Goal: Task Accomplishment & Management: Use online tool/utility

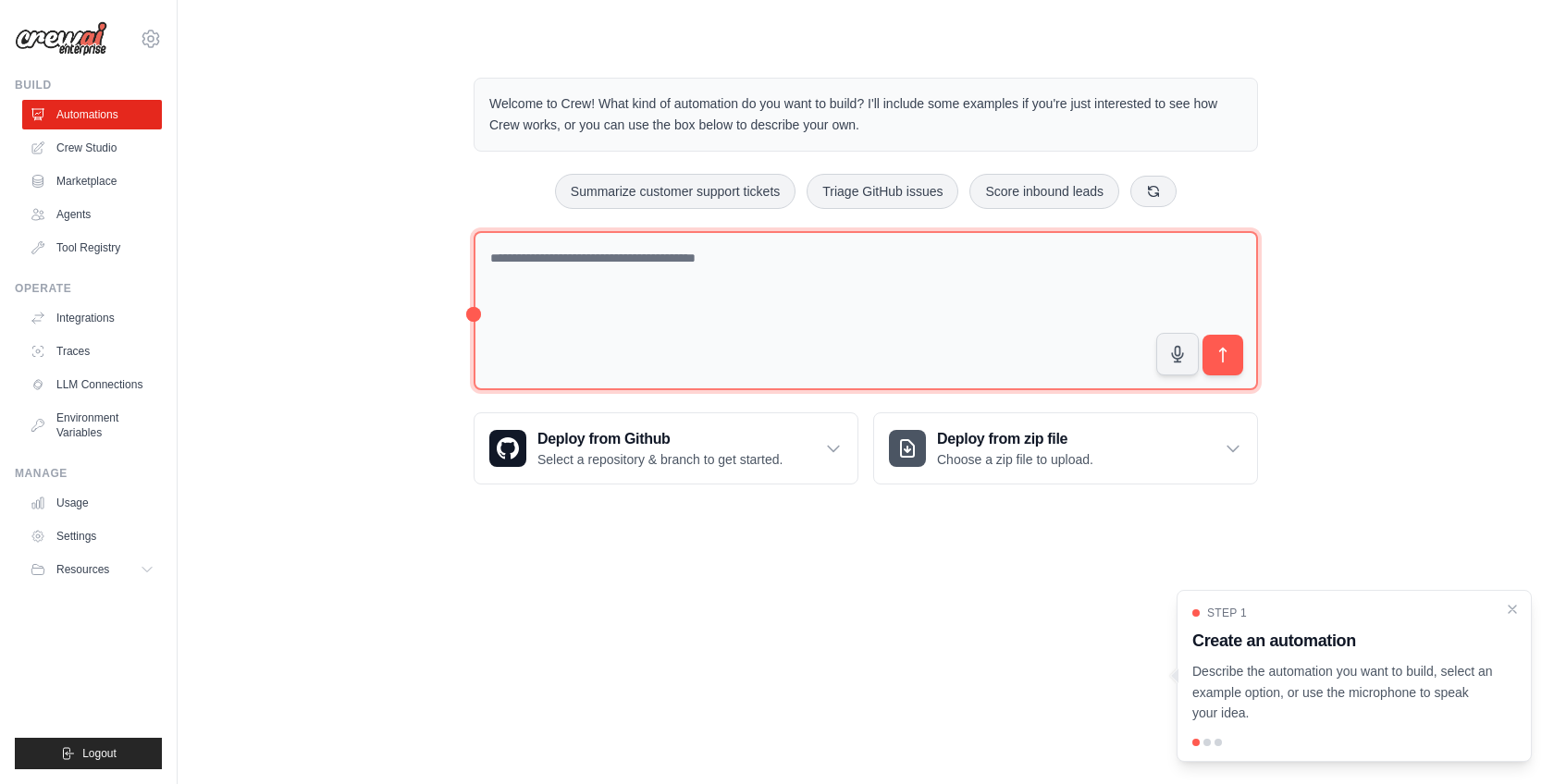
click at [958, 296] on textarea at bounding box center [865, 311] width 784 height 160
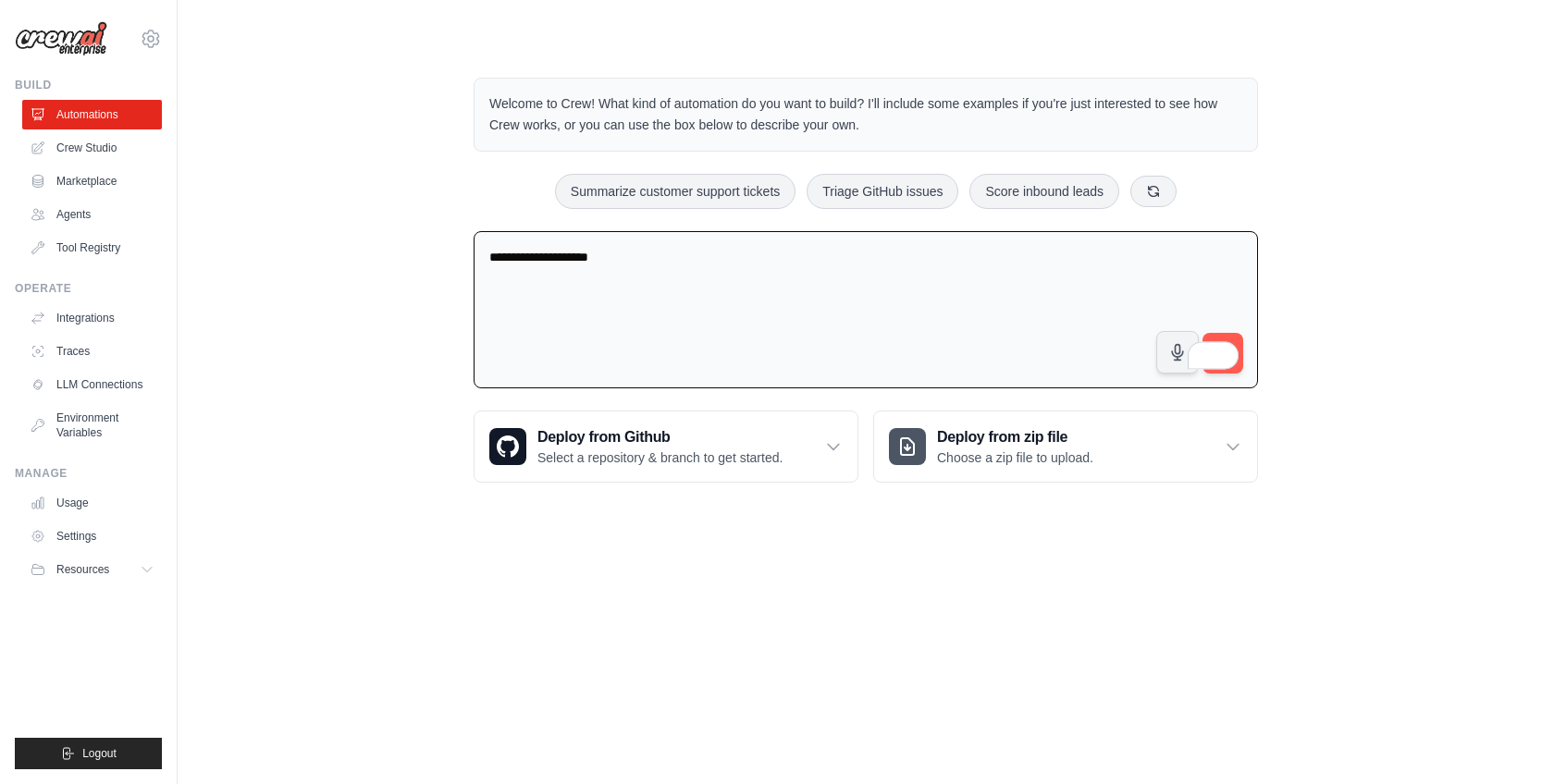
type textarea "**********"
click at [1227, 341] on span at bounding box center [1225, 353] width 26 height 34
click at [1224, 338] on span at bounding box center [1225, 353] width 26 height 34
drag, startPoint x: 1204, startPoint y: 352, endPoint x: 1387, endPoint y: 120, distance: 295.5
click at [1387, 120] on div "**********" at bounding box center [865, 280] width 1317 height 464
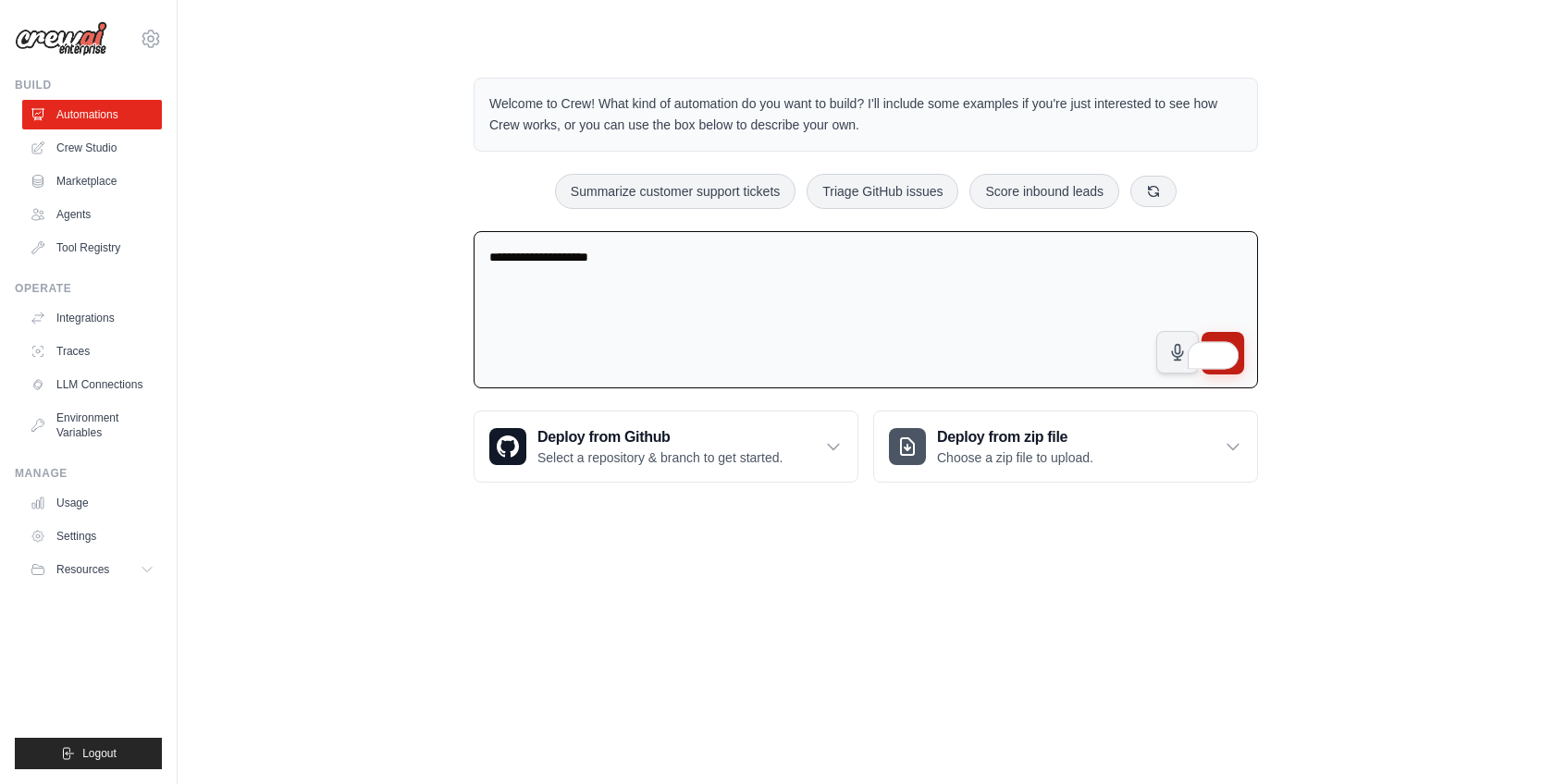
click at [1229, 336] on button "submit" at bounding box center [1223, 353] width 43 height 43
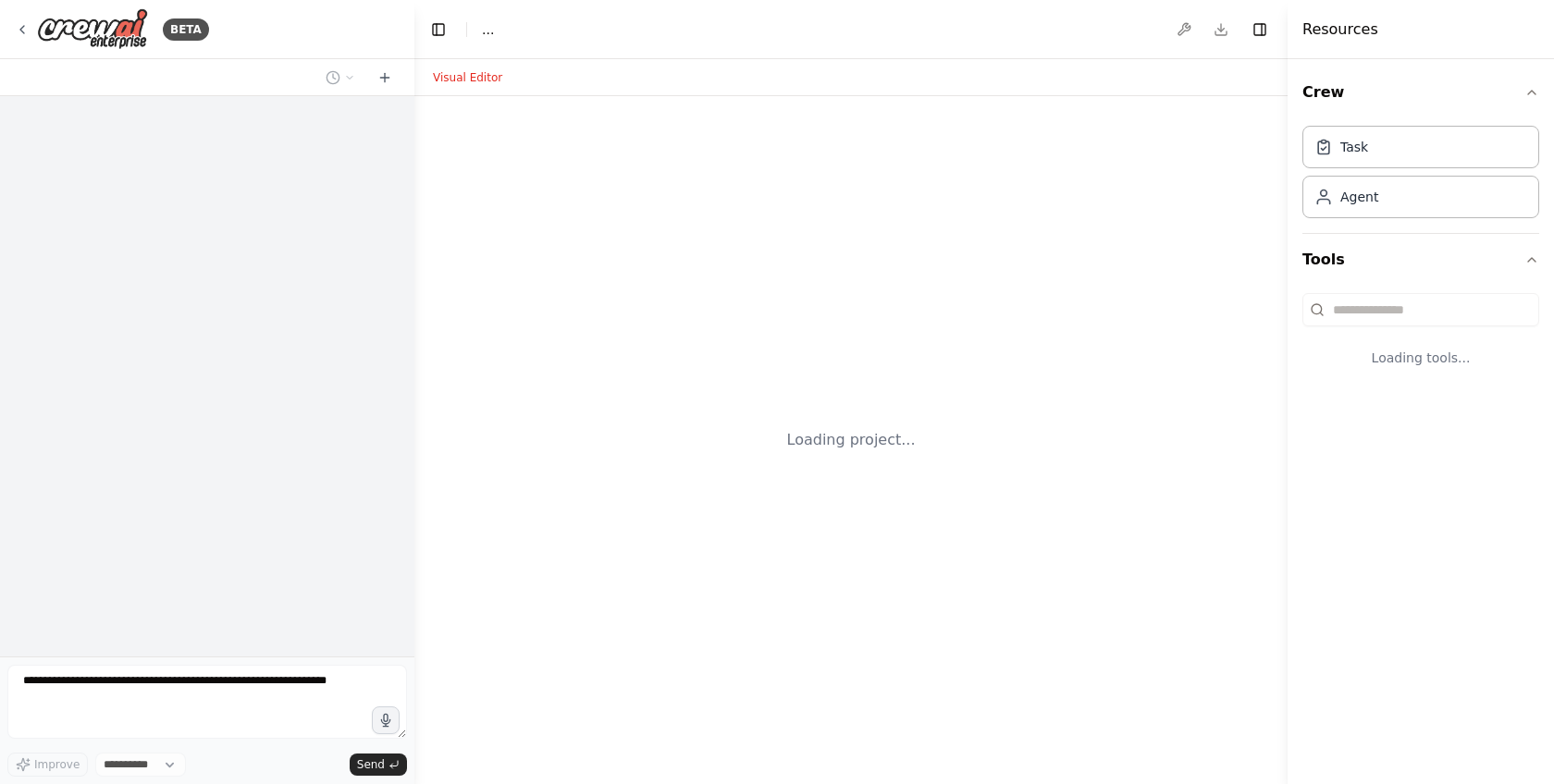
select select "****"
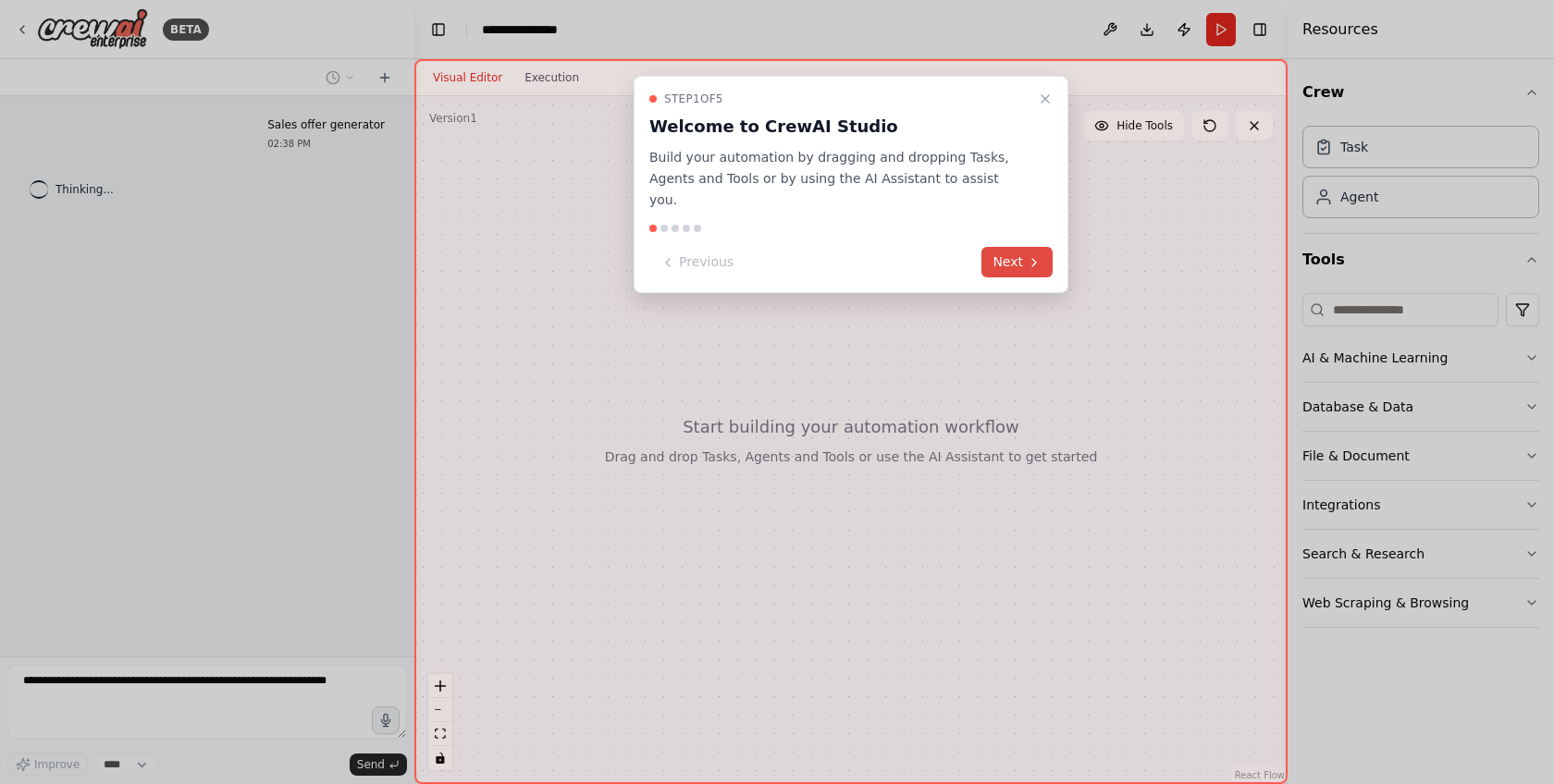
click at [1012, 247] on button "Next" at bounding box center [1017, 262] width 71 height 31
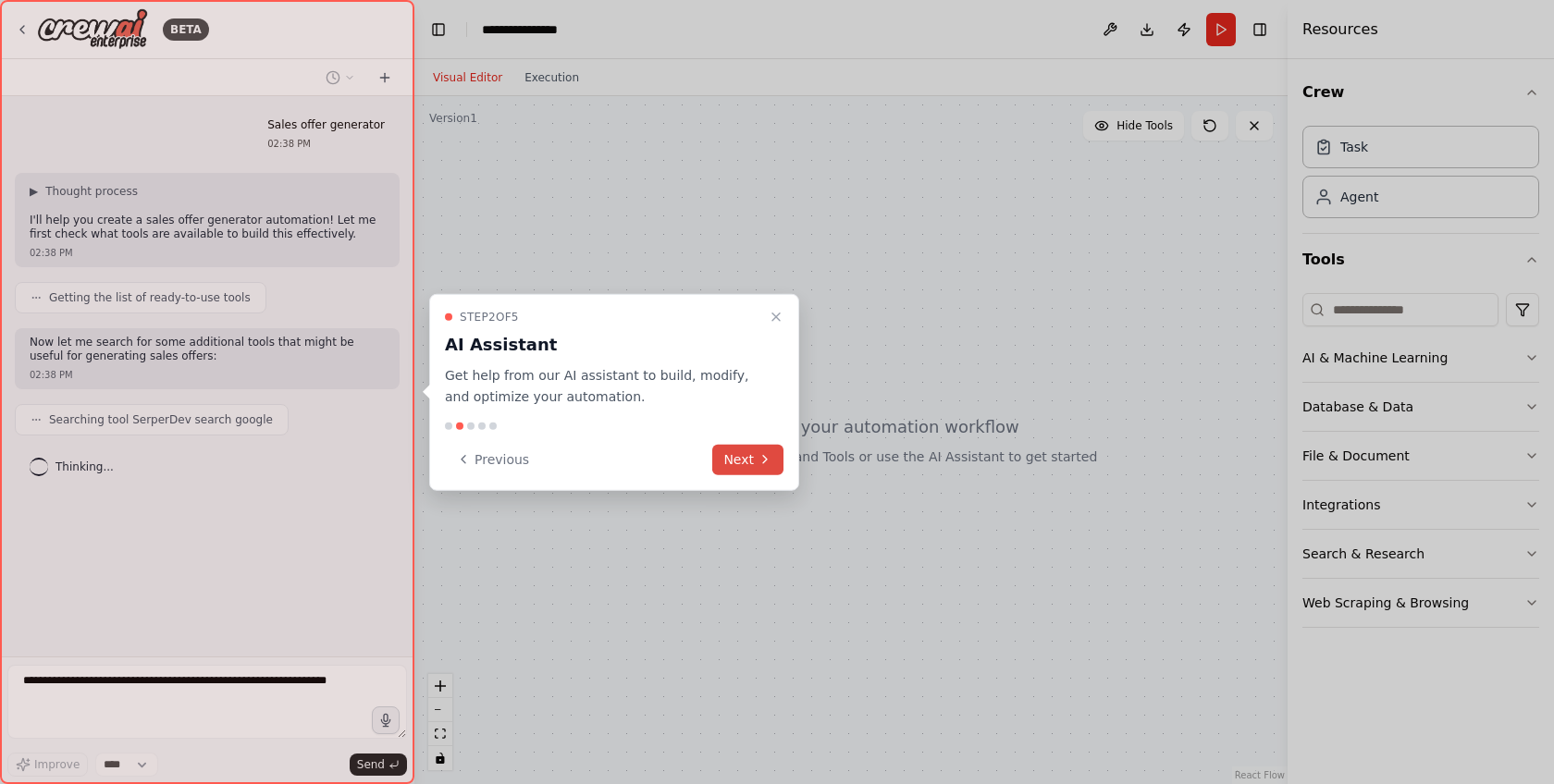
click at [767, 456] on icon at bounding box center [765, 459] width 15 height 15
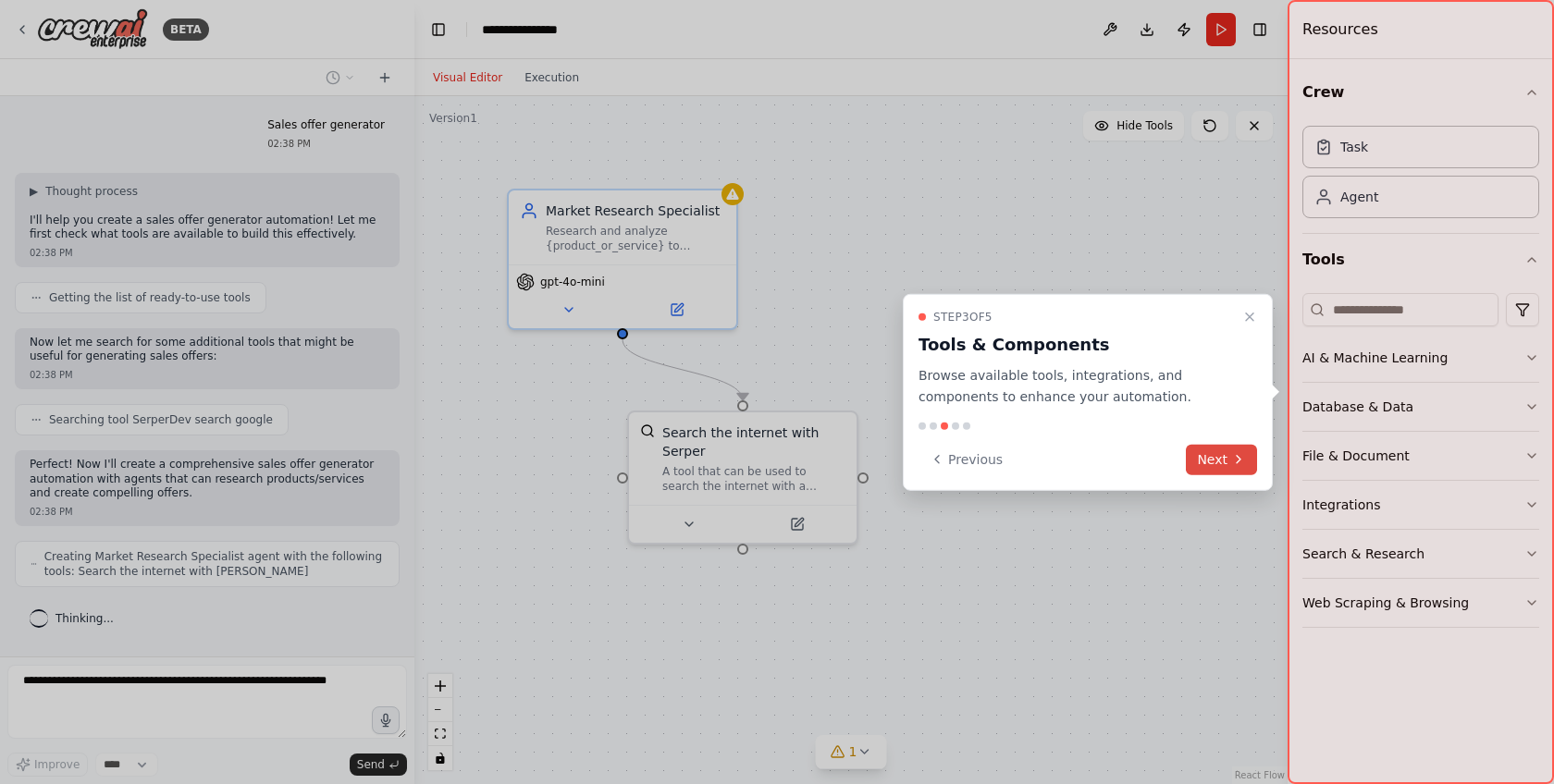
scroll to position [39, 0]
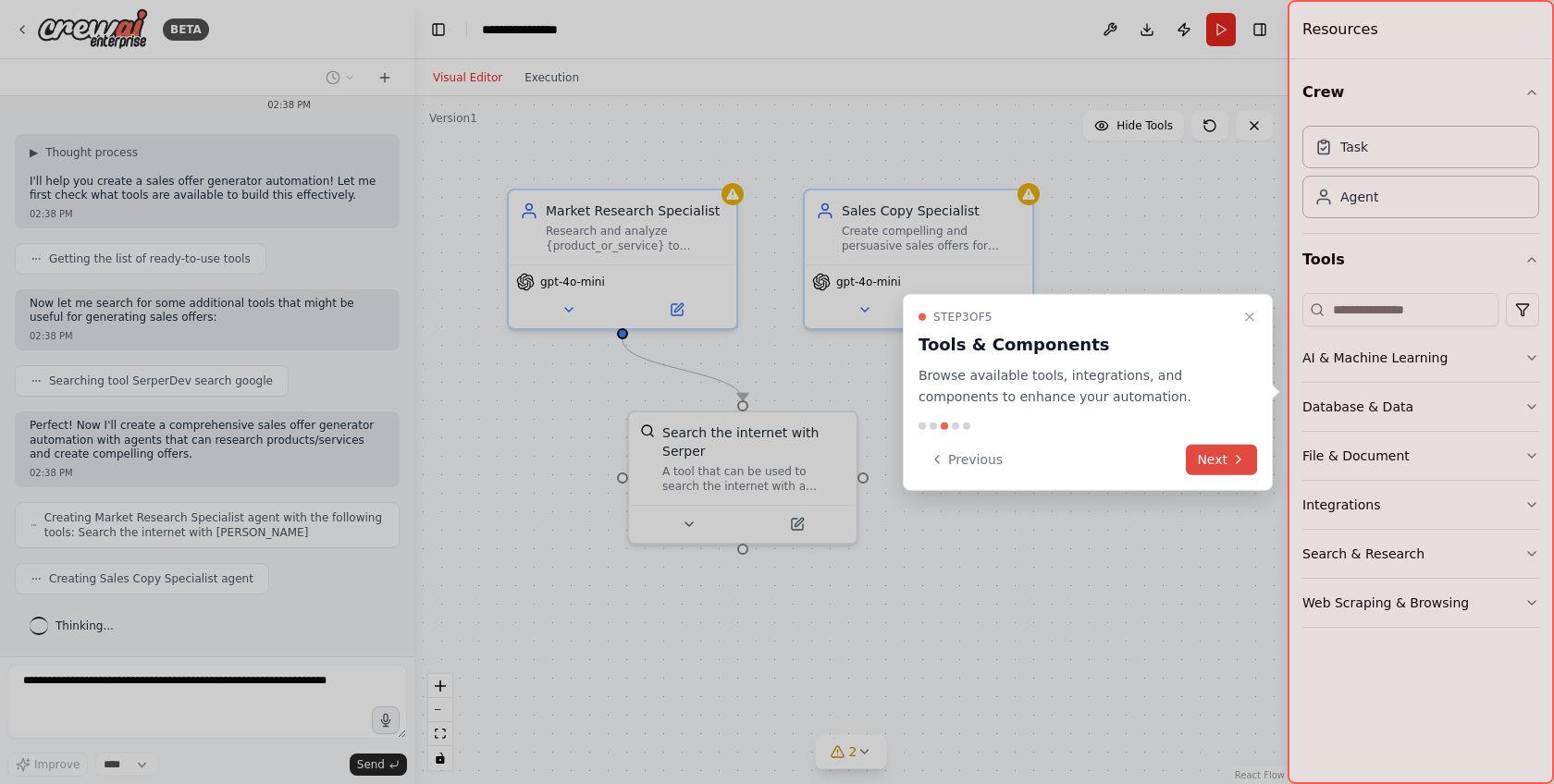
click at [1220, 456] on button "Next" at bounding box center [1222, 458] width 71 height 31
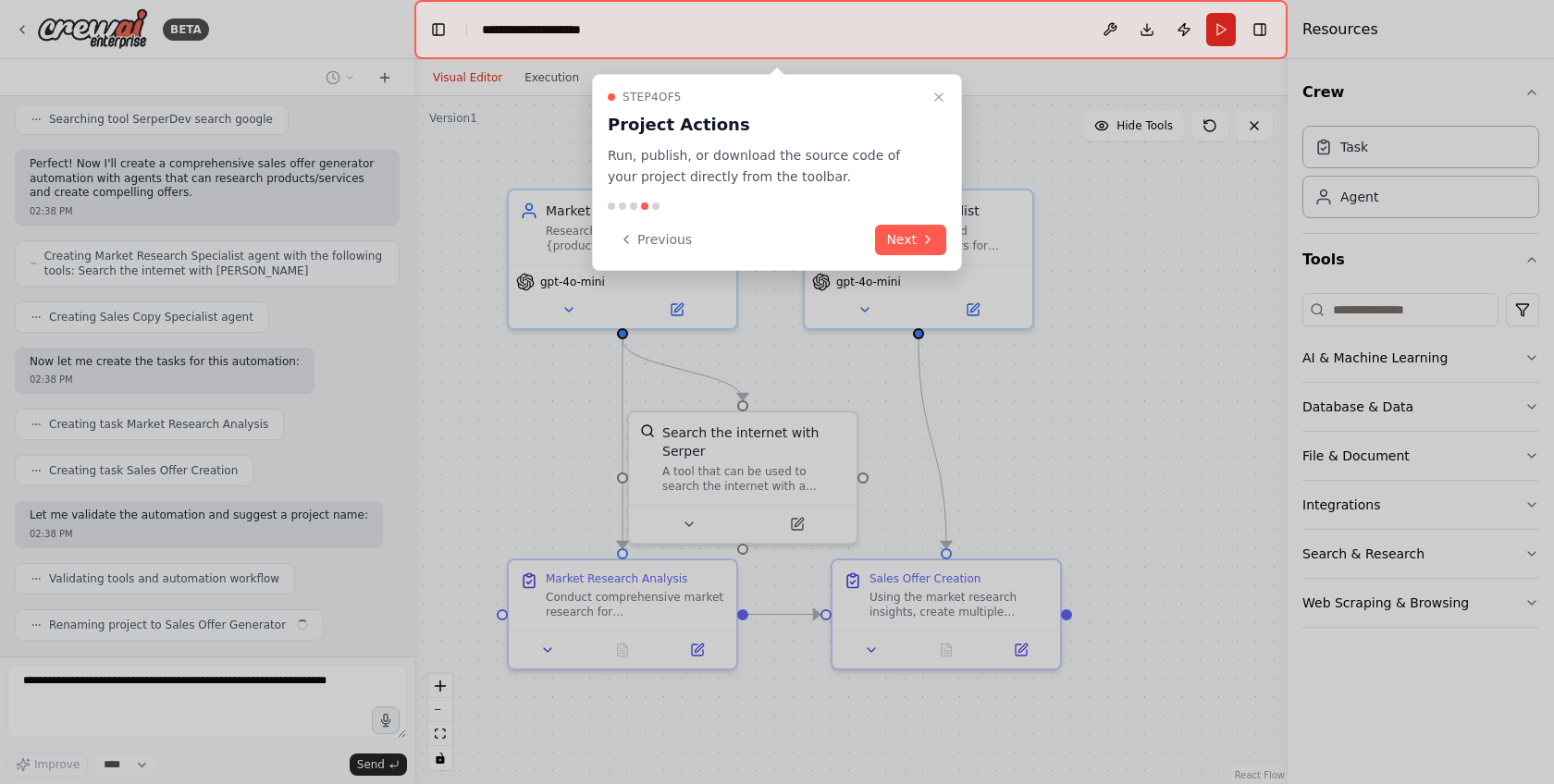
scroll to position [347, 0]
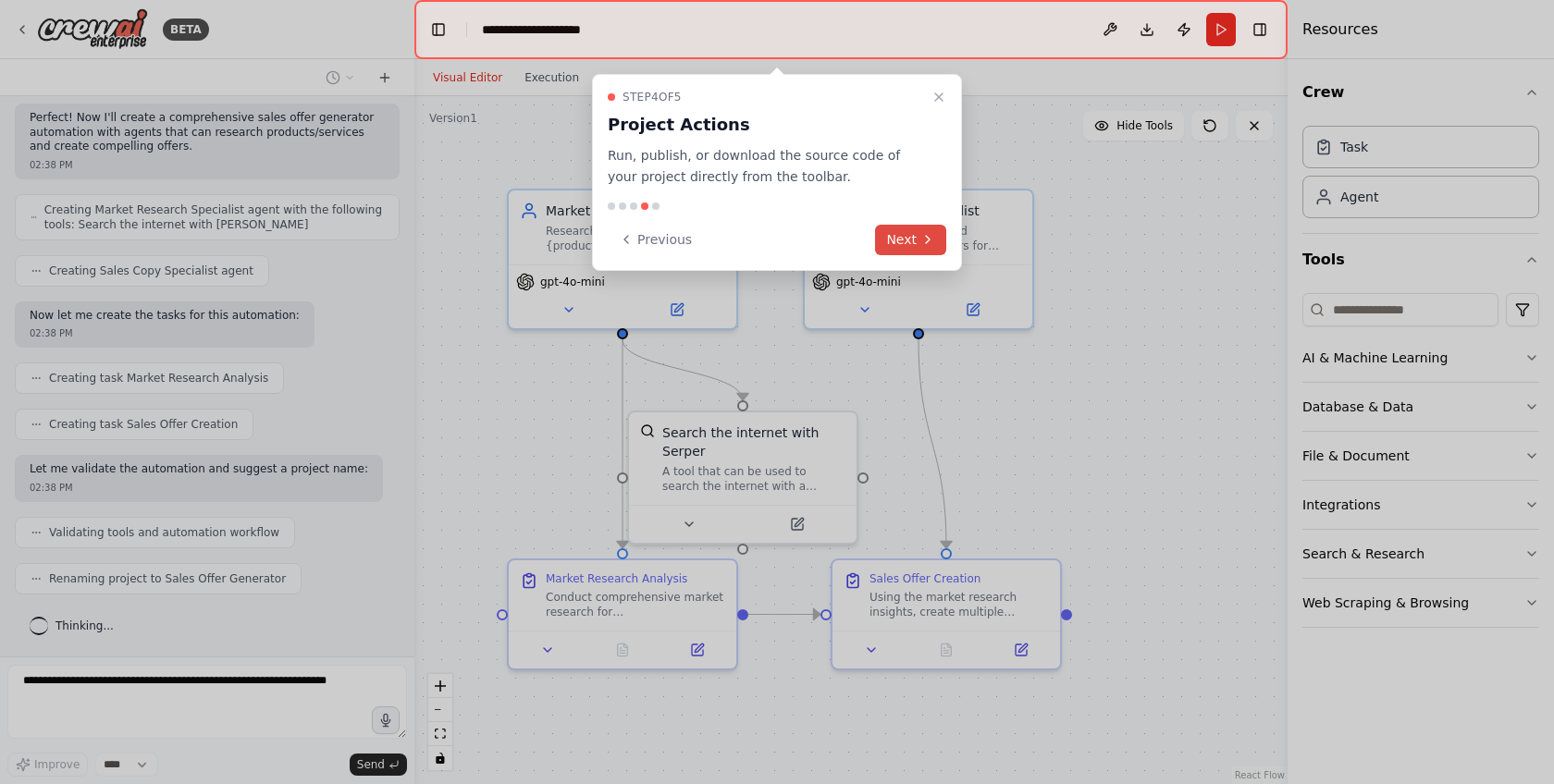
click at [903, 232] on button "Next" at bounding box center [911, 239] width 71 height 31
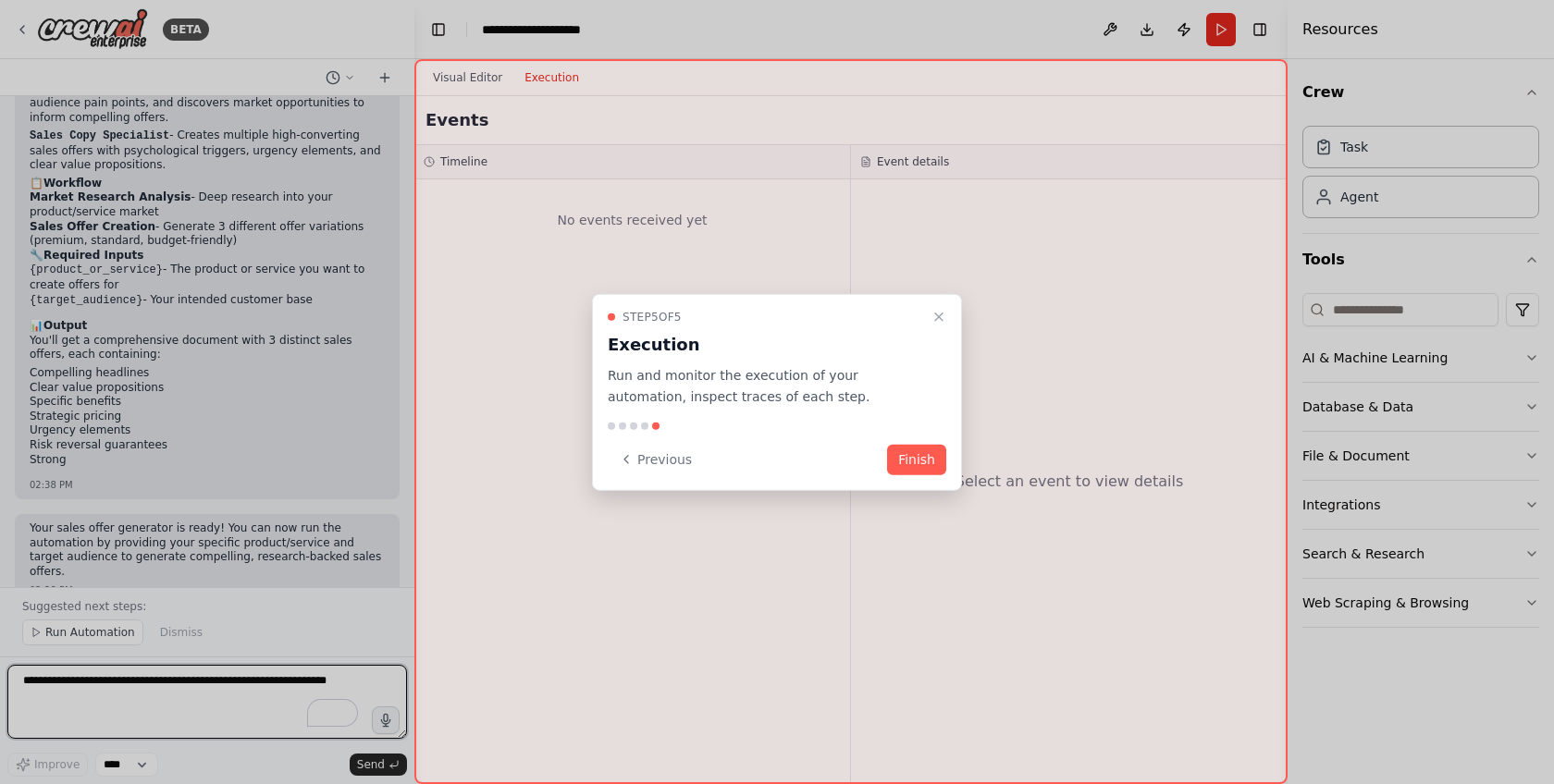
scroll to position [958, 0]
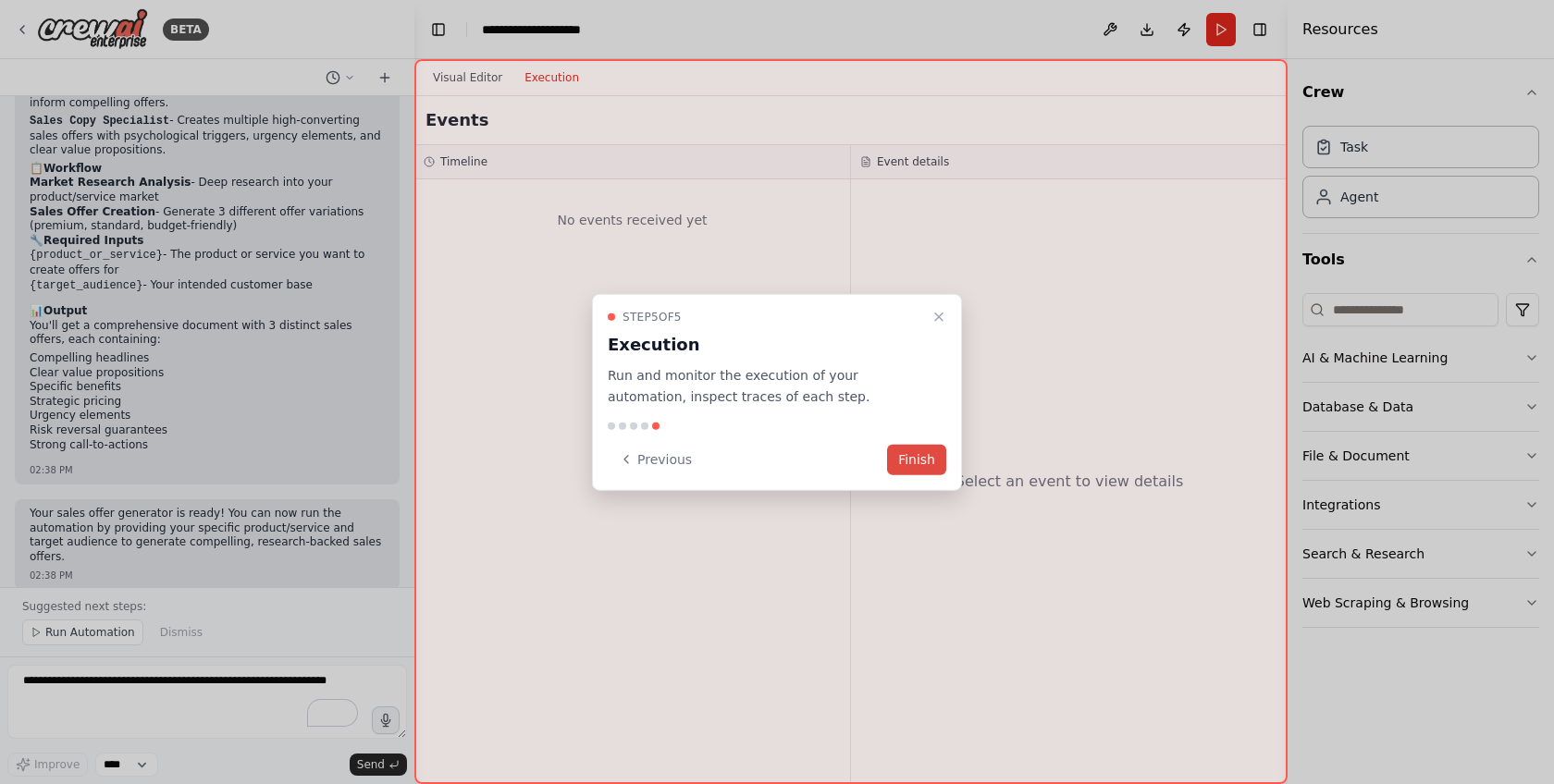
click at [922, 451] on button "Finish" at bounding box center [917, 458] width 59 height 31
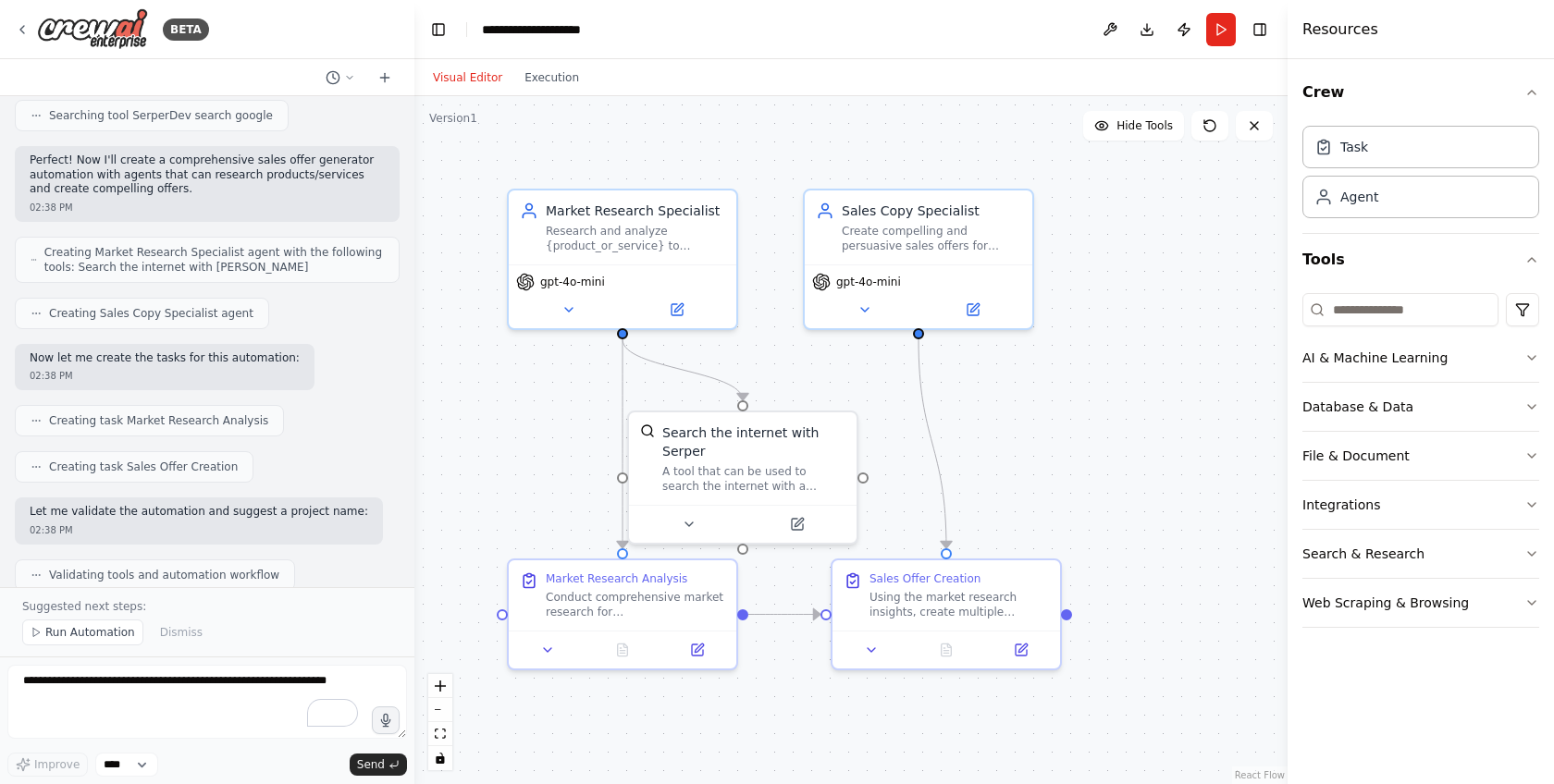
scroll to position [0, 0]
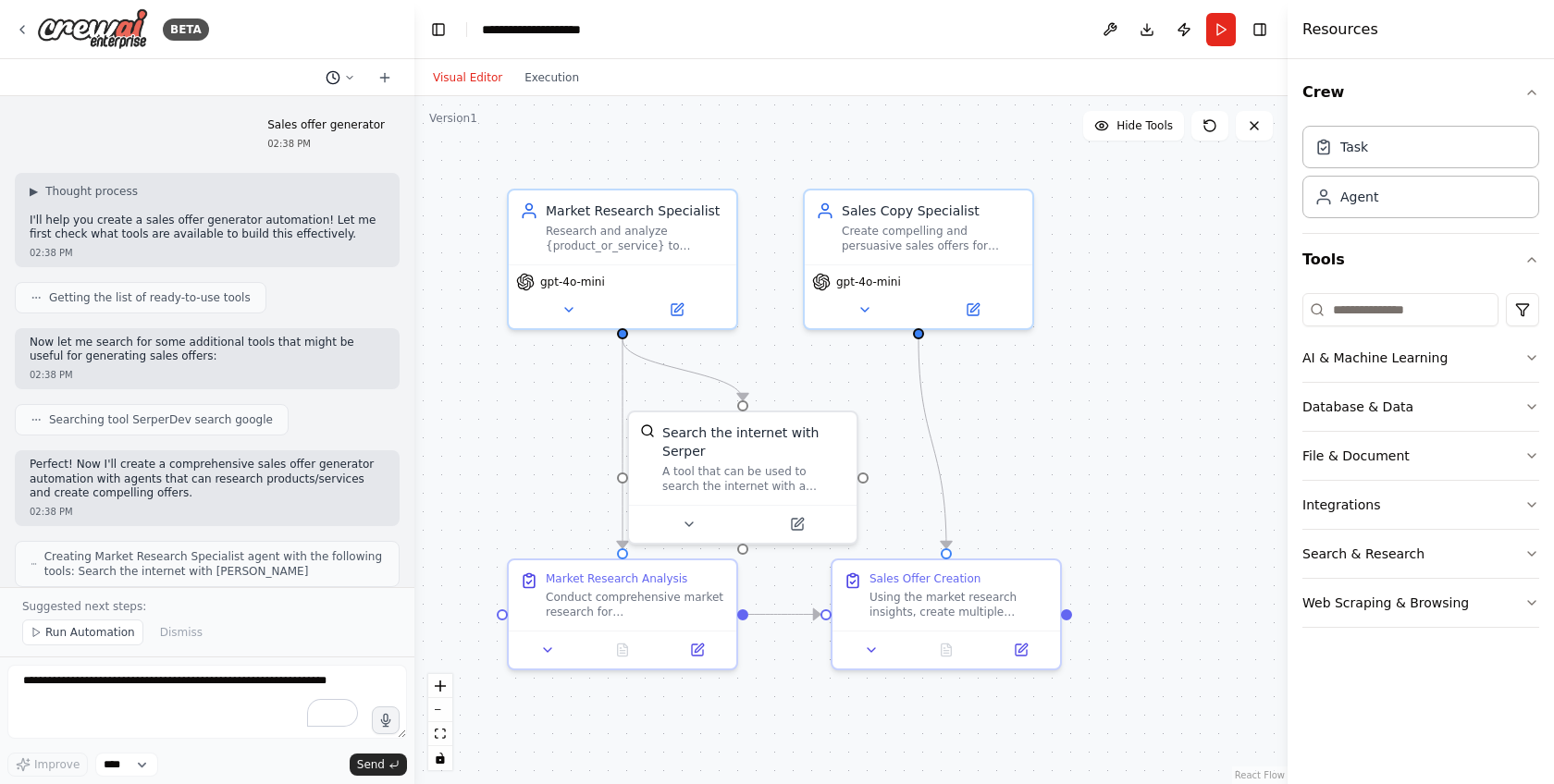
click at [352, 76] on icon at bounding box center [350, 77] width 6 height 3
click at [581, 205] on div "Market Research Specialist" at bounding box center [635, 207] width 179 height 19
click at [576, 80] on button "Execution" at bounding box center [551, 78] width 77 height 22
click at [447, 73] on button "Visual Editor" at bounding box center [467, 78] width 92 height 22
click at [122, 134] on div at bounding box center [207, 392] width 414 height 784
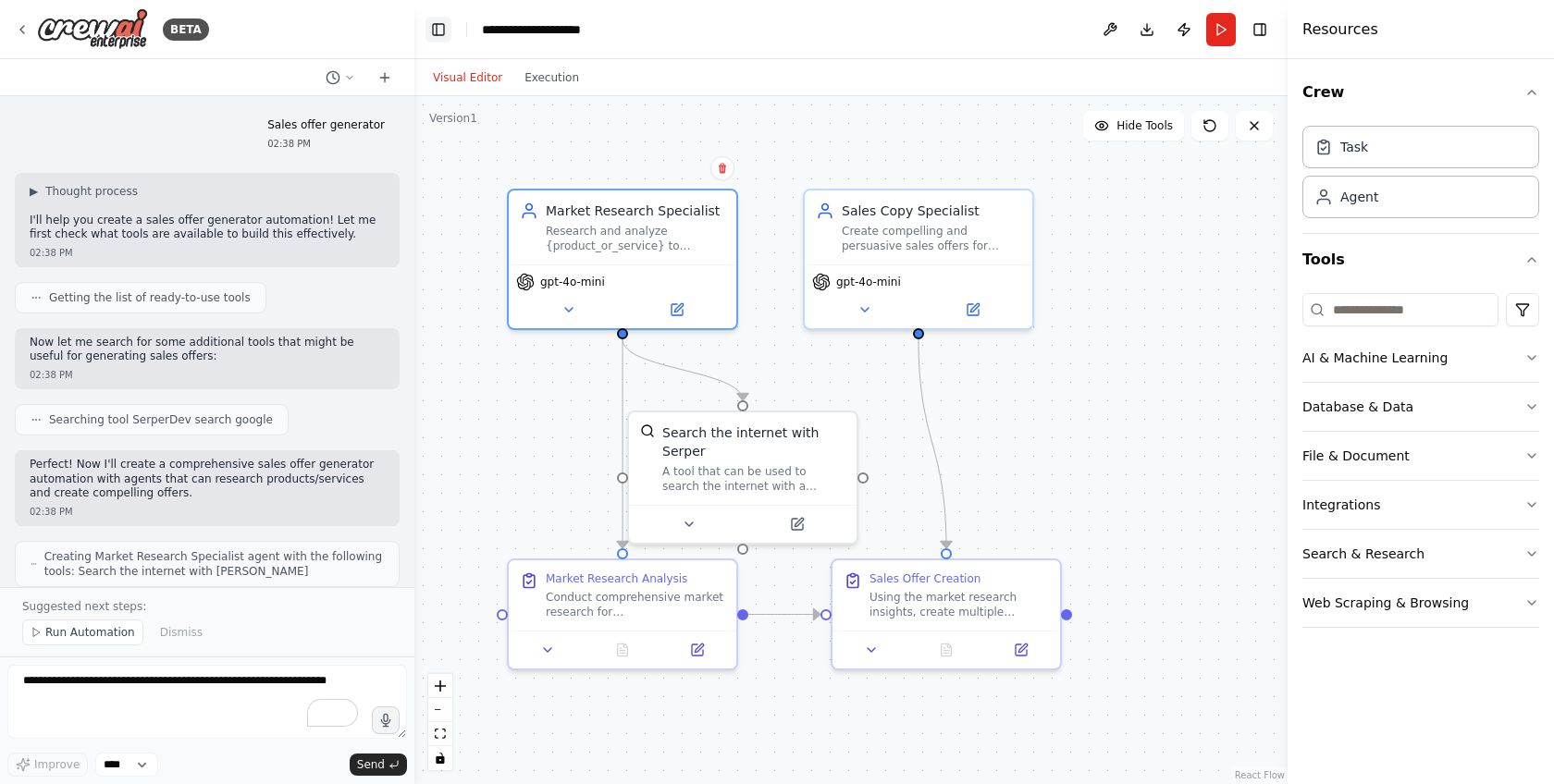
click at [449, 23] on button "Toggle Left Sidebar" at bounding box center [438, 30] width 26 height 26
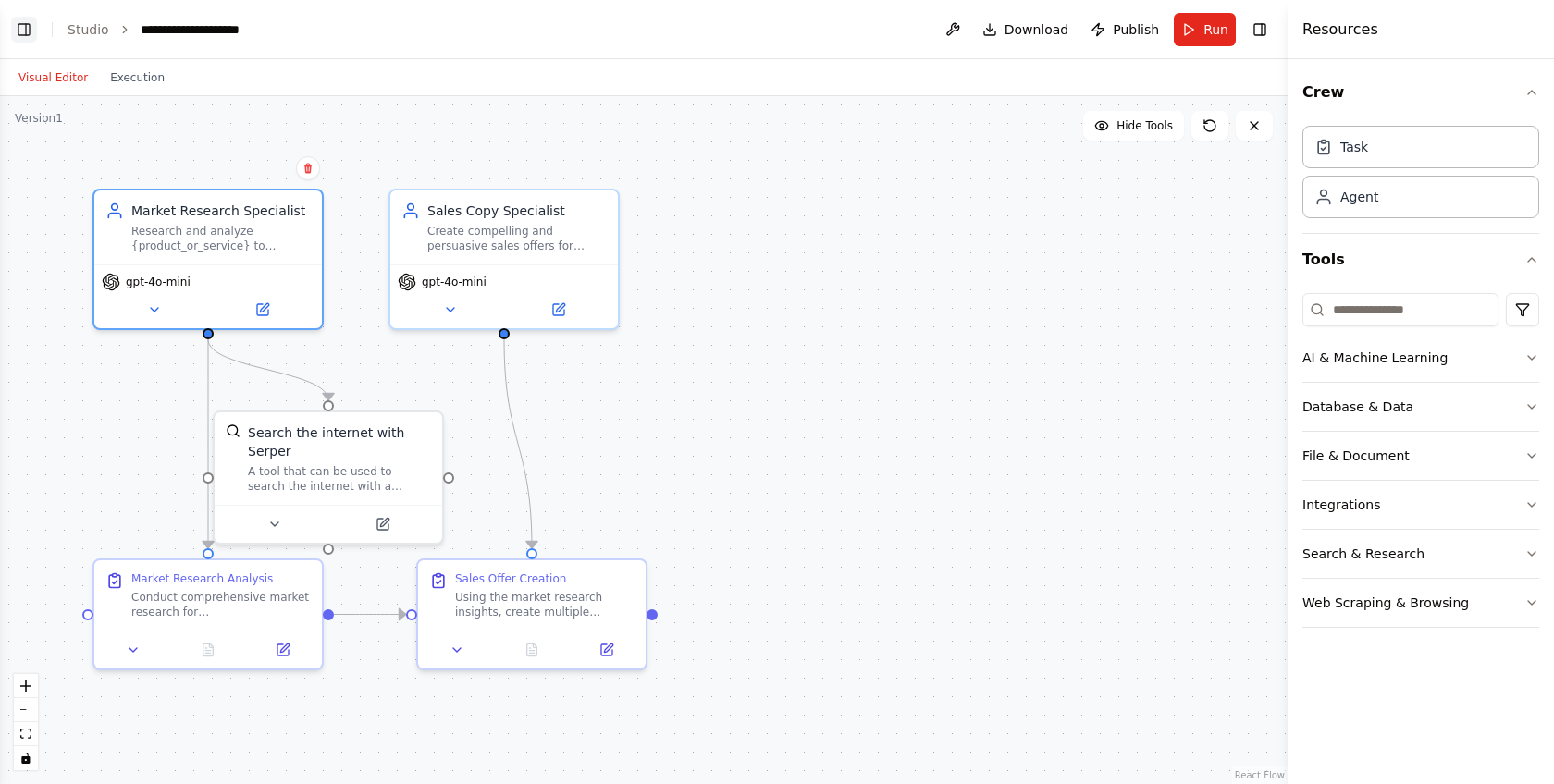
click at [31, 27] on button "Toggle Left Sidebar" at bounding box center [24, 30] width 26 height 26
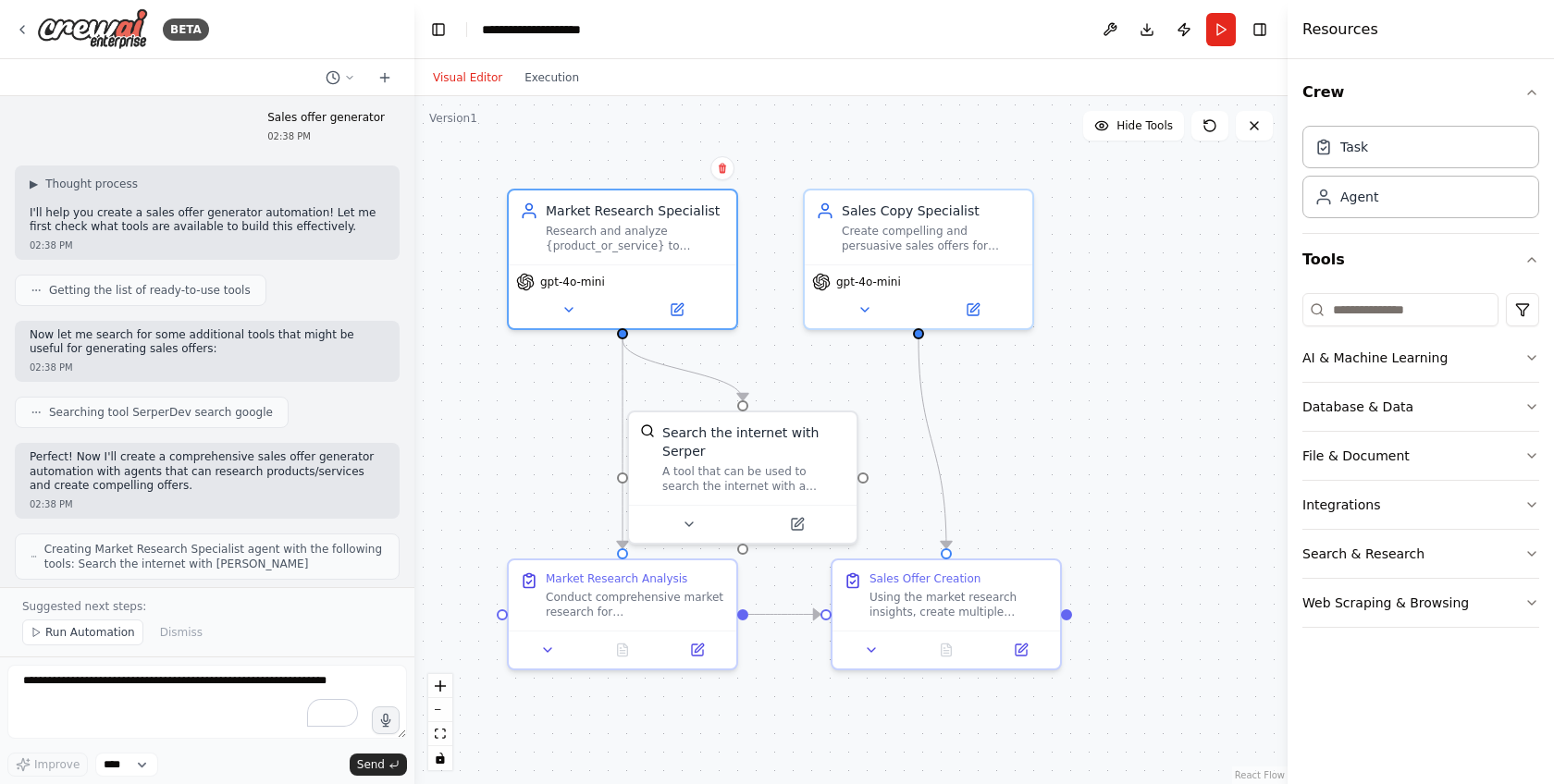
scroll to position [38, 0]
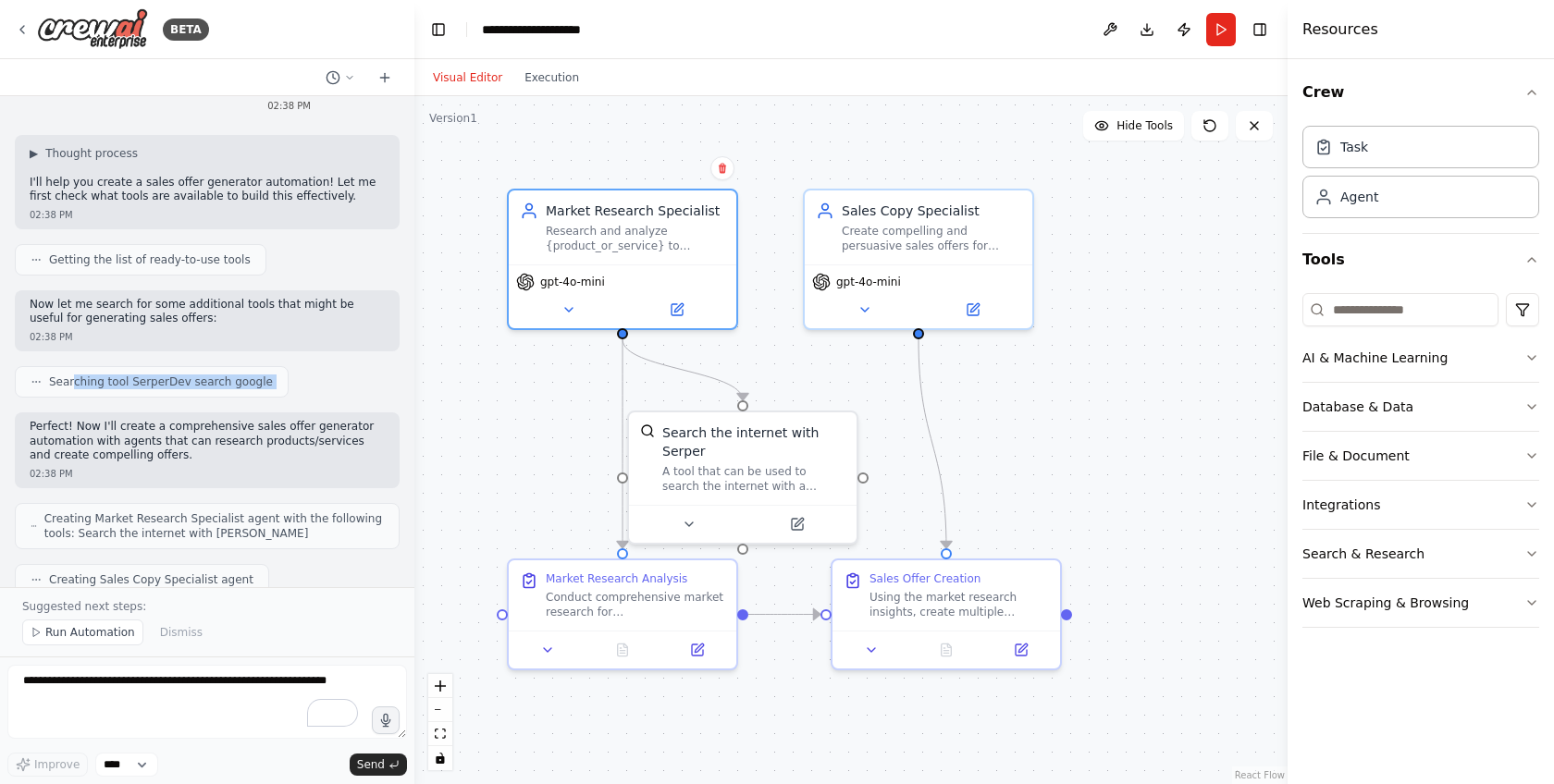
drag, startPoint x: 74, startPoint y: 379, endPoint x: 274, endPoint y: 399, distance: 201.0
click at [274, 399] on div "Sales offer generator 02:38 PM ▶ Thought process I'll help you create a sales o…" at bounding box center [207, 341] width 414 height 491
click at [275, 413] on div "Perfect! Now I'll create a comprehensive sales offer generator automation with …" at bounding box center [207, 450] width 385 height 76
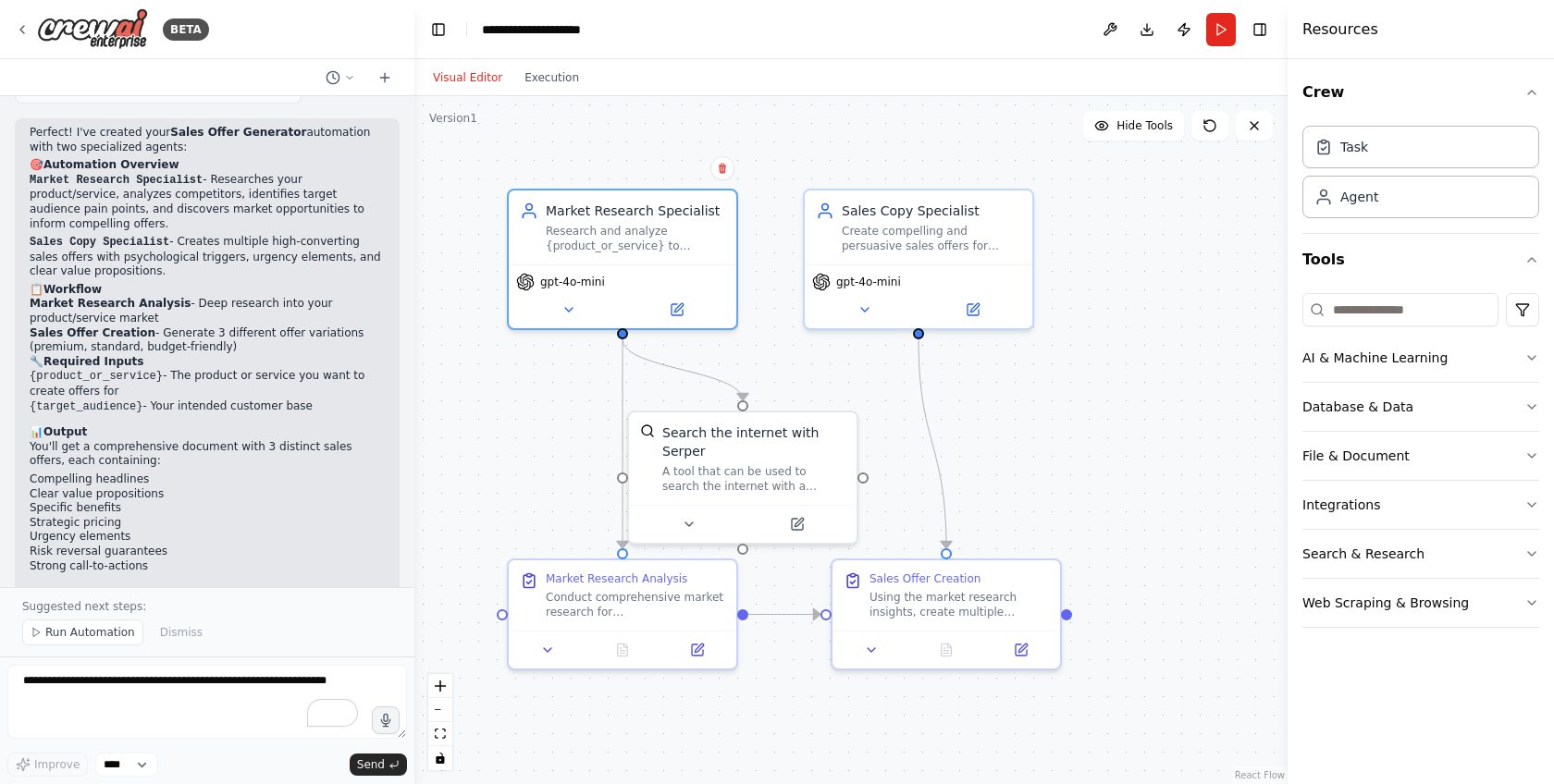
scroll to position [855, 0]
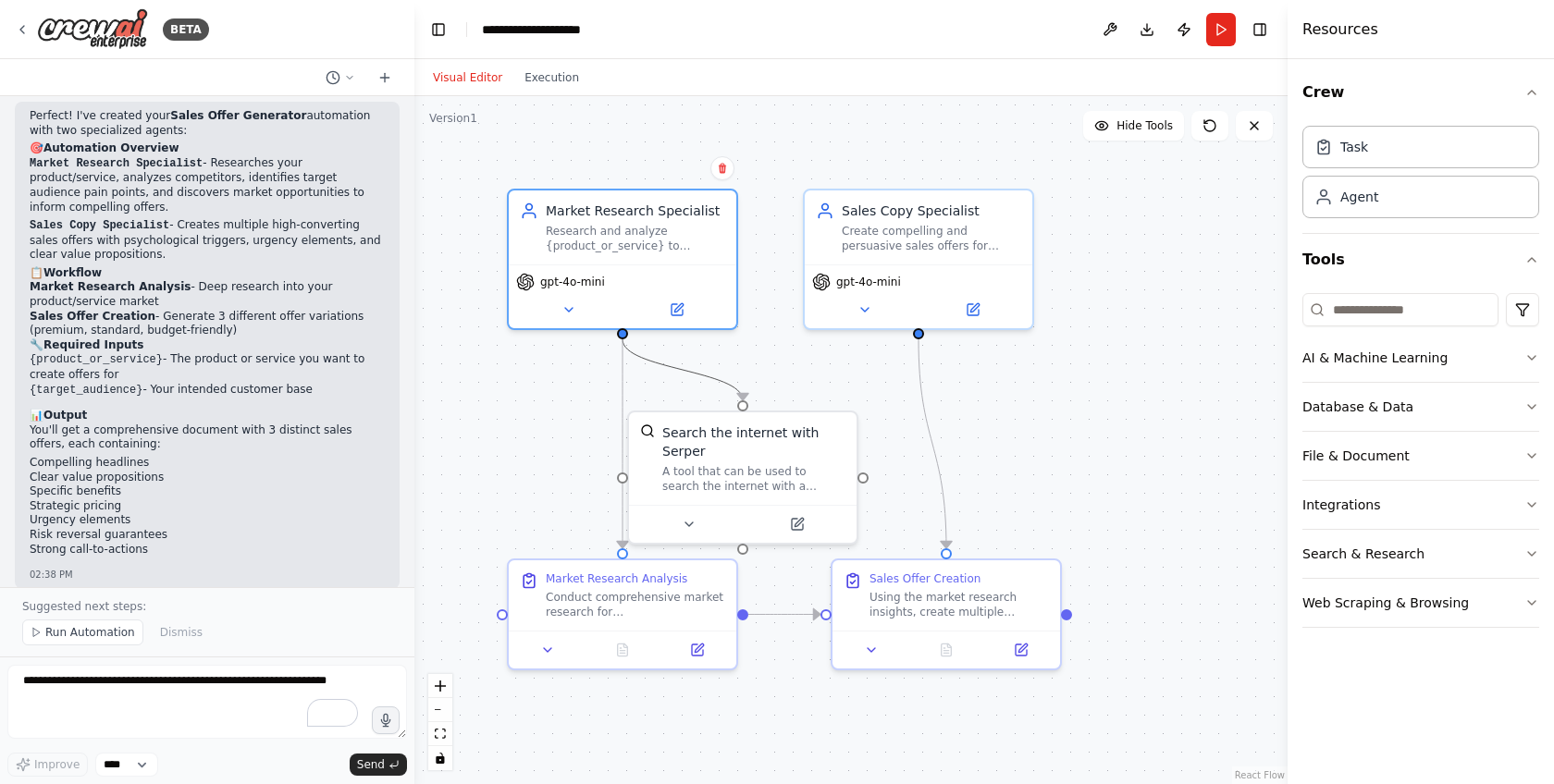
click at [713, 385] on icon "Edge from 663b2be9-a737-4cfa-831d-48803880cb53 to a5d766c4-2aae-463f-8d82-3759f…" at bounding box center [683, 370] width 121 height 61
click at [549, 371] on div ".deletable-edge-delete-btn { width: 20px; height: 20px; border: 0px solid #ffff…" at bounding box center [850, 440] width 874 height 688
click at [581, 273] on span "gpt-4o-mini" at bounding box center [573, 278] width 65 height 15
click at [535, 417] on div ".deletable-edge-delete-btn { width: 20px; height: 20px; border: 0px solid #ffff…" at bounding box center [850, 440] width 874 height 688
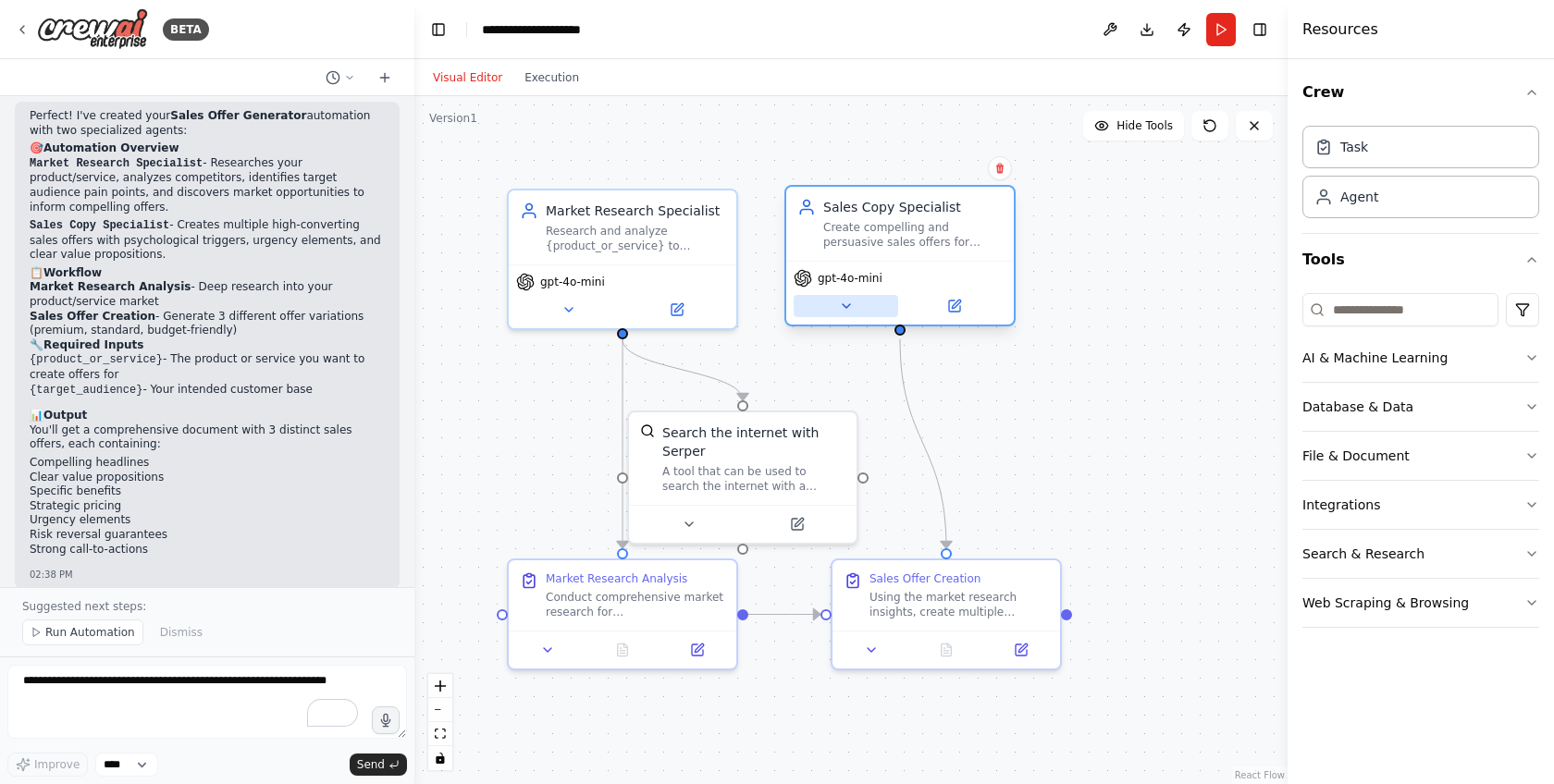
drag, startPoint x: 831, startPoint y: 296, endPoint x: 818, endPoint y: 297, distance: 13.0
click at [818, 297] on div "gpt-4o-mini" at bounding box center [900, 292] width 227 height 64
click at [847, 318] on div "gpt-4o-mini" at bounding box center [900, 292] width 227 height 64
click at [847, 314] on button at bounding box center [846, 306] width 105 height 22
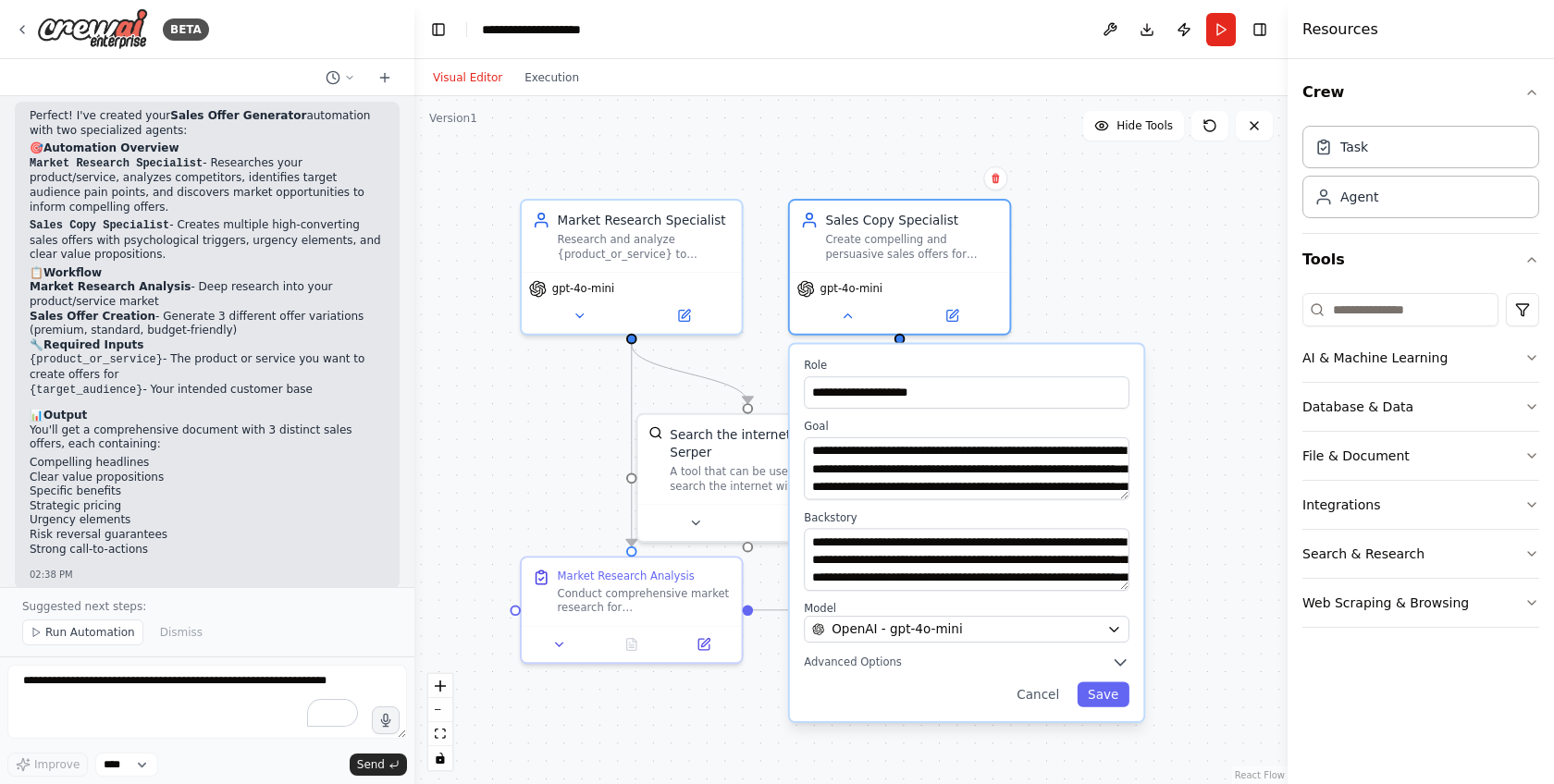
click at [1133, 299] on div ".deletable-edge-delete-btn { width: 20px; height: 20px; border: 0px solid #ffff…" at bounding box center [850, 440] width 874 height 688
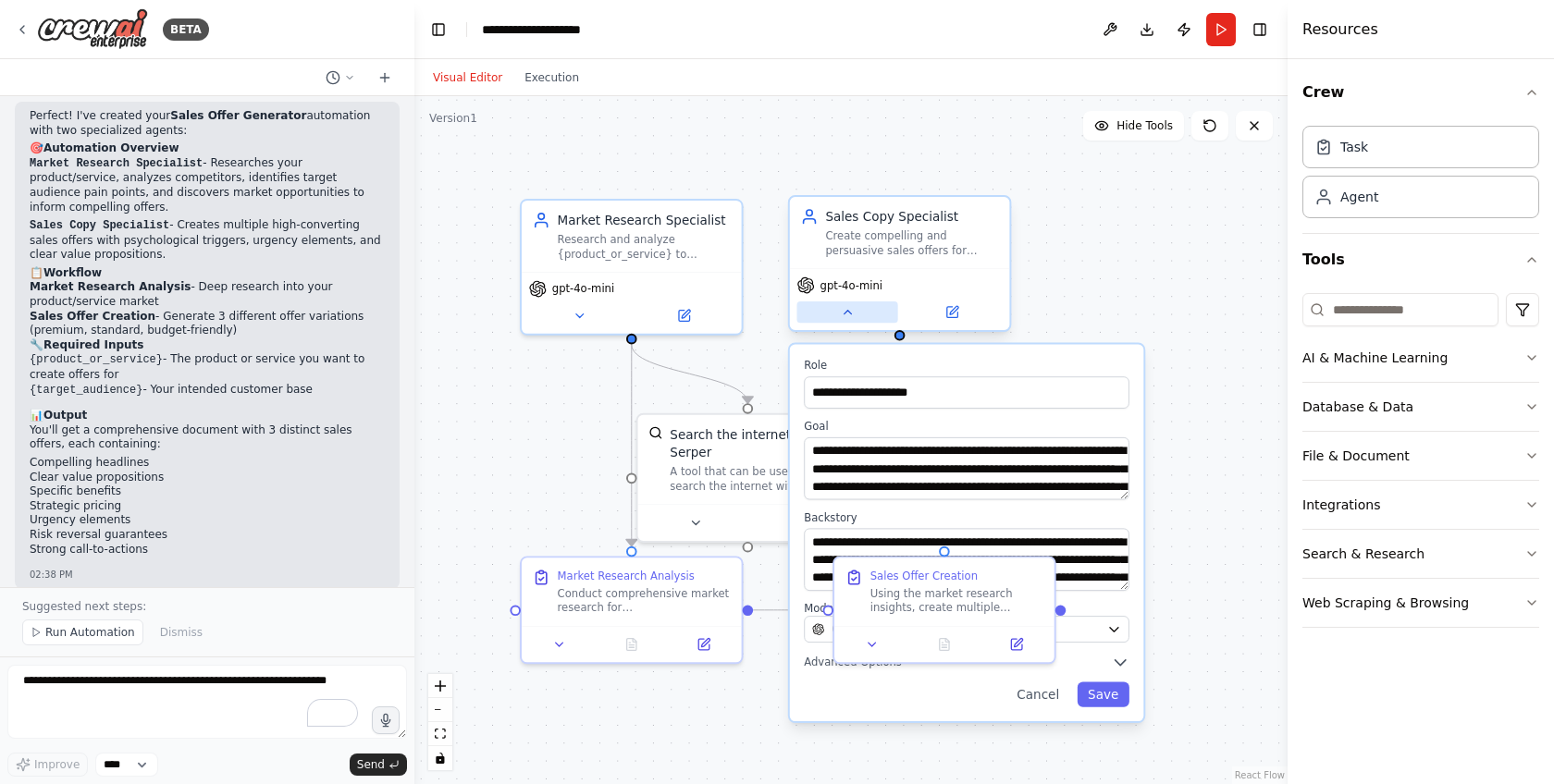
click at [852, 318] on icon at bounding box center [847, 312] width 14 height 14
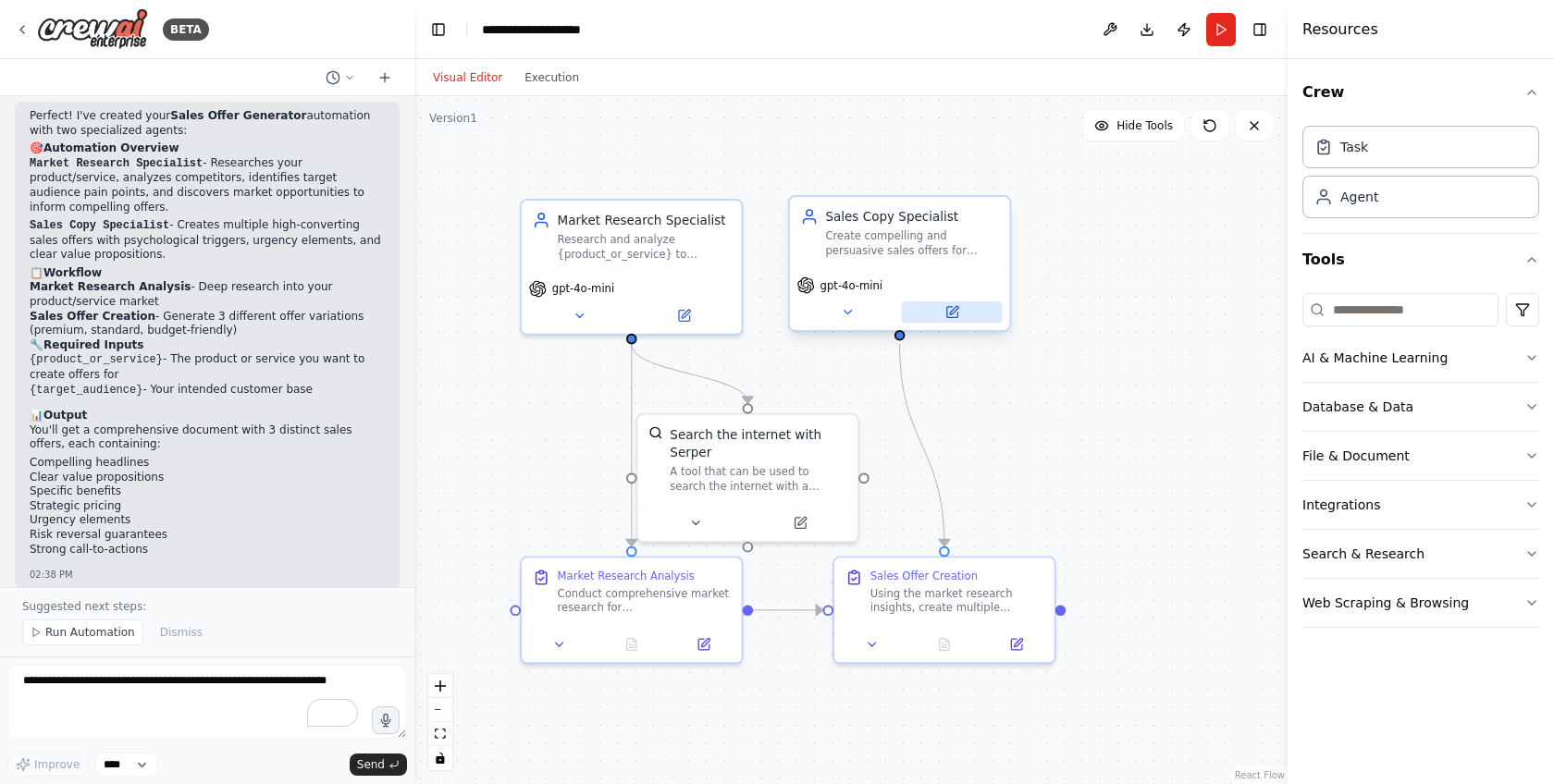
click at [953, 321] on button at bounding box center [952, 312] width 101 height 21
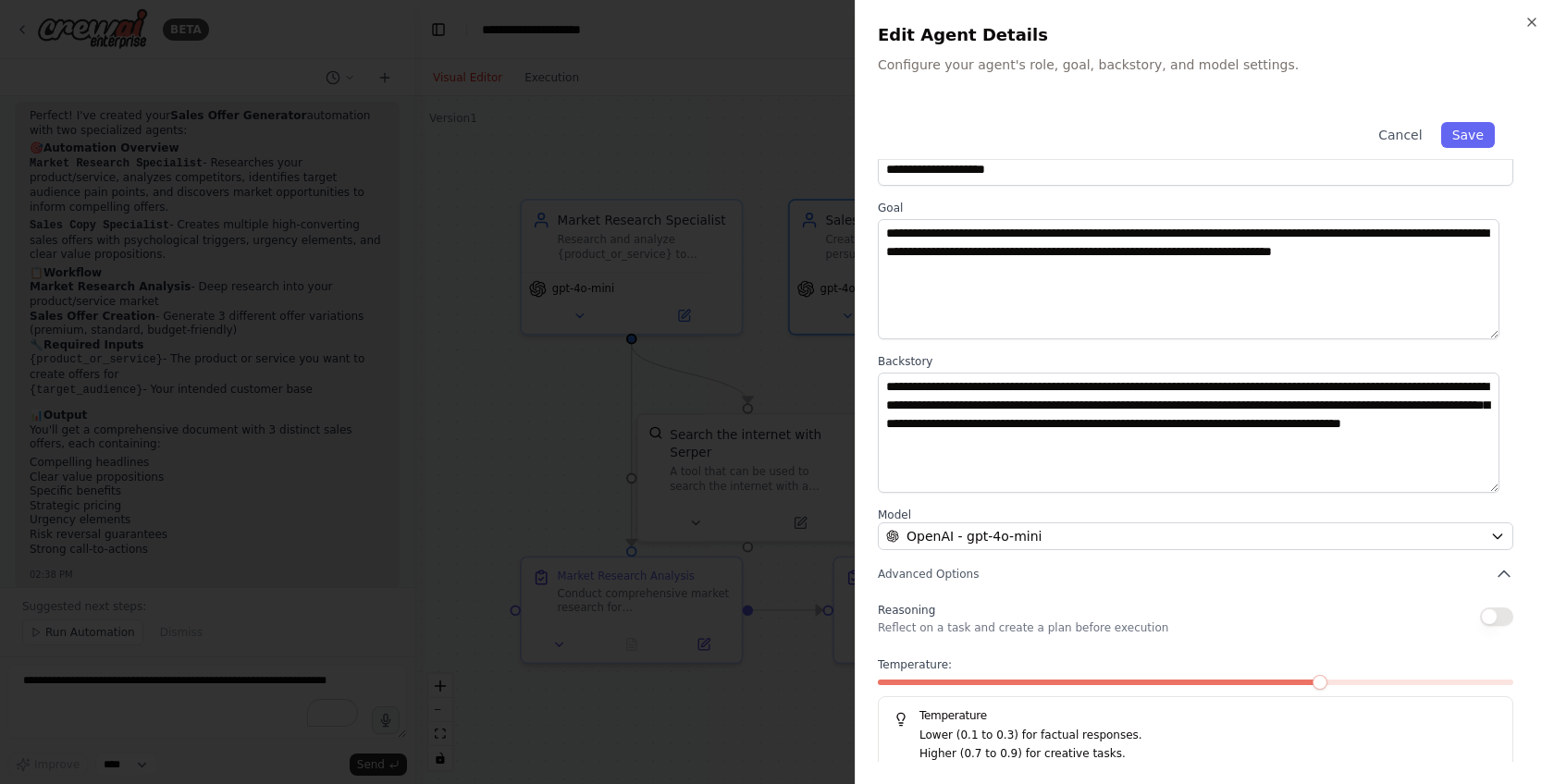
scroll to position [54, 0]
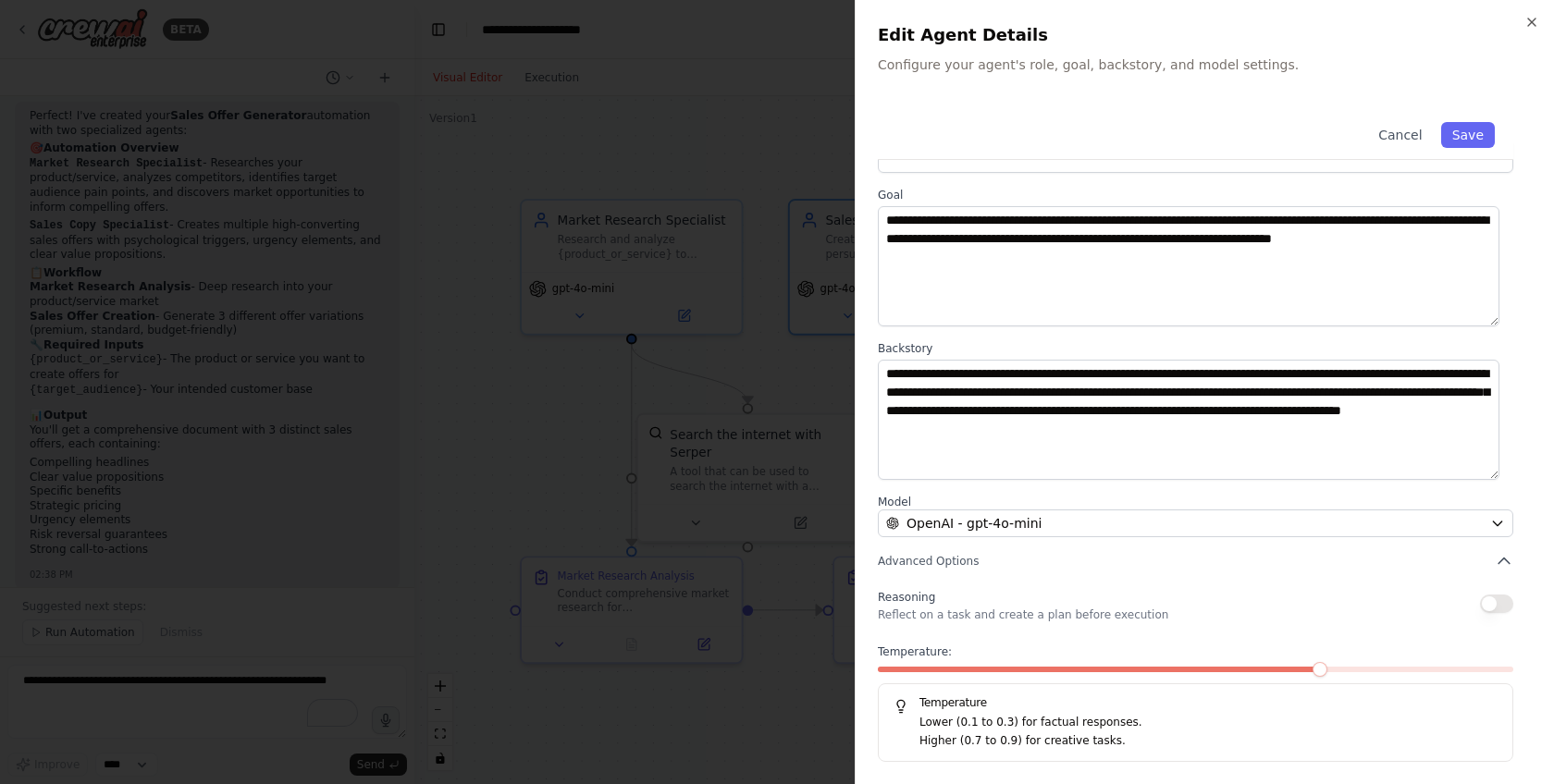
click at [478, 434] on div at bounding box center [777, 392] width 1554 height 784
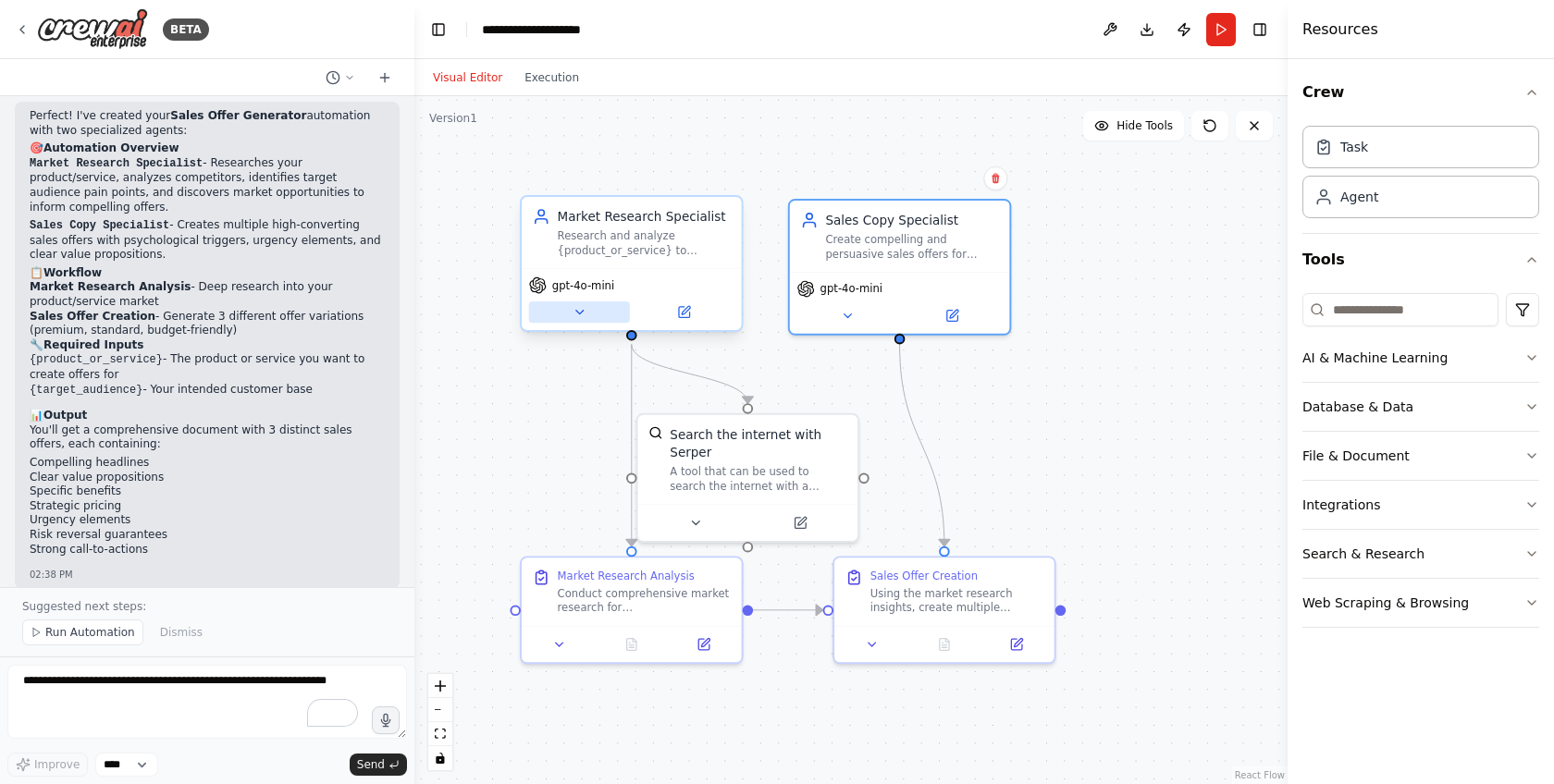
click at [593, 315] on button at bounding box center [579, 312] width 101 height 21
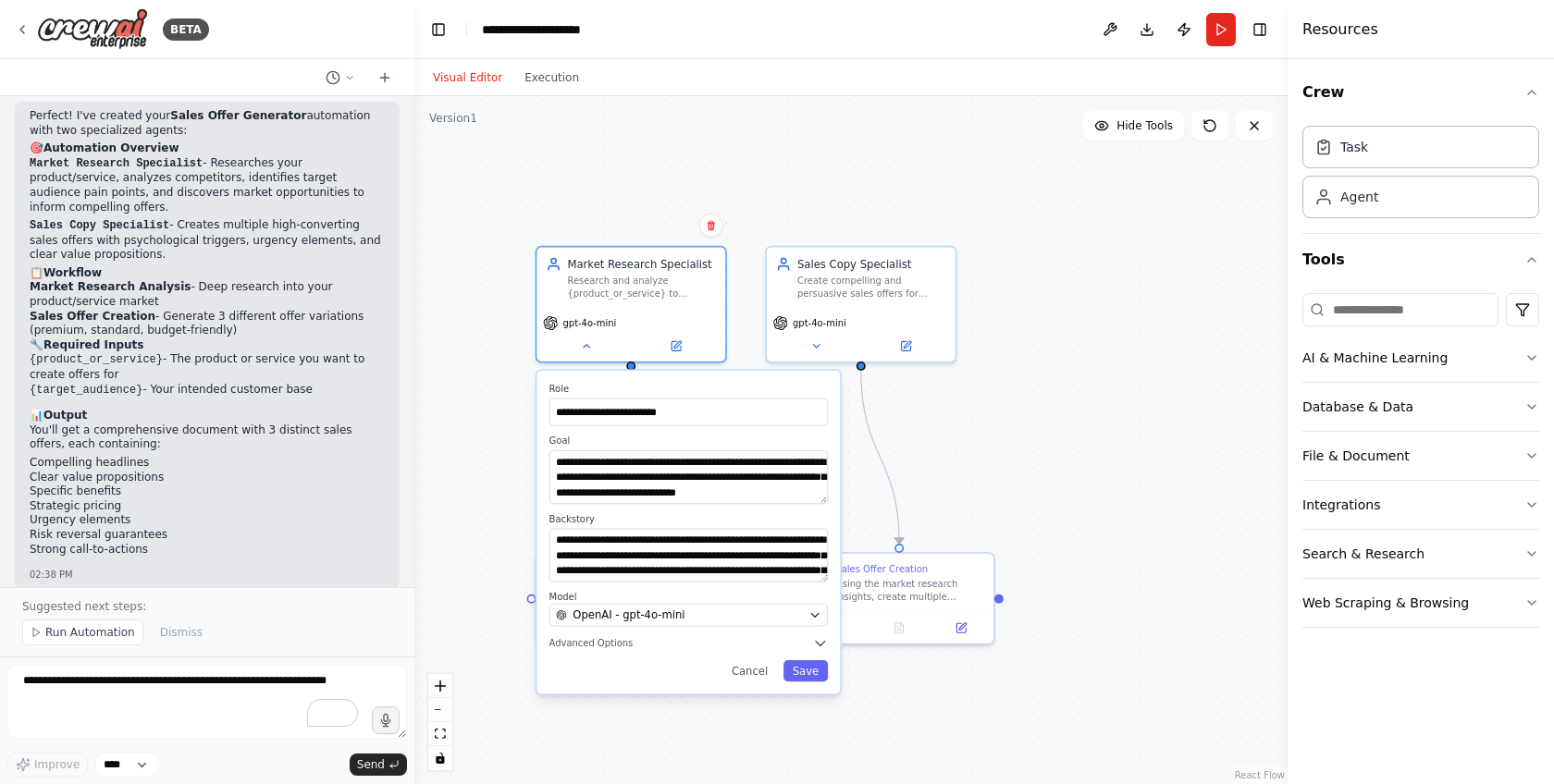
click at [832, 650] on div "**********" at bounding box center [688, 533] width 304 height 324
click at [824, 645] on icon "button" at bounding box center [821, 643] width 16 height 16
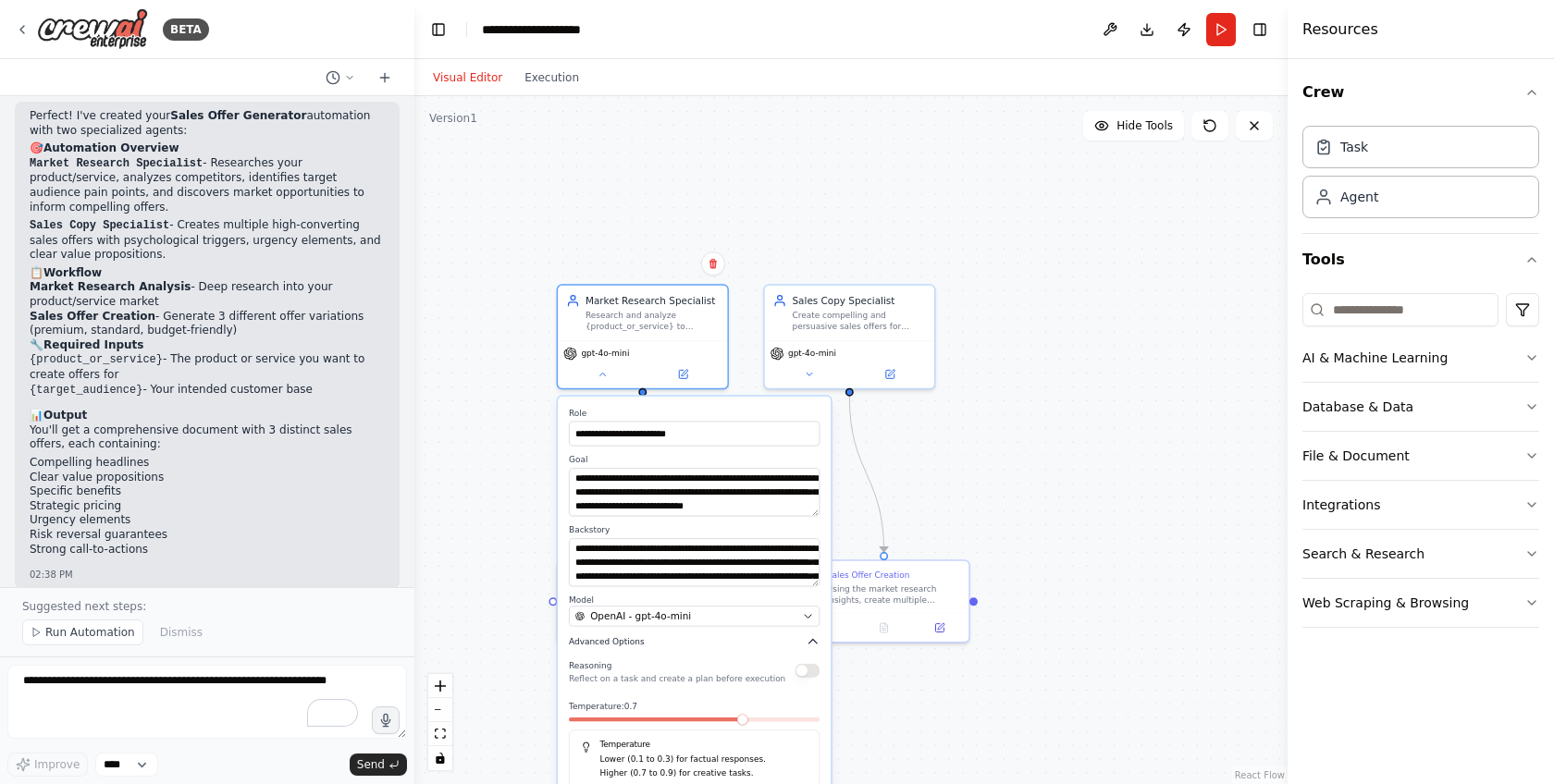
click at [816, 648] on icon "button" at bounding box center [812, 642] width 14 height 14
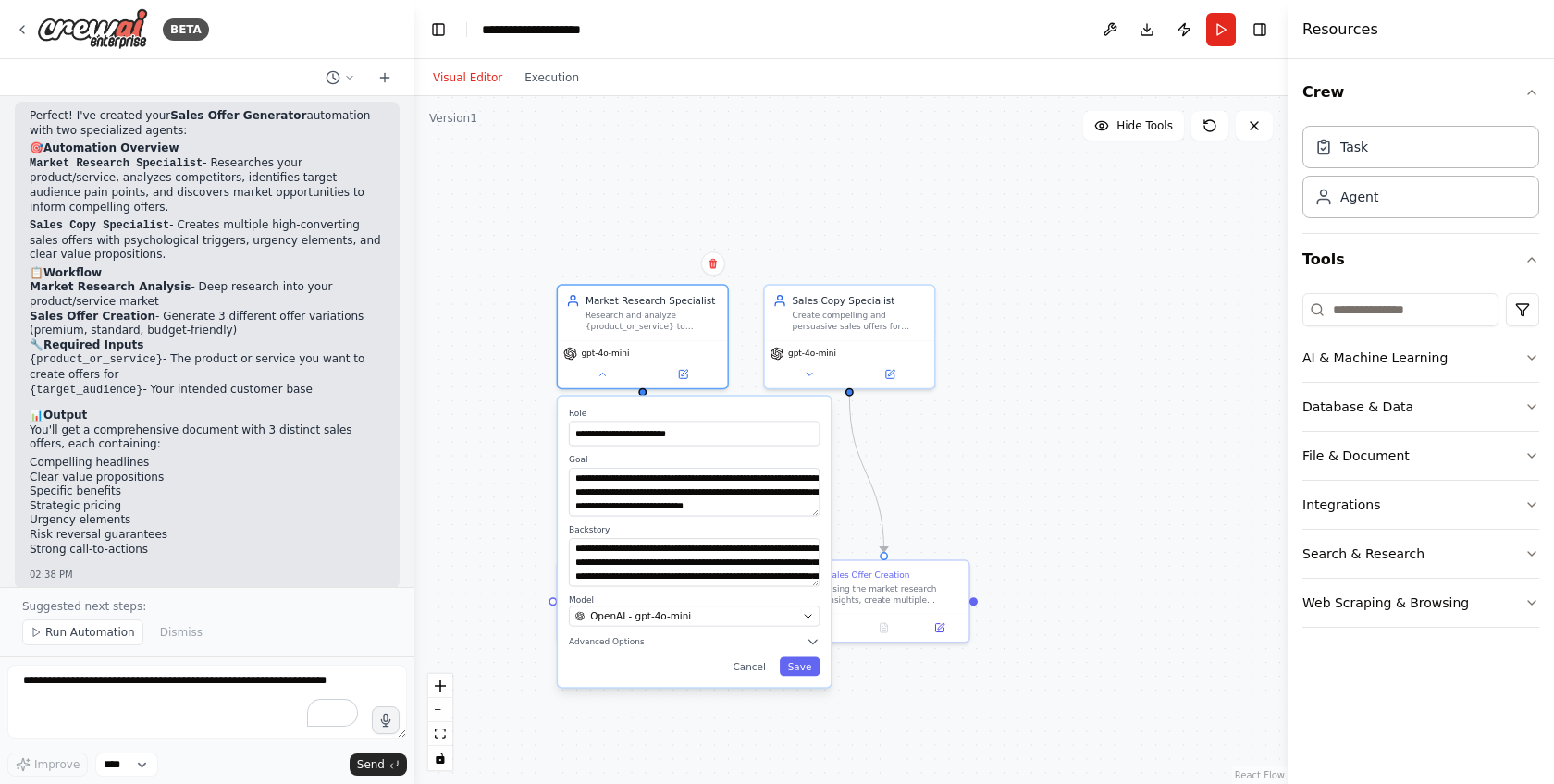
click at [1127, 411] on div ".deletable-edge-delete-btn { width: 20px; height: 20px; border: 0px solid #ffff…" at bounding box center [850, 440] width 874 height 688
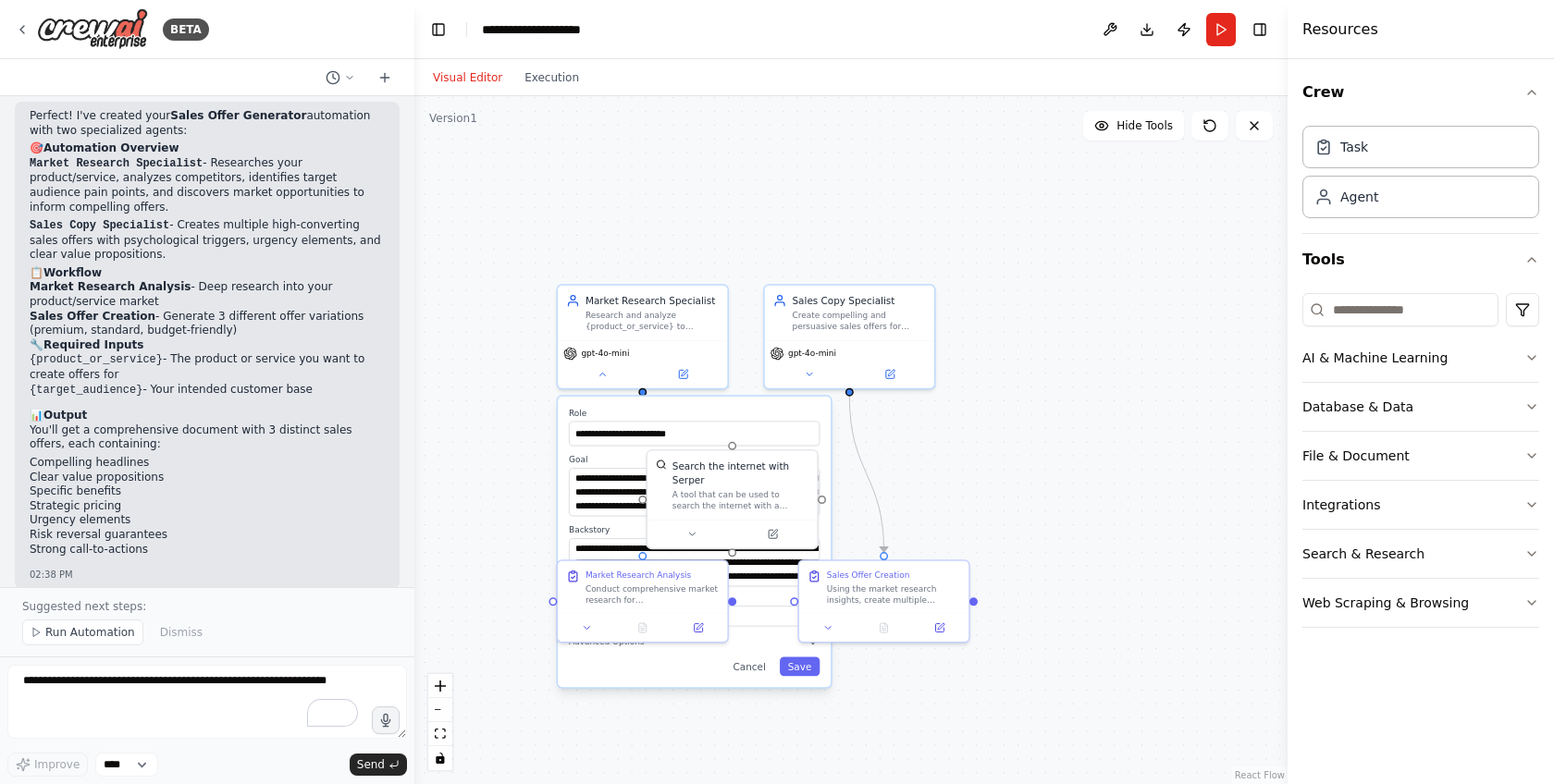
click at [940, 443] on div ".deletable-edge-delete-btn { width: 20px; height: 20px; border: 0px solid #ffff…" at bounding box center [850, 440] width 874 height 688
click at [517, 605] on div ".deletable-edge-delete-btn { width: 20px; height: 20px; border: 0px solid #ffff…" at bounding box center [850, 440] width 874 height 688
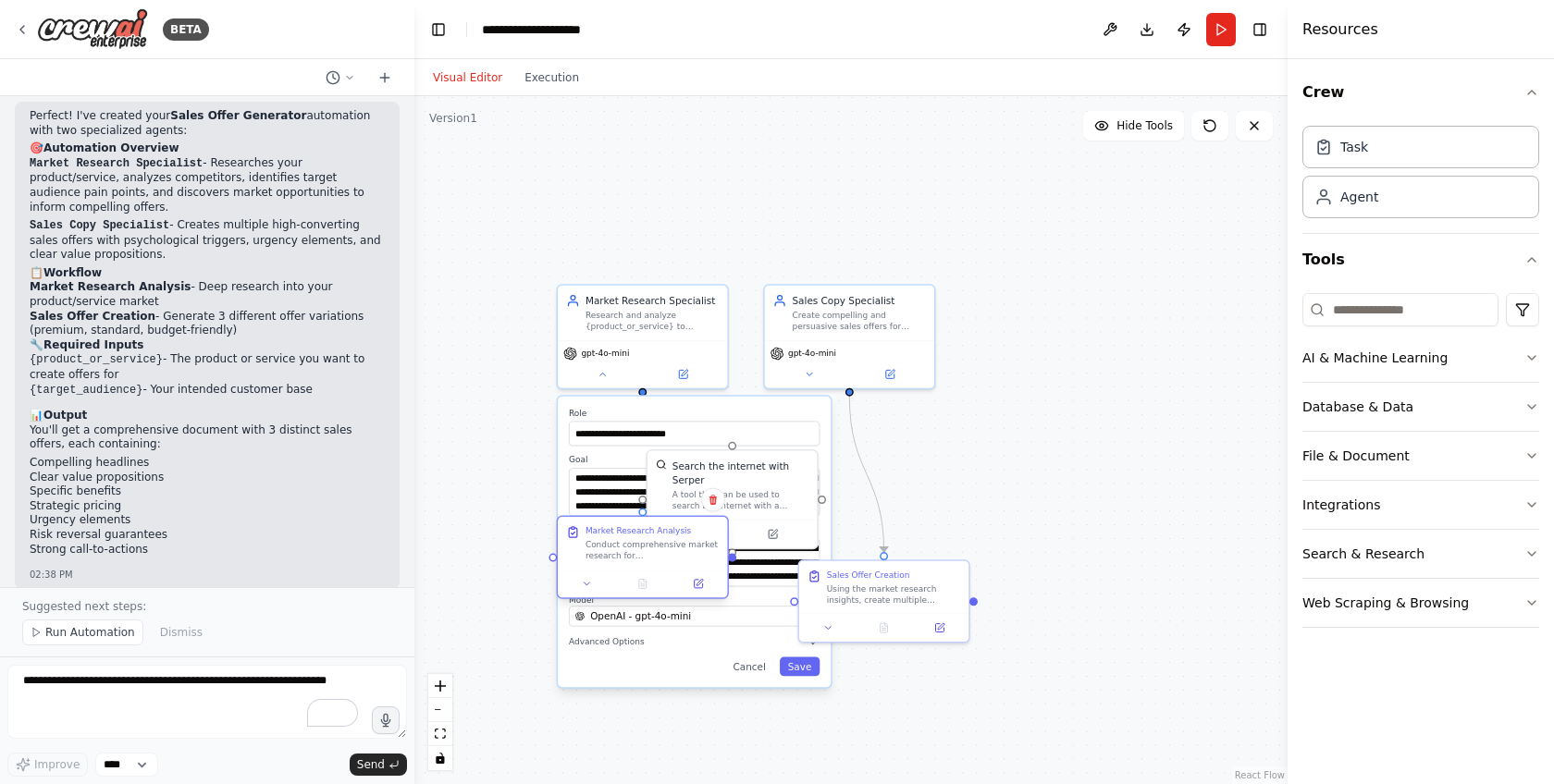
drag, startPoint x: 600, startPoint y: 610, endPoint x: 601, endPoint y: 572, distance: 38.0
click at [601, 572] on div "Market Research Analysis Conduct comprehensive market research for {product_or_…" at bounding box center [642, 558] width 172 height 84
click at [751, 662] on button "Cancel" at bounding box center [749, 666] width 49 height 19
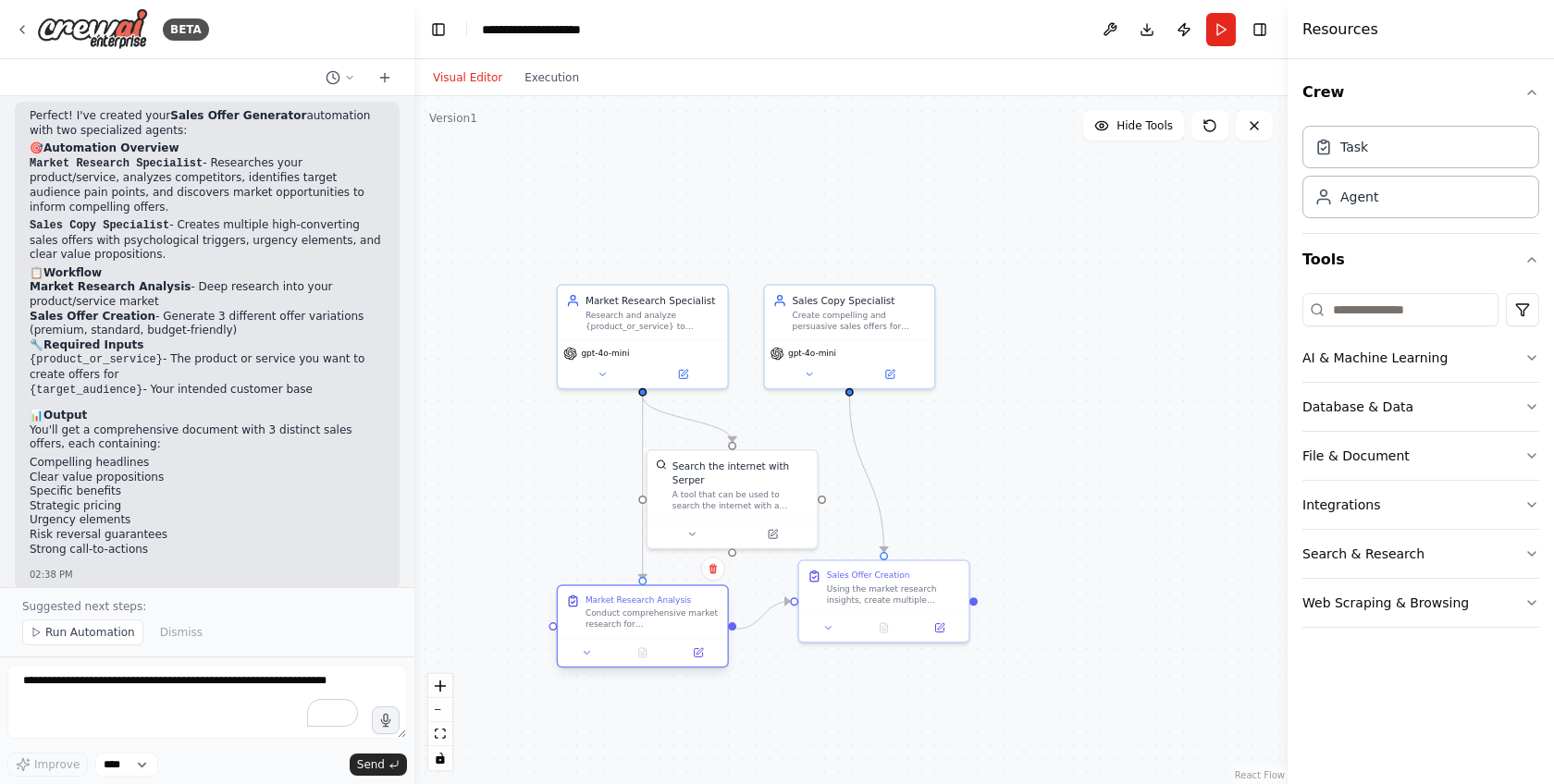
drag, startPoint x: 661, startPoint y: 553, endPoint x: 667, endPoint y: 629, distance: 76.2
click at [667, 629] on div "Conduct comprehensive market research for {product_or_service} including: compe…" at bounding box center [653, 619] width 134 height 22
click at [540, 525] on div ".deletable-edge-delete-btn { width: 20px; height: 20px; border: 0px solid #ffff…" at bounding box center [850, 440] width 874 height 688
click at [134, 764] on select "****" at bounding box center [127, 765] width 63 height 24
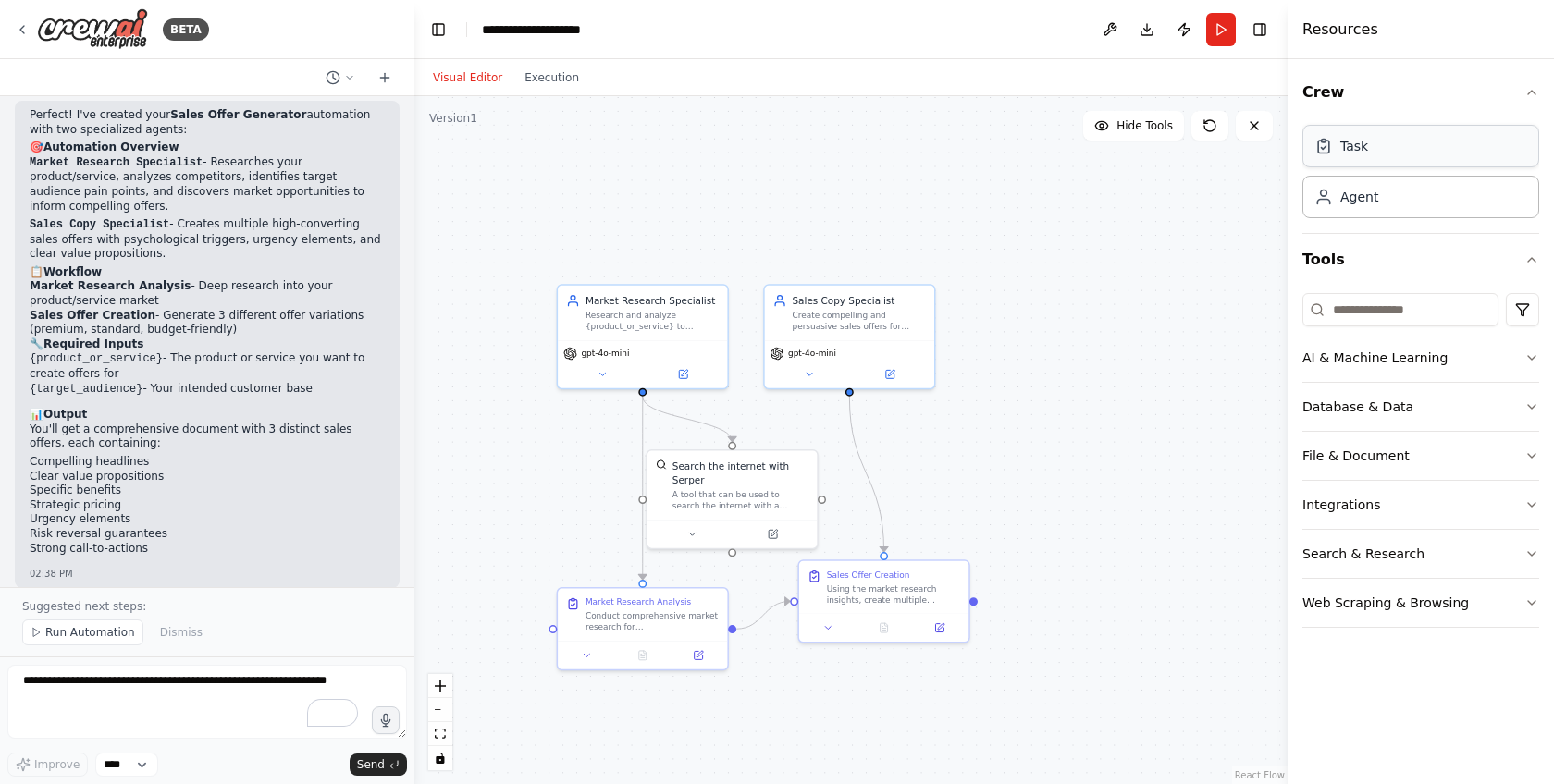
click at [1424, 145] on div "Task" at bounding box center [1420, 147] width 237 height 43
drag, startPoint x: 1126, startPoint y: 378, endPoint x: 1037, endPoint y: 418, distance: 97.6
click at [1037, 418] on div "Task description" at bounding box center [1094, 420] width 134 height 11
click at [866, 748] on icon at bounding box center [864, 752] width 15 height 15
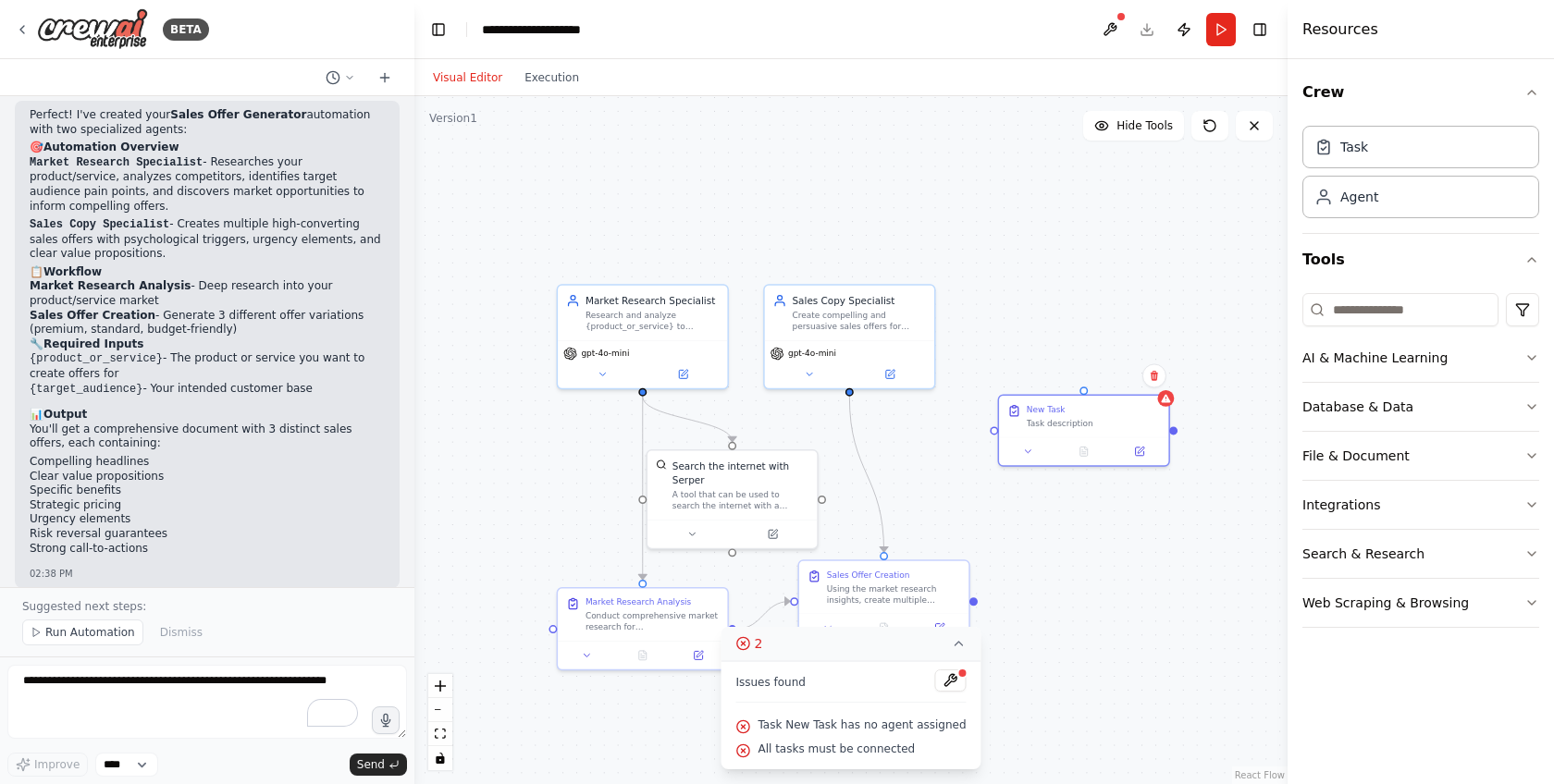
click at [1108, 569] on div ".deletable-edge-delete-btn { width: 20px; height: 20px; border: 0px solid #ffff…" at bounding box center [850, 440] width 874 height 688
click at [956, 649] on icon at bounding box center [959, 644] width 15 height 15
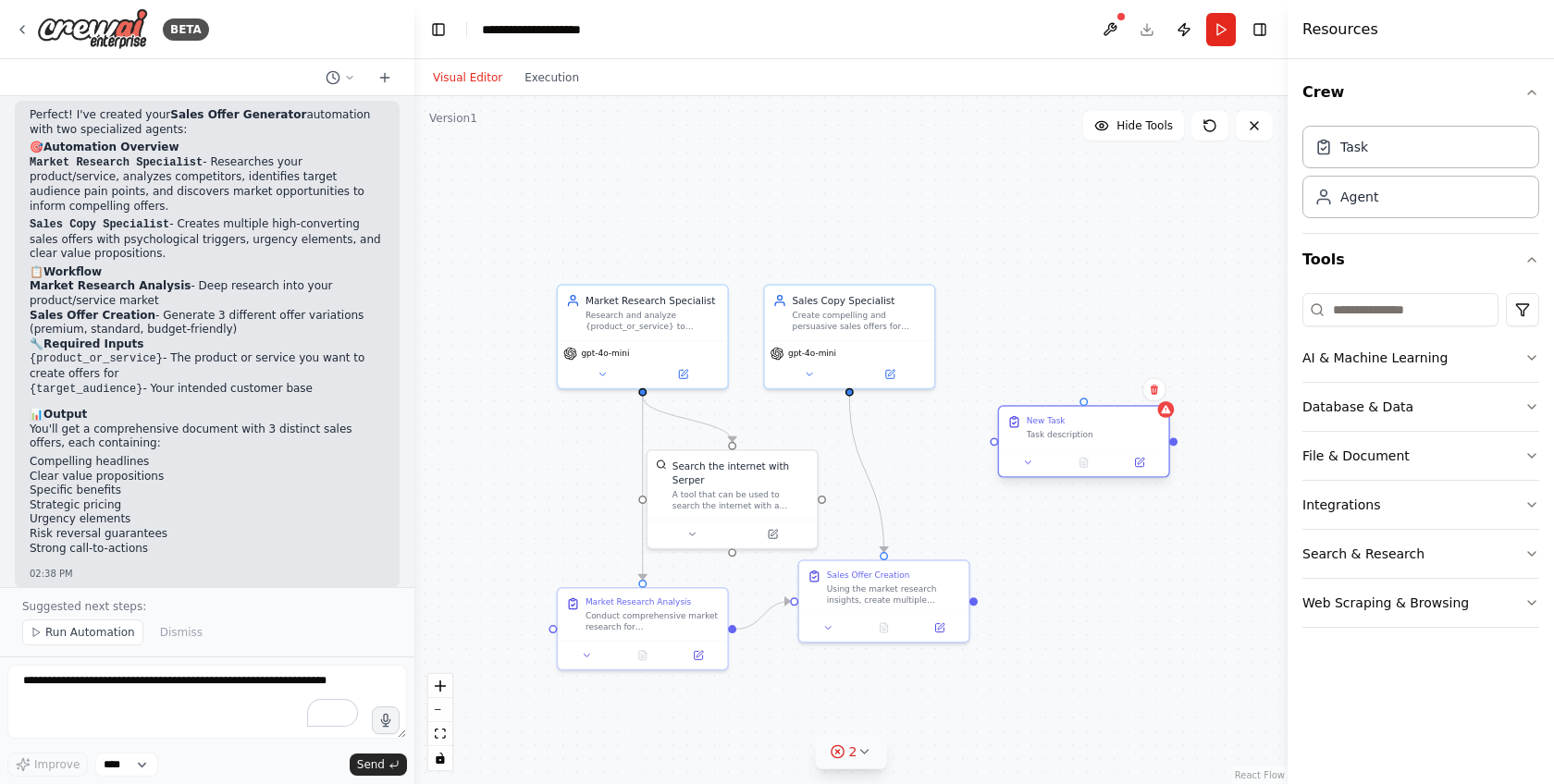
drag, startPoint x: 1096, startPoint y: 431, endPoint x: 1112, endPoint y: 470, distance: 42.2
click at [1112, 448] on div "New Task Task description" at bounding box center [1083, 427] width 169 height 42
click at [1112, 470] on div "New Task Task description" at bounding box center [1097, 455] width 169 height 42
click at [1167, 419] on icon at bounding box center [1169, 417] width 11 height 11
click at [1096, 424] on button "Confirm" at bounding box center [1115, 417] width 66 height 22
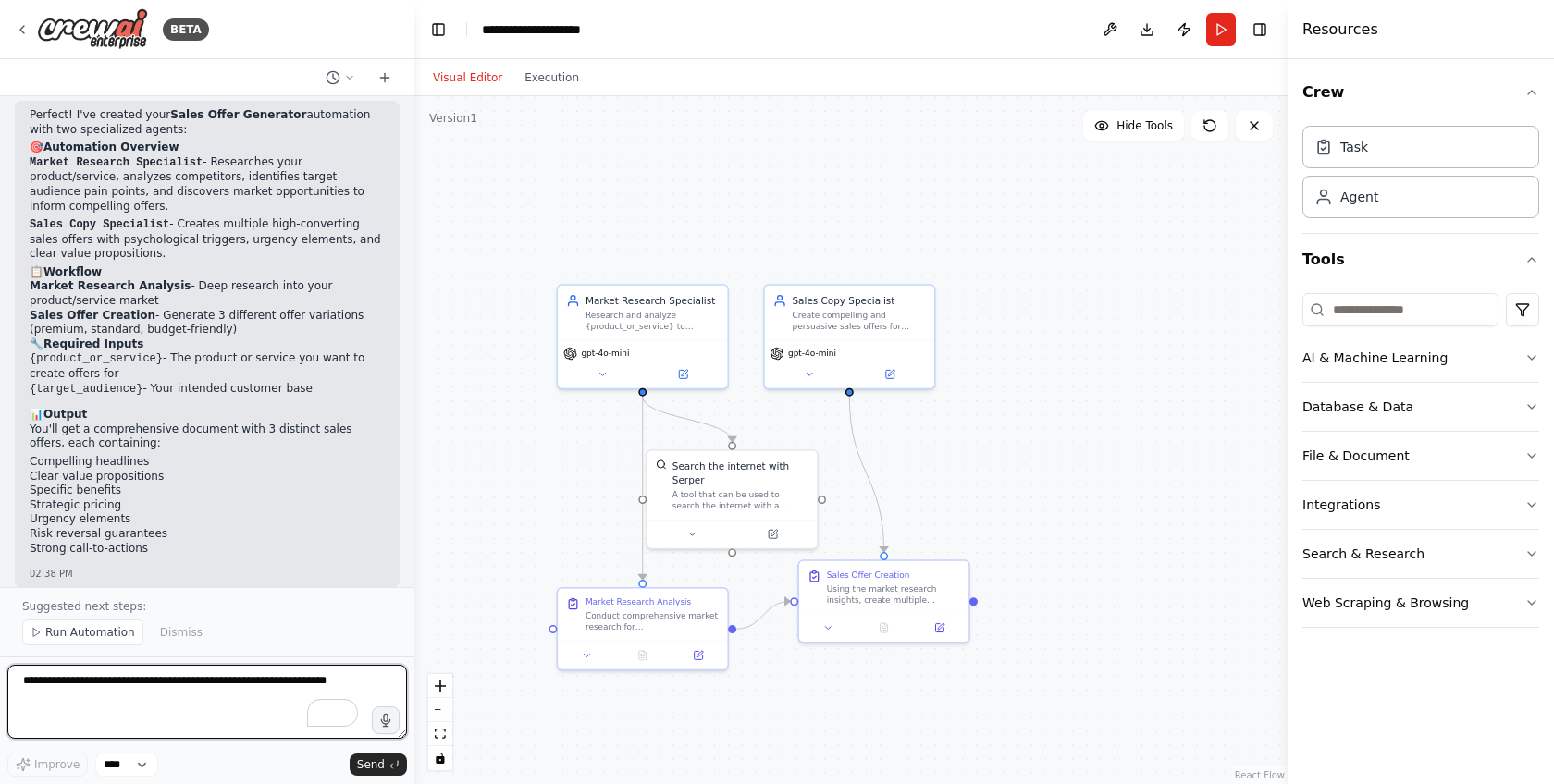
click at [178, 701] on textarea "To enrich screen reader interactions, please activate Accessibility in Grammarl…" at bounding box center [207, 701] width 399 height 74
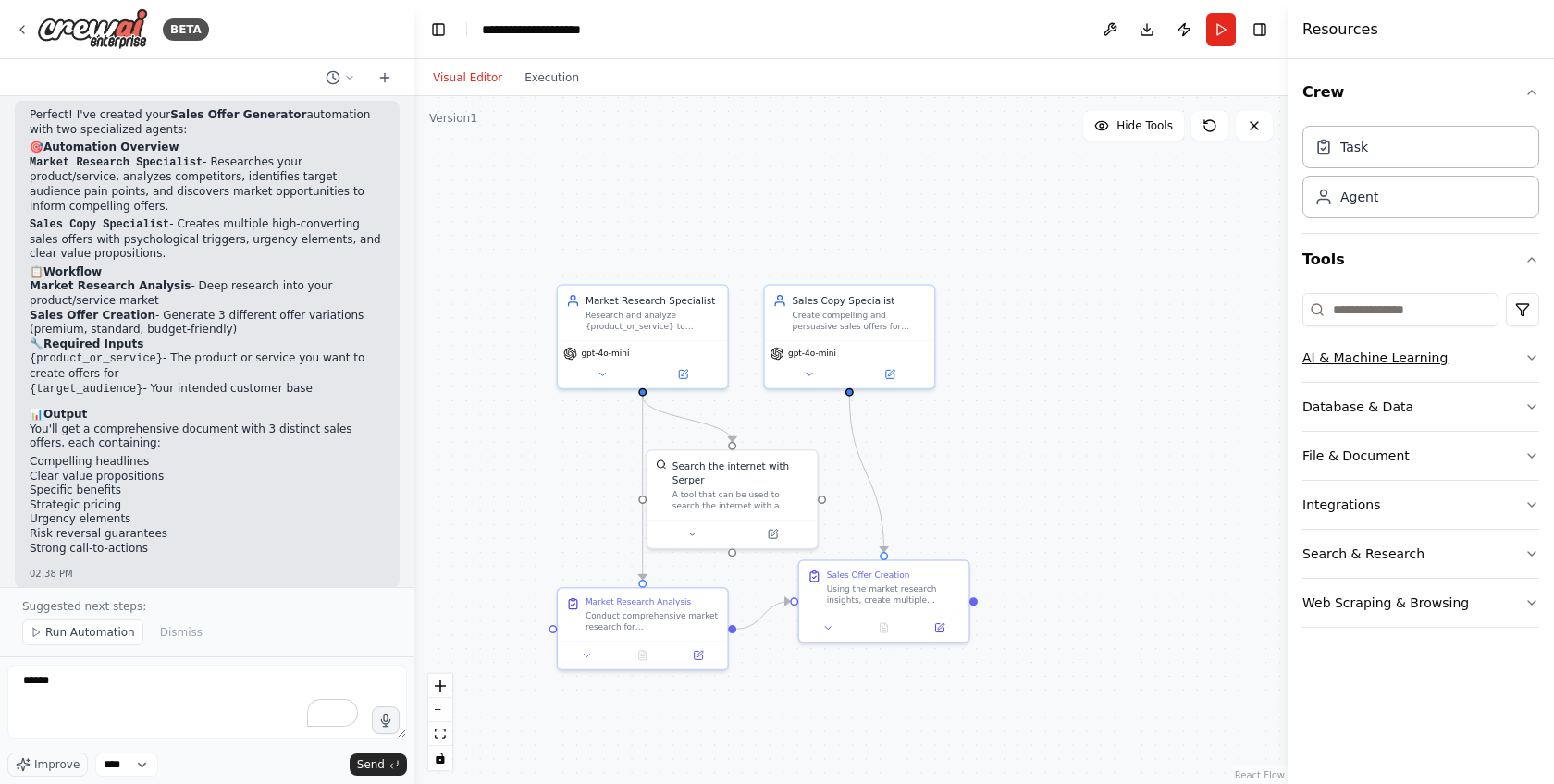
click at [1314, 361] on button "AI & Machine Learning" at bounding box center [1420, 358] width 237 height 48
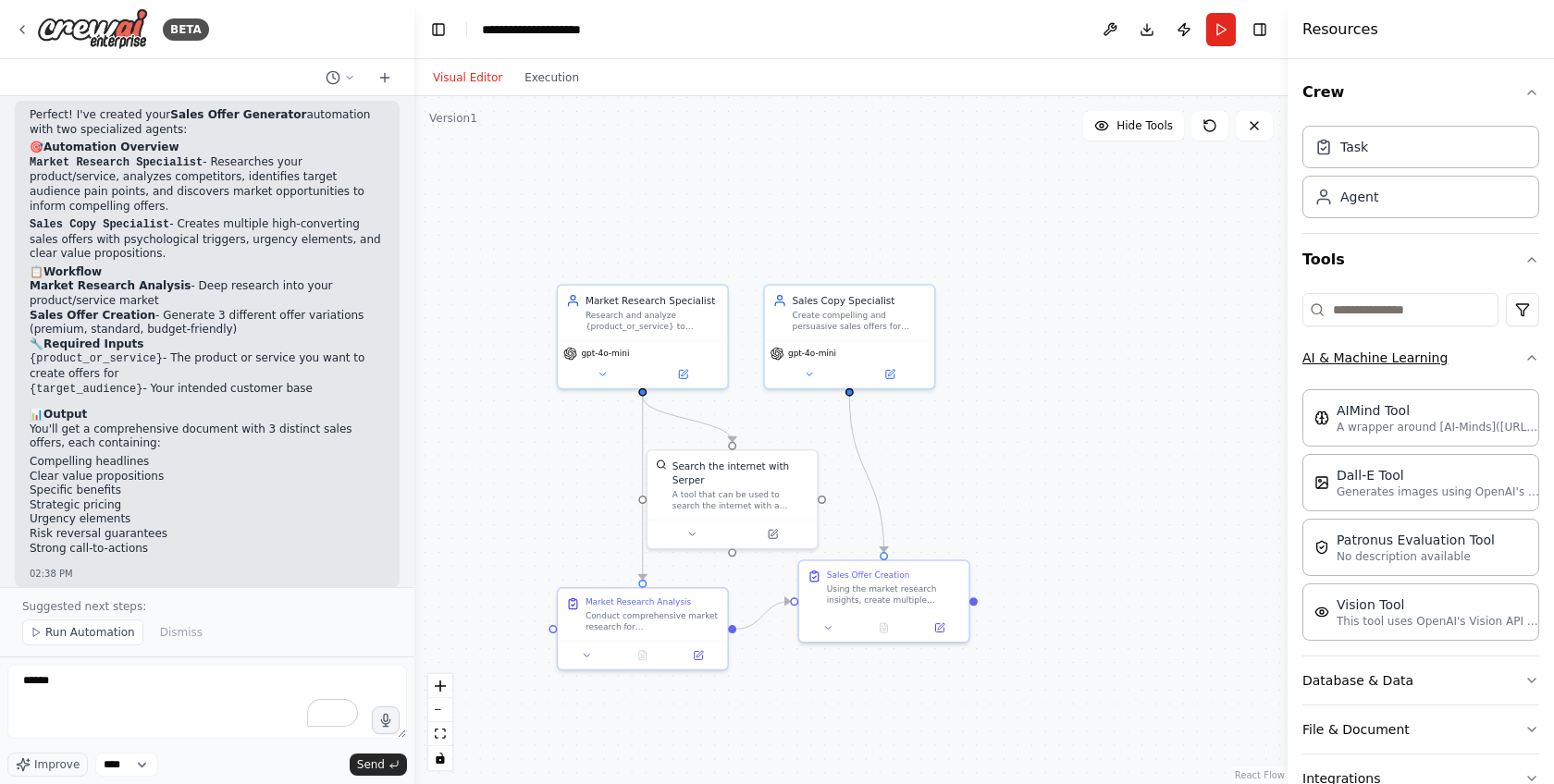
click at [1333, 366] on button "AI & Machine Learning" at bounding box center [1420, 358] width 237 height 48
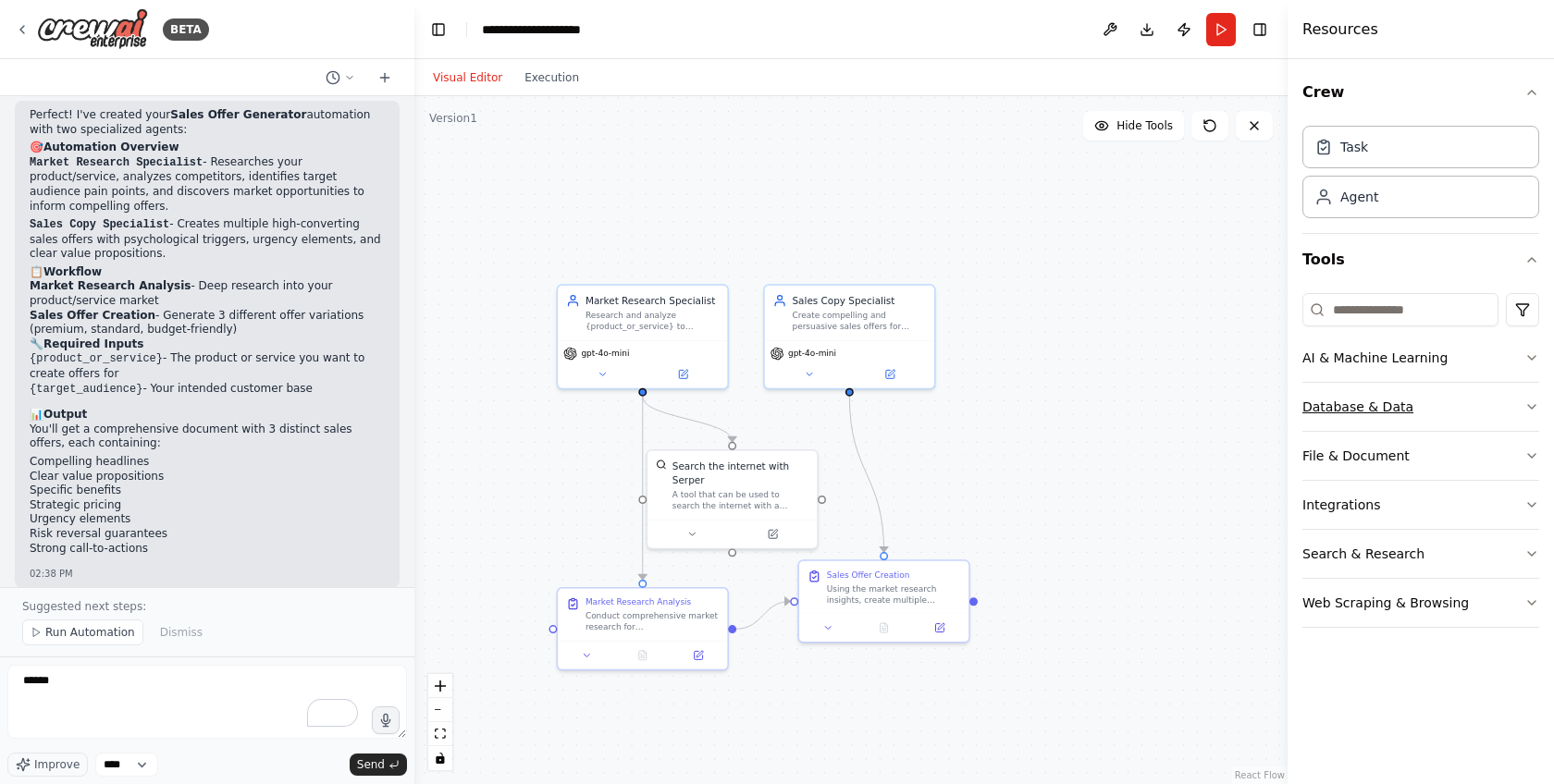
click at [1333, 398] on button "Database & Data" at bounding box center [1420, 407] width 237 height 48
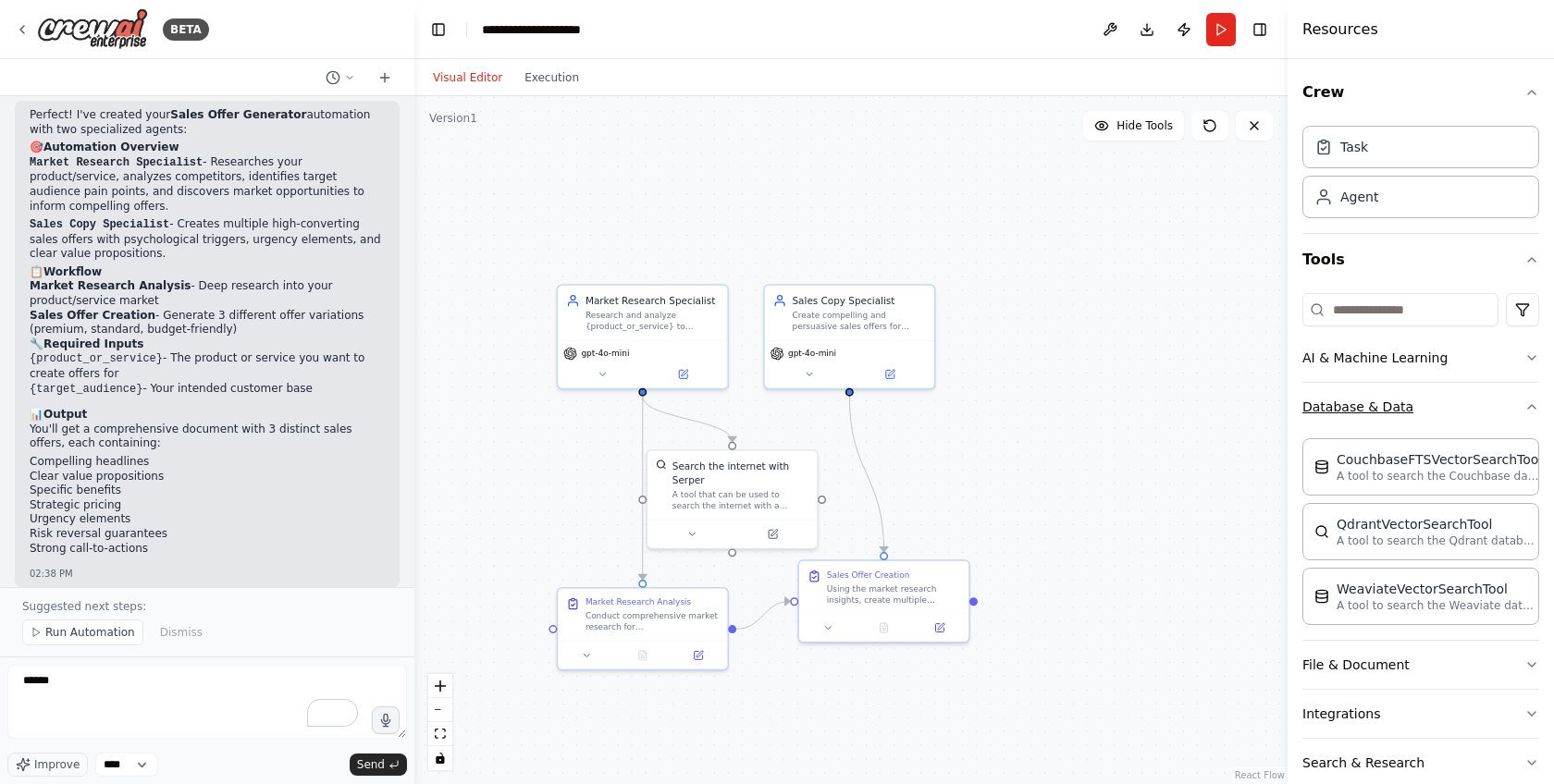
click at [1333, 398] on button "Database & Data" at bounding box center [1420, 407] width 237 height 48
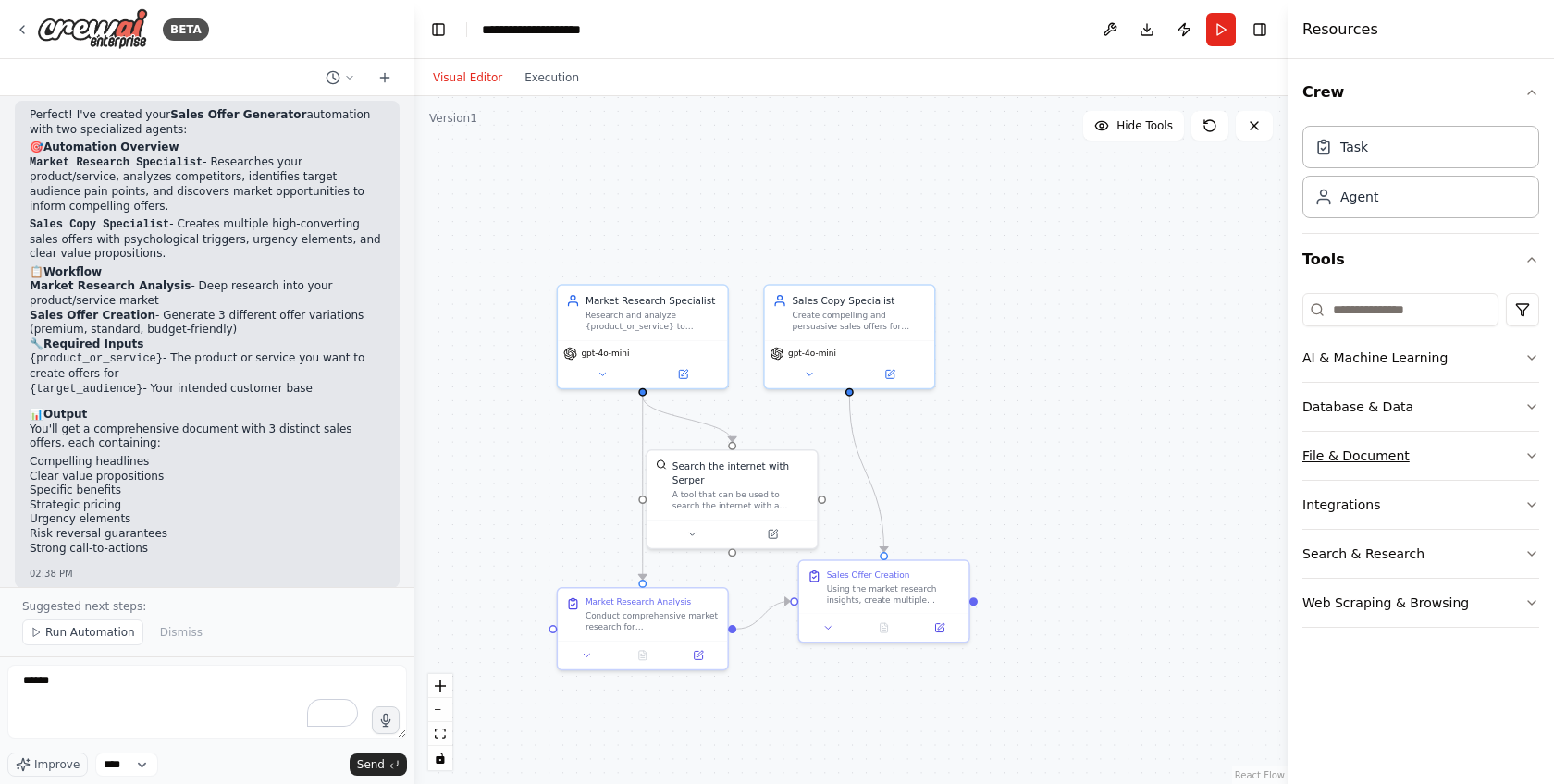
click at [1329, 457] on button "File & Document" at bounding box center [1420, 456] width 237 height 48
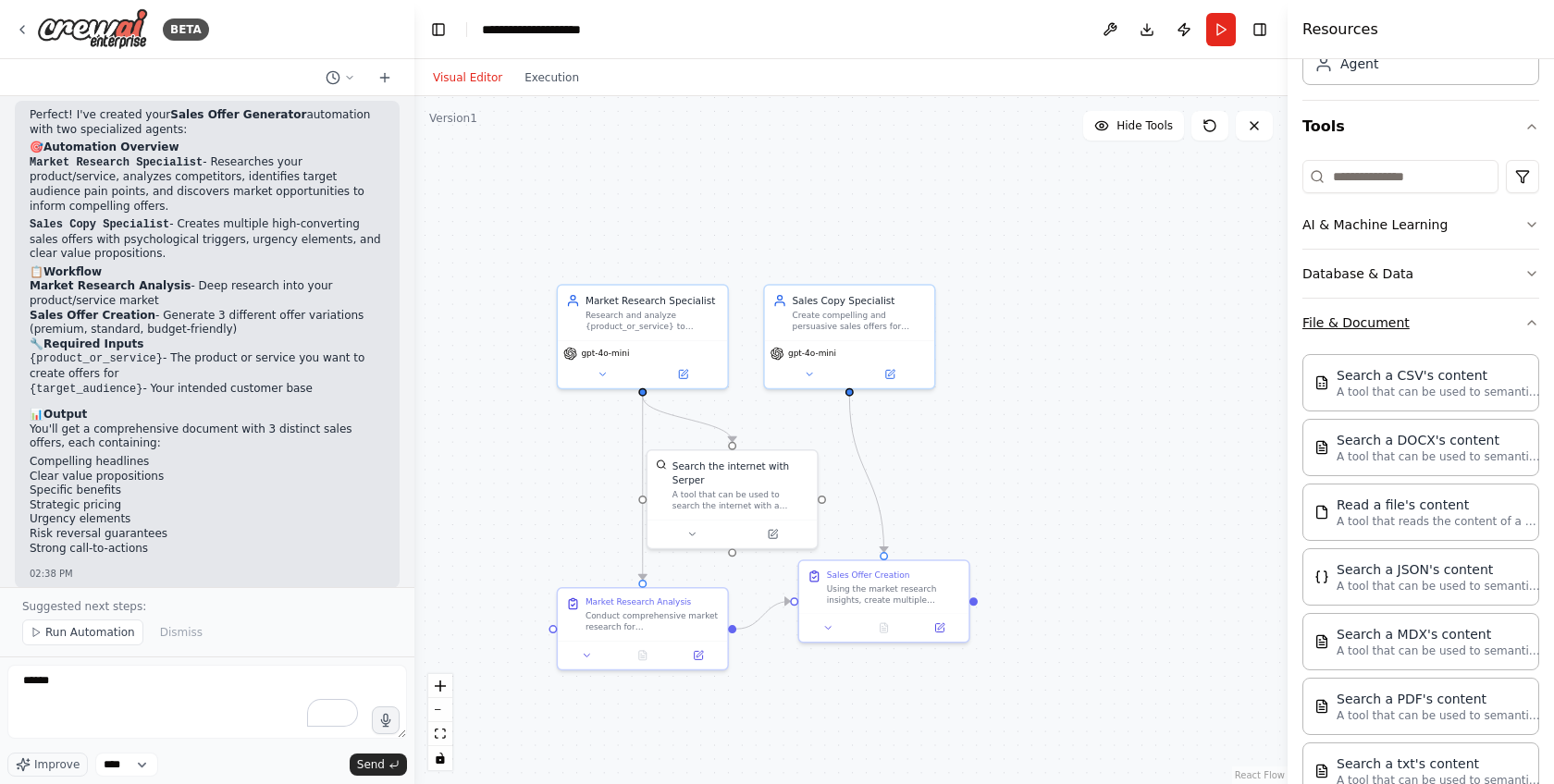
scroll to position [46, 0]
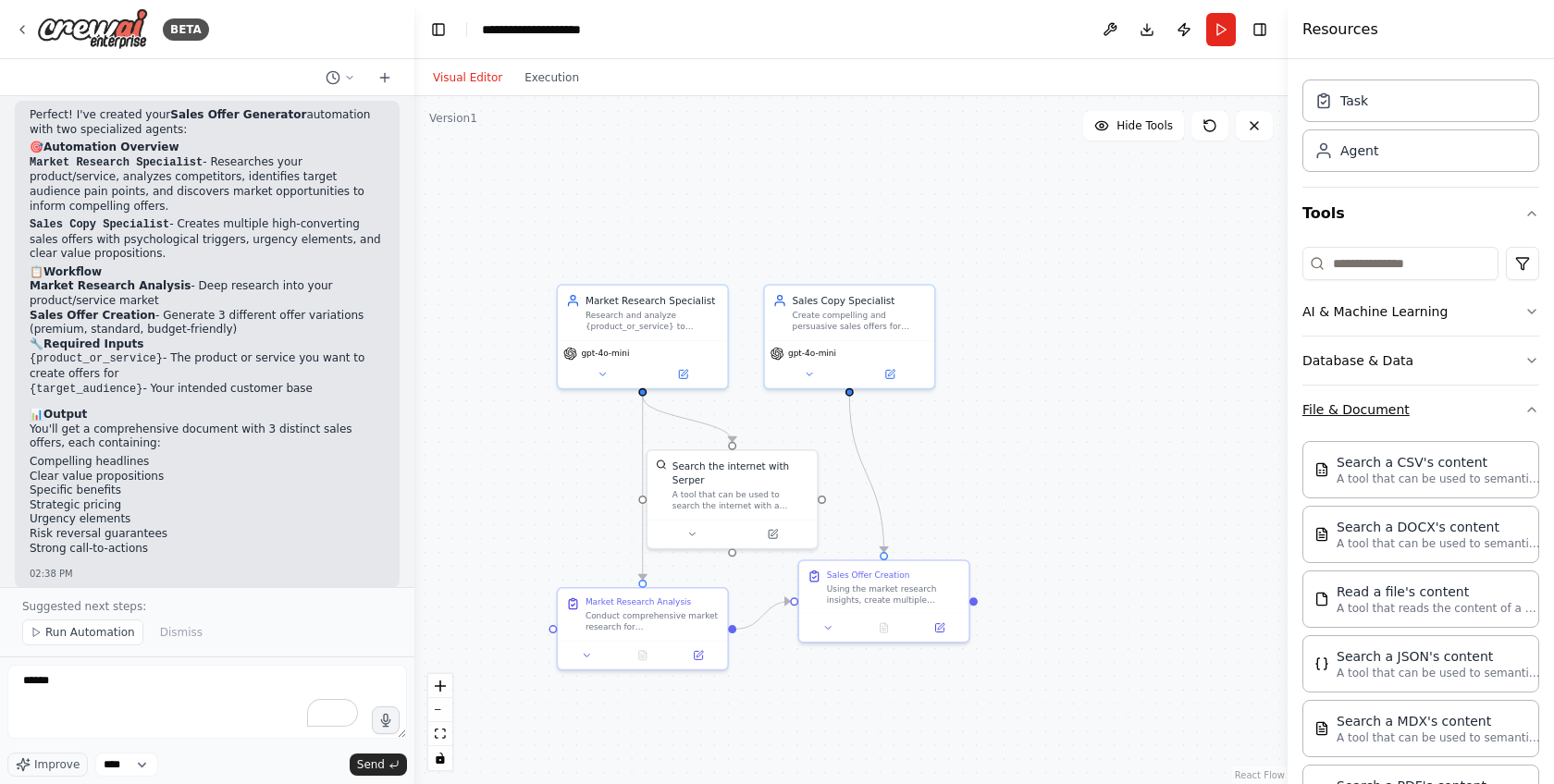
click at [1342, 411] on button "File & Document" at bounding box center [1420, 410] width 237 height 48
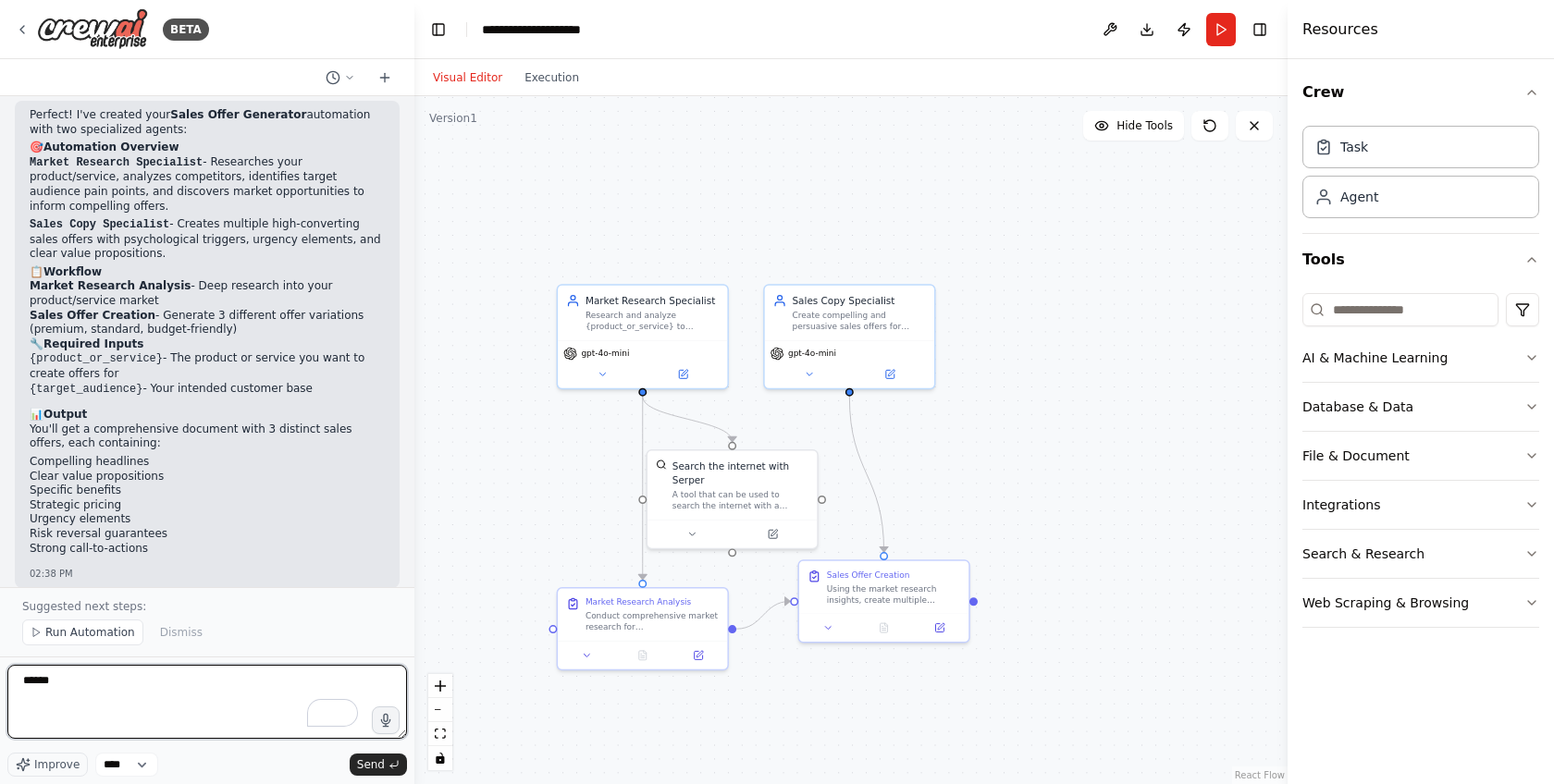
click at [199, 693] on textarea "*****" at bounding box center [207, 701] width 399 height 74
type textarea "**********"
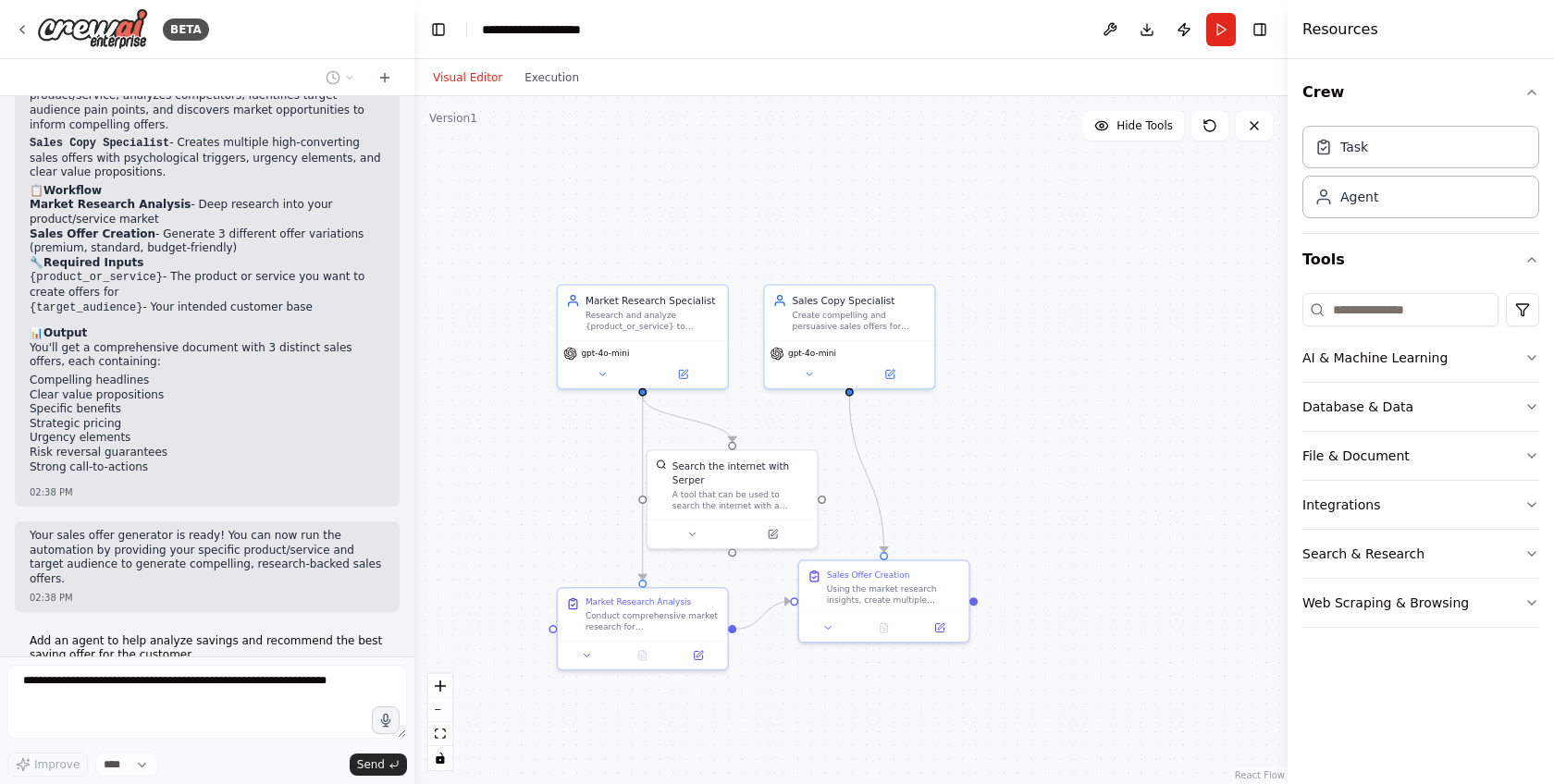
scroll to position [1013, 0]
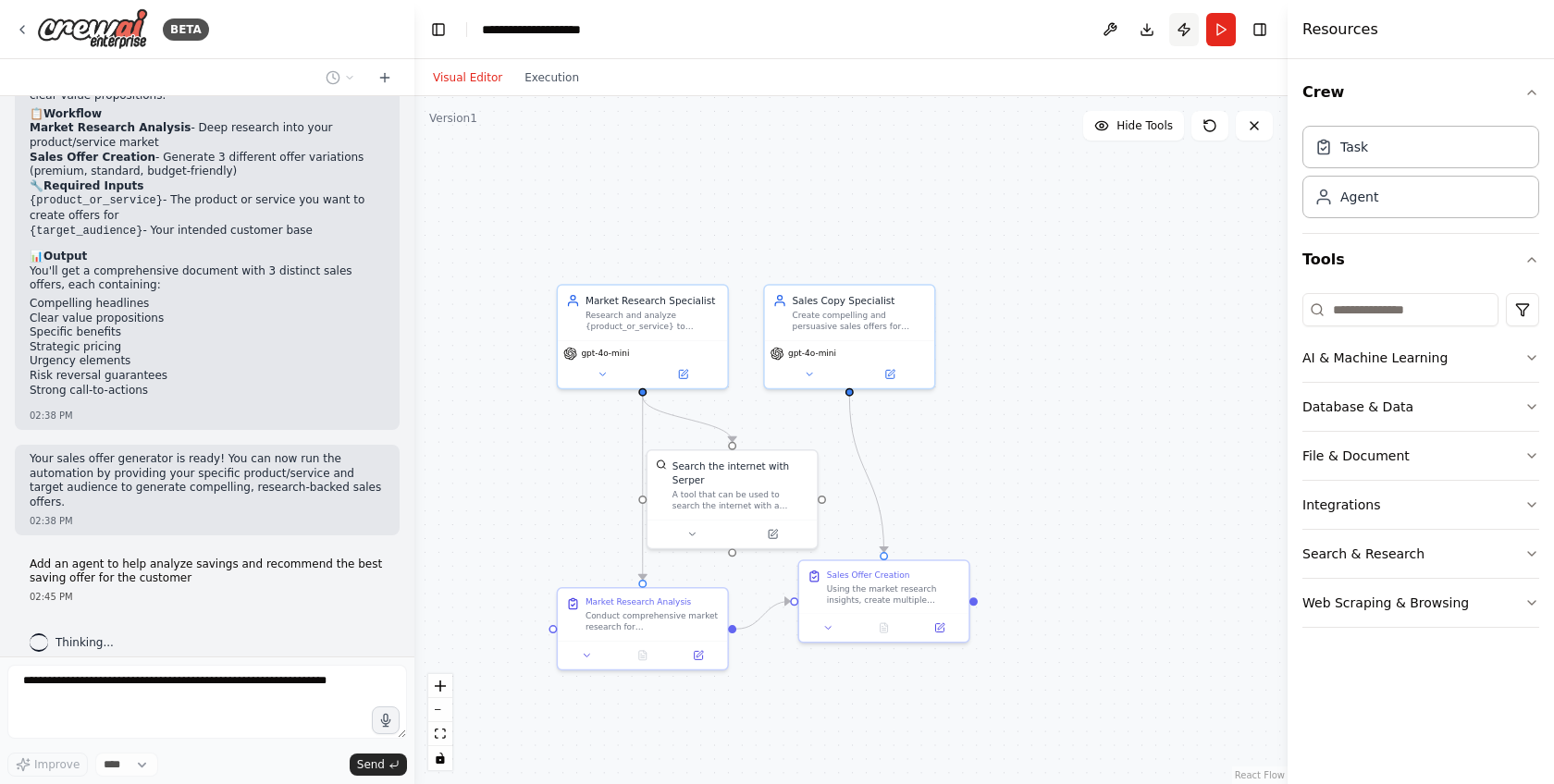
click at [1181, 34] on button "Publish" at bounding box center [1185, 30] width 30 height 33
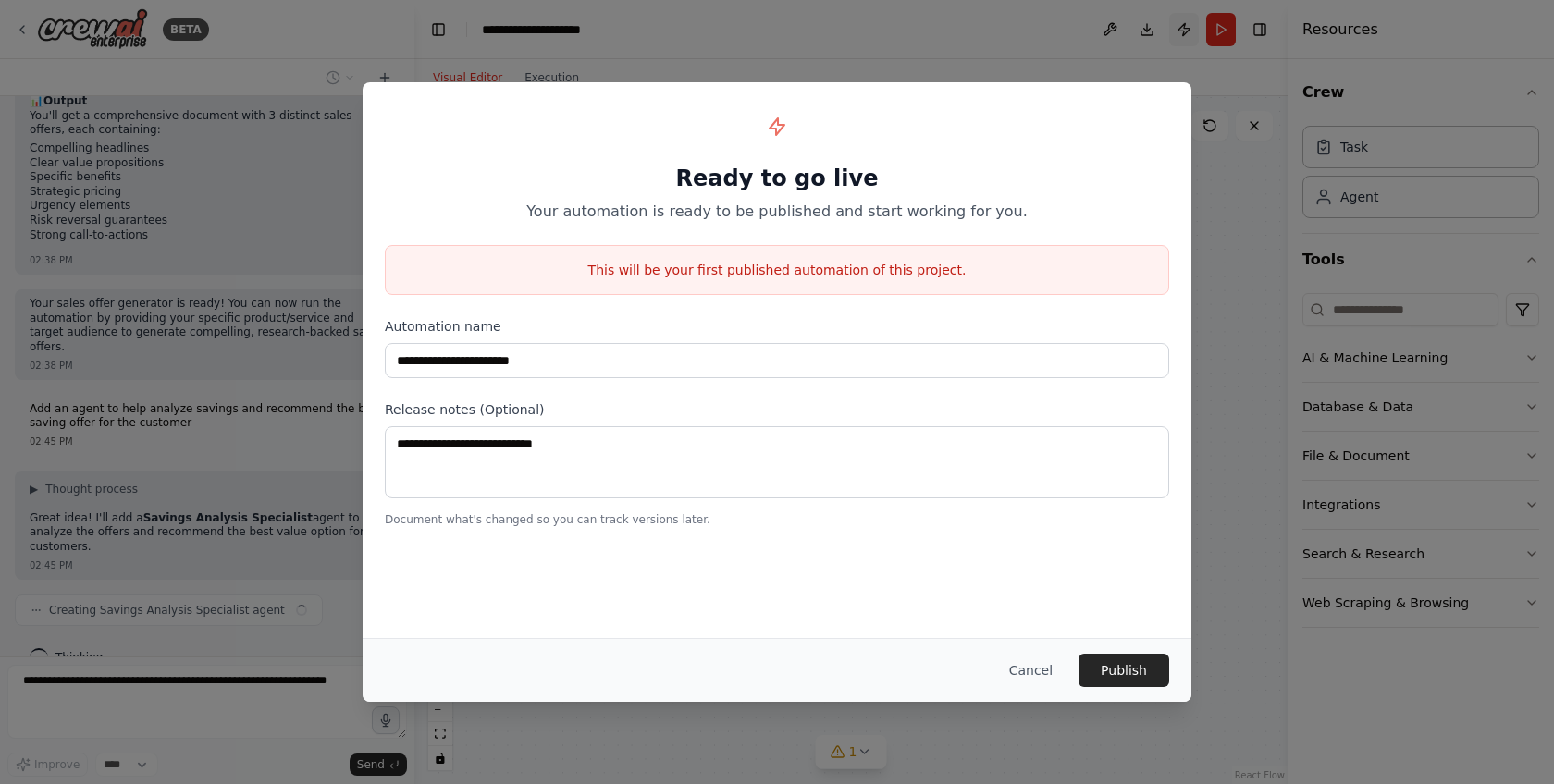
scroll to position [1184, 0]
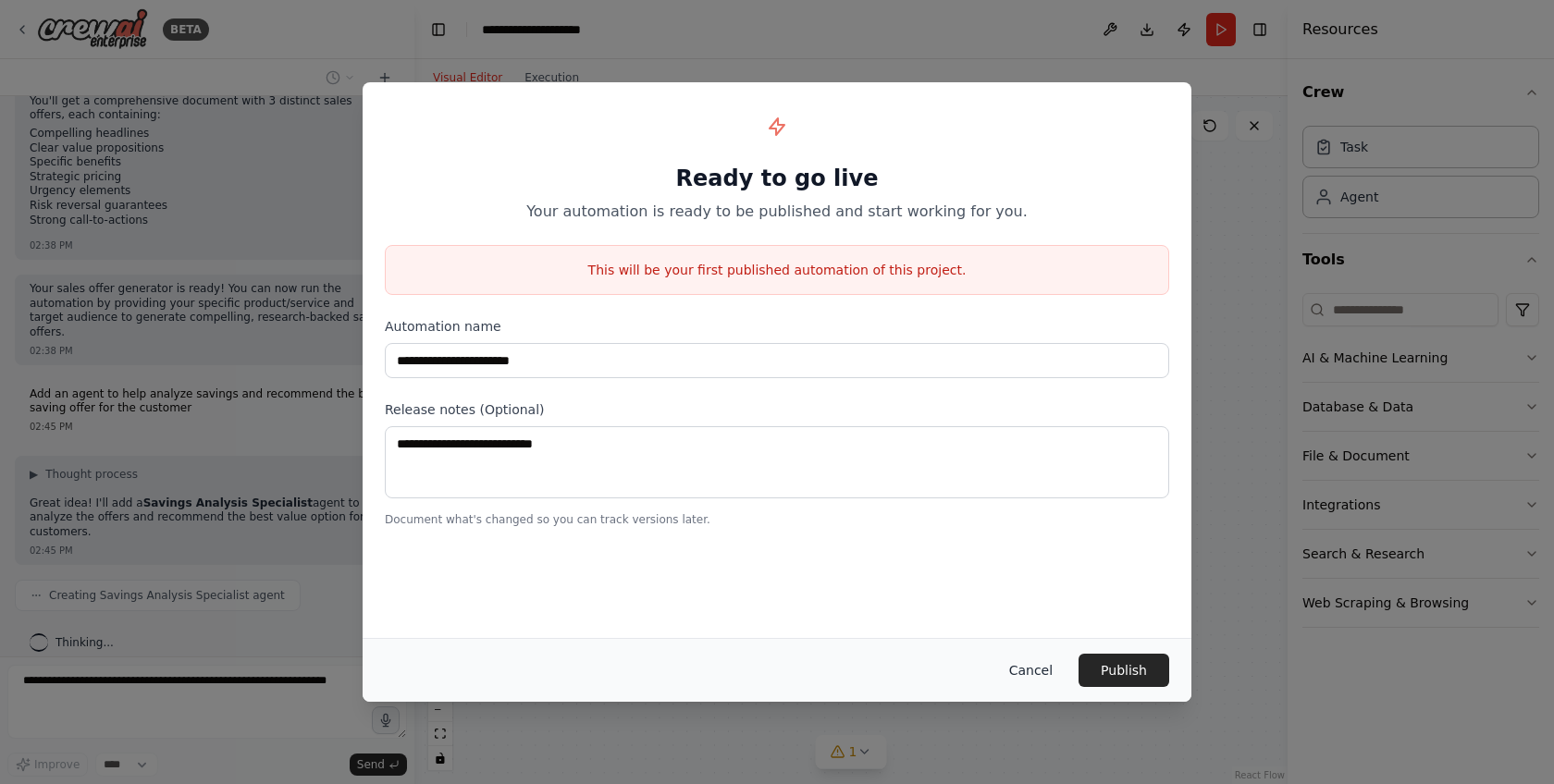
click at [1013, 661] on button "Cancel" at bounding box center [1030, 671] width 73 height 33
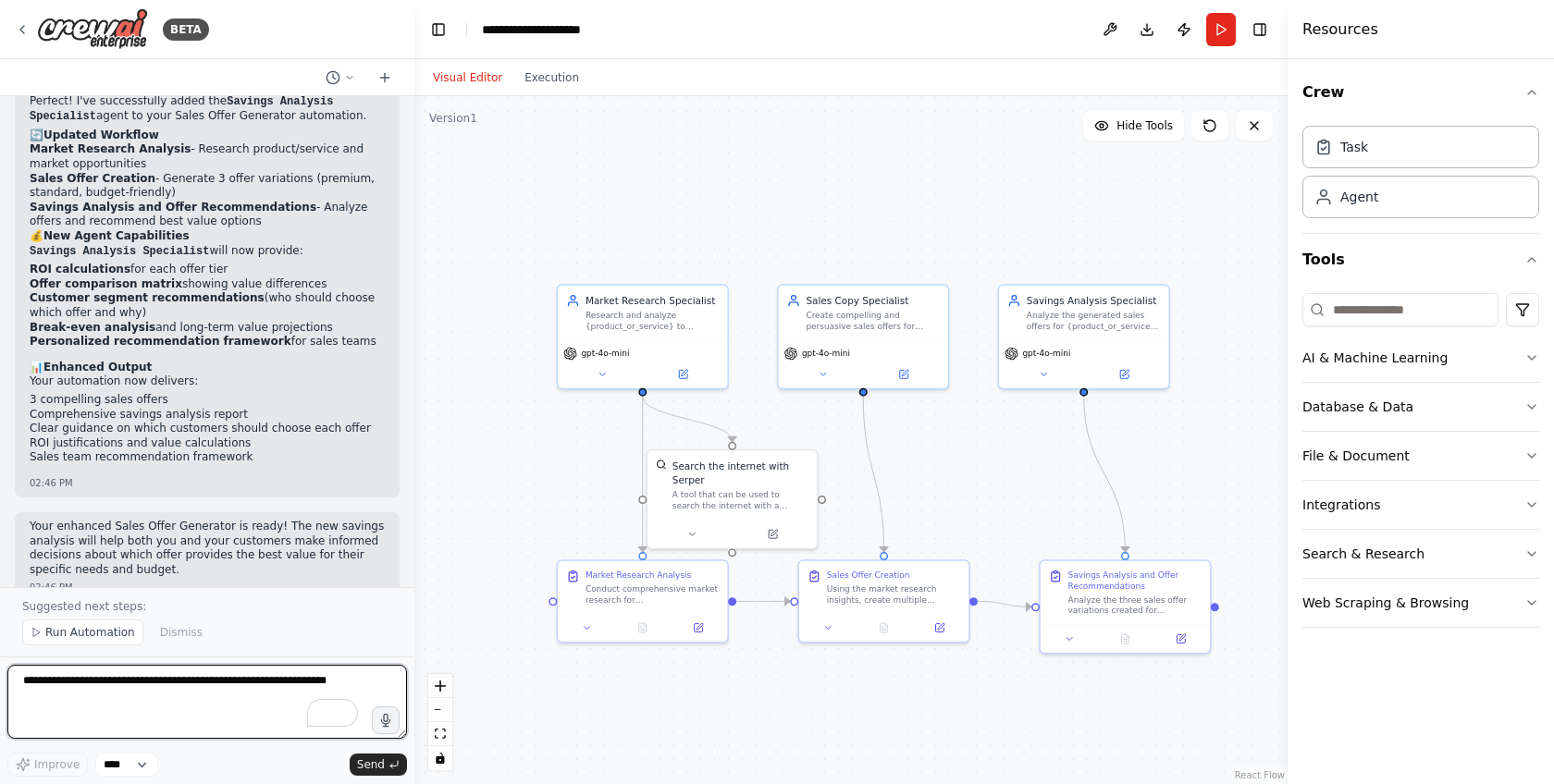
scroll to position [1949, 0]
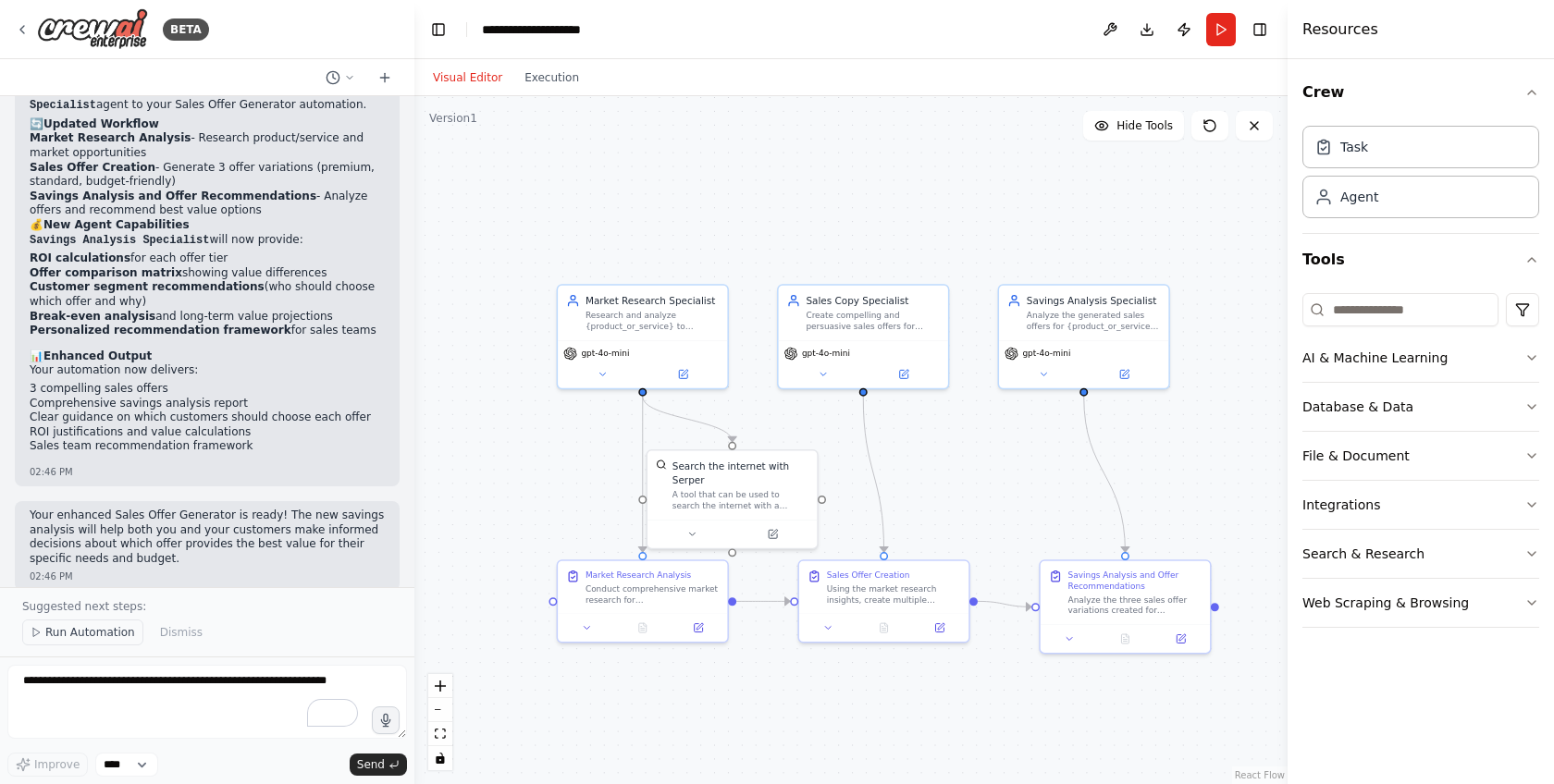
click at [84, 637] on span "Run Automation" at bounding box center [90, 633] width 90 height 15
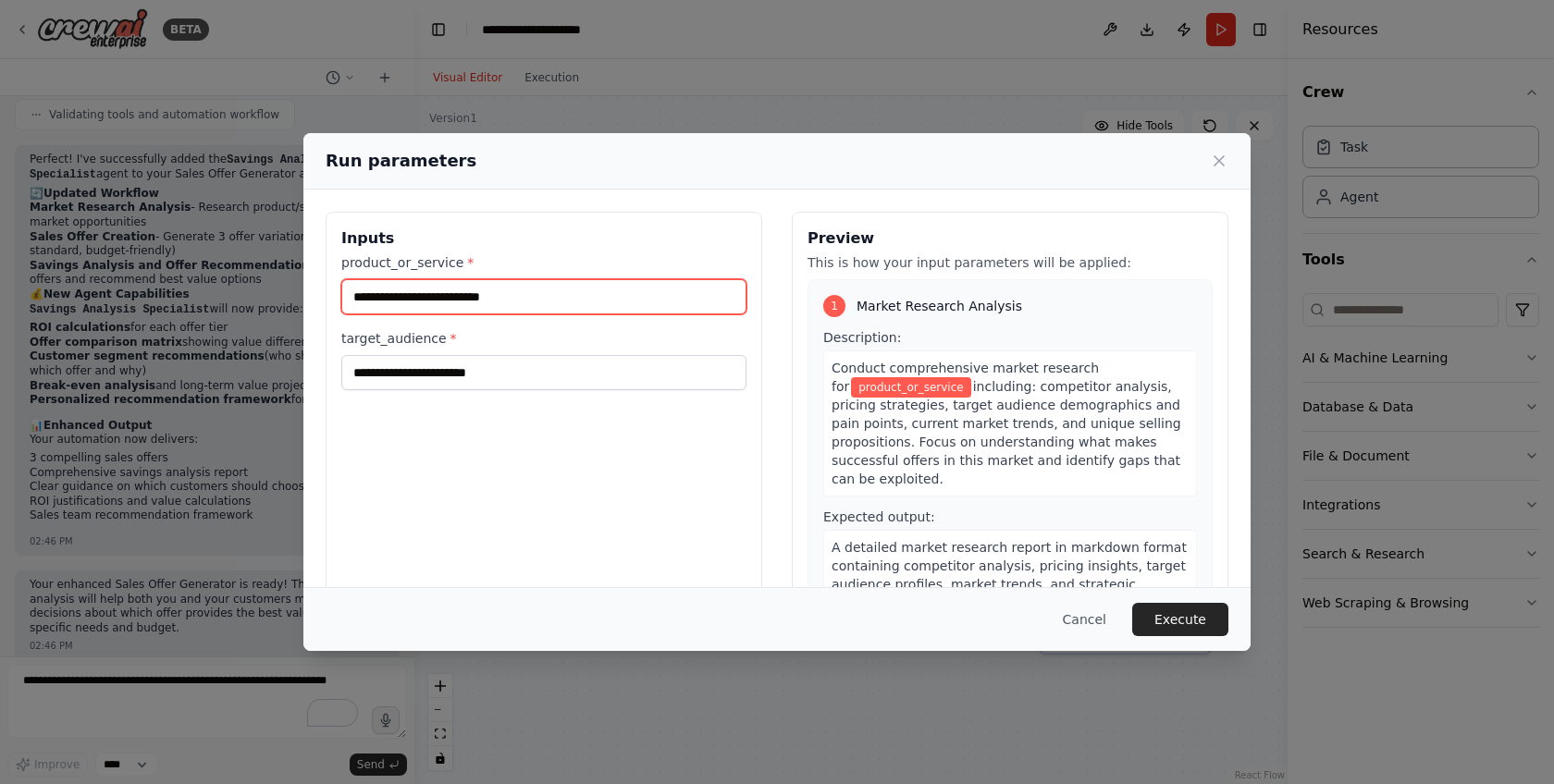
click at [458, 290] on input "product_or_service *" at bounding box center [544, 297] width 405 height 35
click at [700, 25] on div "Run parameters Inputs product_or_service * target_audience * Preview This is ho…" at bounding box center [777, 392] width 1554 height 784
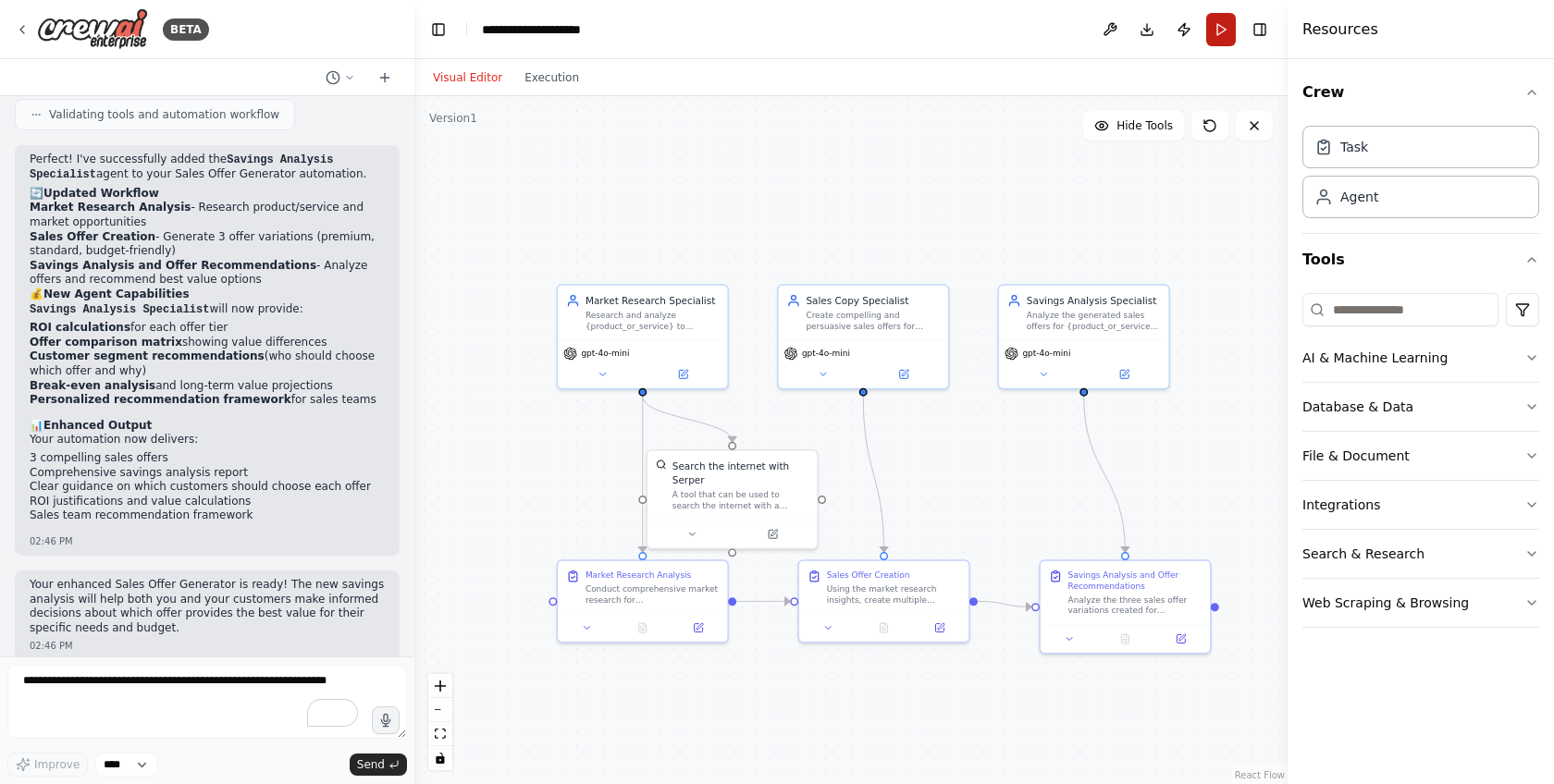
click at [1216, 39] on button "Run" at bounding box center [1221, 30] width 30 height 33
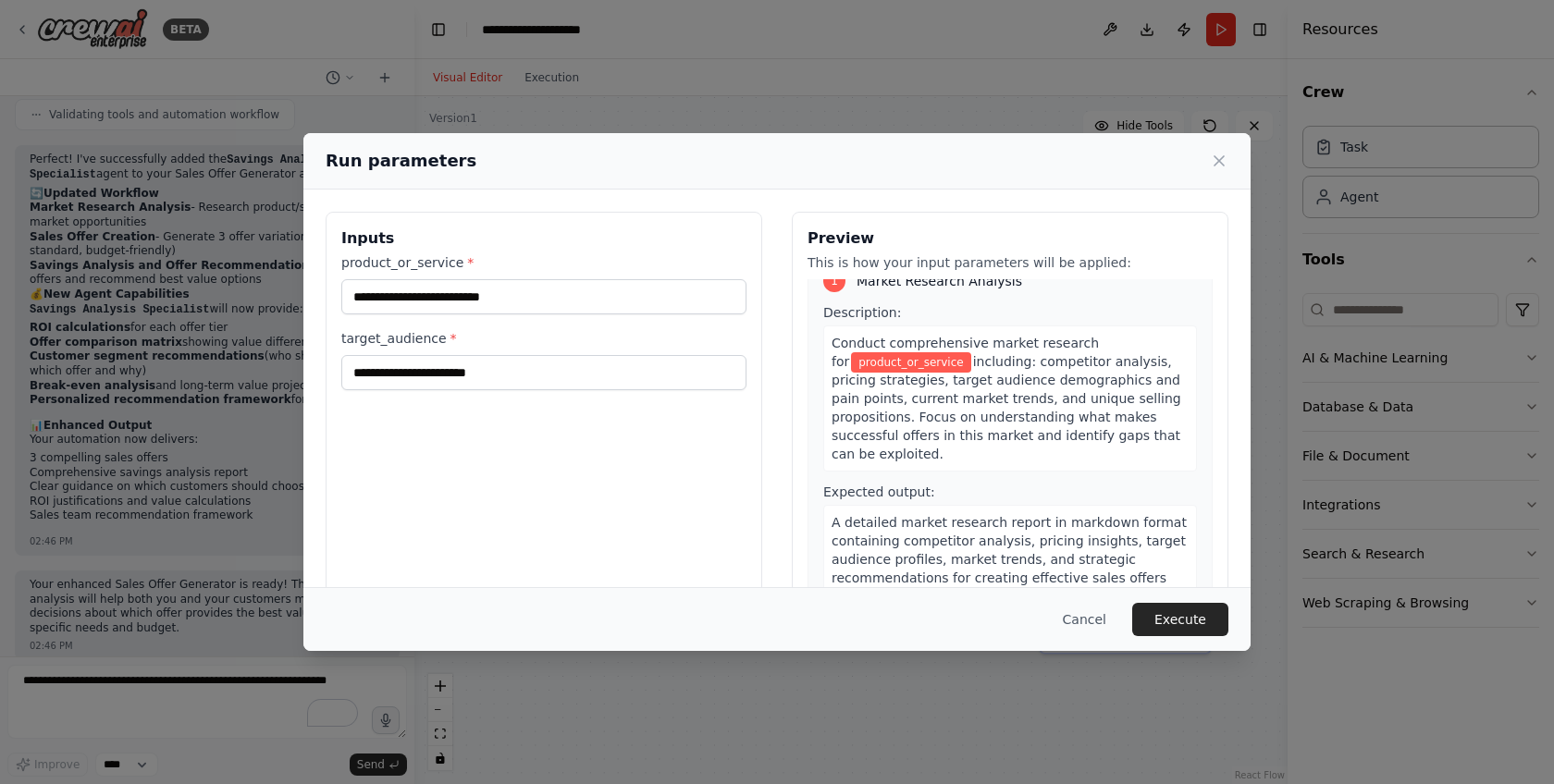
scroll to position [0, 0]
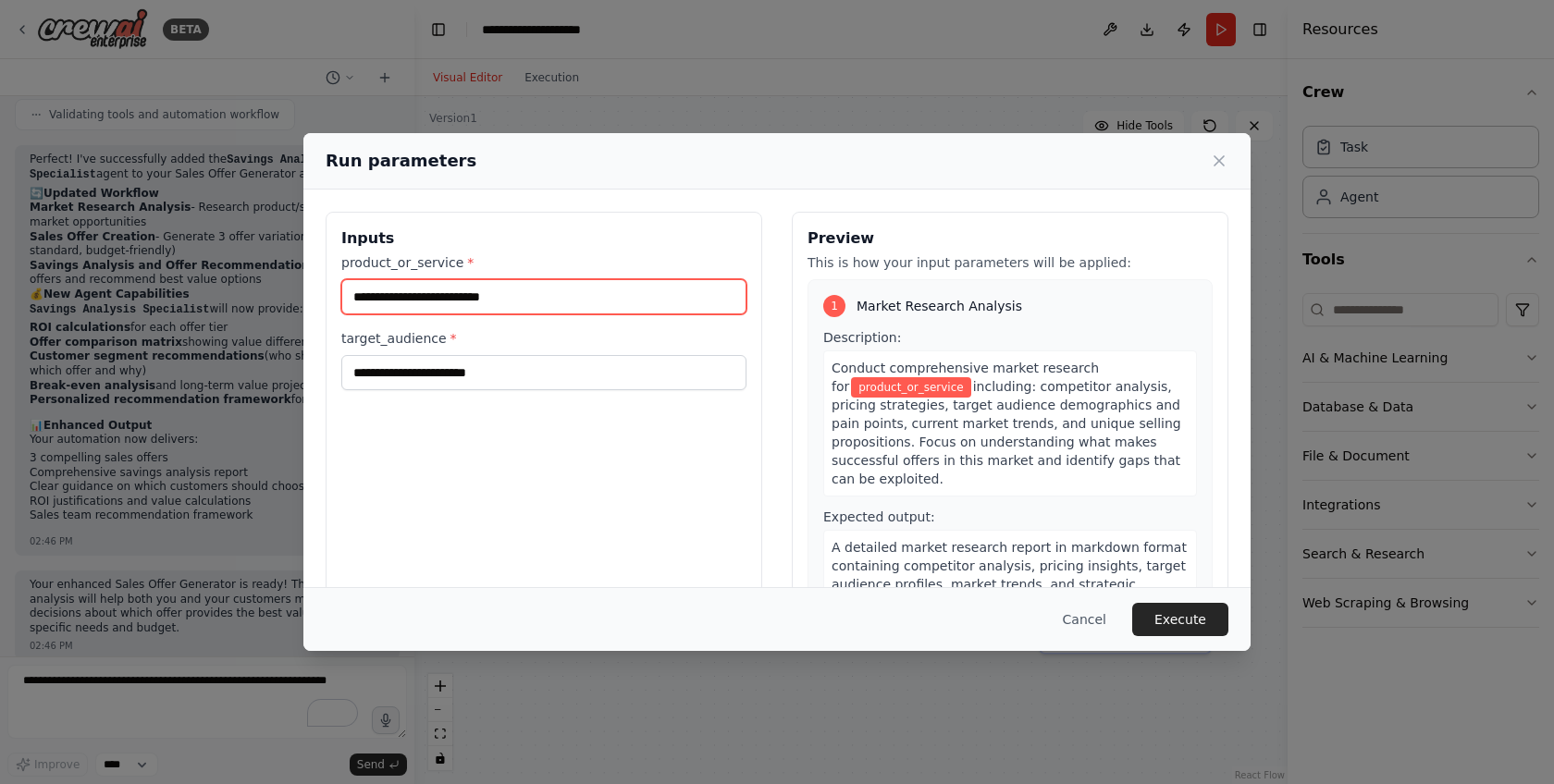
click at [664, 287] on input "product_or_service *" at bounding box center [544, 297] width 405 height 35
click at [381, 303] on input "**********" at bounding box center [544, 297] width 405 height 35
click at [436, 299] on input "**********" at bounding box center [544, 297] width 405 height 35
type input "**********"
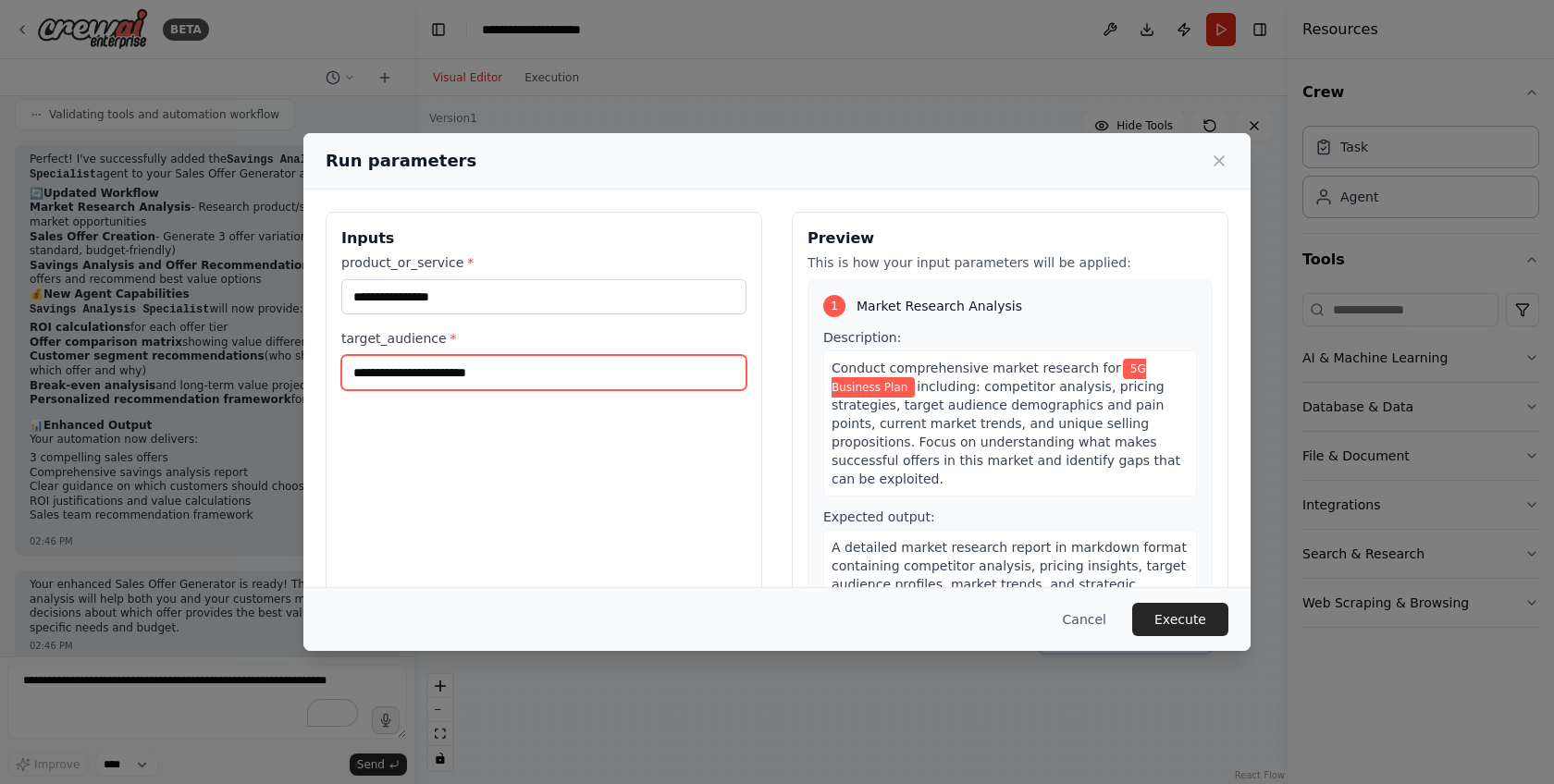
click at [519, 368] on input "target_audience *" at bounding box center [544, 373] width 405 height 35
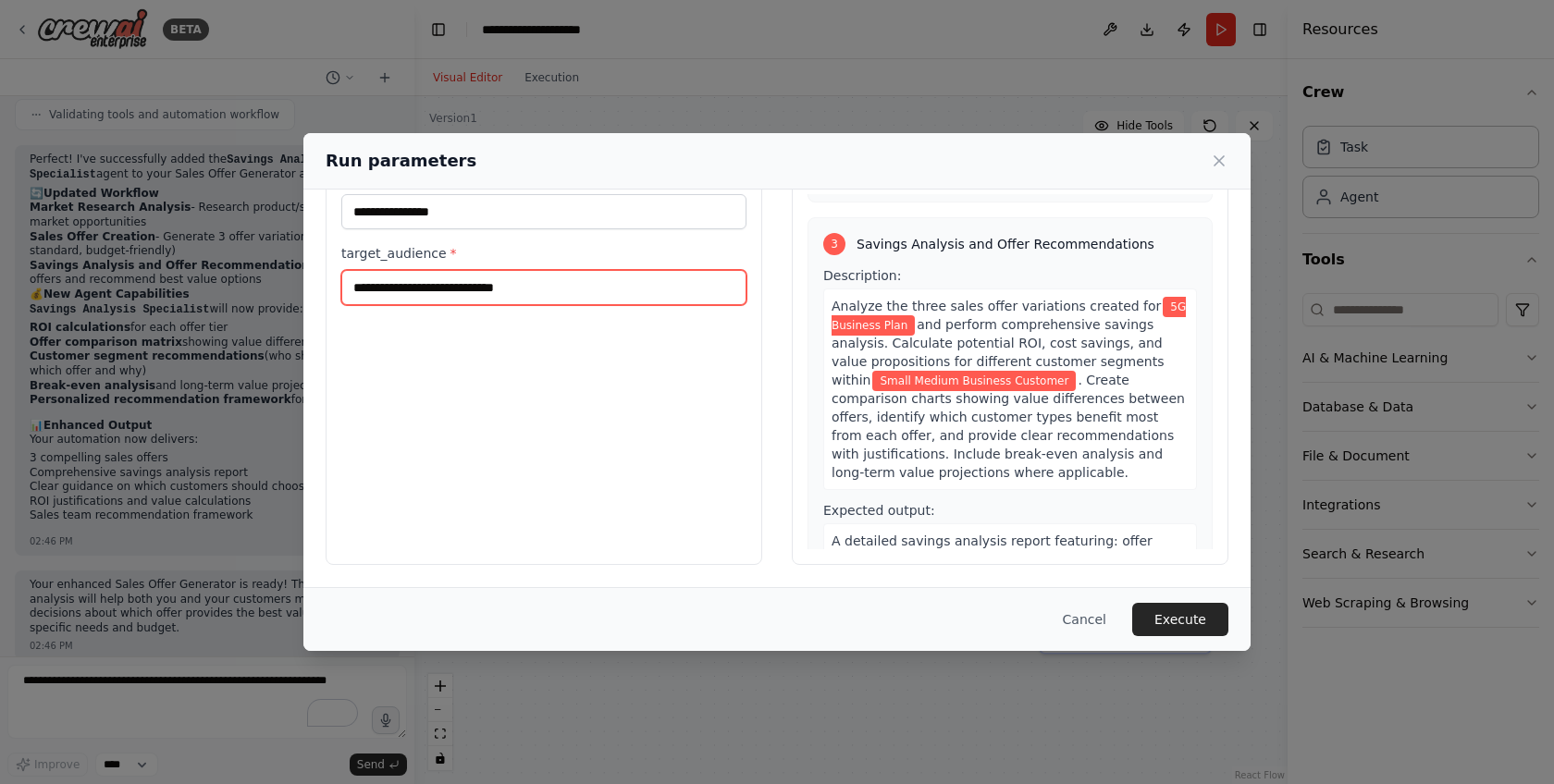
scroll to position [930, 0]
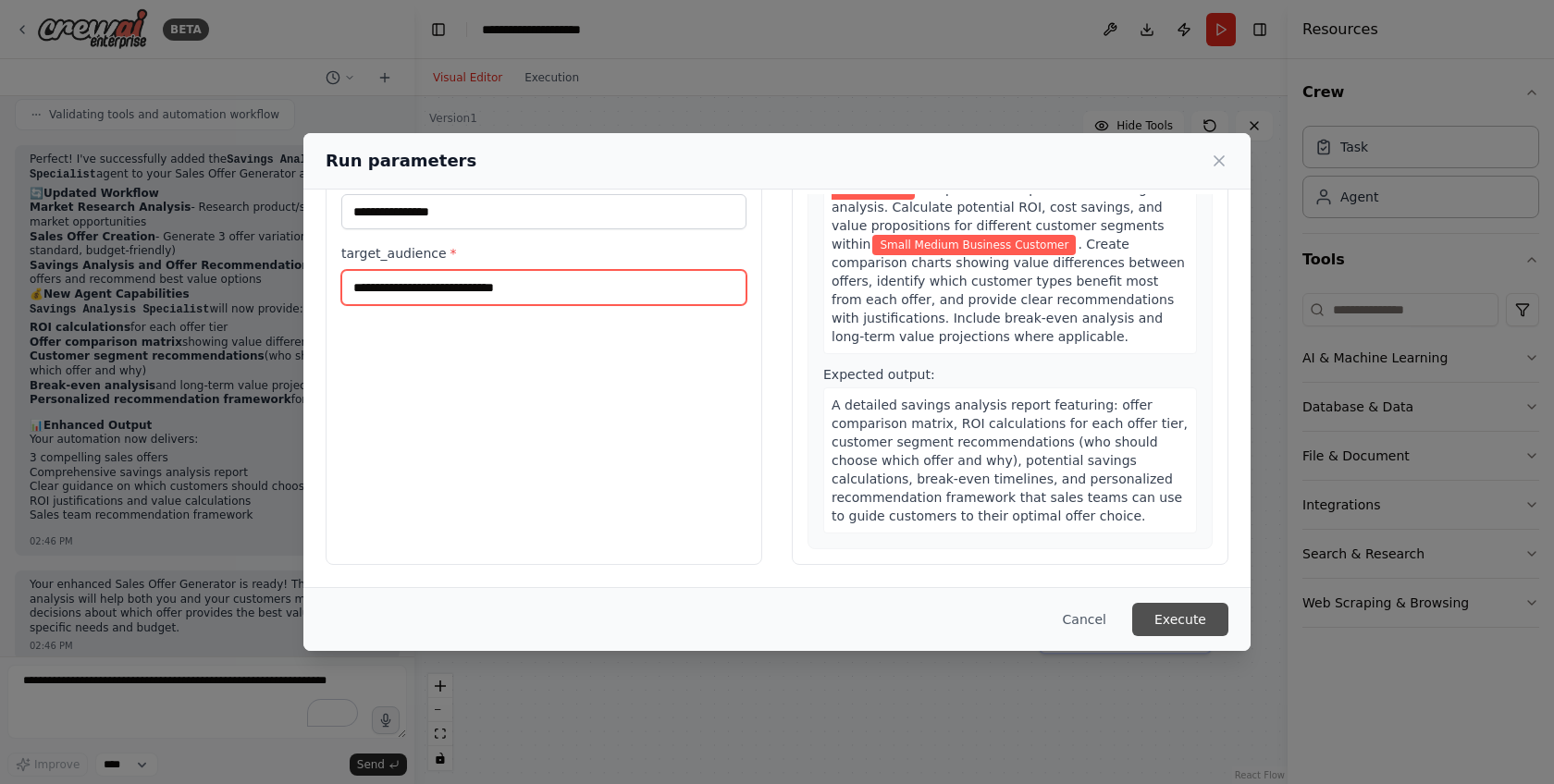
type input "**********"
click at [1170, 623] on button "Execute" at bounding box center [1181, 620] width 97 height 33
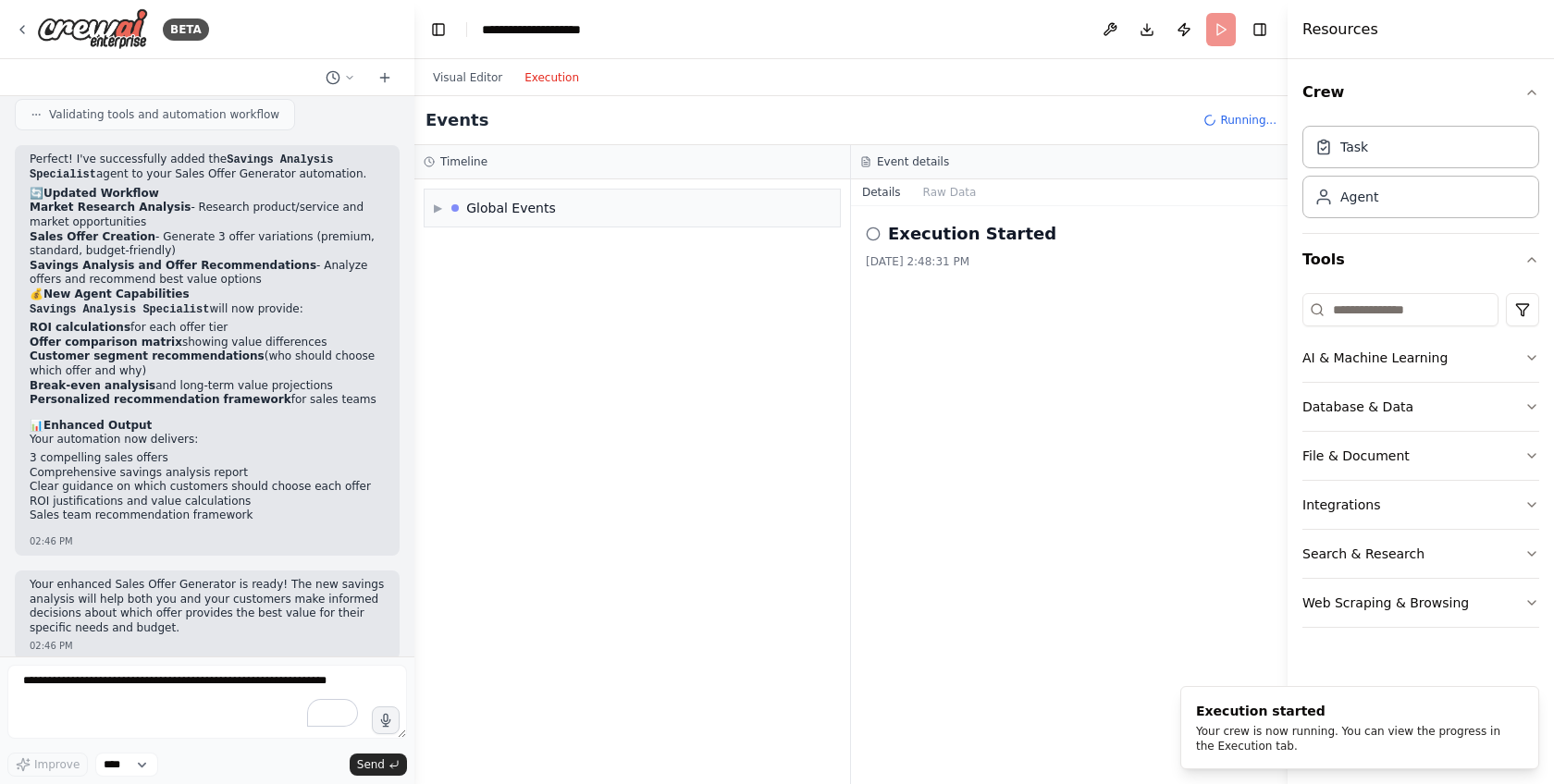
click at [562, 81] on button "Execution" at bounding box center [551, 78] width 77 height 22
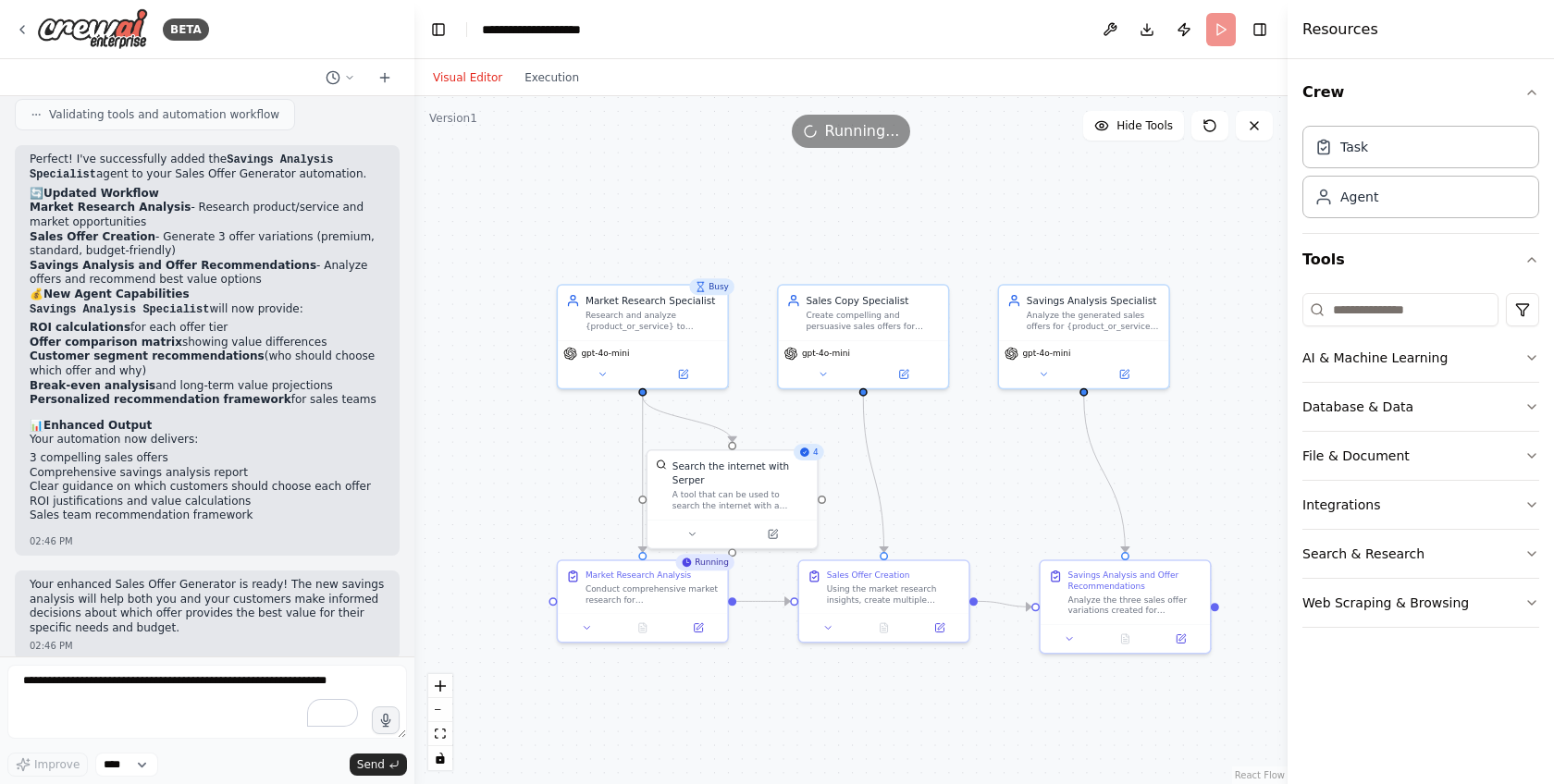
click at [451, 81] on button "Visual Editor" at bounding box center [467, 78] width 92 height 22
click at [816, 459] on div "4" at bounding box center [809, 452] width 31 height 17
click at [910, 455] on div ".deletable-edge-delete-btn { width: 20px; height: 20px; border: 0px solid #ffff…" at bounding box center [850, 440] width 874 height 688
click at [550, 88] on button "Execution" at bounding box center [551, 78] width 77 height 22
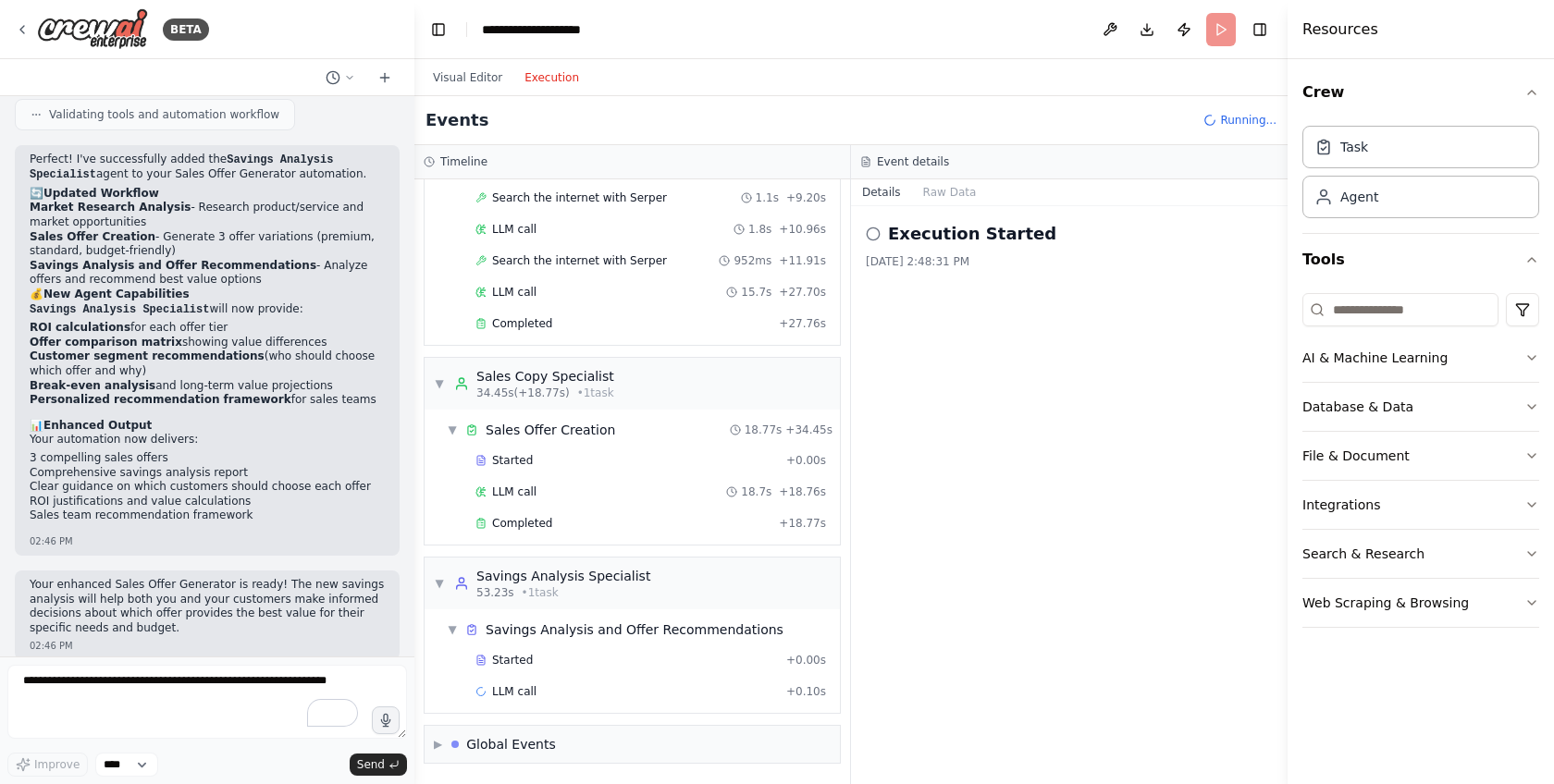
scroll to position [0, 0]
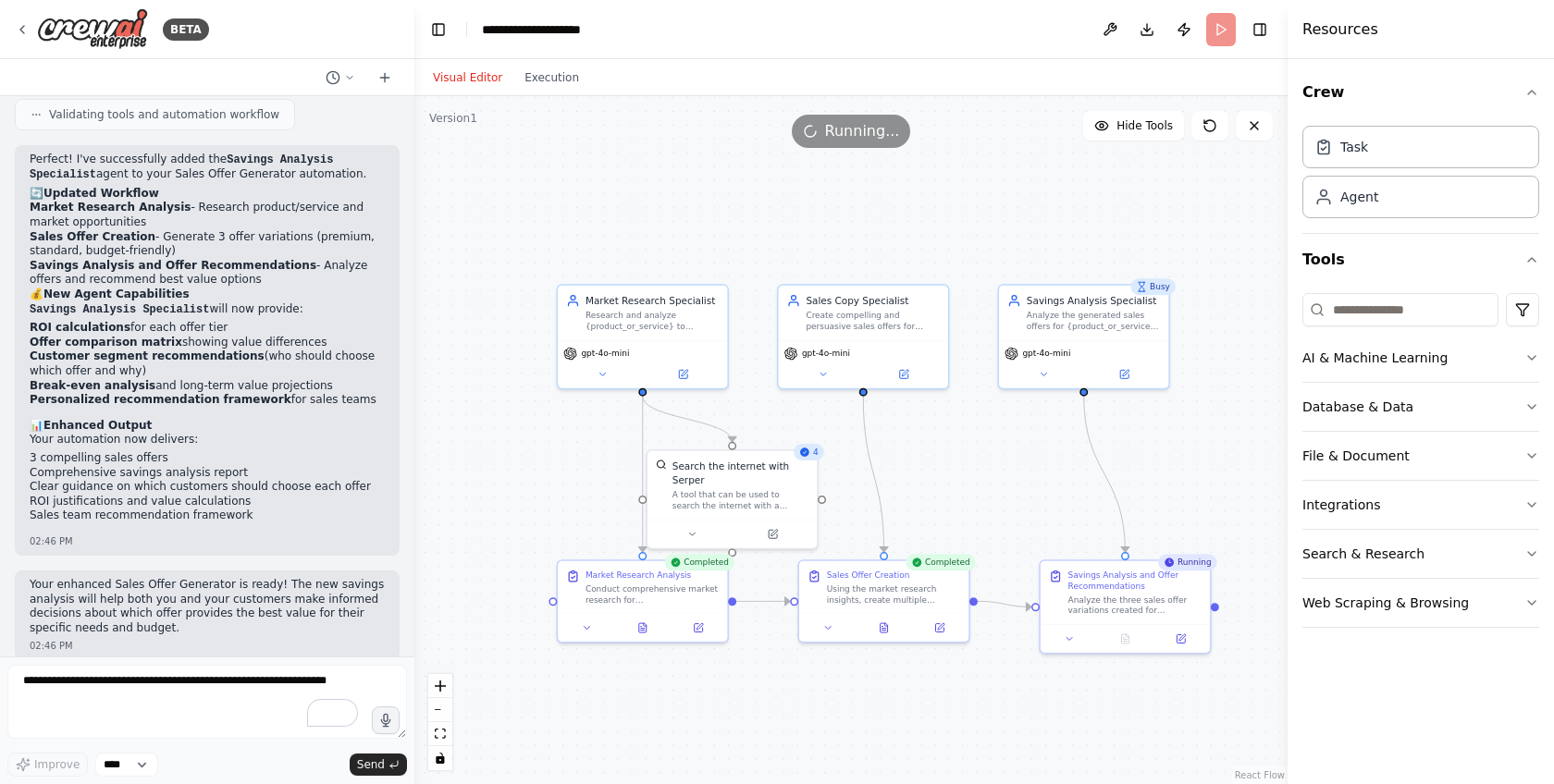
click at [459, 77] on button "Visual Editor" at bounding box center [467, 78] width 92 height 22
click at [682, 569] on div "Completed" at bounding box center [700, 562] width 71 height 17
click at [511, 484] on div ".deletable-edge-delete-btn { width: 20px; height: 20px; border: 0px solid #ffff…" at bounding box center [850, 440] width 874 height 688
click at [555, 78] on button "Execution" at bounding box center [551, 78] width 77 height 22
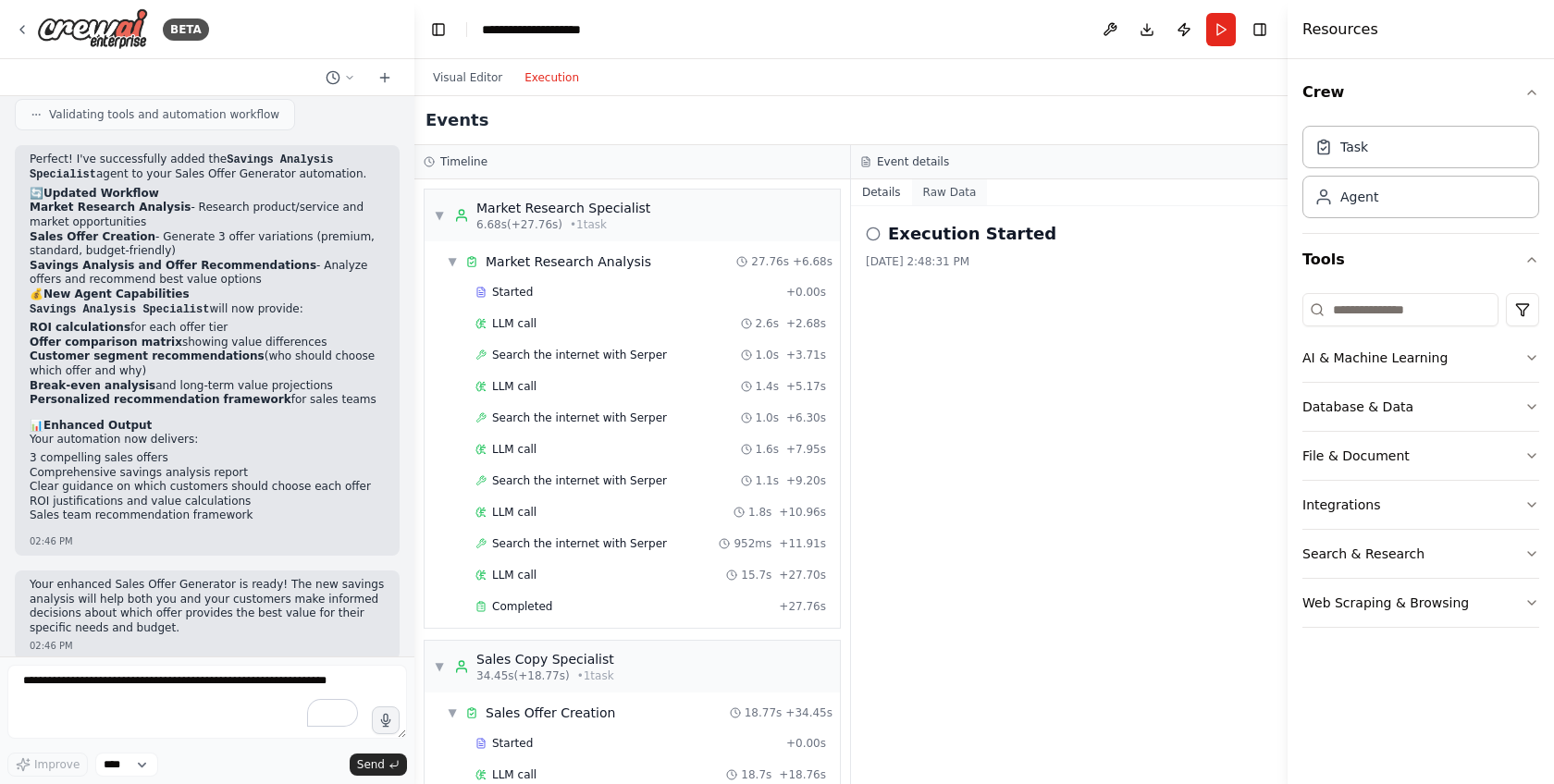
click at [939, 185] on button "Raw Data" at bounding box center [951, 192] width 76 height 26
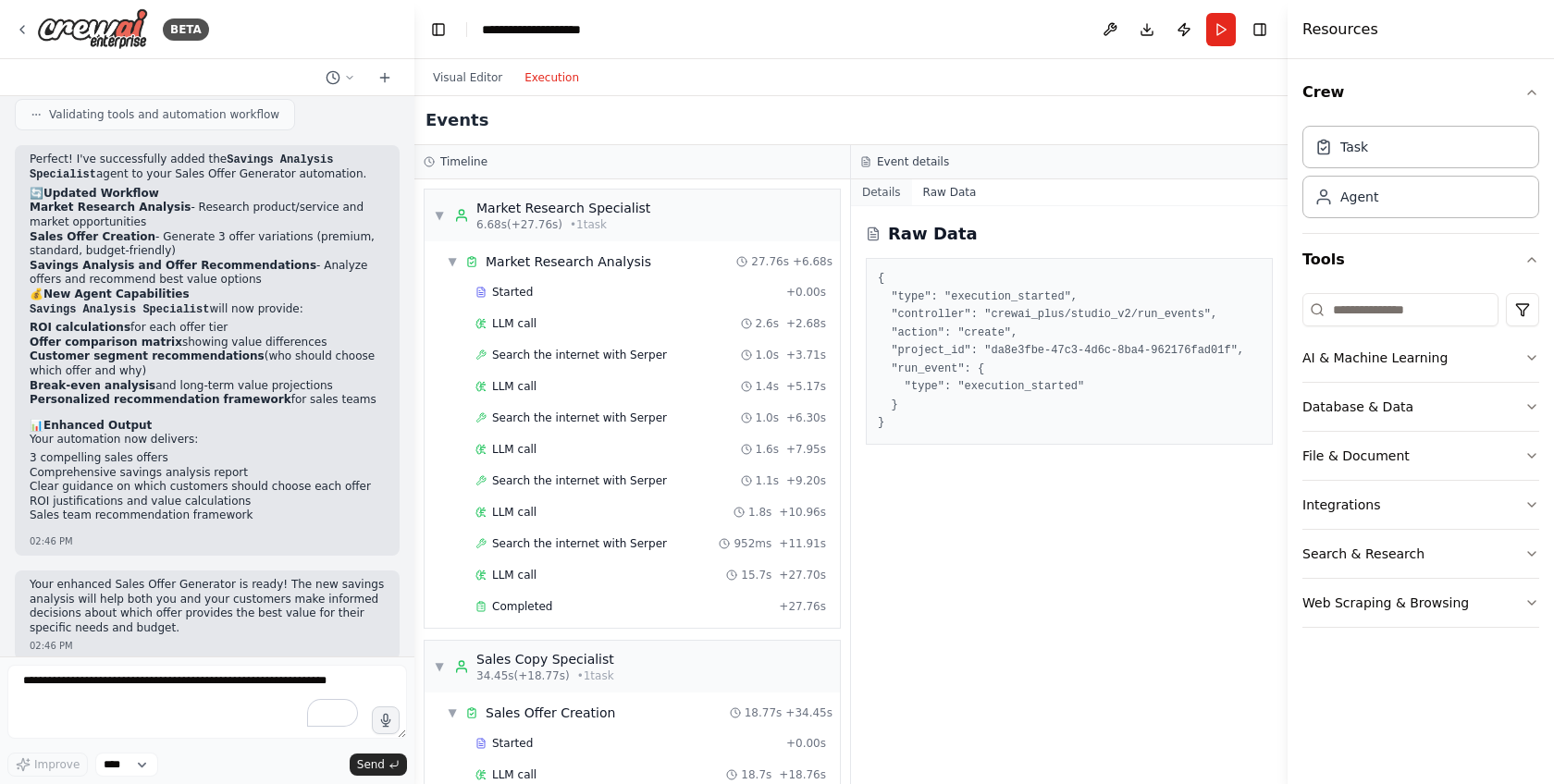
click at [891, 192] on button "Details" at bounding box center [882, 192] width 61 height 26
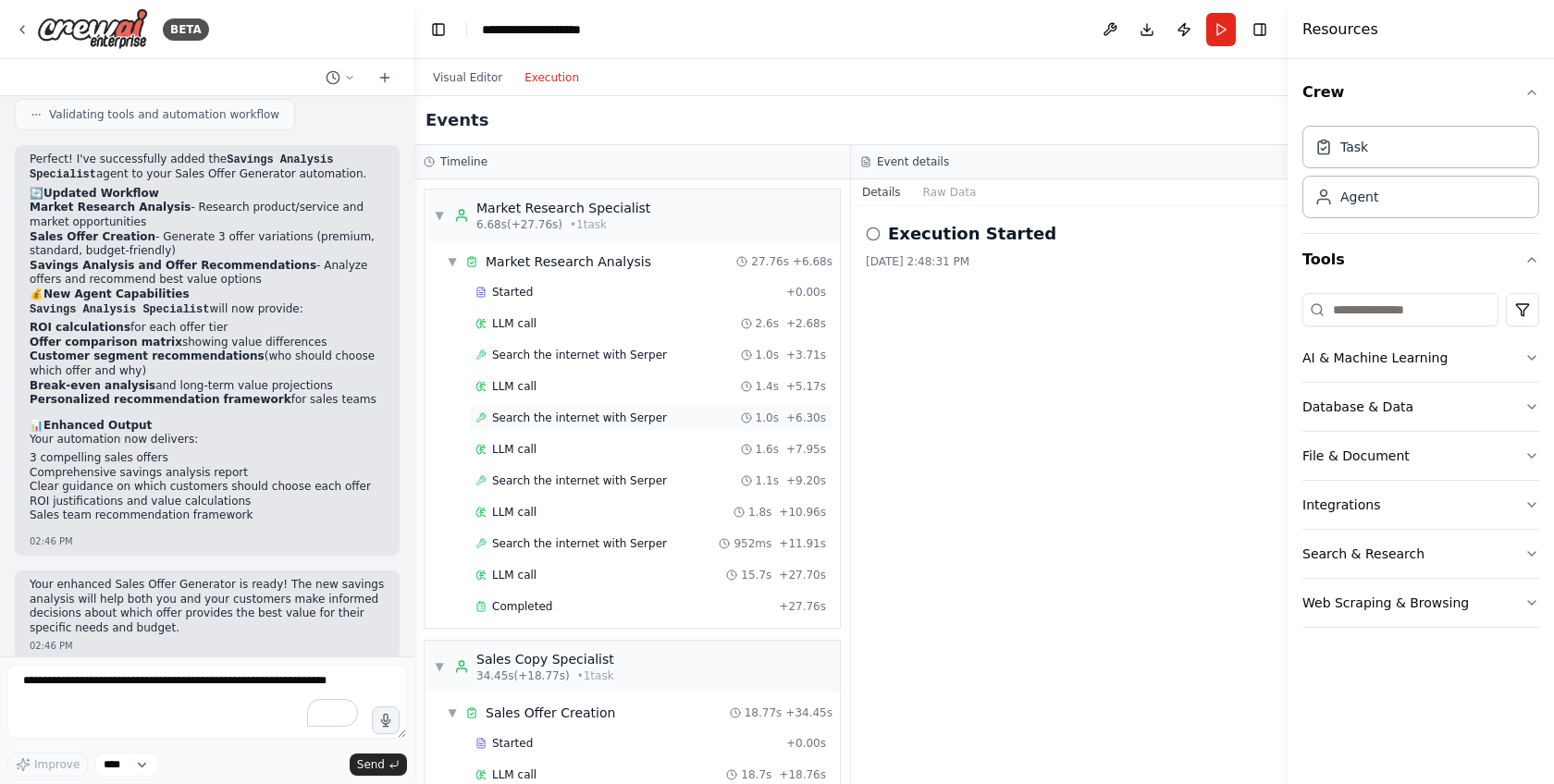
scroll to position [333, 0]
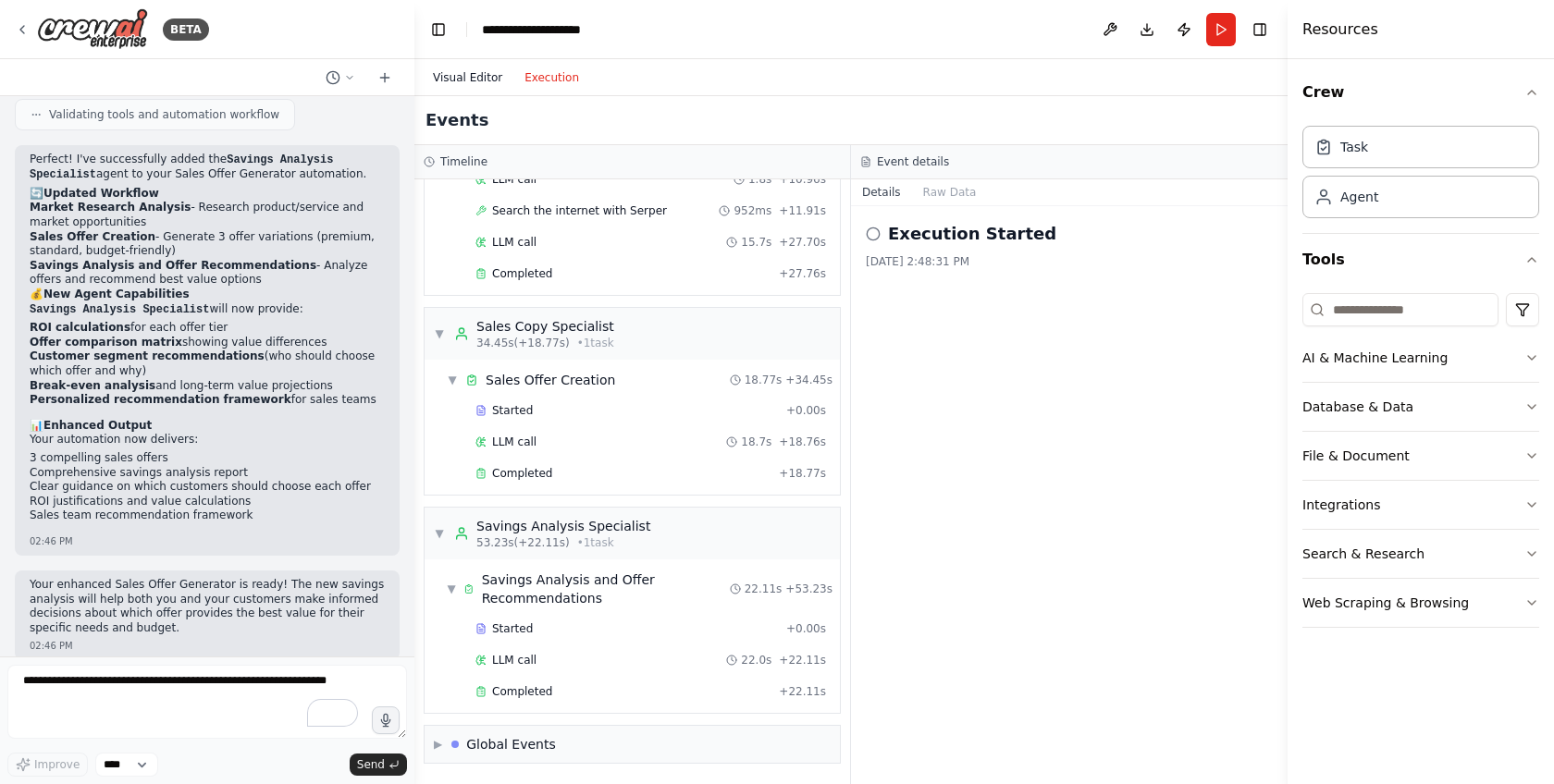
click at [463, 68] on button "Visual Editor" at bounding box center [467, 78] width 92 height 22
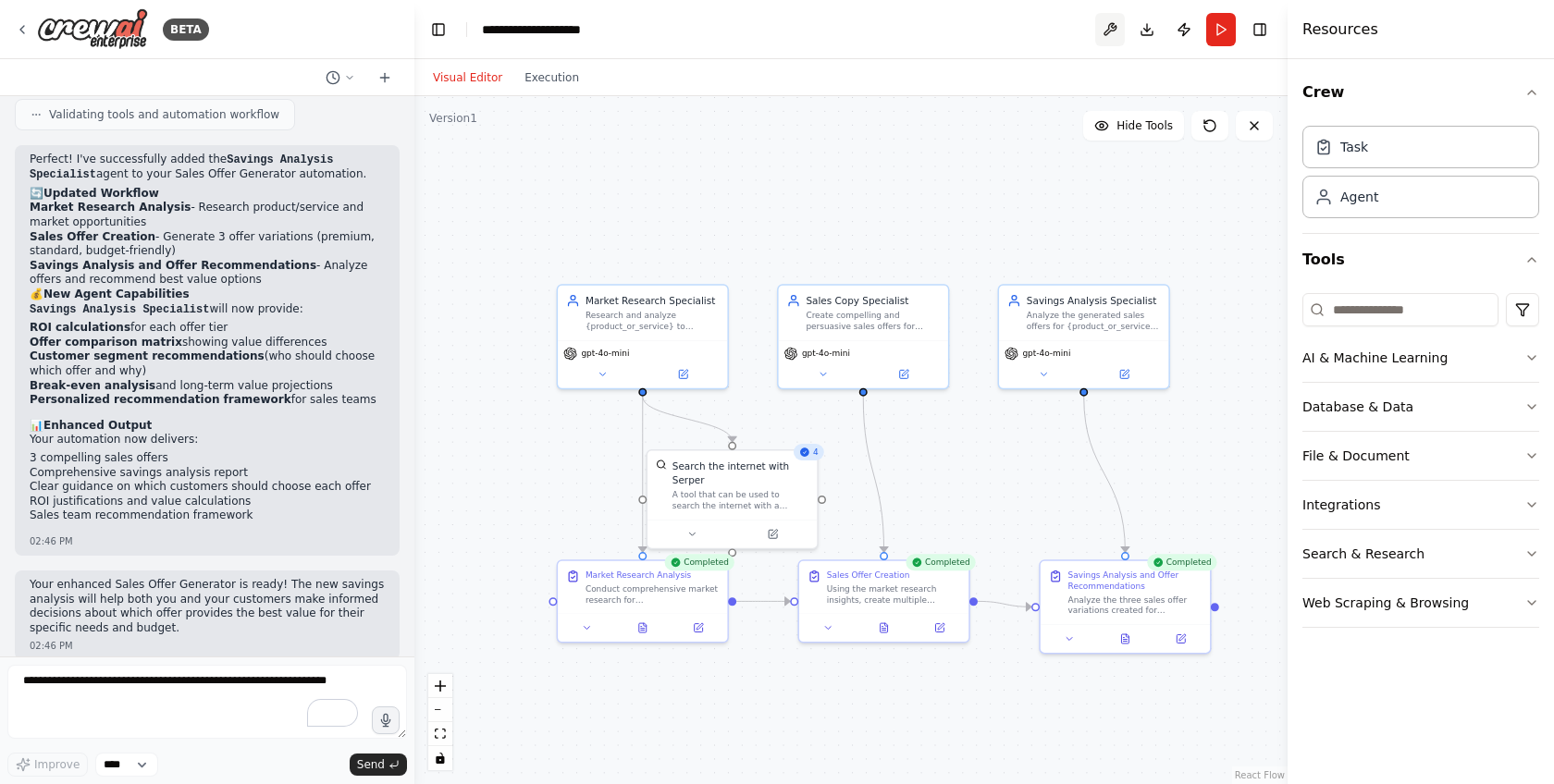
click at [1118, 35] on button at bounding box center [1110, 30] width 30 height 33
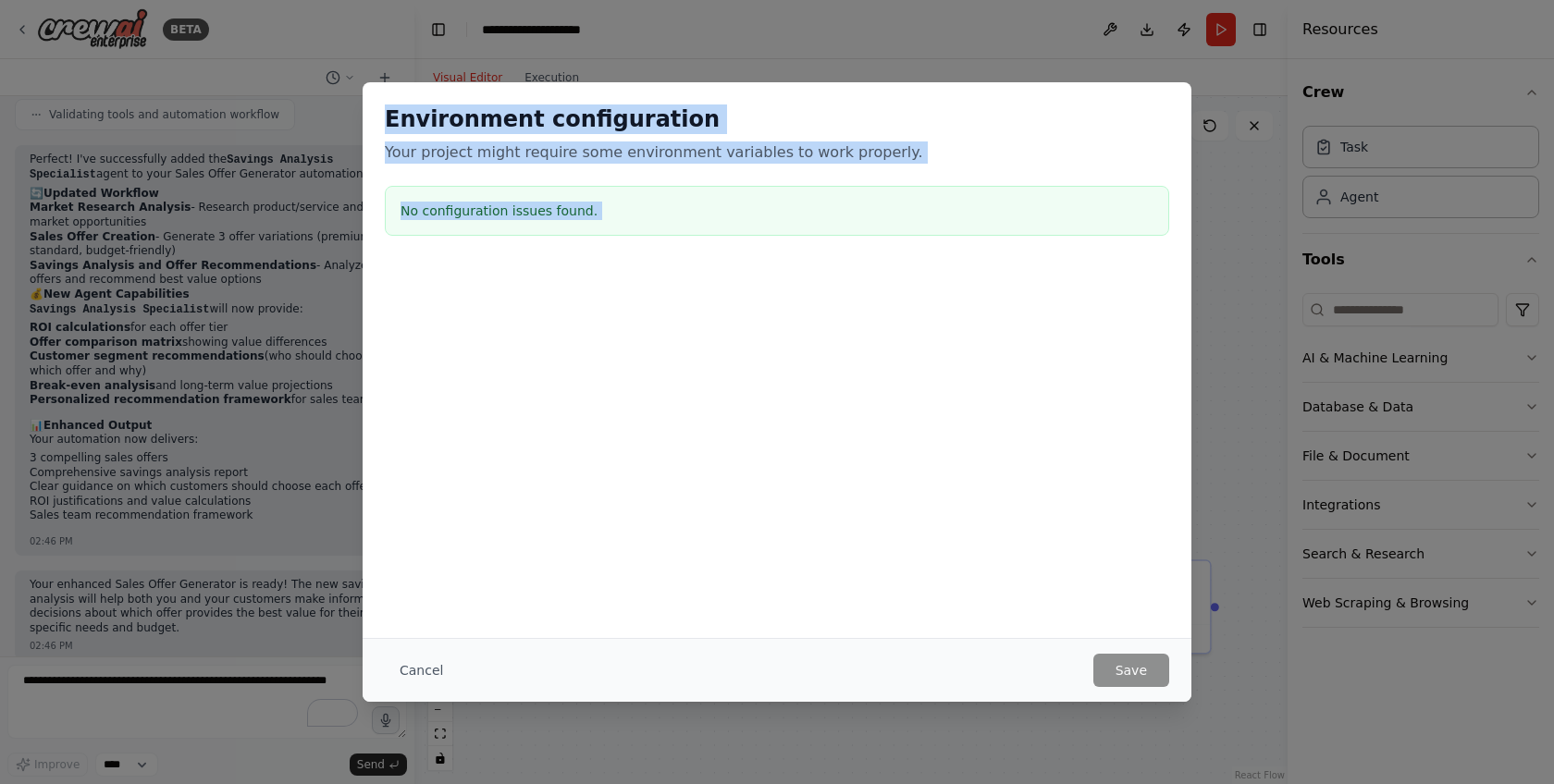
drag, startPoint x: 952, startPoint y: 395, endPoint x: 487, endPoint y: 662, distance: 536.2
click at [910, 449] on div "Environment configuration Your project might require some environment variables…" at bounding box center [777, 392] width 1554 height 784
click at [619, 391] on div at bounding box center [777, 357] width 829 height 185
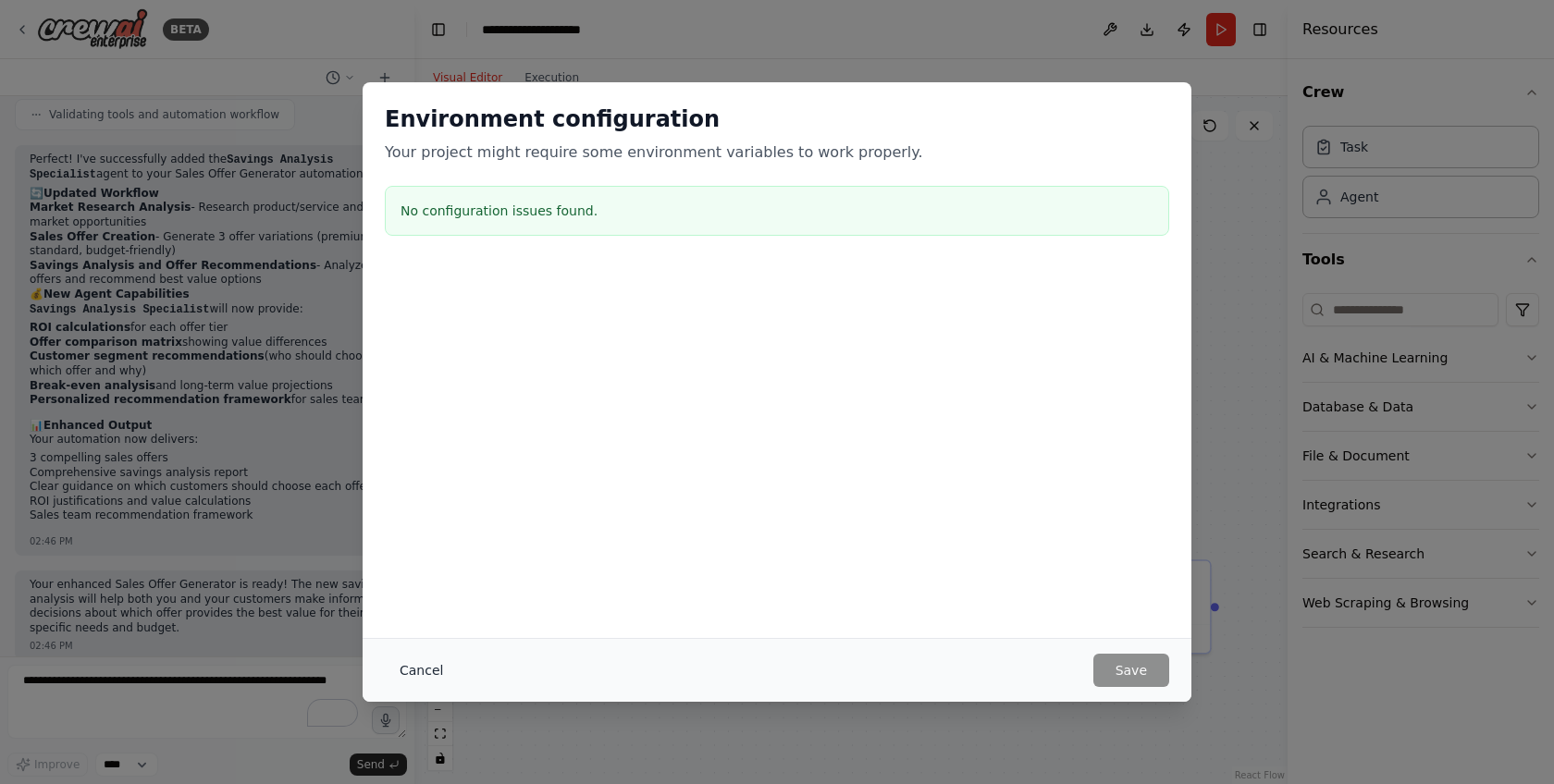
click at [425, 656] on button "Cancel" at bounding box center [421, 671] width 73 height 33
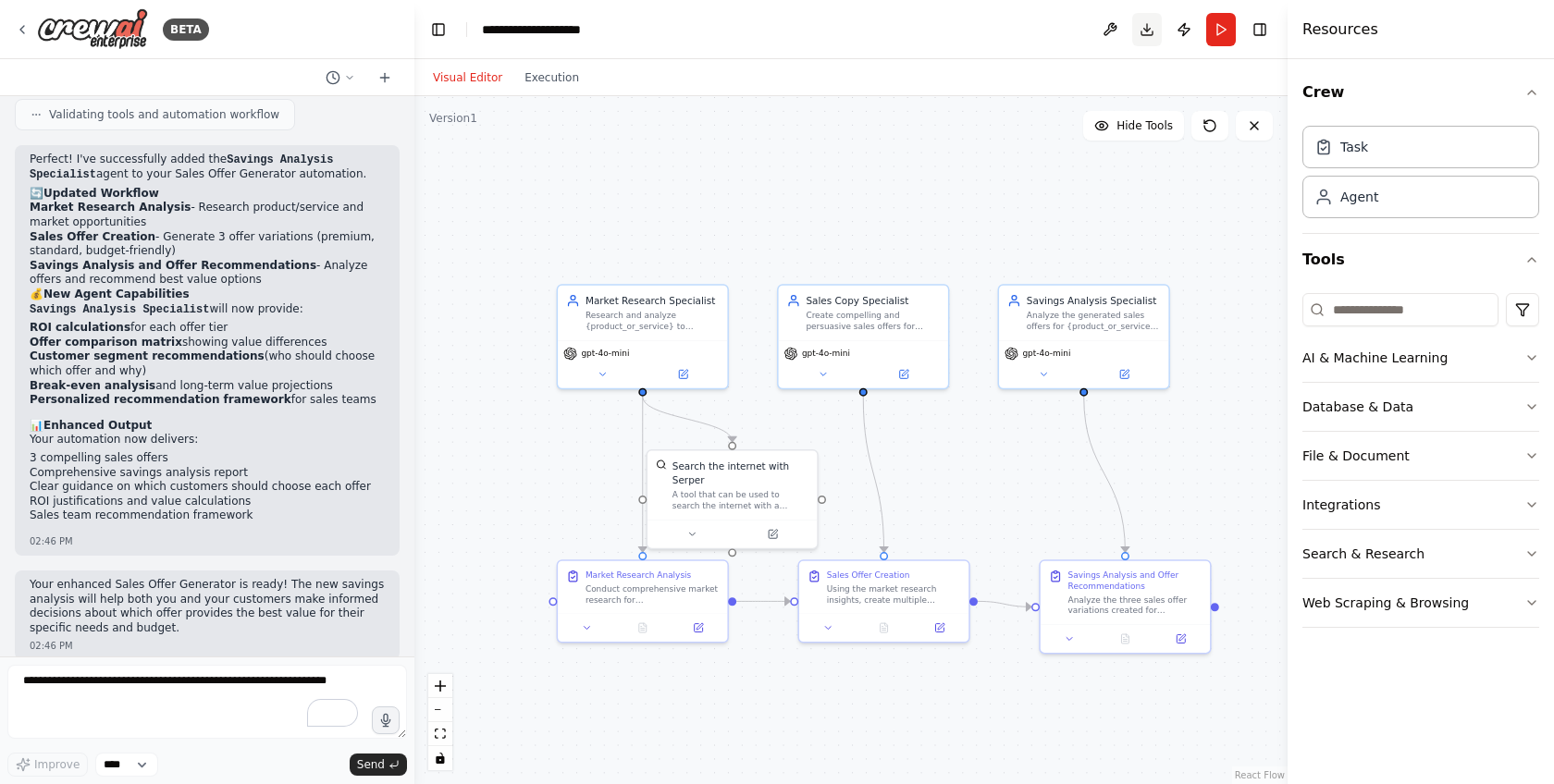
click at [1139, 28] on button "Download" at bounding box center [1147, 30] width 30 height 33
click at [906, 44] on header "**********" at bounding box center [850, 30] width 874 height 59
click at [1181, 35] on button "Publish" at bounding box center [1185, 30] width 30 height 33
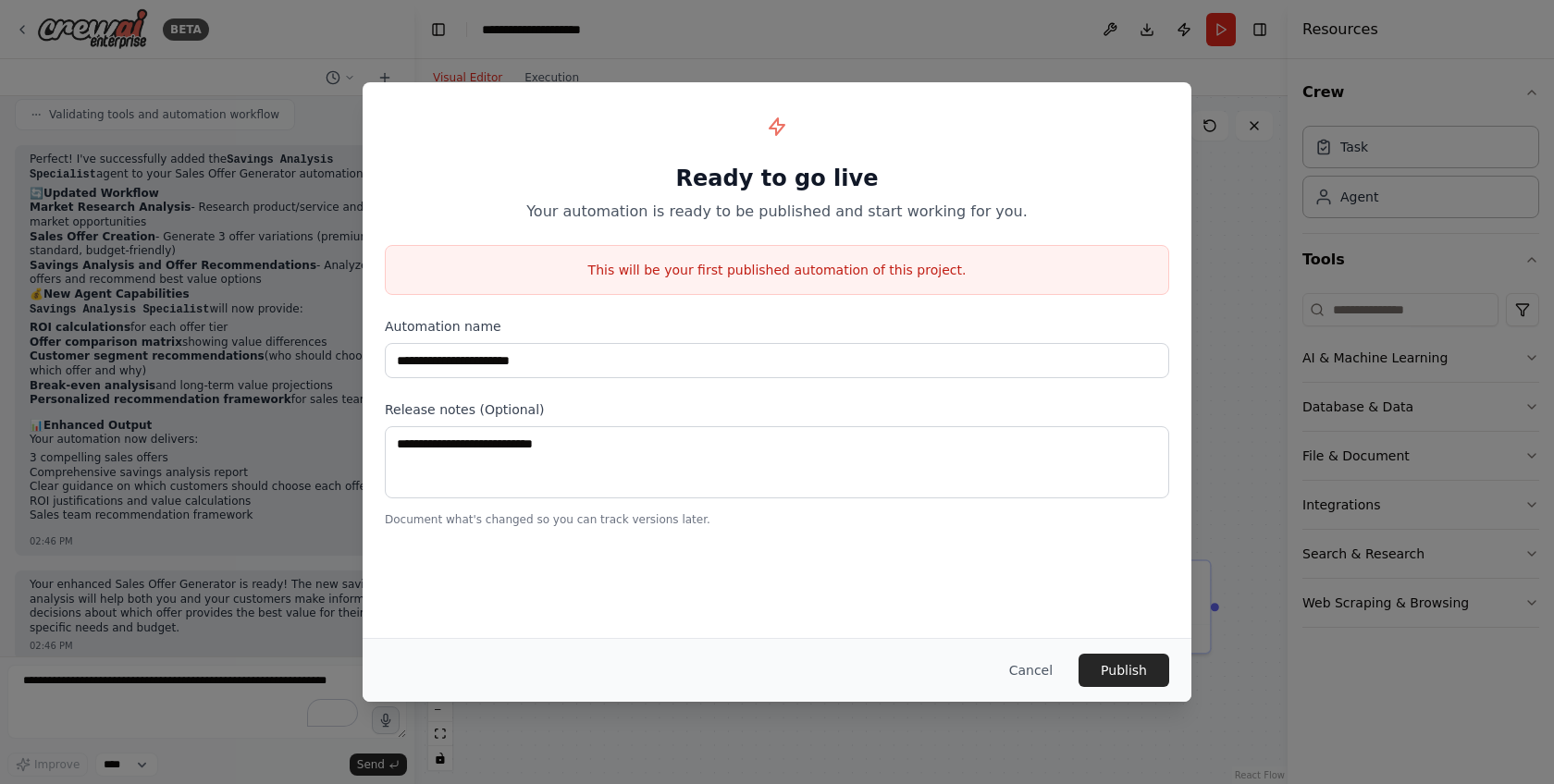
click at [1197, 263] on div "**********" at bounding box center [777, 392] width 1554 height 784
click at [1034, 659] on button "Cancel" at bounding box center [1030, 671] width 73 height 33
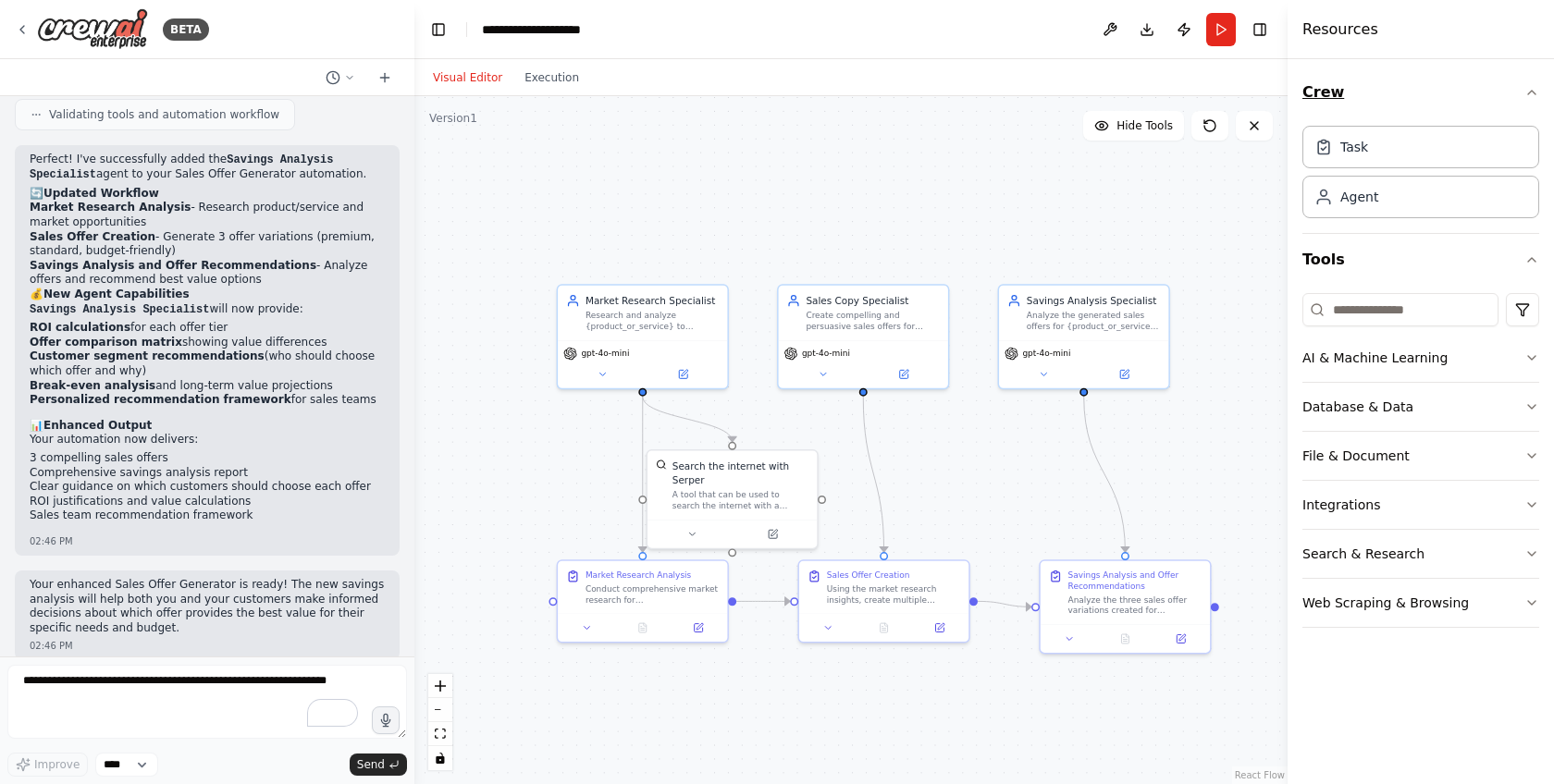
click at [1524, 91] on icon "button" at bounding box center [1532, 93] width 15 height 15
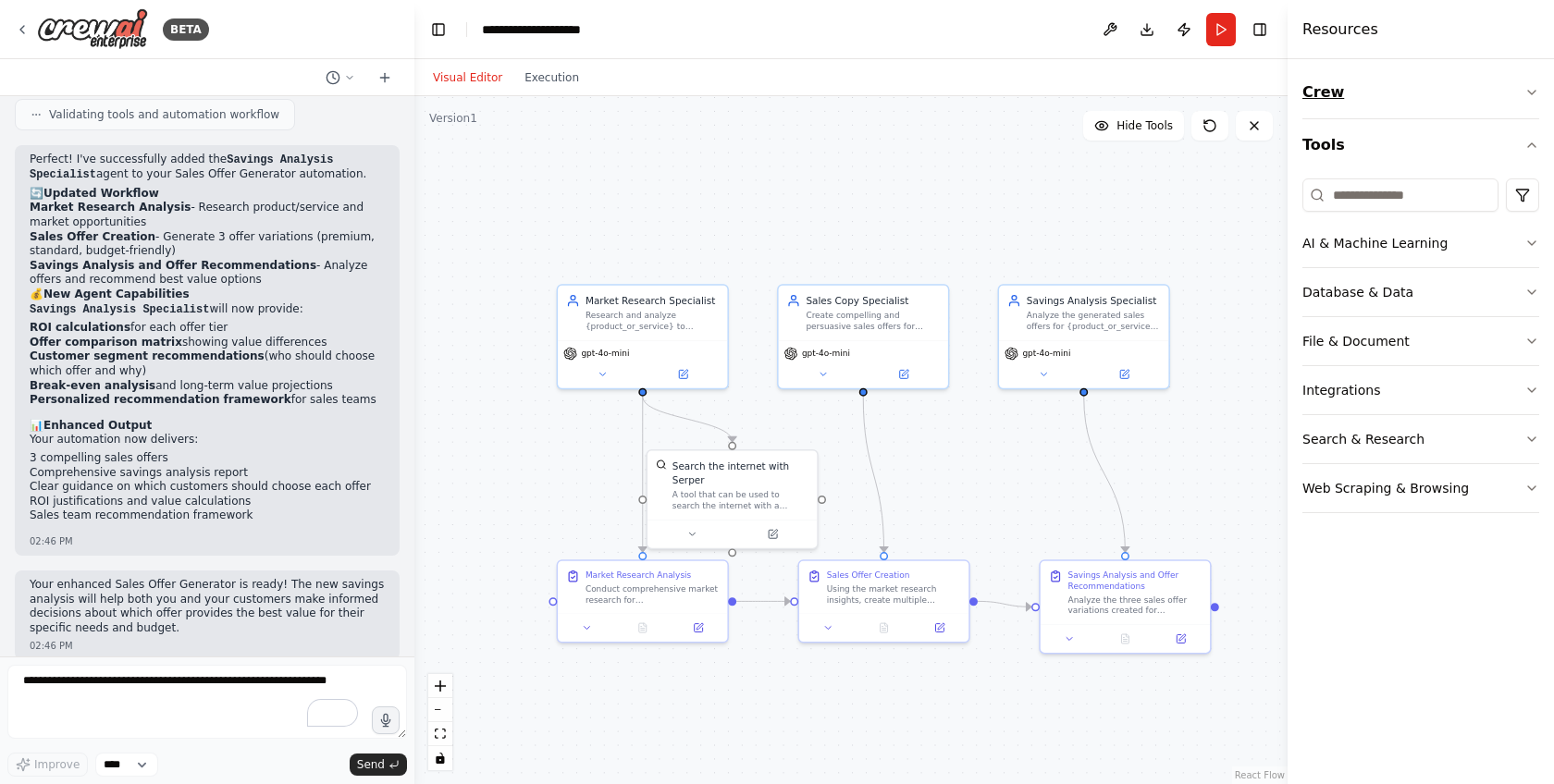
click at [1524, 91] on icon "button" at bounding box center [1532, 93] width 15 height 15
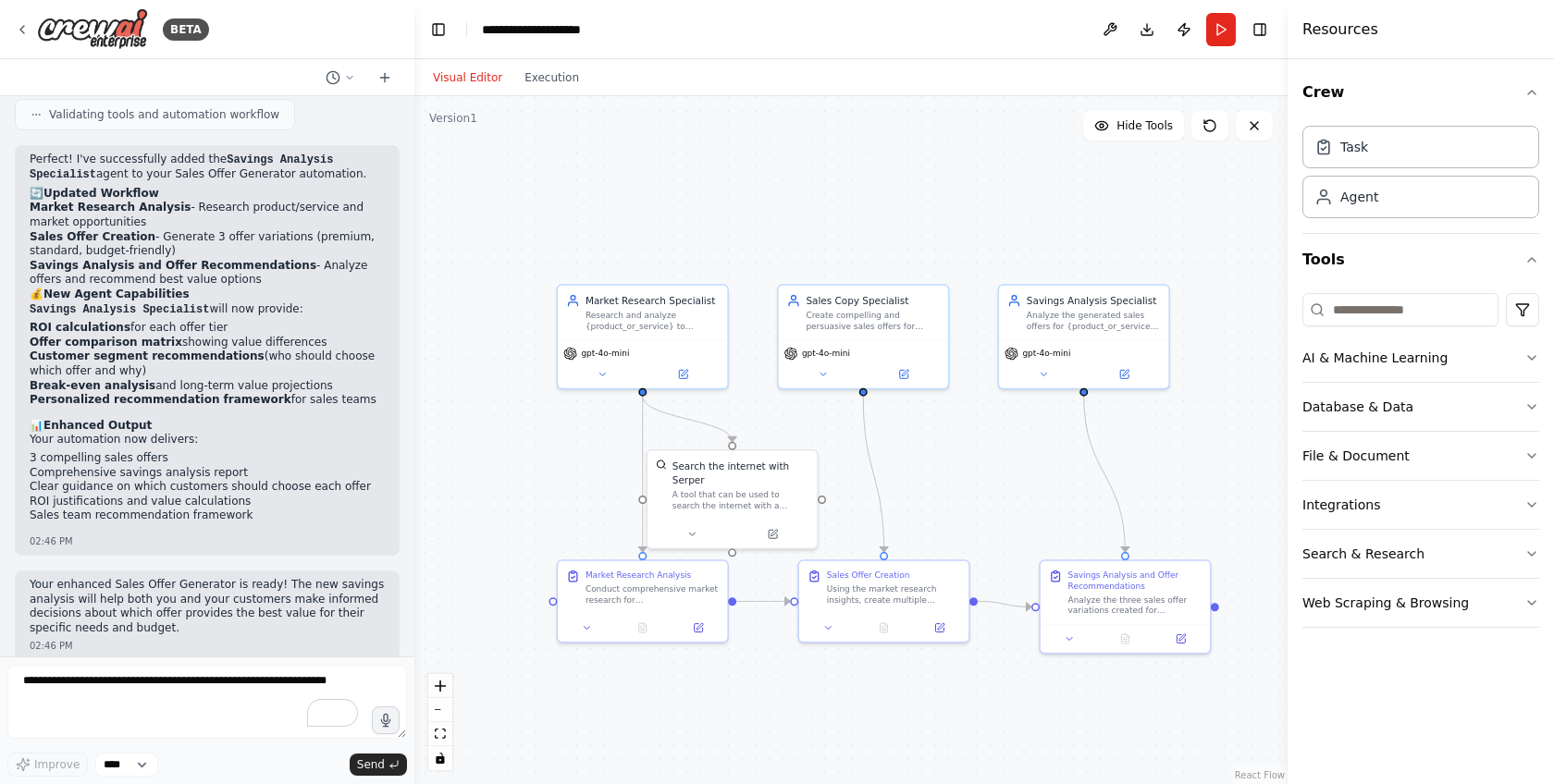
click at [1022, 225] on div ".deletable-edge-delete-btn { width: 20px; height: 20px; border: 0px solid #ffff…" at bounding box center [850, 440] width 874 height 688
click at [583, 84] on button "Execution" at bounding box center [551, 78] width 77 height 22
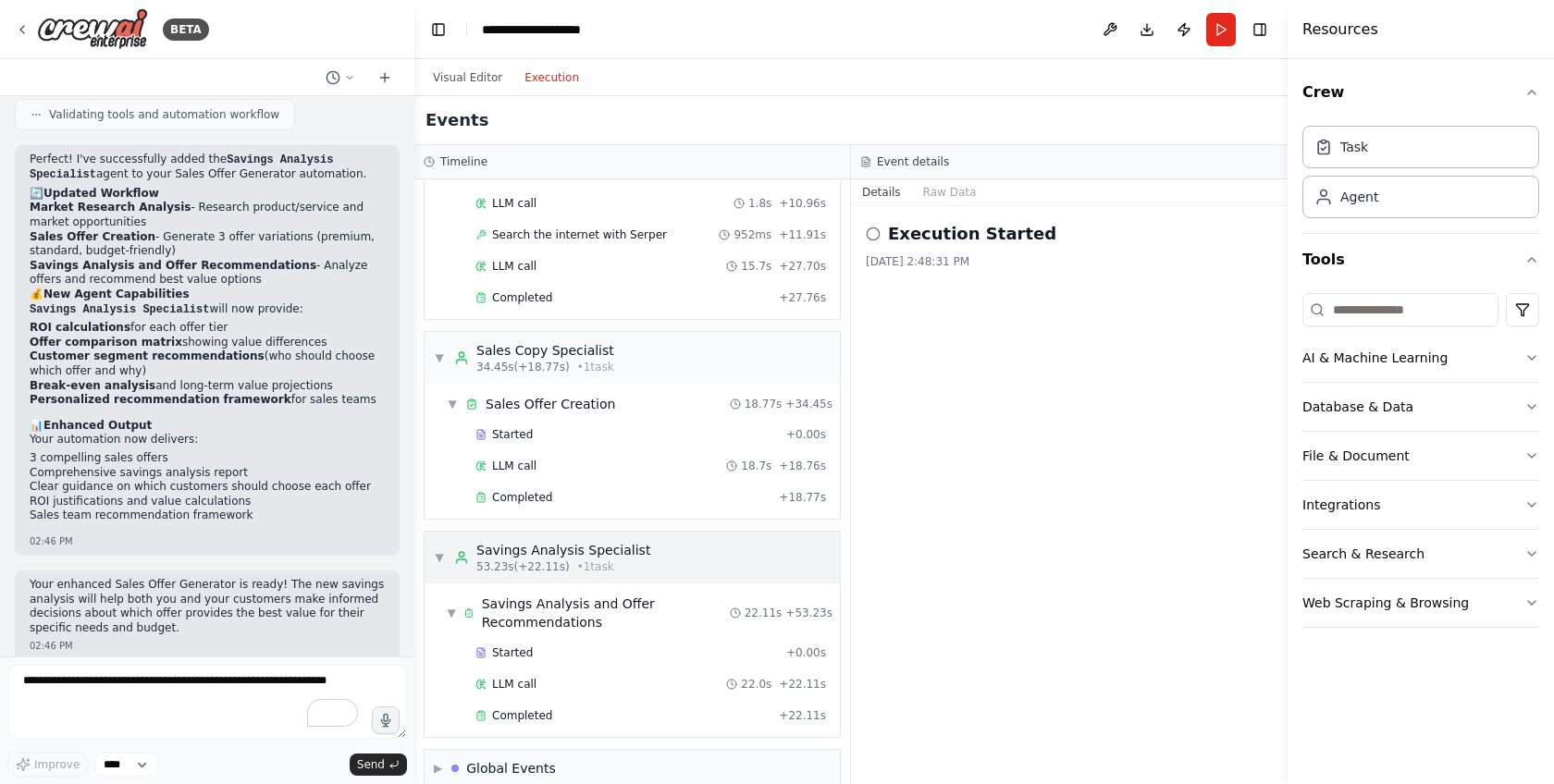
scroll to position [0, 0]
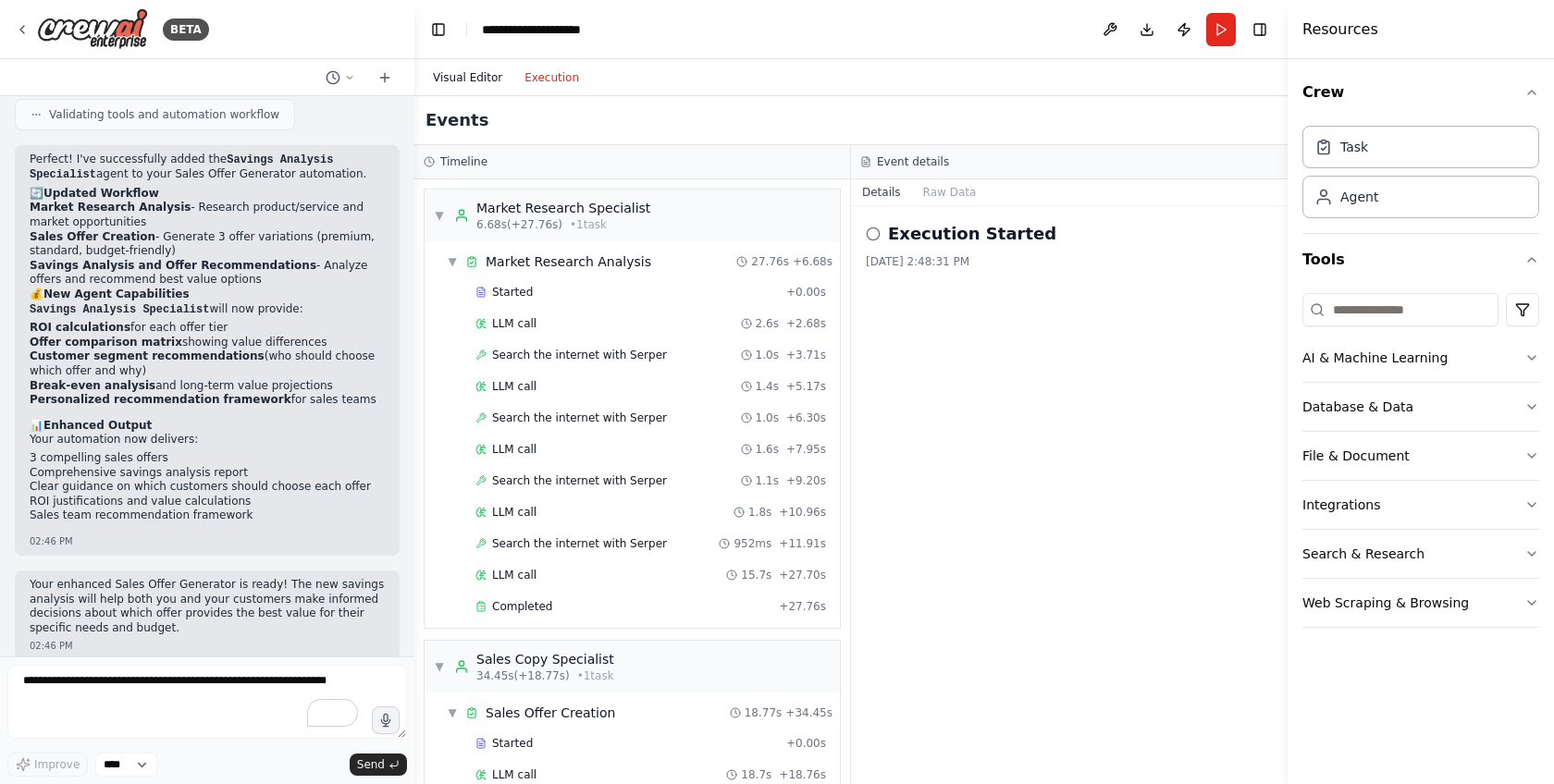
click at [445, 78] on button "Visual Editor" at bounding box center [467, 78] width 92 height 22
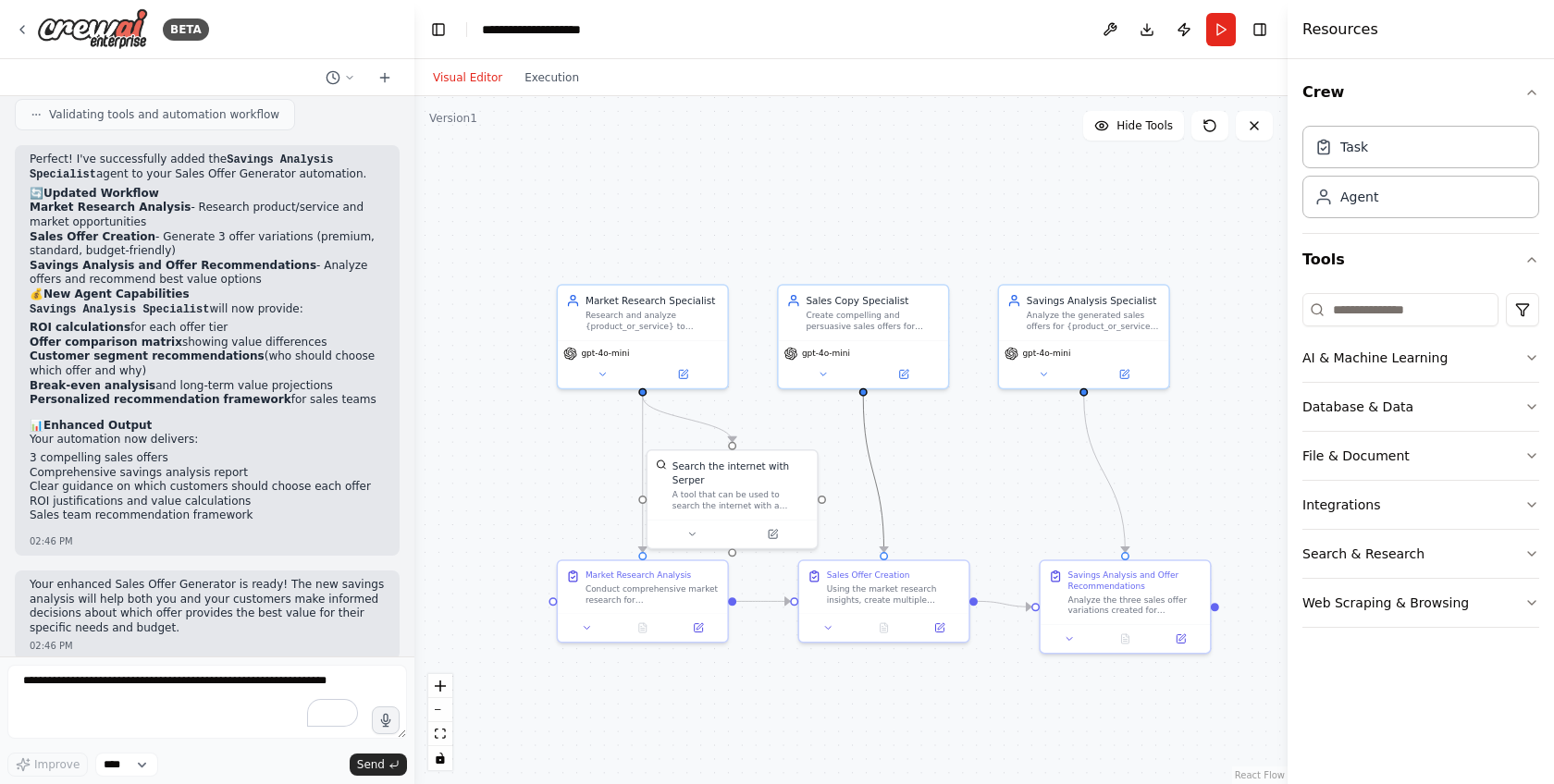
click at [863, 420] on icon "Edge from 4b9a61a4-1002-445f-8182-aa8e171c9e0f to 07d692e7-ce62-41d9-9e9c-39aa7…" at bounding box center [874, 474] width 20 height 155
click at [687, 344] on div "gpt-4o-mini" at bounding box center [642, 351] width 158 height 14
drag, startPoint x: 664, startPoint y: 610, endPoint x: 623, endPoint y: 610, distance: 41.0
click at [623, 610] on div "Market Research Analysis Conduct comprehensive market research for {product_or_…" at bounding box center [601, 585] width 169 height 53
drag, startPoint x: 623, startPoint y: 610, endPoint x: 668, endPoint y: 613, distance: 45.1
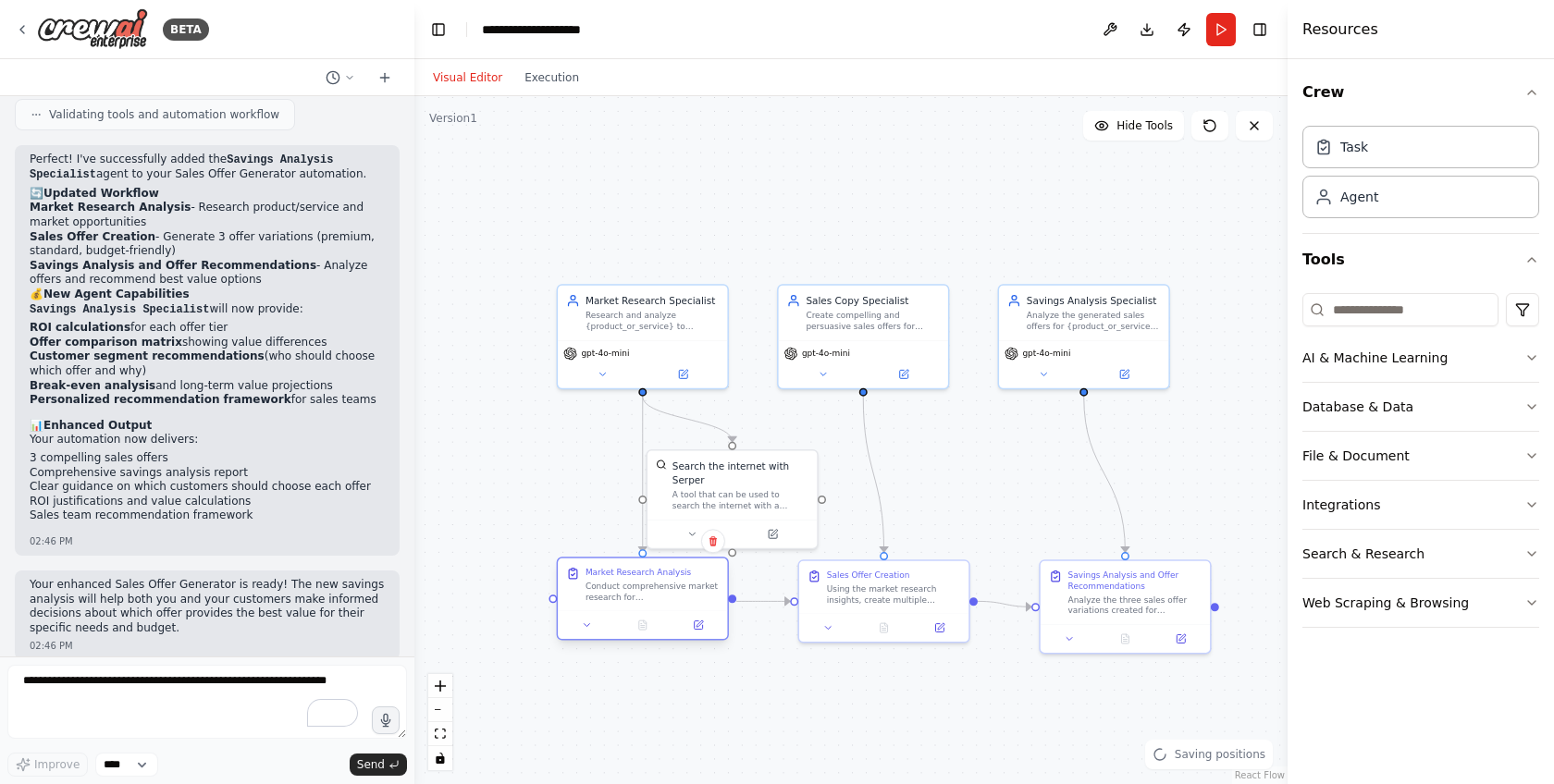
click at [668, 613] on div "Market Research Analysis Conduct comprehensive market research for {product_or_…" at bounding box center [642, 598] width 172 height 84
click at [636, 316] on div "Research and analyze {product_or_service} to understand target market, competit…" at bounding box center [653, 319] width 134 height 22
click at [635, 316] on div "Research and analyze {product_or_service} to understand target market, competit…" at bounding box center [653, 319] width 134 height 22
click at [686, 379] on button at bounding box center [683, 372] width 78 height 17
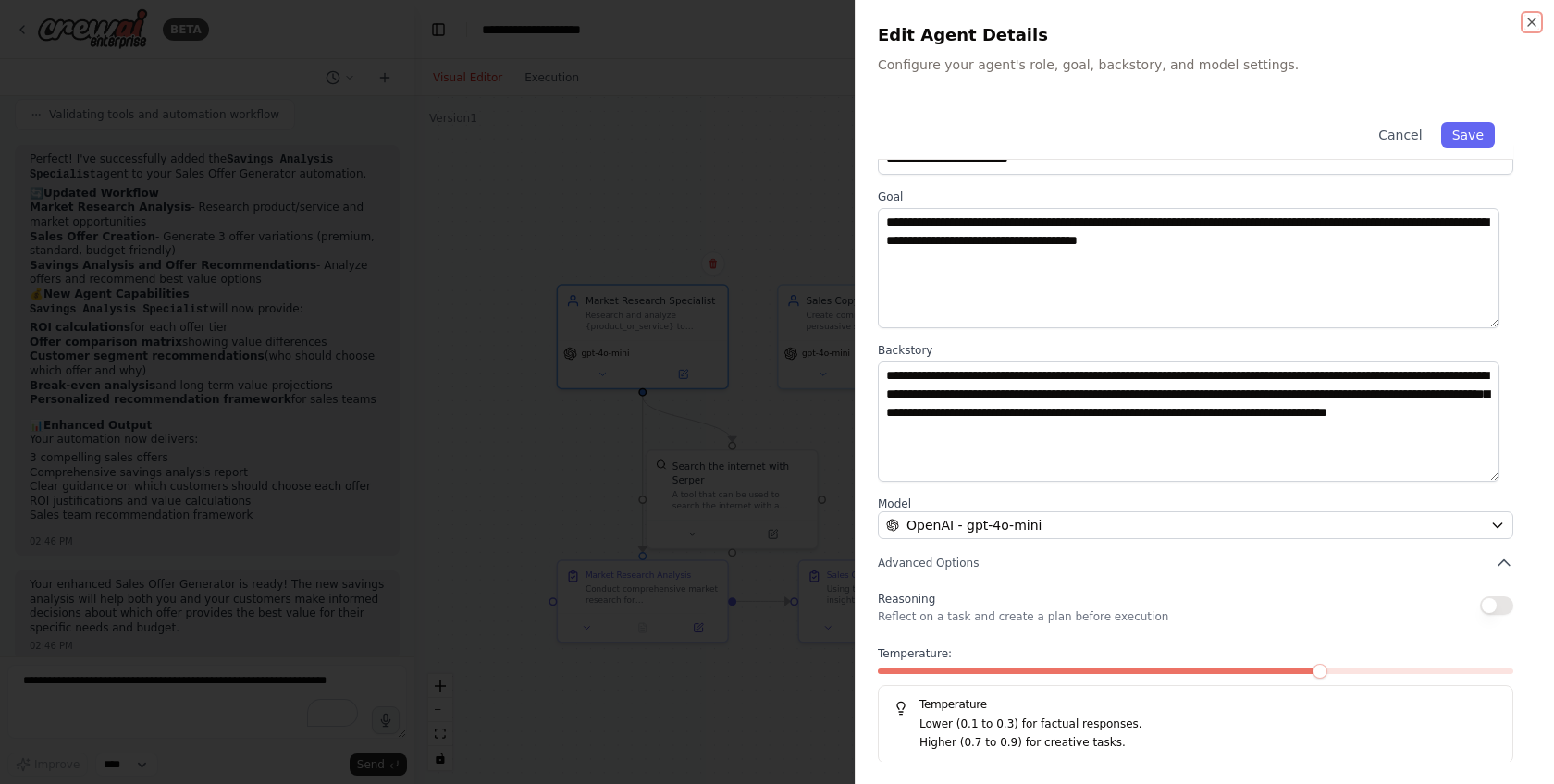
scroll to position [54, 0]
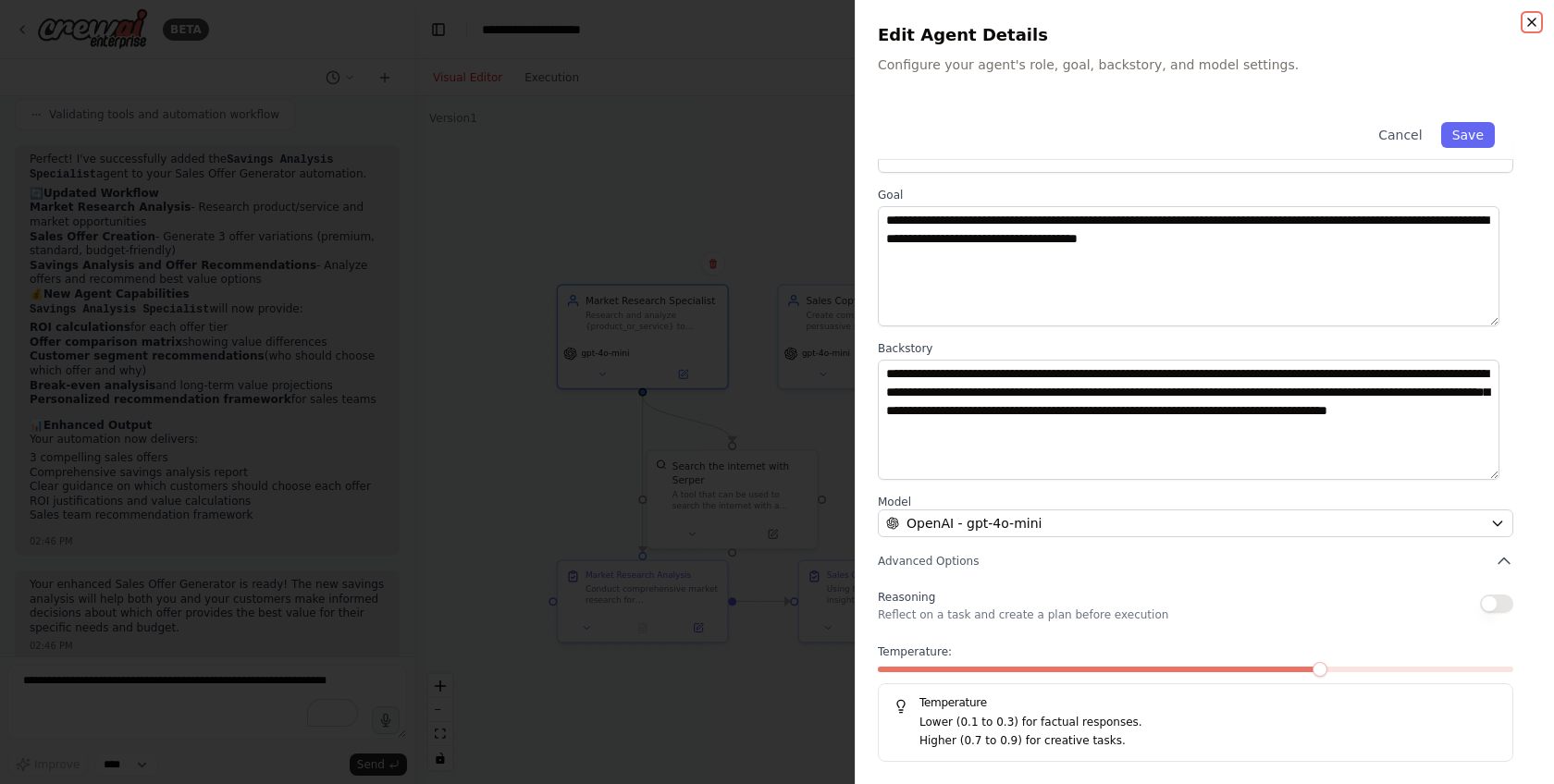
click at [1534, 18] on icon "button" at bounding box center [1532, 22] width 15 height 15
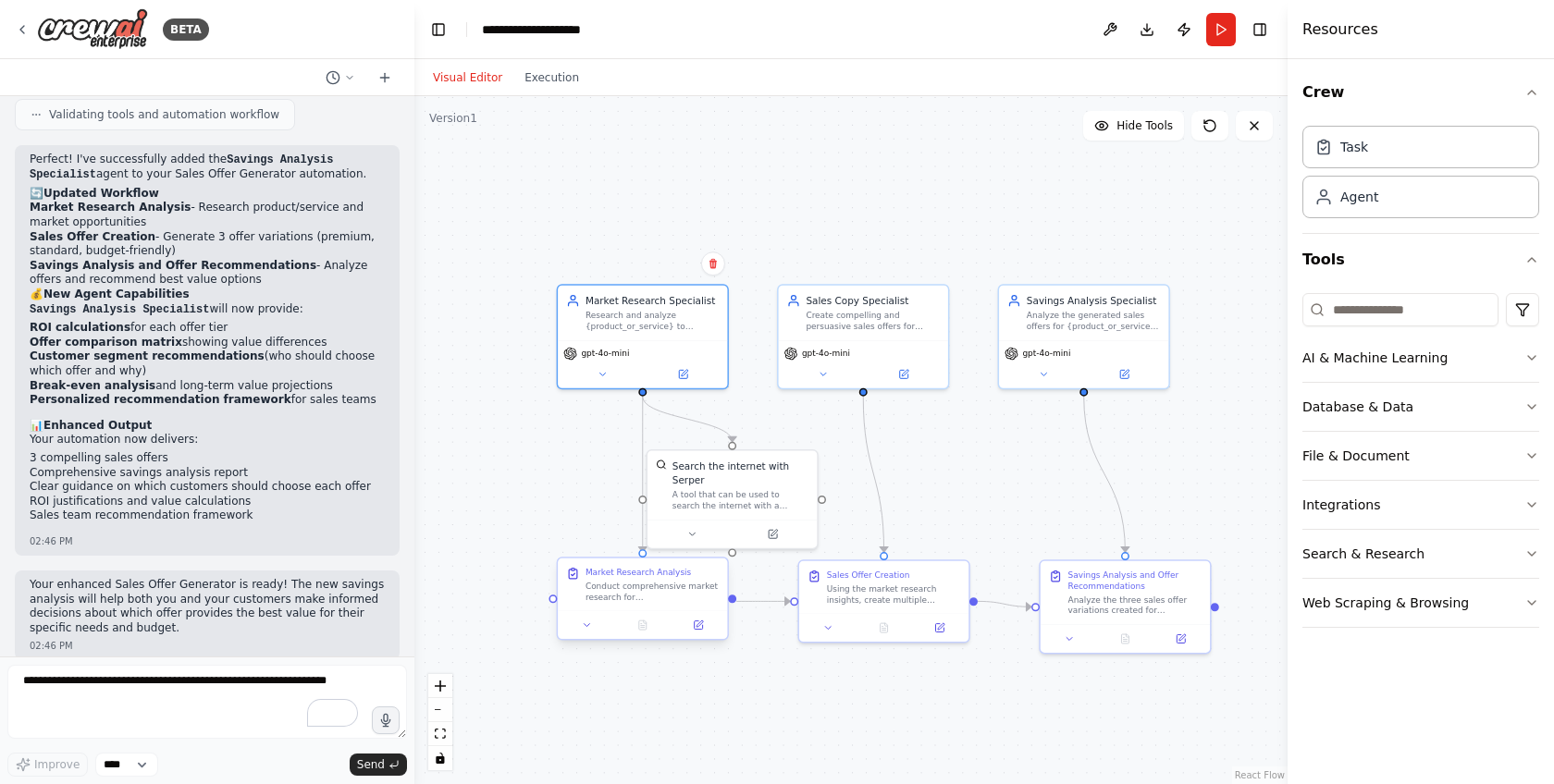
click at [660, 612] on div at bounding box center [642, 624] width 169 height 29
click at [692, 633] on button at bounding box center [697, 625] width 47 height 17
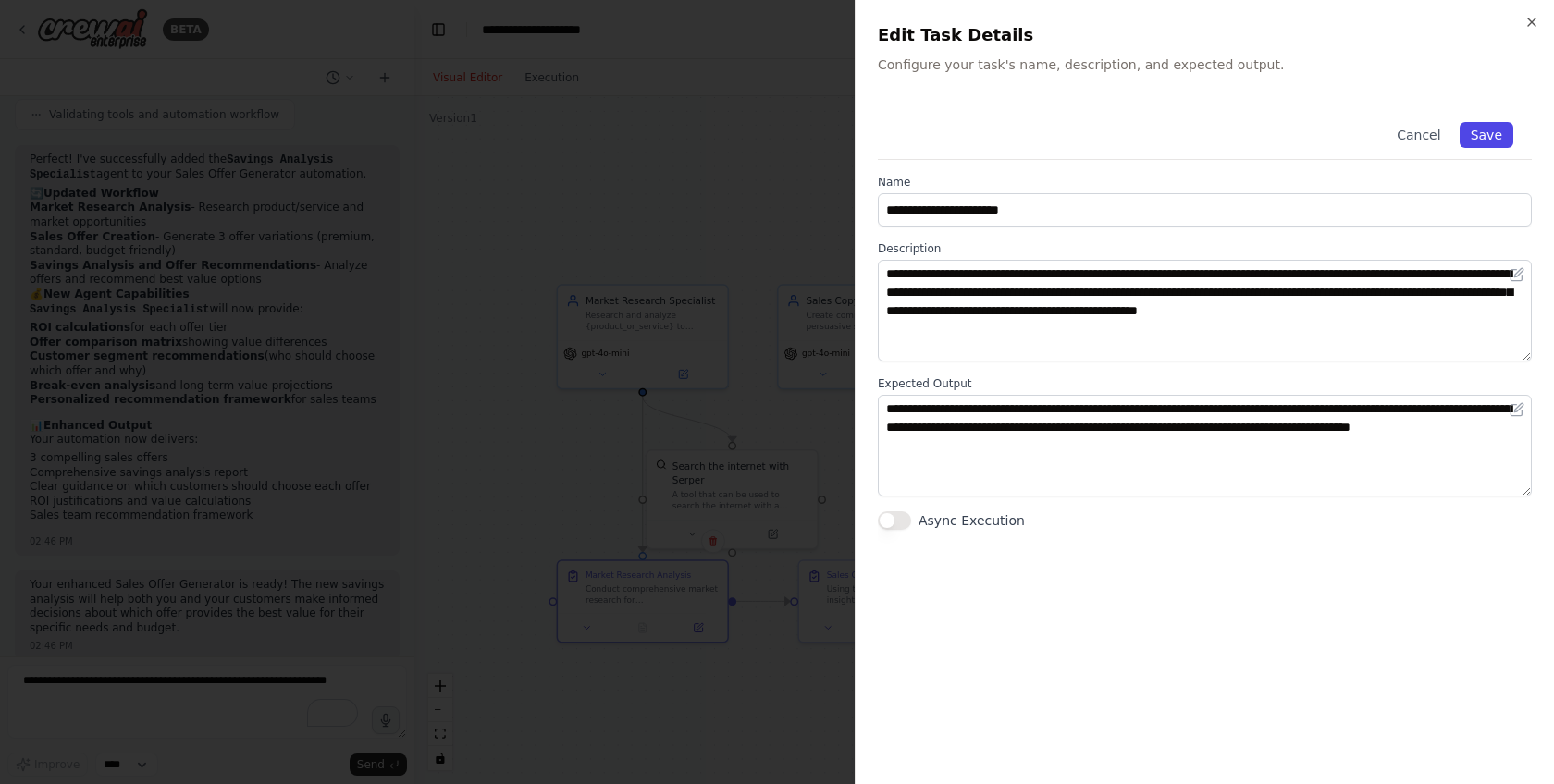
click at [1499, 130] on button "Save" at bounding box center [1487, 135] width 54 height 26
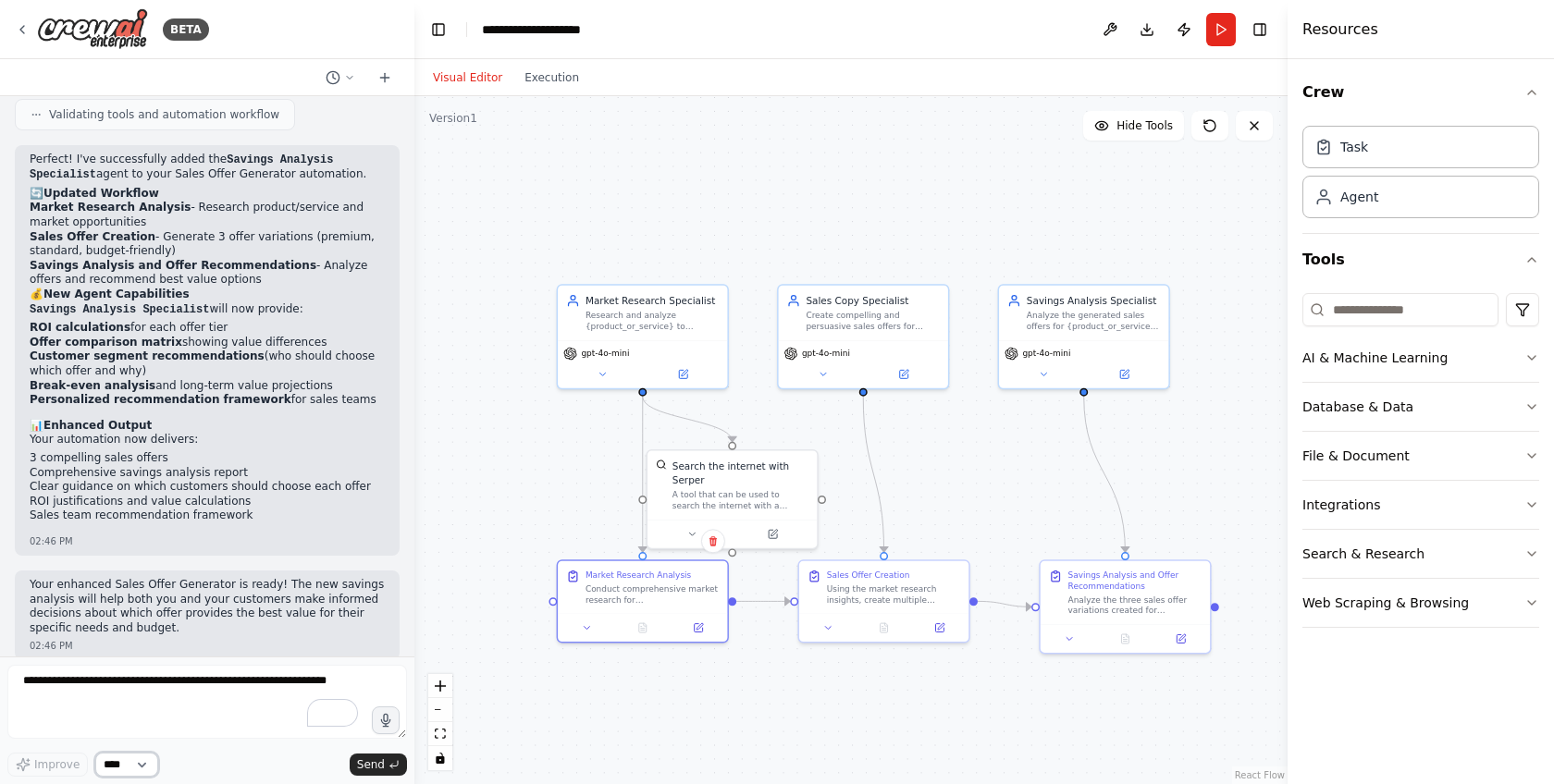
click at [139, 753] on select "****" at bounding box center [127, 765] width 63 height 24
click at [103, 677] on textarea "To enrich screen reader interactions, please activate Accessibility in Grammarl…" at bounding box center [207, 701] width 399 height 74
click at [1218, 141] on div ".deletable-edge-delete-btn { width: 20px; height: 20px; border: 0px solid #ffff…" at bounding box center [850, 440] width 874 height 688
click at [445, 129] on div ".deletable-edge-delete-btn { width: 20px; height: 20px; border: 0px solid #ffff…" at bounding box center [850, 440] width 874 height 688
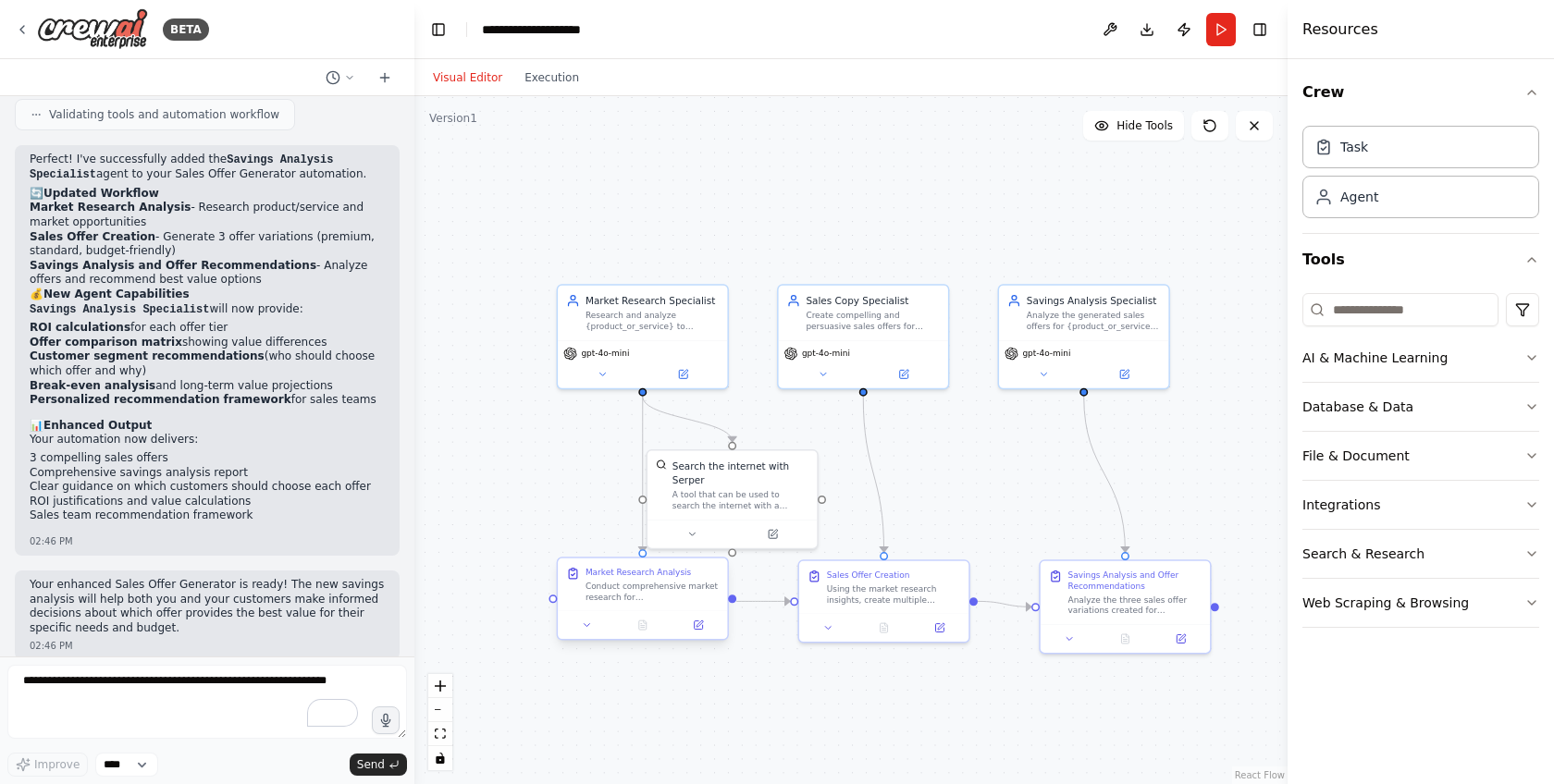
click at [612, 631] on div at bounding box center [642, 625] width 158 height 17
click at [710, 490] on div "A tool that can be used to search the internet with a search_query. Supports di…" at bounding box center [740, 497] width 136 height 22
click at [773, 534] on icon at bounding box center [772, 531] width 8 height 8
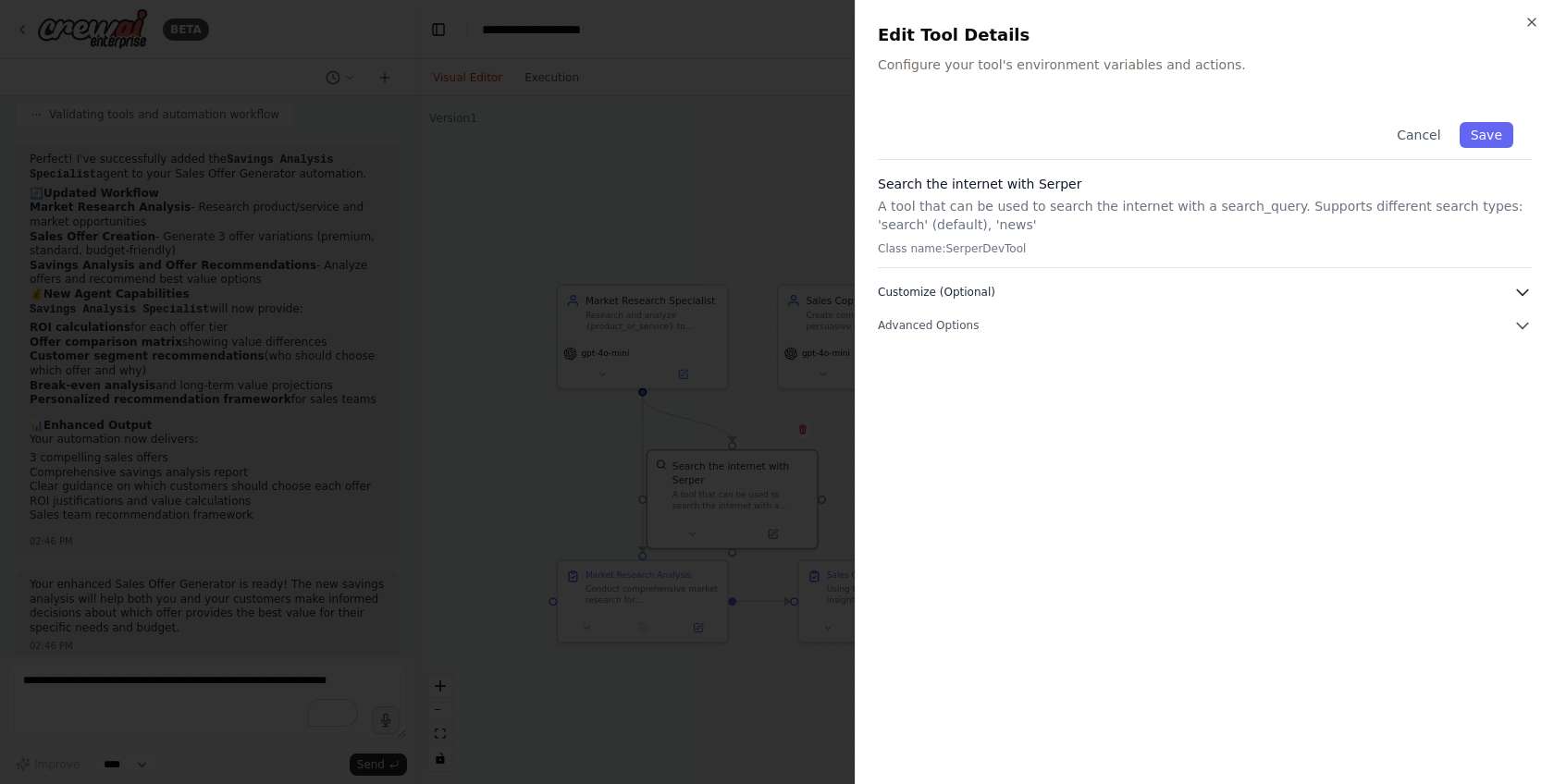
click at [1147, 295] on button "Customize (Optional)" at bounding box center [1205, 292] width 654 height 19
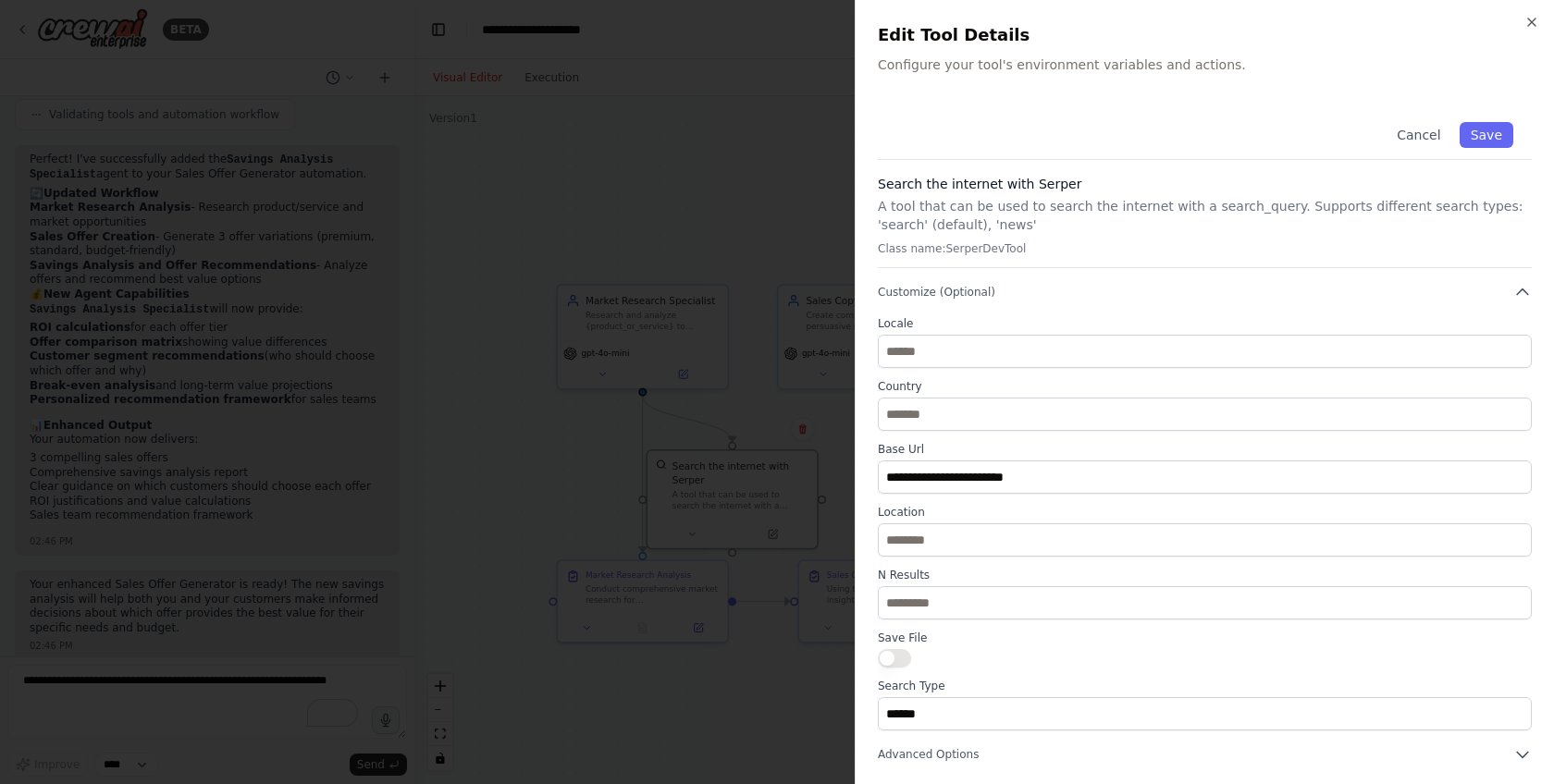
scroll to position [2, 0]
click at [1196, 286] on button "Customize (Optional)" at bounding box center [1205, 290] width 654 height 19
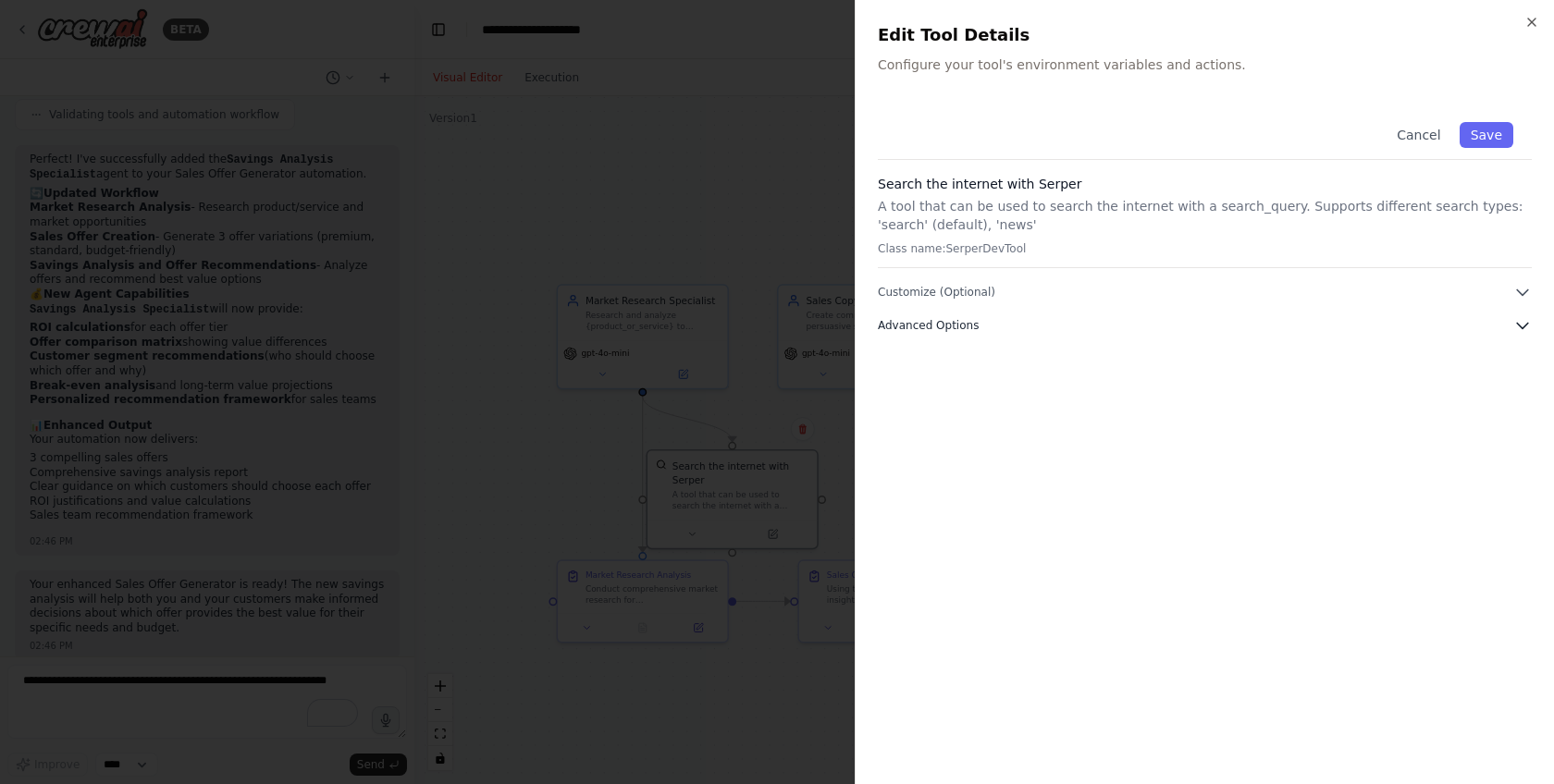
click at [1185, 322] on button "Advanced Options" at bounding box center [1205, 326] width 654 height 19
click at [1534, 24] on icon "button" at bounding box center [1532, 22] width 7 height 7
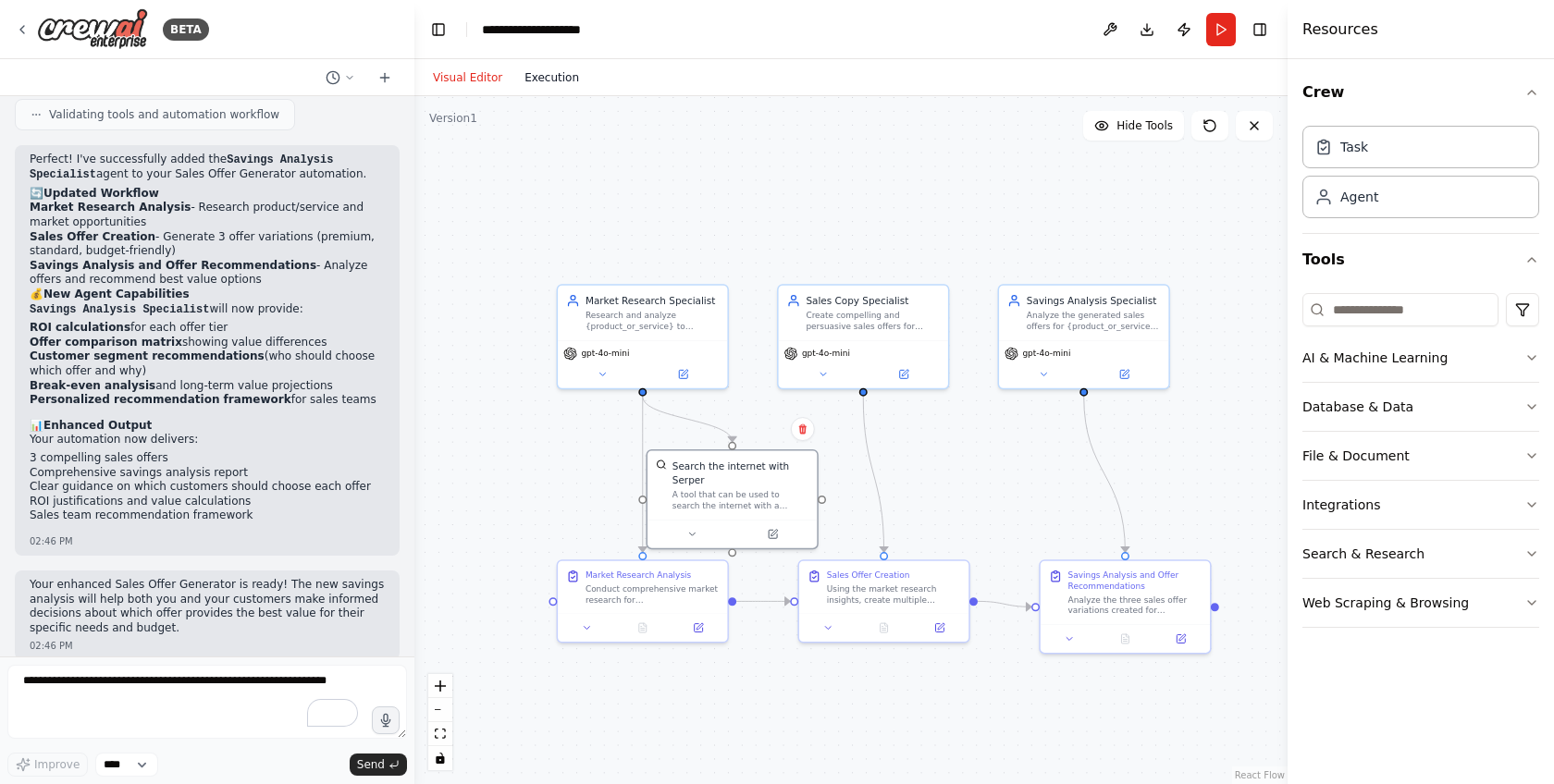
click at [567, 86] on button "Execution" at bounding box center [551, 78] width 77 height 22
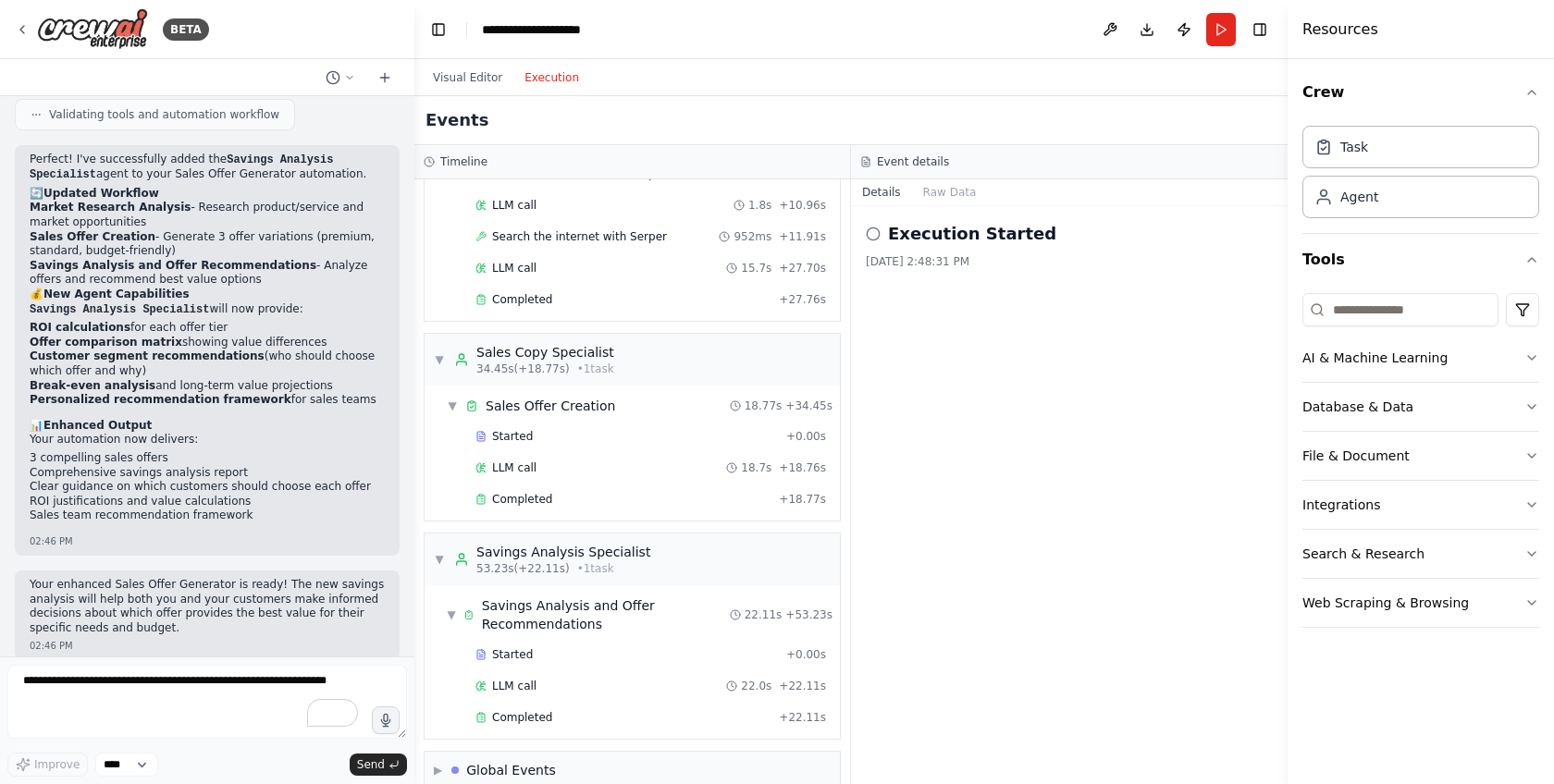
scroll to position [333, 0]
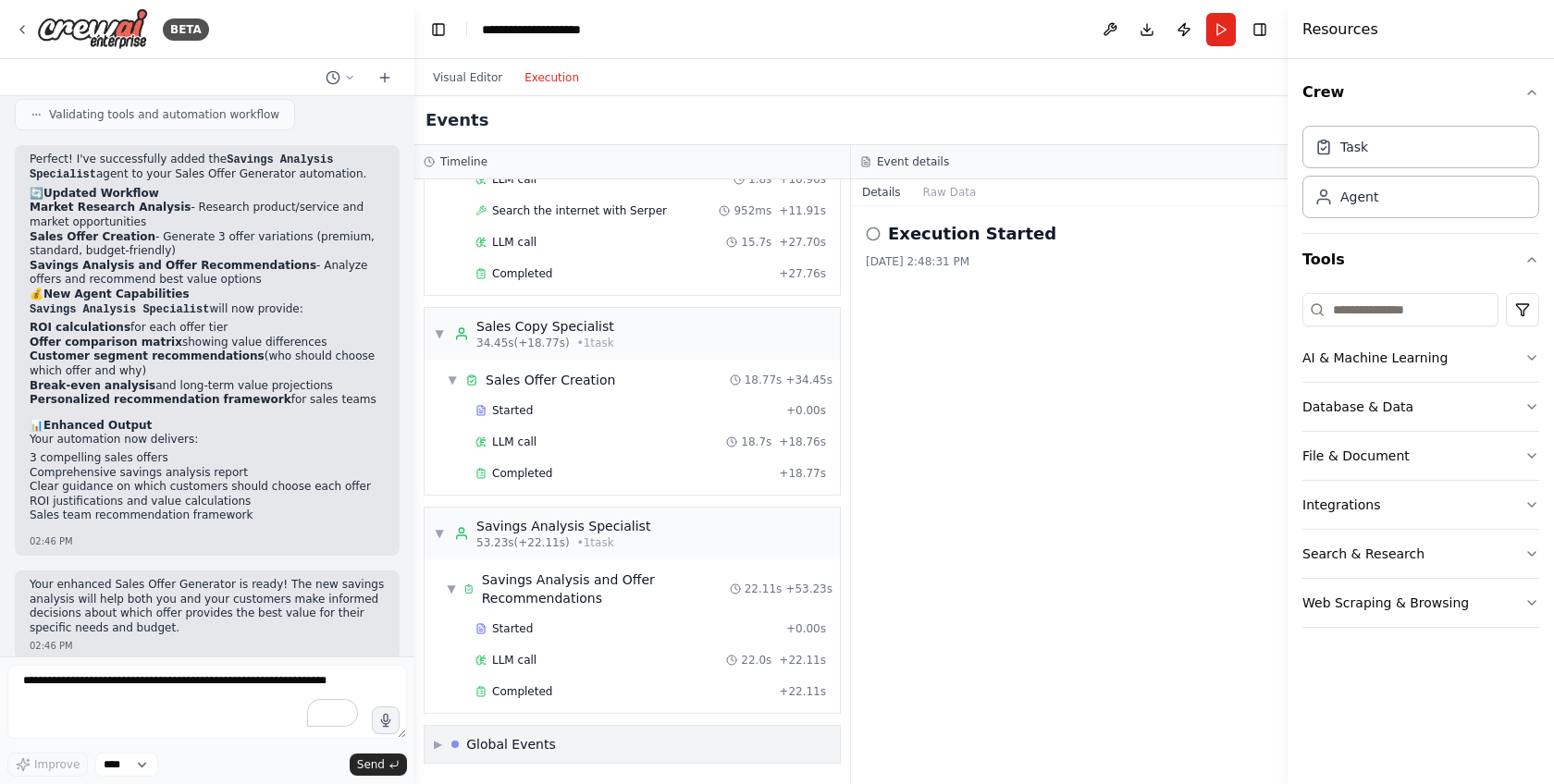
click at [444, 739] on div "▶ Global Events" at bounding box center [495, 744] width 123 height 19
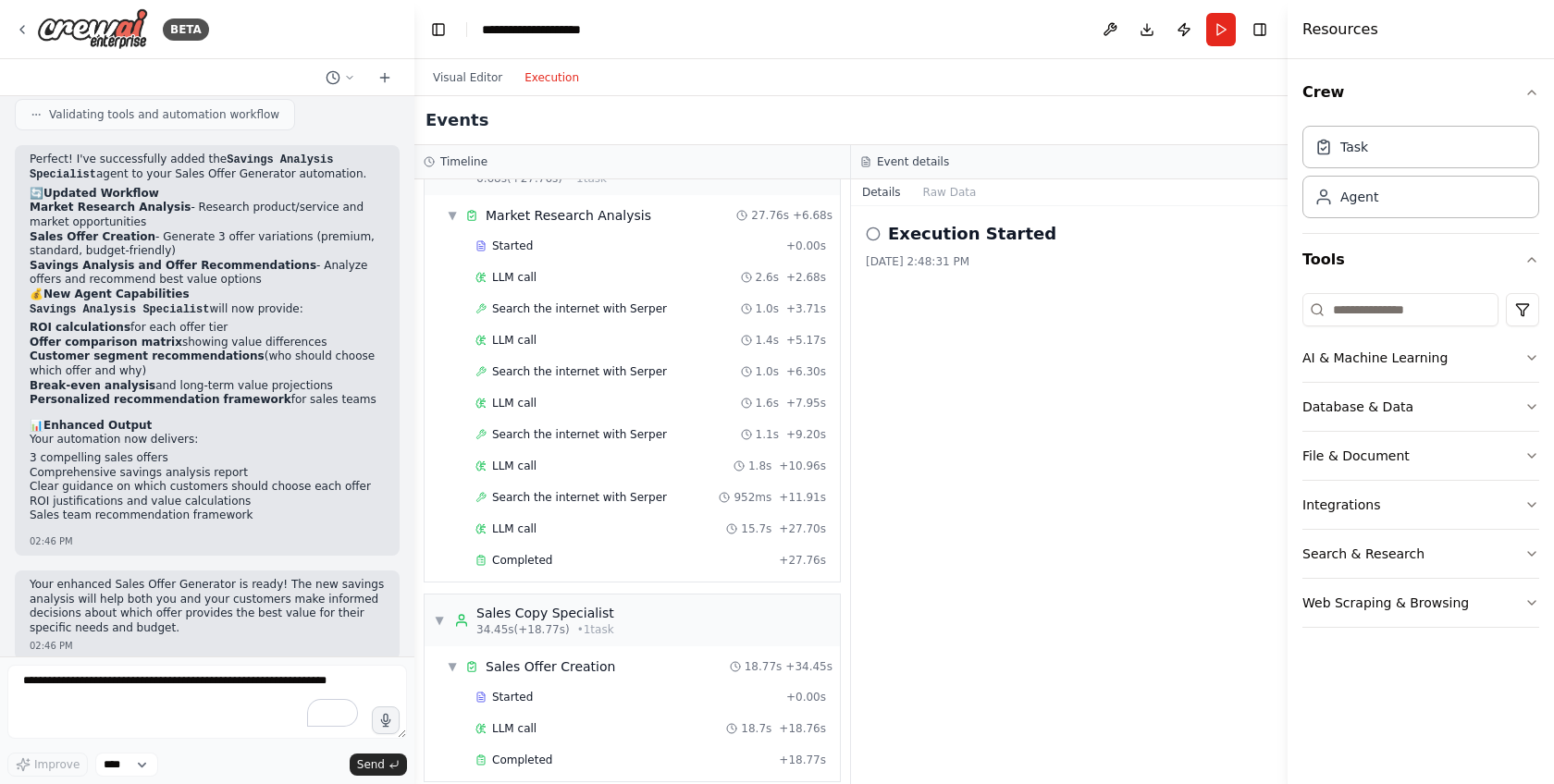
scroll to position [0, 0]
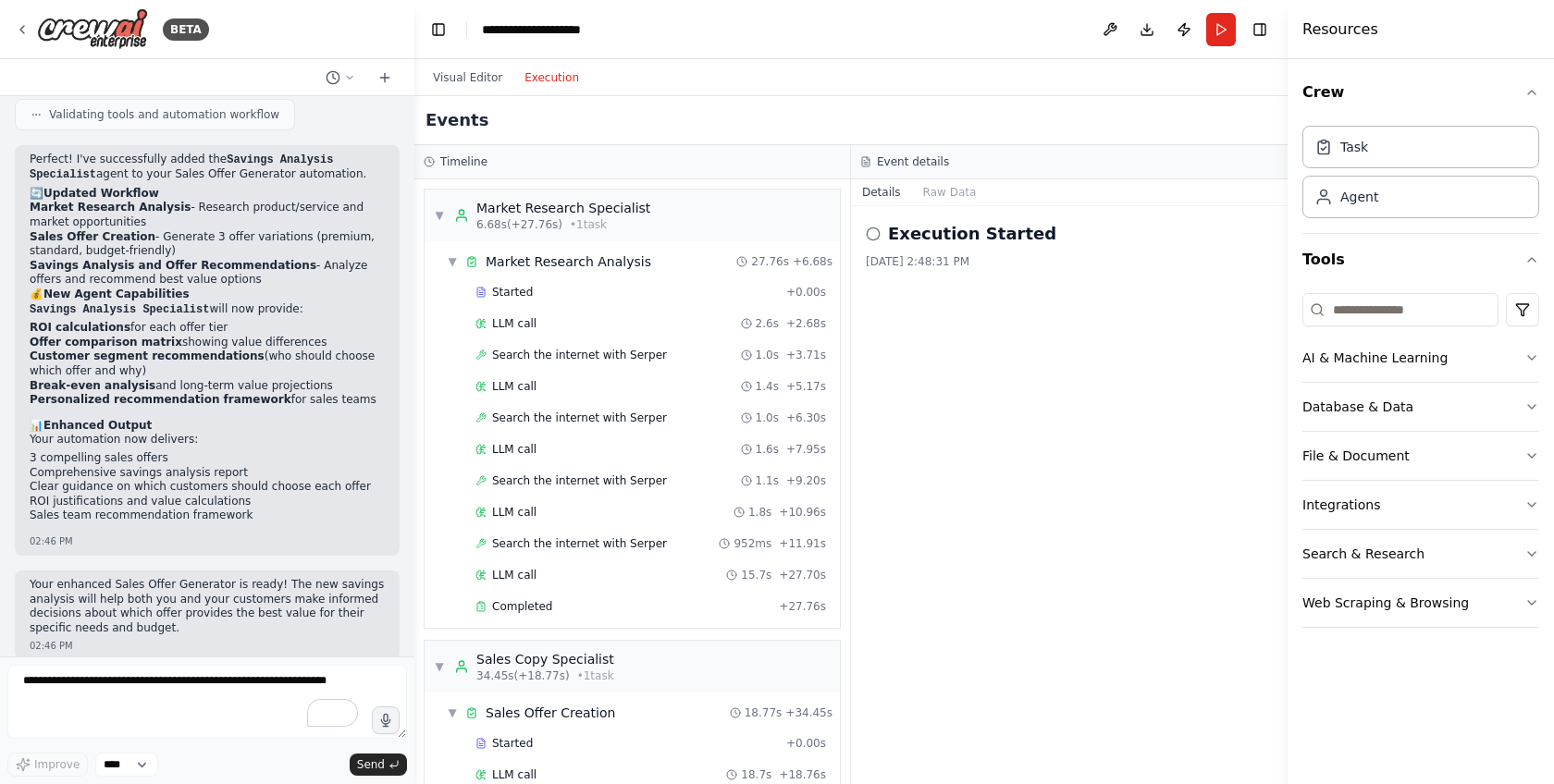
click at [959, 176] on div "Event details" at bounding box center [1069, 161] width 436 height 34
click at [949, 193] on button "Raw Data" at bounding box center [951, 192] width 76 height 26
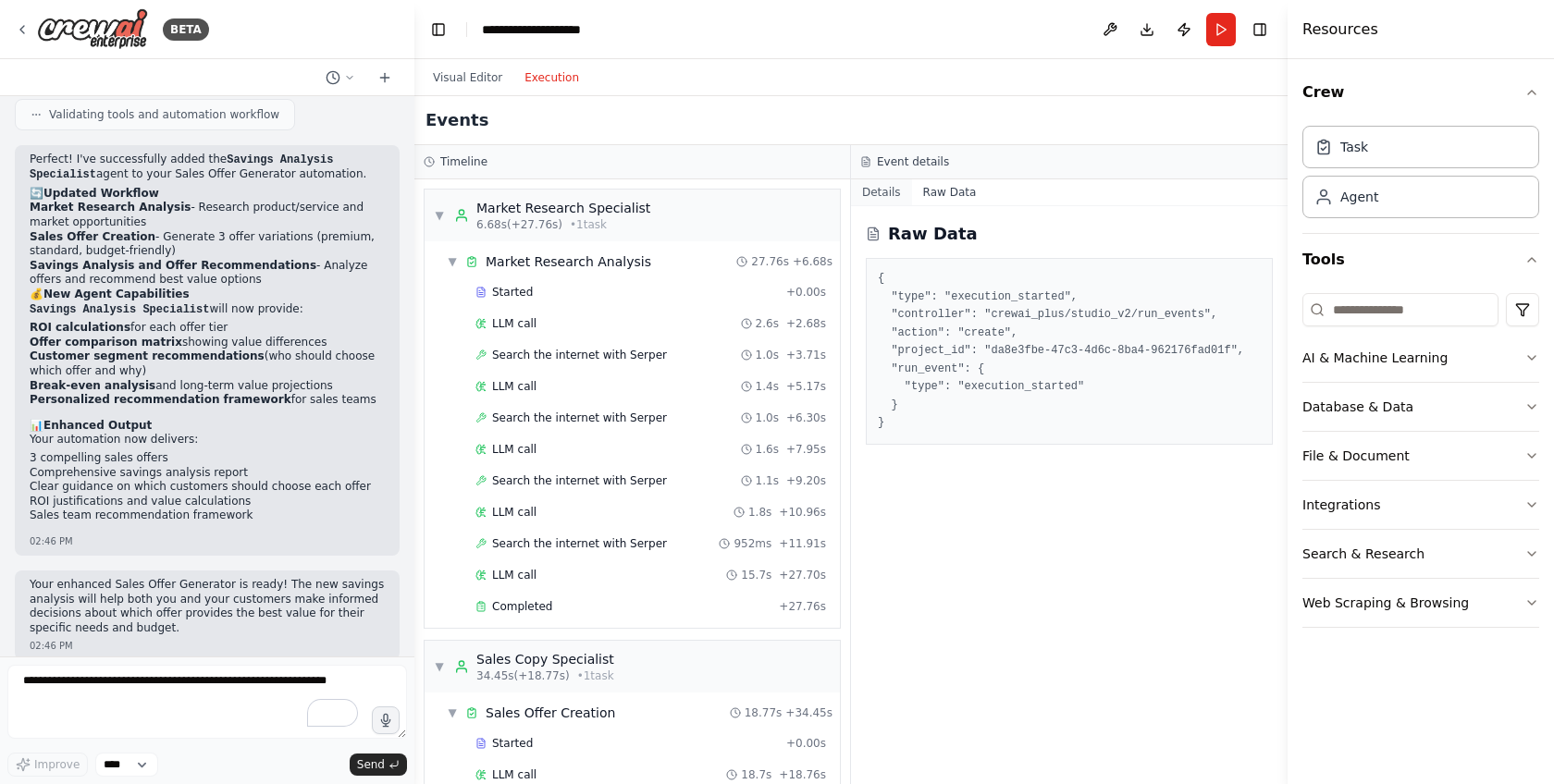
click at [878, 196] on button "Details" at bounding box center [882, 192] width 61 height 26
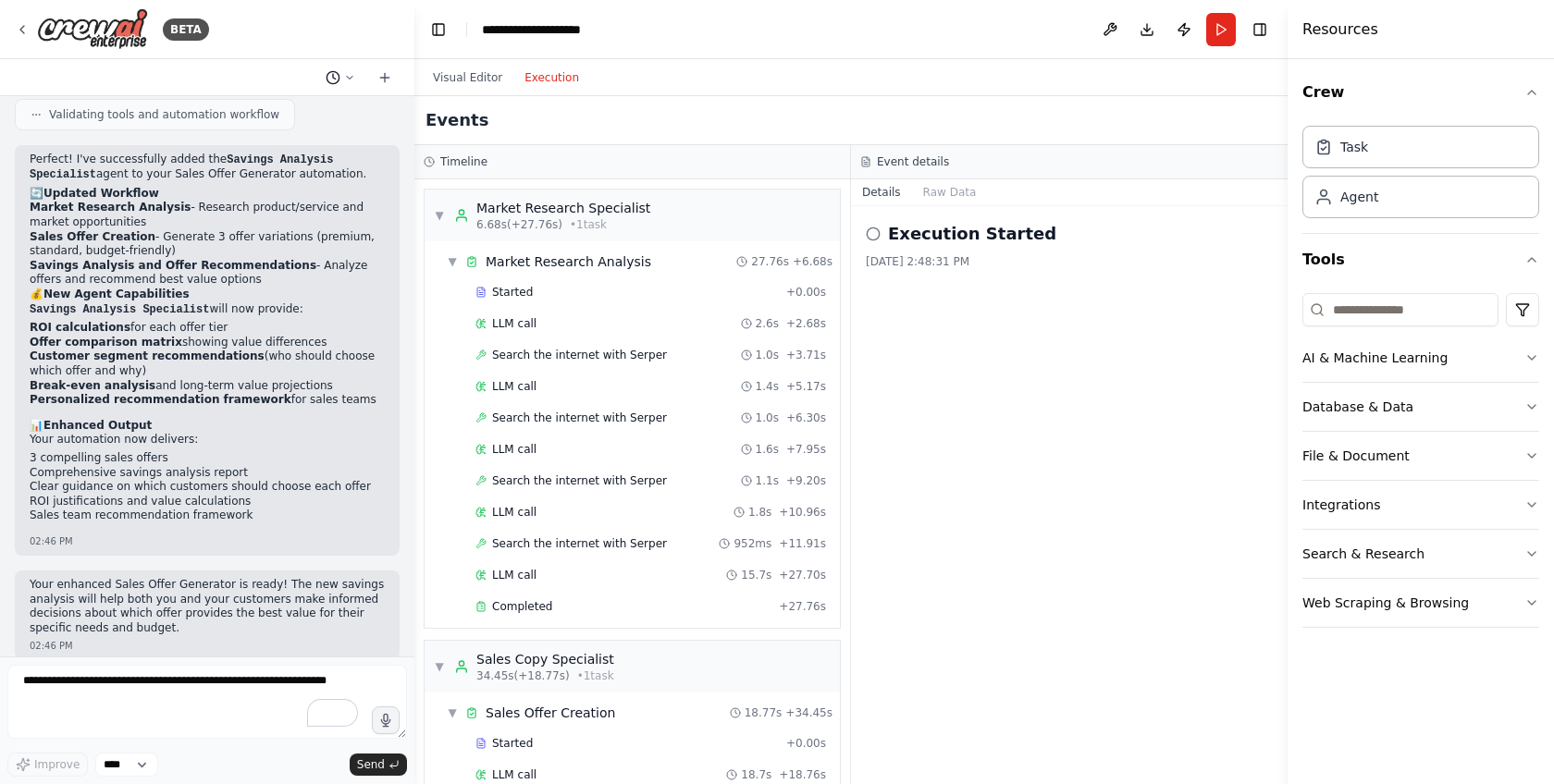
click at [347, 80] on icon at bounding box center [350, 78] width 11 height 11
click at [767, 85] on div "Visual Editor Execution" at bounding box center [850, 78] width 874 height 37
click at [373, 140] on div at bounding box center [207, 392] width 414 height 784
click at [1092, 262] on div "8/25/2025, 2:48:31 PM" at bounding box center [1069, 262] width 407 height 15
click at [434, 77] on button "Visual Editor" at bounding box center [467, 78] width 92 height 22
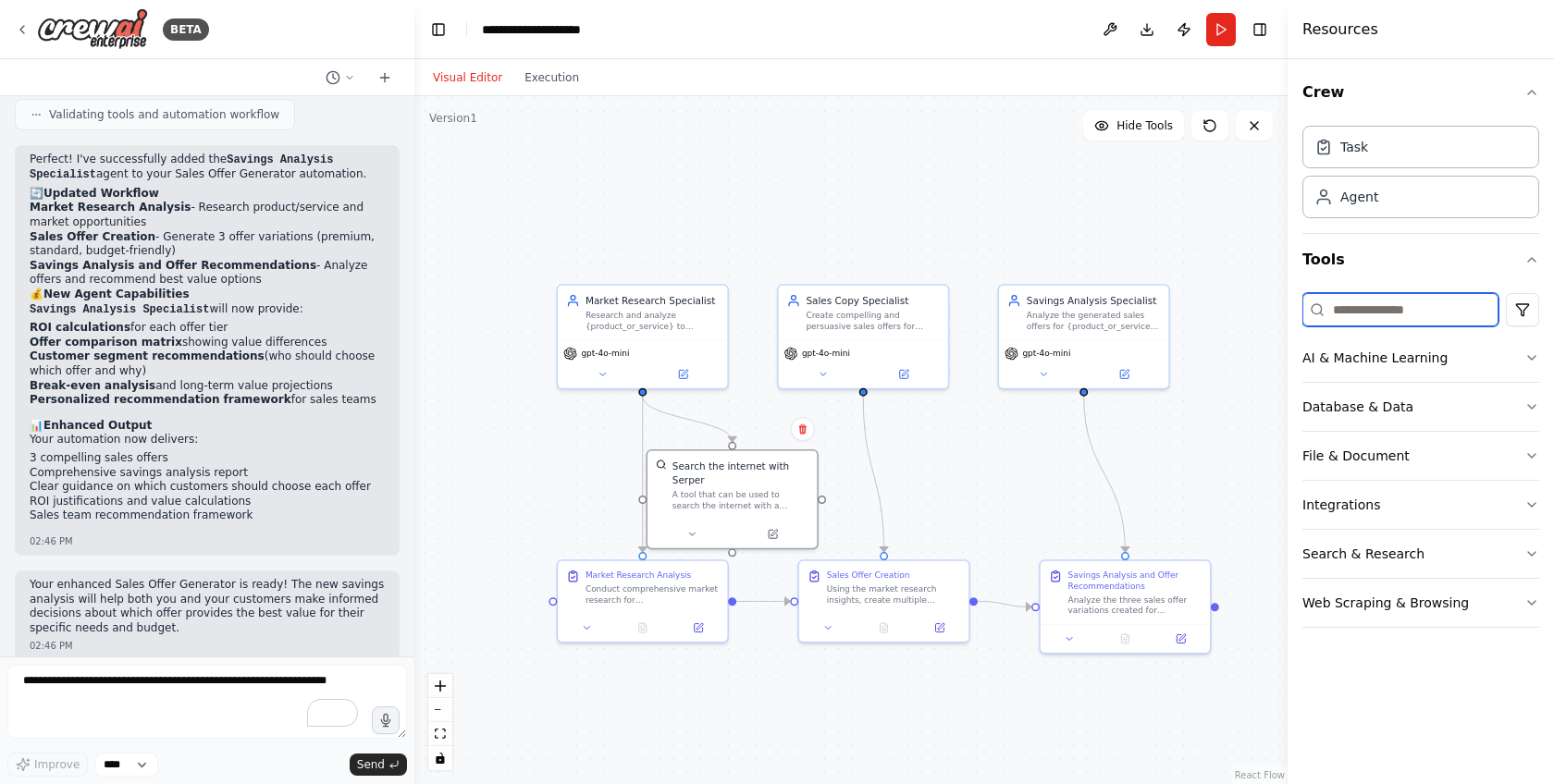
click at [1416, 308] on input at bounding box center [1400, 310] width 196 height 33
click at [1425, 400] on button "Database & Data" at bounding box center [1420, 407] width 237 height 48
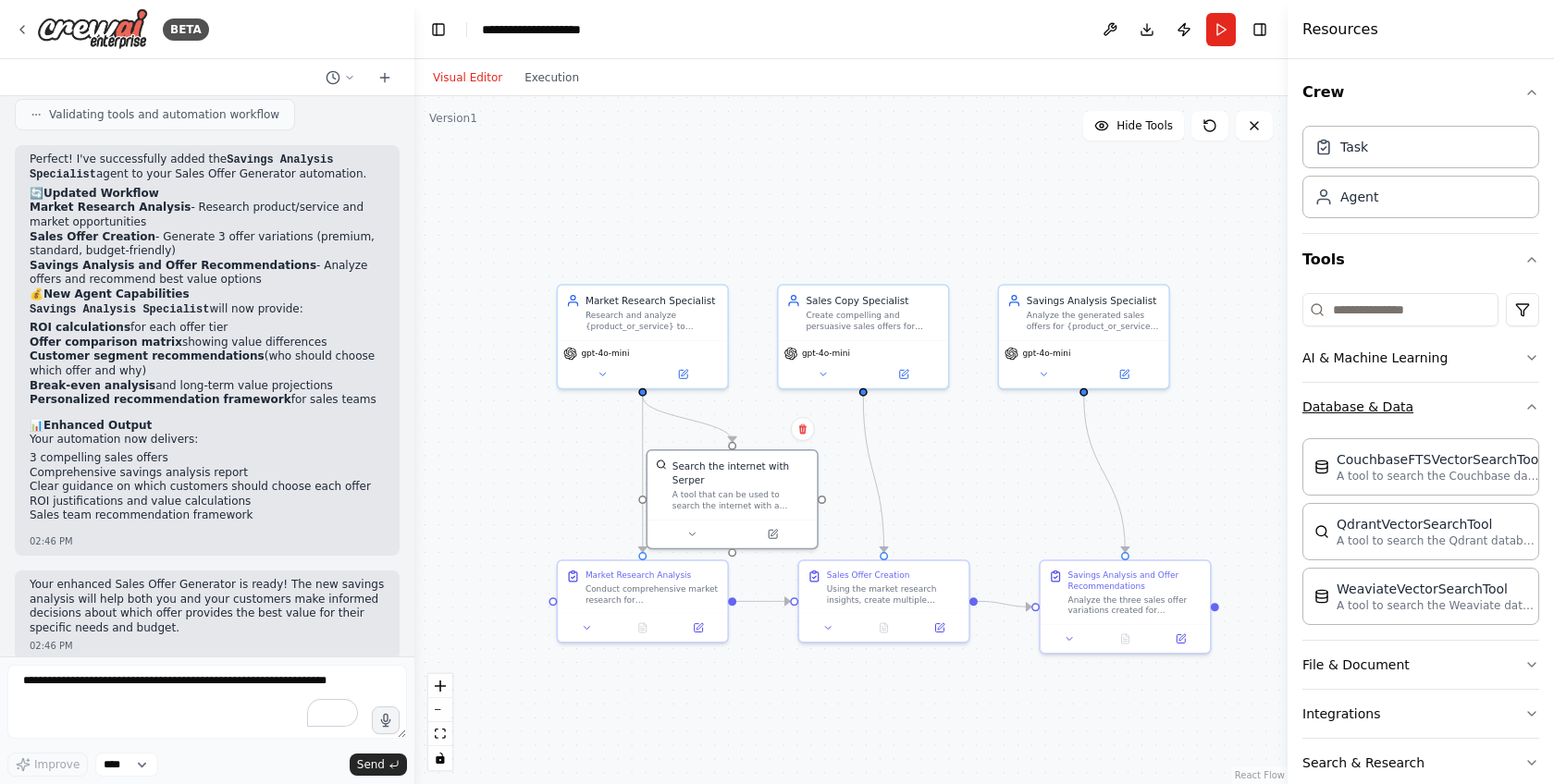
click at [1425, 400] on button "Database & Data" at bounding box center [1420, 407] width 237 height 48
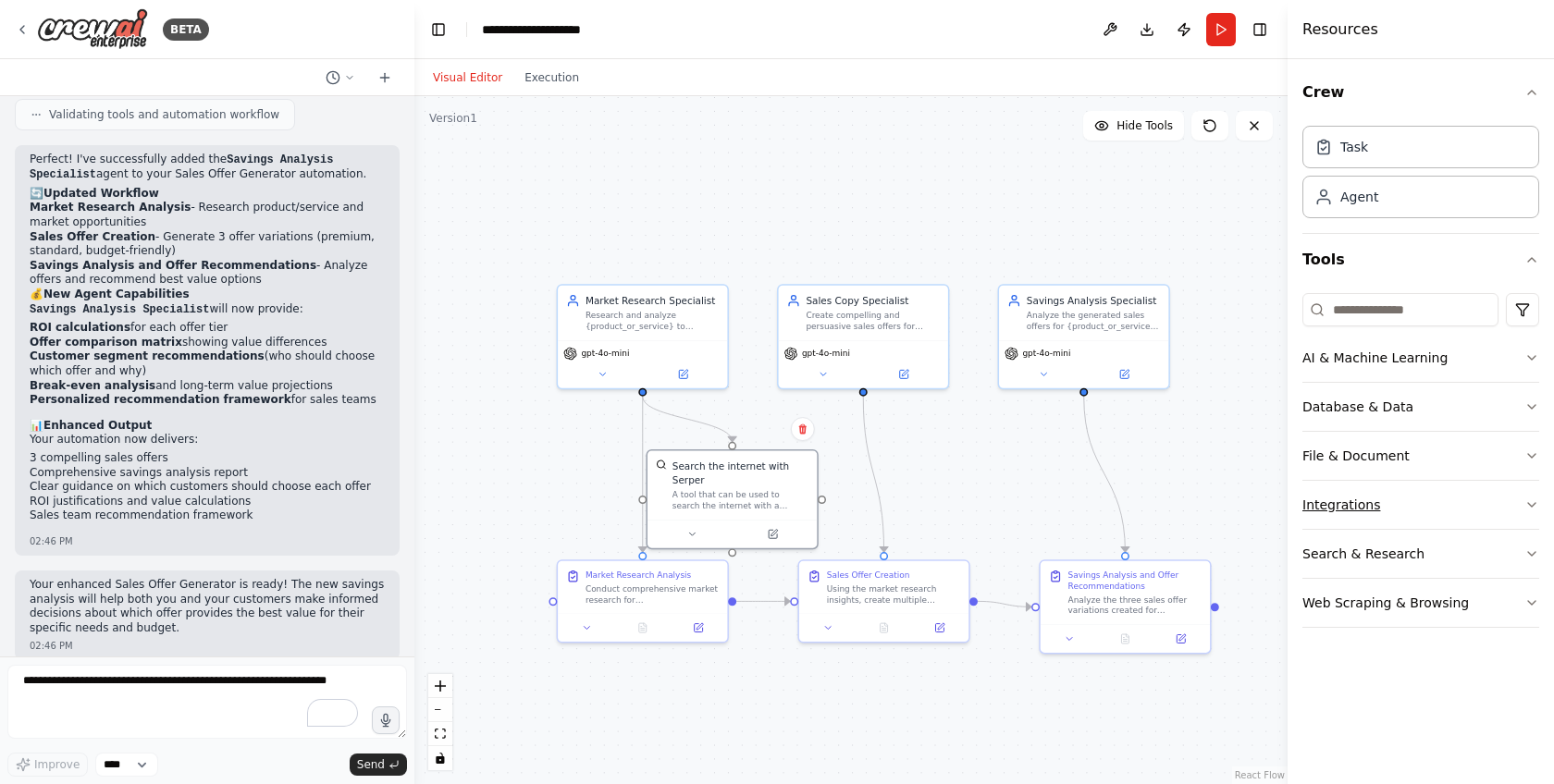
click at [1371, 503] on button "Integrations" at bounding box center [1420, 505] width 237 height 48
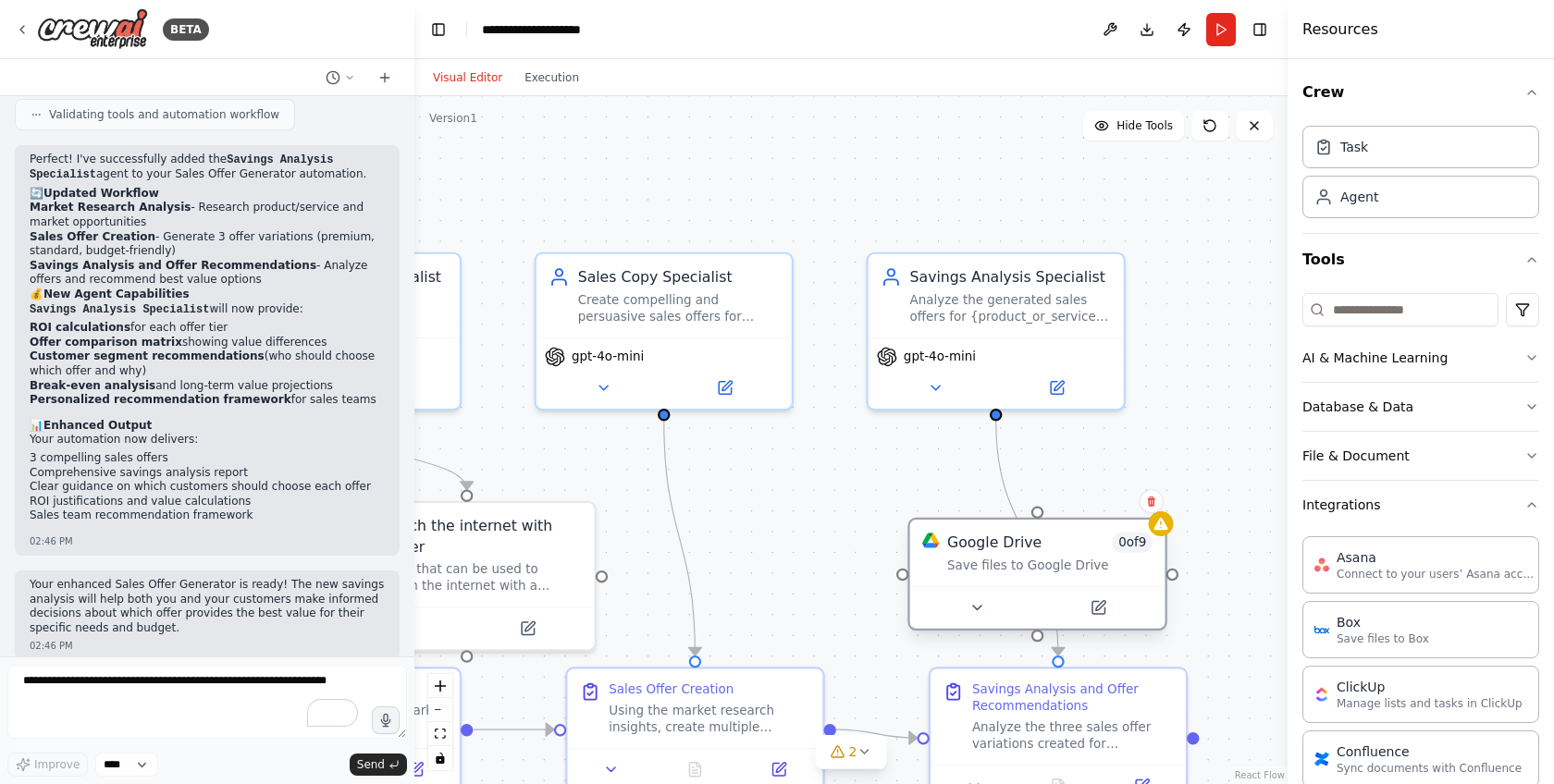
drag, startPoint x: 1220, startPoint y: 588, endPoint x: 1020, endPoint y: 559, distance: 202.1
click at [1020, 559] on div "Save files to Google Drive" at bounding box center [1049, 565] width 205 height 17
click at [1042, 521] on div ".deletable-edge-delete-btn { width: 20px; height: 20px; border: 0px solid #ffff…" at bounding box center [850, 440] width 874 height 688
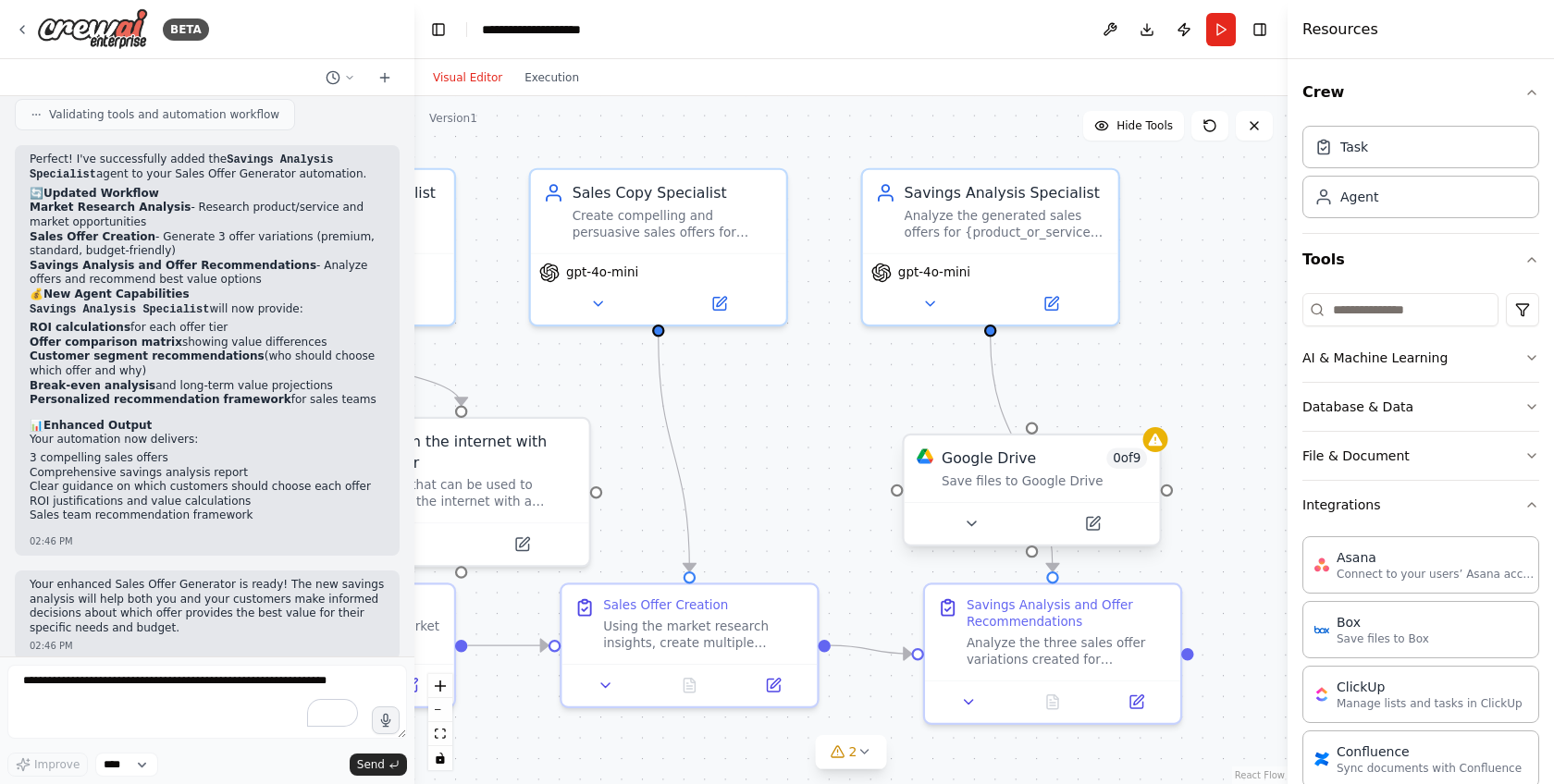
drag, startPoint x: 1042, startPoint y: 521, endPoint x: 1042, endPoint y: 441, distance: 80.0
click at [1042, 441] on div ".deletable-edge-delete-btn { width: 20px; height: 20px; border: 0px solid #ffff…" at bounding box center [850, 440] width 874 height 688
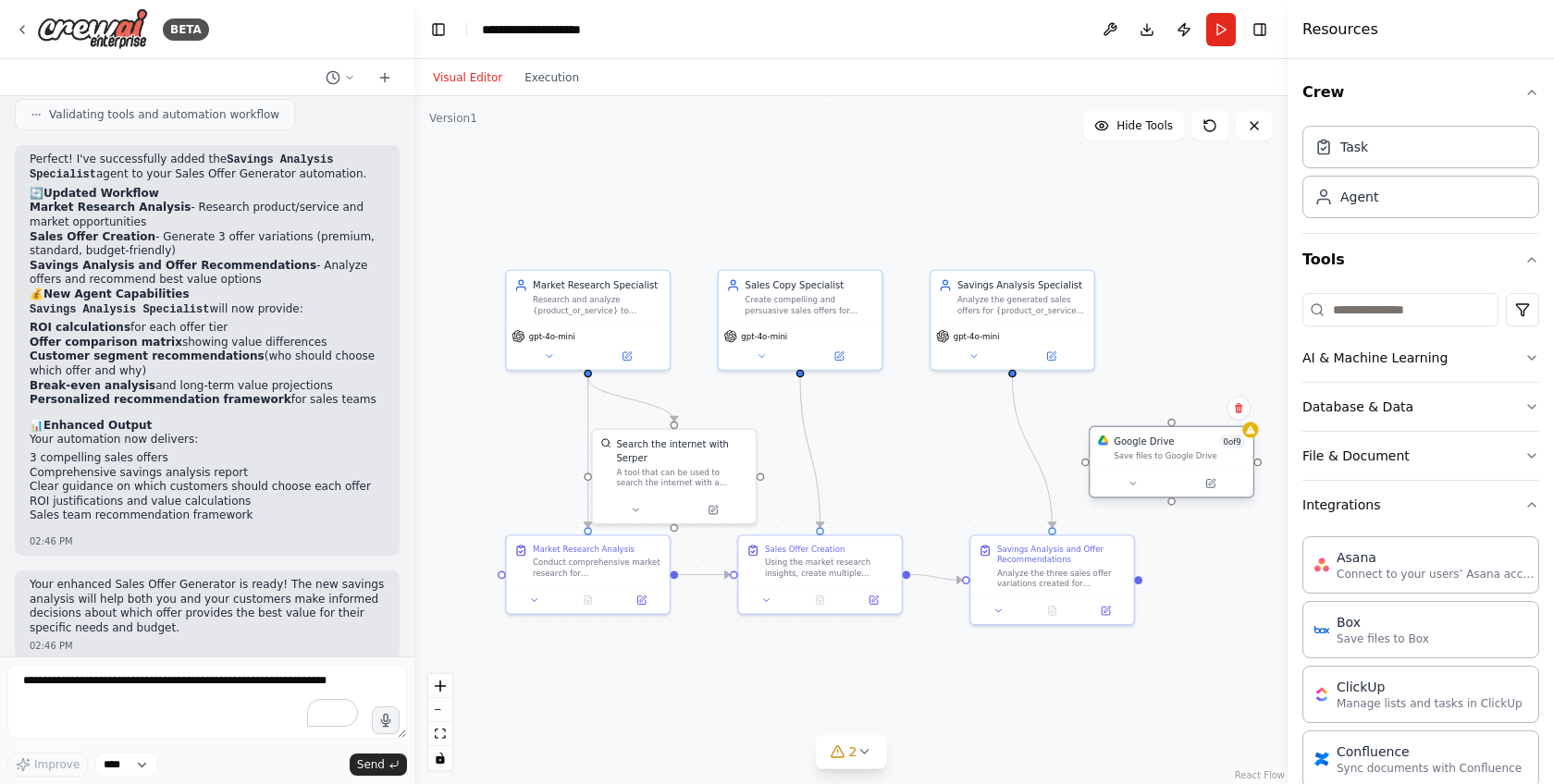
drag, startPoint x: 1041, startPoint y: 487, endPoint x: 1171, endPoint y: 473, distance: 130.8
click at [1171, 473] on div at bounding box center [1171, 482] width 162 height 27
click at [1198, 576] on div ".deletable-edge-delete-btn { width: 20px; height: 20px; border: 0px solid #ffff…" at bounding box center [850, 440] width 874 height 688
click at [1258, 437] on div ".deletable-edge-delete-btn { width: 20px; height: 20px; border: 0px solid #ffff…" at bounding box center [850, 440] width 874 height 688
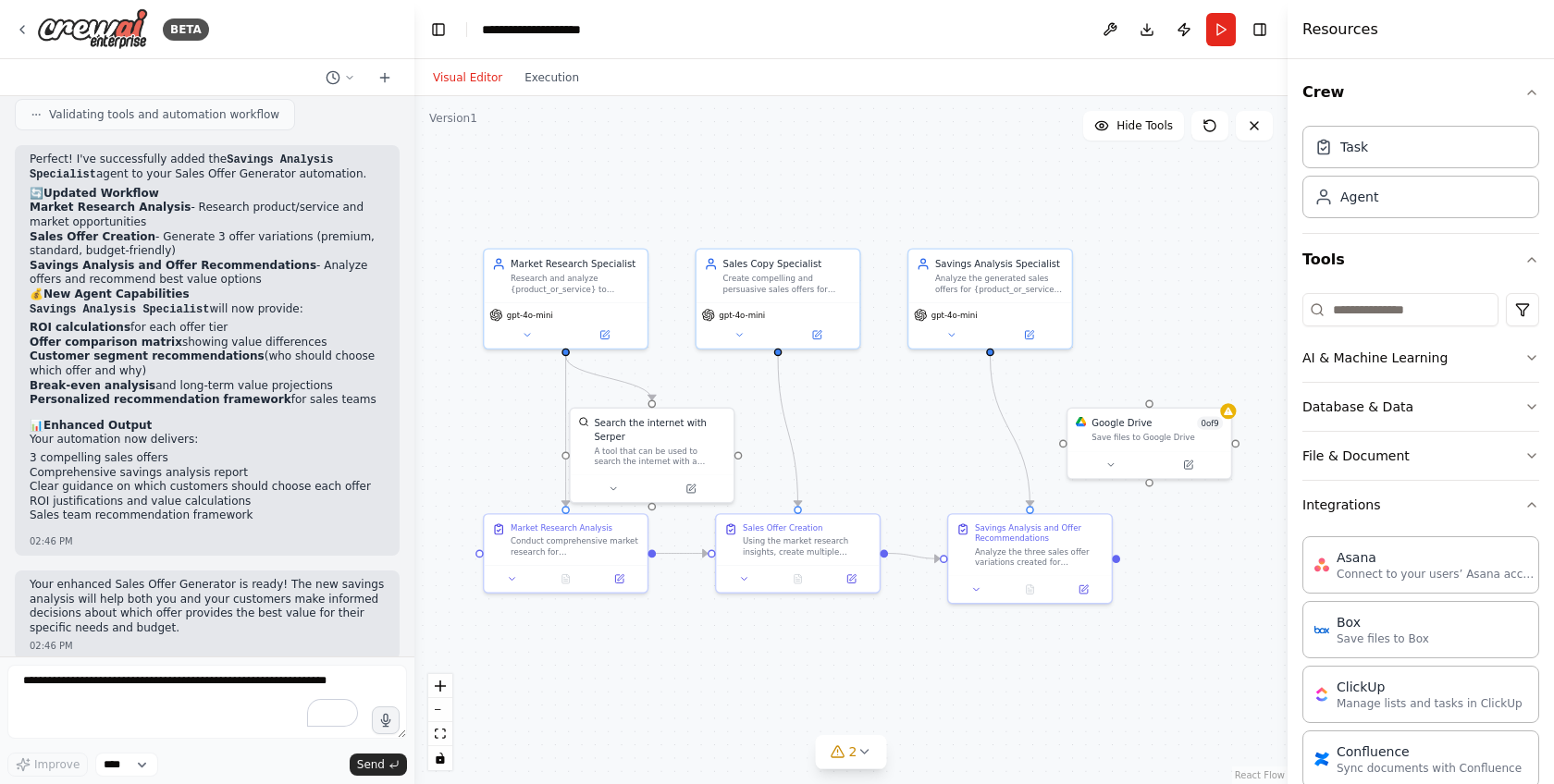
drag, startPoint x: 1085, startPoint y: 469, endPoint x: 1065, endPoint y: 448, distance: 29.0
click at [1065, 448] on div ".deletable-edge-delete-btn { width: 20px; height: 20px; border: 0px solid #ffff…" at bounding box center [850, 440] width 874 height 688
click at [1190, 434] on div "Save files to Google Drive" at bounding box center [1159, 435] width 132 height 10
click at [1155, 404] on div ".deletable-edge-delete-btn { width: 20px; height: 20px; border: 0px solid #ffff…" at bounding box center [850, 440] width 874 height 688
click at [1073, 444] on div "Google Drive 0 of 9 Save files to Google Drive" at bounding box center [1150, 428] width 162 height 43
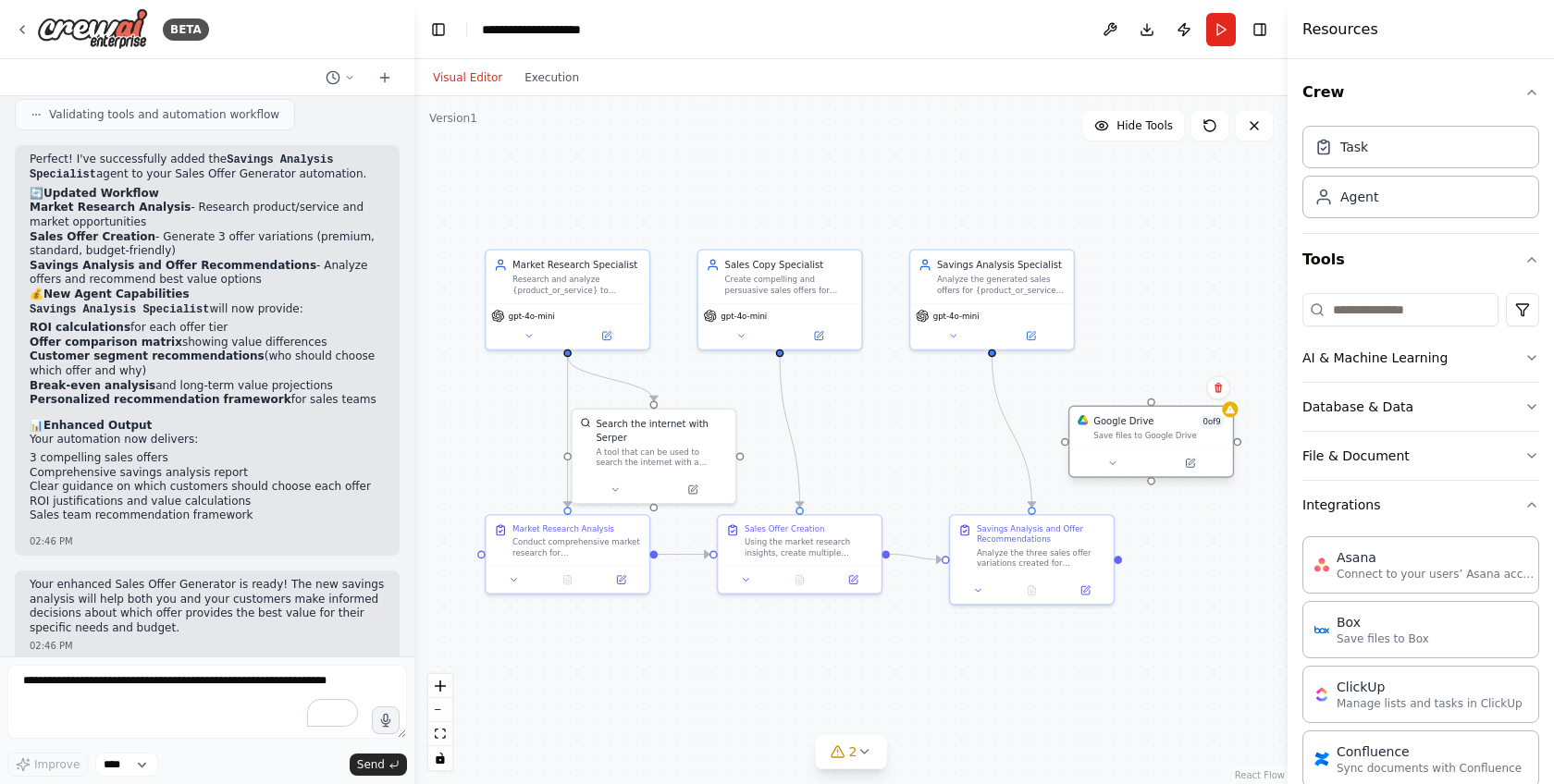
click at [1073, 444] on div "Google Drive 0 of 9 Save files to Google Drive" at bounding box center [1150, 428] width 162 height 43
click at [1186, 464] on icon at bounding box center [1190, 463] width 8 height 8
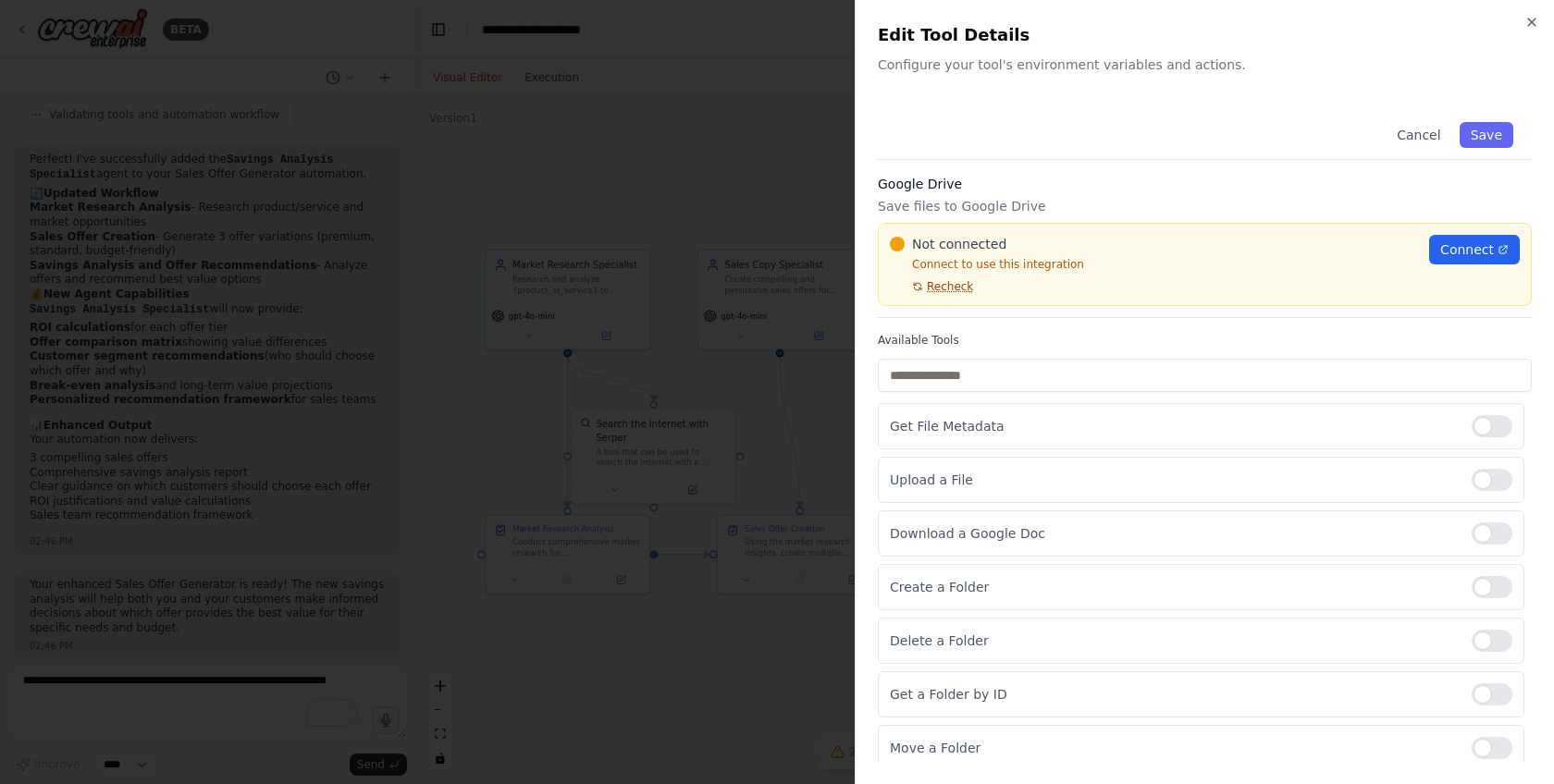
click at [930, 293] on span "Recheck" at bounding box center [951, 287] width 46 height 15
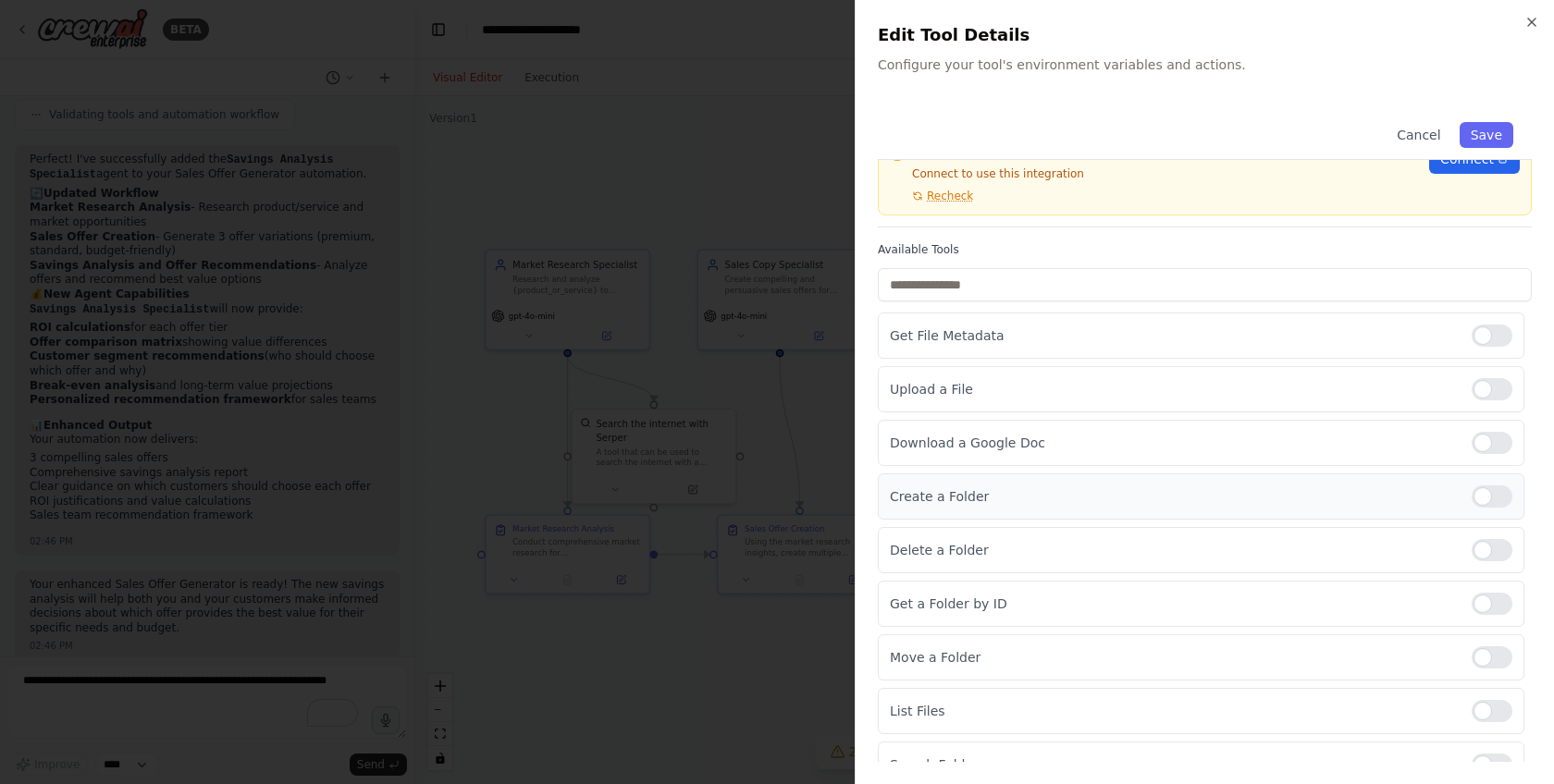
scroll to position [95, 0]
click at [1471, 496] on div at bounding box center [1492, 493] width 41 height 22
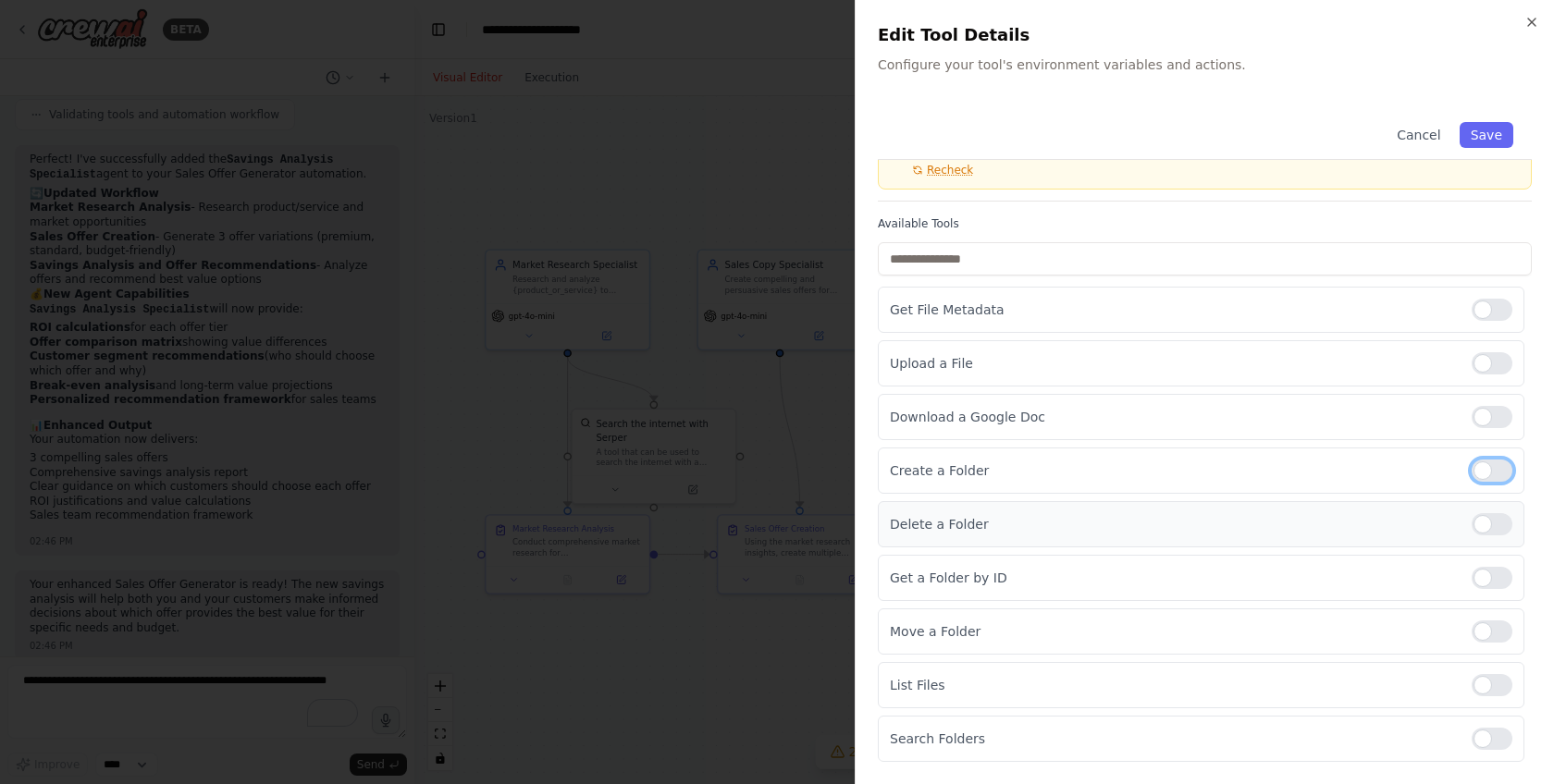
scroll to position [0, 0]
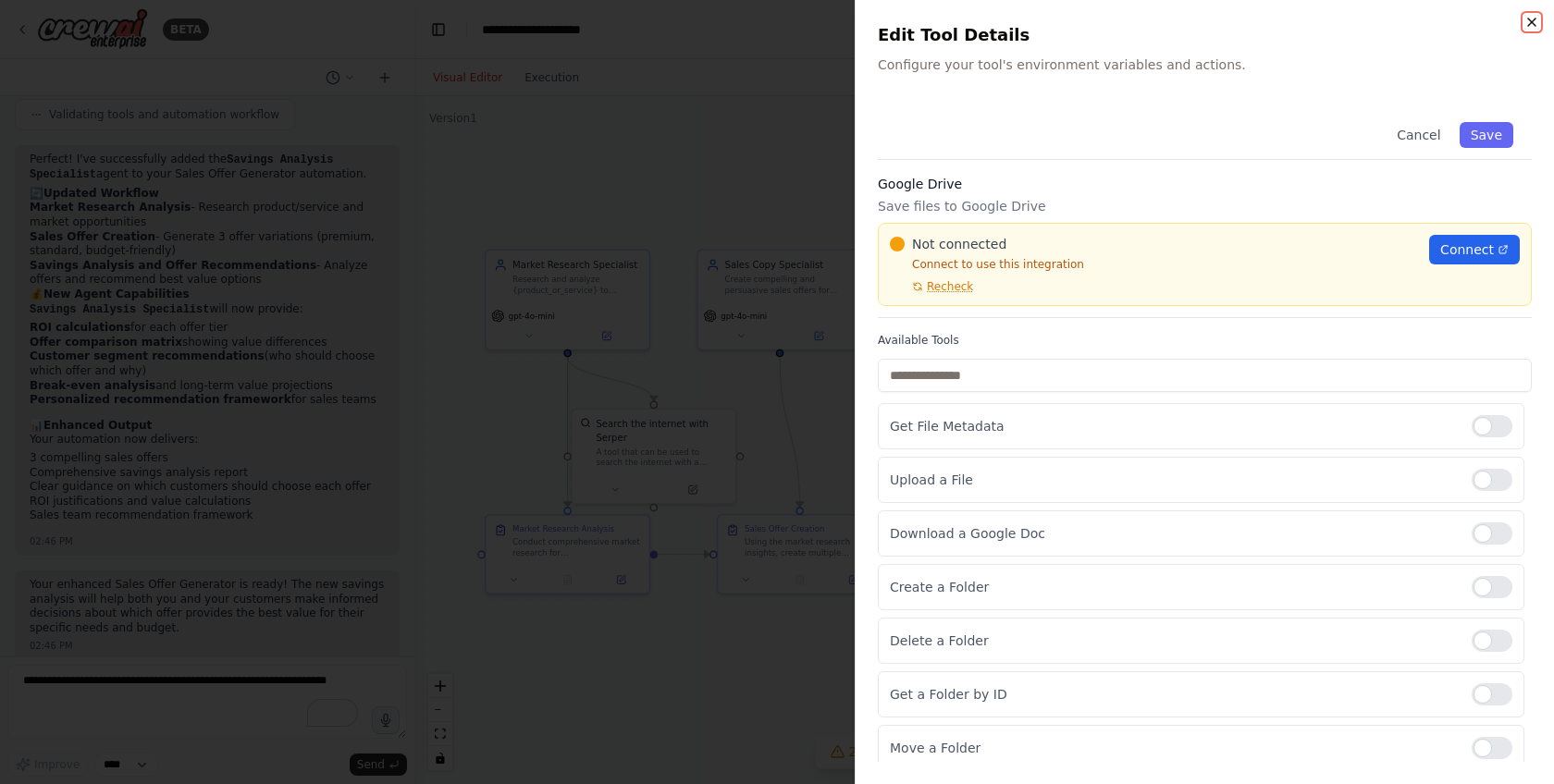
click at [1537, 19] on icon "button" at bounding box center [1532, 22] width 15 height 15
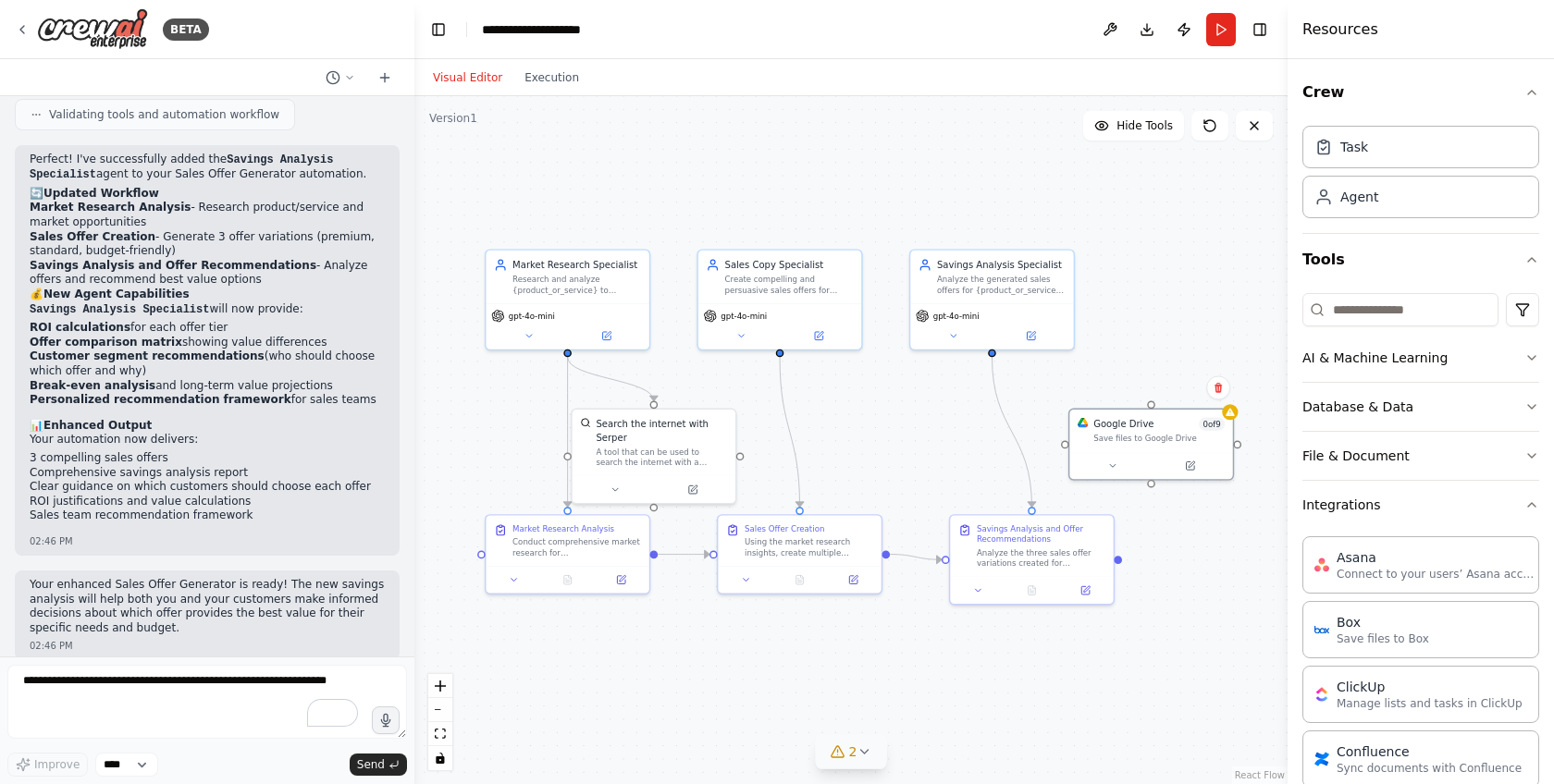
click at [868, 759] on button "2" at bounding box center [851, 752] width 71 height 34
click at [1166, 671] on div ".deletable-edge-delete-btn { width: 20px; height: 20px; border: 0px solid #ffff…" at bounding box center [850, 440] width 874 height 688
click at [1042, 638] on icon at bounding box center [1047, 631] width 15 height 15
click at [1114, 15] on button at bounding box center [1110, 30] width 30 height 33
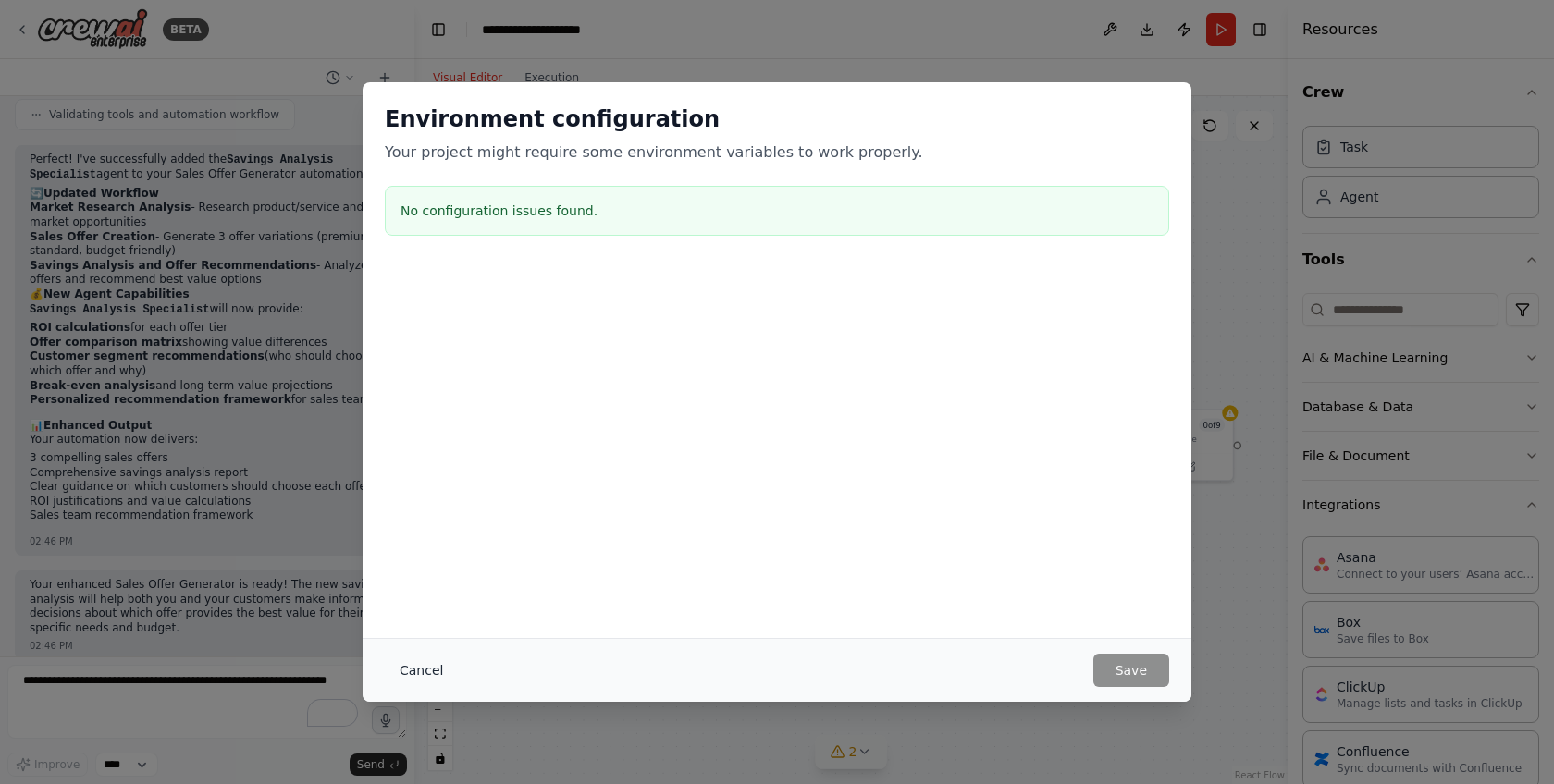
click at [415, 675] on button "Cancel" at bounding box center [421, 671] width 73 height 33
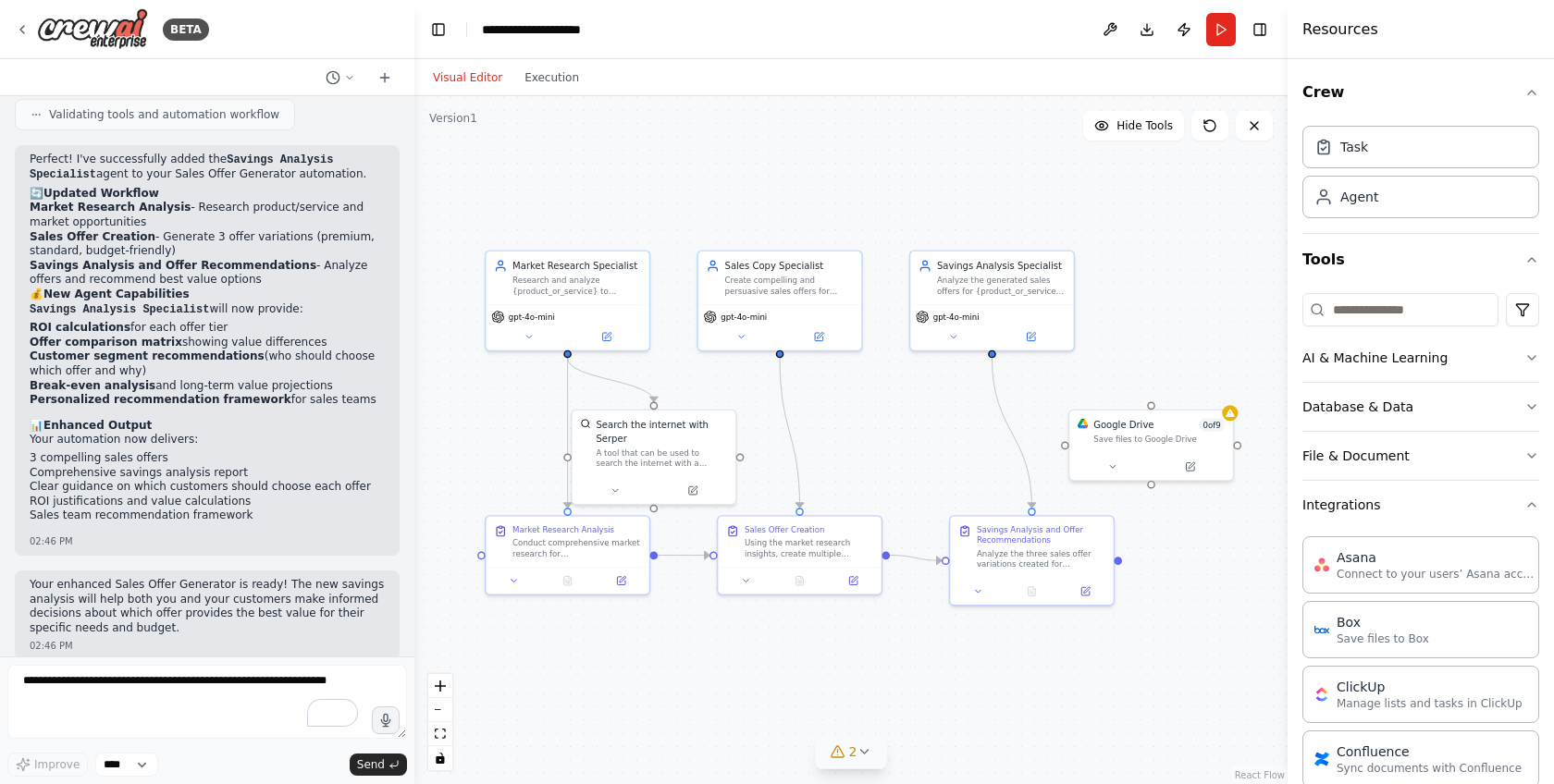
click at [845, 745] on icon at bounding box center [838, 752] width 15 height 15
click at [1033, 675] on button at bounding box center [1039, 668] width 32 height 22
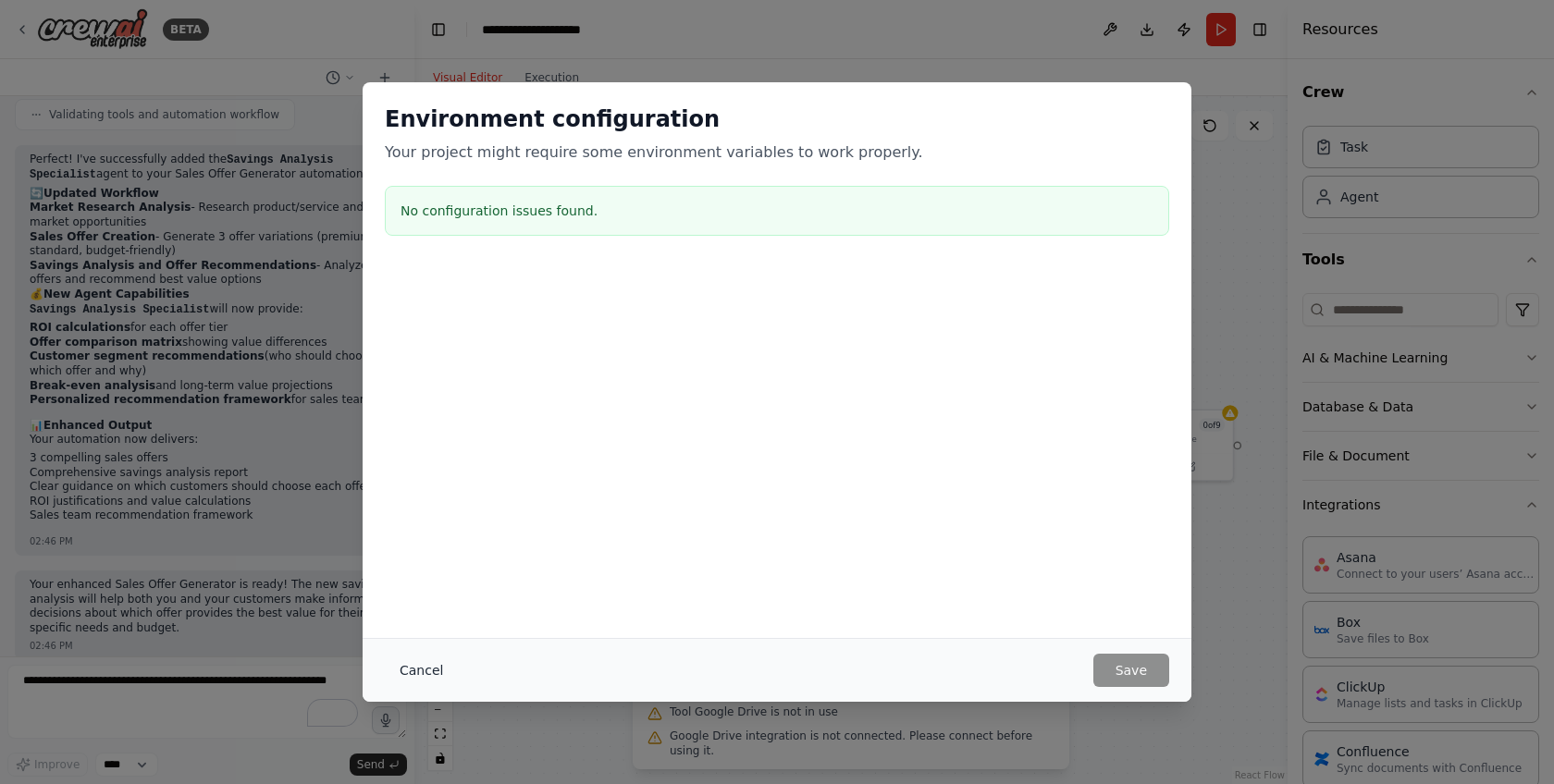
click at [449, 668] on button "Cancel" at bounding box center [421, 671] width 73 height 33
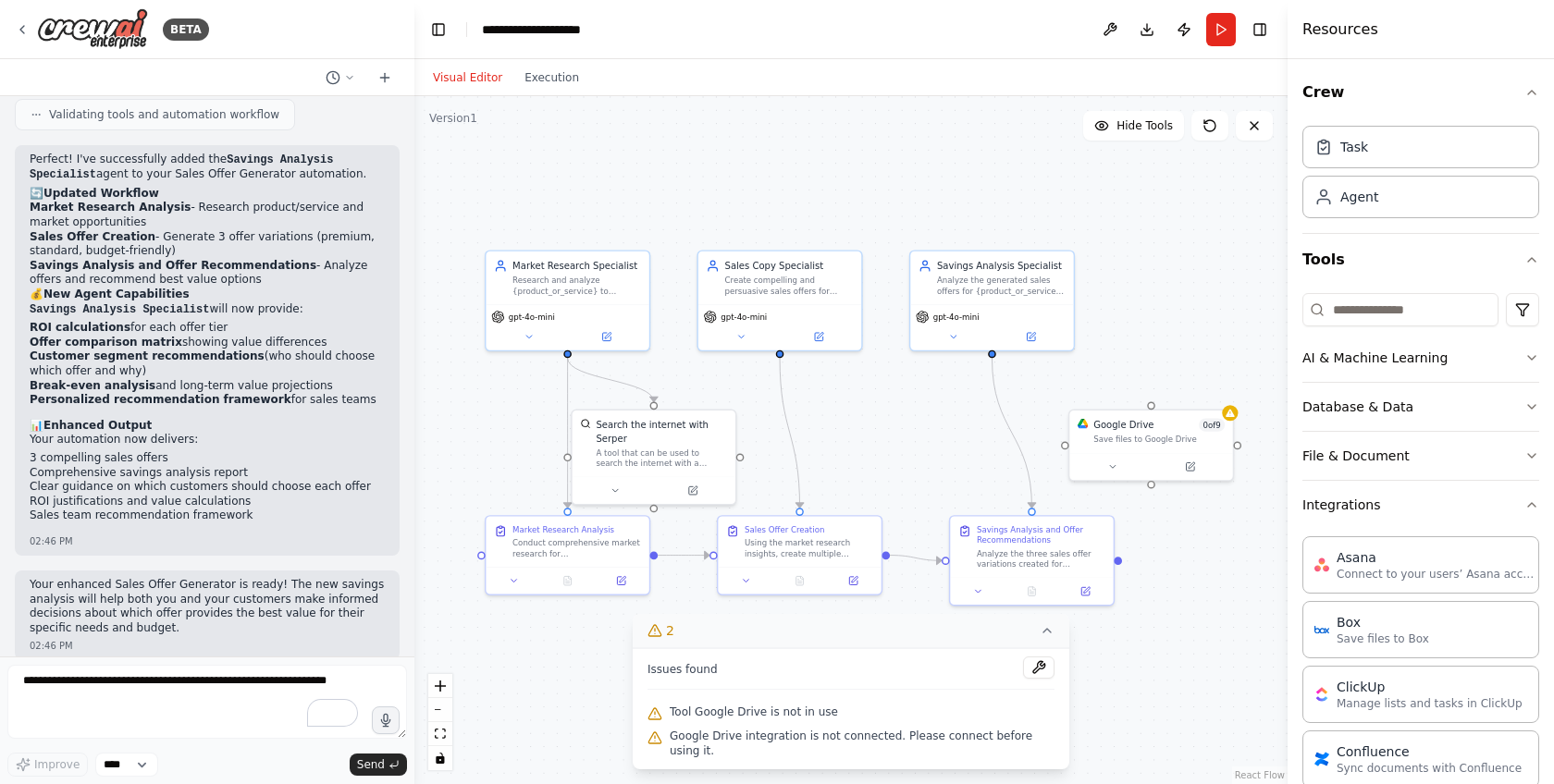
click at [1057, 630] on button "2" at bounding box center [851, 631] width 436 height 34
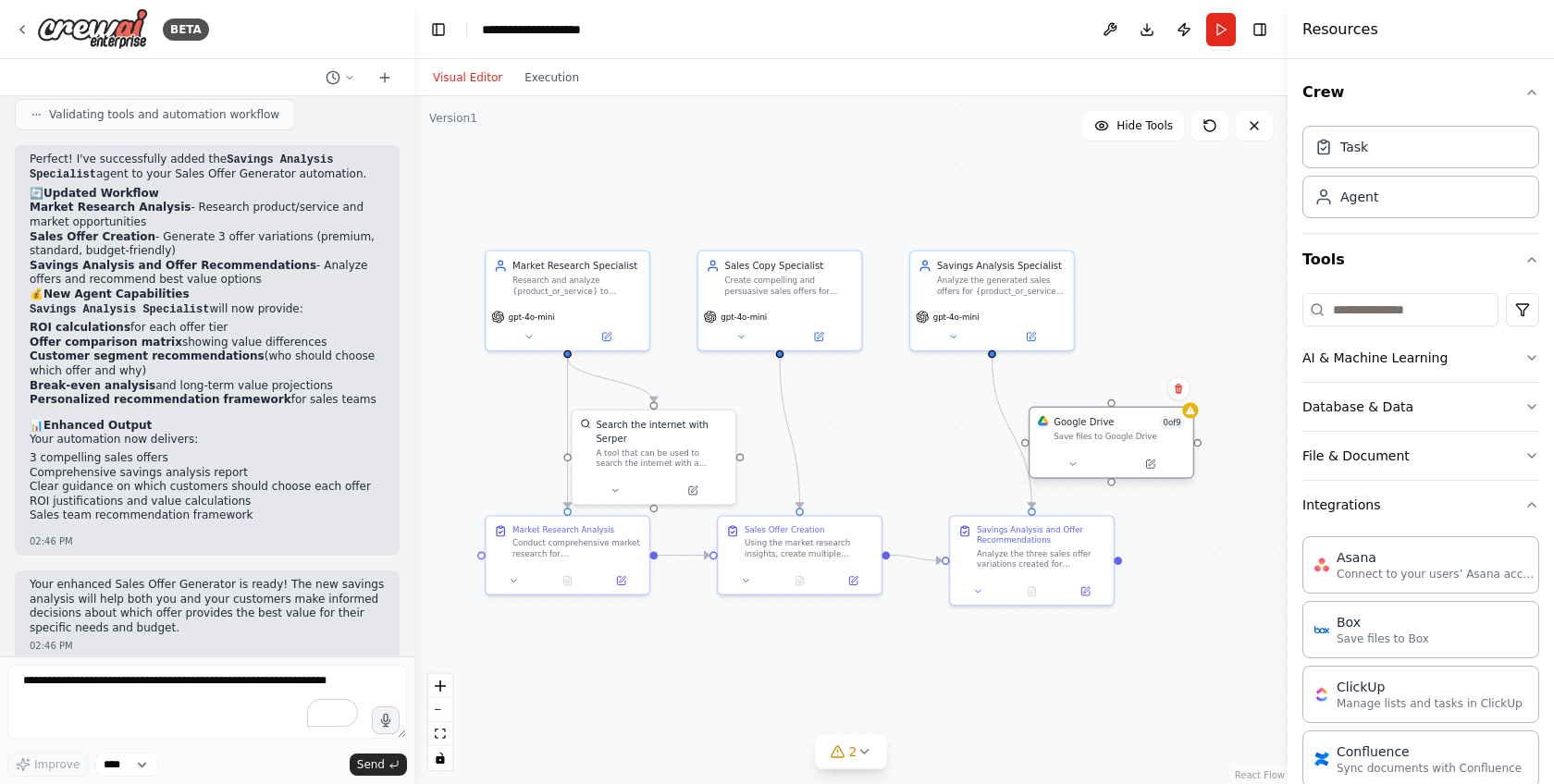
drag, startPoint x: 1155, startPoint y: 405, endPoint x: 1120, endPoint y: 408, distance: 35.1
click at [1120, 408] on div "Google Drive 0 of 9 Save files to Google Drive" at bounding box center [1111, 443] width 165 height 72
click at [769, 351] on div "Sales Copy Specialist Create compelling and persuasive sales offers for {produc…" at bounding box center [779, 301] width 165 height 102
click at [579, 320] on div "gpt-4o-mini" at bounding box center [567, 315] width 152 height 13
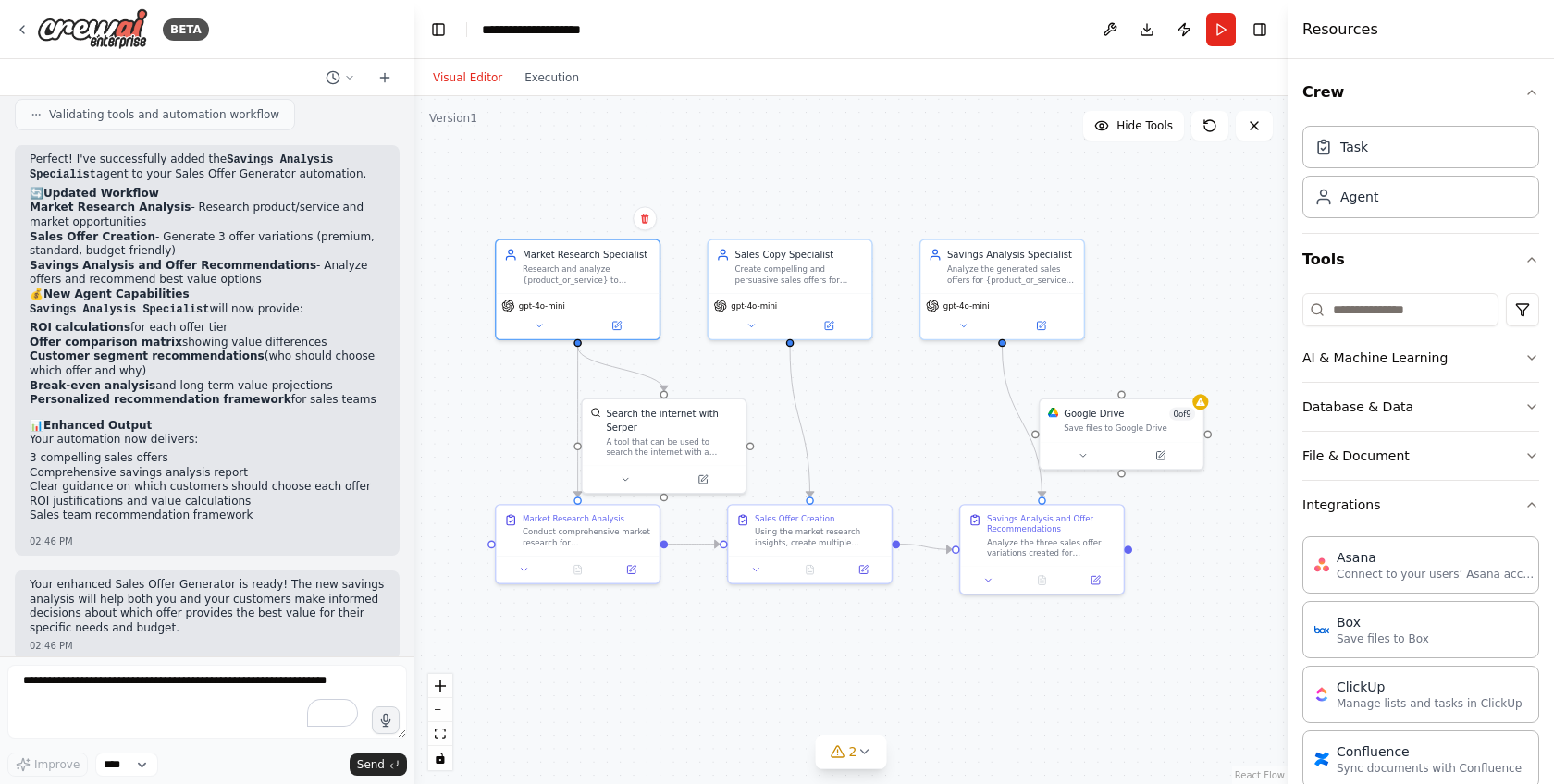
drag, startPoint x: 571, startPoint y: 355, endPoint x: 580, endPoint y: 344, distance: 14.2
click at [580, 344] on div ".deletable-edge-delete-btn { width: 20px; height: 20px; border: 0px solid #ffff…" at bounding box center [850, 440] width 874 height 688
drag, startPoint x: 1140, startPoint y: 430, endPoint x: 1190, endPoint y: 439, distance: 50.8
click at [1190, 439] on div "Save files to Google Drive" at bounding box center [1183, 438] width 132 height 10
click at [1170, 490] on div ".deletable-edge-delete-btn { width: 20px; height: 20px; border: 0px solid #ffff…" at bounding box center [850, 440] width 874 height 688
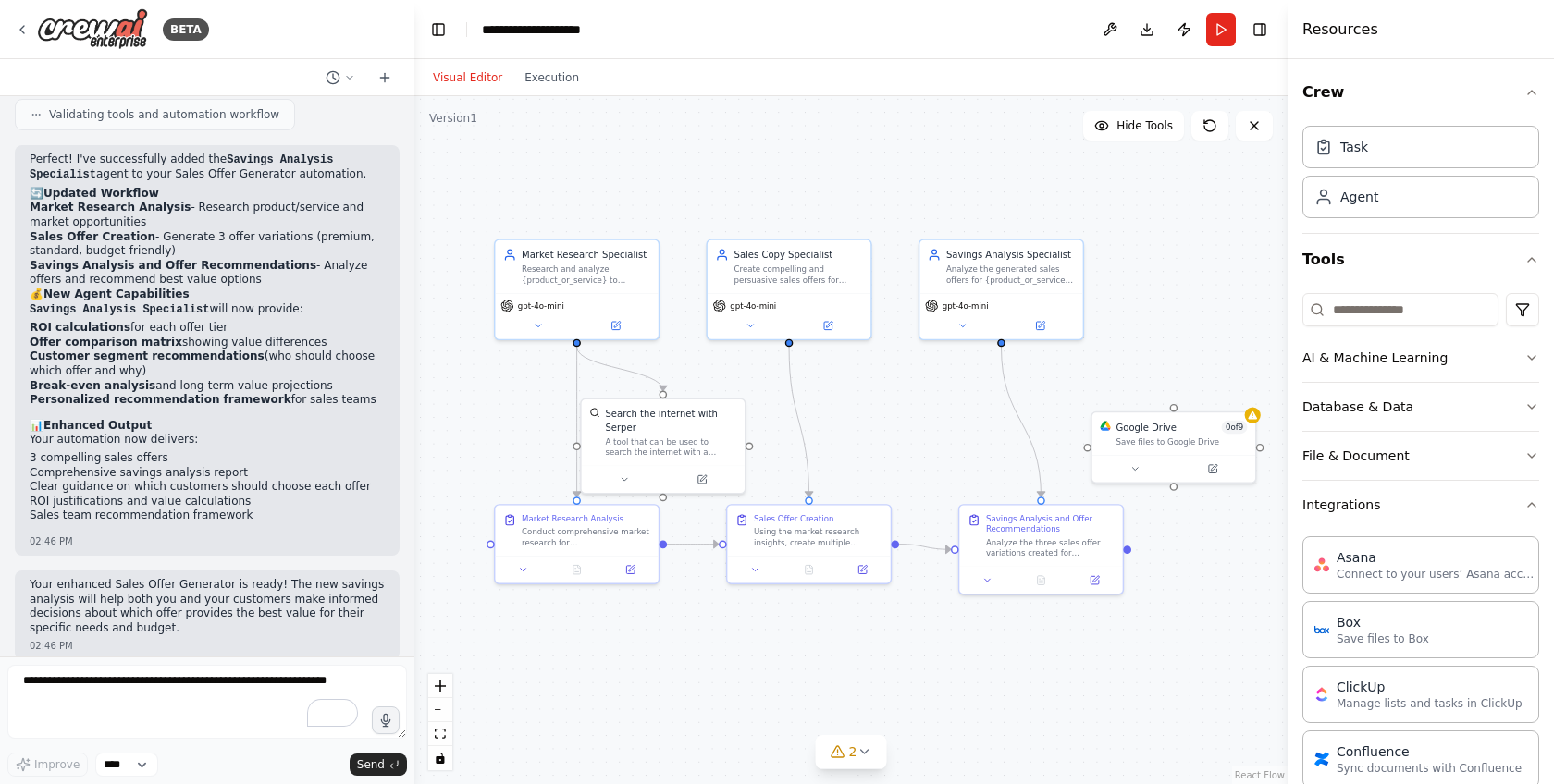
click at [1171, 490] on div ".deletable-edge-delete-btn { width: 20px; height: 20px; border: 0px solid #ffff…" at bounding box center [850, 440] width 874 height 688
click at [1174, 410] on div "Google Drive 0 of 9 Save files to Google Drive" at bounding box center [1173, 431] width 162 height 43
drag, startPoint x: 1174, startPoint y: 449, endPoint x: 859, endPoint y: 682, distance: 391.8
click at [859, 682] on div "Google Drive 0 of 9 Save files to Google Drive" at bounding box center [855, 670] width 162 height 43
click at [939, 550] on icon "Edge from 07d692e7-ce62-41d9-9e9c-39aa720057cd to 3e91aa45-21de-4633-94f3-8c97c…" at bounding box center [926, 547] width 52 height 6
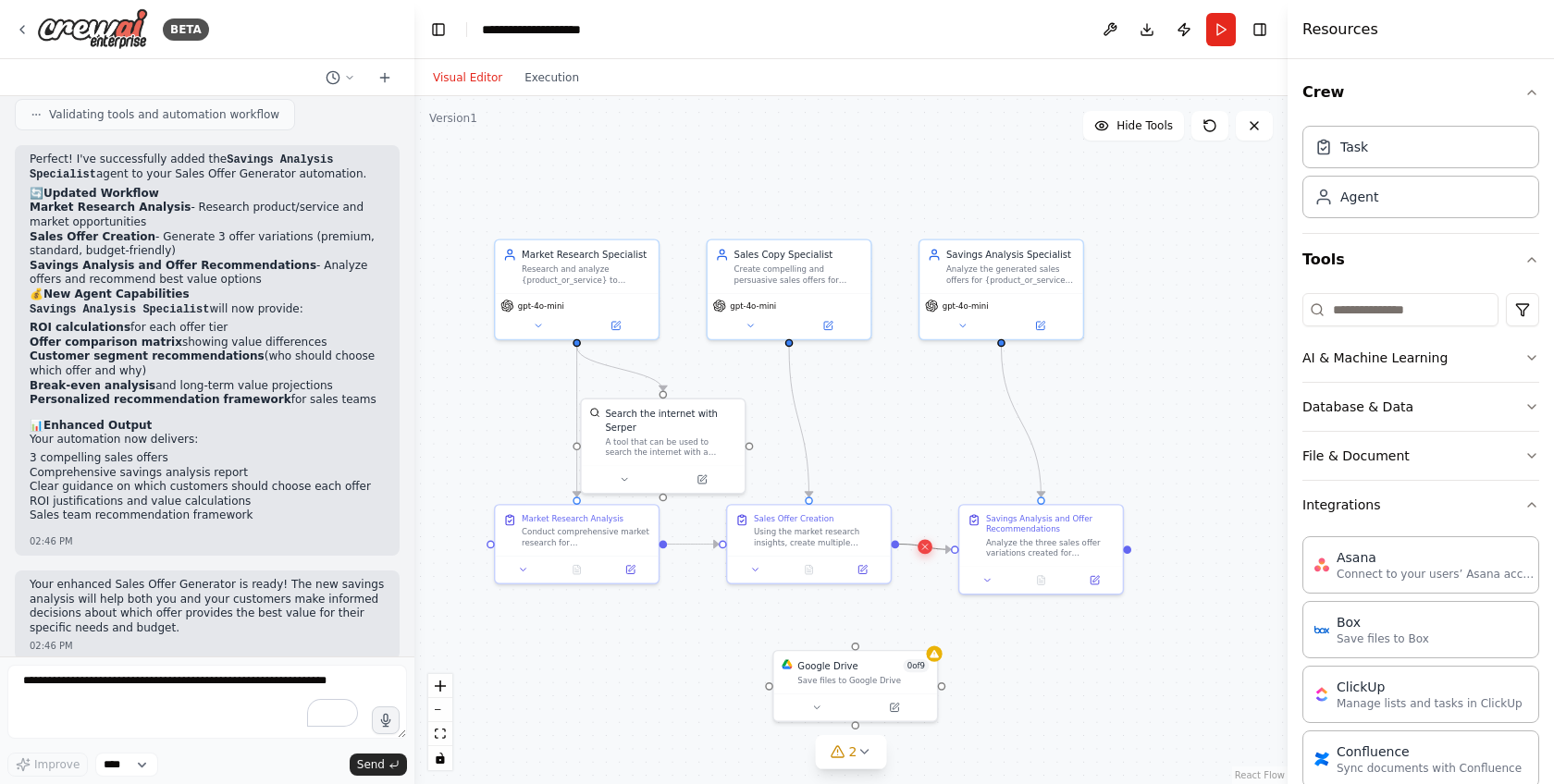
click at [927, 546] on icon at bounding box center [926, 546] width 10 height 12
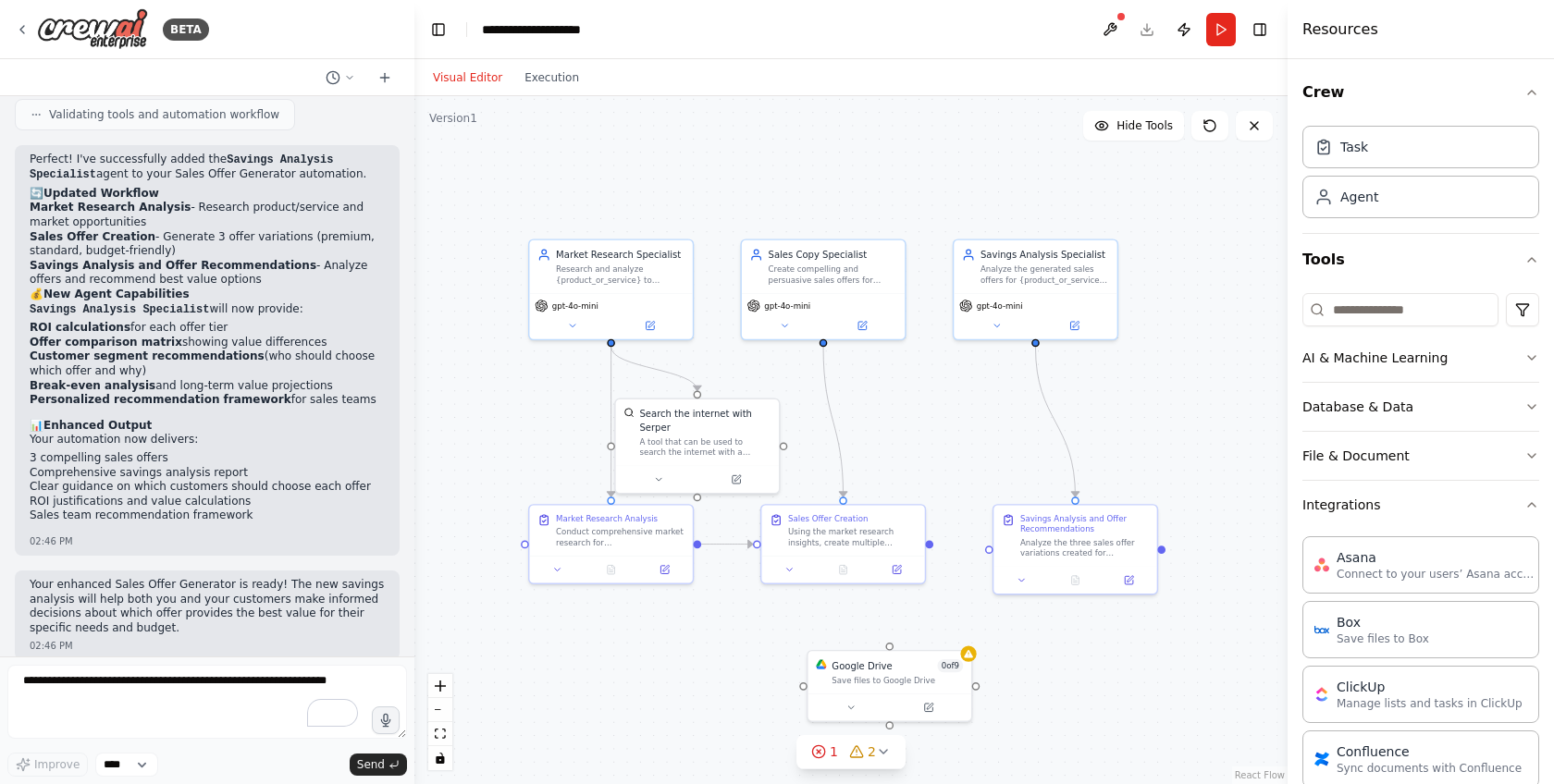
drag, startPoint x: 900, startPoint y: 551, endPoint x: 930, endPoint y: 550, distance: 30.0
click at [930, 550] on div ".deletable-edge-delete-btn { width: 20px; height: 20px; border: 0px solid #ffff…" at bounding box center [850, 440] width 874 height 688
click at [987, 552] on div ".deletable-edge-delete-btn { width: 20px; height: 20px; border: 0px solid #ffff…" at bounding box center [850, 440] width 874 height 688
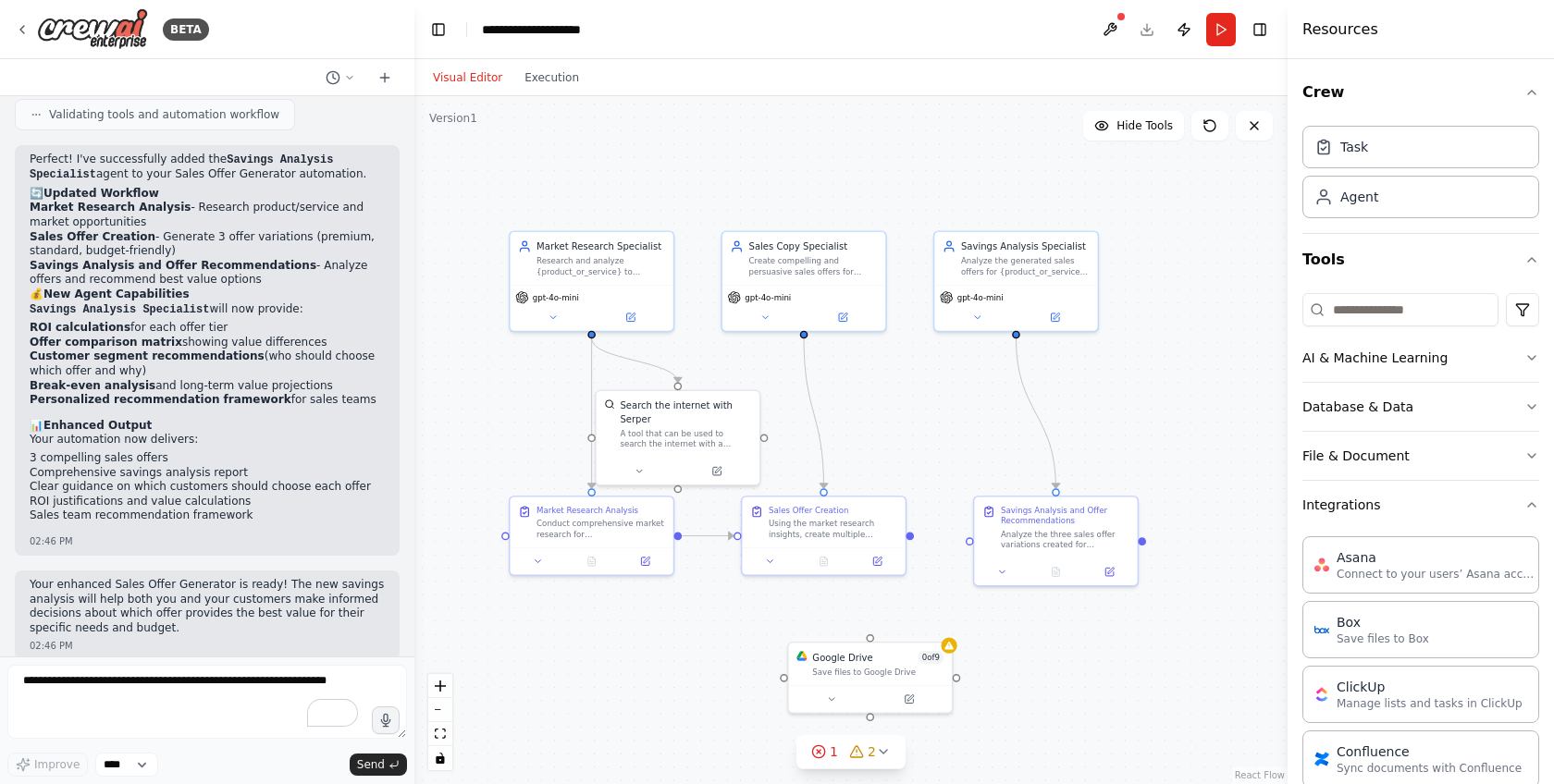
drag, startPoint x: 987, startPoint y: 552, endPoint x: 970, endPoint y: 545, distance: 18.4
click at [970, 545] on div ".deletable-edge-delete-btn { width: 20px; height: 20px; border: 0px solid #ffff…" at bounding box center [850, 440] width 874 height 688
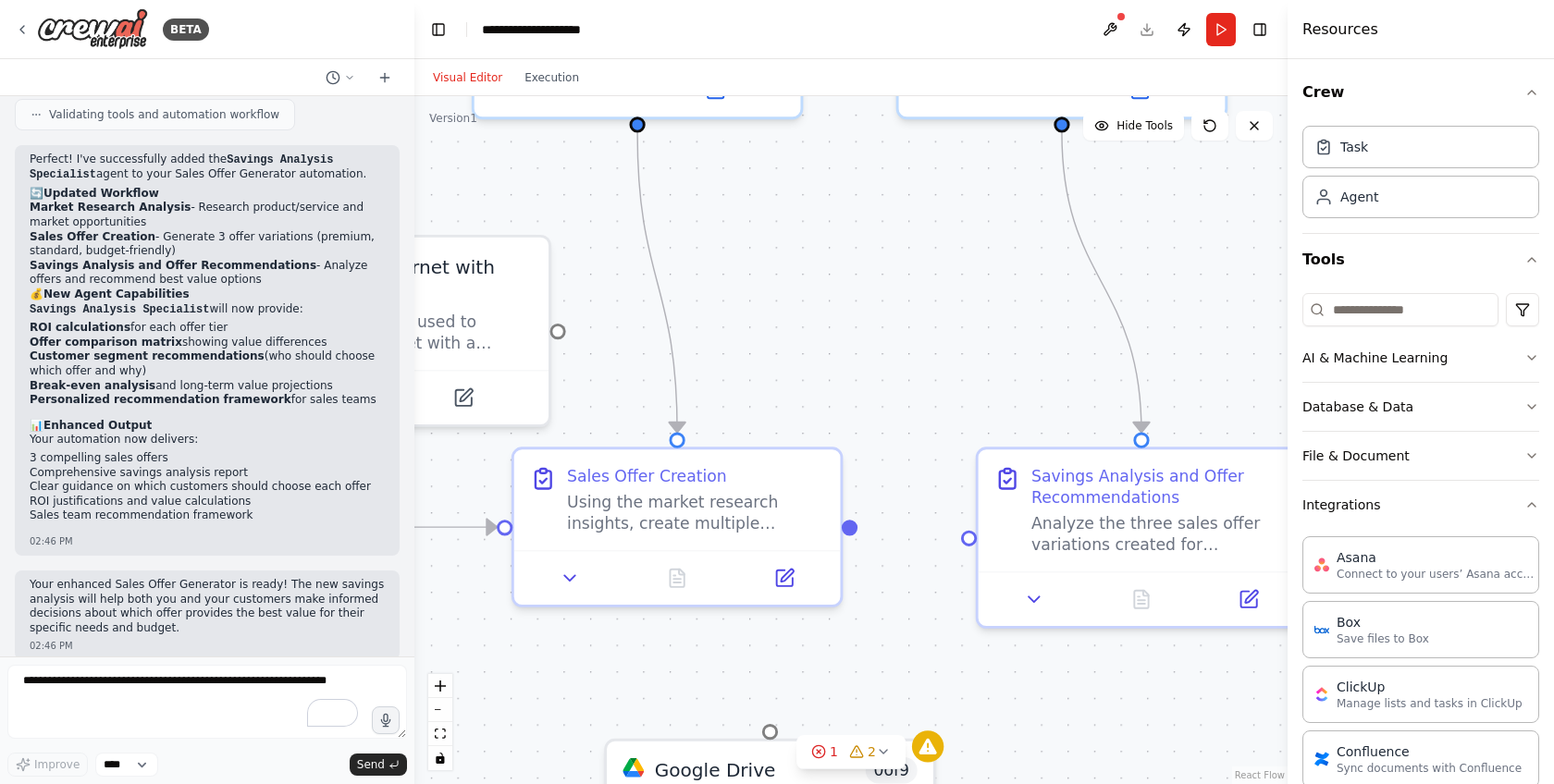
click at [857, 527] on div ".deletable-edge-delete-btn { width: 20px; height: 20px; border: 0px solid #ffff…" at bounding box center [850, 440] width 874 height 688
click at [745, 525] on div "Using the market research insights, create multiple compelling sales offers for…" at bounding box center [695, 508] width 257 height 43
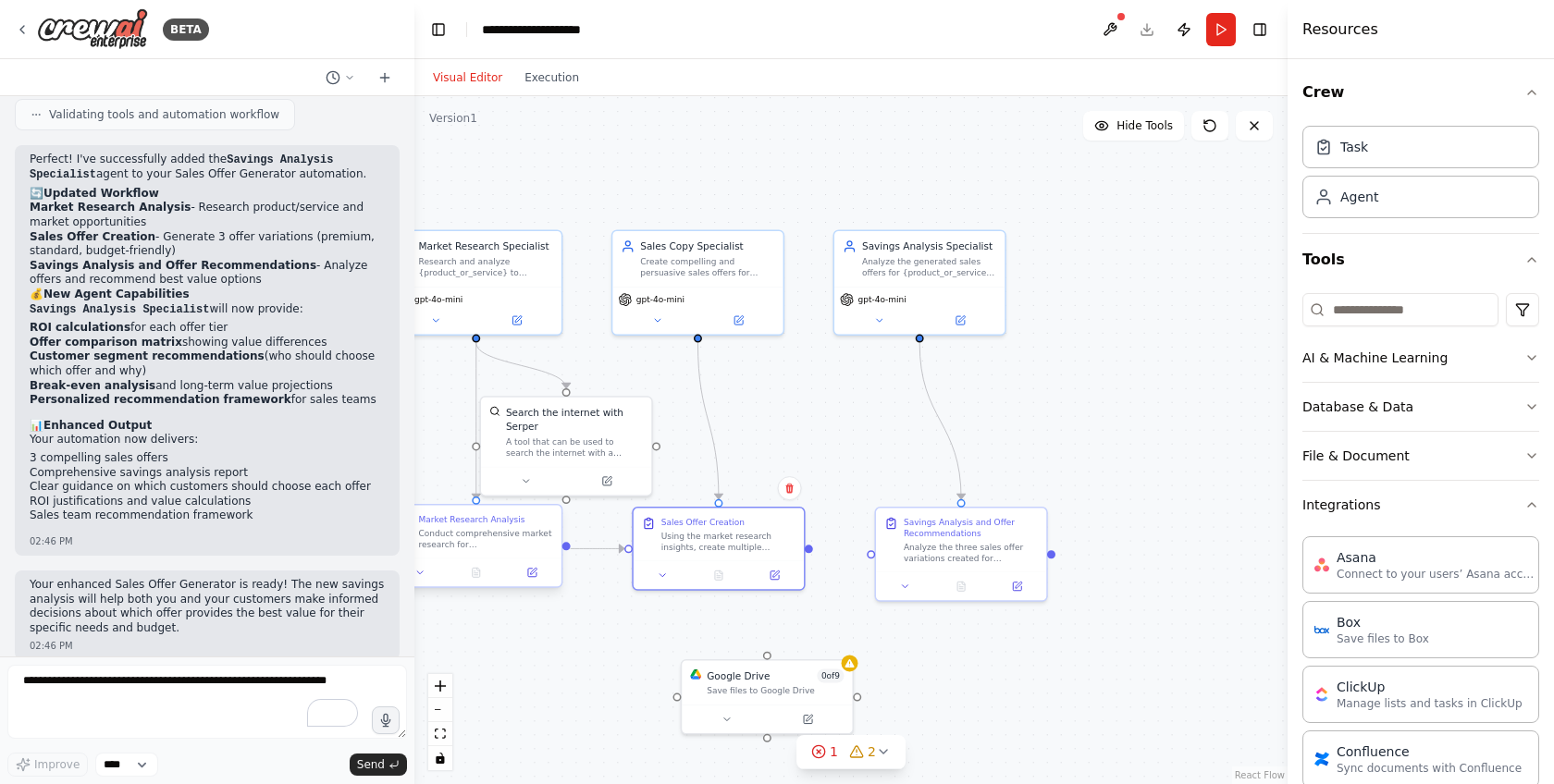
click at [512, 549] on div "Market Research Analysis Conduct comprehensive market research for {product_or_…" at bounding box center [476, 532] width 170 height 53
click at [534, 579] on button at bounding box center [531, 572] width 47 height 17
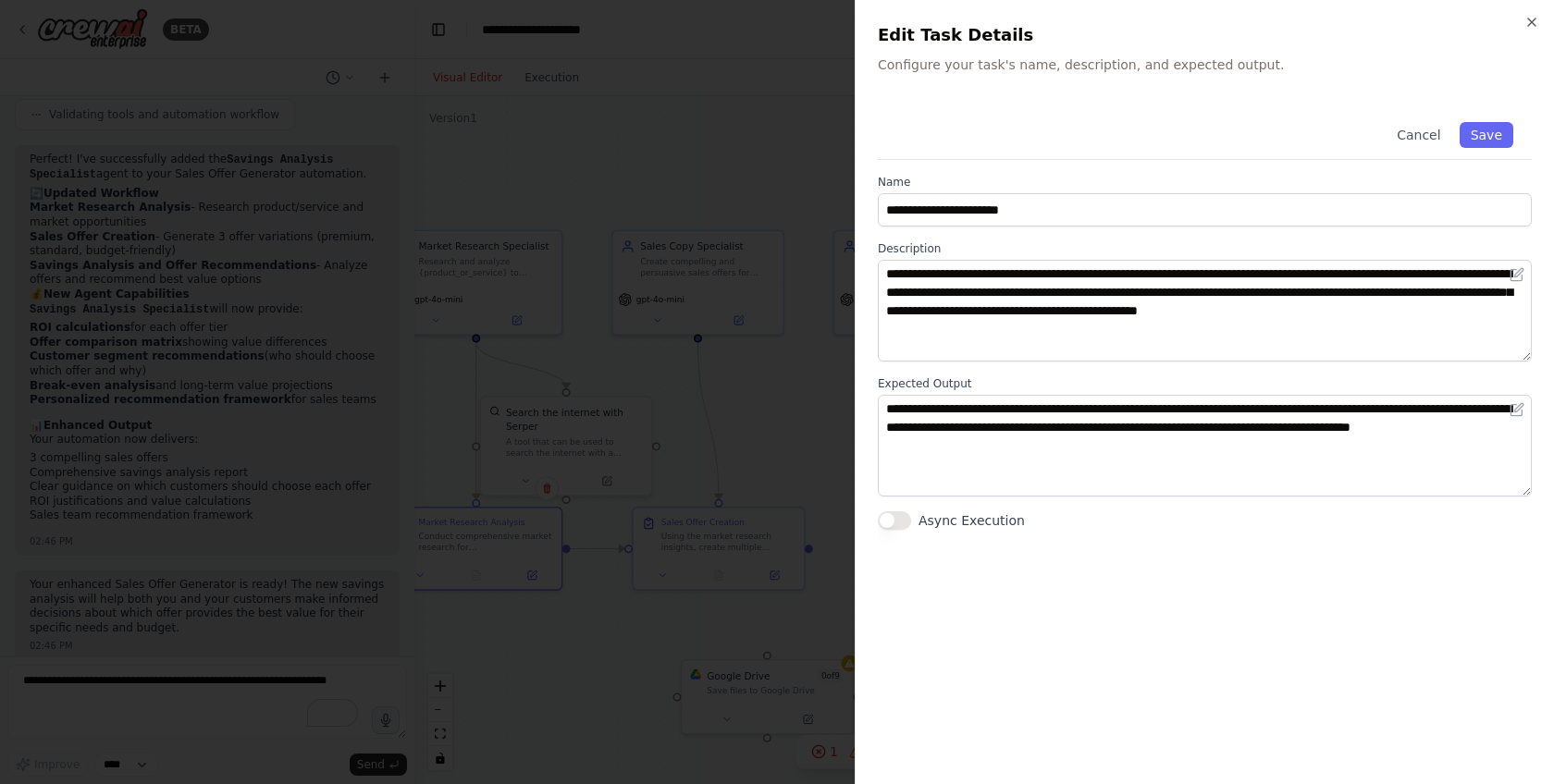
click at [886, 522] on button "Async Execution" at bounding box center [895, 521] width 33 height 19
click at [1523, 26] on h2 "Edit Task Details" at bounding box center [1205, 35] width 654 height 26
click at [1528, 23] on icon "button" at bounding box center [1532, 22] width 15 height 15
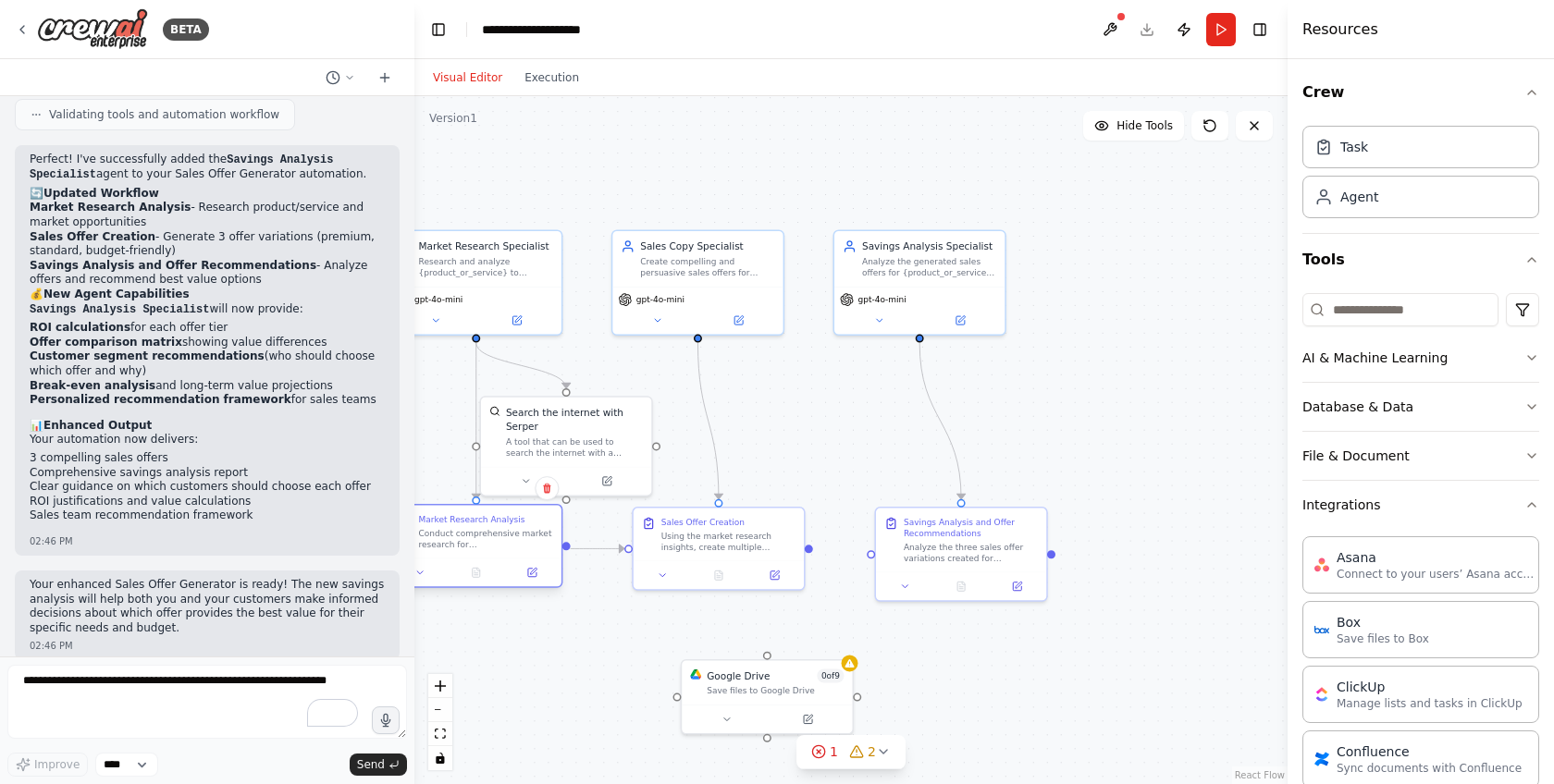
click at [457, 587] on div "Market Research Analysis Conduct comprehensive market research for {product_or_…" at bounding box center [476, 546] width 173 height 84
click at [540, 582] on div at bounding box center [476, 572] width 170 height 29
click at [831, 546] on div ".deletable-edge-delete-btn { width: 20px; height: 20px; border: 0px solid #ffff…" at bounding box center [850, 440] width 874 height 688
click at [532, 582] on div at bounding box center [476, 572] width 170 height 29
click at [531, 582] on div at bounding box center [476, 572] width 170 height 29
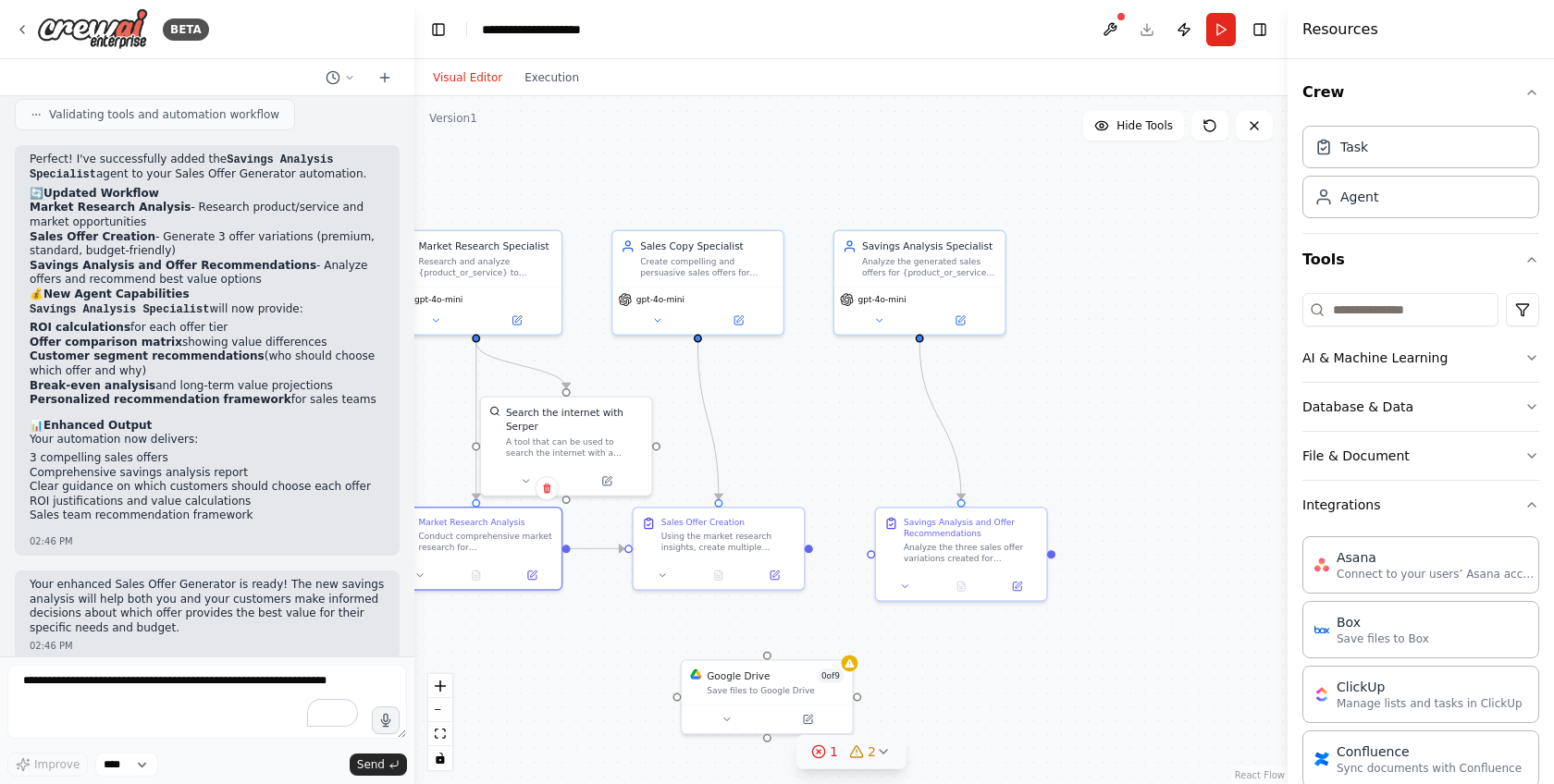
click at [821, 756] on icon at bounding box center [819, 752] width 15 height 15
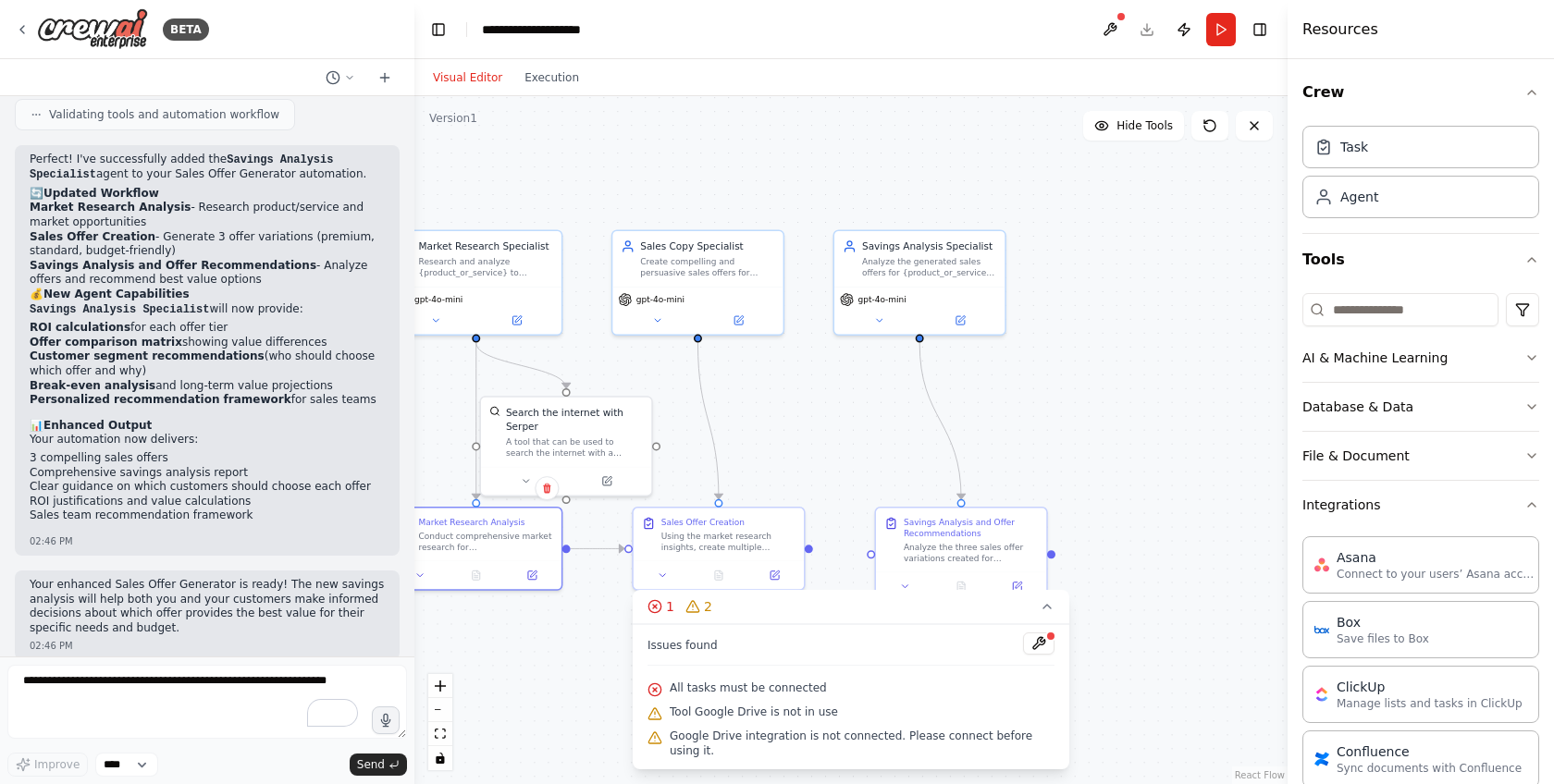
click at [801, 690] on span "All tasks must be connected" at bounding box center [747, 688] width 157 height 15
click at [1042, 641] on button at bounding box center [1039, 644] width 32 height 22
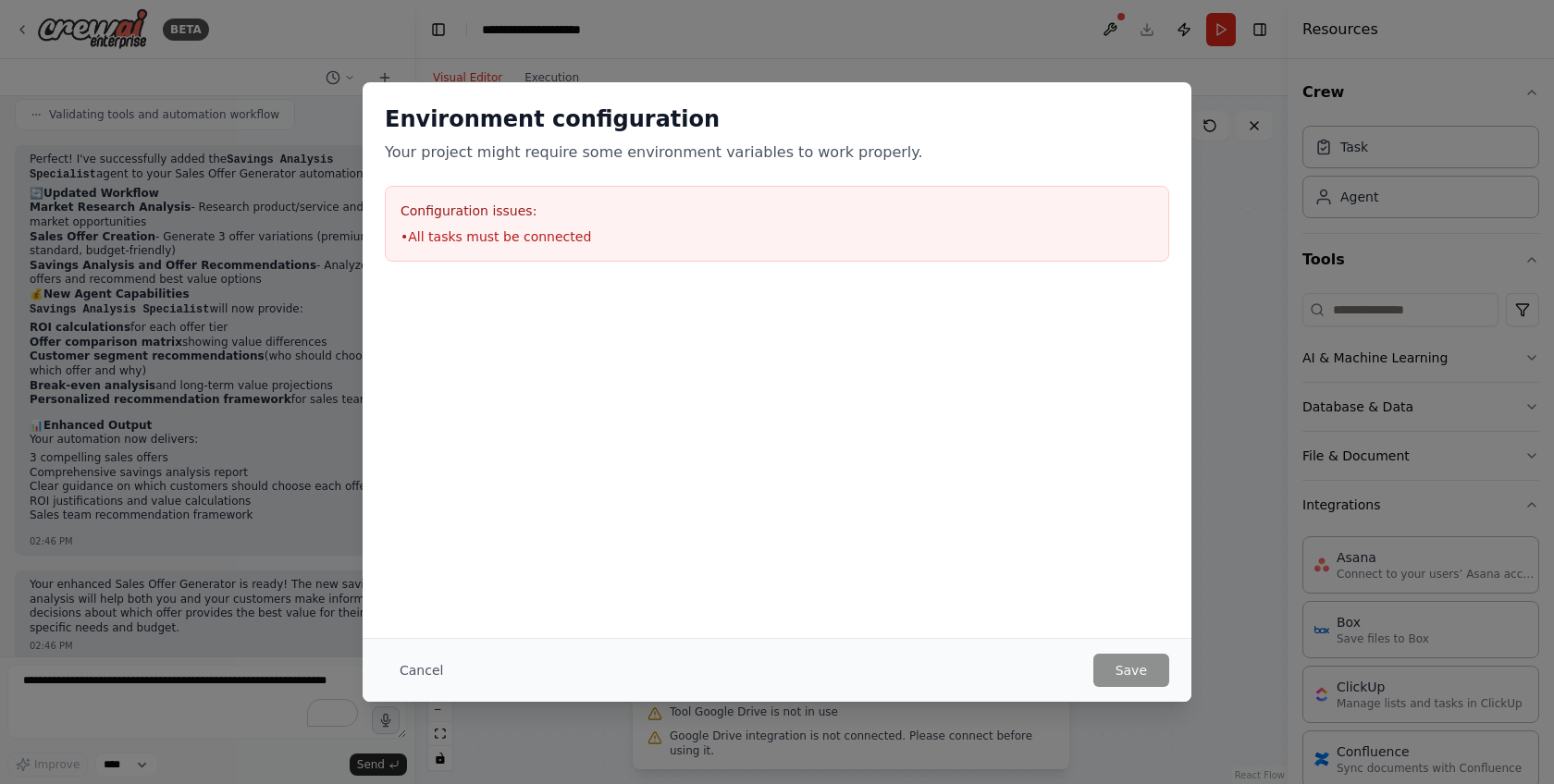
click at [582, 228] on li "• All tasks must be connected" at bounding box center [776, 237] width 753 height 19
click at [1190, 573] on div "Environment configuration Your project might require some environment variables…" at bounding box center [777, 360] width 829 height 556
click at [1166, 114] on h2 "Environment configuration" at bounding box center [777, 120] width 784 height 30
click at [427, 673] on button "Cancel" at bounding box center [421, 671] width 73 height 33
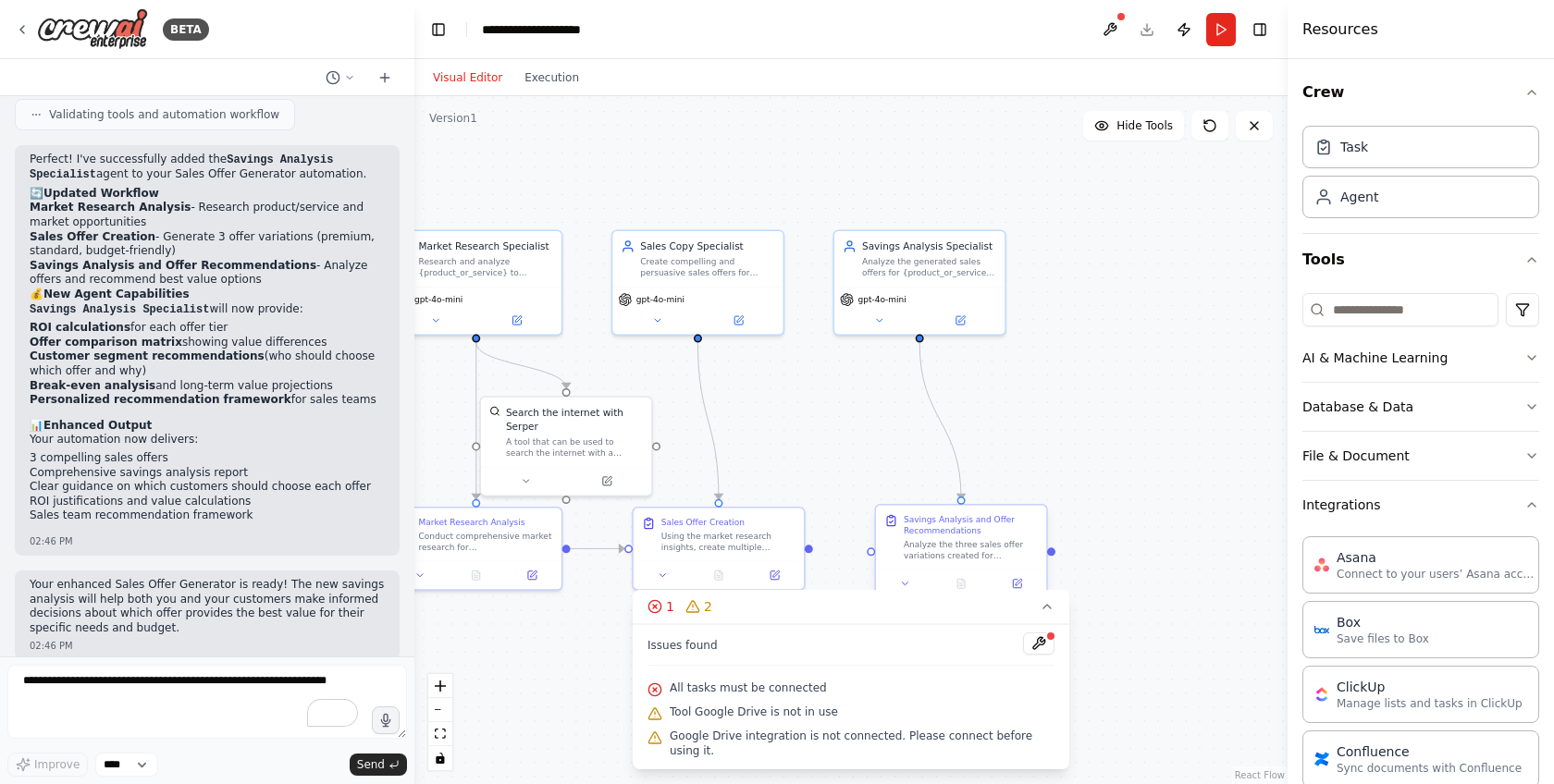
click at [939, 518] on div "Savings Analysis and Offer Recommendations" at bounding box center [971, 525] width 134 height 22
click at [872, 556] on div at bounding box center [871, 551] width 8 height 8
click at [1045, 613] on icon at bounding box center [1047, 607] width 15 height 15
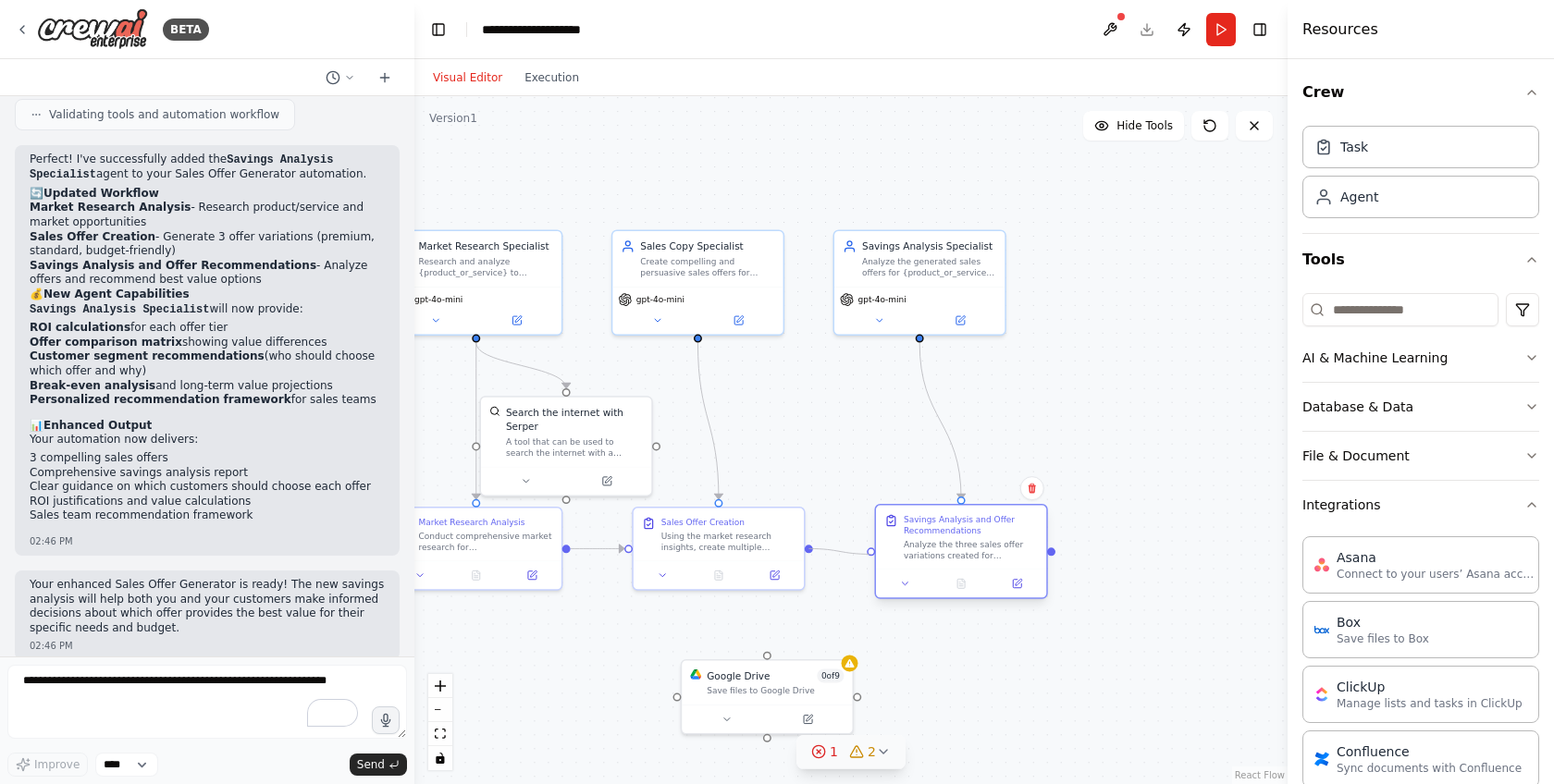
drag, startPoint x: 810, startPoint y: 549, endPoint x: 874, endPoint y: 551, distance: 64.0
click at [874, 551] on div "Market Research Specialist Research and analyze {product_or_service} to underst…" at bounding box center [647, 418] width 654 height 515
click at [736, 313] on icon at bounding box center [738, 318] width 11 height 11
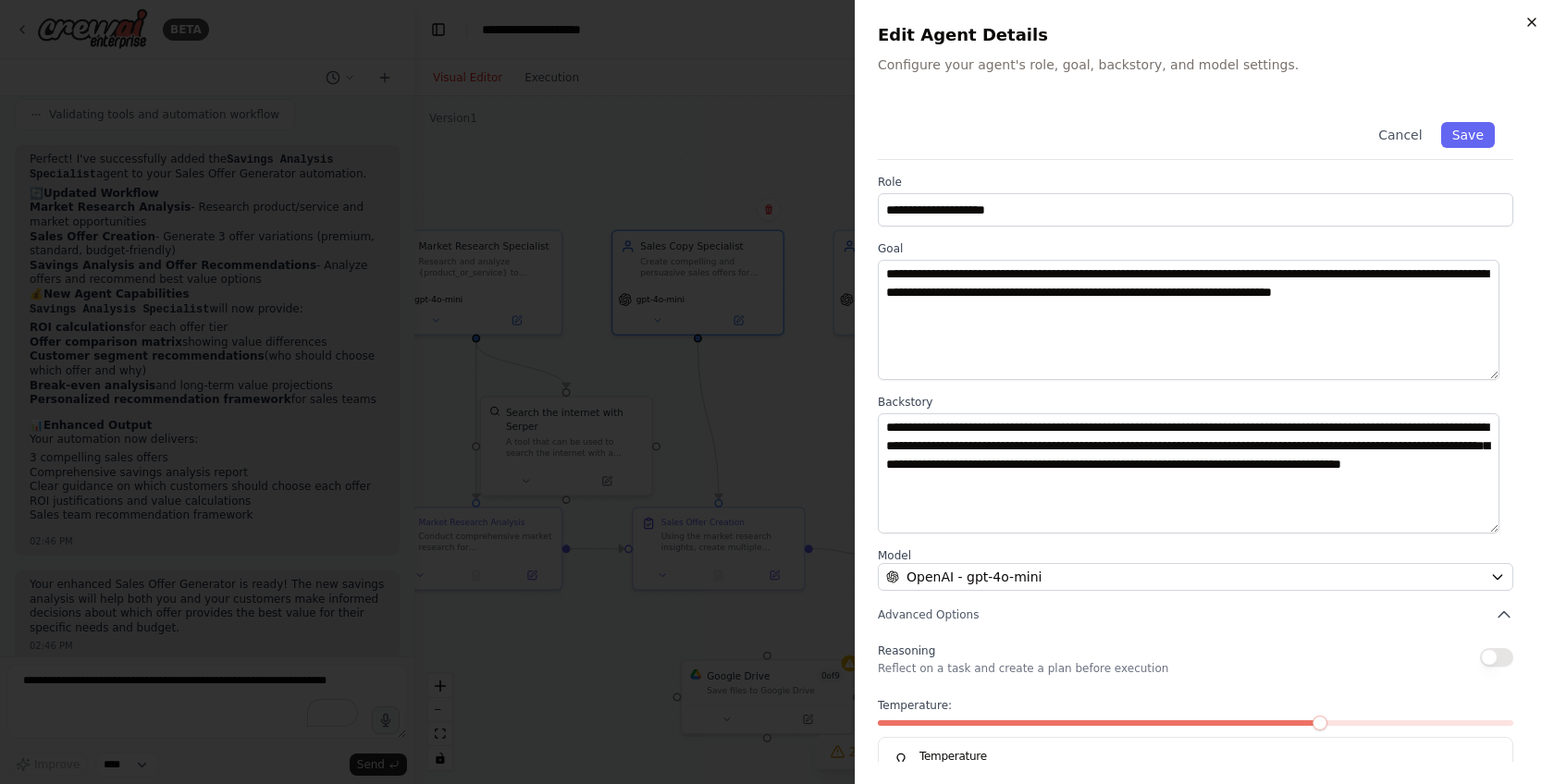
click at [1534, 21] on icon "button" at bounding box center [1532, 22] width 15 height 15
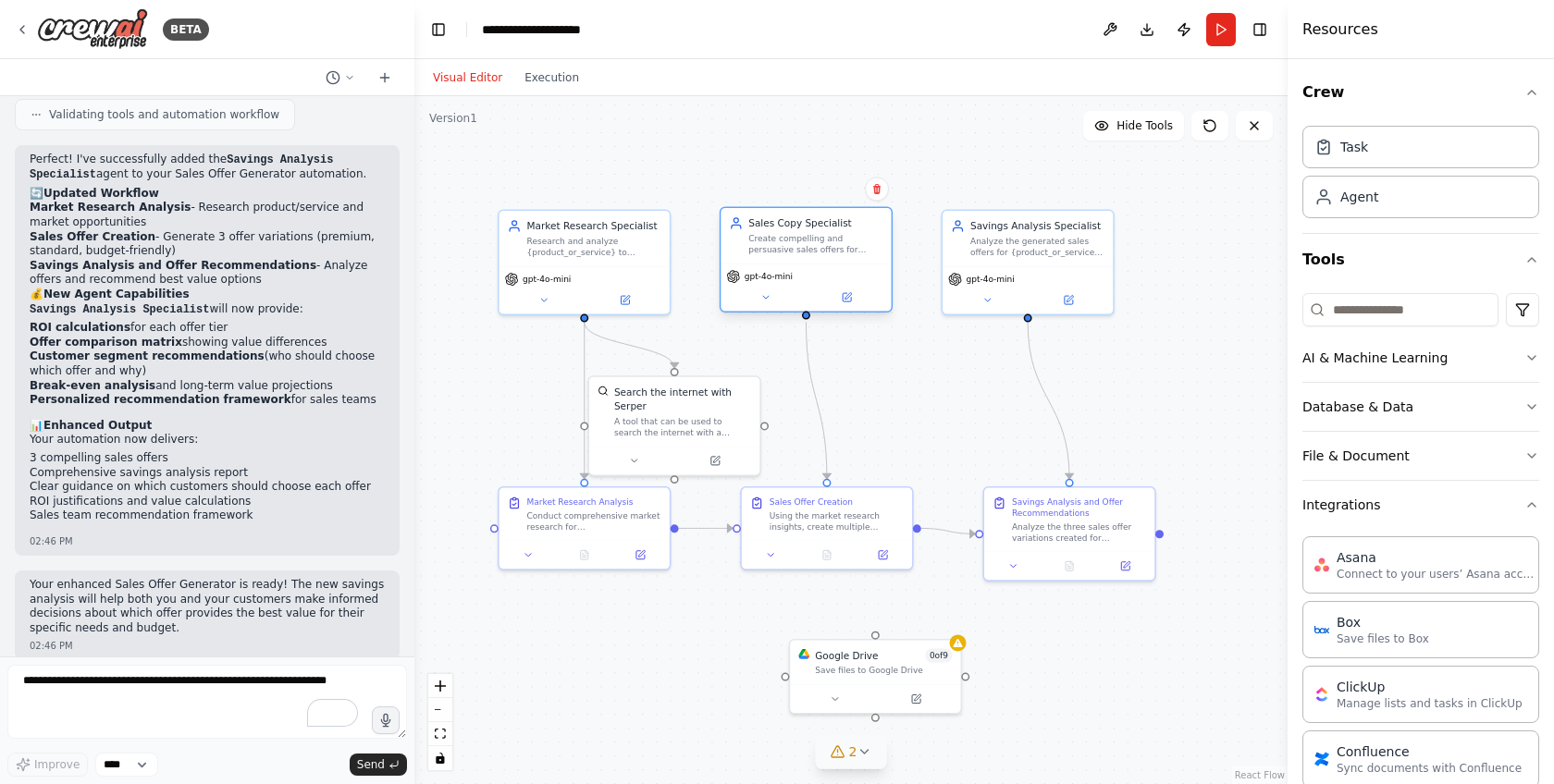
drag, startPoint x: 698, startPoint y: 340, endPoint x: 807, endPoint y: 319, distance: 111.0
click at [807, 319] on div ".deletable-edge-delete-btn { width: 20px; height: 20px; border: 0px solid #ffff…" at bounding box center [850, 440] width 874 height 688
drag, startPoint x: 875, startPoint y: 635, endPoint x: 809, endPoint y: 309, distance: 332.6
click at [809, 309] on div "Market Research Specialist Research and analyze {product_or_service} to underst…" at bounding box center [755, 397] width 654 height 515
drag, startPoint x: 887, startPoint y: 686, endPoint x: 943, endPoint y: 431, distance: 261.1
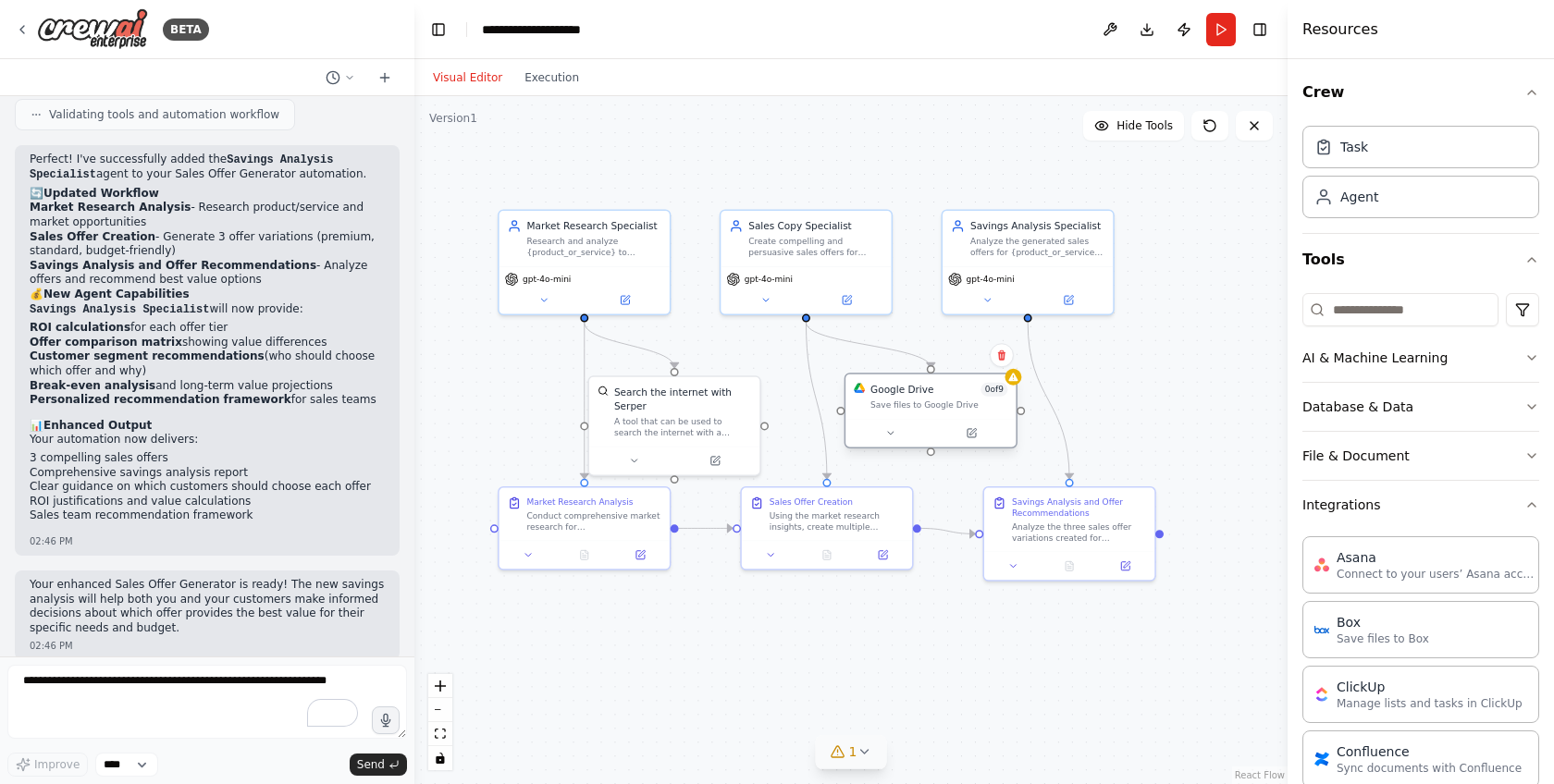
click at [943, 431] on div "Google Drive 0 of 9 Save files to Google Drive" at bounding box center [931, 411] width 173 height 76
click at [853, 742] on span "1" at bounding box center [853, 752] width 8 height 19
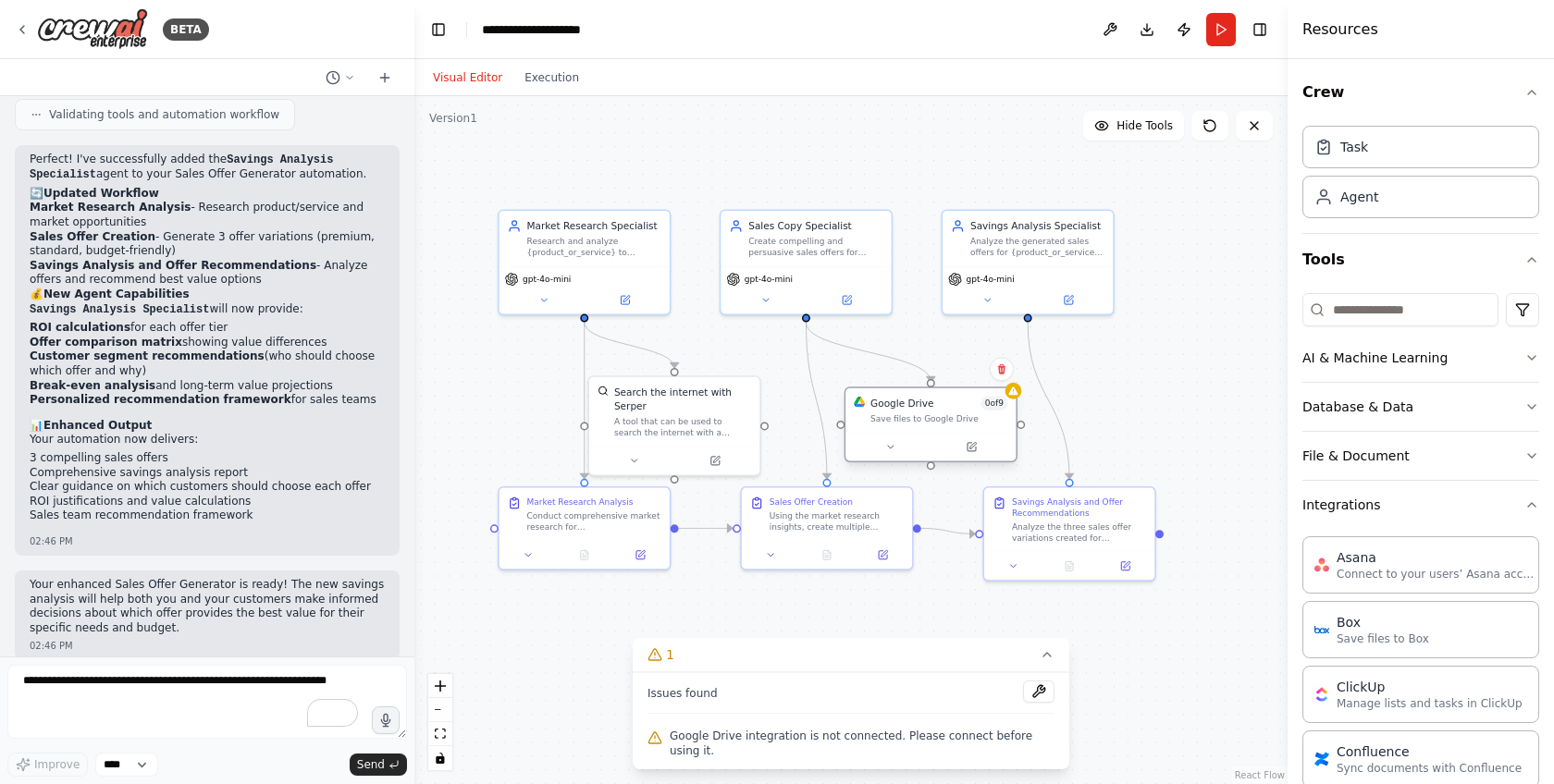
click at [940, 457] on div at bounding box center [930, 446] width 170 height 29
click at [1040, 654] on icon at bounding box center [1047, 655] width 15 height 15
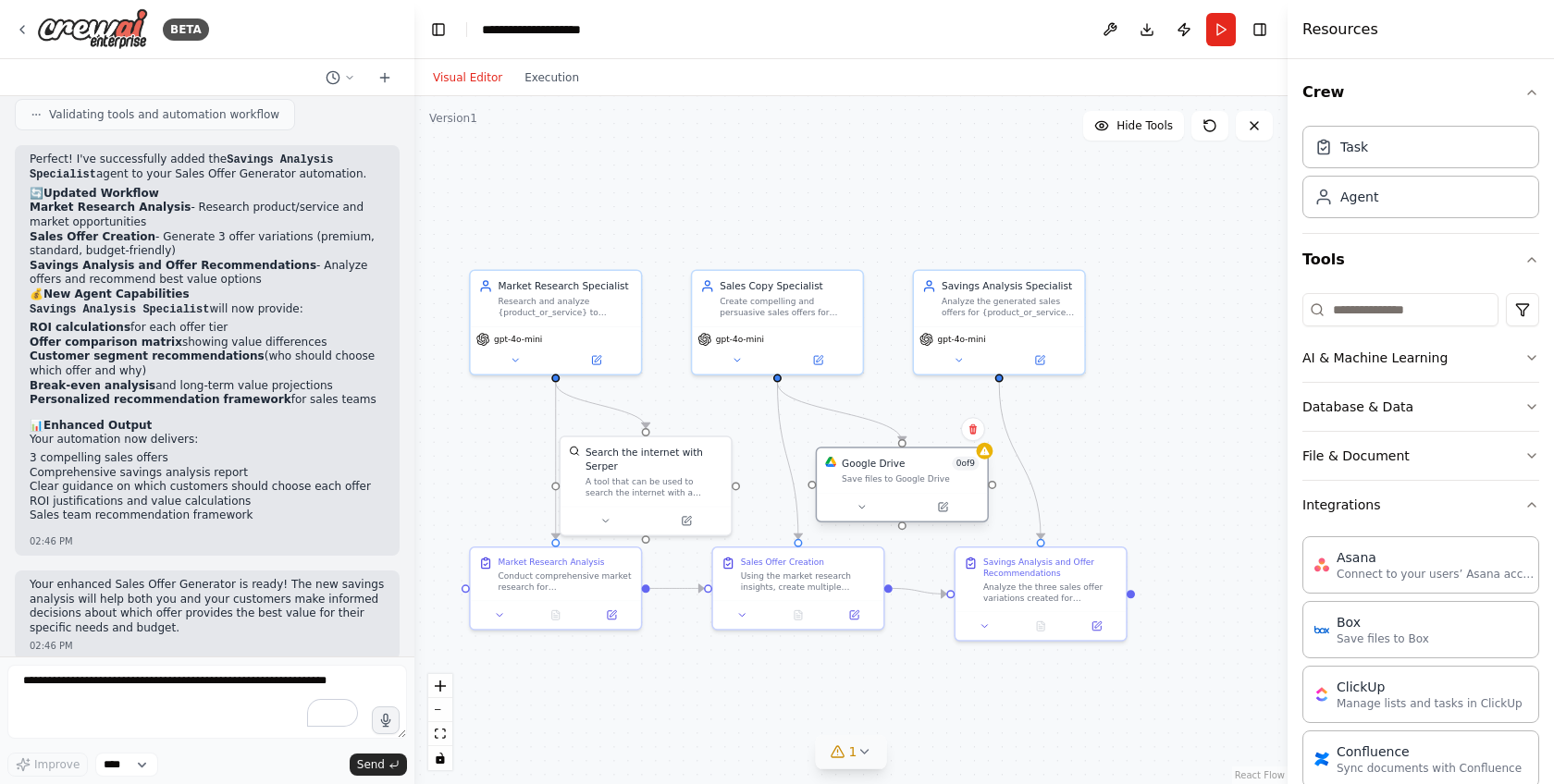
drag, startPoint x: 932, startPoint y: 469, endPoint x: 904, endPoint y: 530, distance: 67.1
click at [904, 530] on div ".deletable-edge-delete-btn { width: 20px; height: 20px; border: 0px solid #ffff…" at bounding box center [850, 440] width 874 height 688
drag, startPoint x: 904, startPoint y: 528, endPoint x: 1000, endPoint y: 379, distance: 177.2
click at [1000, 379] on div ".deletable-edge-delete-btn { width: 20px; height: 20px; border: 0px solid #ffff…" at bounding box center [850, 440] width 874 height 688
drag, startPoint x: 882, startPoint y: 484, endPoint x: 1152, endPoint y: 465, distance: 270.7
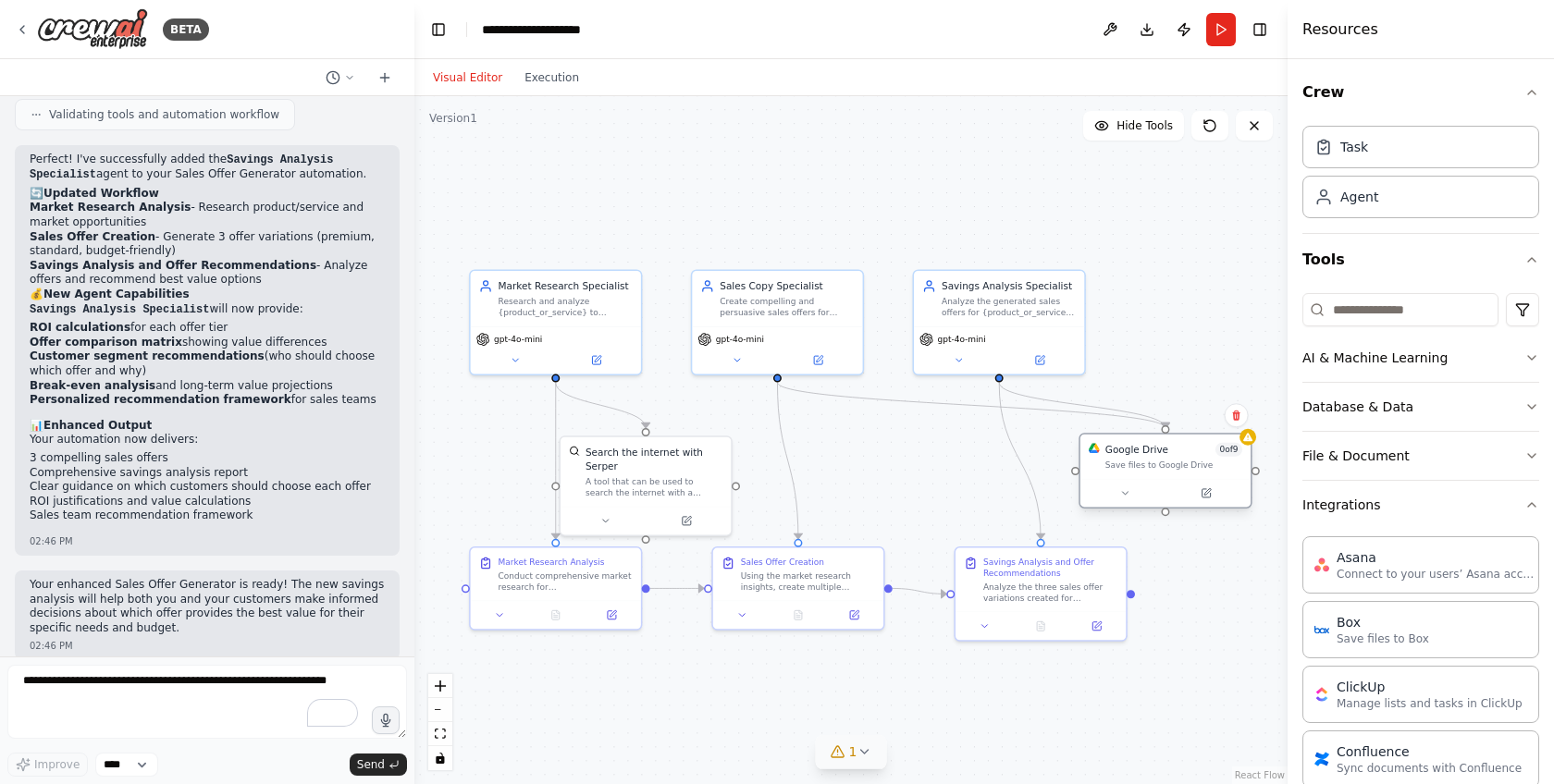
click at [1152, 465] on div "Google Drive 0 of 9 Save files to Google Drive" at bounding box center [1165, 456] width 170 height 45
click at [1181, 621] on div ".deletable-edge-delete-btn { width: 20px; height: 20px; border: 0px solid #ffff…" at bounding box center [850, 440] width 874 height 688
click at [642, 508] on div at bounding box center [645, 518] width 170 height 29
drag, startPoint x: 642, startPoint y: 508, endPoint x: 650, endPoint y: 497, distance: 13.6
click at [650, 497] on div at bounding box center [652, 504] width 170 height 29
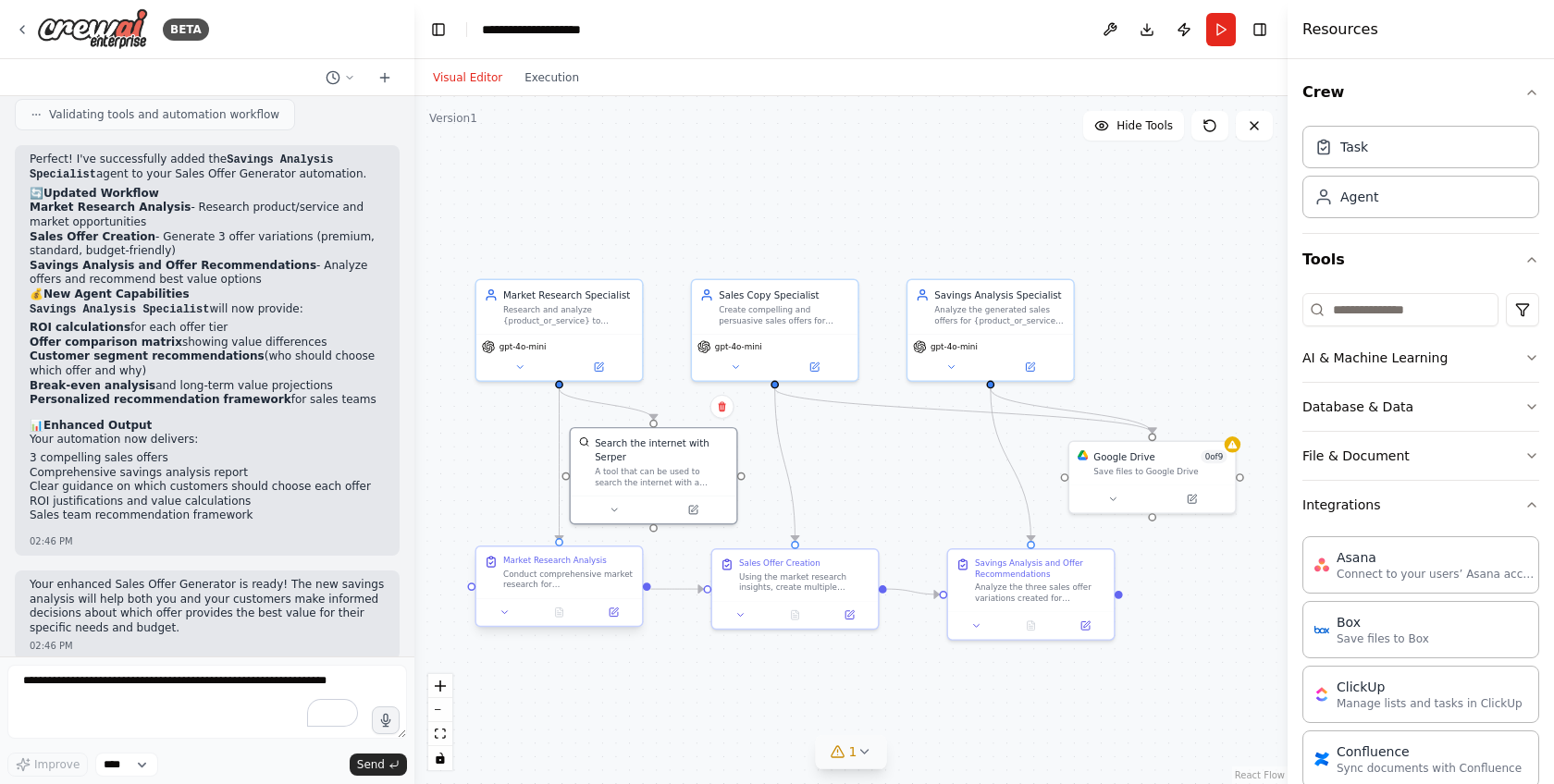
click at [495, 570] on div "Market Research Analysis Conduct comprehensive market research for {product_or_…" at bounding box center [559, 572] width 149 height 35
click at [556, 314] on div "Research and analyze {product_or_service} to understand target market, competit…" at bounding box center [568, 312] width 131 height 21
click at [1264, 27] on button "Toggle Right Sidebar" at bounding box center [1260, 30] width 26 height 26
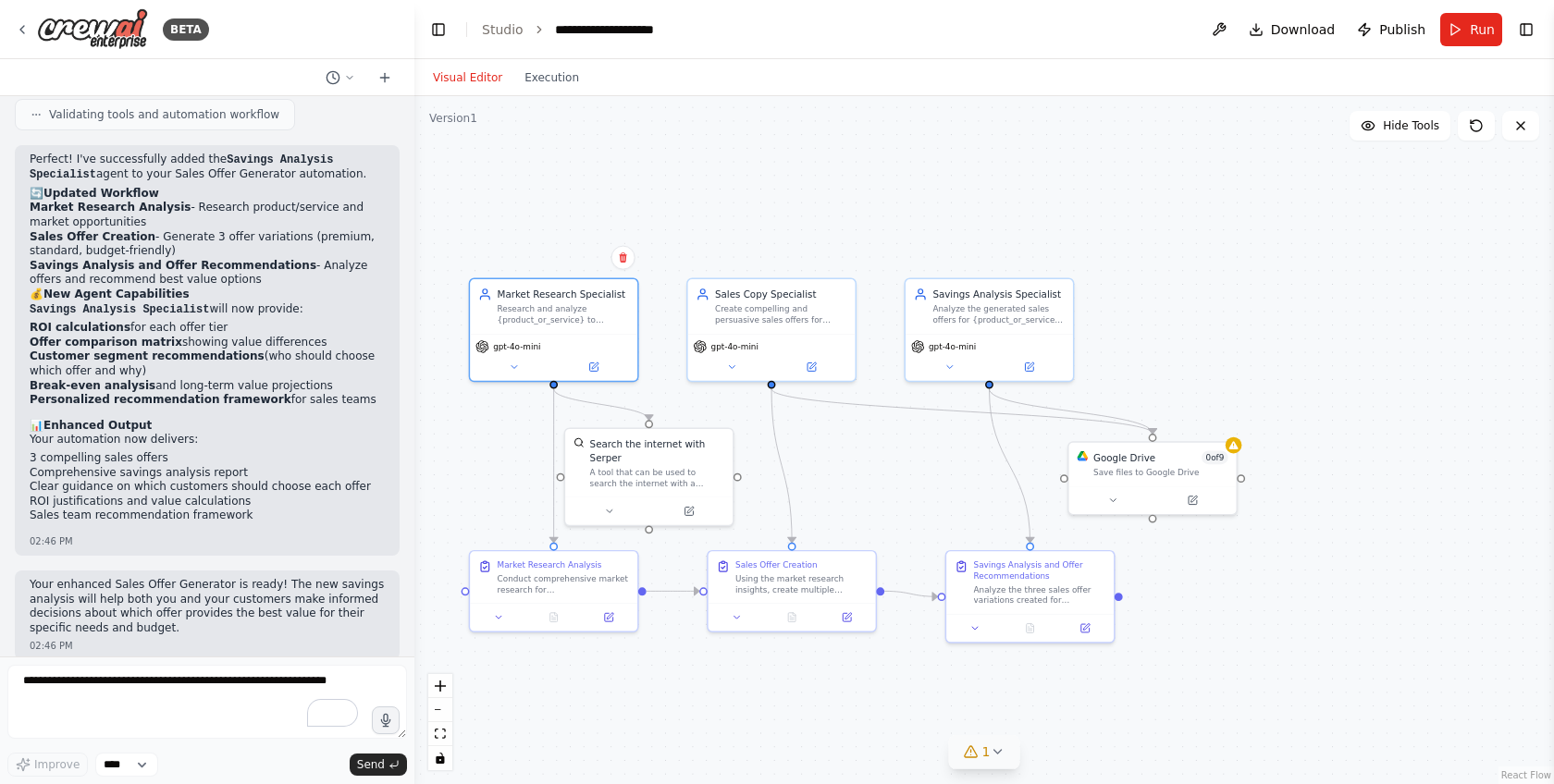
click at [1154, 523] on div ".deletable-edge-delete-btn { width: 20px; height: 20px; border: 0px solid #ffff…" at bounding box center [984, 440] width 1140 height 688
drag, startPoint x: 1156, startPoint y: 517, endPoint x: 1042, endPoint y: 586, distance: 133.3
click at [1042, 586] on div "Market Research Specialist Research and analyze {product_or_service} to underst…" at bounding box center [819, 462] width 838 height 506
drag, startPoint x: 1243, startPoint y: 476, endPoint x: 1111, endPoint y: 592, distance: 175.7
click at [1111, 592] on div "Market Research Specialist Research and analyze {product_or_service} to underst…" at bounding box center [819, 462] width 838 height 506
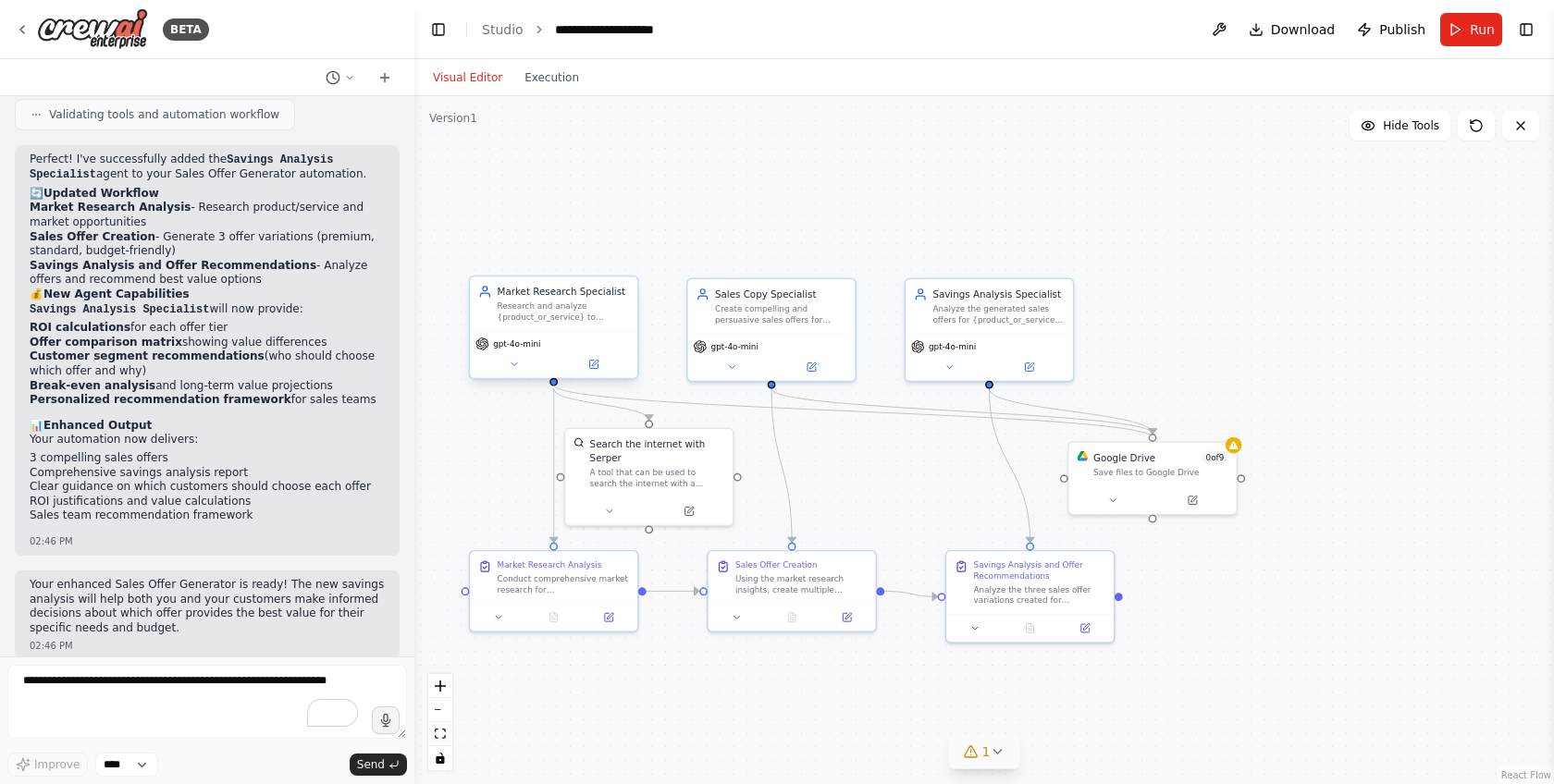
drag, startPoint x: 1151, startPoint y: 435, endPoint x: 554, endPoint y: 381, distance: 599.4
click at [554, 381] on div "Market Research Specialist Research and analyze {product_or_service} to underst…" at bounding box center [819, 462] width 838 height 506
click at [980, 753] on div "1" at bounding box center [977, 752] width 27 height 19
click at [1186, 664] on icon at bounding box center [1194, 668] width 15 height 15
click at [1136, 484] on div at bounding box center [1153, 497] width 167 height 28
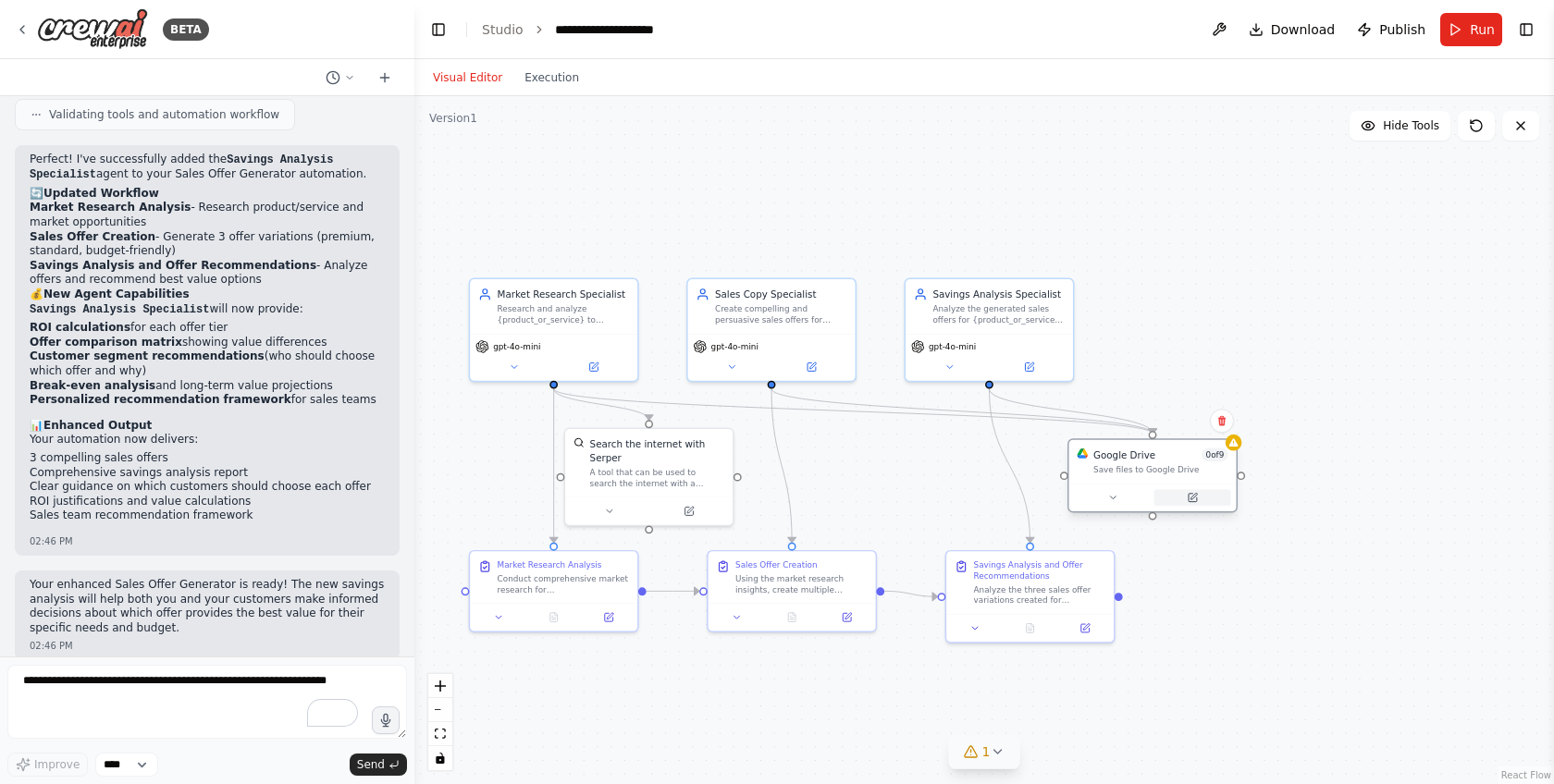
click at [1193, 497] on icon at bounding box center [1194, 495] width 6 height 6
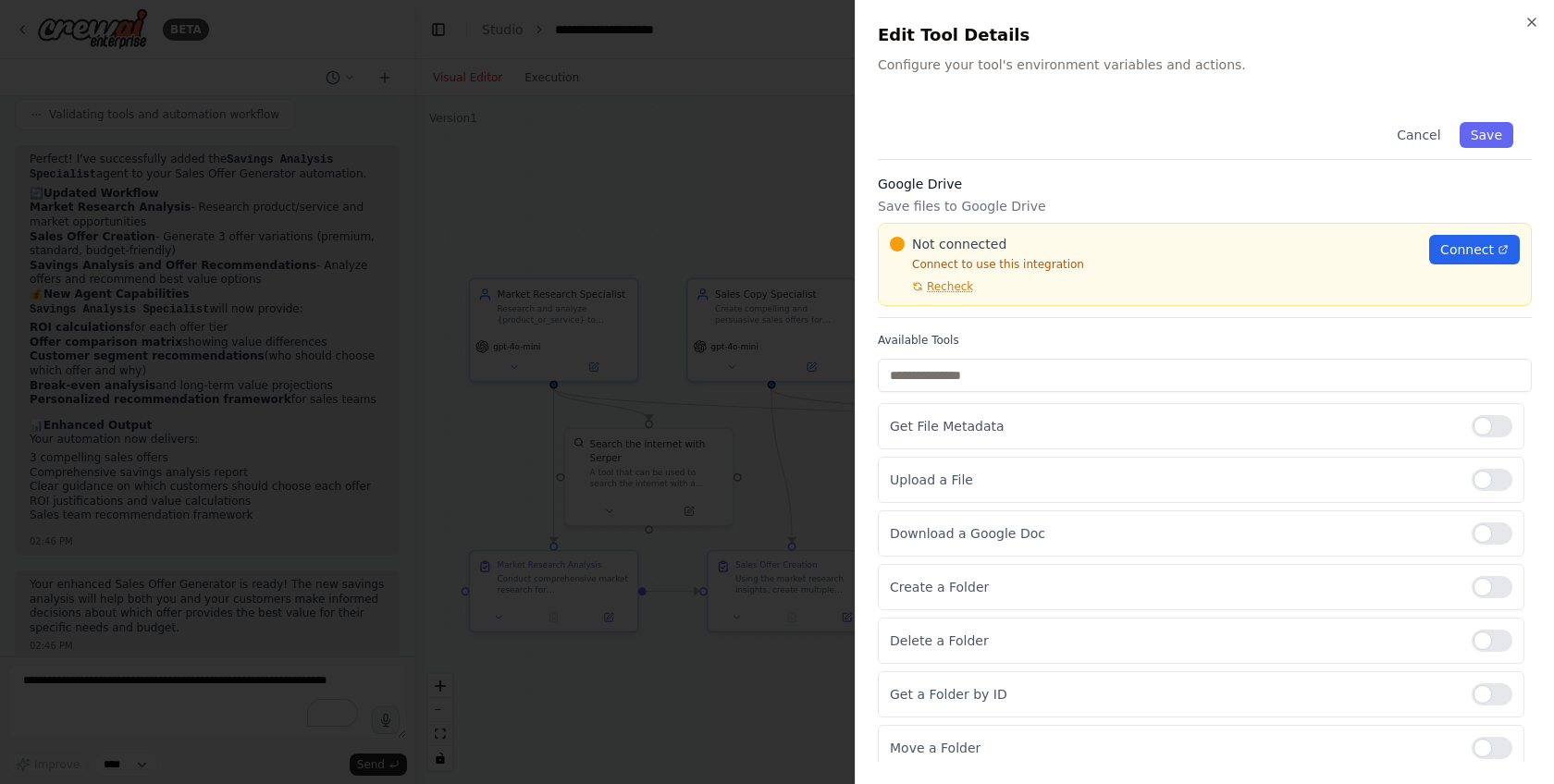
click at [1456, 230] on div "Not connected Connect to use this integration Recheck Connect" at bounding box center [1205, 264] width 654 height 84
click at [1457, 243] on span "Connect" at bounding box center [1468, 250] width 54 height 19
click at [1533, 20] on icon "button" at bounding box center [1532, 22] width 7 height 7
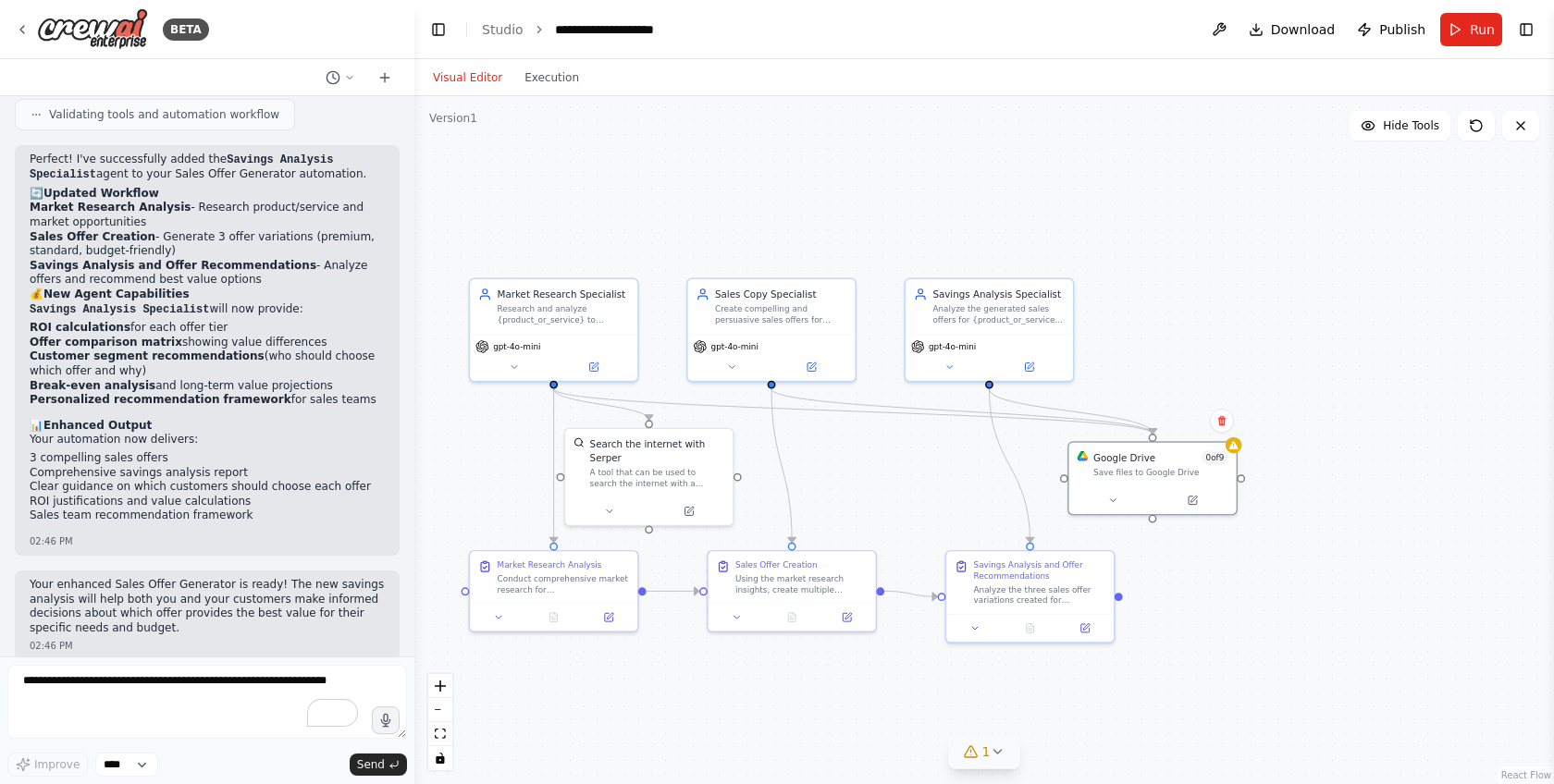
click at [996, 748] on icon at bounding box center [997, 752] width 15 height 15
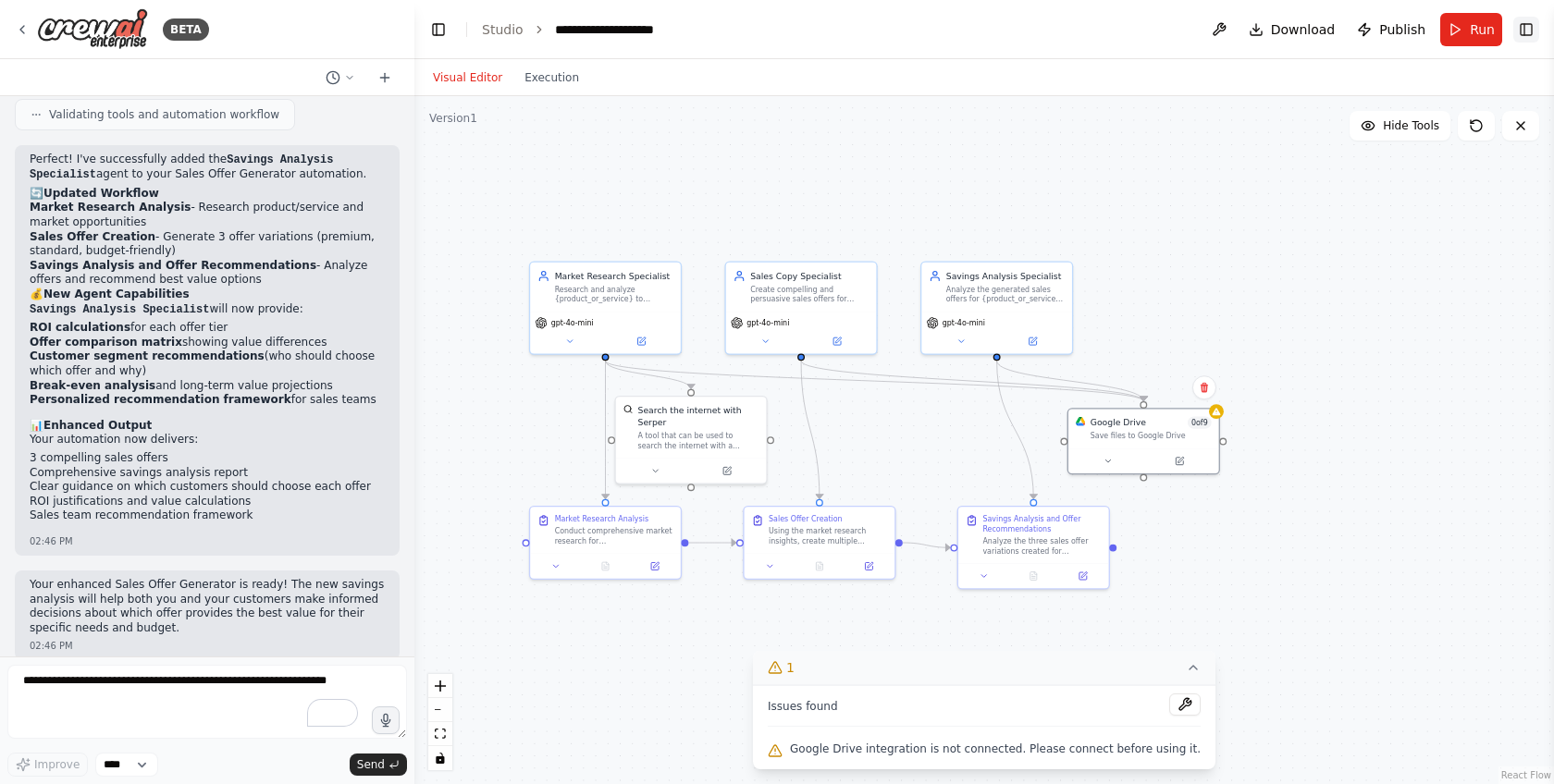
click at [1524, 35] on button "Toggle Right Sidebar" at bounding box center [1526, 30] width 26 height 26
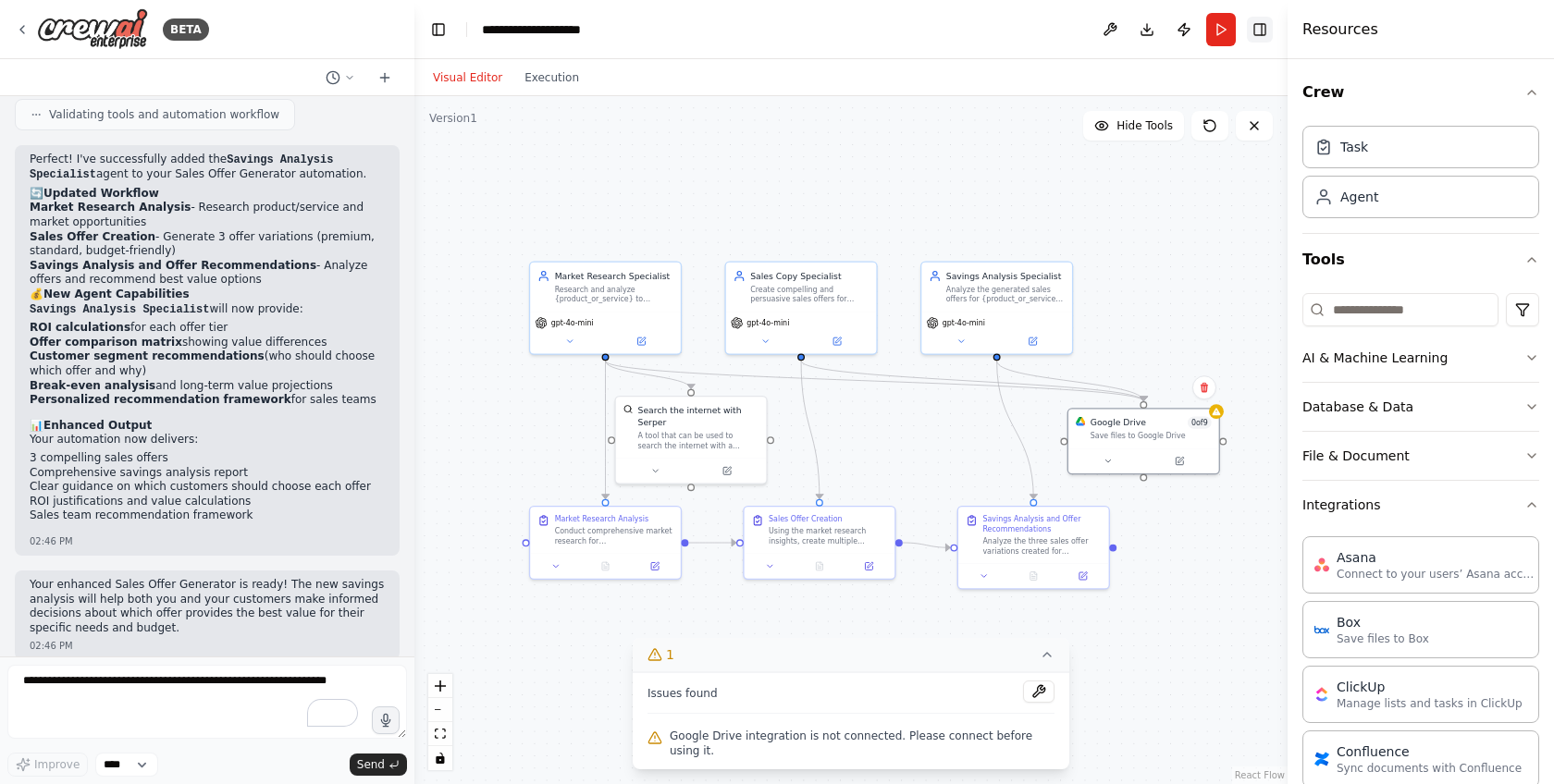
click at [1258, 39] on button "Toggle Right Sidebar" at bounding box center [1260, 30] width 26 height 26
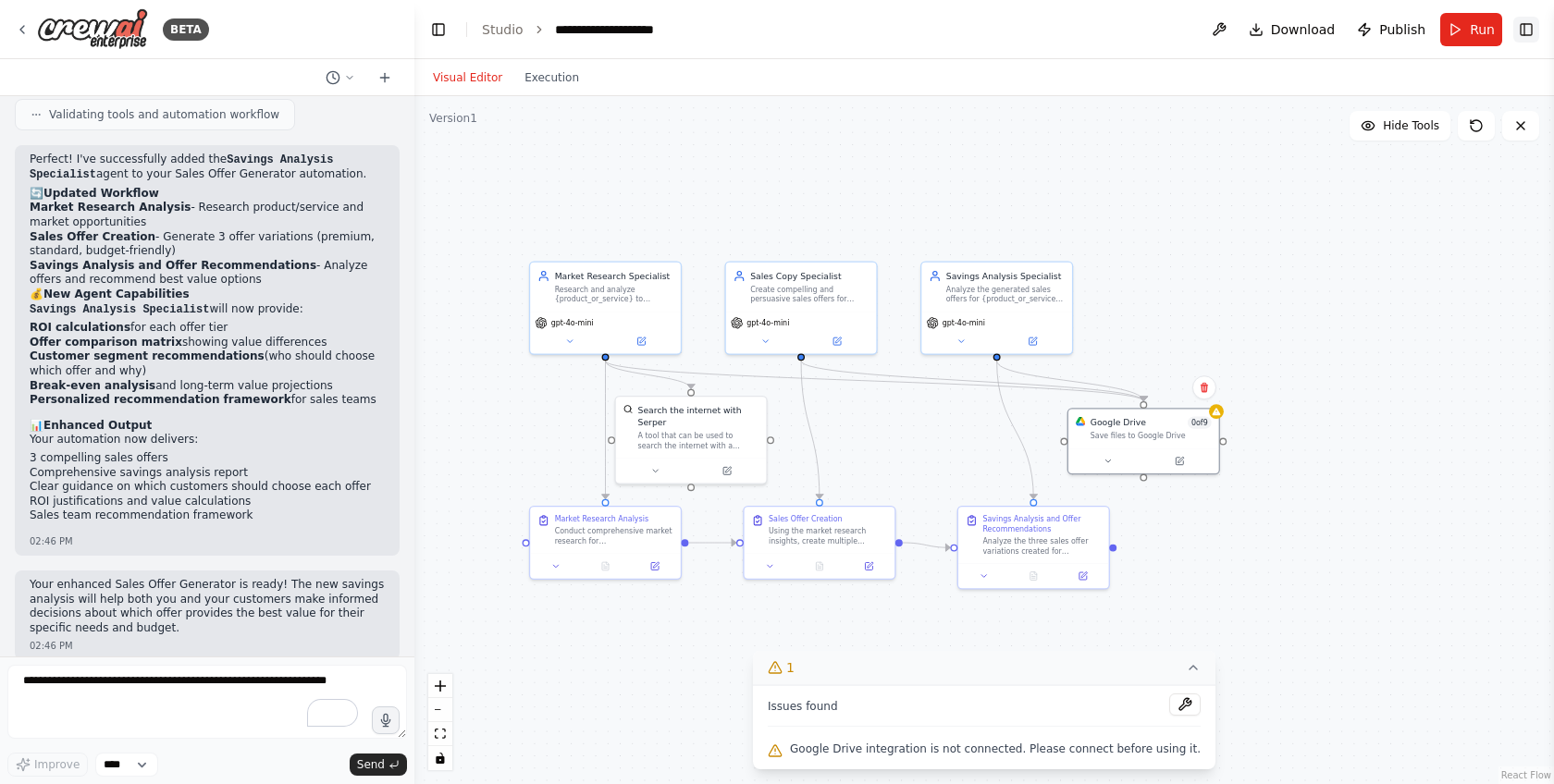
click at [1525, 32] on button "Toggle Right Sidebar" at bounding box center [1526, 30] width 26 height 26
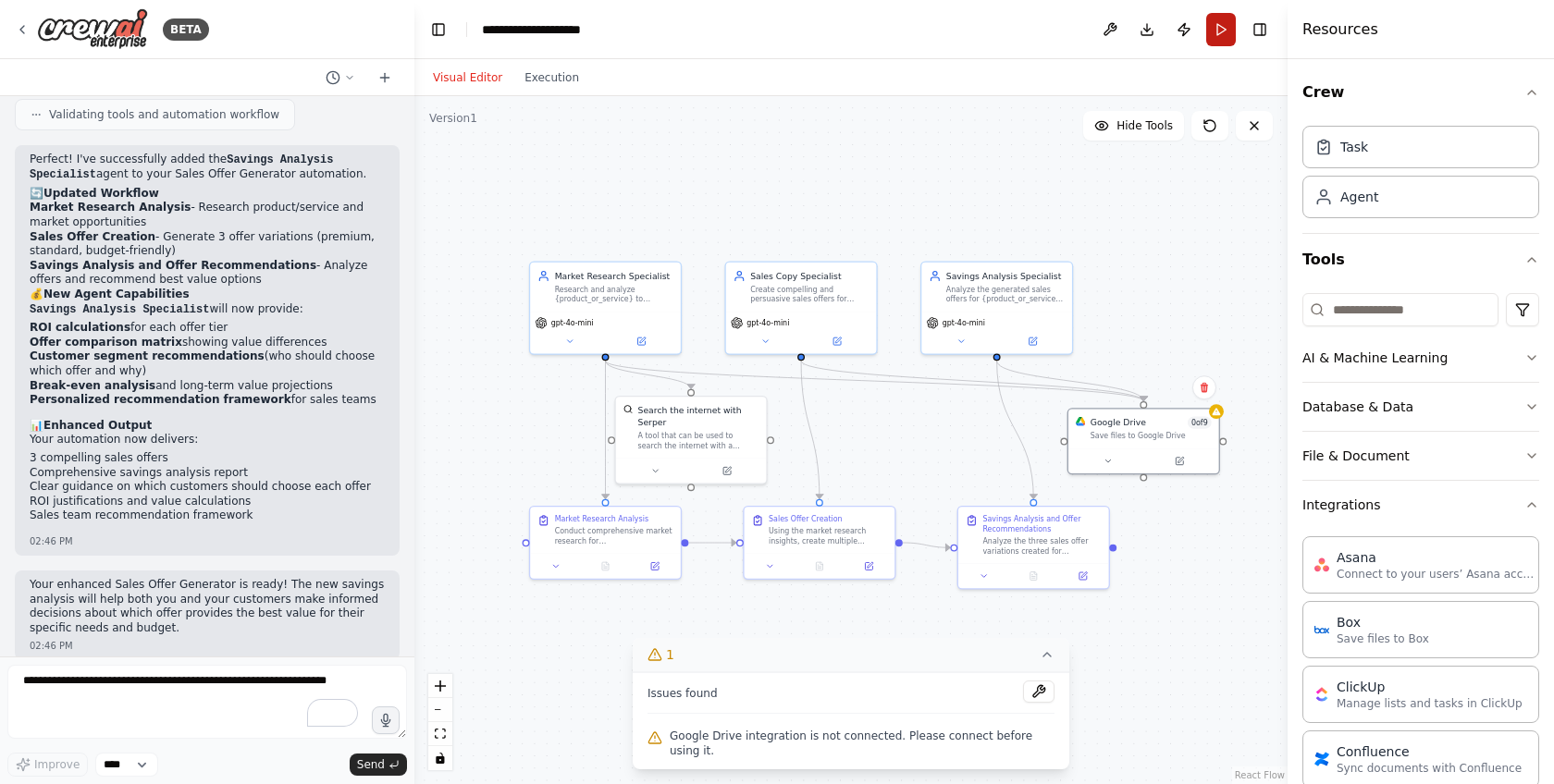
click at [1223, 37] on button "Run" at bounding box center [1221, 30] width 30 height 33
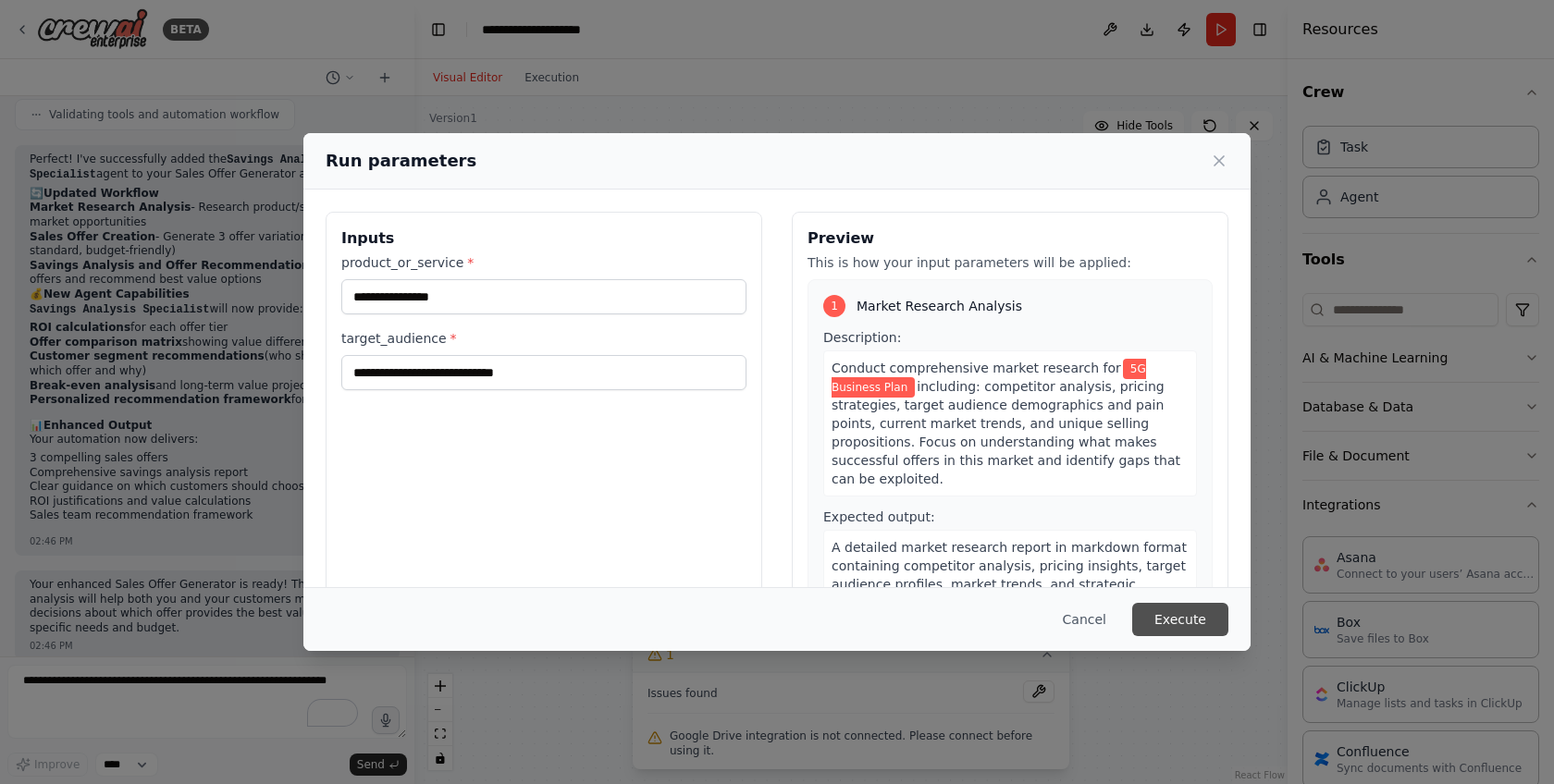
click at [1163, 614] on button "Execute" at bounding box center [1181, 620] width 97 height 33
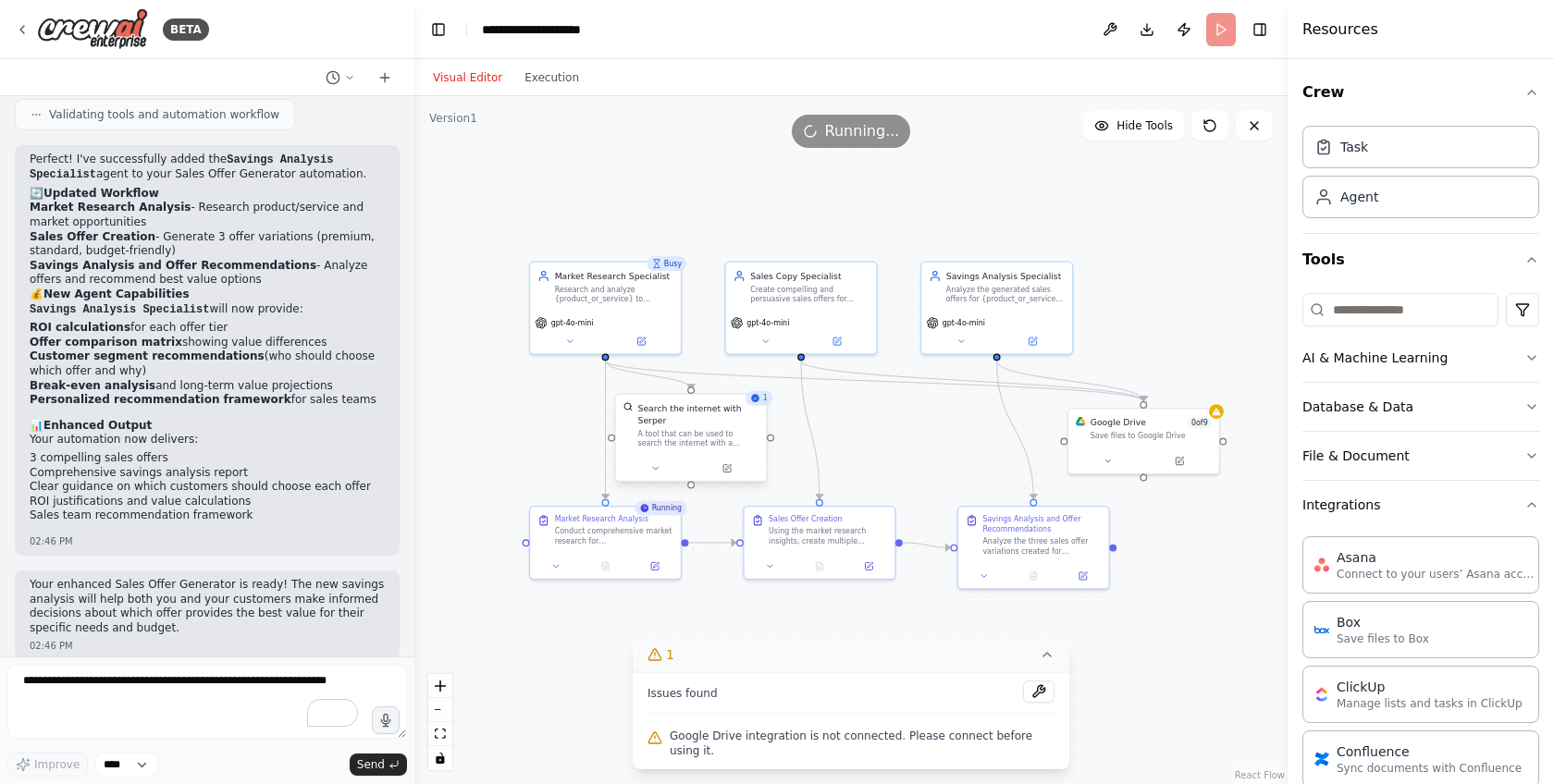
click at [761, 405] on div "Search the internet with Serper A tool that can be used to search the internet …" at bounding box center [692, 426] width 150 height 61
click at [883, 425] on div ".deletable-edge-delete-btn { width: 20px; height: 20px; border: 0px solid #ffff…" at bounding box center [850, 440] width 874 height 688
click at [1413, 366] on button "AI & Machine Learning" at bounding box center [1420, 358] width 237 height 48
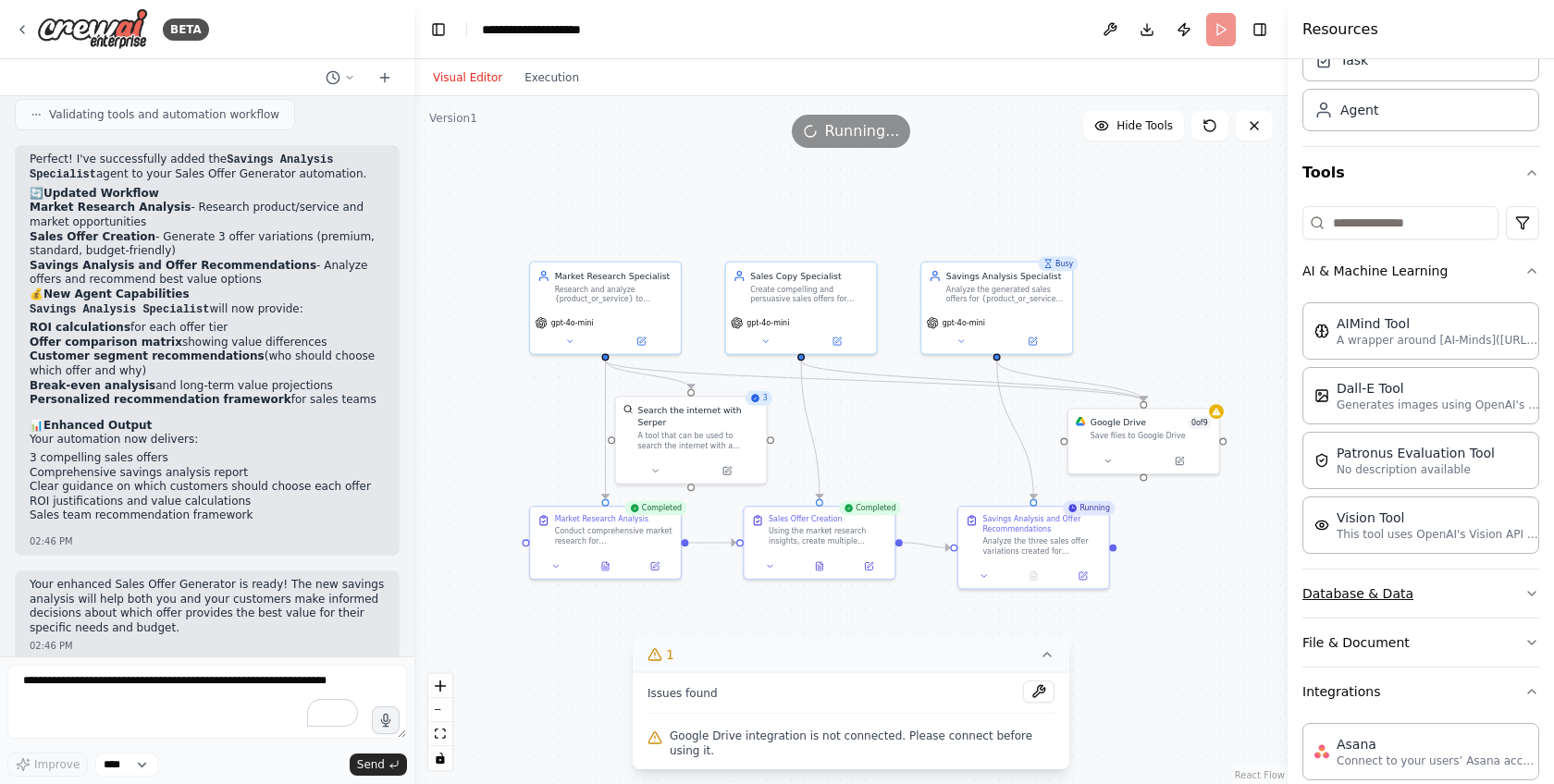
click at [1378, 597] on button "Database & Data" at bounding box center [1420, 594] width 237 height 48
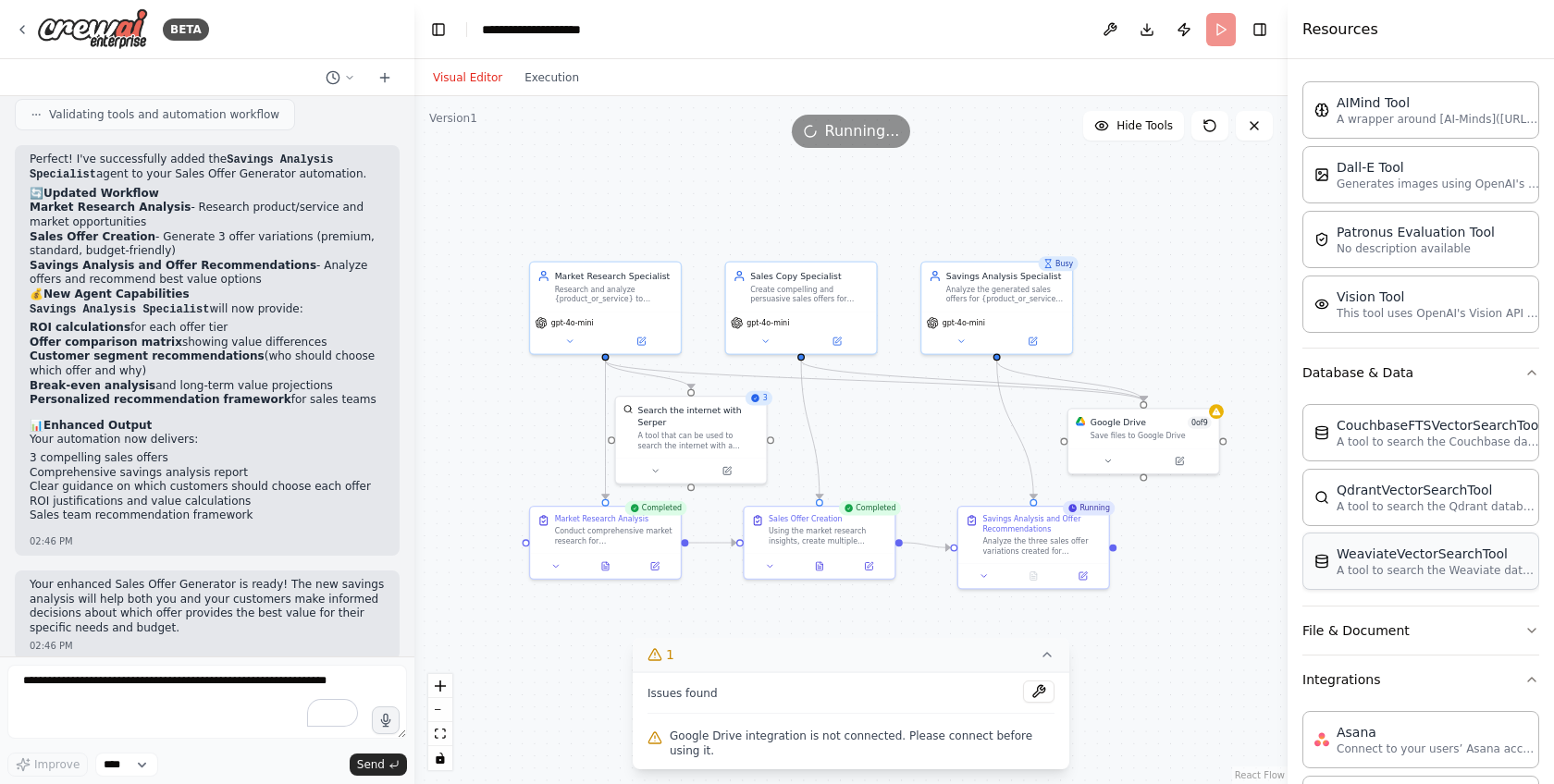
scroll to position [374, 0]
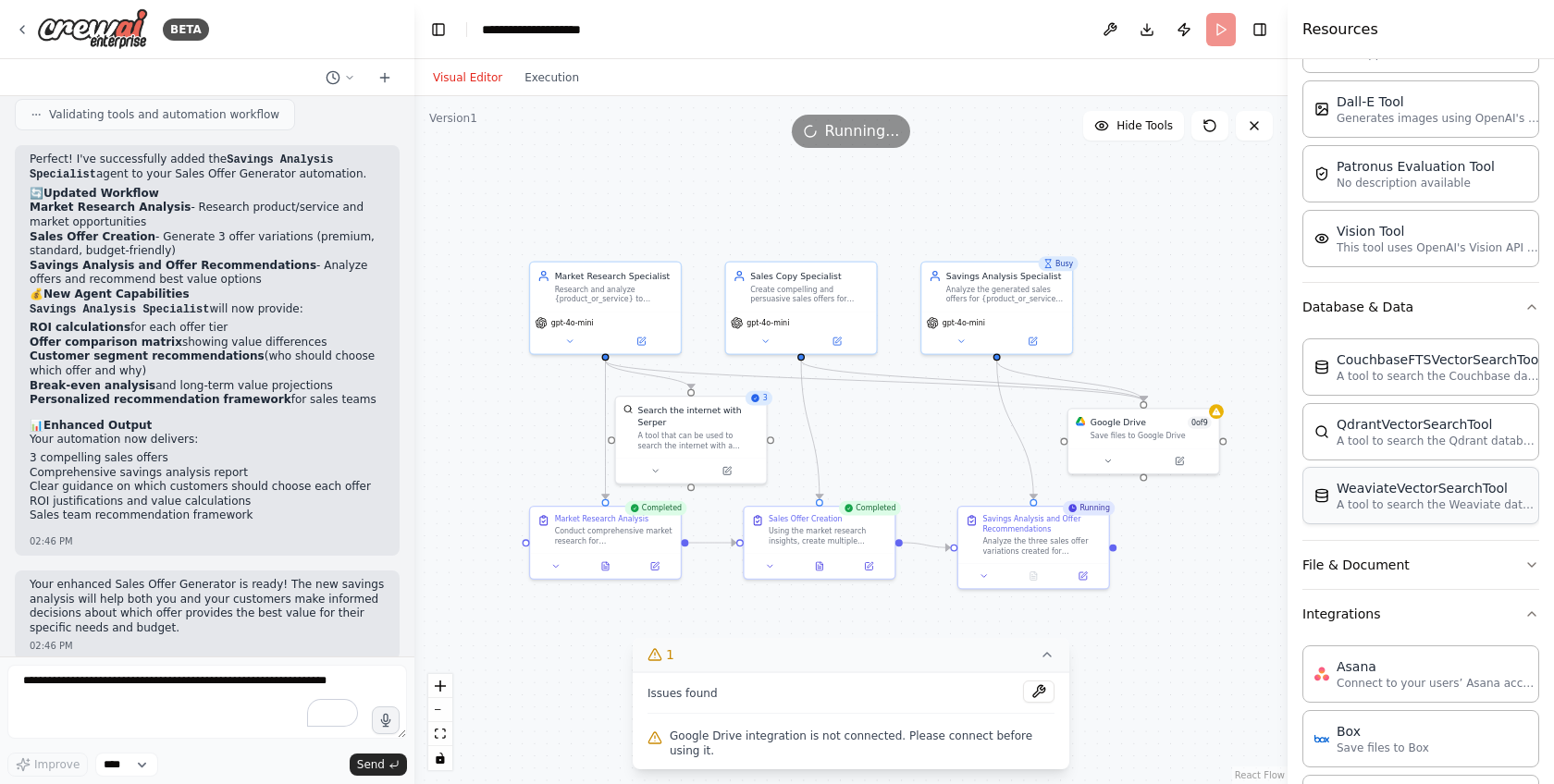
click at [1390, 578] on button "File & Document" at bounding box center [1420, 565] width 237 height 48
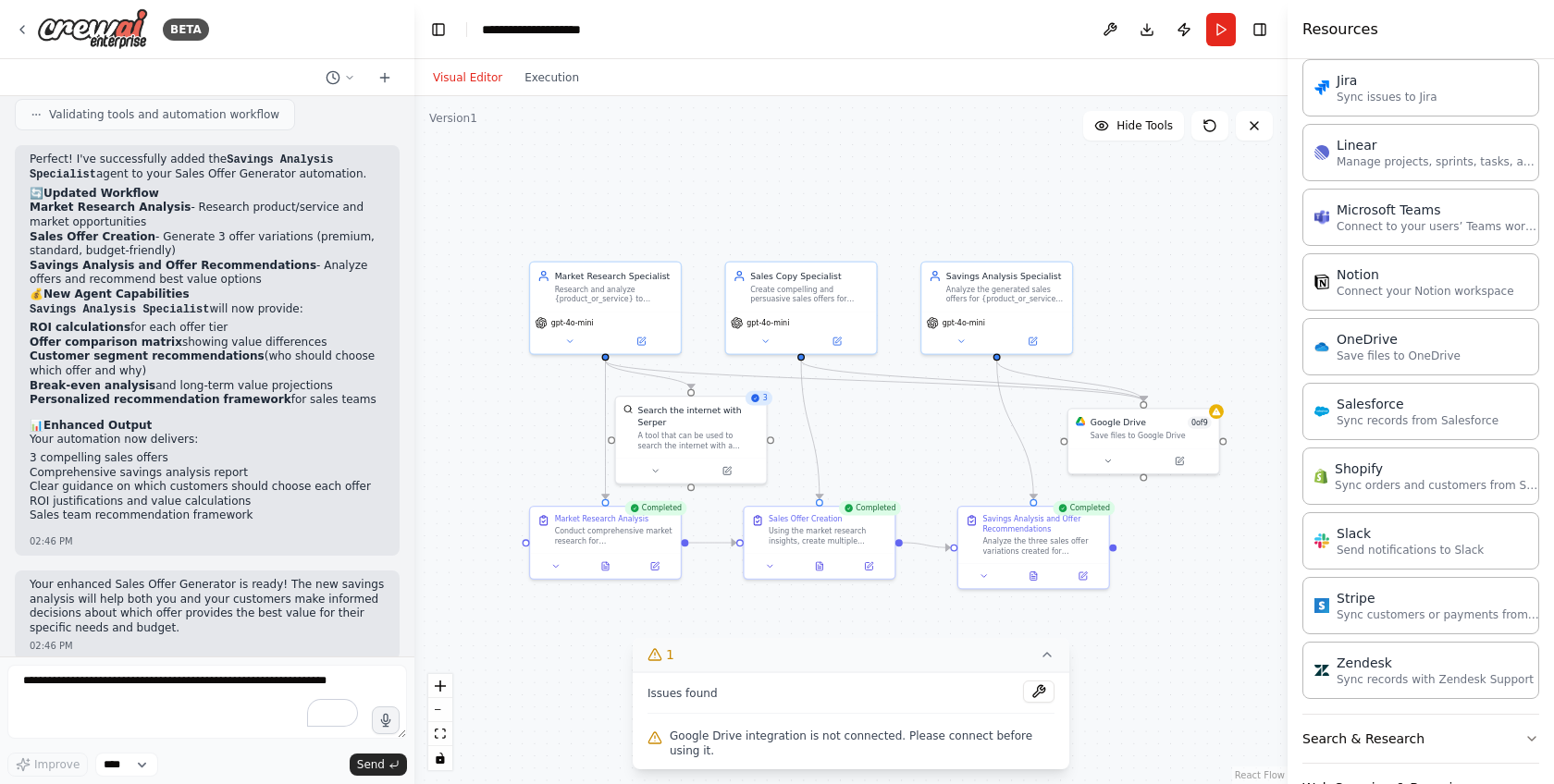
scroll to position [2198, 0]
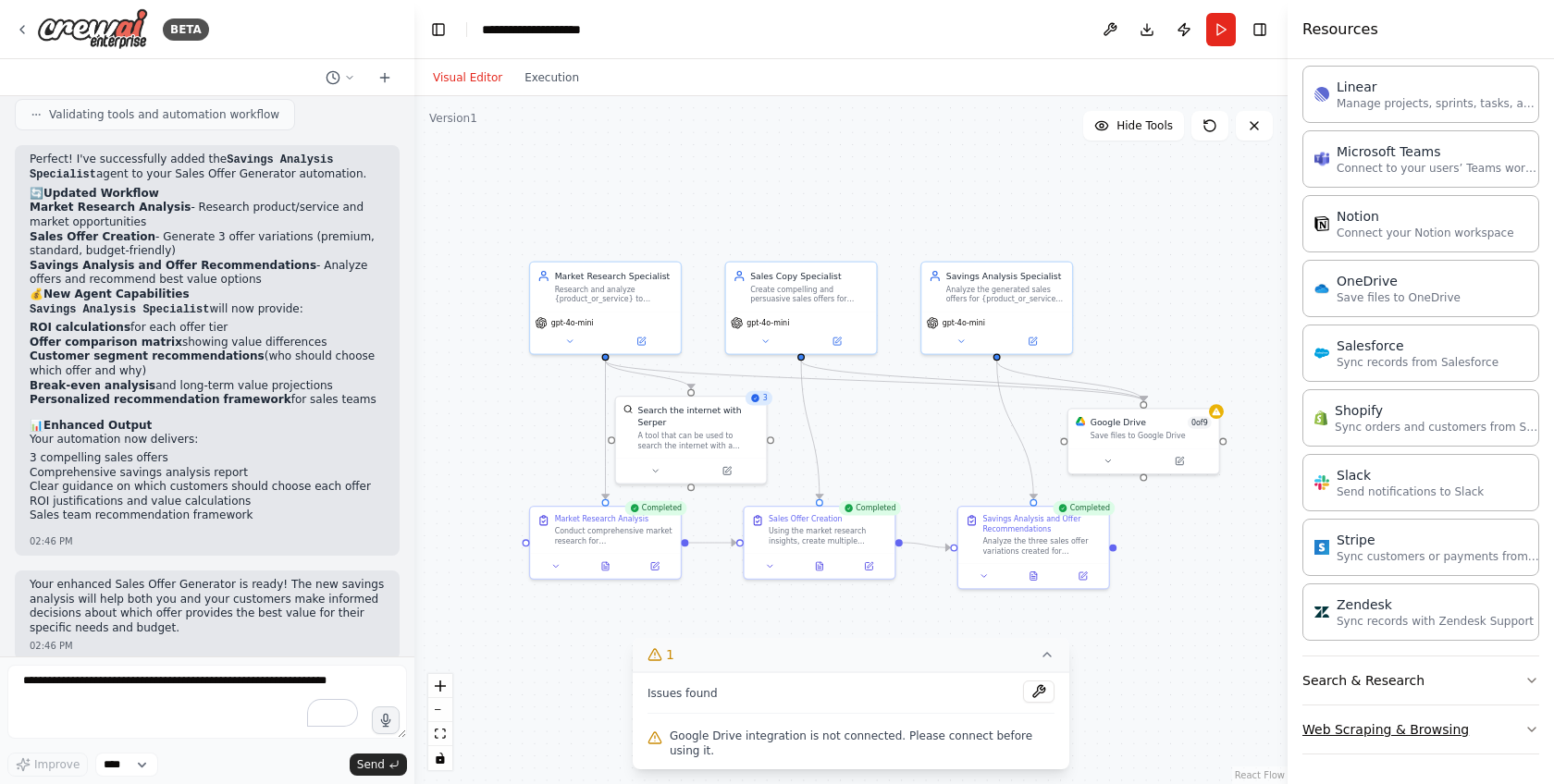
click at [1373, 728] on button "Web Scraping & Browsing" at bounding box center [1420, 729] width 237 height 48
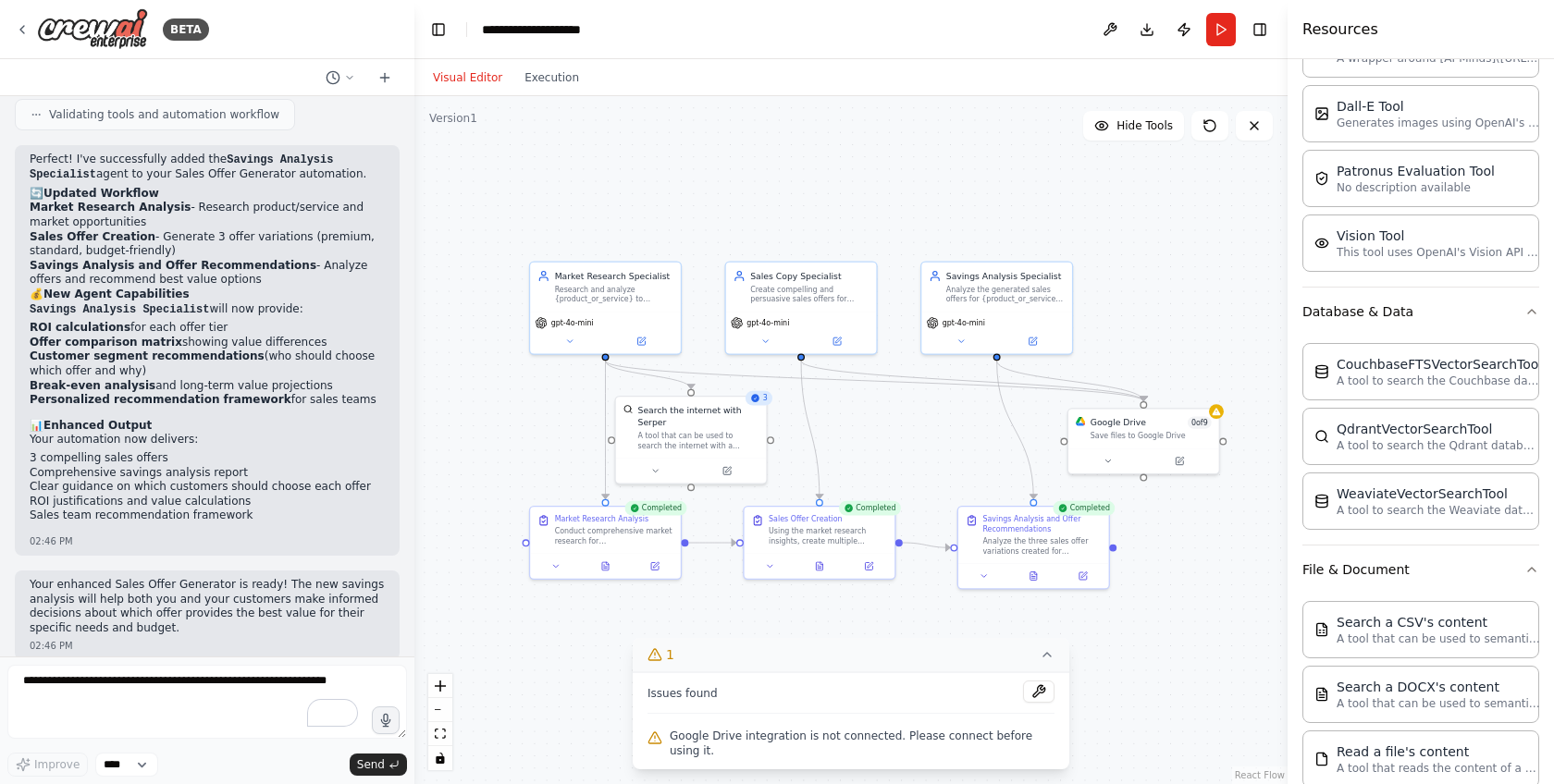
scroll to position [0, 0]
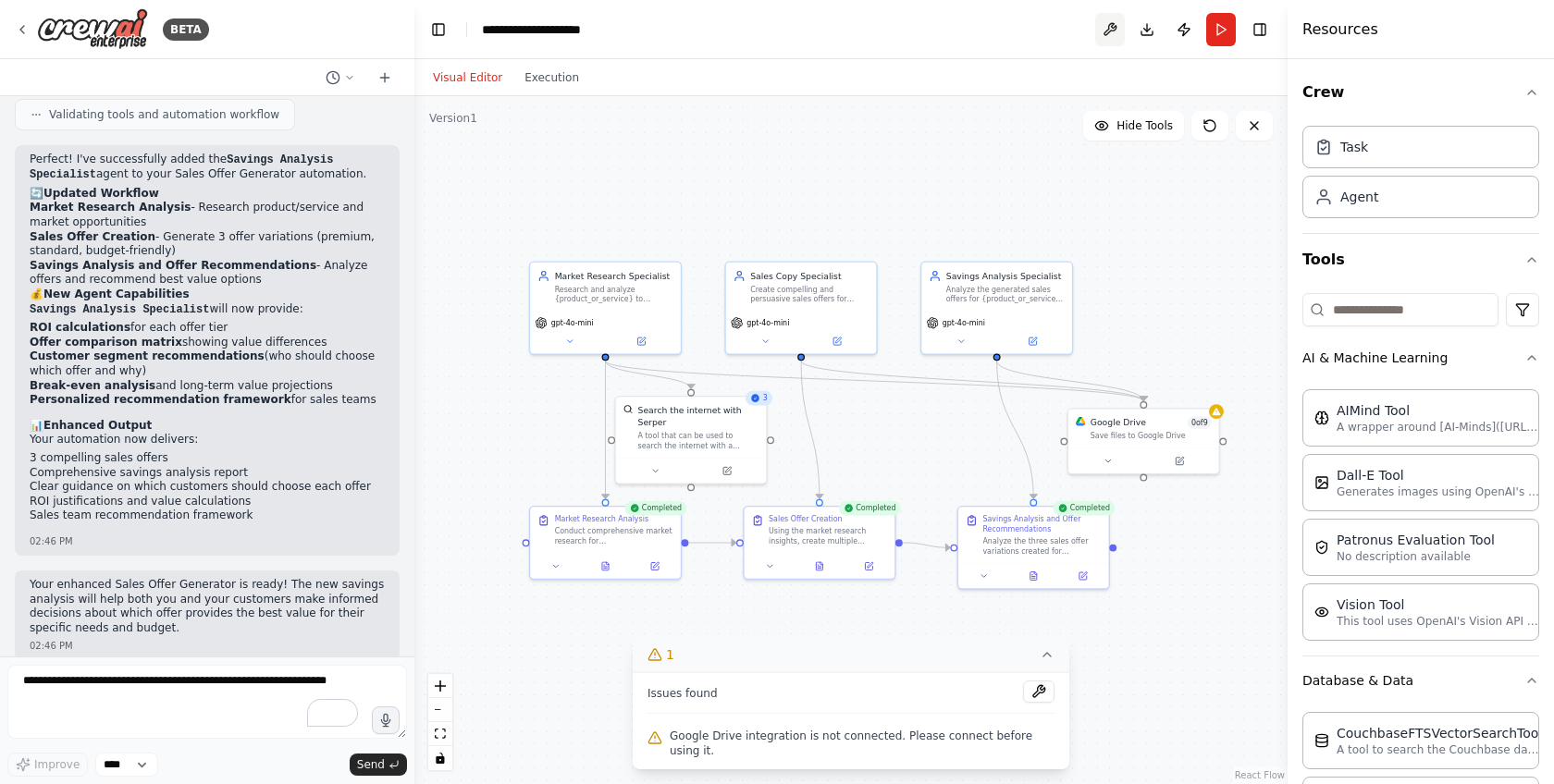
click at [1106, 39] on button at bounding box center [1110, 30] width 30 height 33
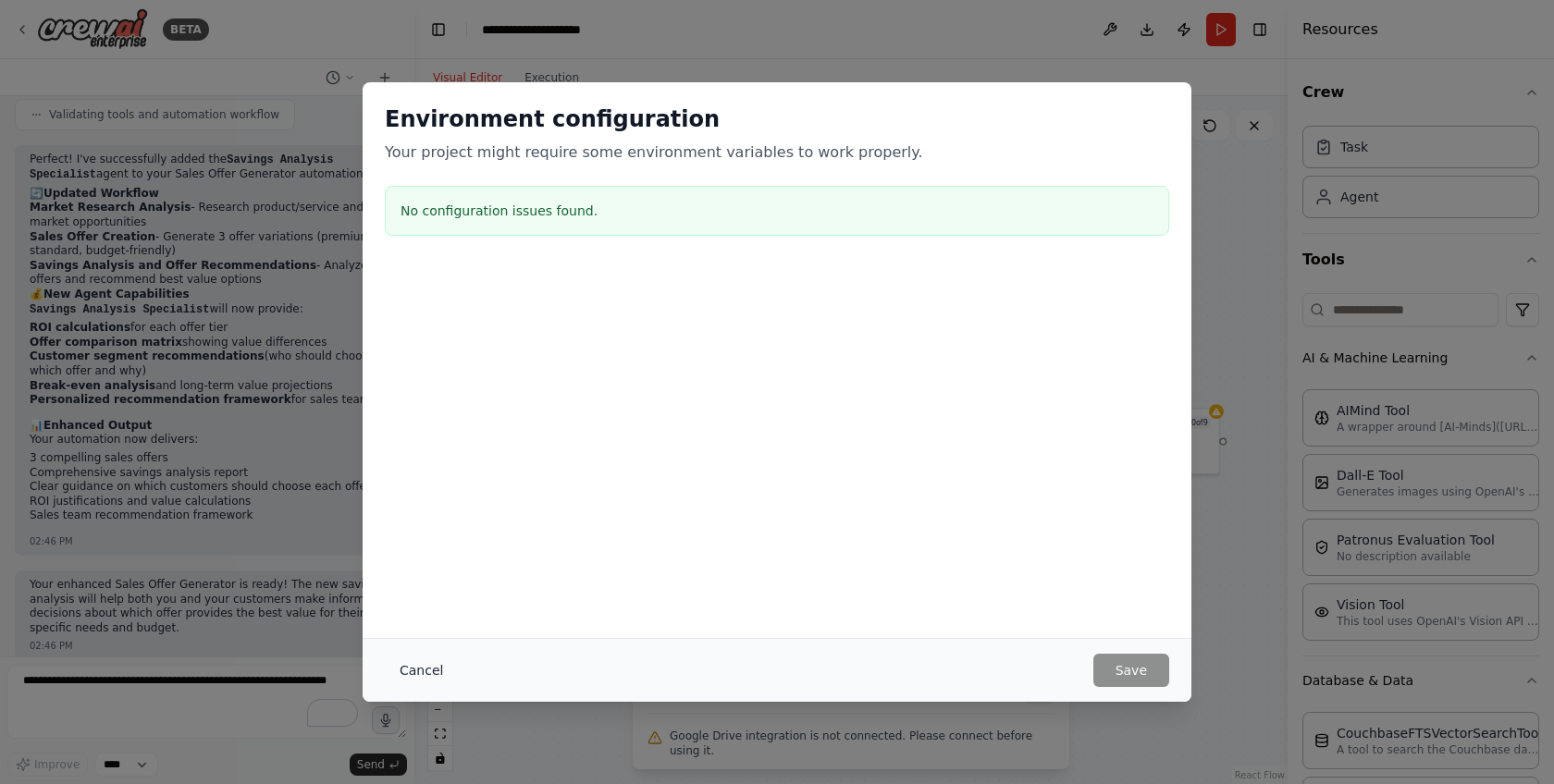
click at [412, 679] on button "Cancel" at bounding box center [421, 671] width 73 height 33
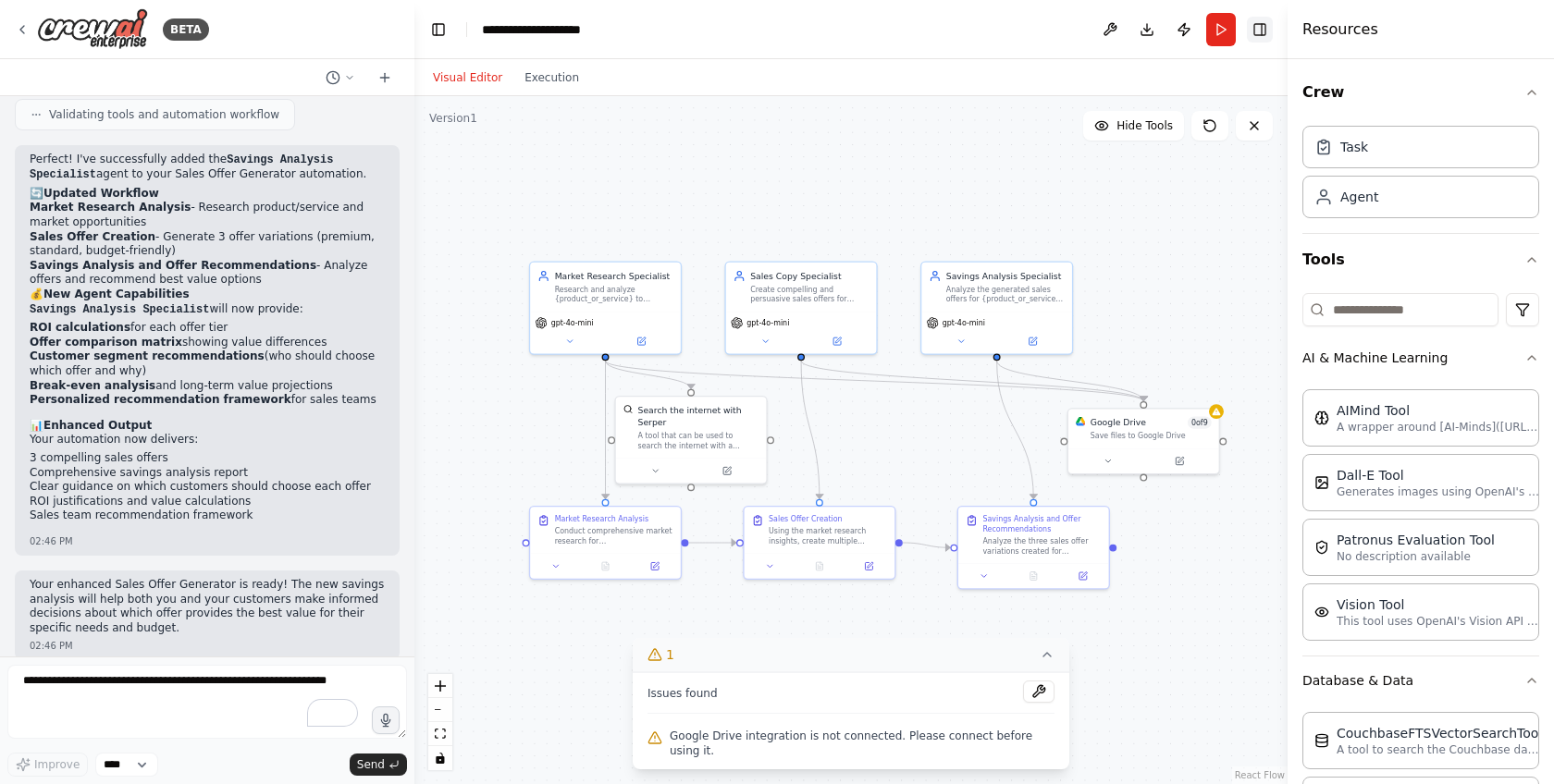
click at [1256, 30] on button "Toggle Right Sidebar" at bounding box center [1260, 30] width 26 height 26
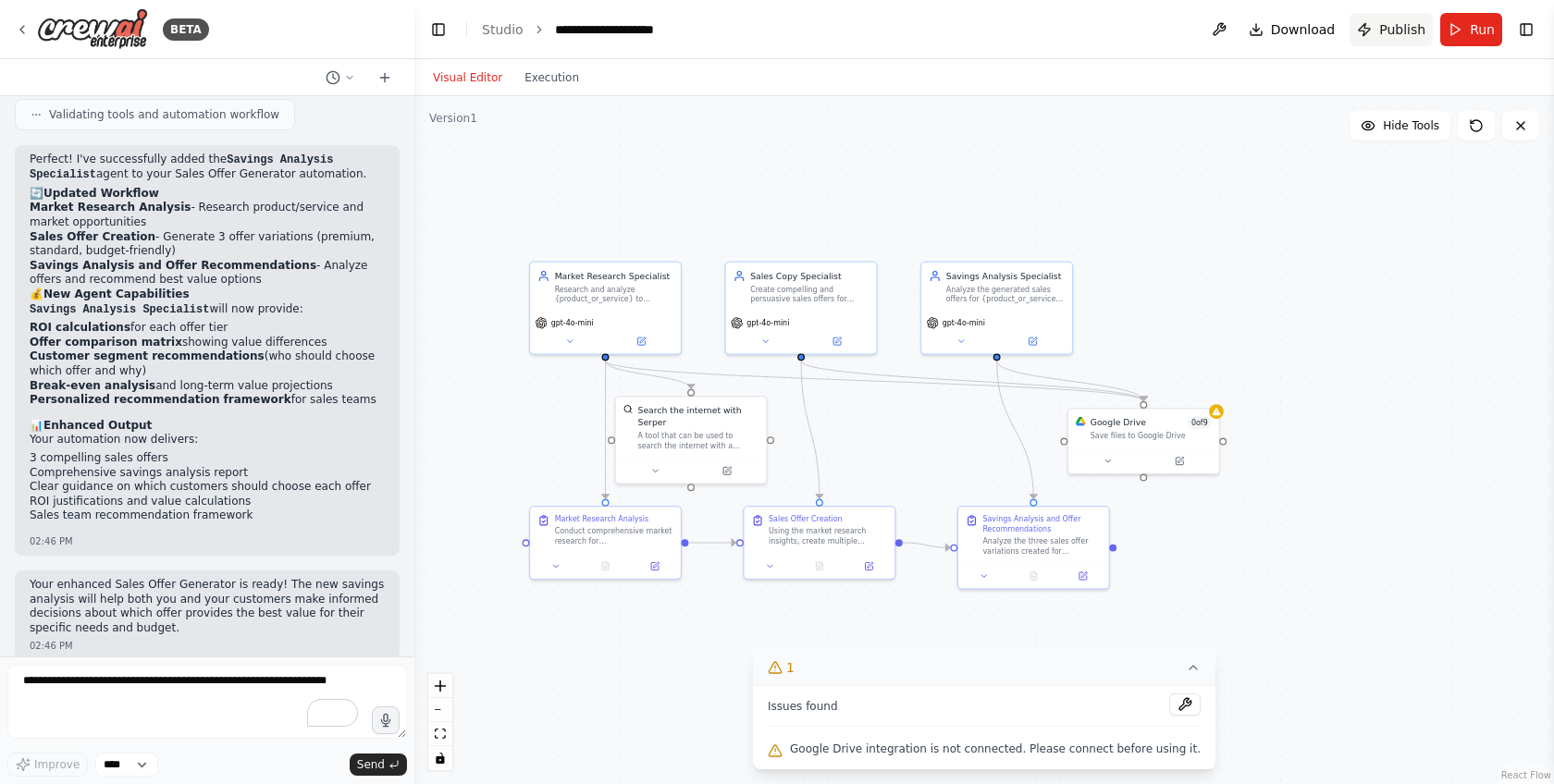
click at [1393, 40] on button "Publish" at bounding box center [1392, 30] width 84 height 33
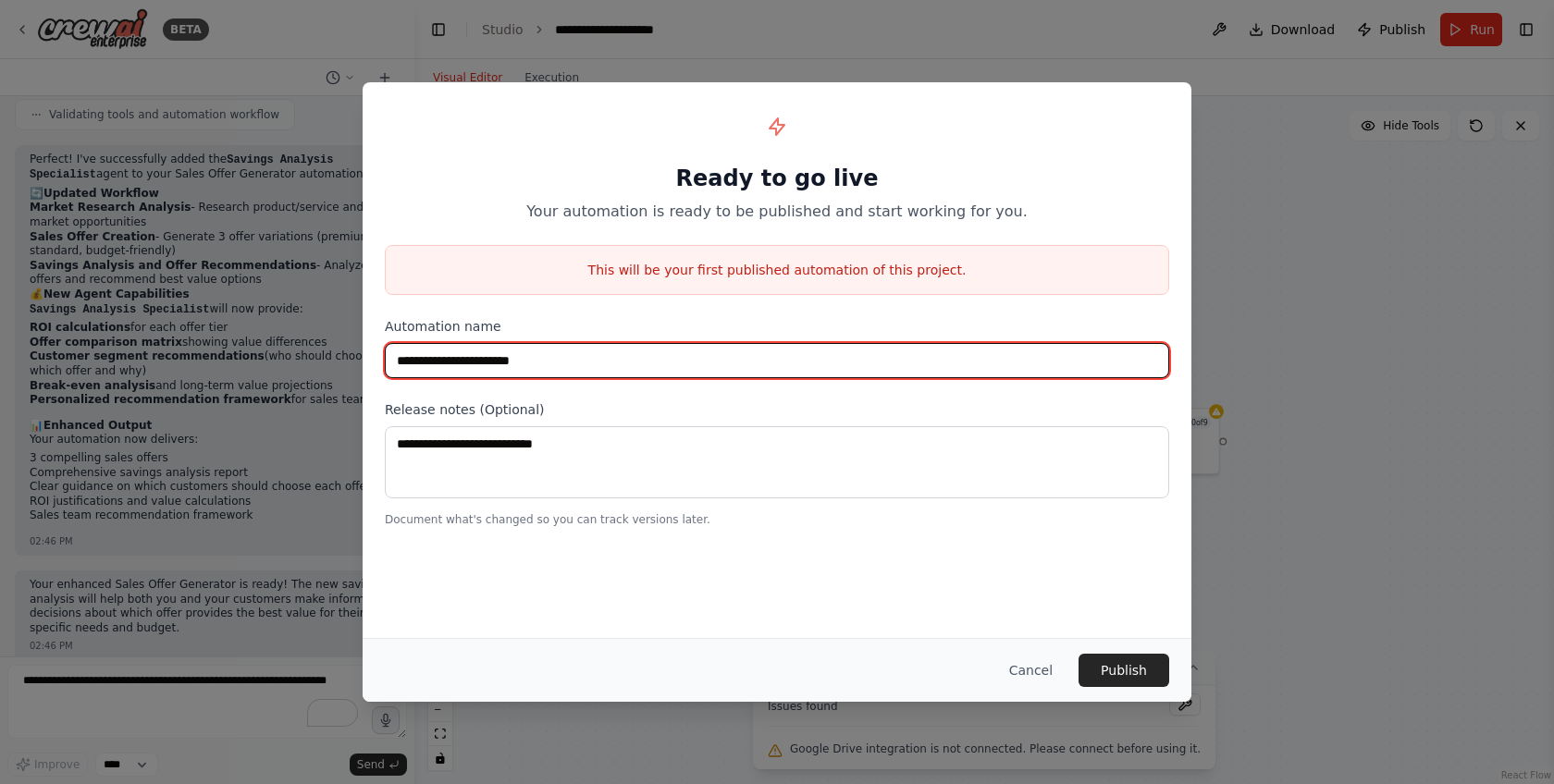
click at [576, 366] on input "**********" at bounding box center [777, 361] width 784 height 35
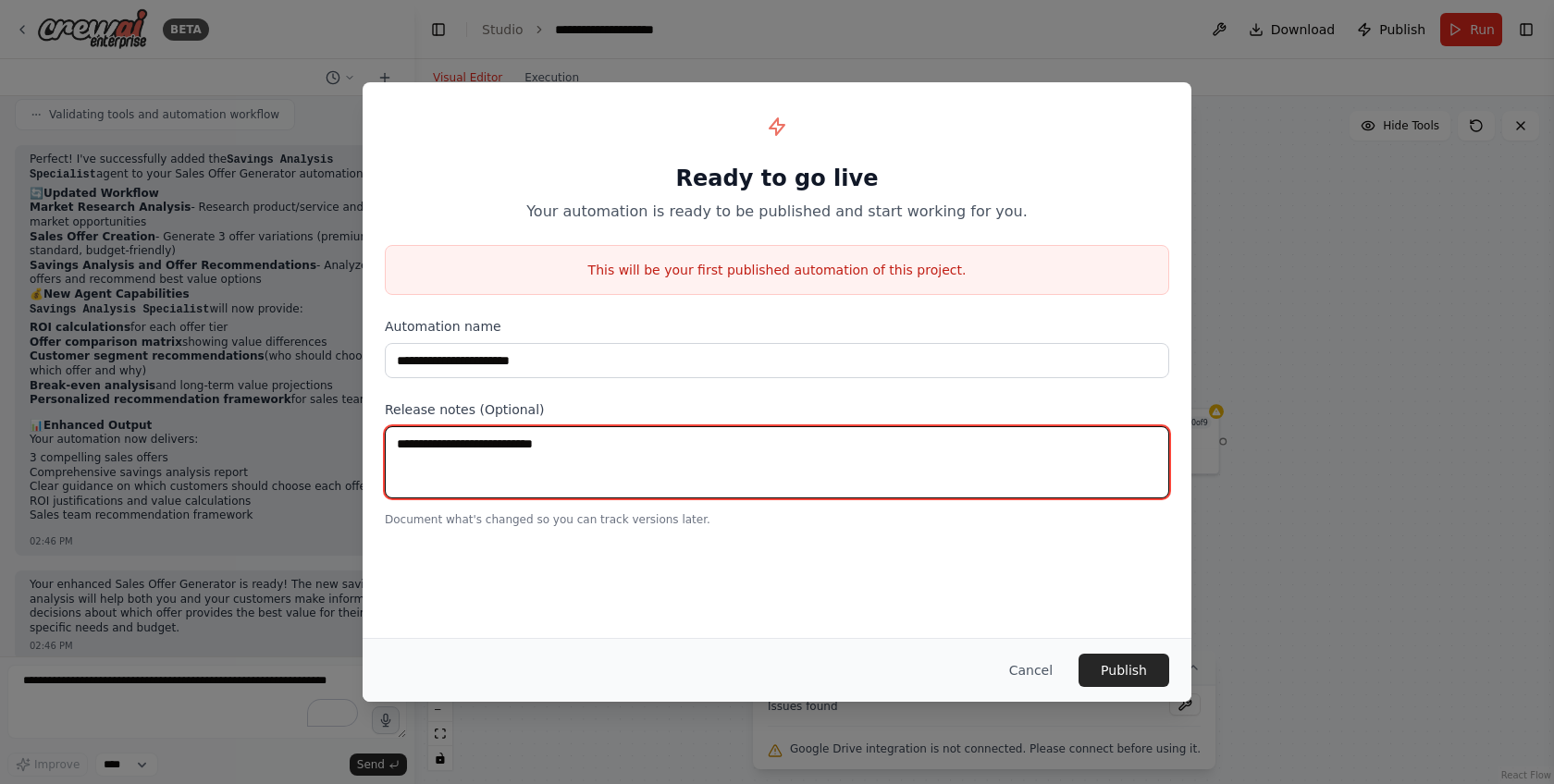
click at [609, 468] on textarea at bounding box center [777, 462] width 784 height 72
type textarea "*"
type textarea "****"
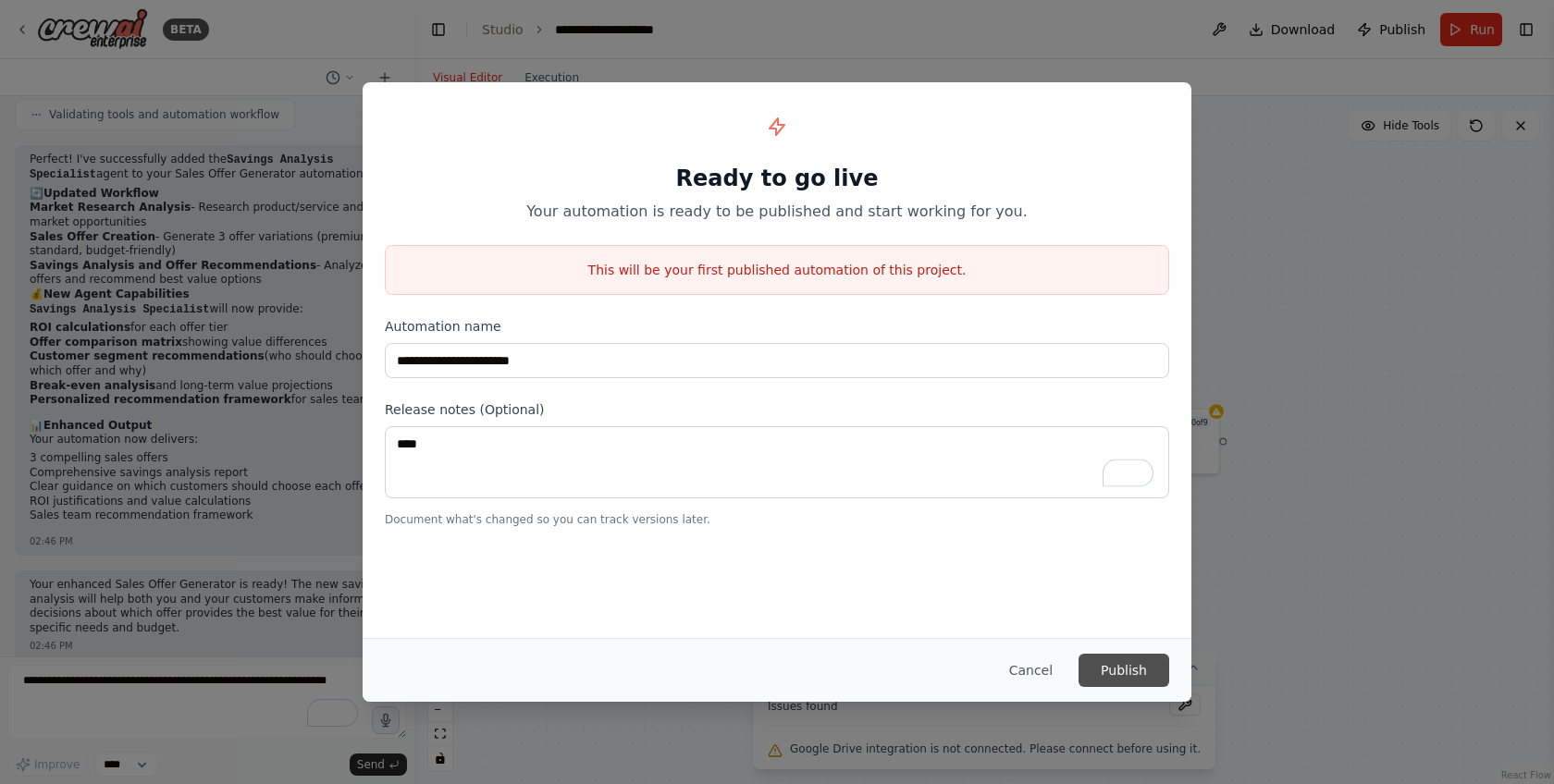
click at [1086, 662] on button "Publish" at bounding box center [1124, 671] width 91 height 33
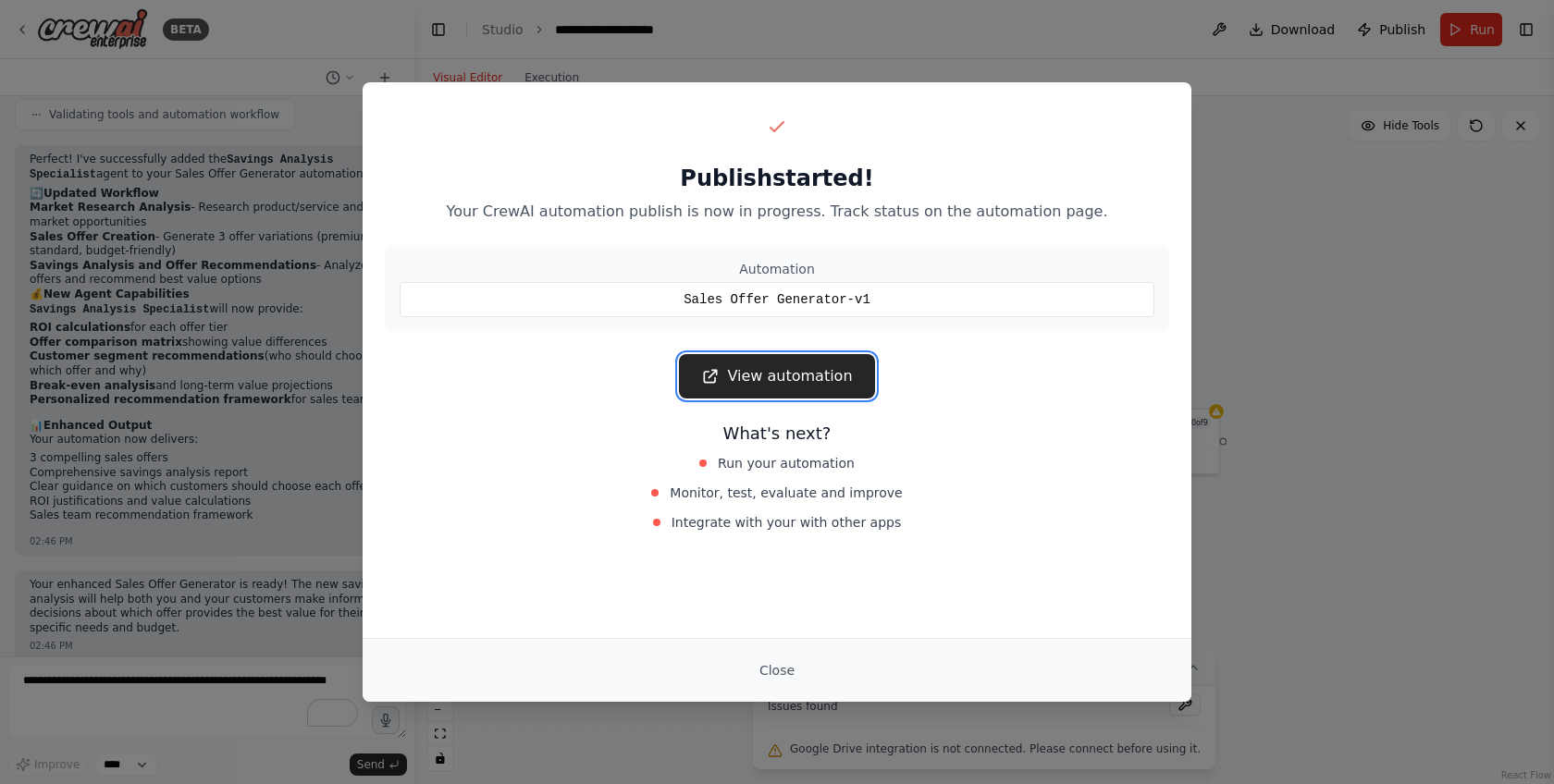
click at [779, 395] on link "View automation" at bounding box center [776, 377] width 195 height 45
click at [788, 660] on button "Close" at bounding box center [777, 671] width 65 height 33
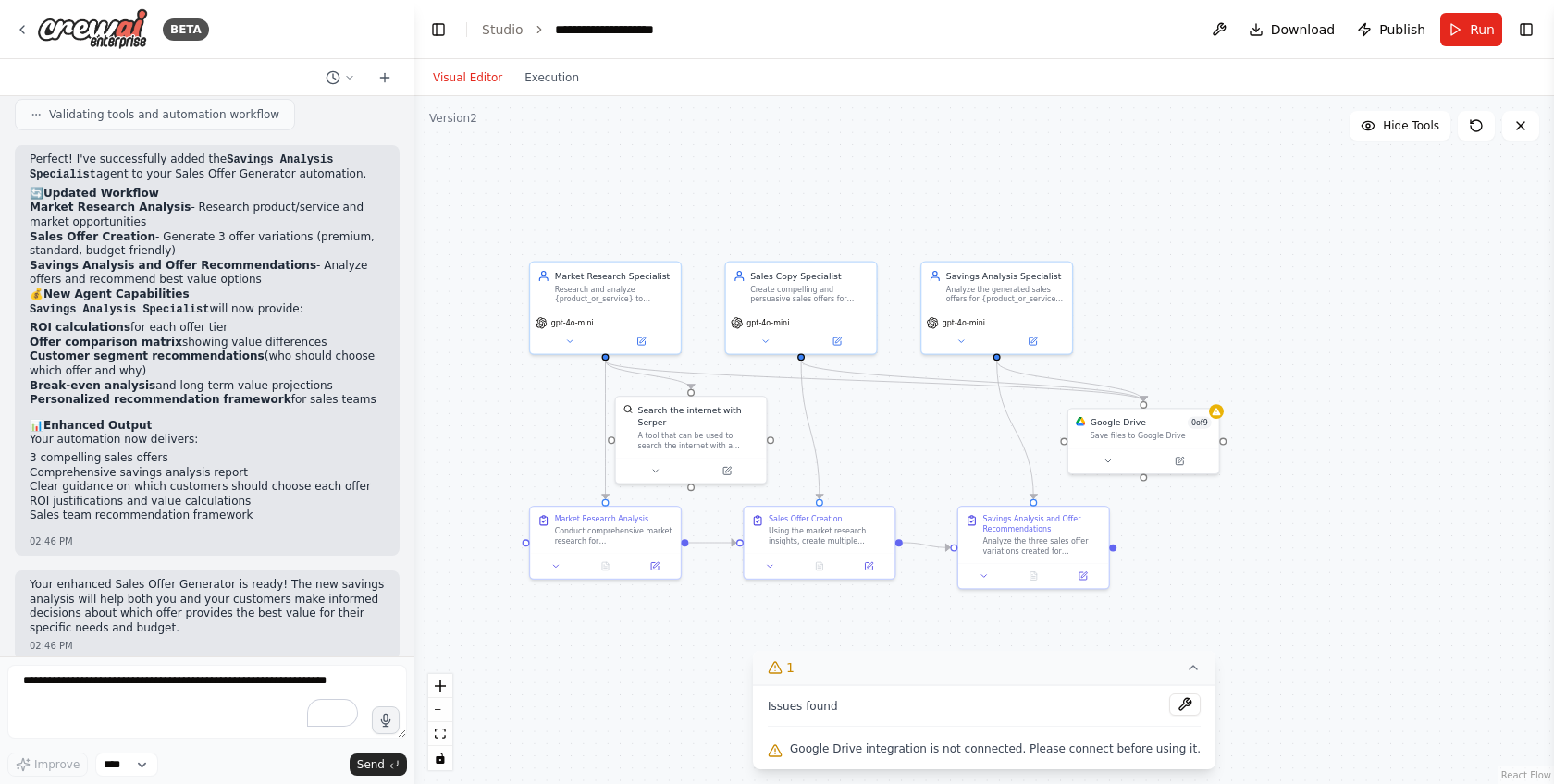
click at [13, 26] on div "BETA" at bounding box center [207, 30] width 414 height 59
click at [19, 27] on icon at bounding box center [22, 30] width 15 height 15
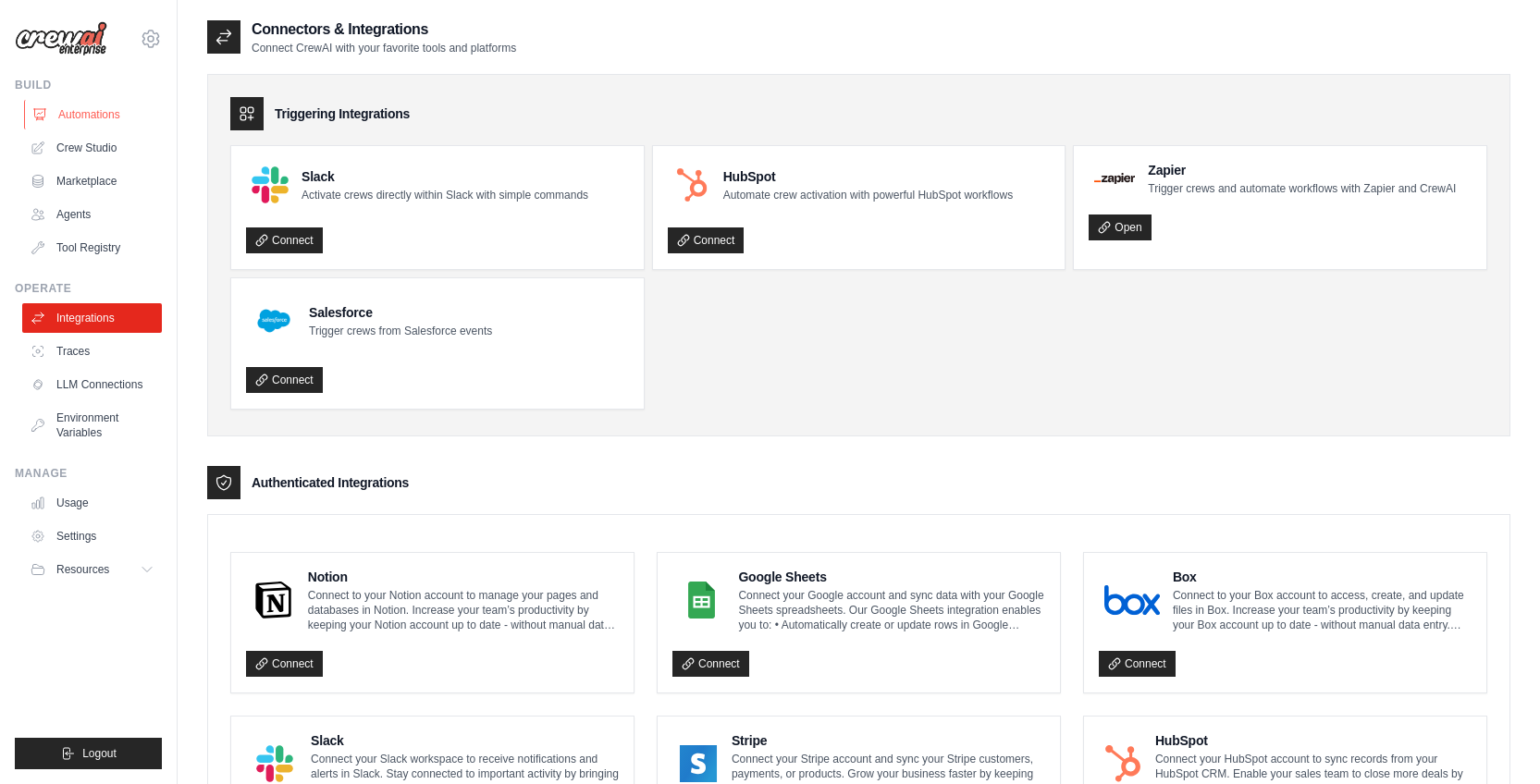
click at [85, 121] on link "Automations" at bounding box center [94, 115] width 139 height 30
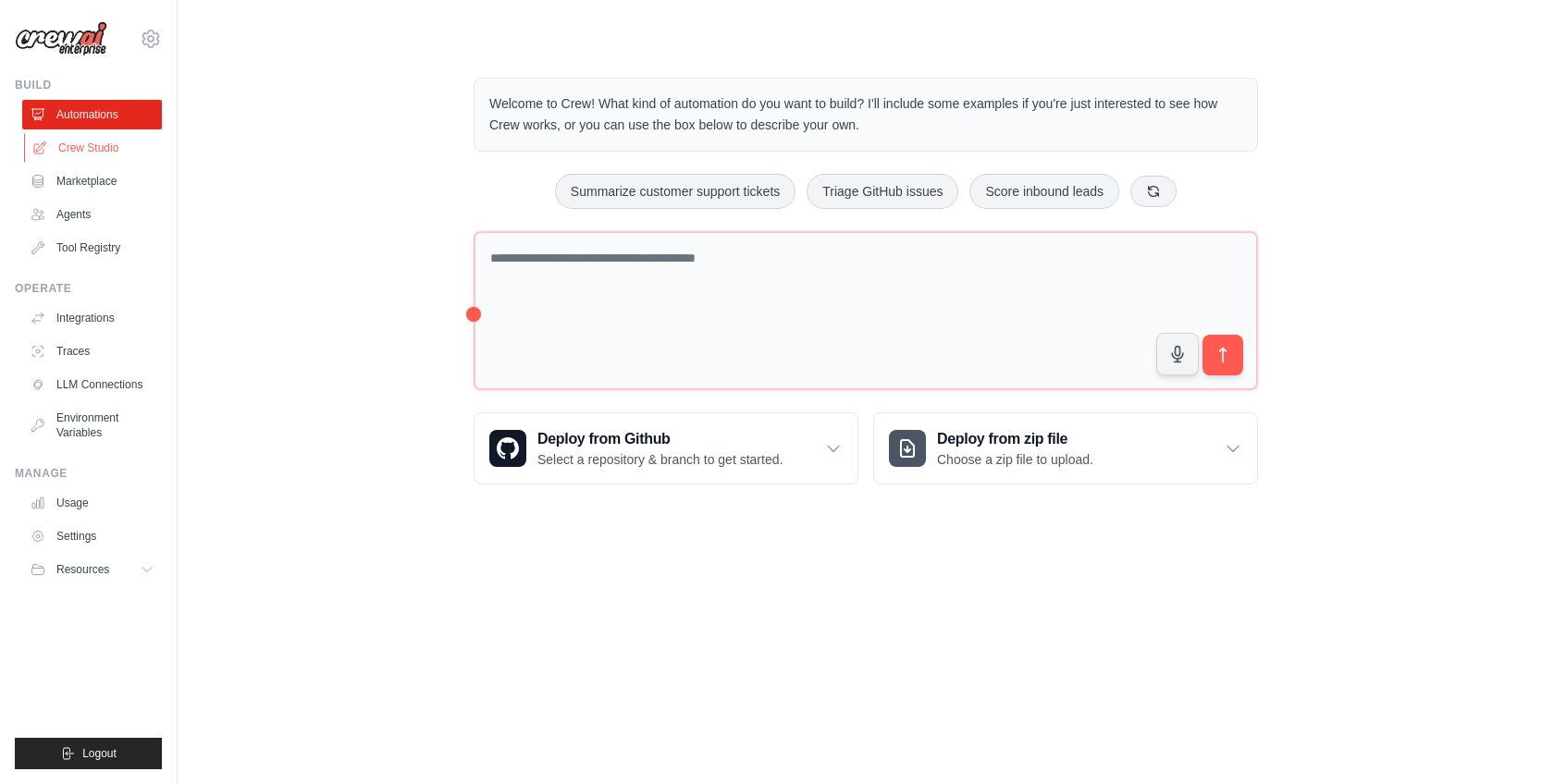
click at [80, 151] on link "Crew Studio" at bounding box center [94, 148] width 139 height 30
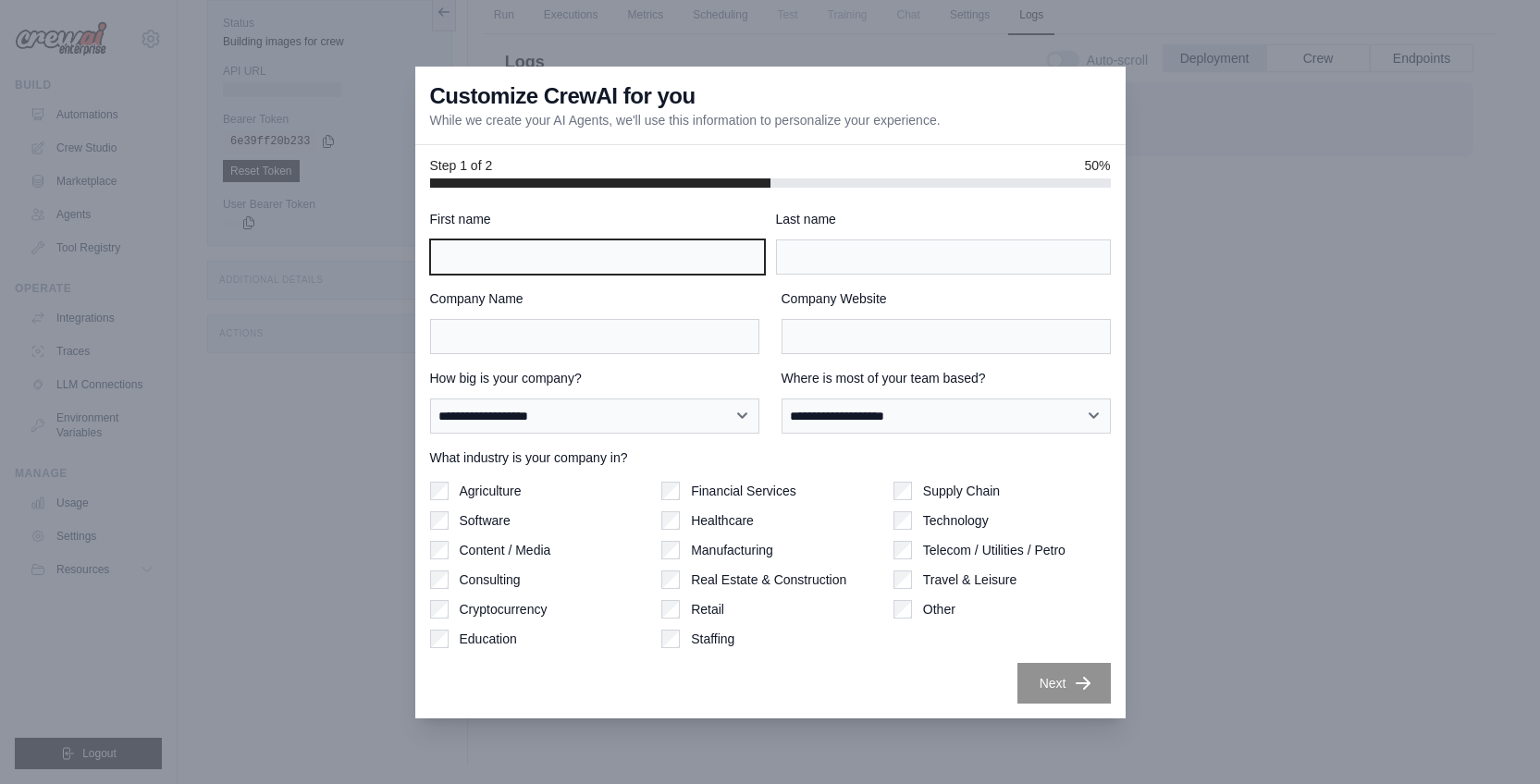
click at [658, 254] on input "First name" at bounding box center [597, 257] width 335 height 35
click at [847, 279] on div "**********" at bounding box center [770, 456] width 680 height 494
click at [718, 233] on div "First name" at bounding box center [597, 242] width 335 height 65
click at [719, 252] on input "First name" at bounding box center [597, 257] width 335 height 35
type input "*******"
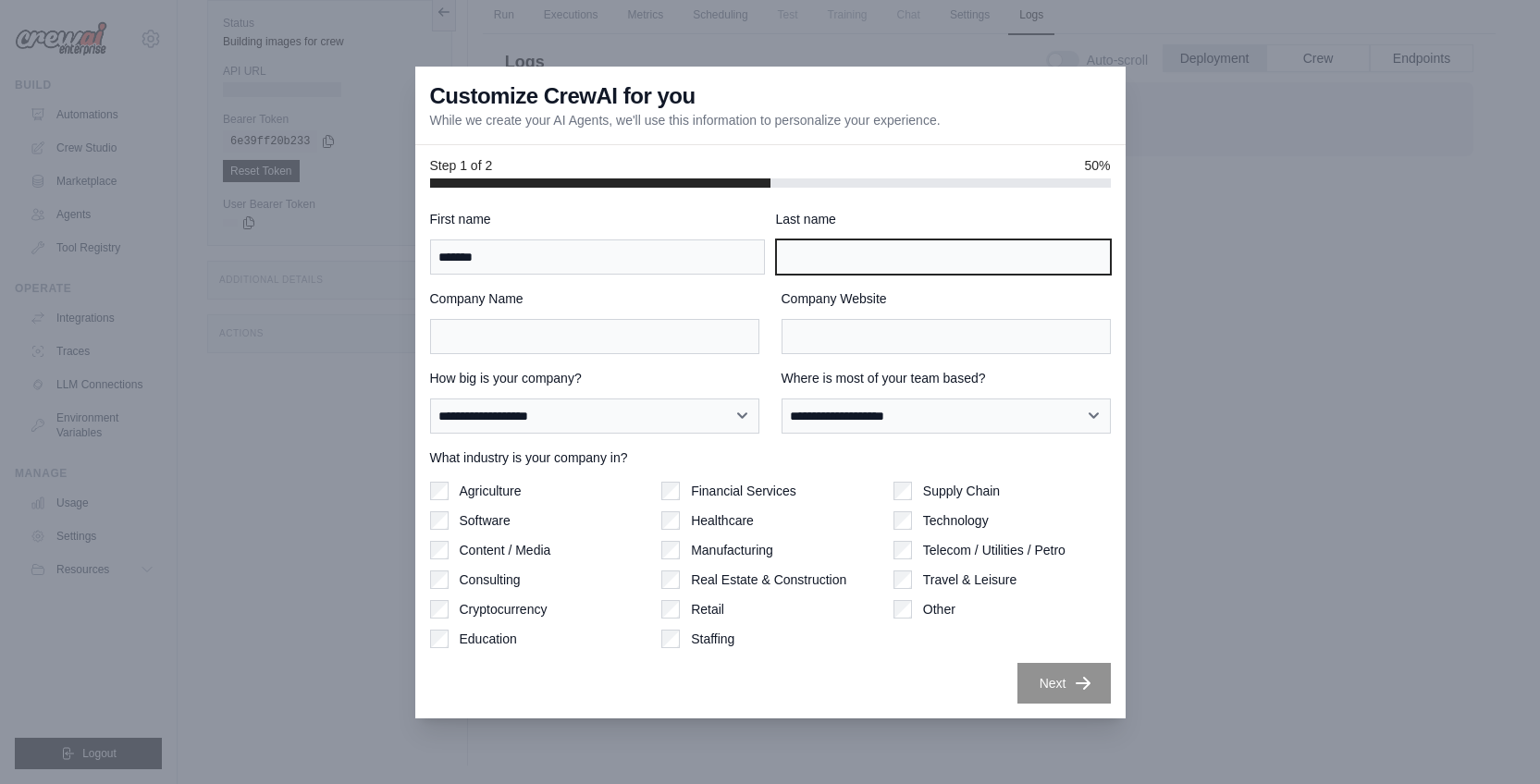
type input "****"
click at [710, 318] on div "Company Name" at bounding box center [594, 322] width 330 height 65
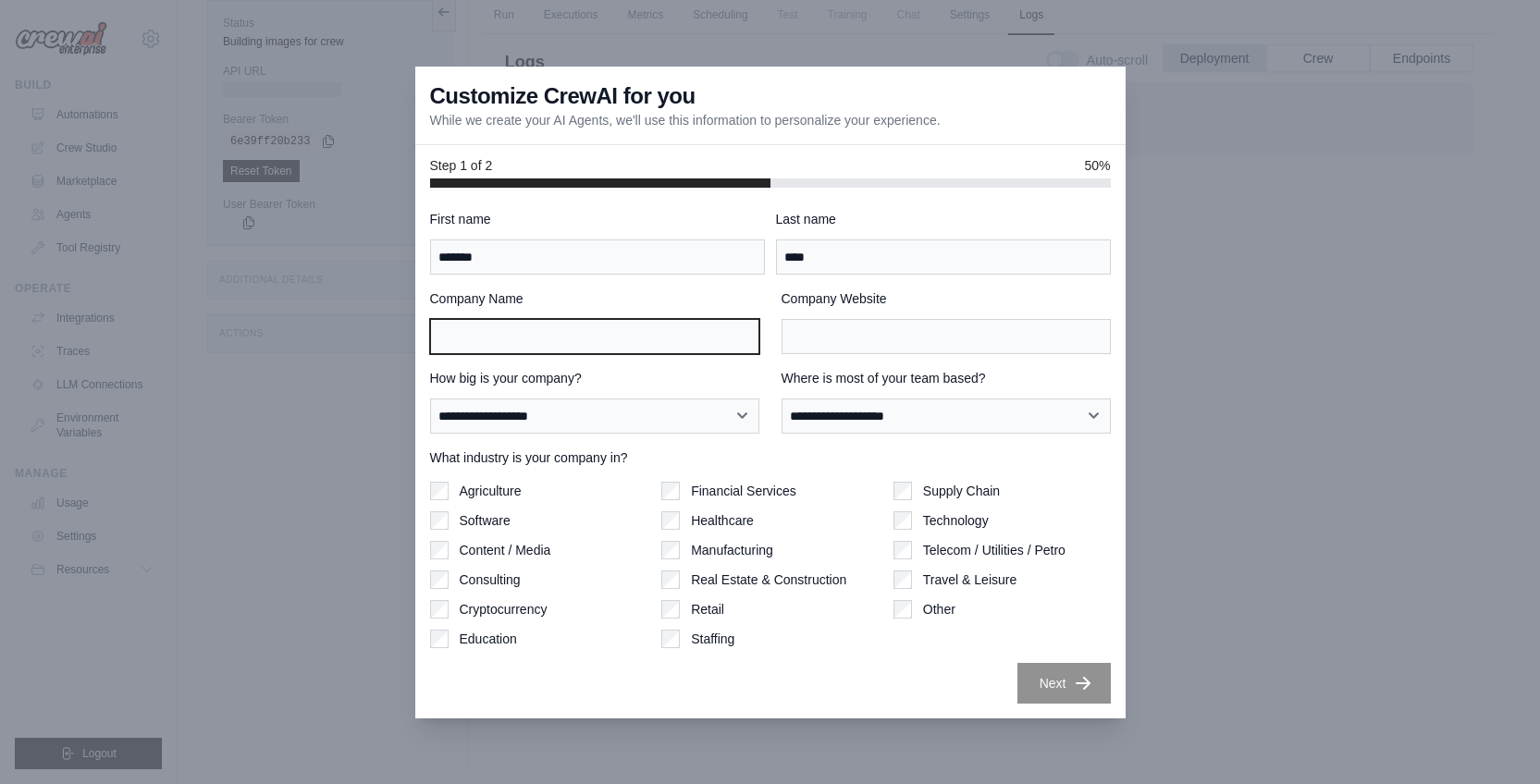
click at [720, 330] on input "Company Name" at bounding box center [594, 337] width 330 height 35
type input "******"
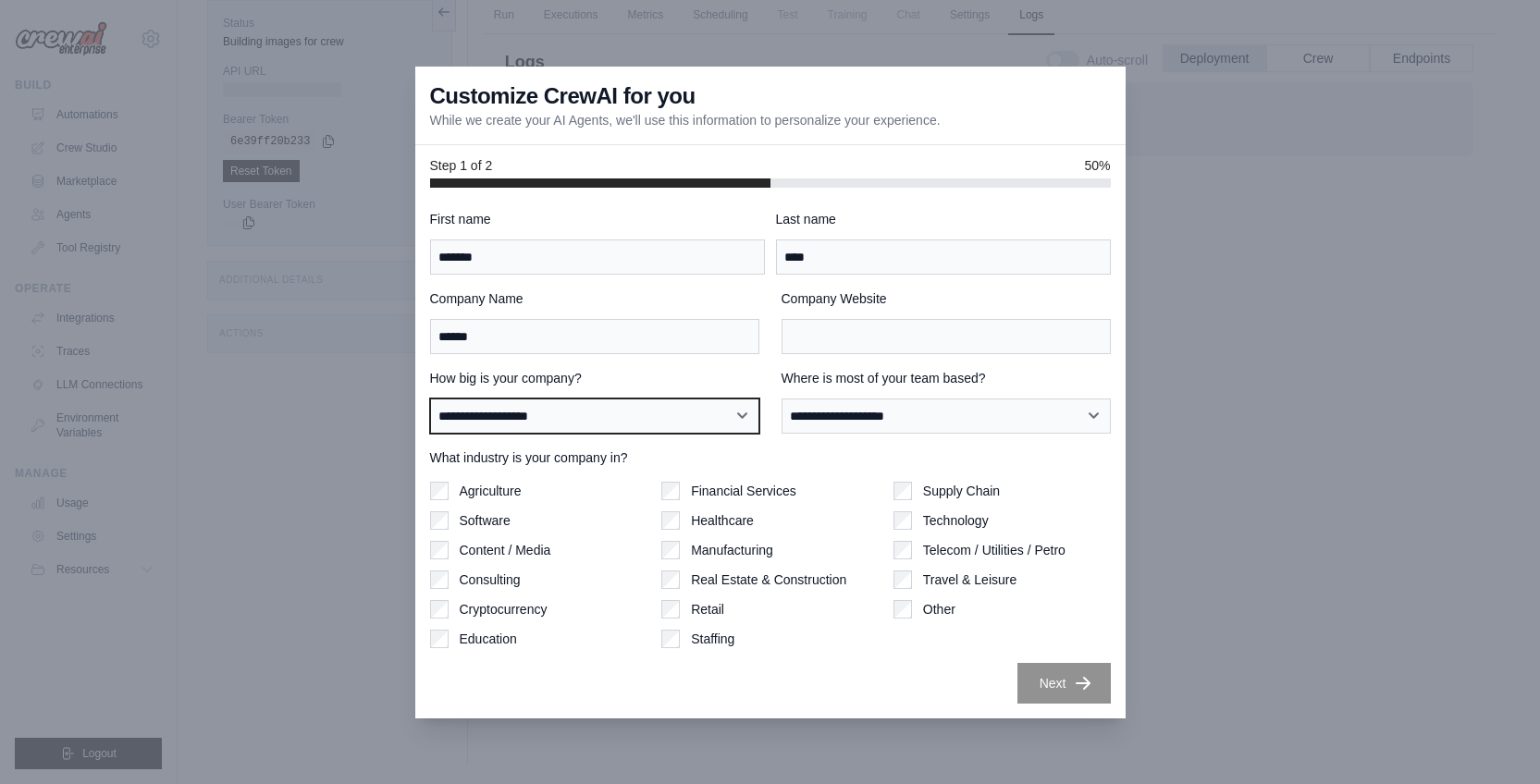
click at [742, 410] on select "**********" at bounding box center [594, 416] width 330 height 35
select select "**********"
click at [430, 398] on select "**********" at bounding box center [594, 416] width 330 height 35
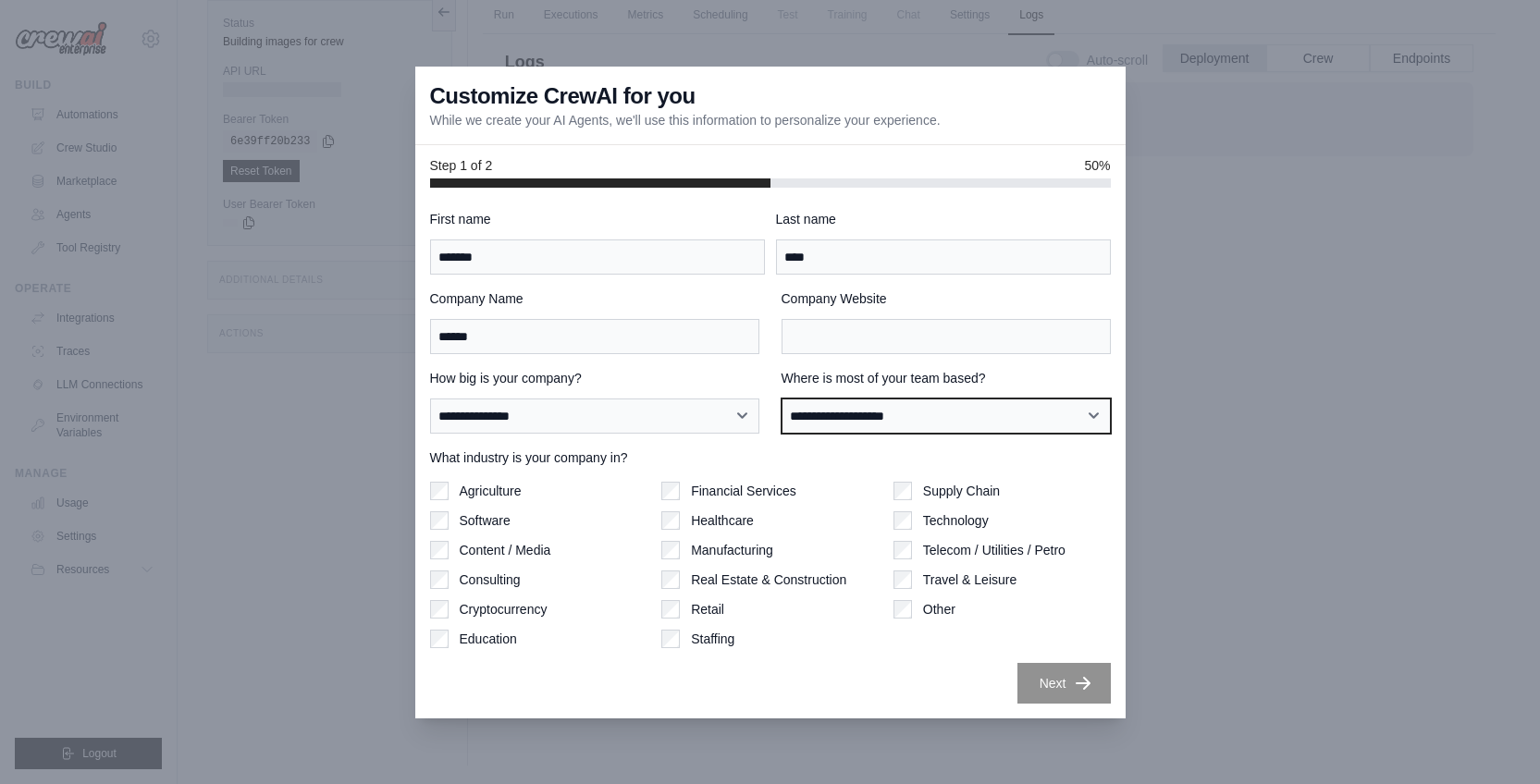
click at [910, 408] on select "**********" at bounding box center [946, 416] width 330 height 35
select select "**********"
click at [782, 398] on select "**********" at bounding box center [946, 416] width 330 height 35
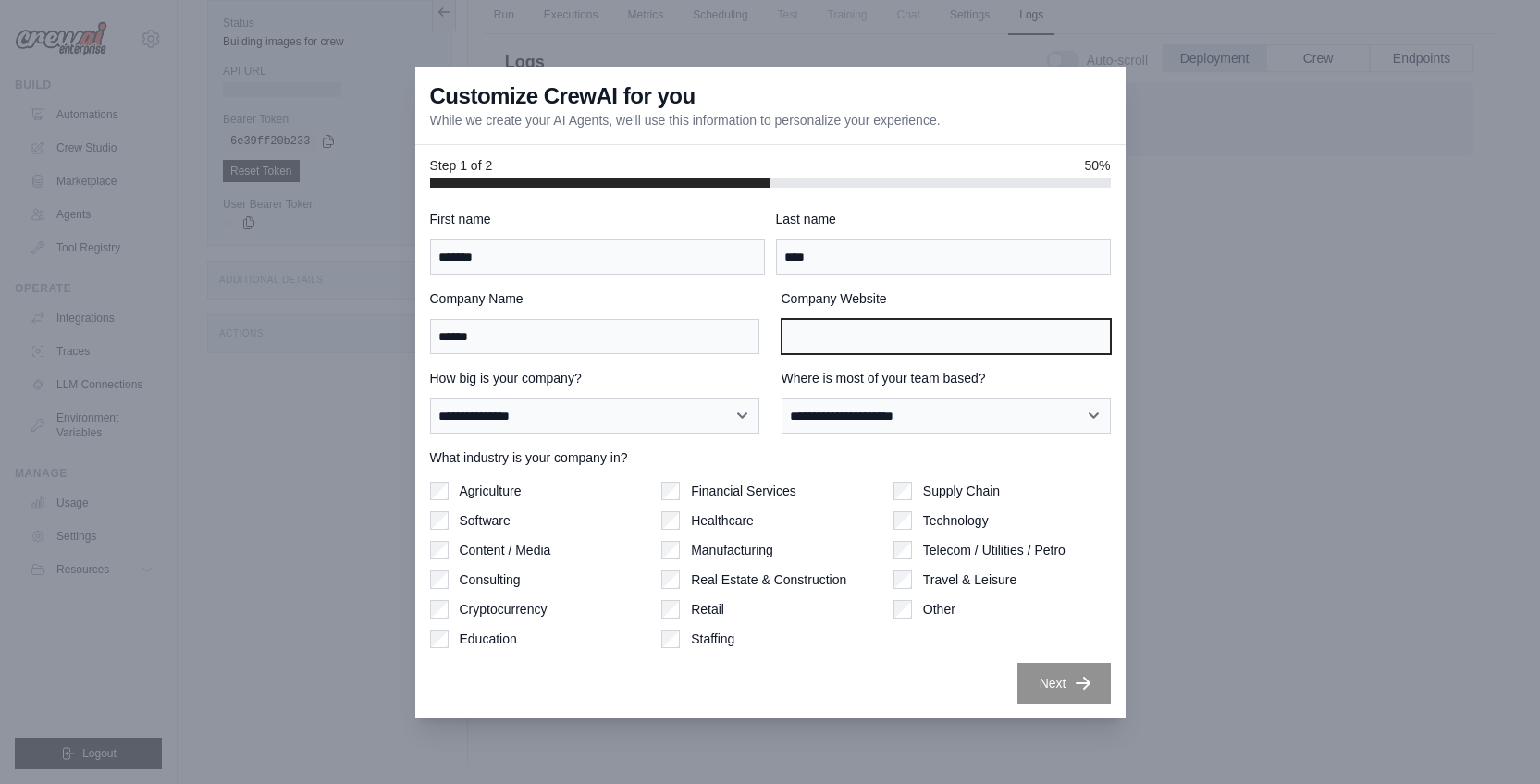
click at [908, 336] on input "Company Website" at bounding box center [946, 337] width 330 height 35
paste input "**********"
type input "**********"
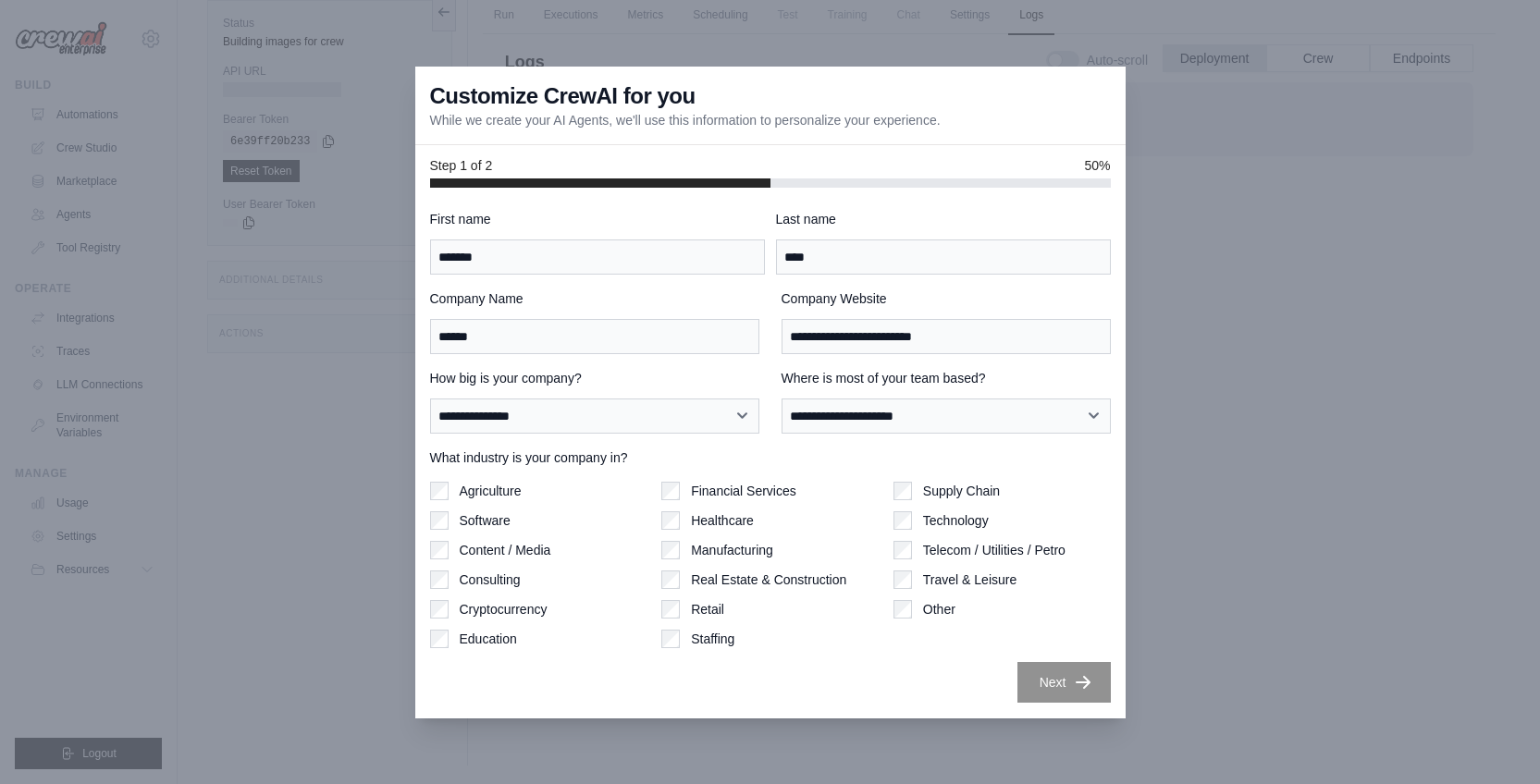
click at [1051, 677] on button "Next" at bounding box center [1064, 683] width 94 height 41
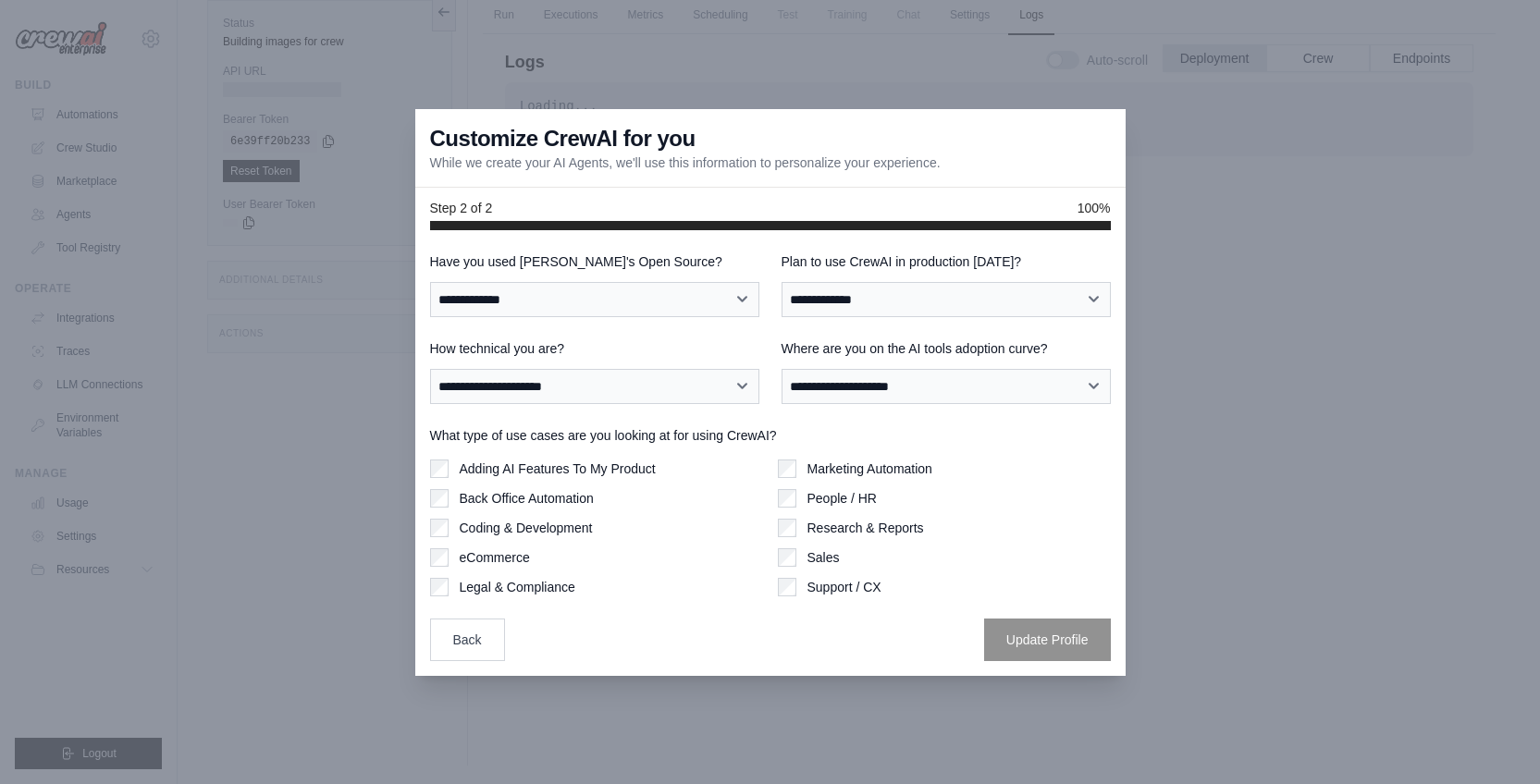
click at [797, 465] on div "Marketing Automation" at bounding box center [944, 469] width 333 height 19
click at [638, 299] on select "**********" at bounding box center [594, 300] width 330 height 35
select select "**********"
click at [430, 282] on select "**********" at bounding box center [594, 300] width 330 height 35
click at [949, 302] on select "**********" at bounding box center [946, 300] width 330 height 35
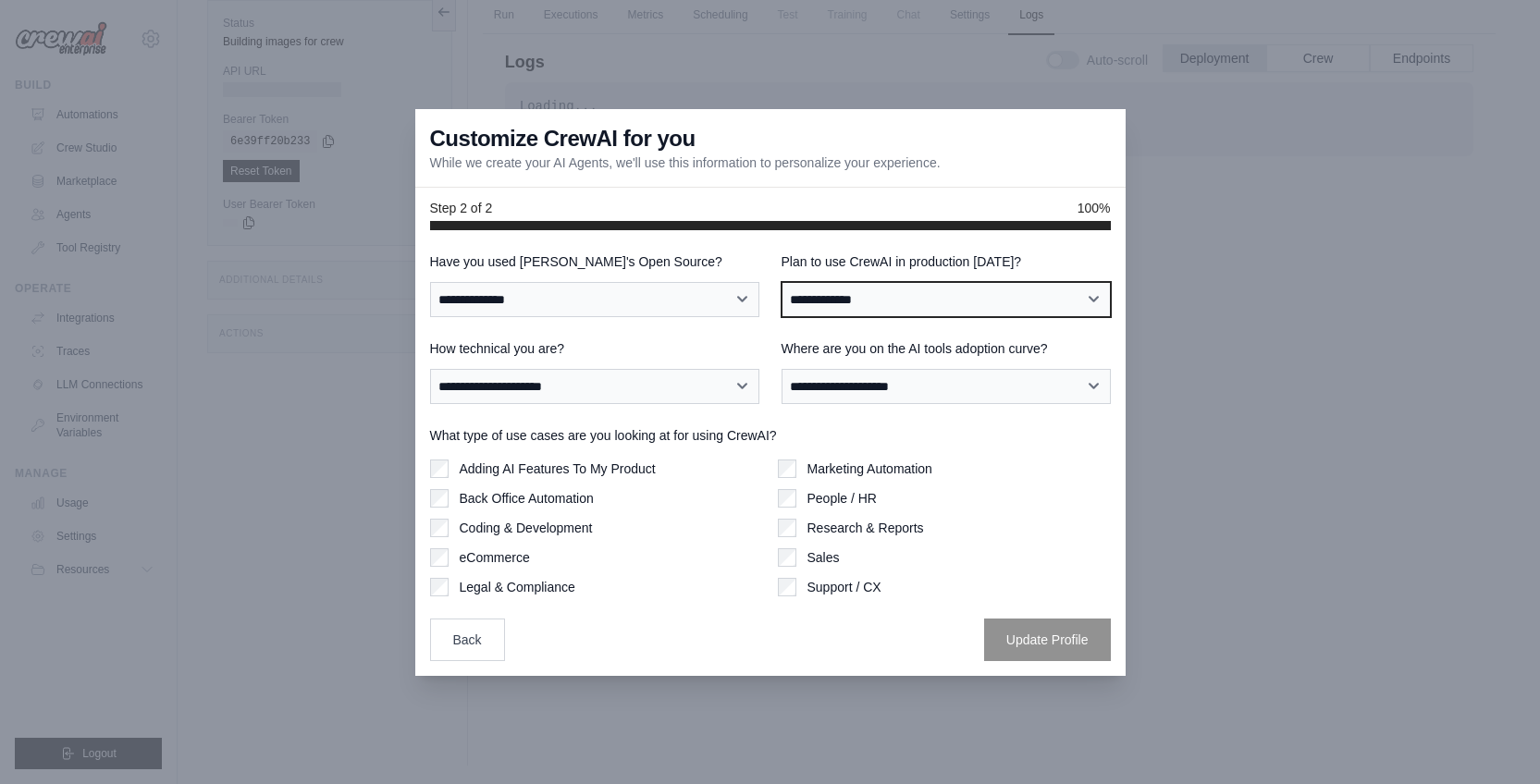
select select "****"
click at [782, 282] on select "**********" at bounding box center [946, 300] width 330 height 35
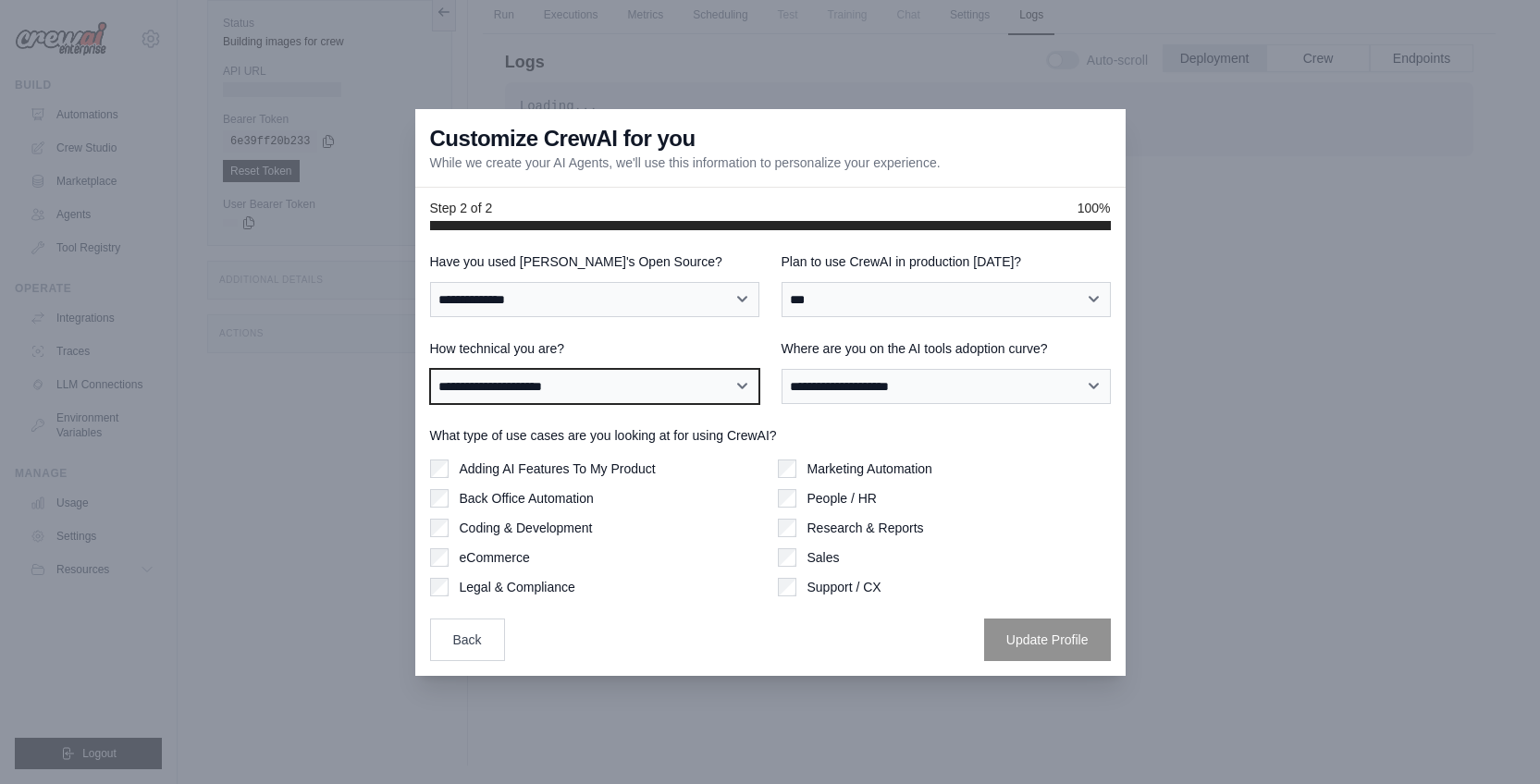
click at [734, 382] on select "**********" at bounding box center [594, 387] width 330 height 35
click at [660, 384] on select "**********" at bounding box center [594, 387] width 330 height 35
select select "**********"
click at [430, 369] on select "**********" at bounding box center [594, 387] width 330 height 35
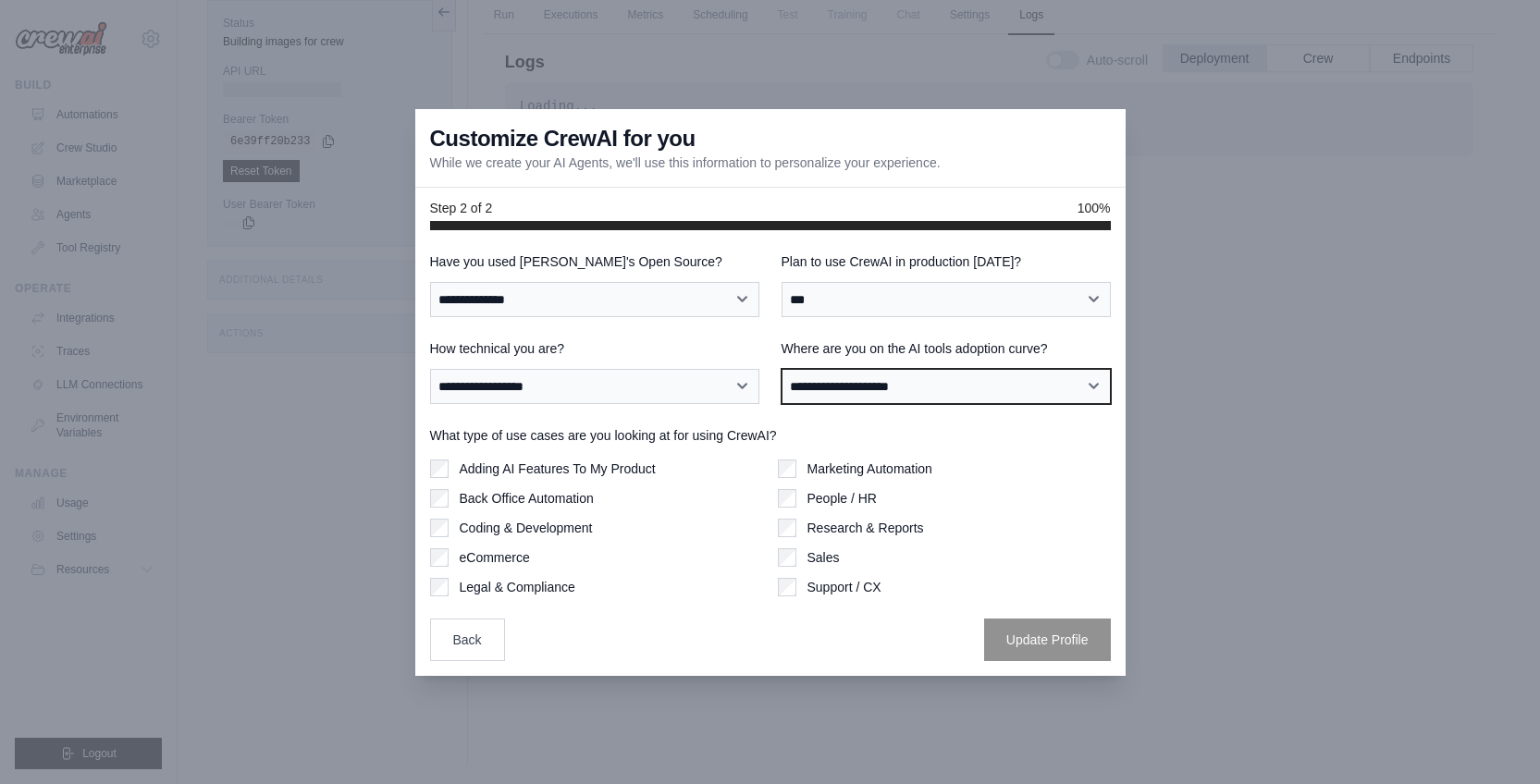
click at [893, 399] on select "**********" at bounding box center [946, 387] width 330 height 35
select select "**********"
click at [782, 369] on select "**********" at bounding box center [946, 387] width 330 height 35
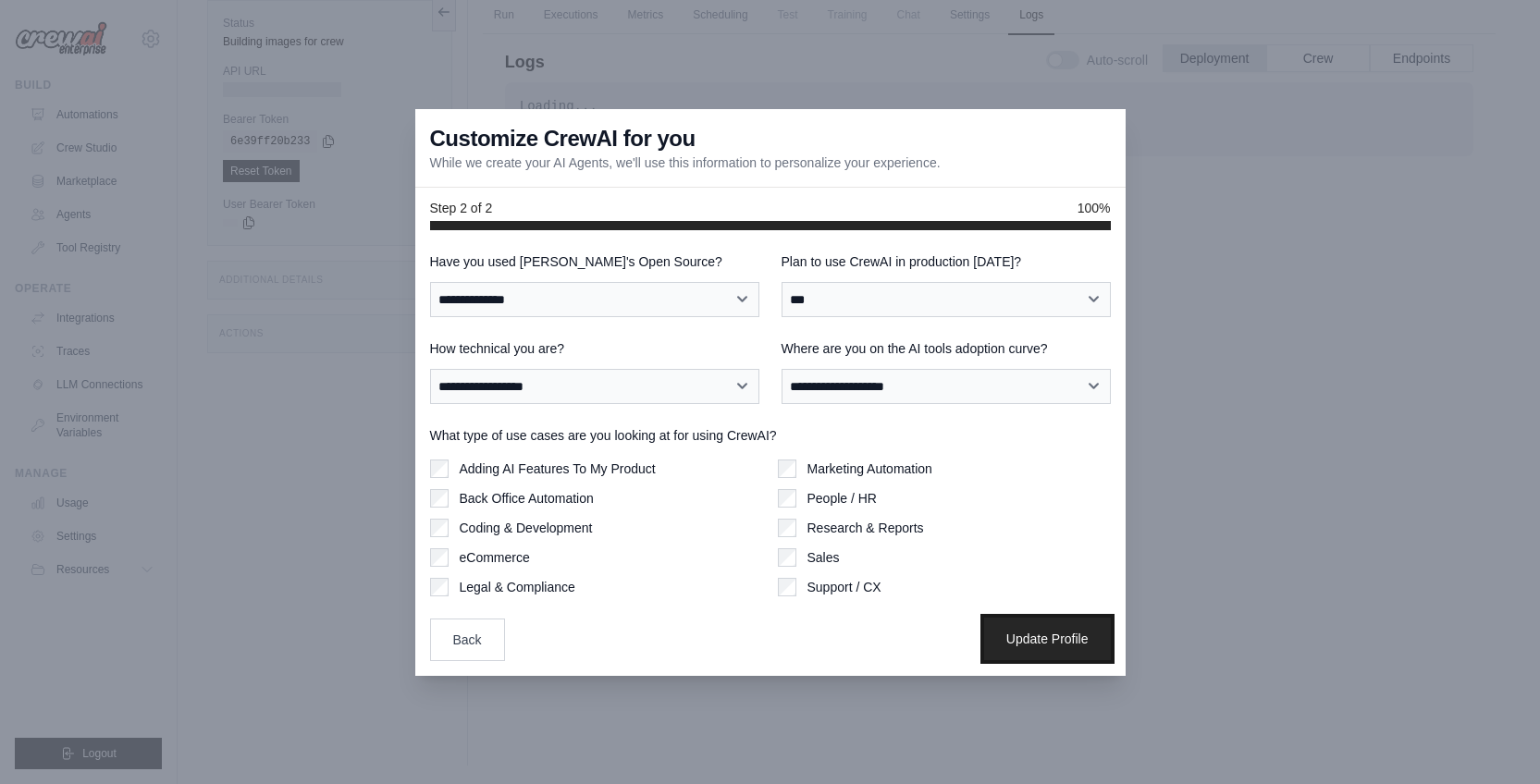
click at [1029, 640] on button "Update Profile" at bounding box center [1047, 639] width 127 height 43
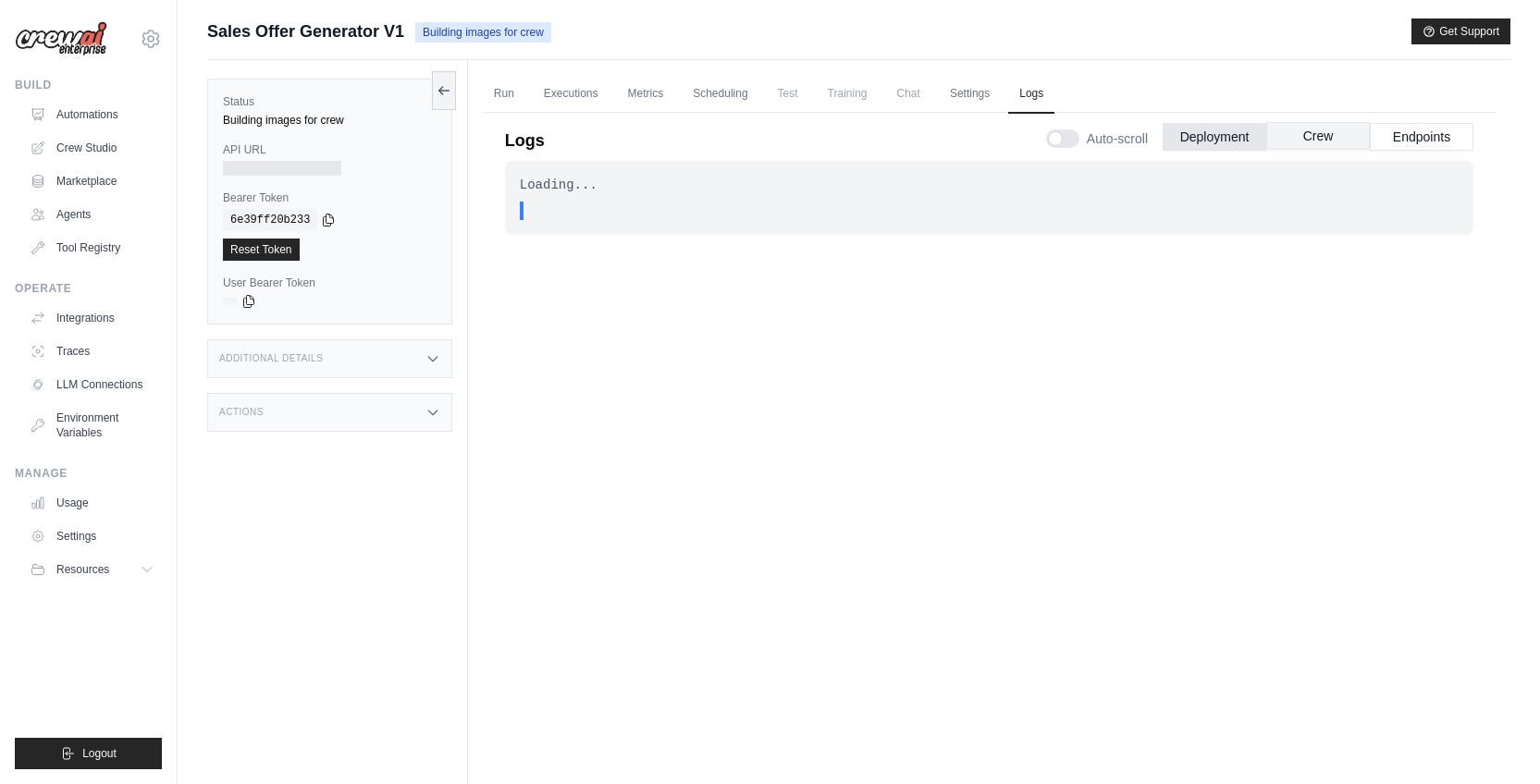
click at [1333, 133] on button "Crew" at bounding box center [1318, 136] width 104 height 28
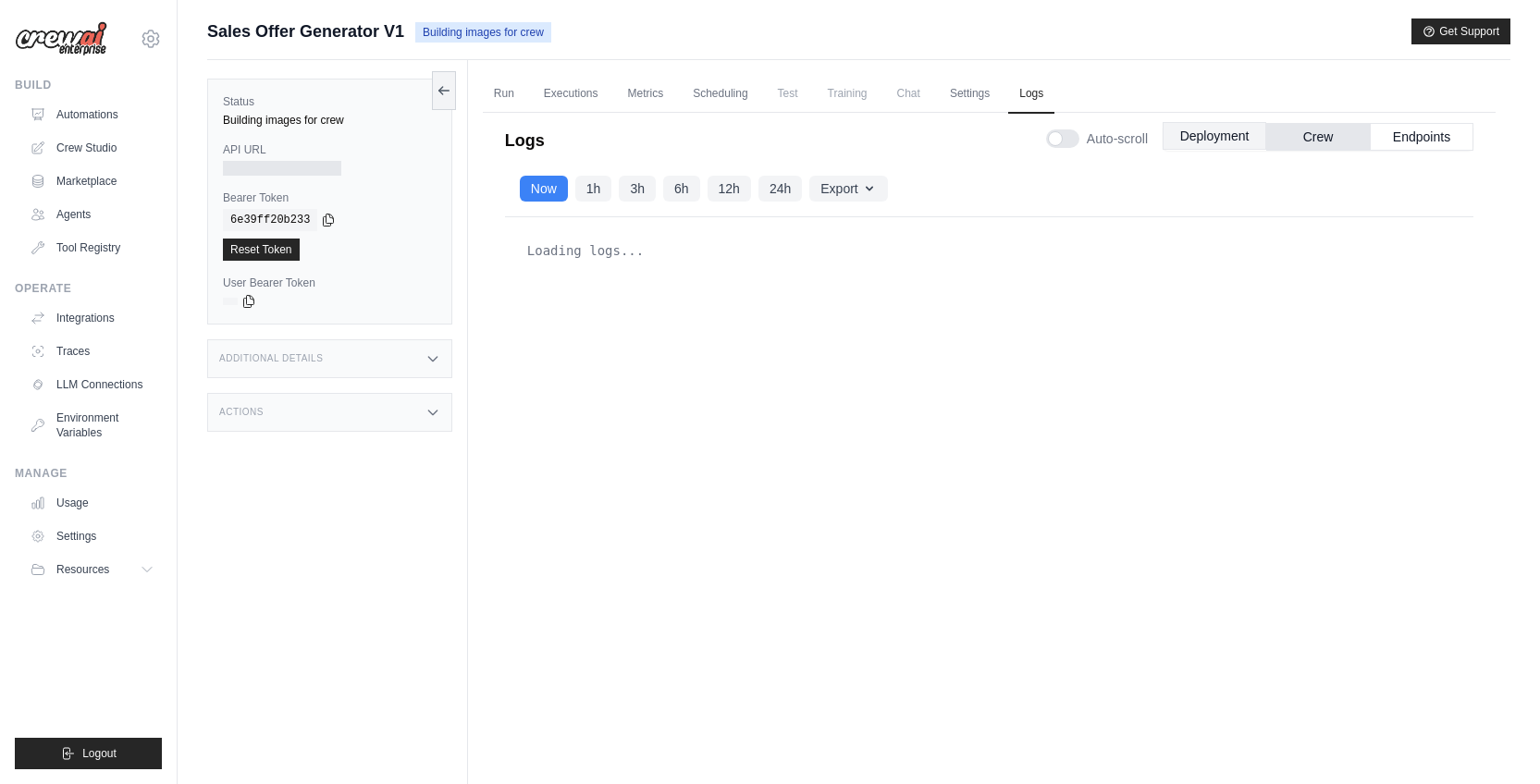
click at [1237, 139] on button "Deployment" at bounding box center [1215, 136] width 104 height 28
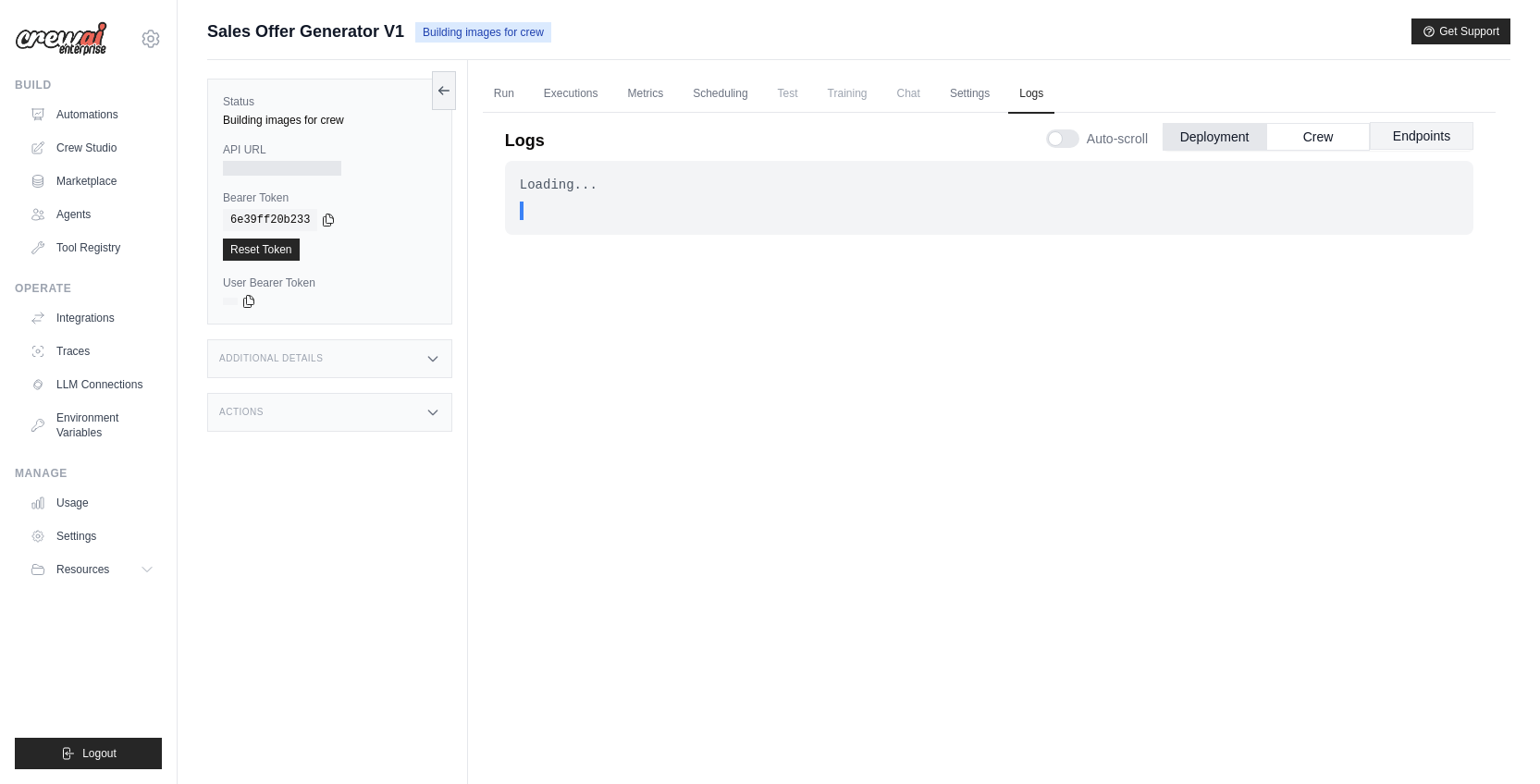
click at [1419, 142] on button "Endpoints" at bounding box center [1422, 136] width 104 height 28
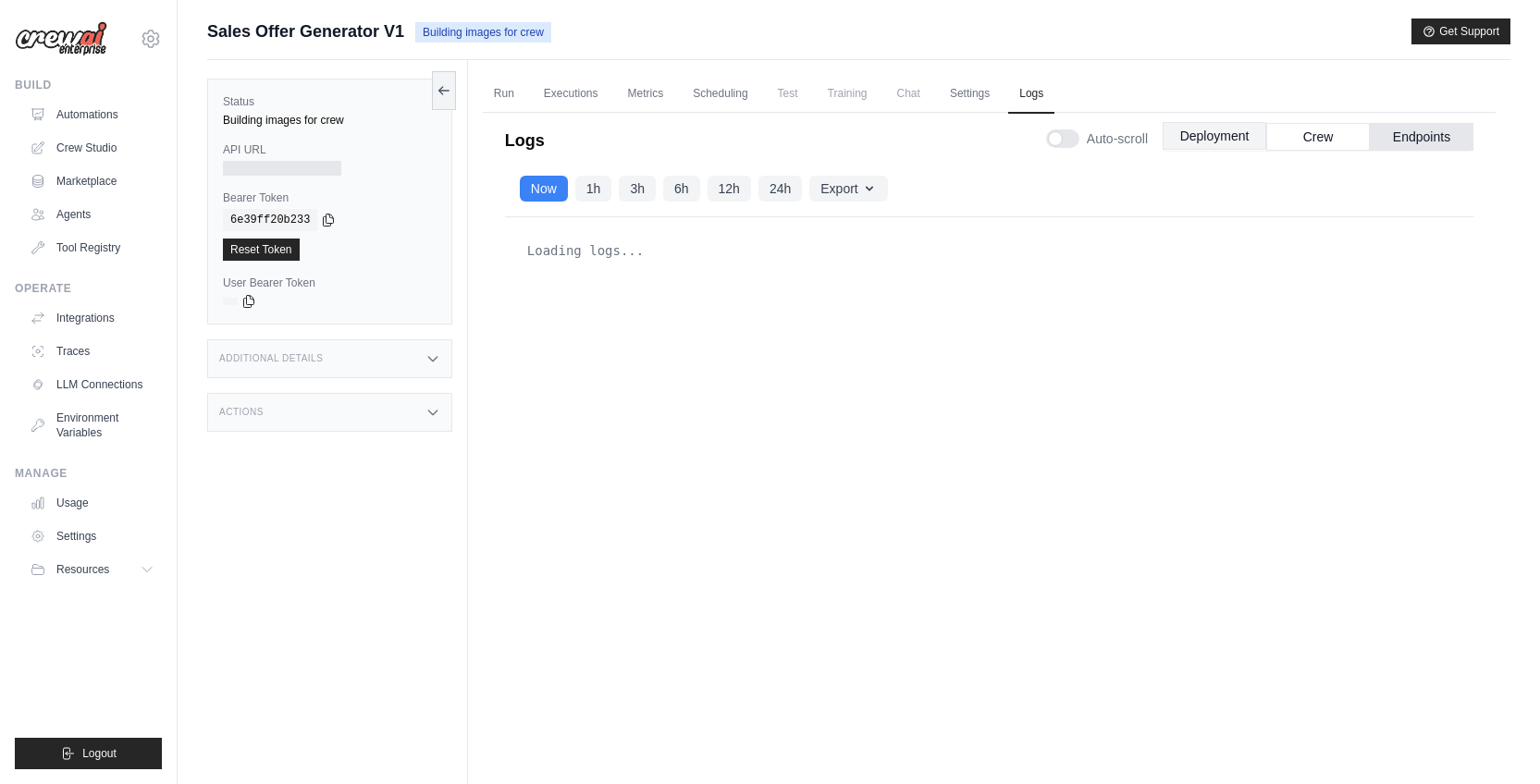
click at [1205, 143] on button "Deployment" at bounding box center [1215, 136] width 104 height 28
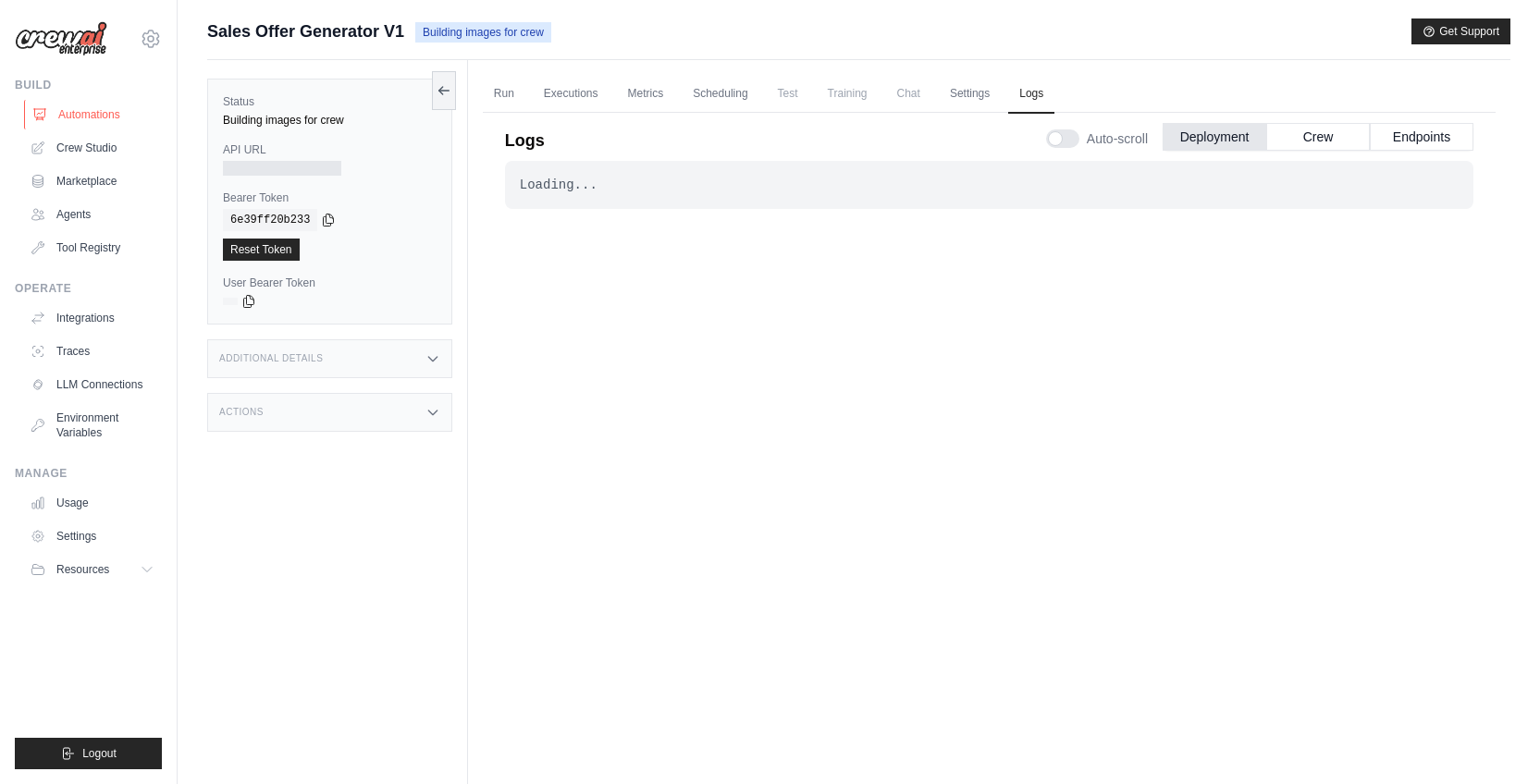
click at [97, 116] on link "Automations" at bounding box center [94, 115] width 139 height 30
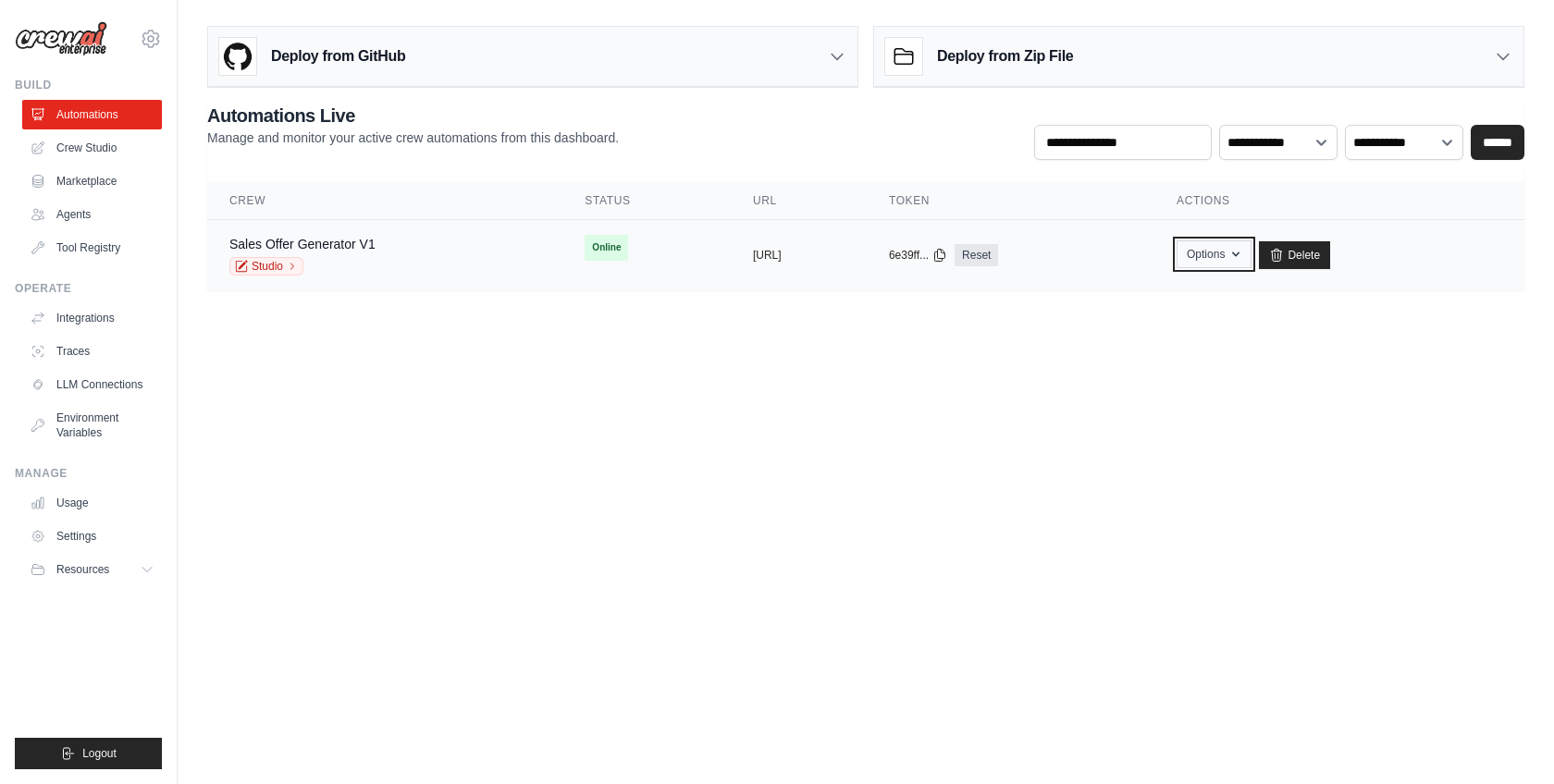
click at [1251, 259] on button "Options" at bounding box center [1214, 254] width 75 height 28
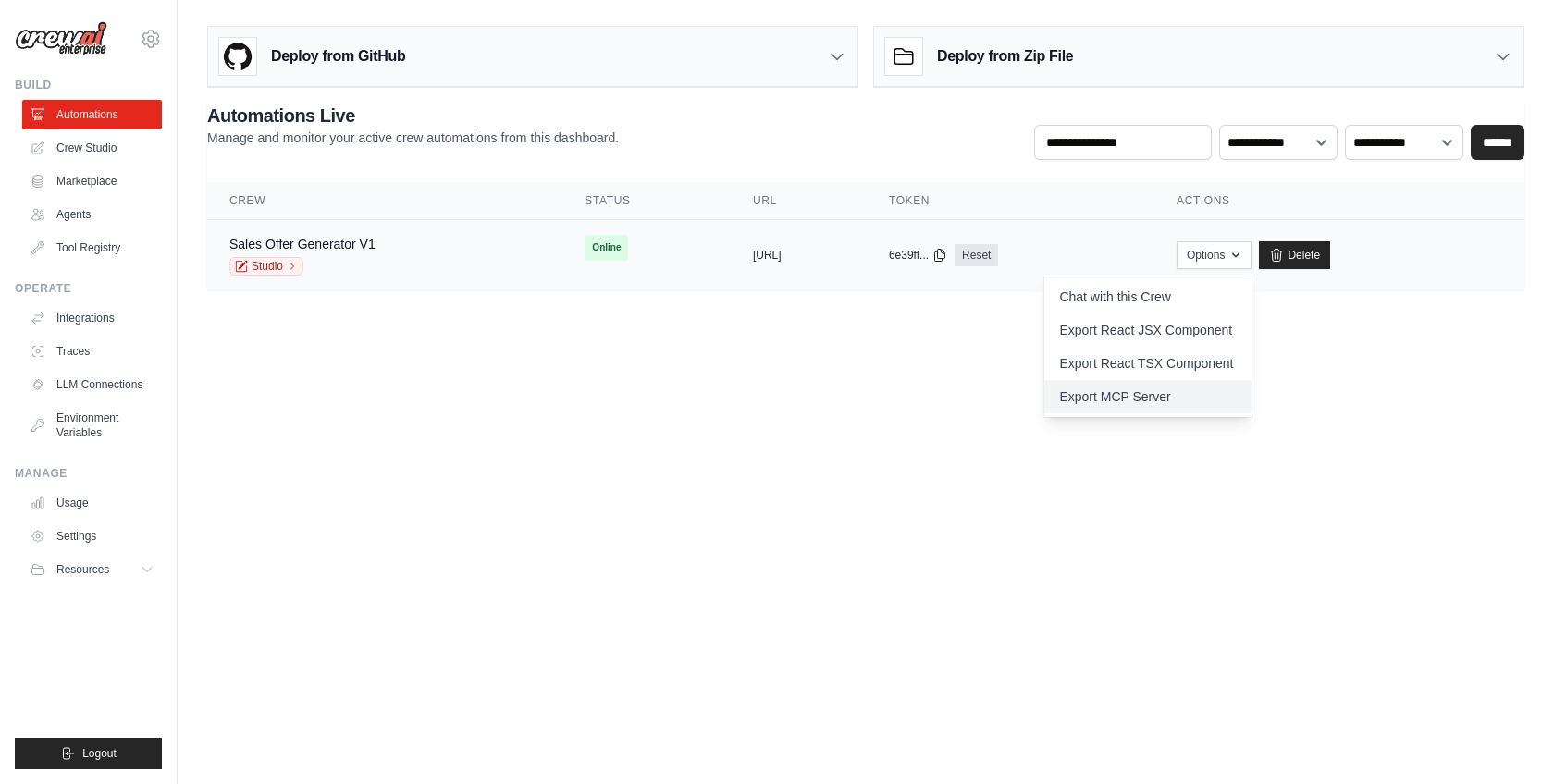
click at [1225, 402] on link "Export MCP Server" at bounding box center [1147, 397] width 207 height 33
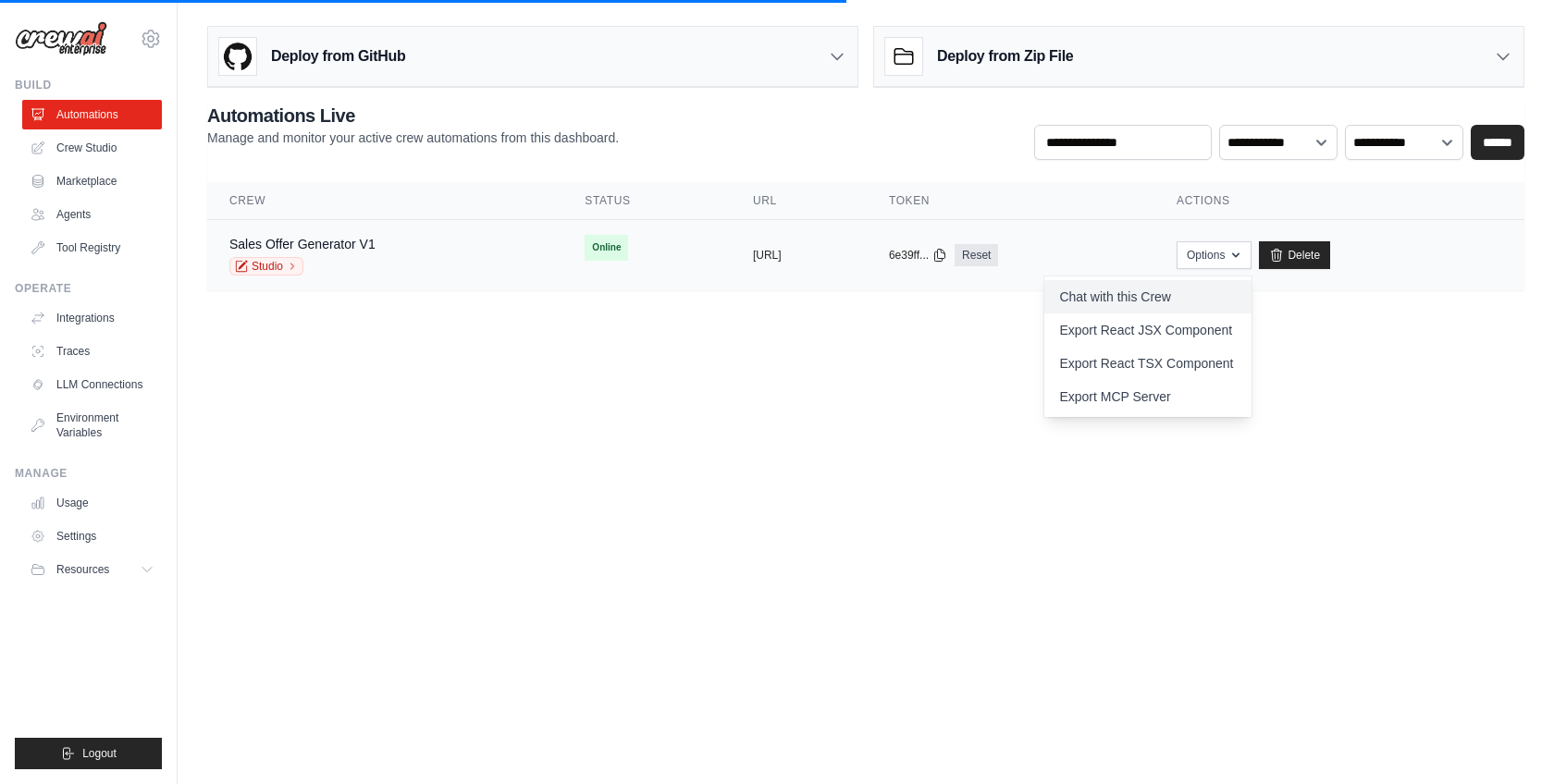
click at [1157, 288] on link "Chat with this Crew" at bounding box center [1147, 297] width 207 height 33
click at [91, 209] on link "Agents" at bounding box center [94, 214] width 139 height 30
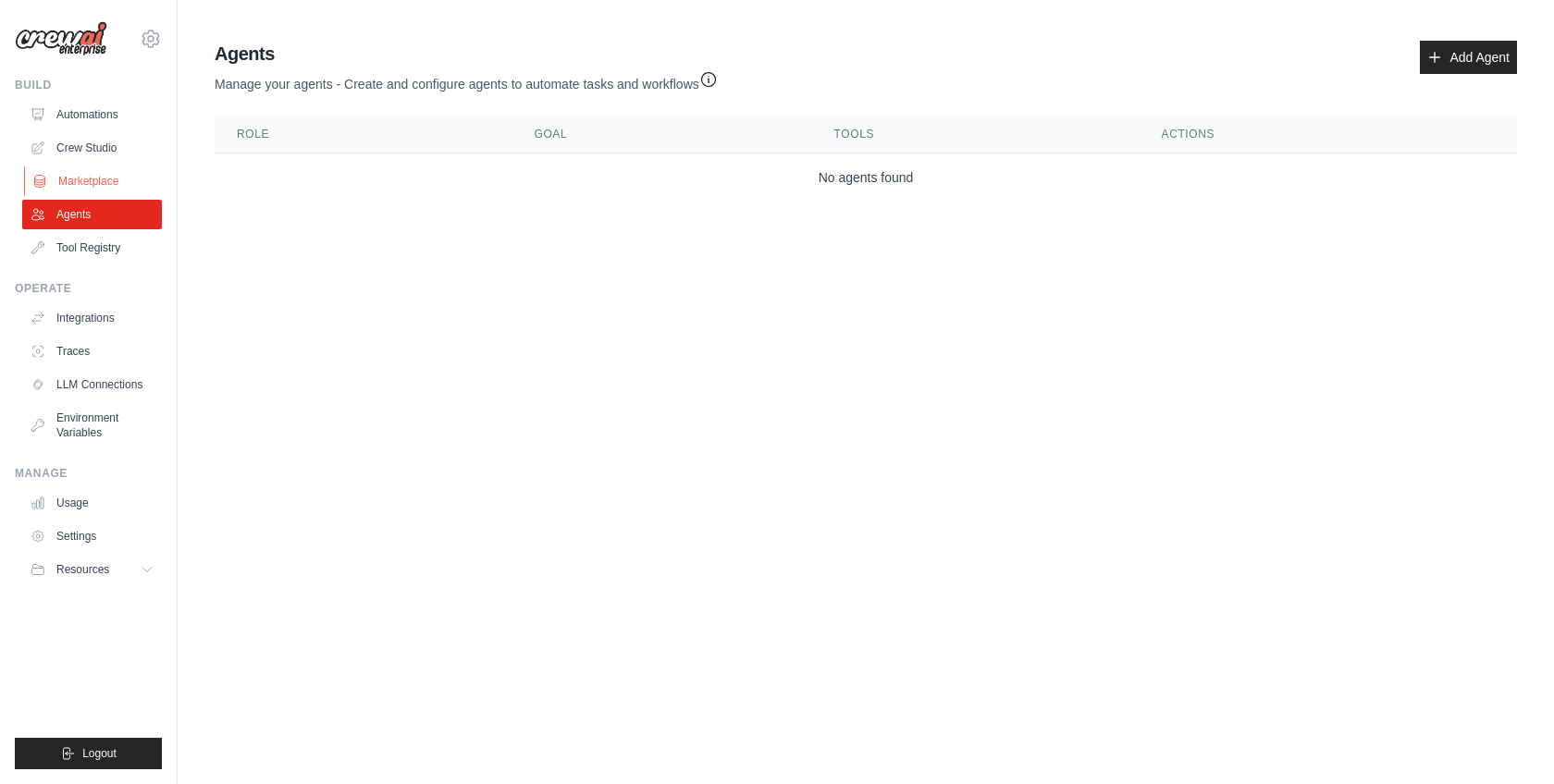
click at [95, 176] on link "Marketplace" at bounding box center [94, 181] width 139 height 30
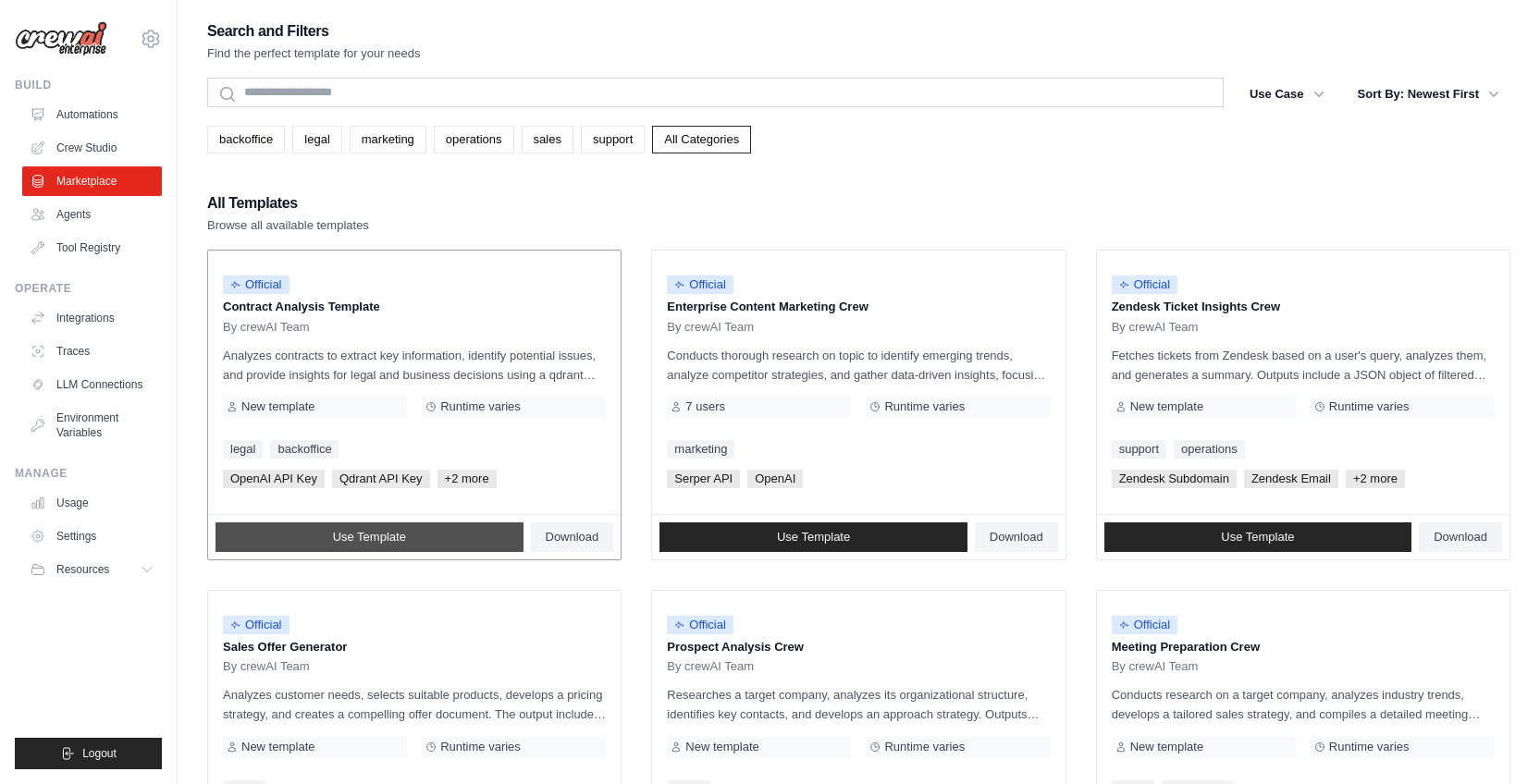
click at [412, 531] on link "Use Template" at bounding box center [369, 537] width 308 height 30
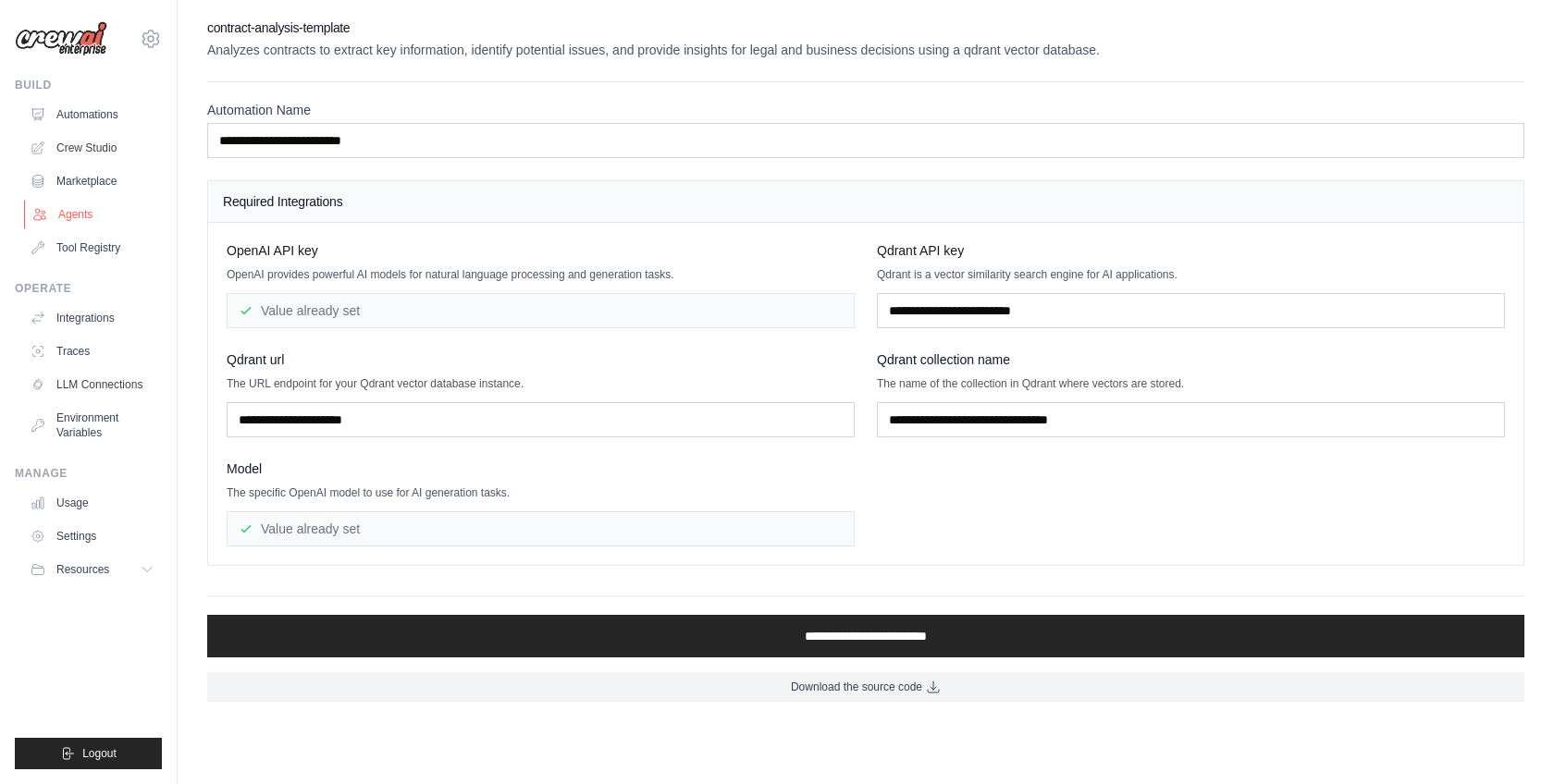
click at [87, 217] on link "Agents" at bounding box center [94, 214] width 139 height 30
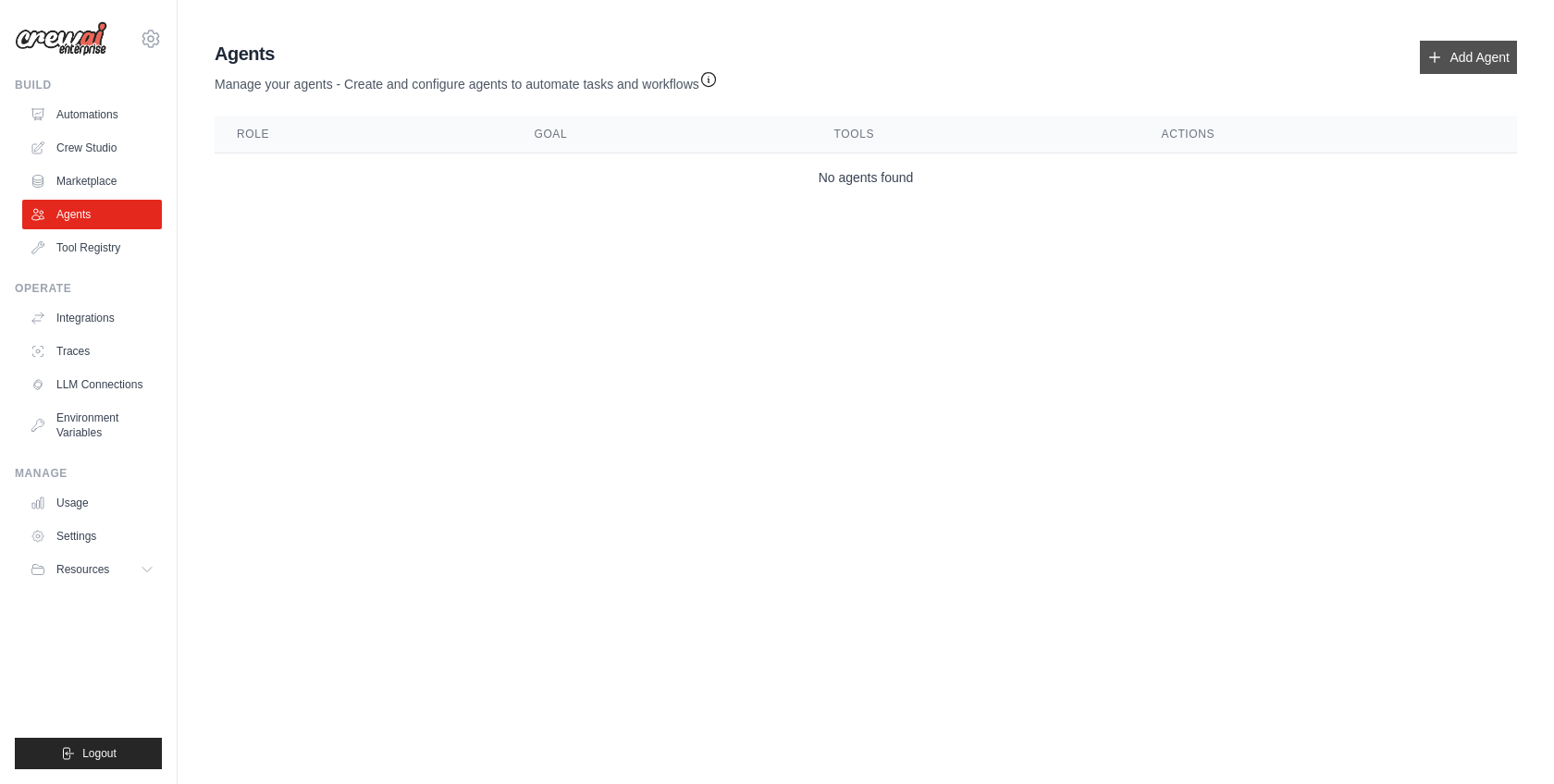
click at [1443, 53] on link "Add Agent" at bounding box center [1469, 58] width 97 height 33
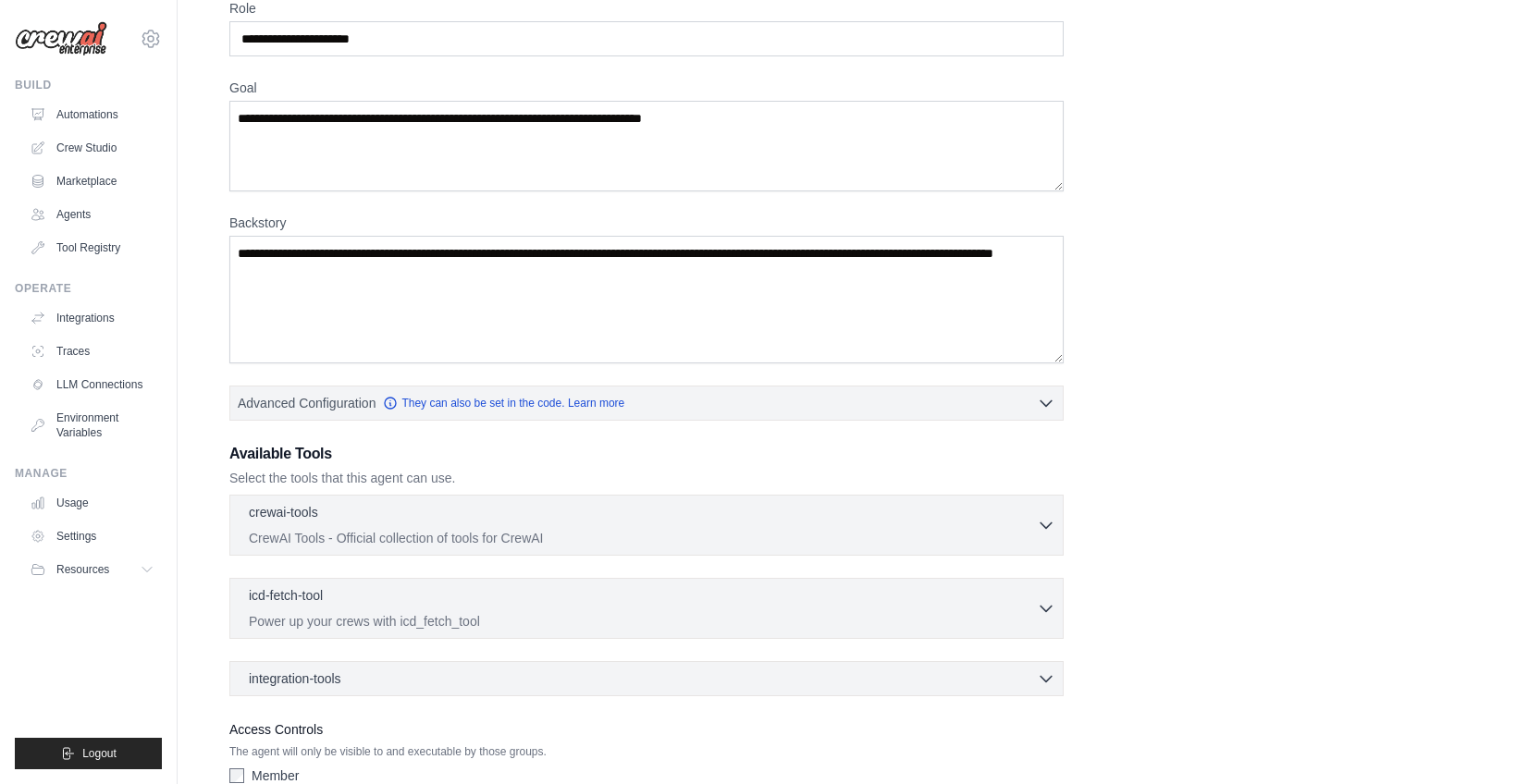
scroll to position [99, 0]
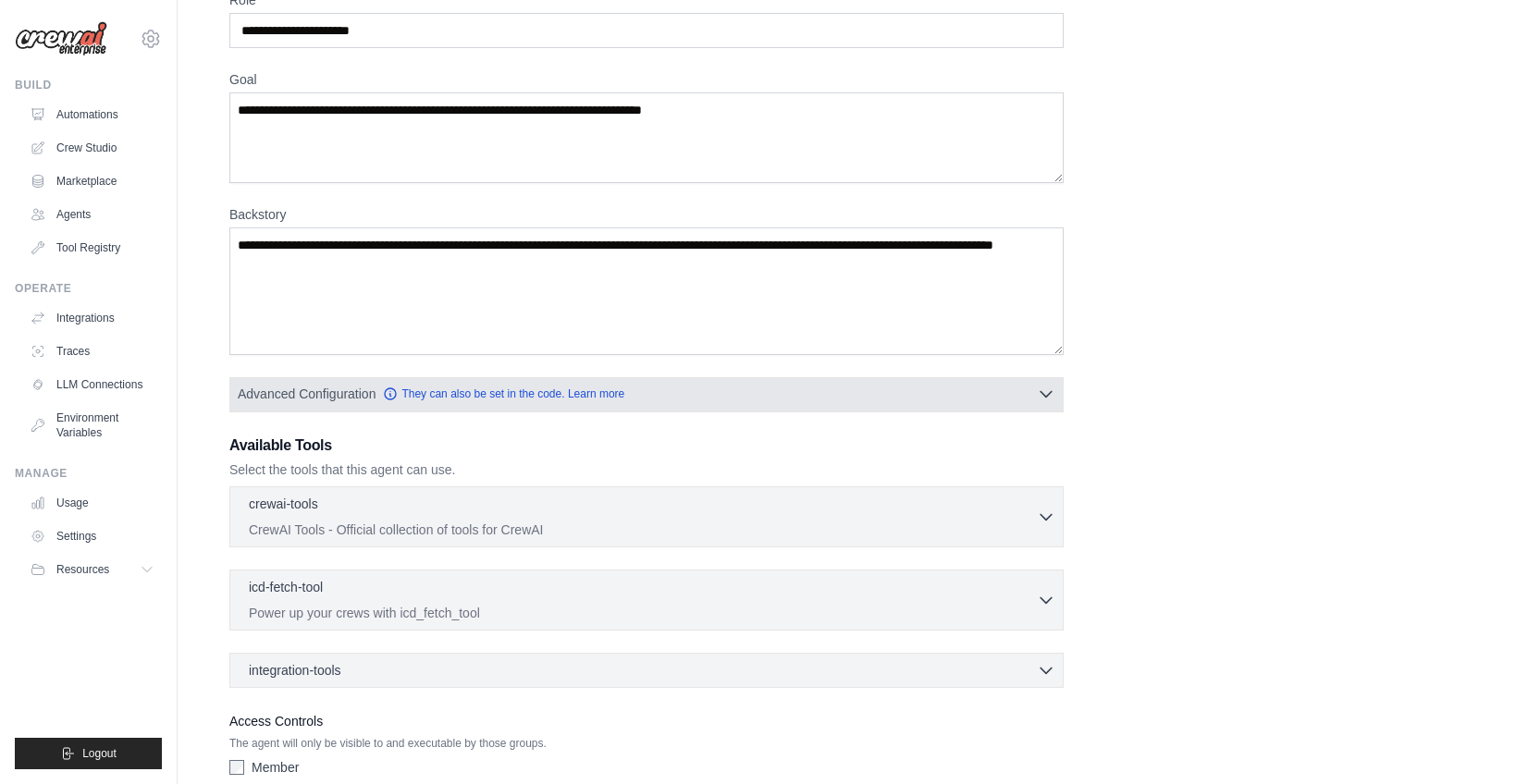
click at [1046, 387] on icon "button" at bounding box center [1046, 394] width 19 height 19
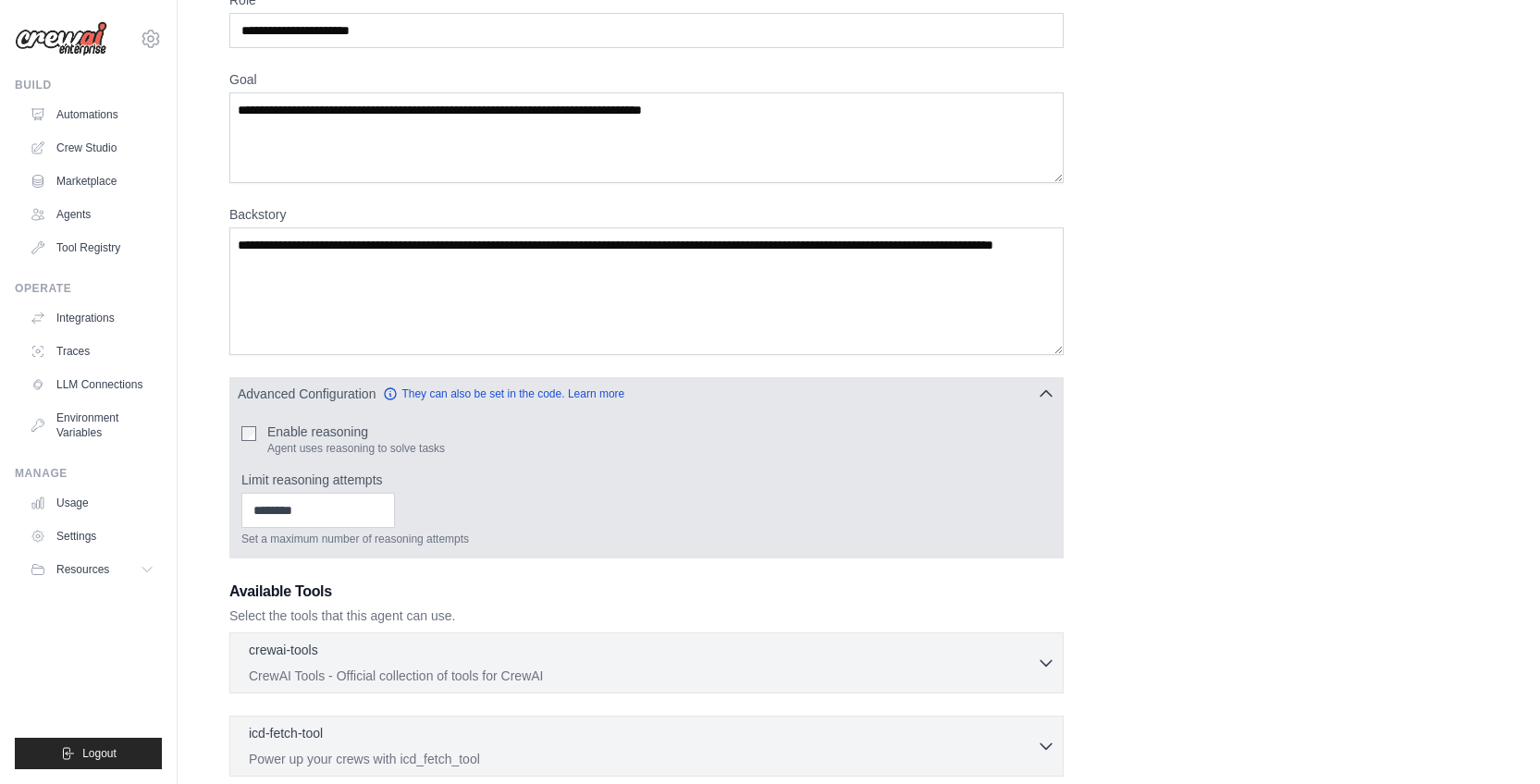
click at [1046, 387] on icon "button" at bounding box center [1046, 394] width 19 height 19
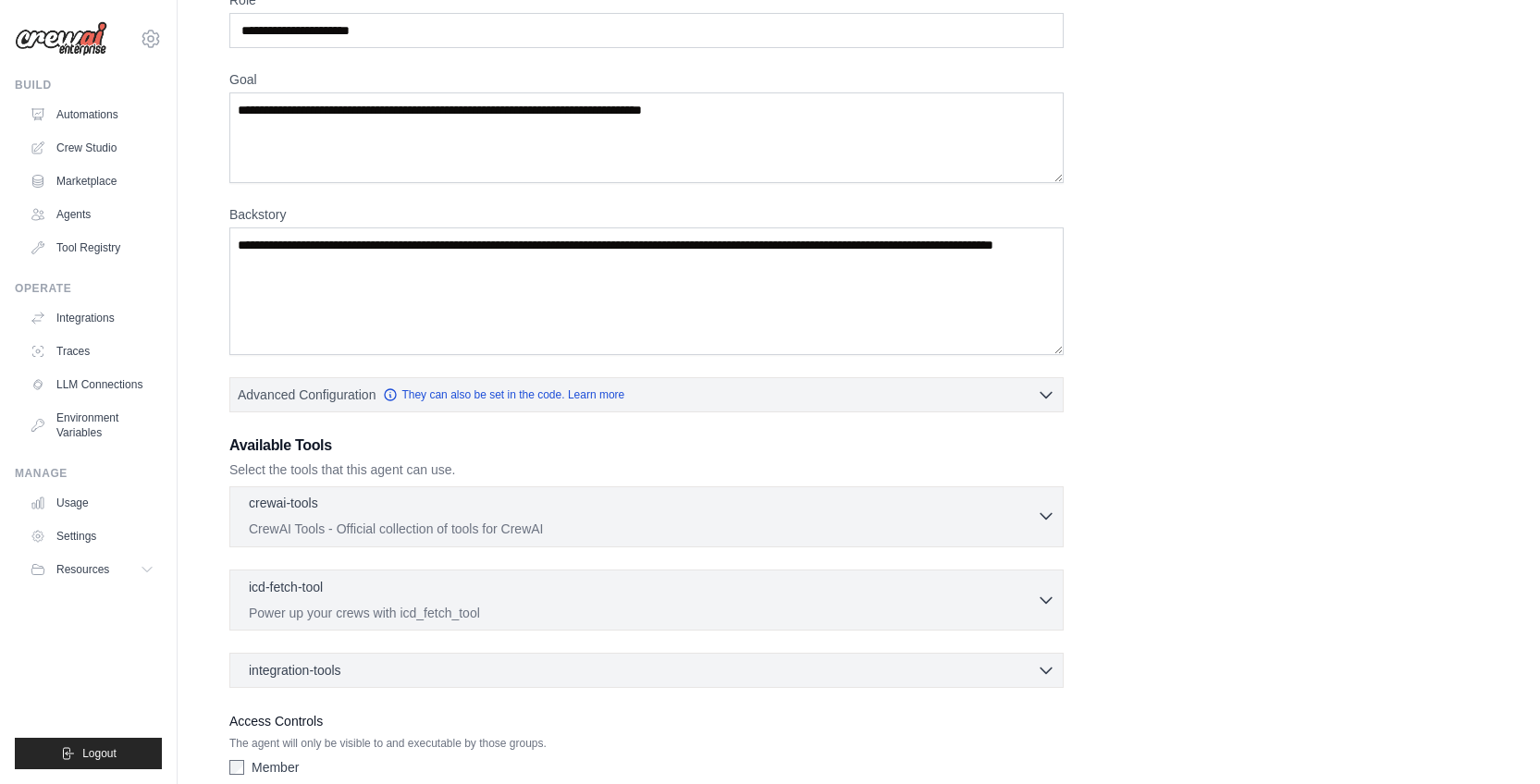
click at [1016, 531] on p "CrewAI Tools - Official collection of tools for CrewAI" at bounding box center [642, 529] width 788 height 19
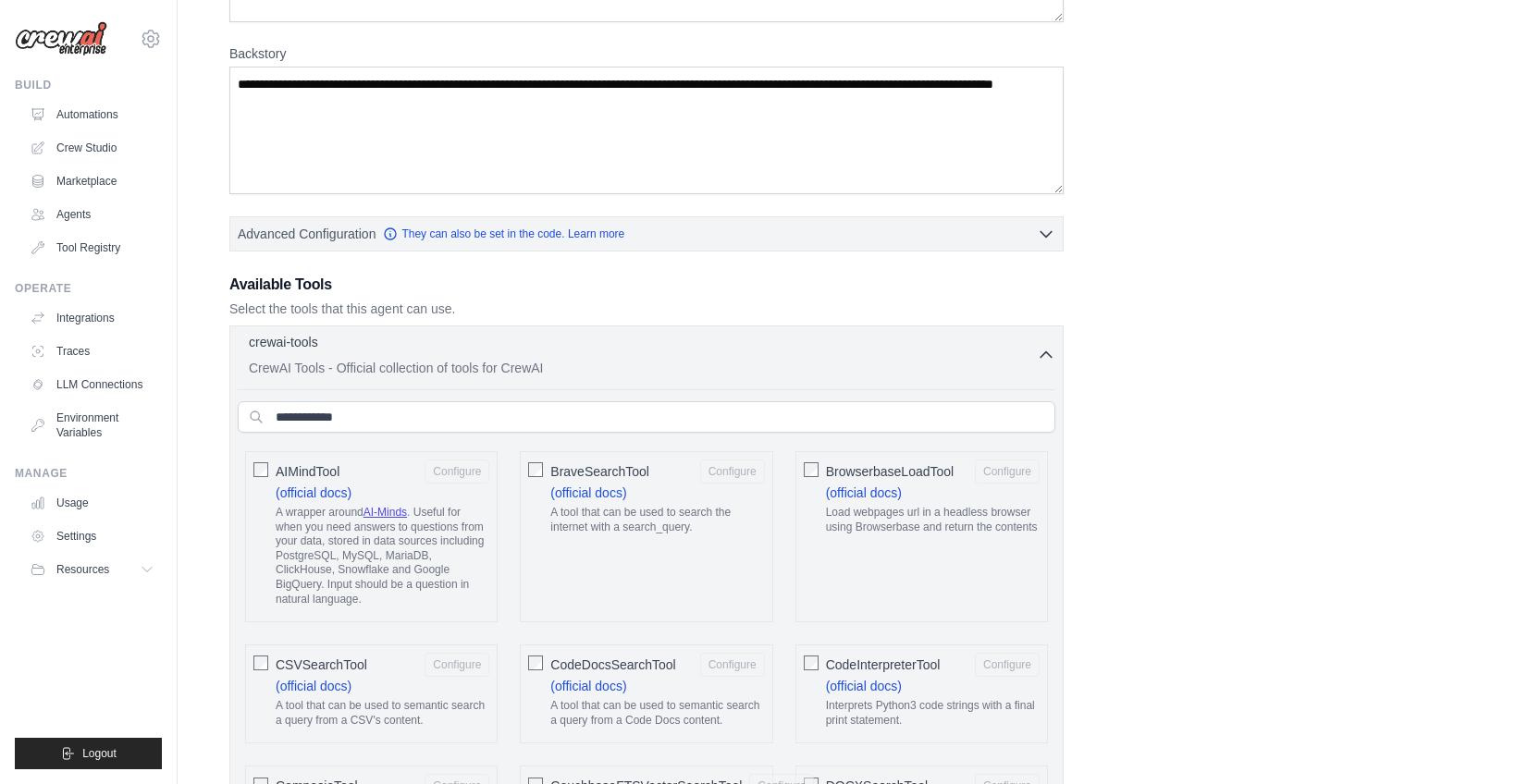
scroll to position [262, 0]
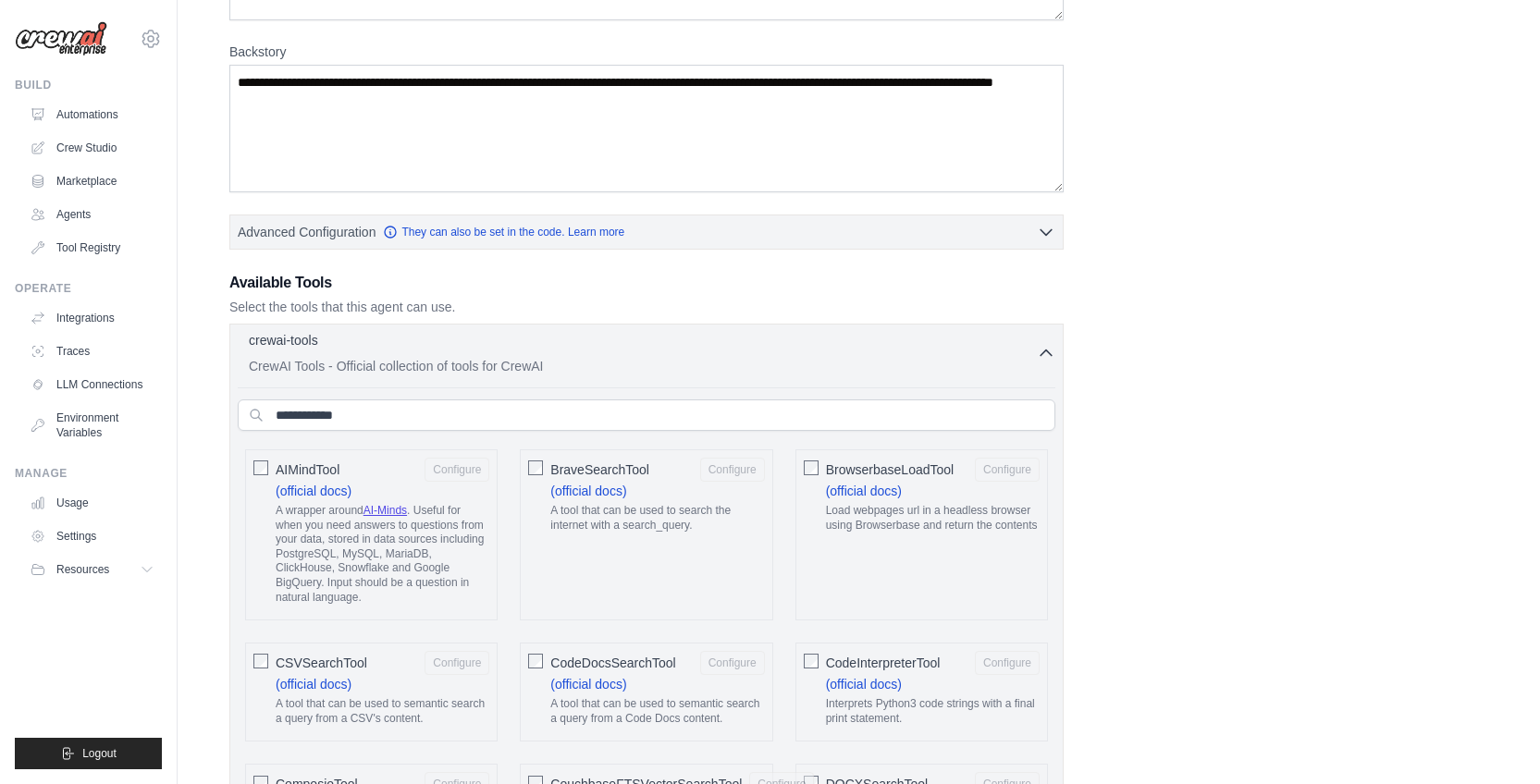
click at [1053, 352] on icon "button" at bounding box center [1046, 353] width 19 height 19
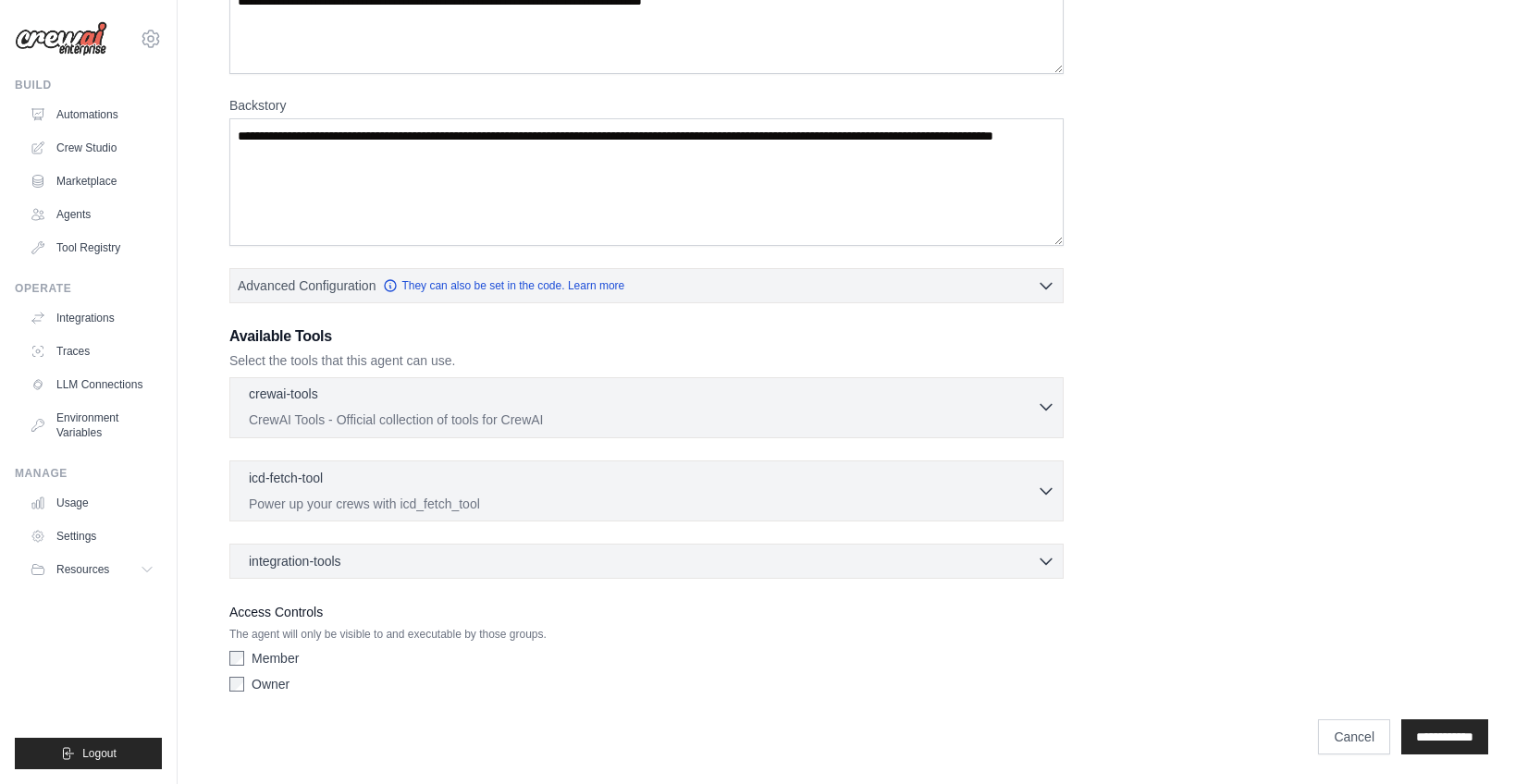
scroll to position [208, 0]
click at [1024, 559] on div "integration-tools 0 selected" at bounding box center [652, 561] width 807 height 19
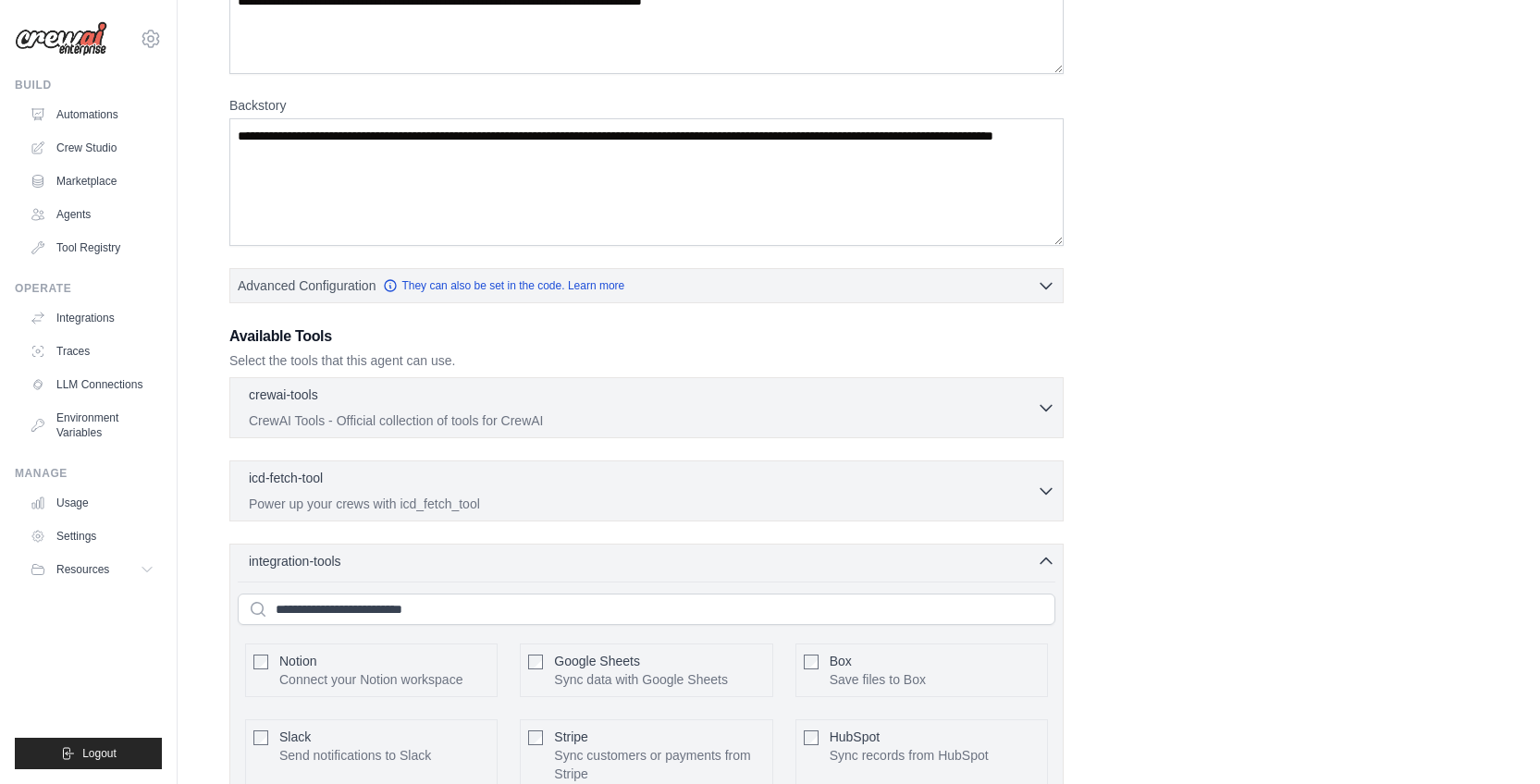
click at [1024, 559] on div "integration-tools 0 selected" at bounding box center [652, 561] width 807 height 19
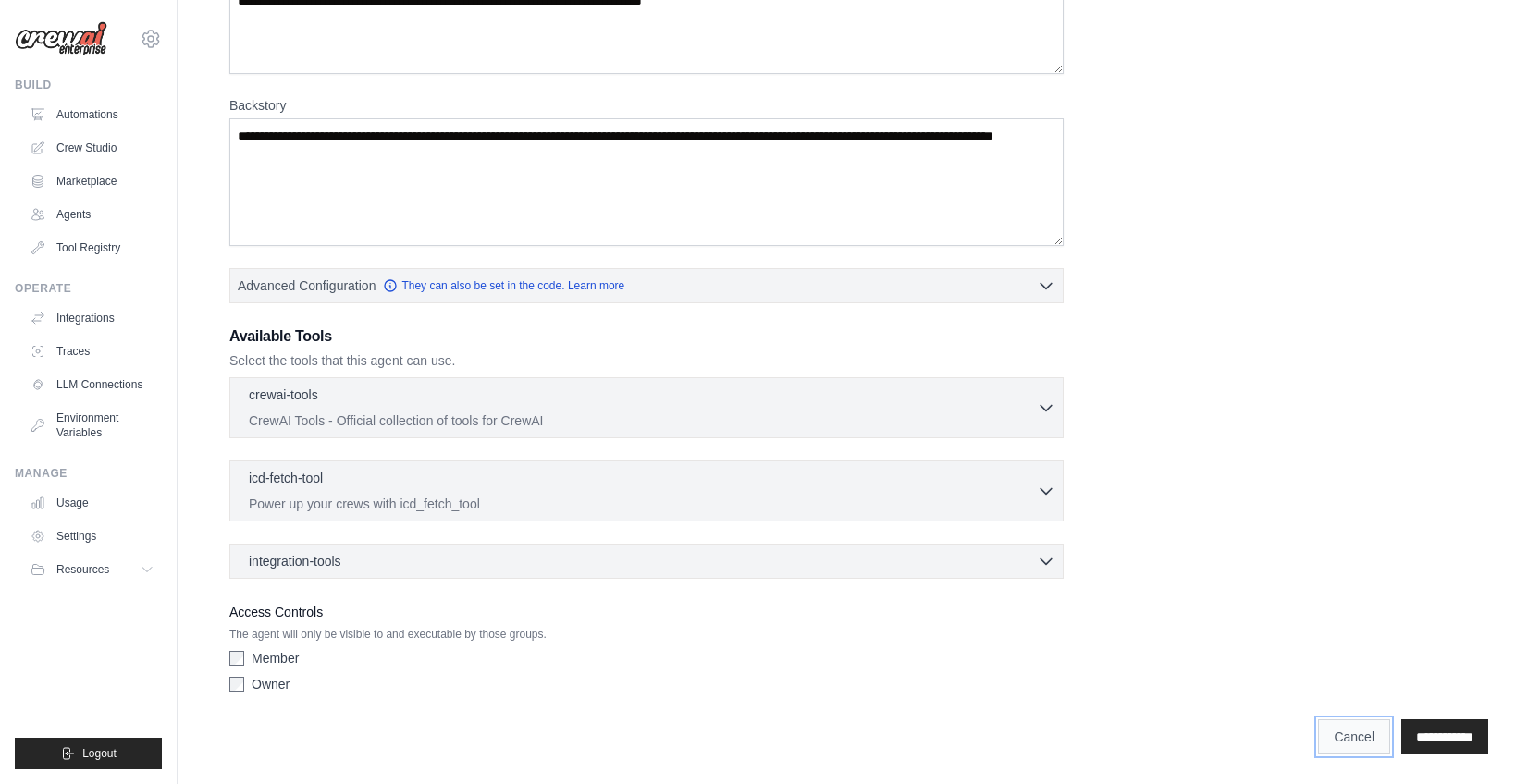
click at [1342, 739] on link "Cancel" at bounding box center [1354, 737] width 72 height 35
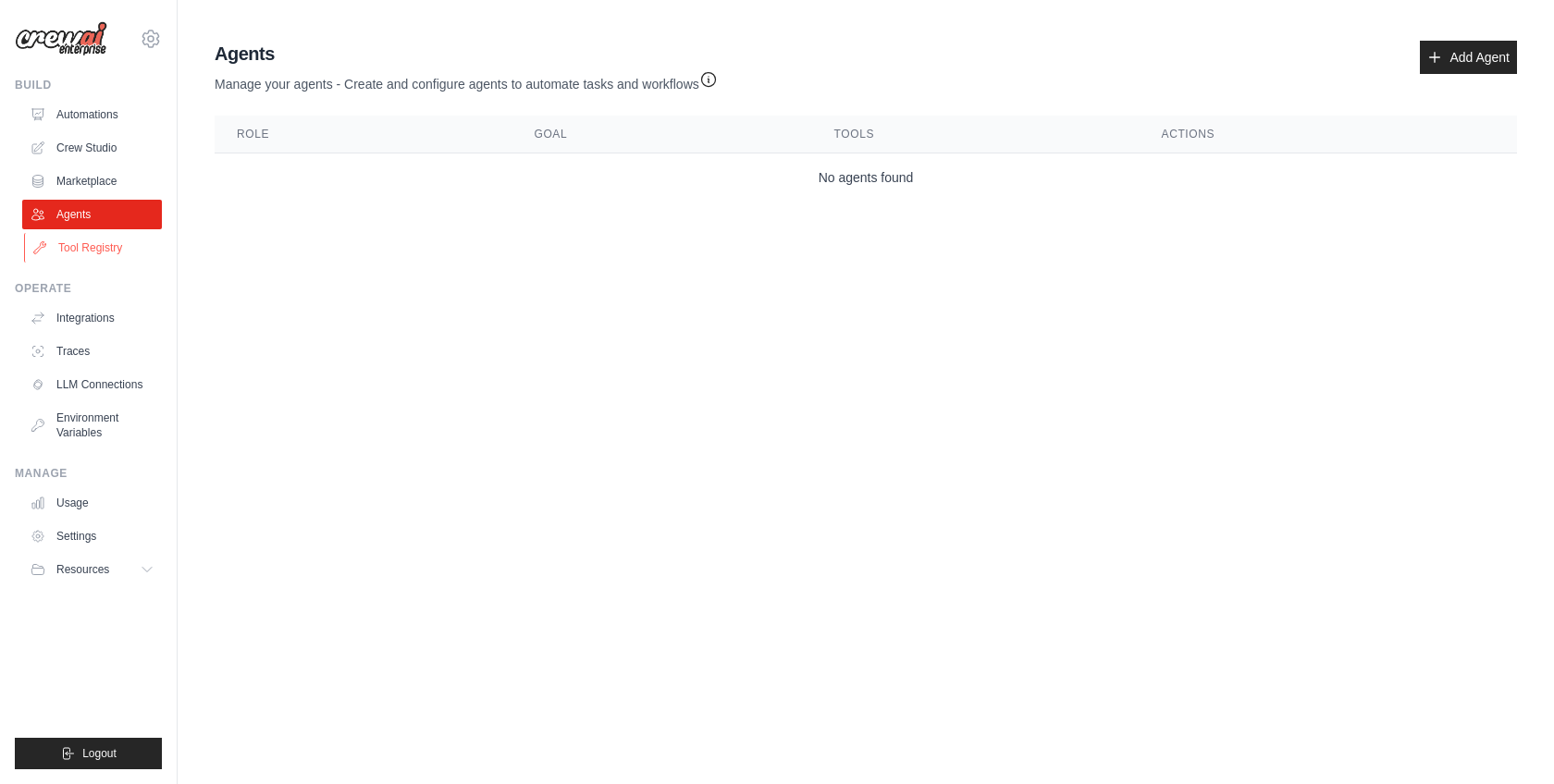
click at [92, 248] on link "Tool Registry" at bounding box center [94, 248] width 139 height 30
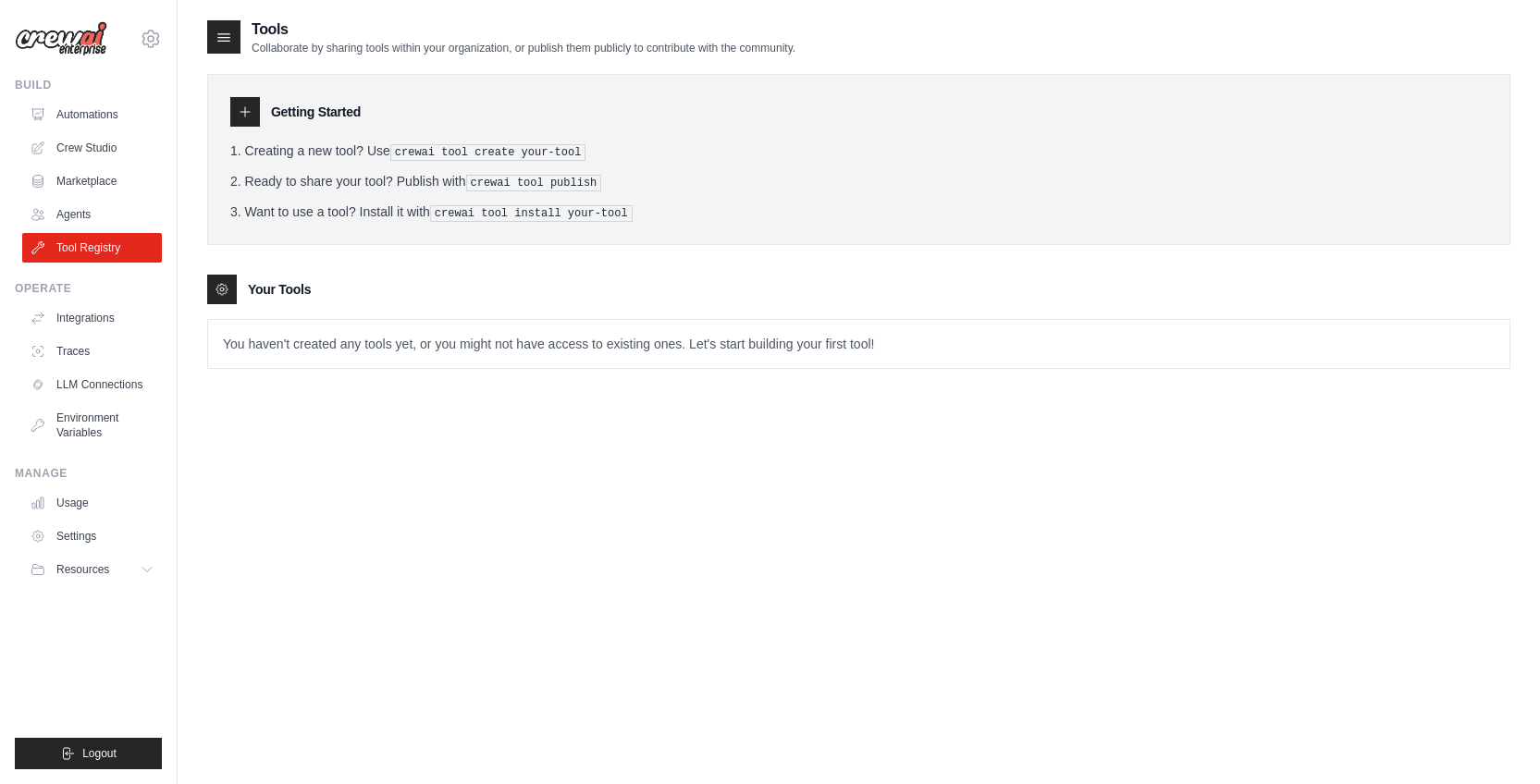
click at [261, 360] on p "You haven't created any tools yet, or you might not have access to existing one…" at bounding box center [859, 344] width 1301 height 48
click at [102, 343] on link "Traces" at bounding box center [94, 352] width 139 height 30
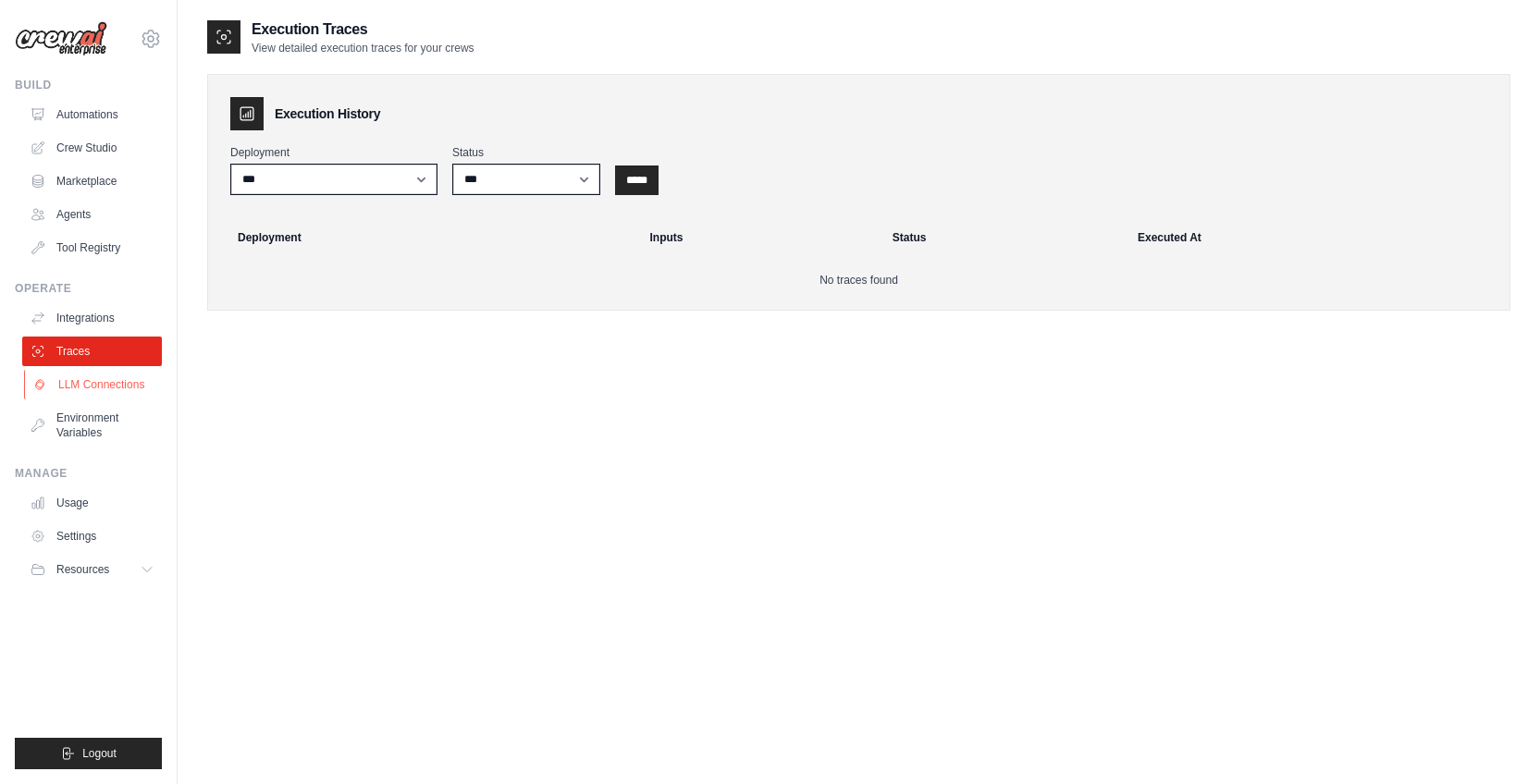
click at [97, 387] on link "LLM Connections" at bounding box center [94, 385] width 139 height 30
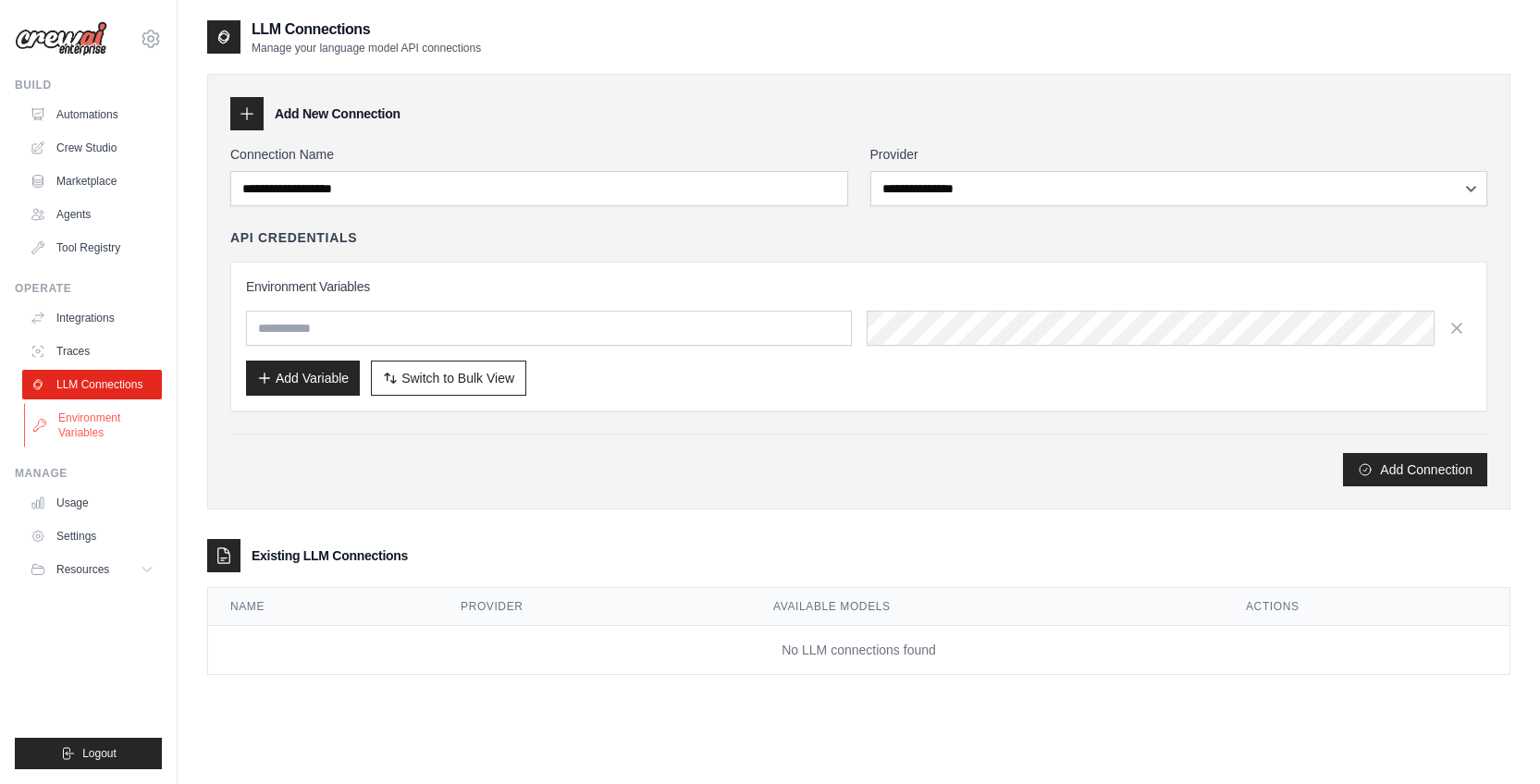
click at [95, 418] on link "Environment Variables" at bounding box center [94, 425] width 139 height 45
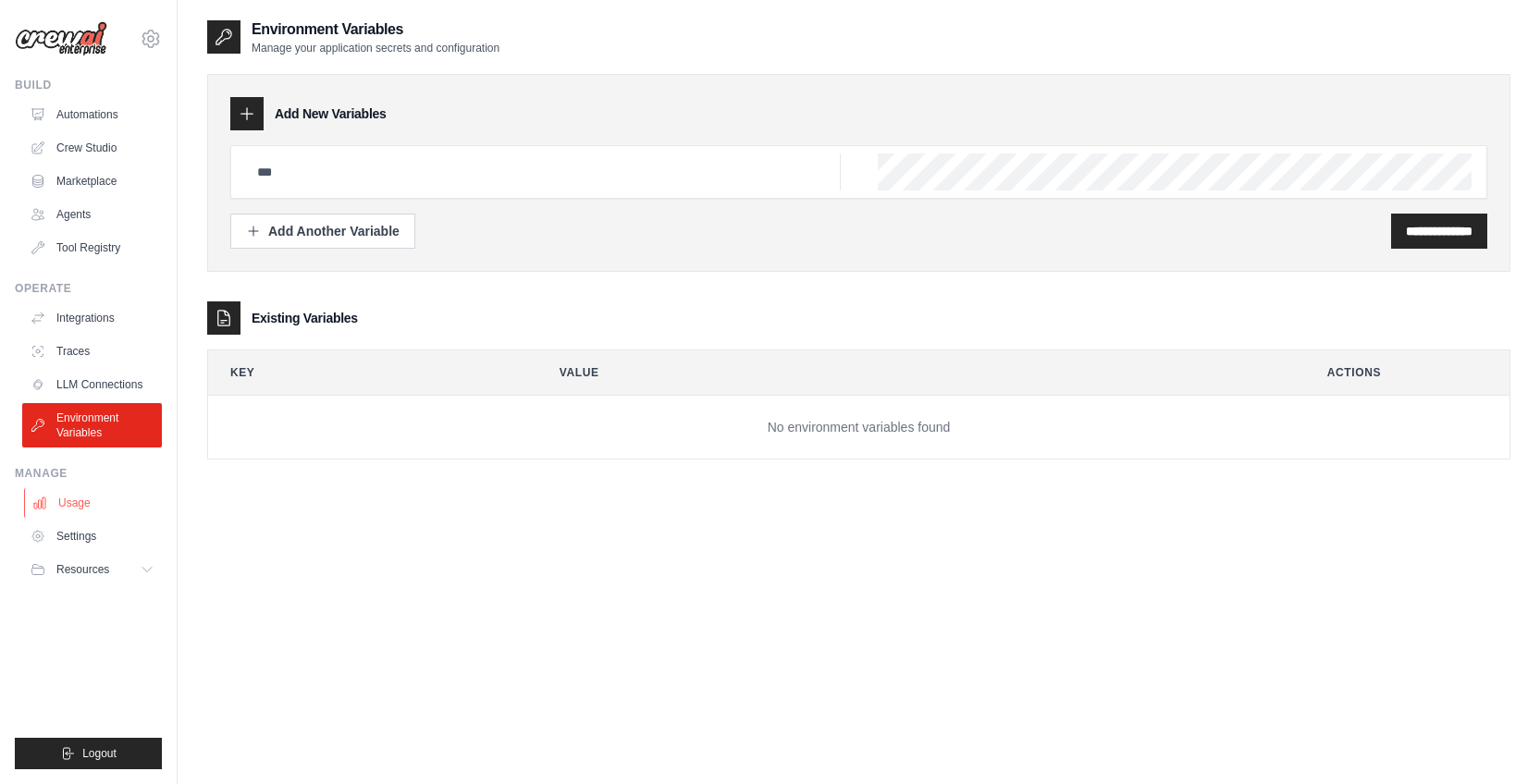
click at [86, 497] on link "Usage" at bounding box center [94, 503] width 139 height 30
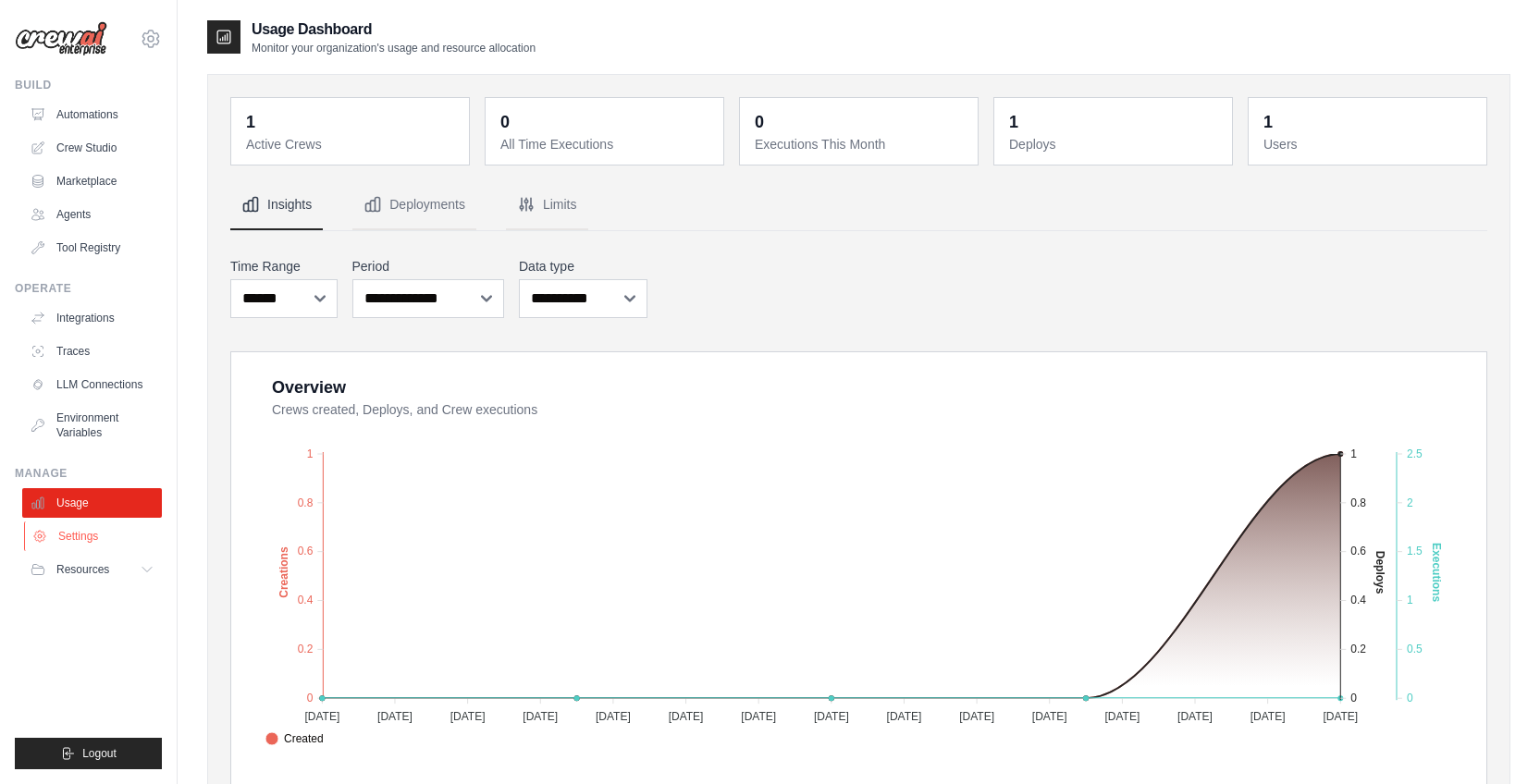
click at [84, 526] on link "Settings" at bounding box center [94, 536] width 139 height 30
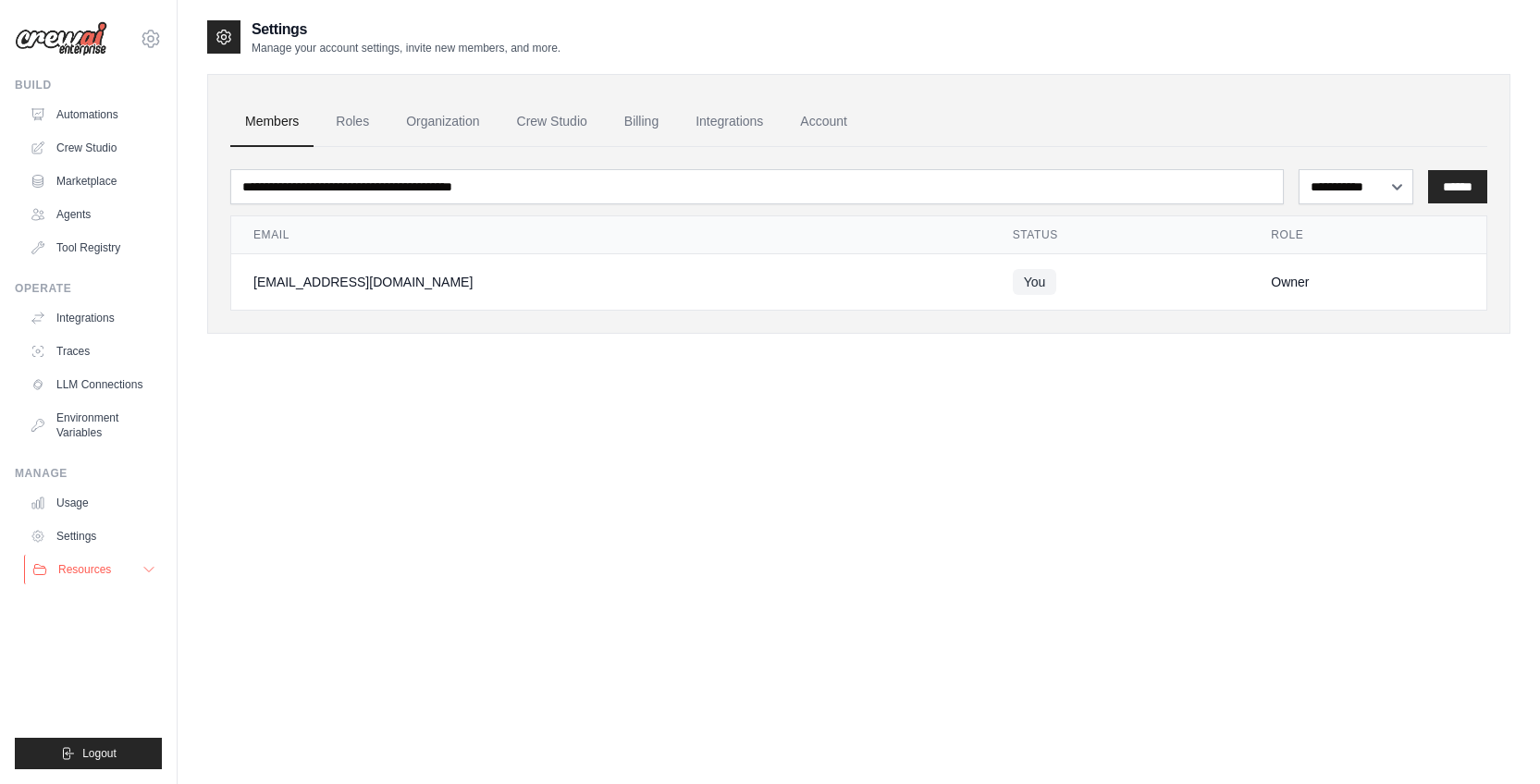
click at [81, 562] on span "Resources" at bounding box center [84, 570] width 53 height 15
click at [97, 624] on span "GitHub" at bounding box center [83, 631] width 34 height 15
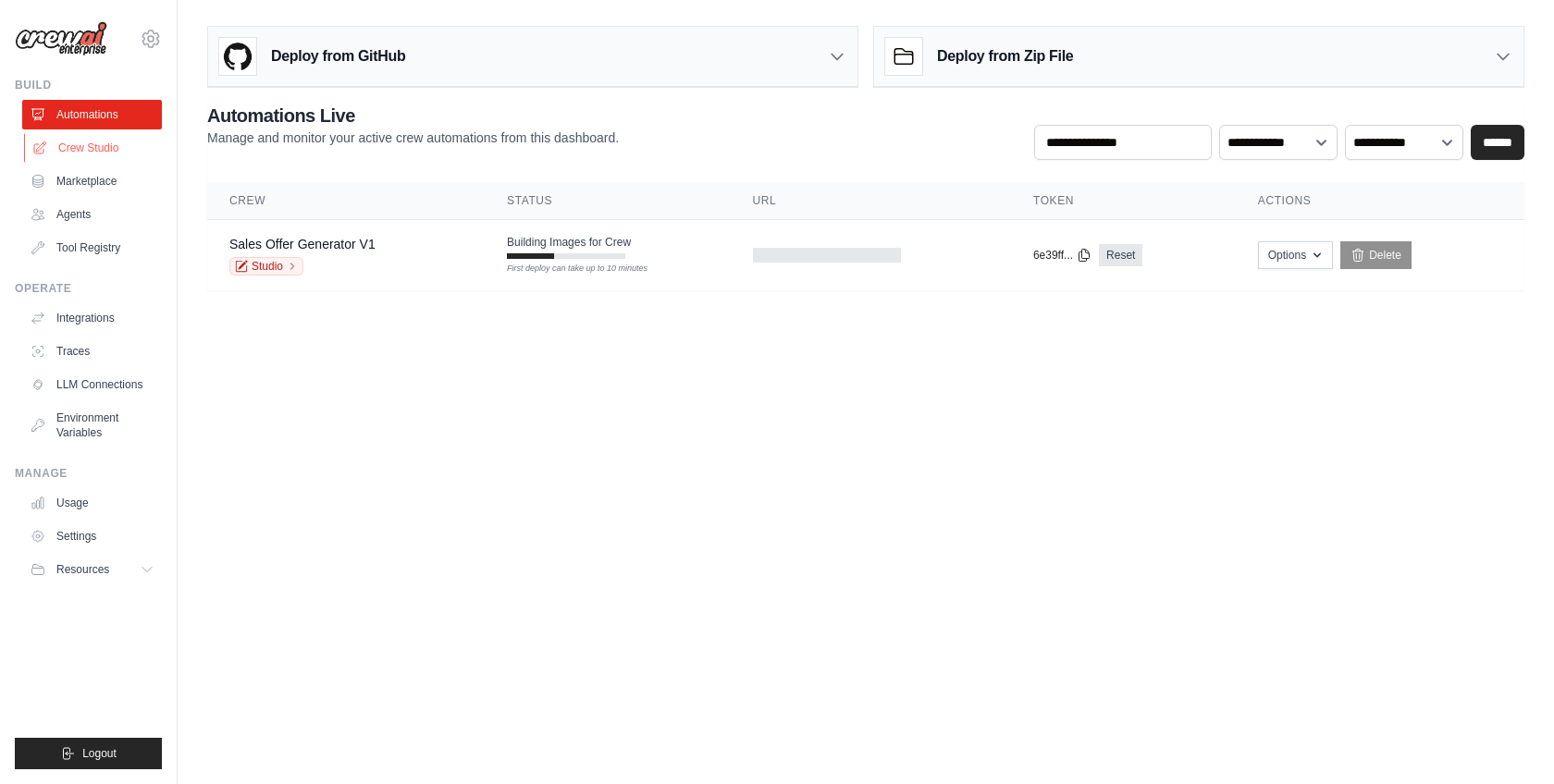
click at [87, 148] on link "Crew Studio" at bounding box center [94, 148] width 139 height 30
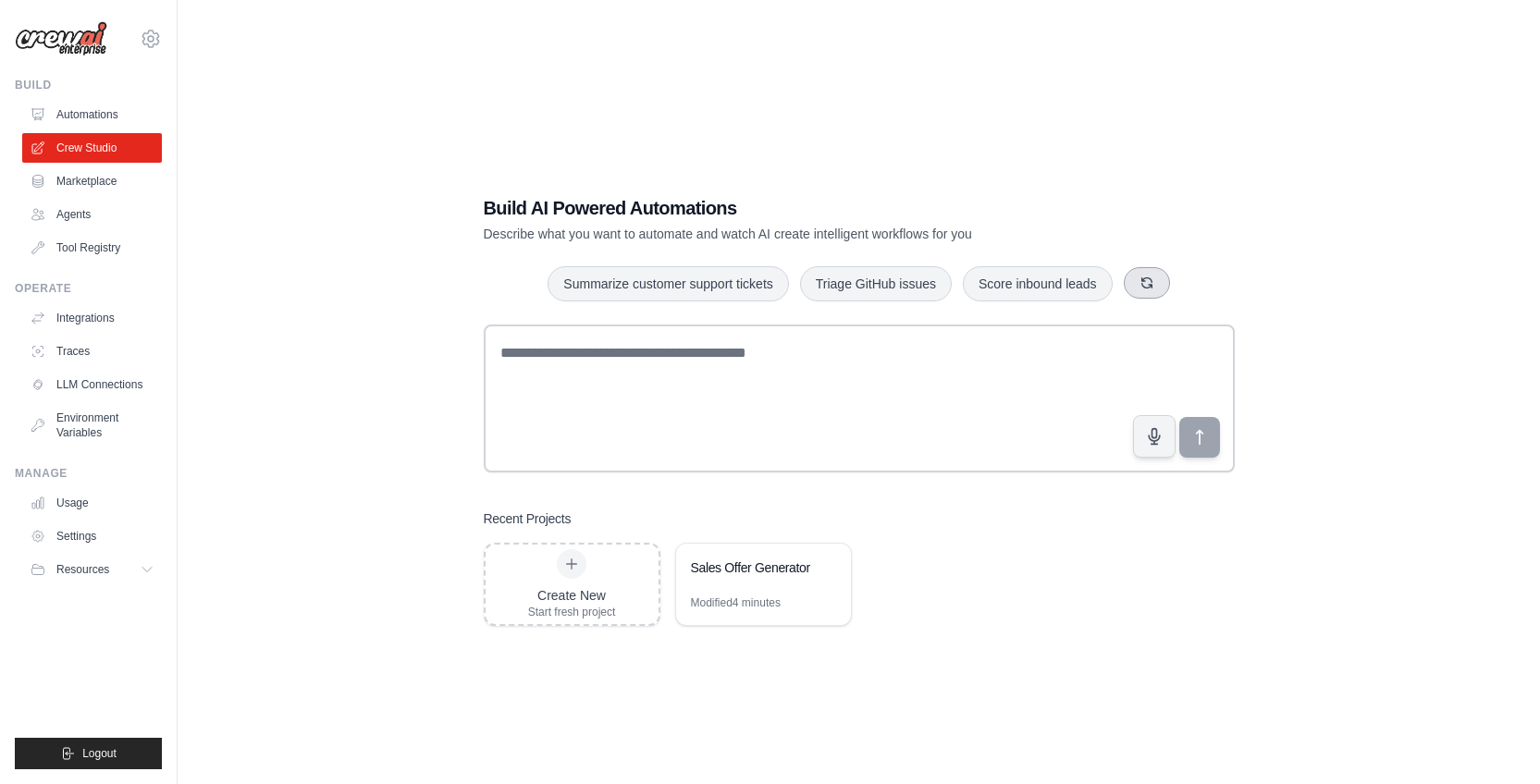
click at [1155, 278] on icon "button" at bounding box center [1147, 283] width 15 height 15
click at [1119, 288] on icon "button" at bounding box center [1113, 283] width 15 height 15
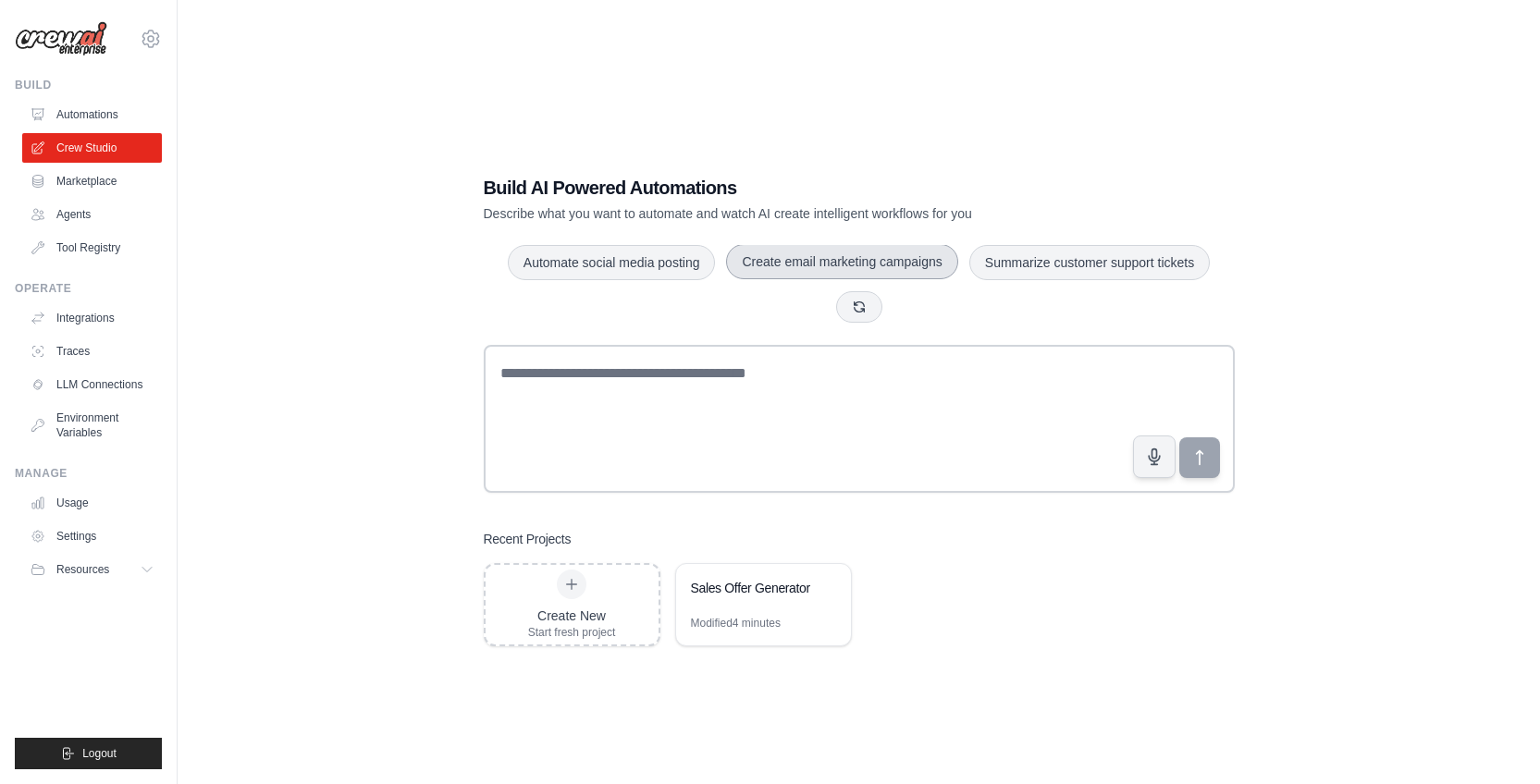
click at [846, 259] on button "Create email marketing campaigns" at bounding box center [841, 262] width 231 height 35
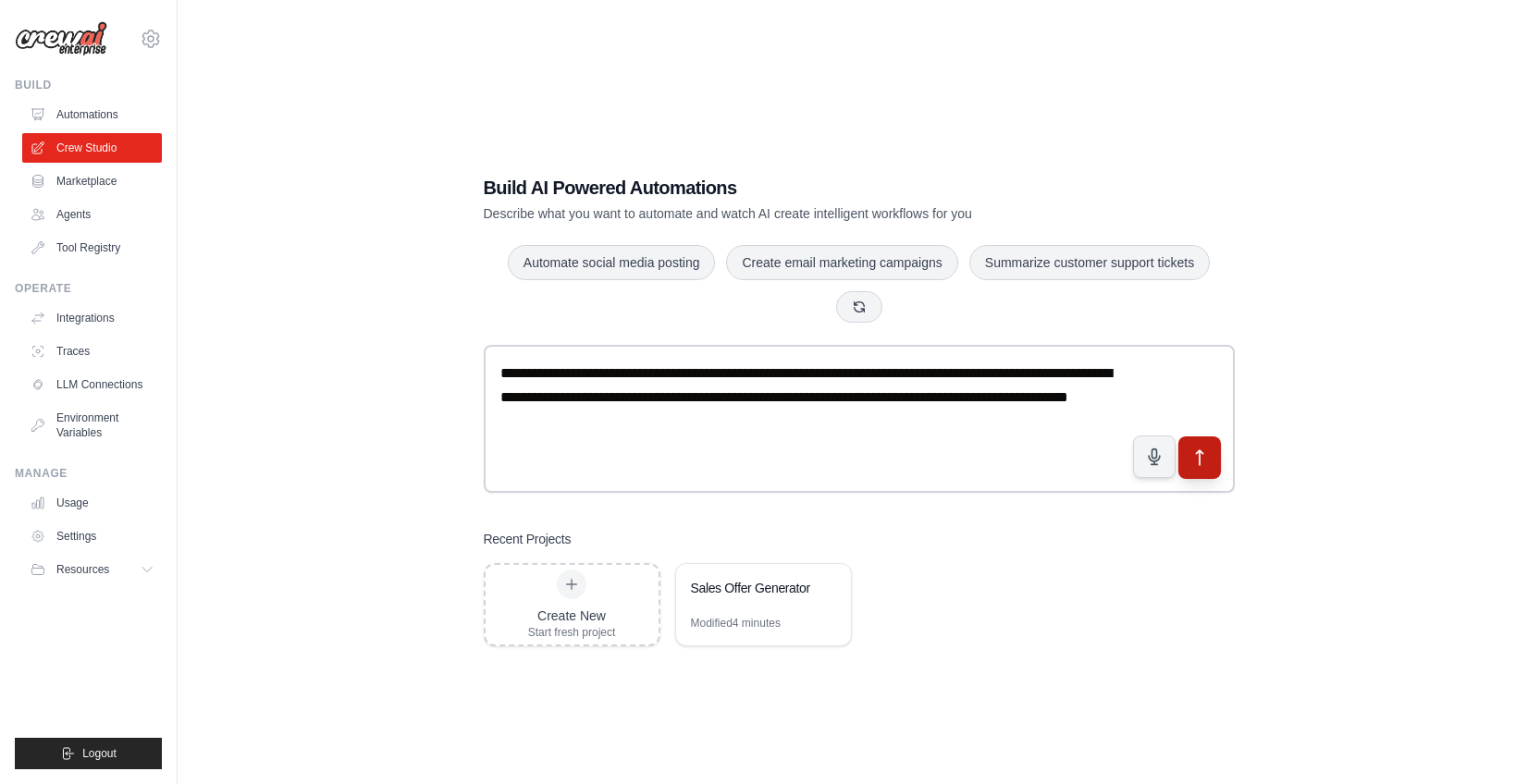
click at [1201, 456] on icon "submit" at bounding box center [1199, 457] width 19 height 19
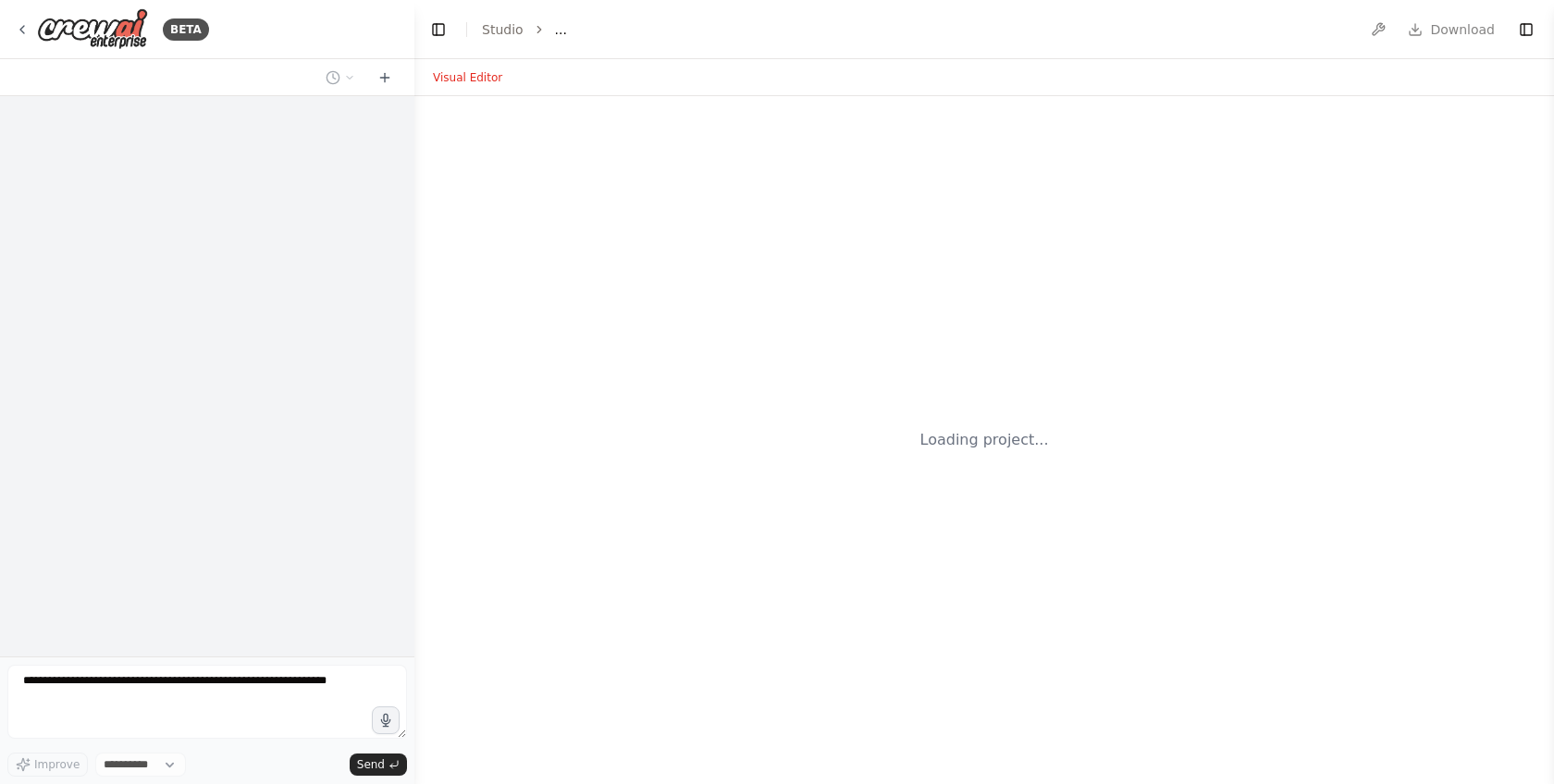
select select "****"
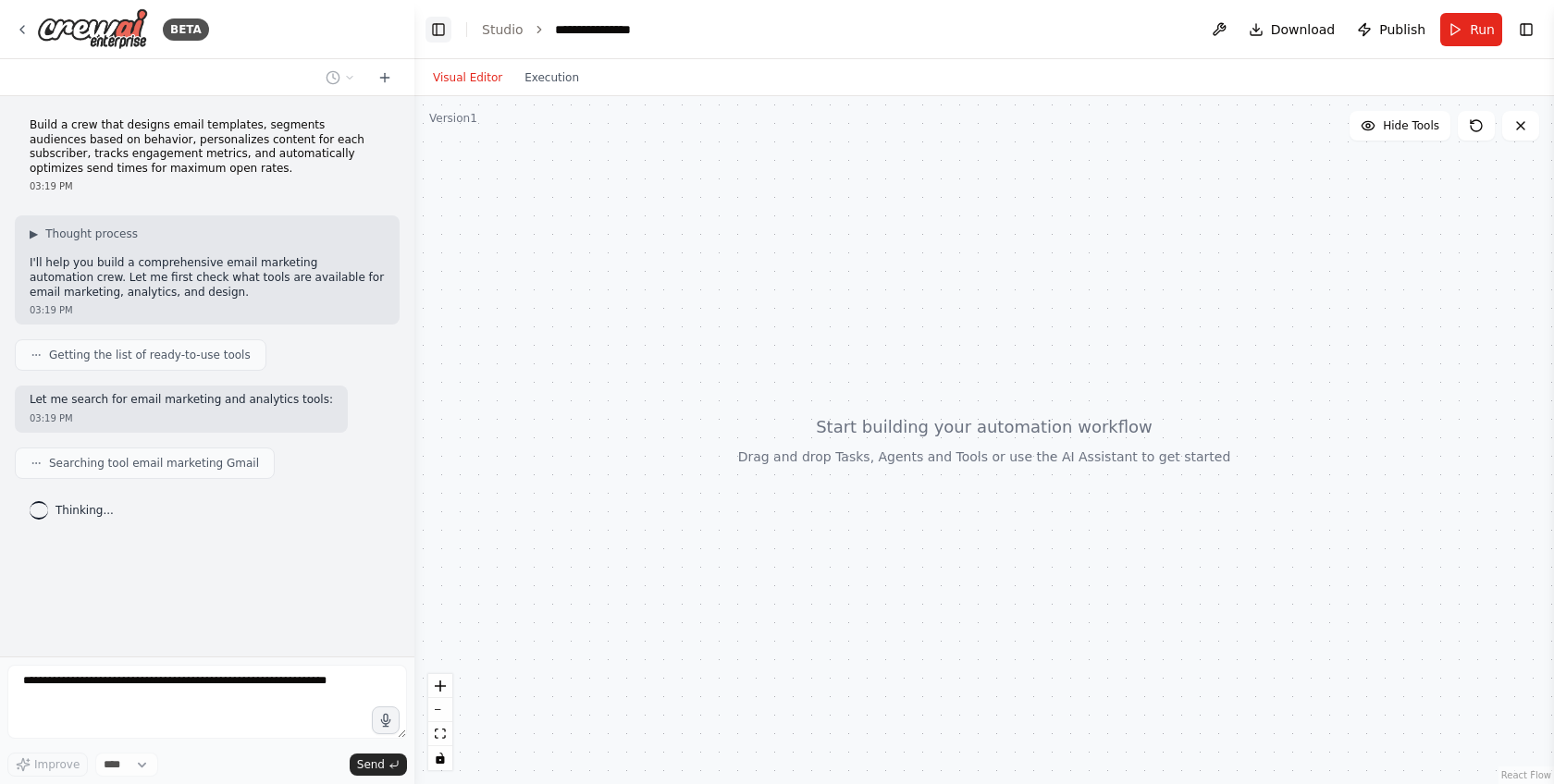
click at [445, 39] on button "Toggle Left Sidebar" at bounding box center [438, 30] width 26 height 26
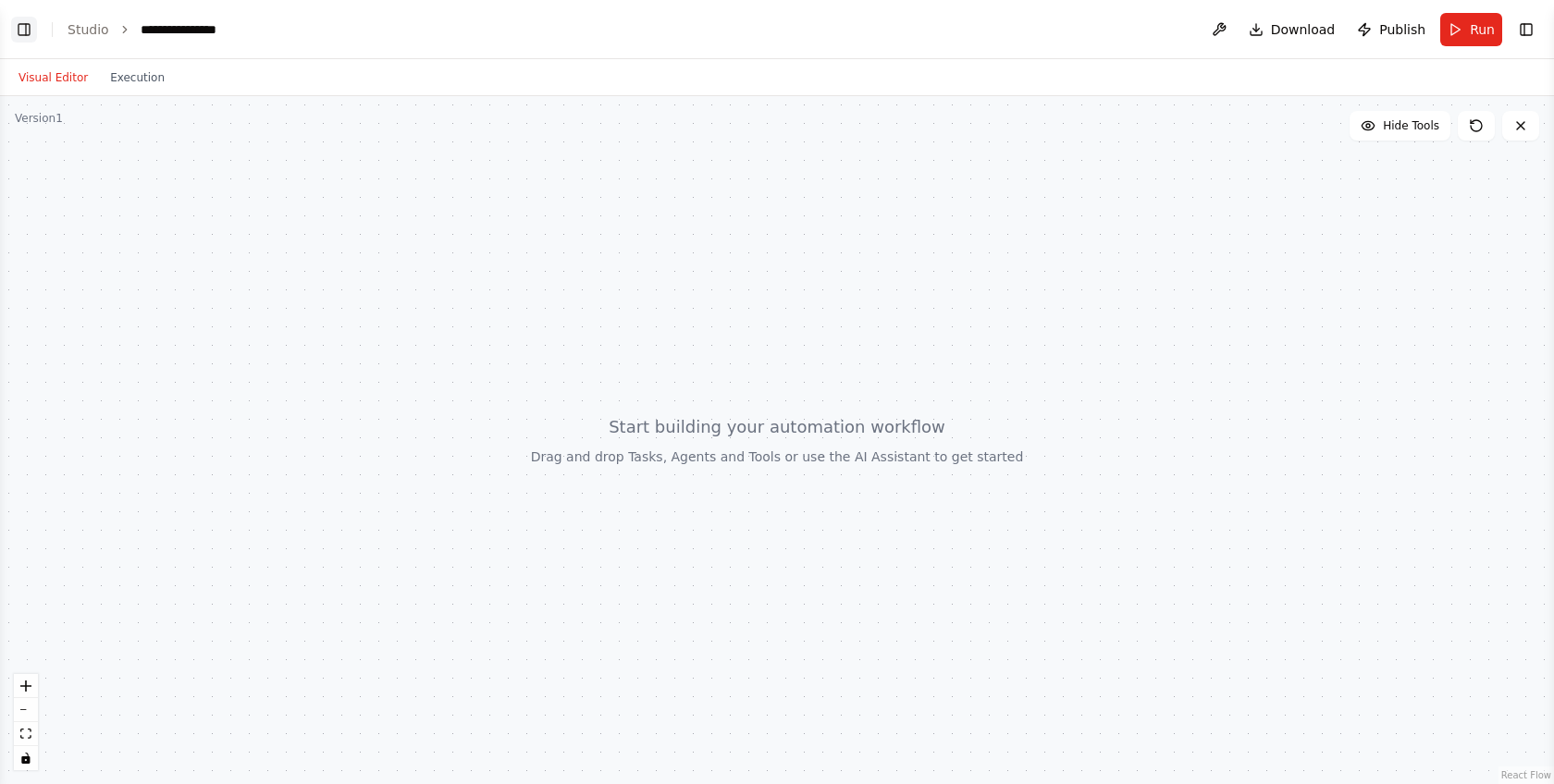
click at [32, 41] on button "Toggle Left Sidebar" at bounding box center [24, 30] width 26 height 26
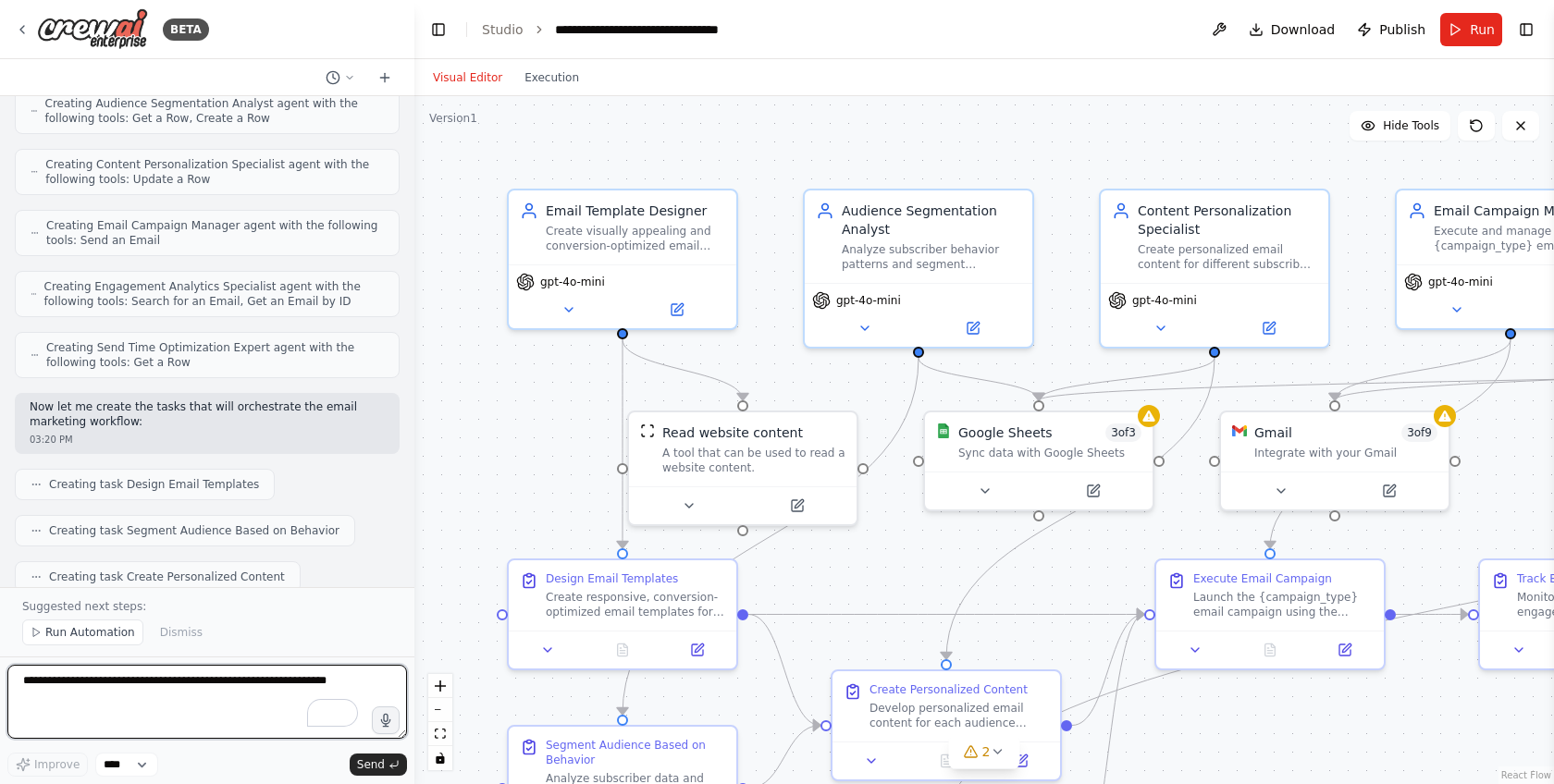
scroll to position [948, 0]
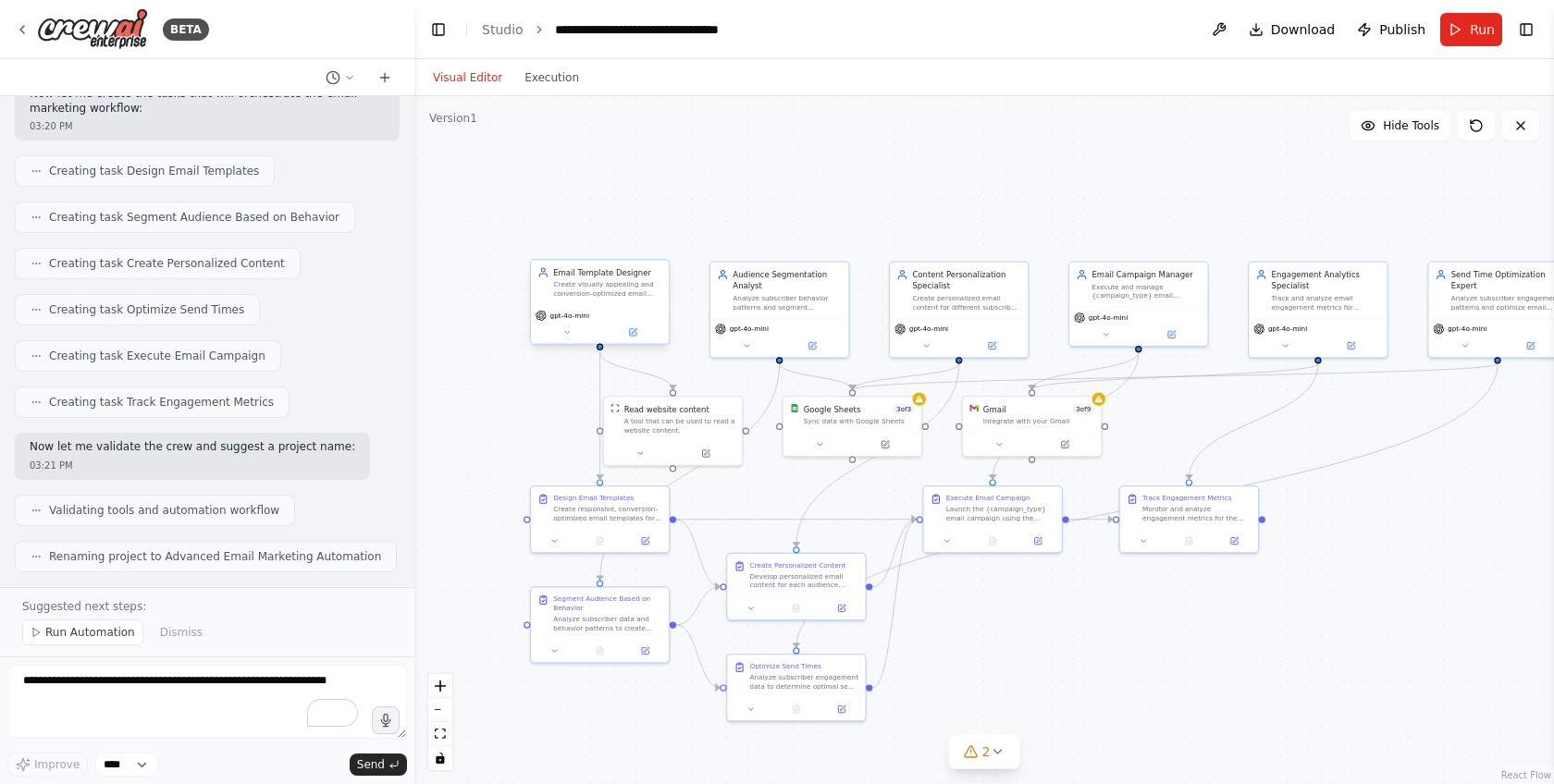
click at [614, 318] on div "gpt-4o-mini" at bounding box center [601, 315] width 130 height 11
click at [529, 453] on div ".deletable-edge-delete-btn { width: 20px; height: 20px; border: 0px solid #ffff…" at bounding box center [984, 440] width 1140 height 688
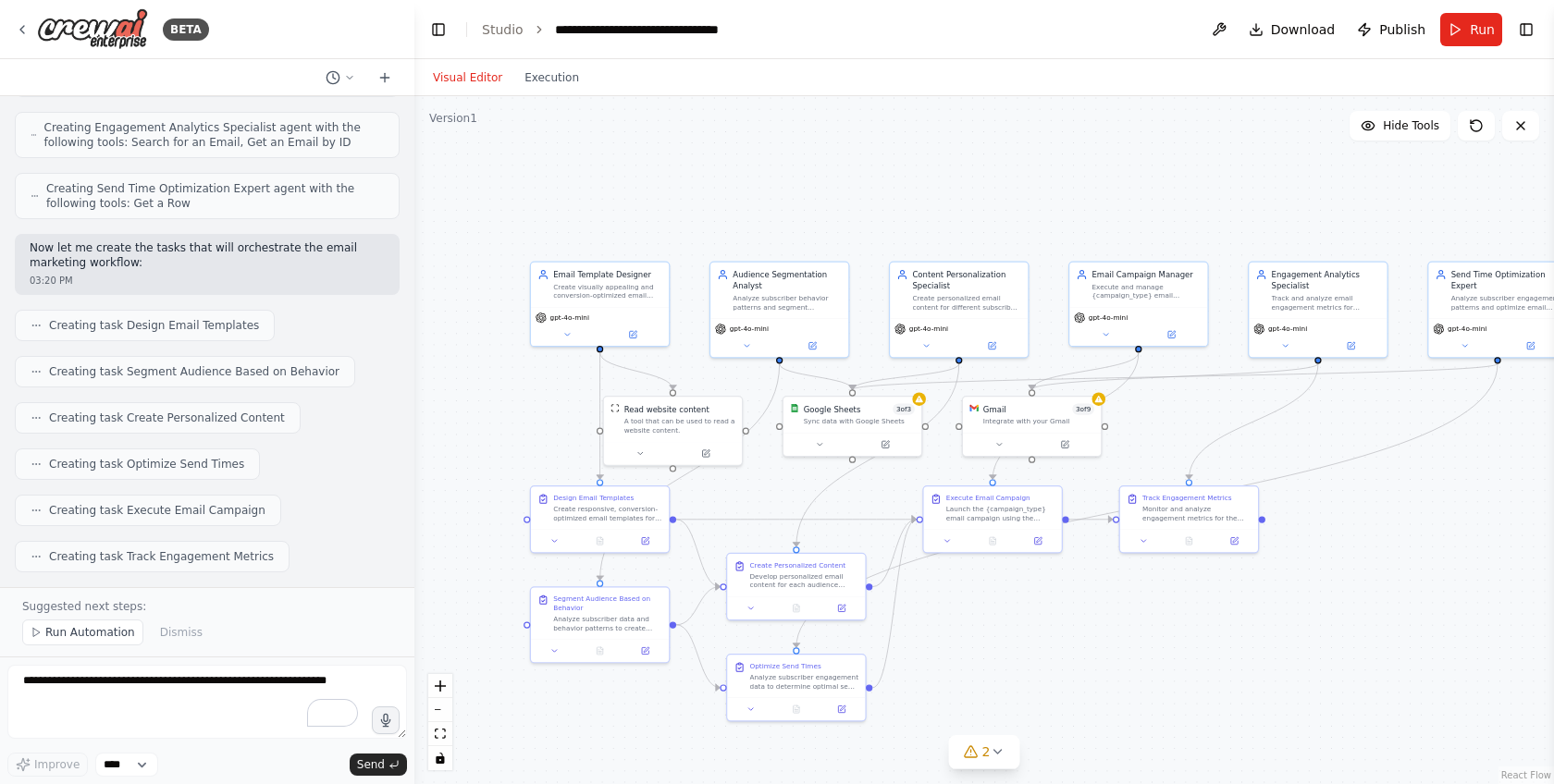
scroll to position [754, 0]
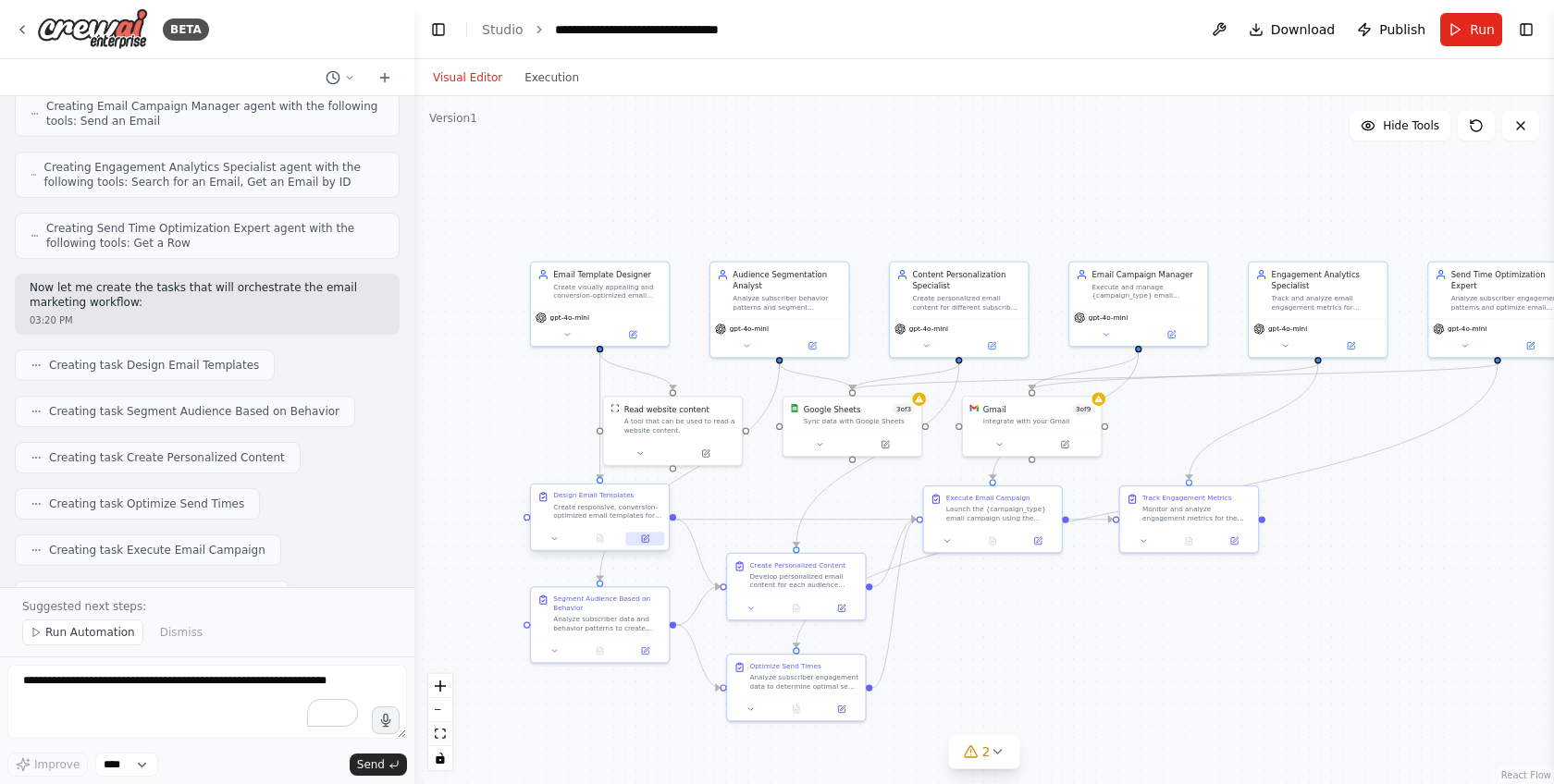
click at [652, 541] on button at bounding box center [646, 538] width 39 height 14
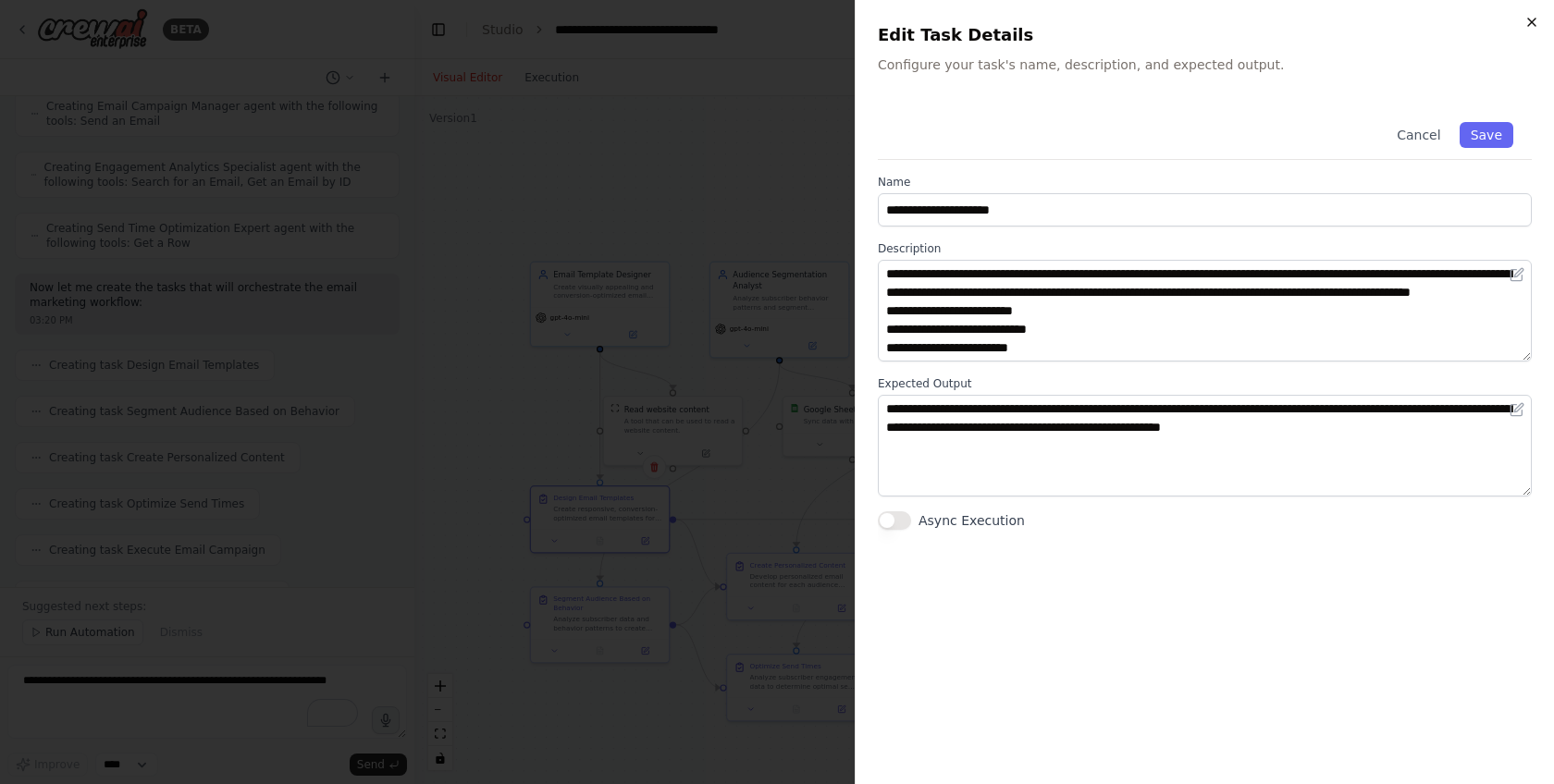
click at [1531, 26] on icon "button" at bounding box center [1532, 22] width 15 height 15
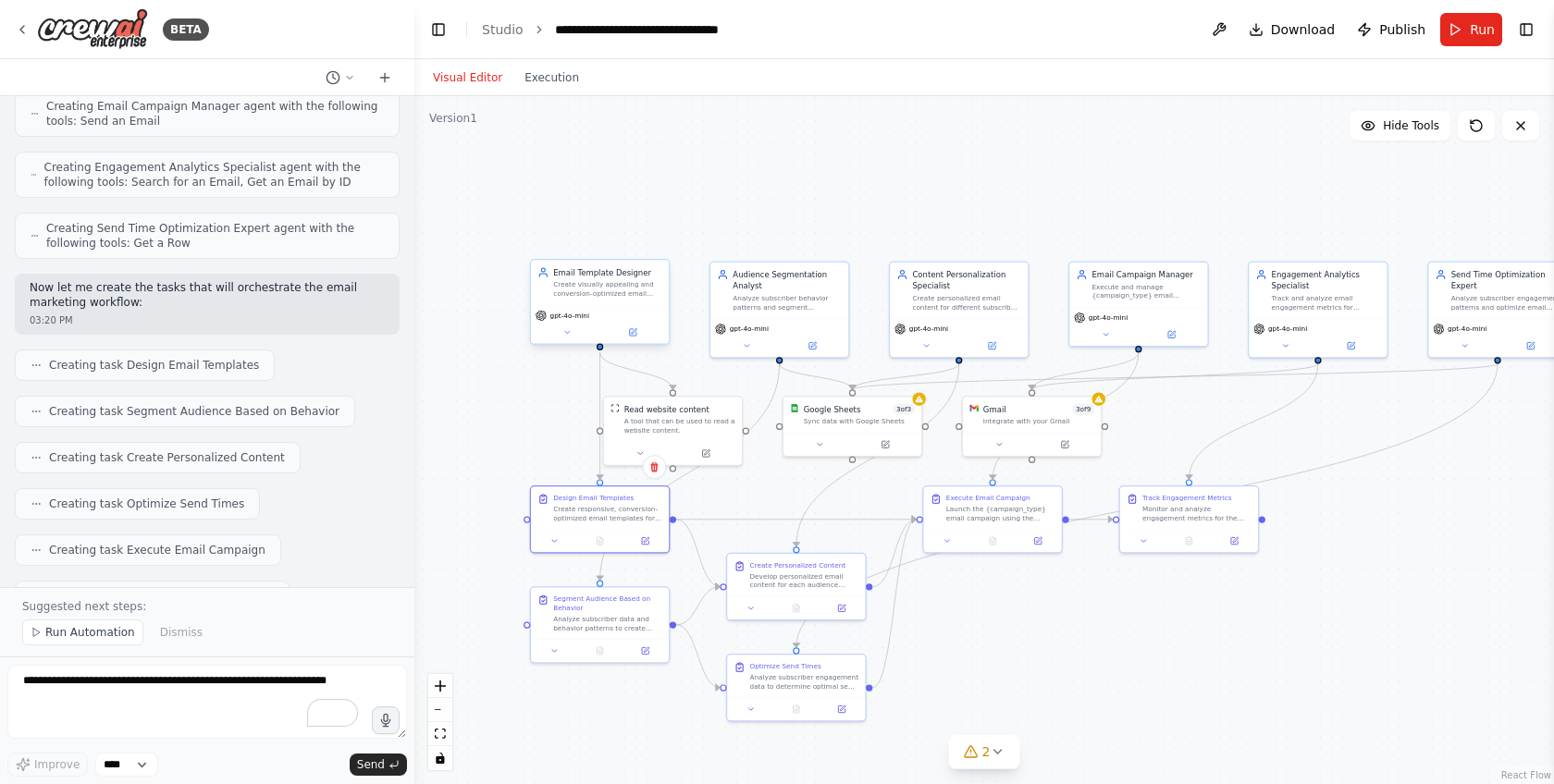
click at [651, 308] on div "gpt-4o-mini" at bounding box center [600, 325] width 137 height 39
click at [631, 528] on div at bounding box center [600, 538] width 137 height 23
click at [643, 630] on div "Analyze subscriber data and behavior patterns to create targeted segments for {…" at bounding box center [608, 621] width 110 height 18
click at [615, 704] on div ".deletable-edge-delete-btn { width: 20px; height: 20px; border: 0px solid #ffff…" at bounding box center [984, 440] width 1140 height 688
click at [746, 562] on div "Create Personalized Content Develop personalized email content for each audienc…" at bounding box center [796, 573] width 125 height 30
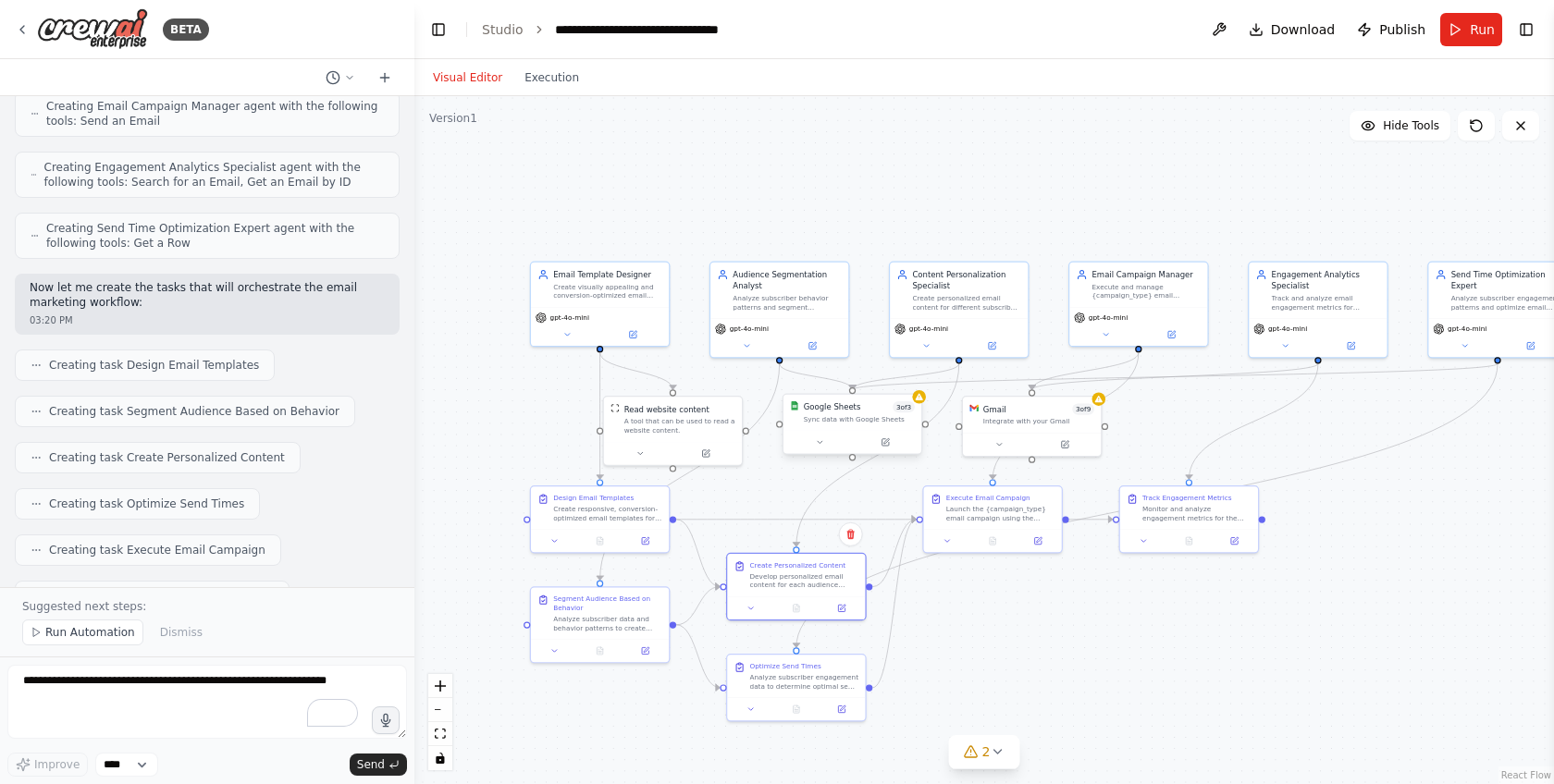
click at [853, 427] on div "Google Sheets 3 of 3 Sync data with Google Sheets" at bounding box center [852, 413] width 137 height 36
click at [926, 405] on div "Google Sheets 3 of 3 Sync data with Google Sheets" at bounding box center [858, 413] width 137 height 36
click at [886, 432] on div at bounding box center [858, 442] width 137 height 23
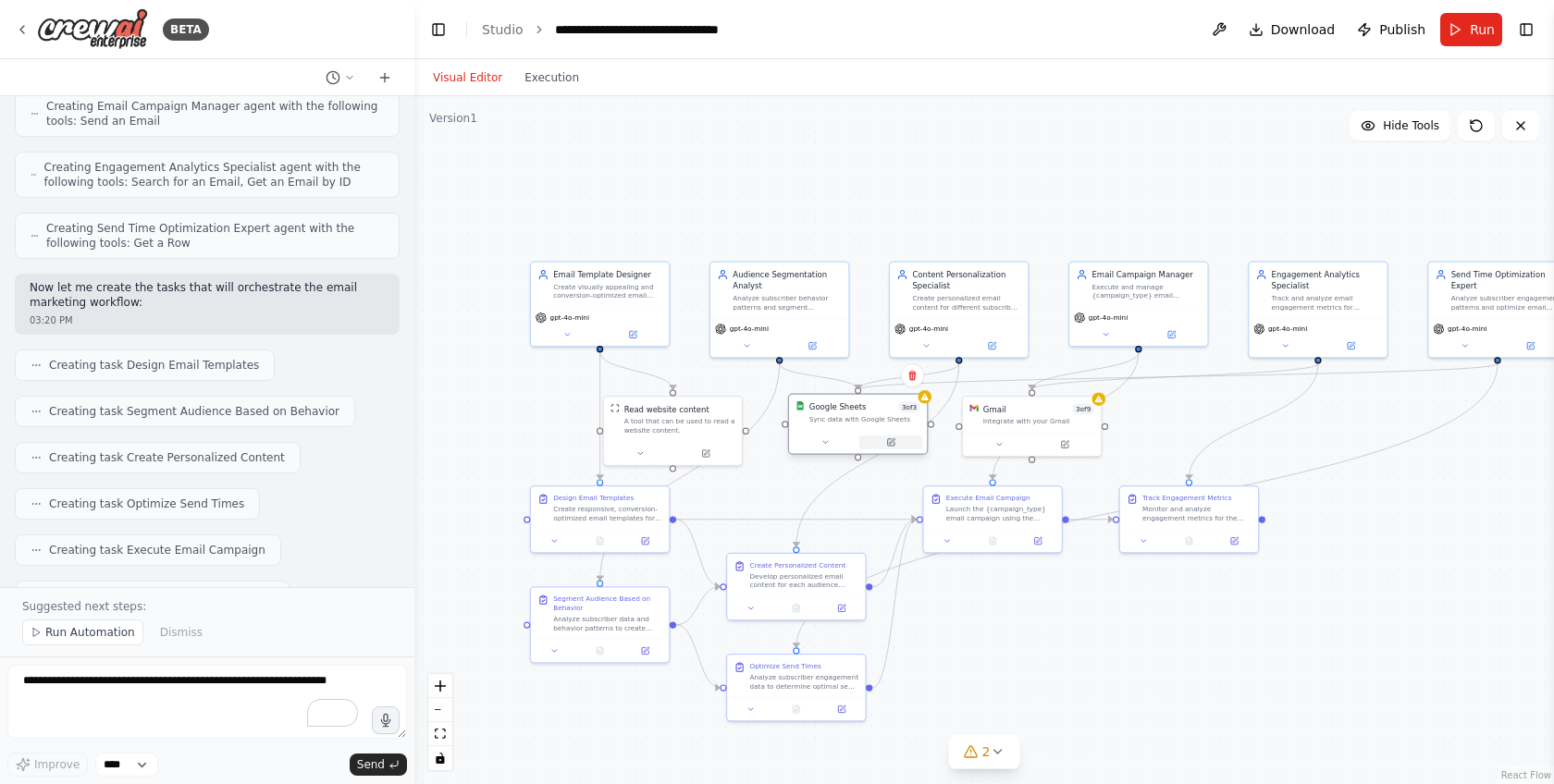
click at [896, 448] on button at bounding box center [891, 442] width 64 height 14
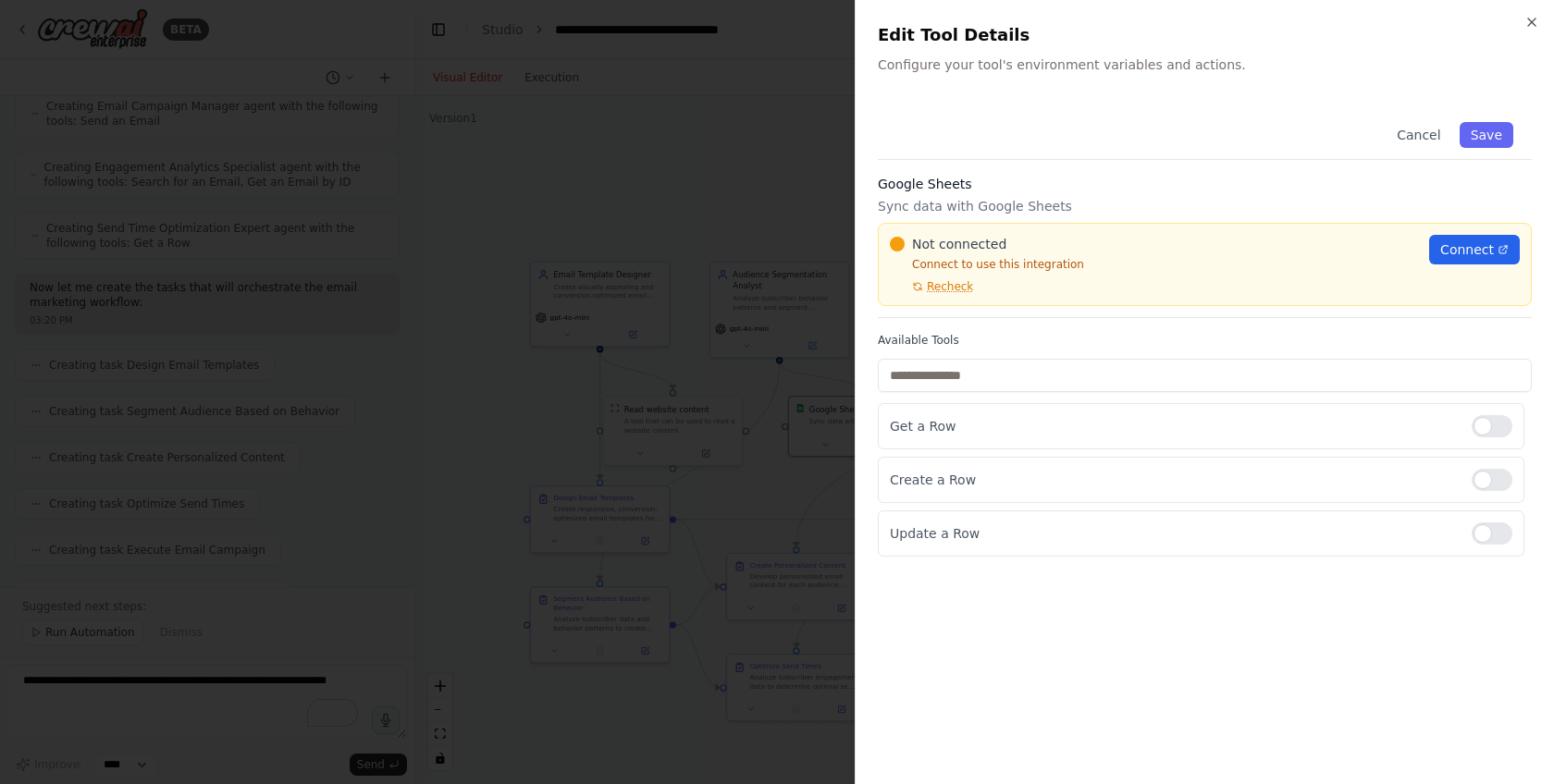
click at [764, 545] on div at bounding box center [777, 392] width 1554 height 784
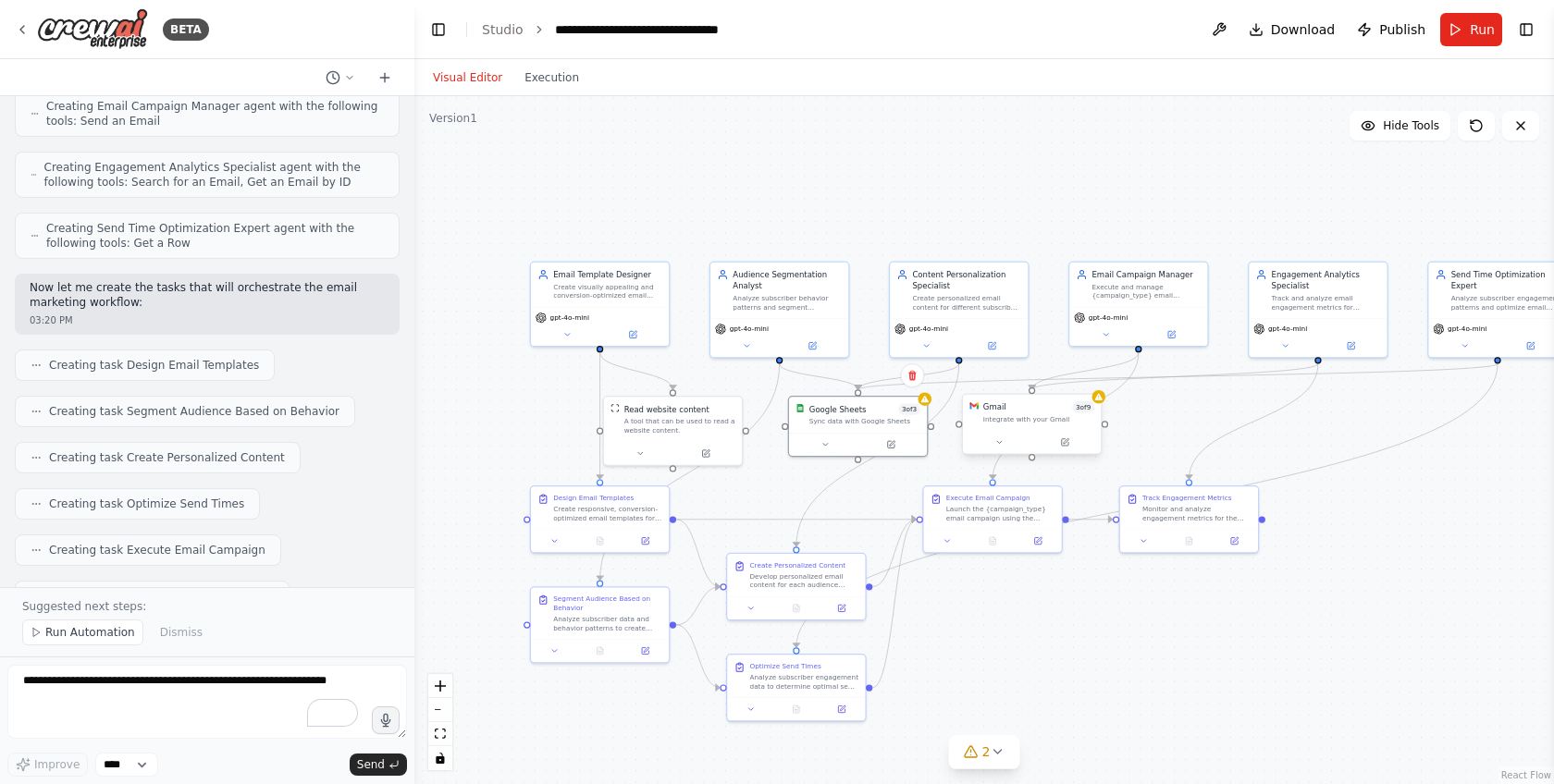
click at [976, 409] on div "Gmail 3 of 9 Integrate with your Gmail" at bounding box center [1031, 412] width 125 height 22
click at [888, 449] on div at bounding box center [858, 442] width 137 height 23
click at [890, 443] on icon at bounding box center [890, 442] width 6 height 6
click at [895, 443] on icon at bounding box center [891, 443] width 9 height 9
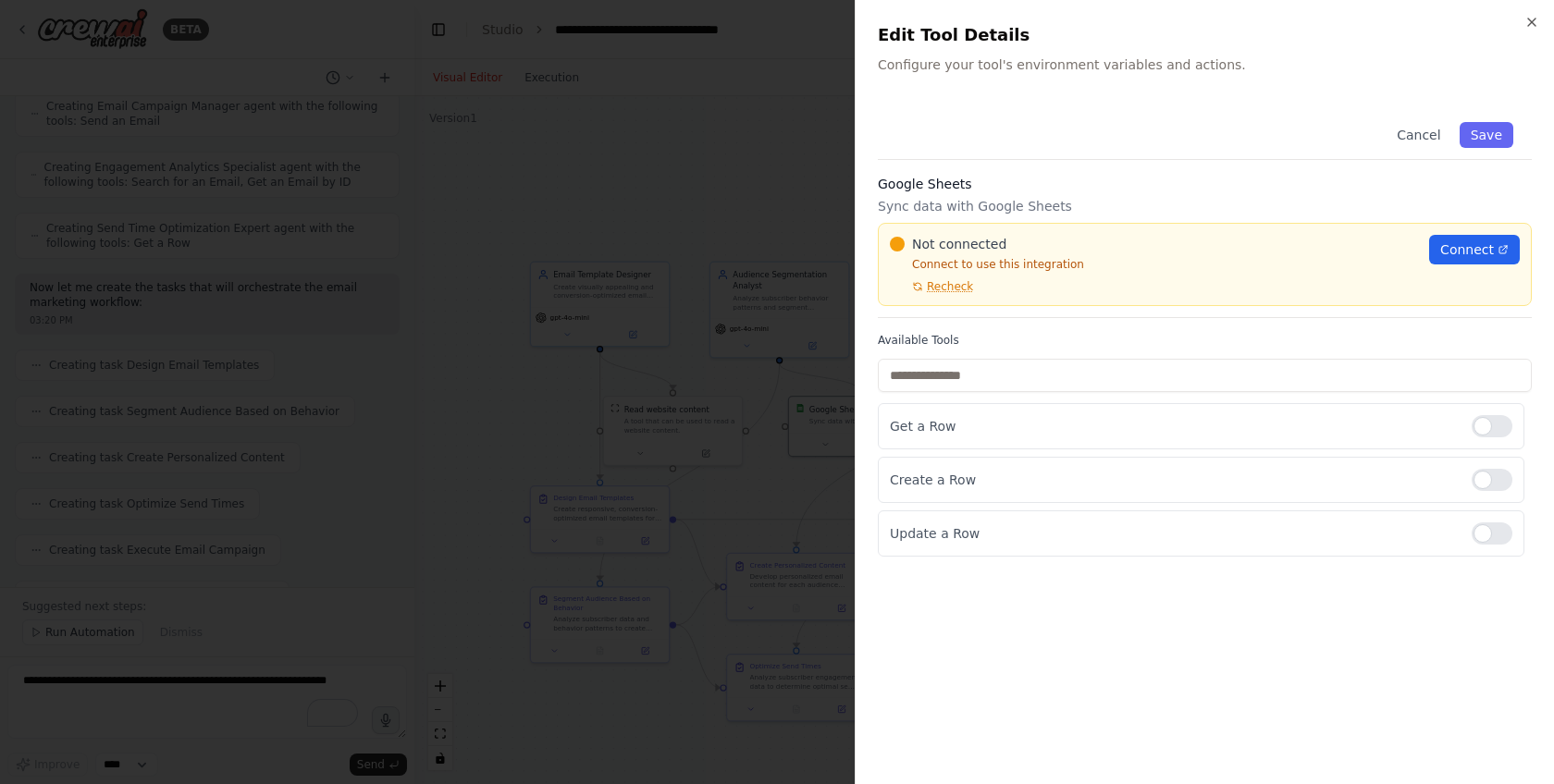
click at [771, 448] on div at bounding box center [777, 392] width 1554 height 784
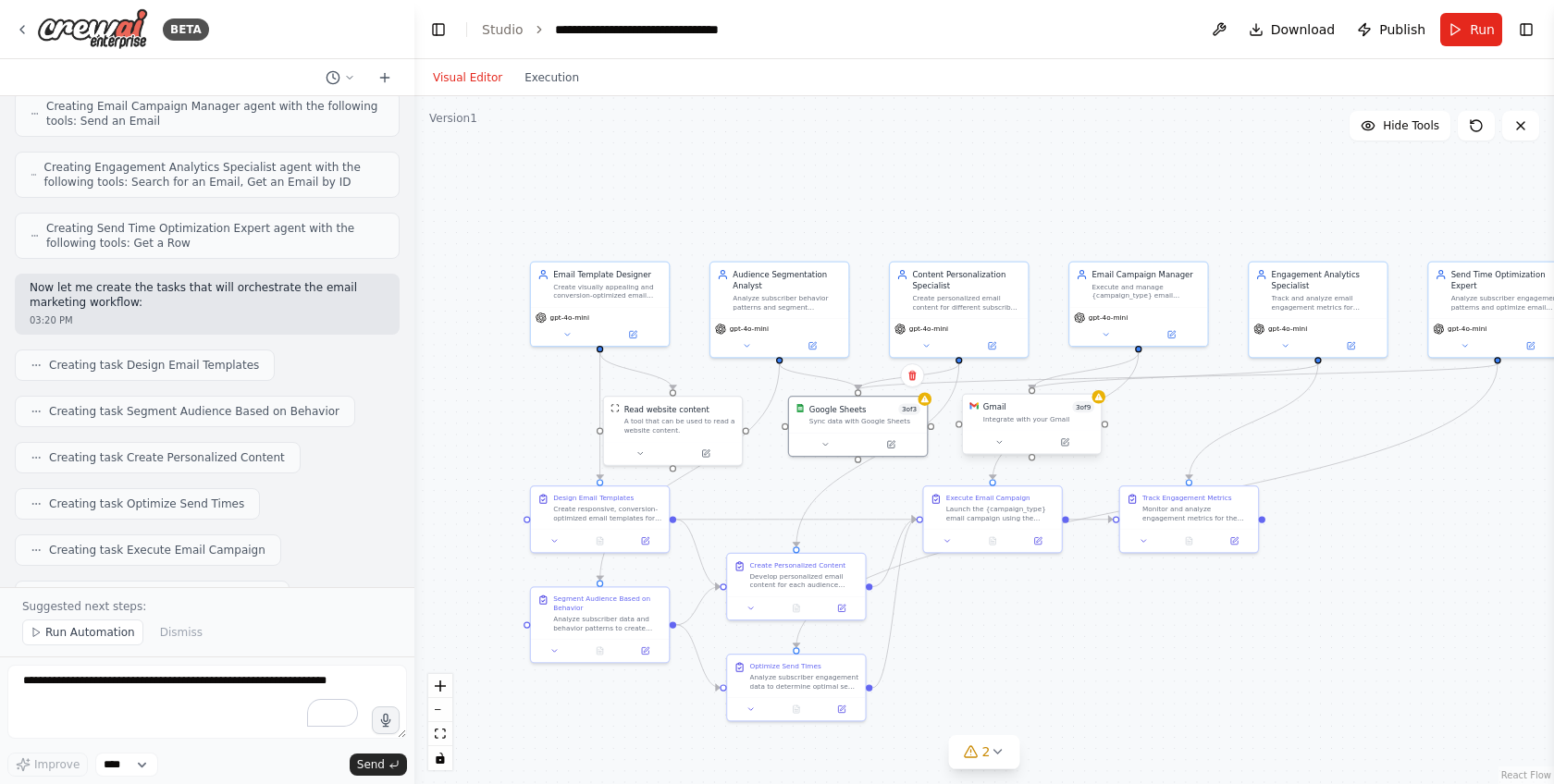
click at [1065, 450] on div at bounding box center [1031, 442] width 137 height 23
click at [1066, 444] on icon at bounding box center [1064, 442] width 6 height 6
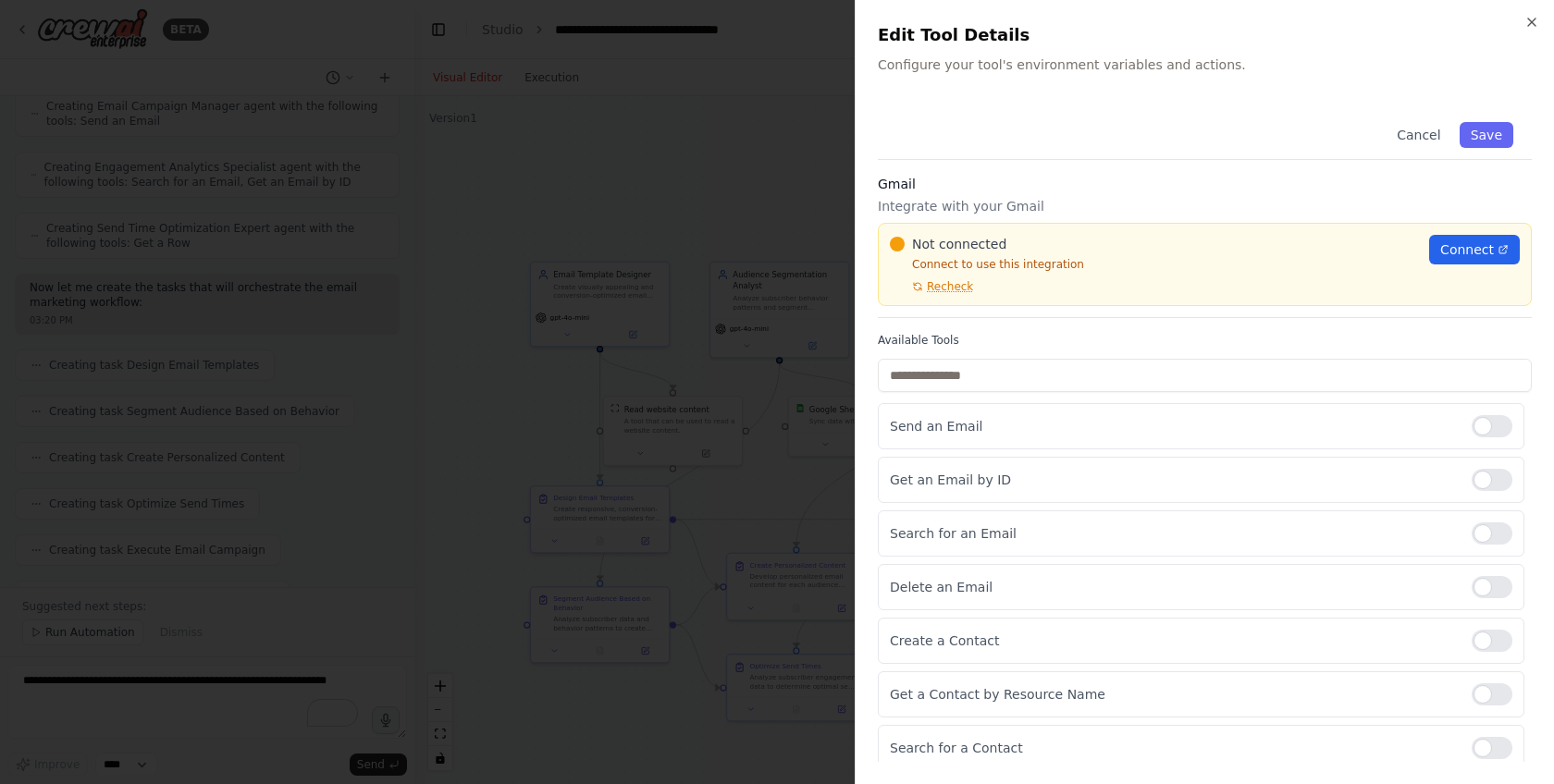
scroll to position [0, 0]
click at [782, 491] on div at bounding box center [777, 392] width 1554 height 784
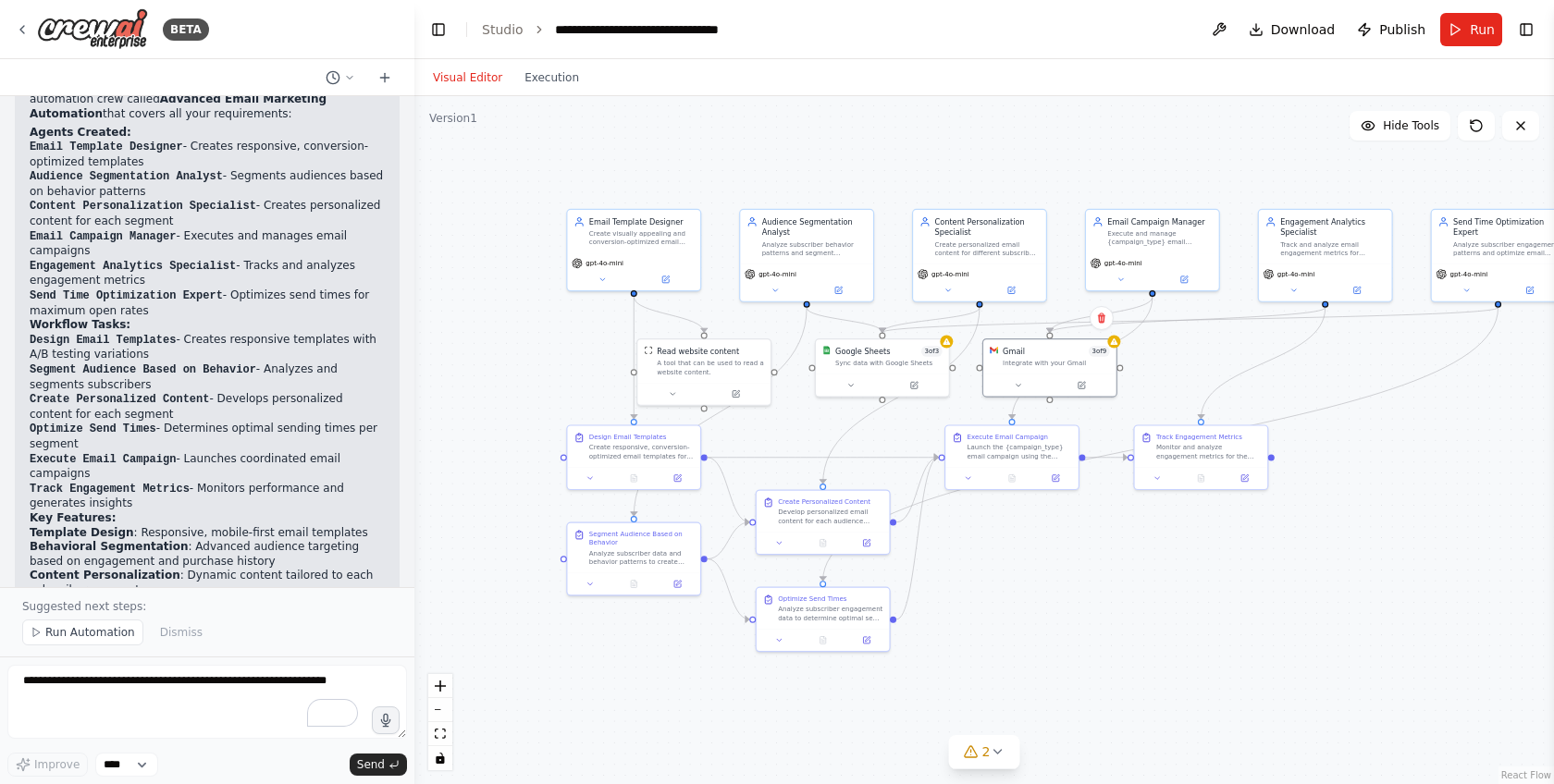
scroll to position [1443, 0]
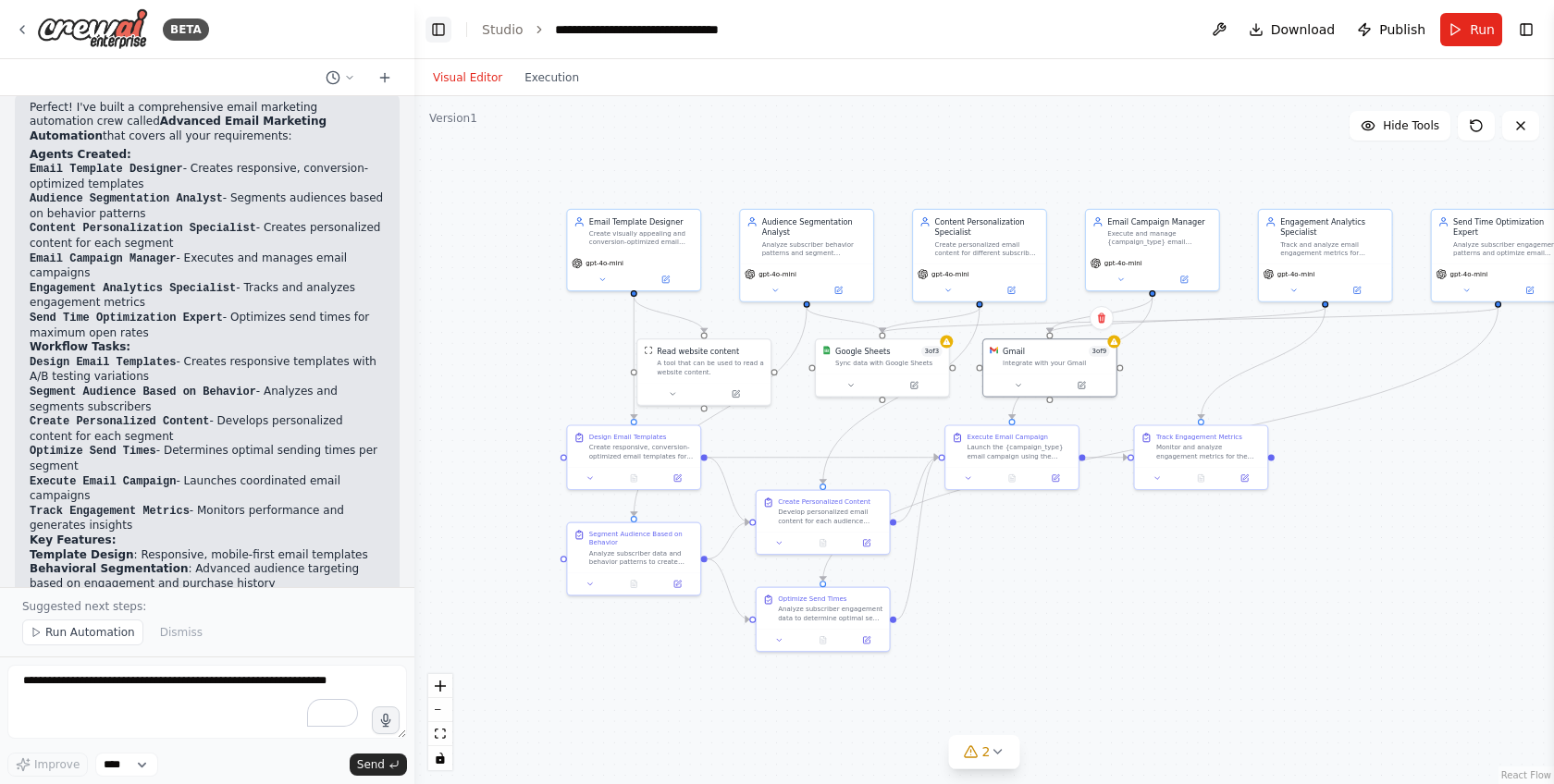
click at [437, 28] on button "Toggle Left Sidebar" at bounding box center [438, 30] width 26 height 26
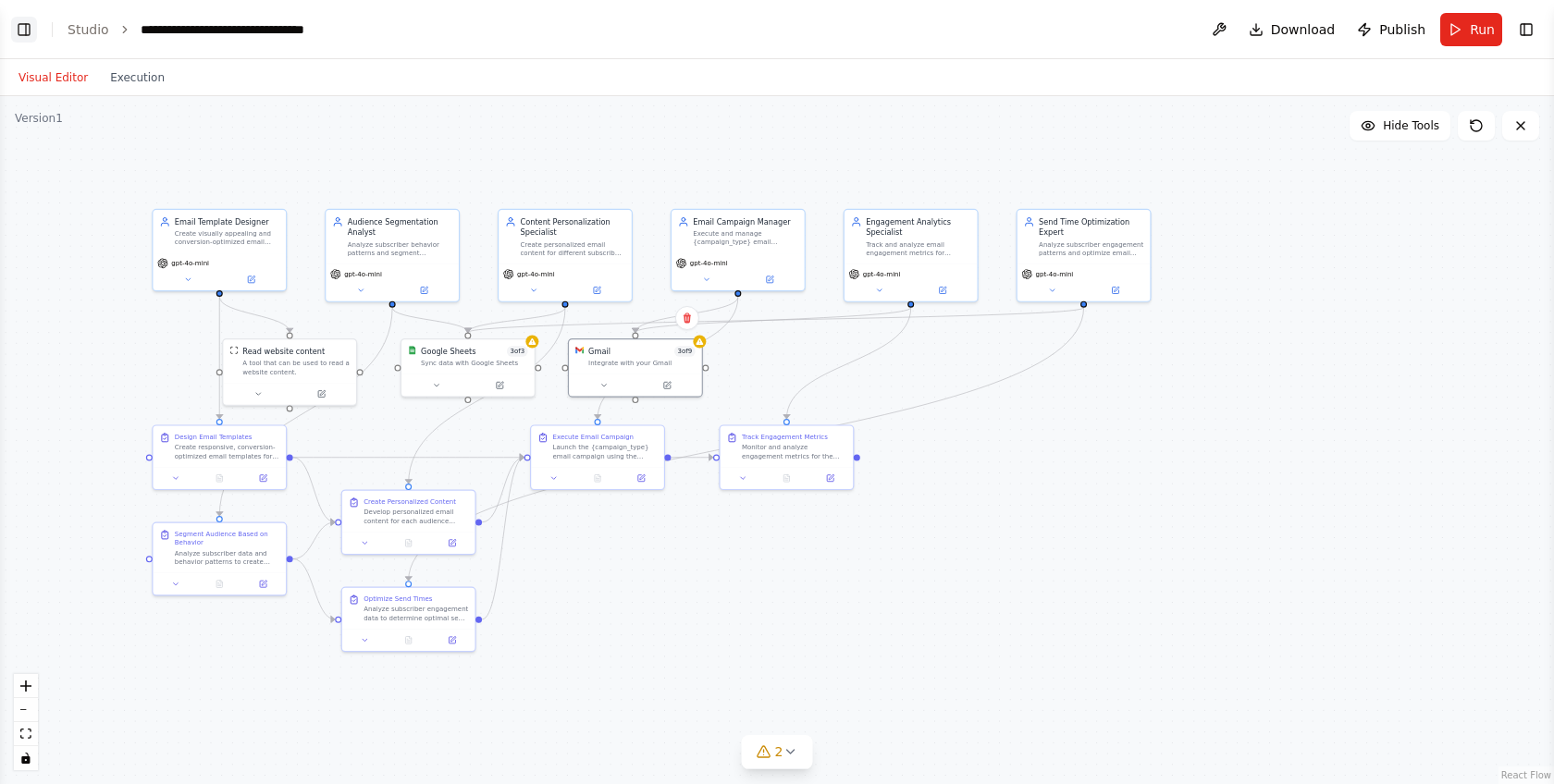
click at [25, 33] on button "Toggle Left Sidebar" at bounding box center [24, 30] width 26 height 26
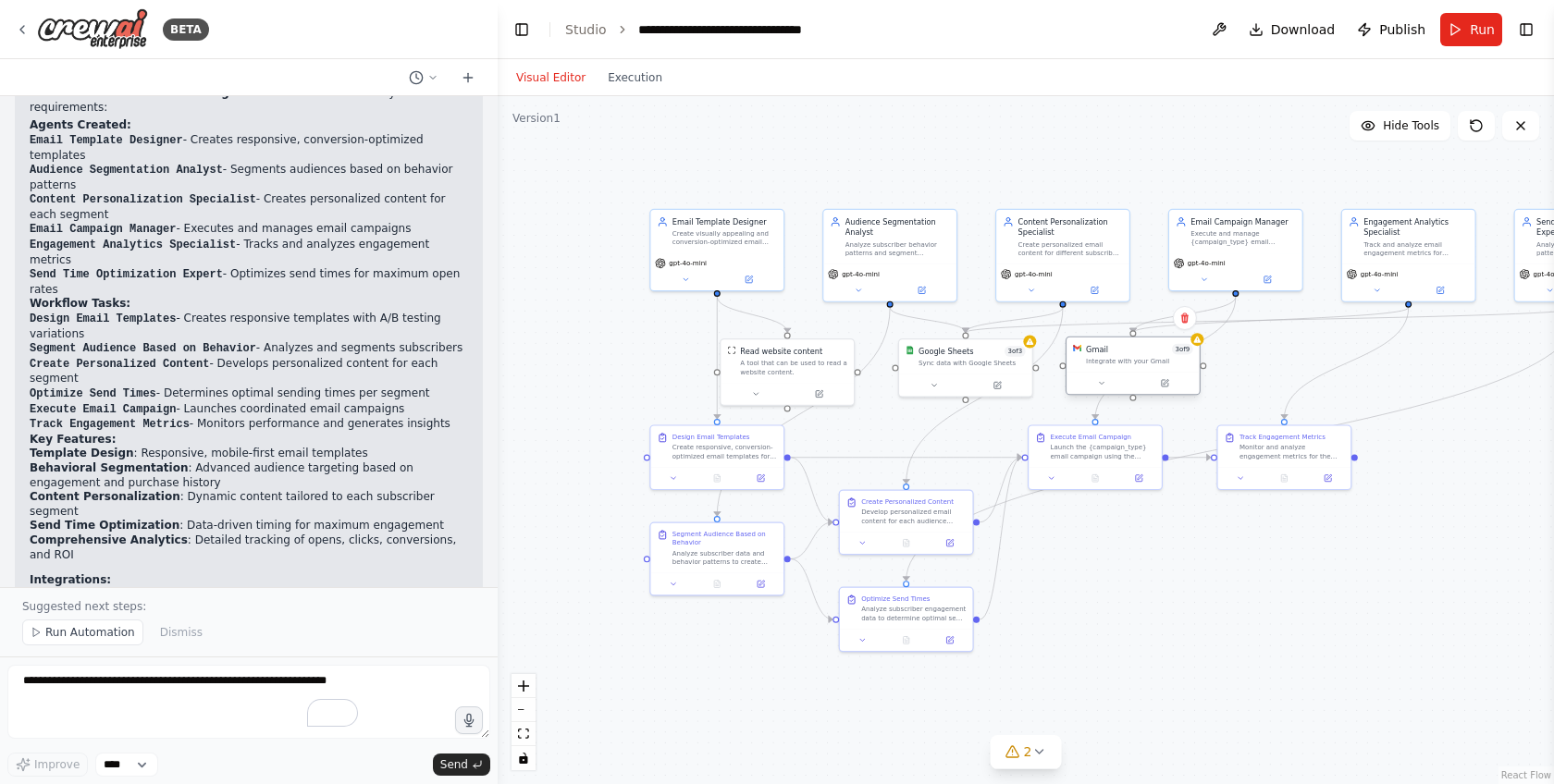
scroll to position [1281, 0]
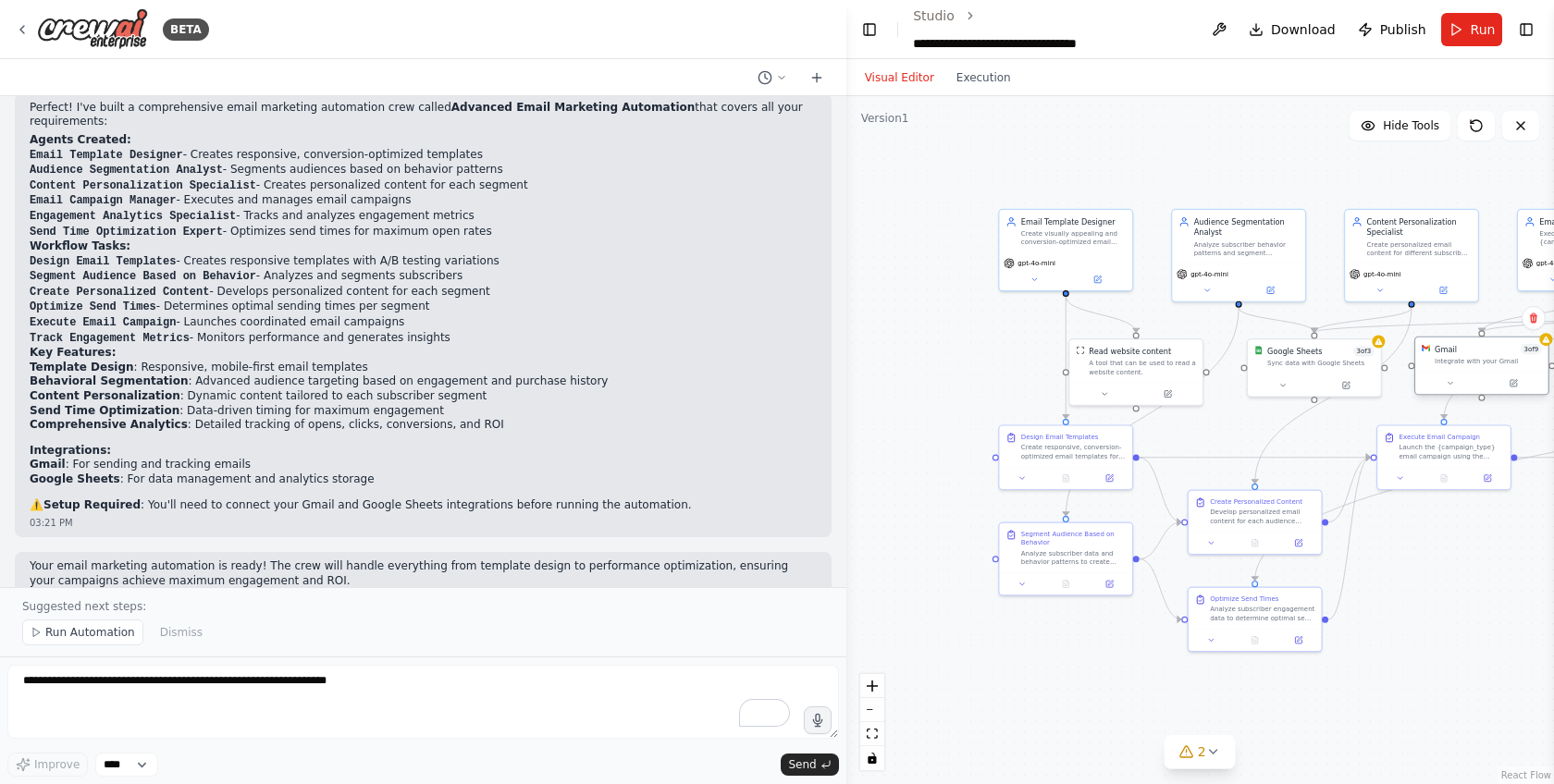
drag, startPoint x: 412, startPoint y: 388, endPoint x: 1501, endPoint y: 375, distance: 1089.1
click at [1502, 379] on div "BETA Build a crew that designs email templates, segments audiences based on beh…" at bounding box center [777, 392] width 1554 height 784
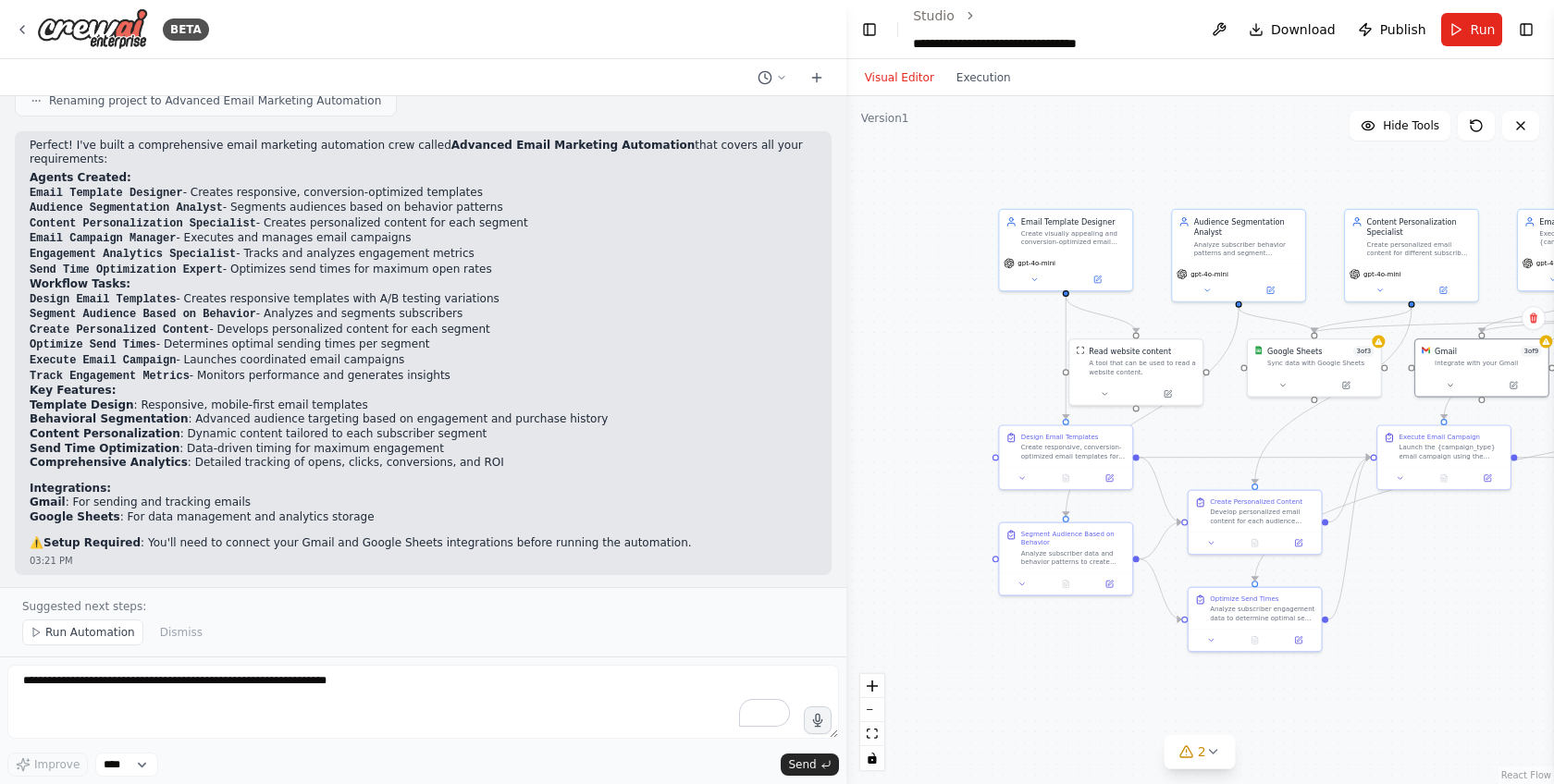
scroll to position [1244, 0]
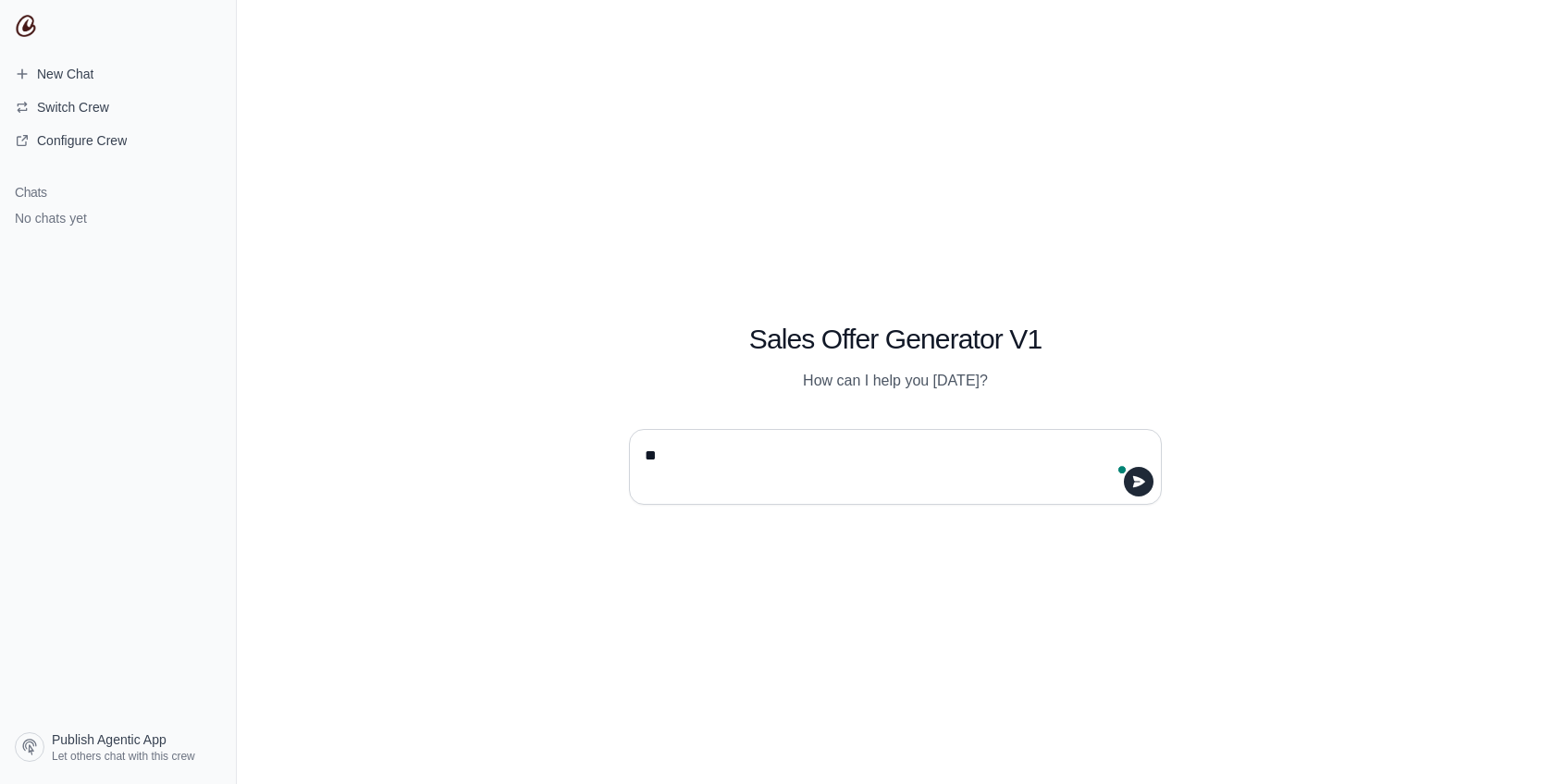
type textarea "*"
type textarea "**********"
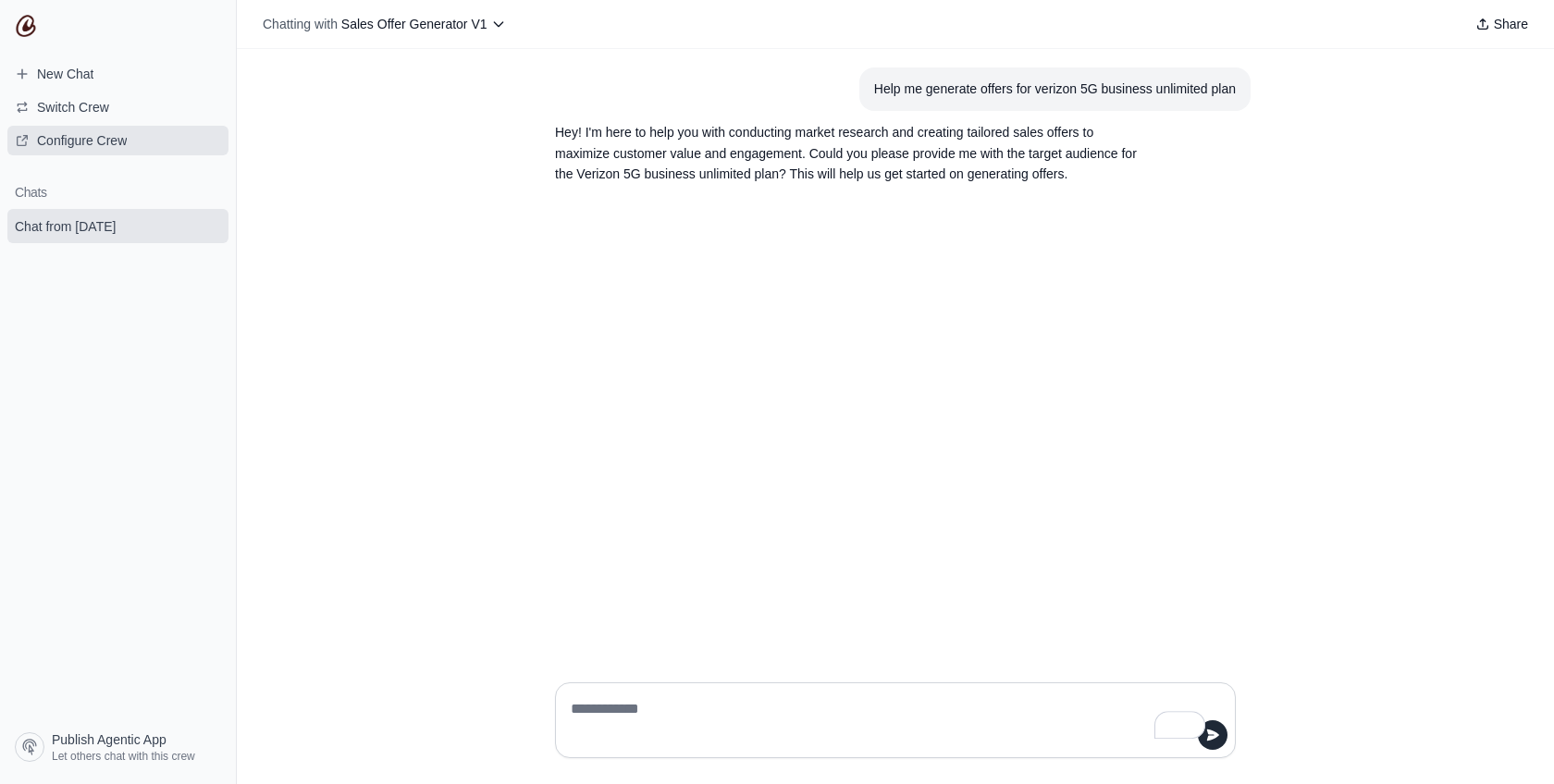
click at [90, 137] on span "Configure Crew" at bounding box center [82, 141] width 90 height 19
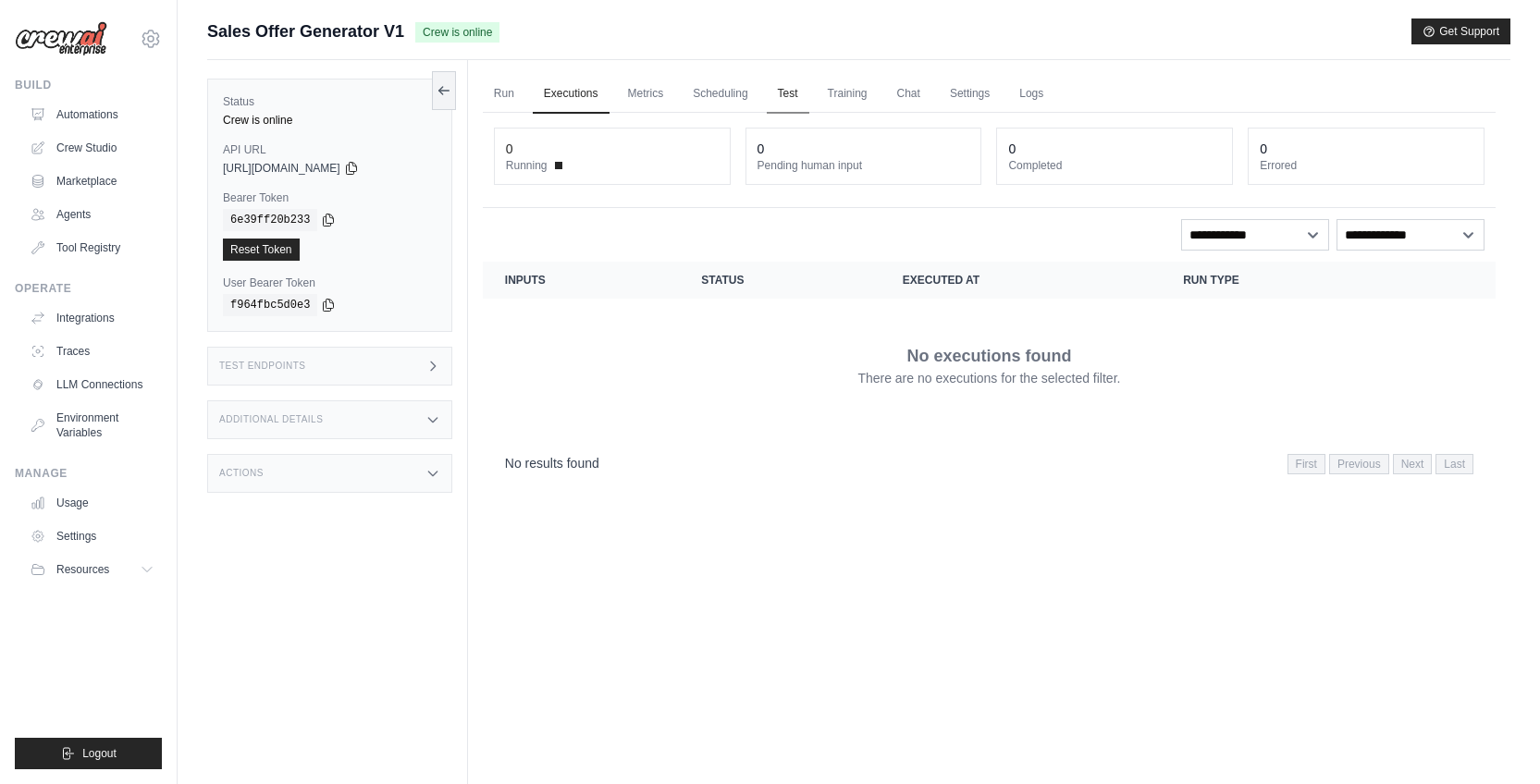
click at [802, 98] on link "Test" at bounding box center [788, 95] width 43 height 39
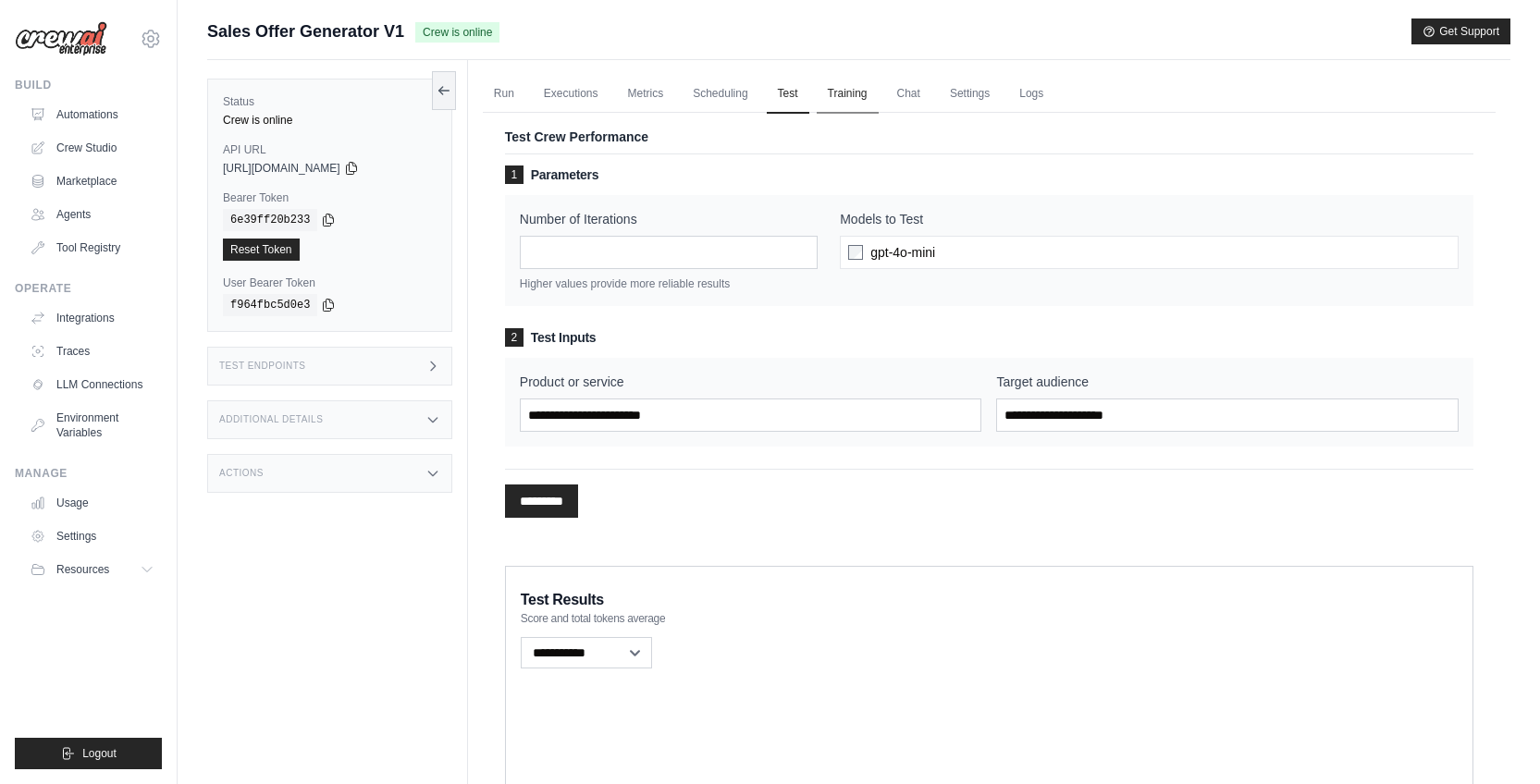
click at [854, 96] on link "Training" at bounding box center [848, 95] width 62 height 39
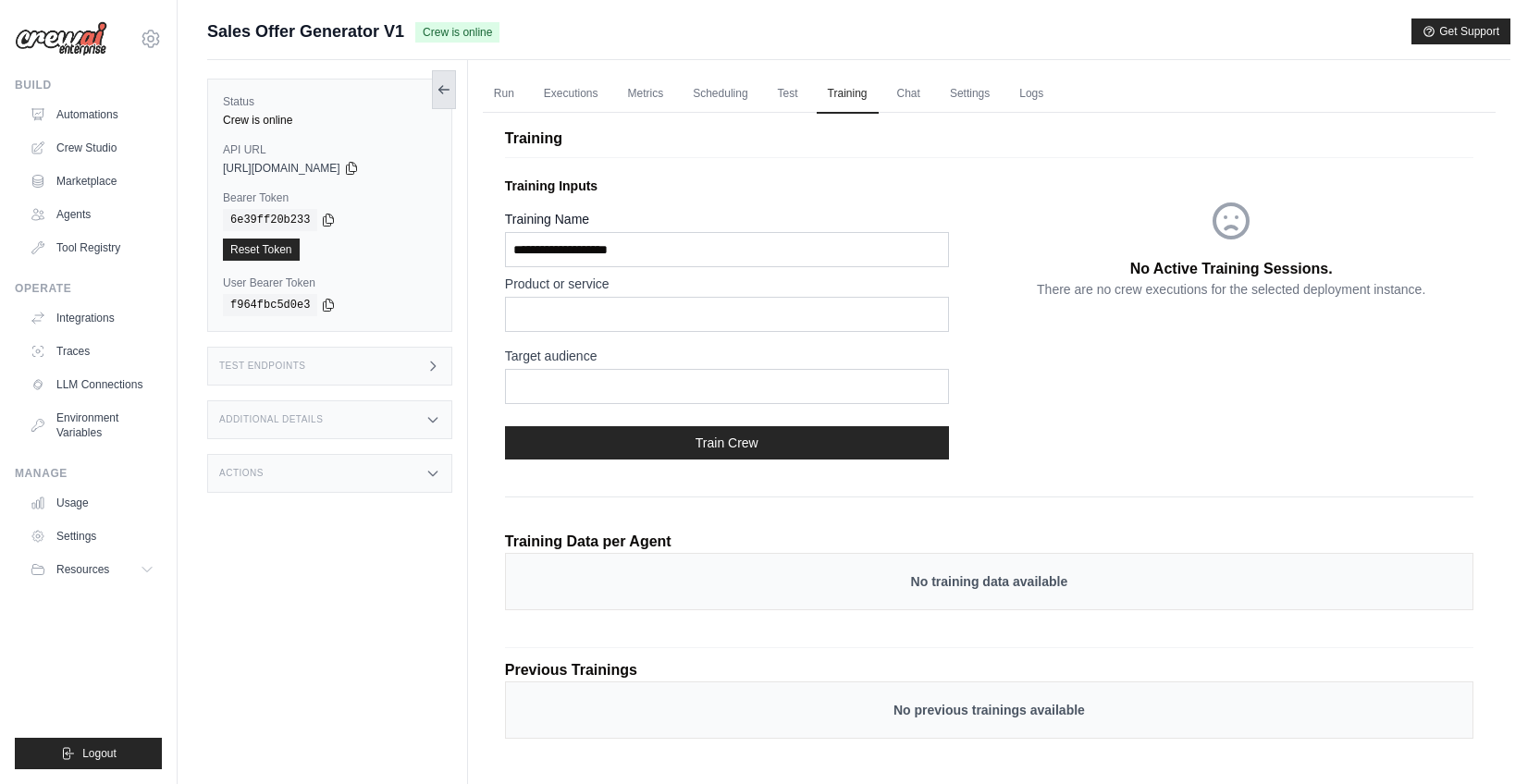
click at [448, 80] on button at bounding box center [444, 90] width 24 height 39
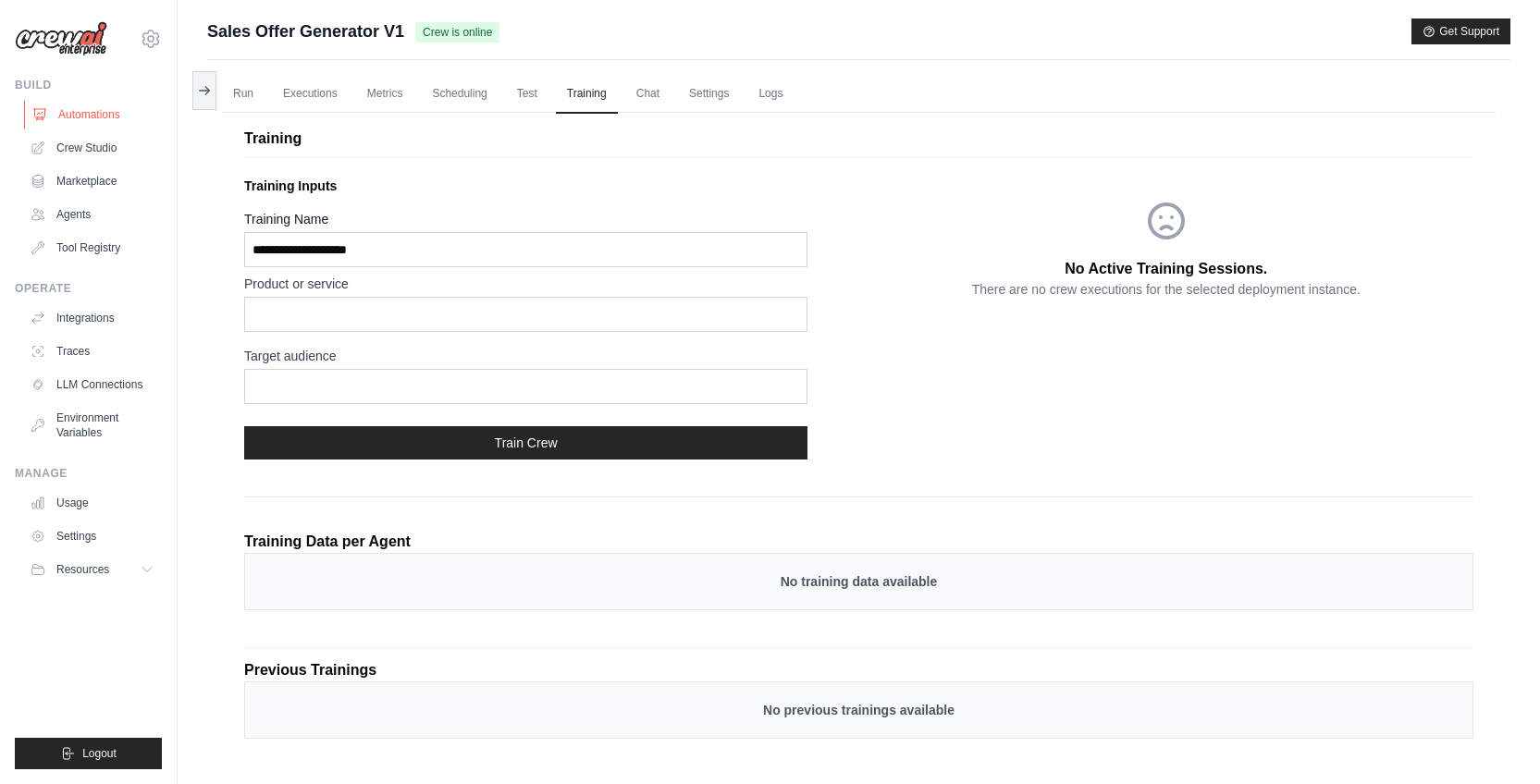
click at [79, 107] on link "Automations" at bounding box center [94, 115] width 139 height 30
